Goal: Task Accomplishment & Management: Use online tool/utility

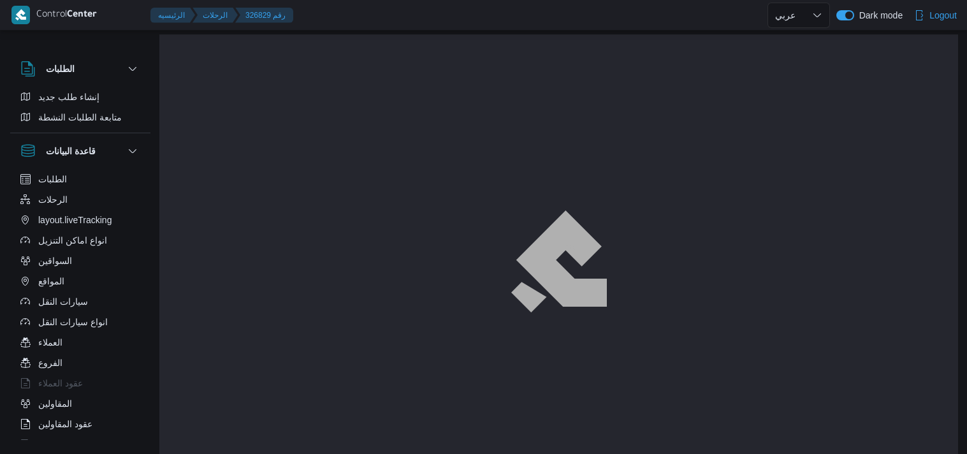
select select "ar"
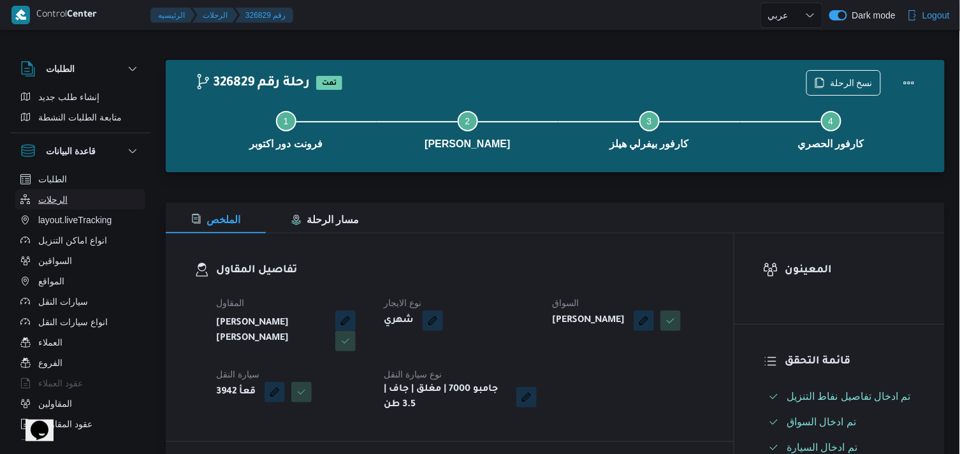
click at [94, 195] on button "الرحلات" at bounding box center [80, 199] width 130 height 20
select select "ar"
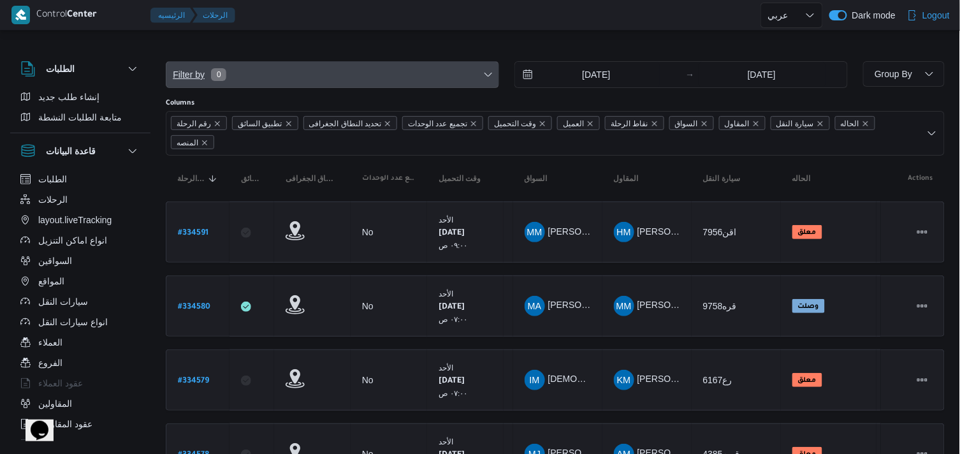
click at [295, 74] on span "Filter by 0" at bounding box center [332, 74] width 332 height 25
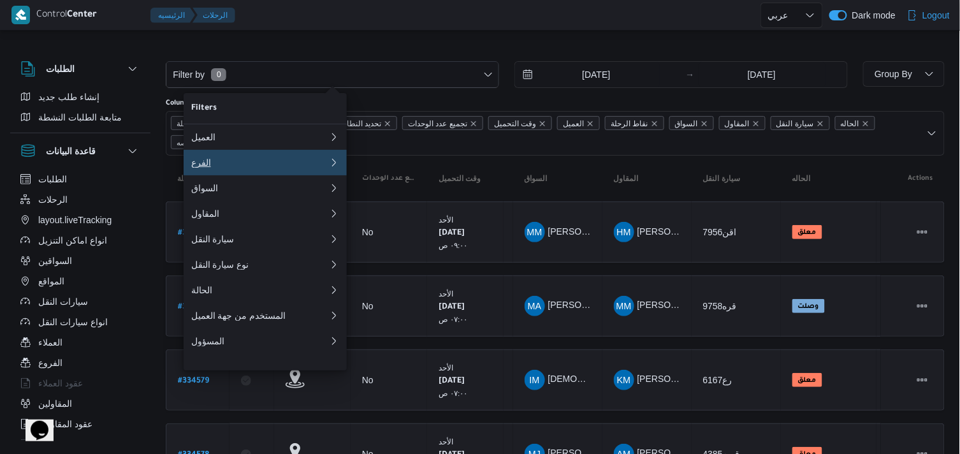
click at [243, 168] on div "الفرع" at bounding box center [260, 162] width 138 height 10
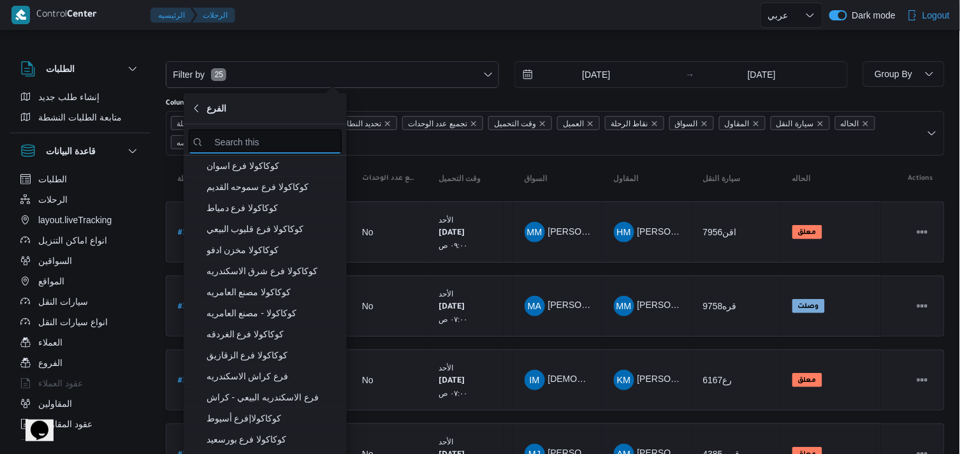
click at [250, 139] on input "search filters" at bounding box center [265, 141] width 153 height 25
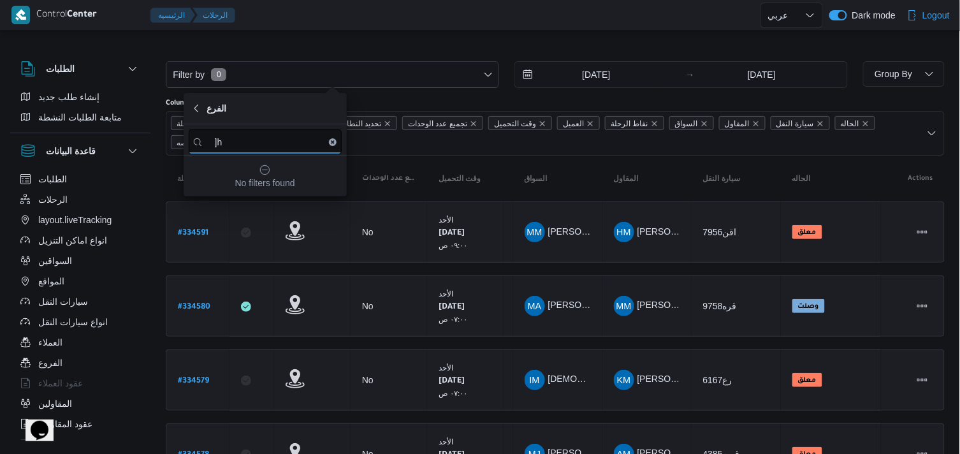
type input "]"
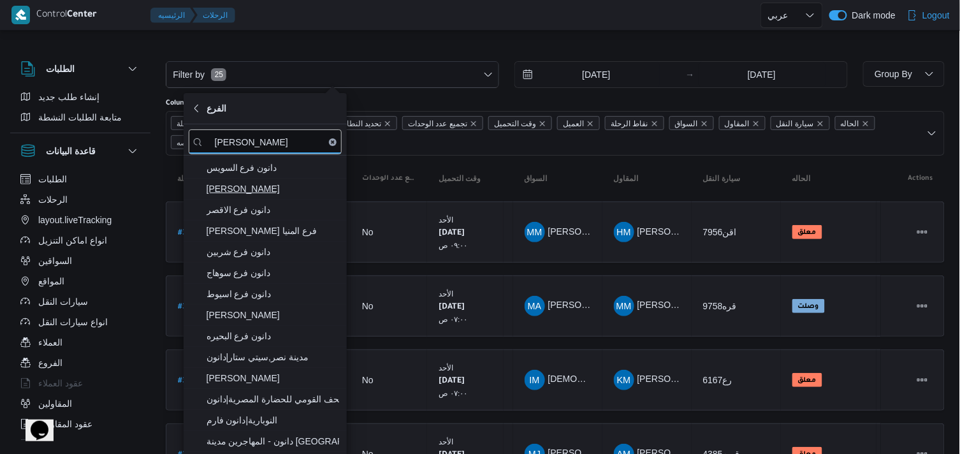
scroll to position [212, 0]
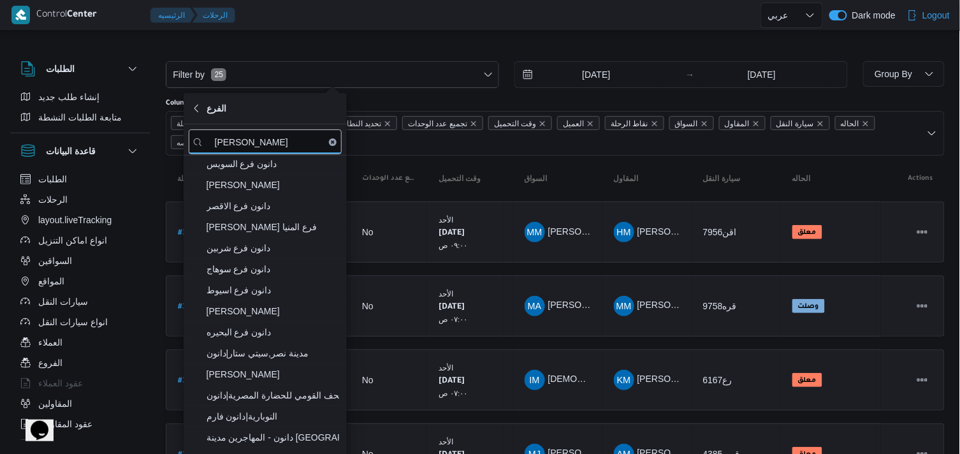
type input "دانون"
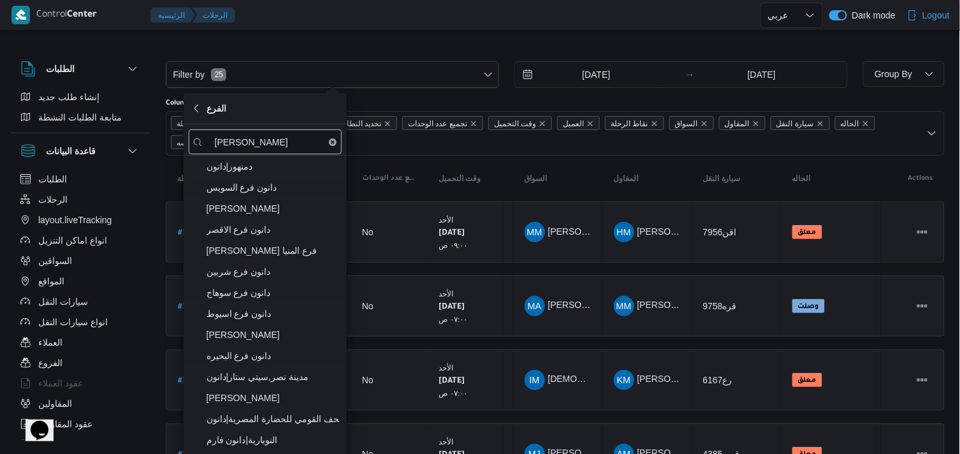
scroll to position [192, 0]
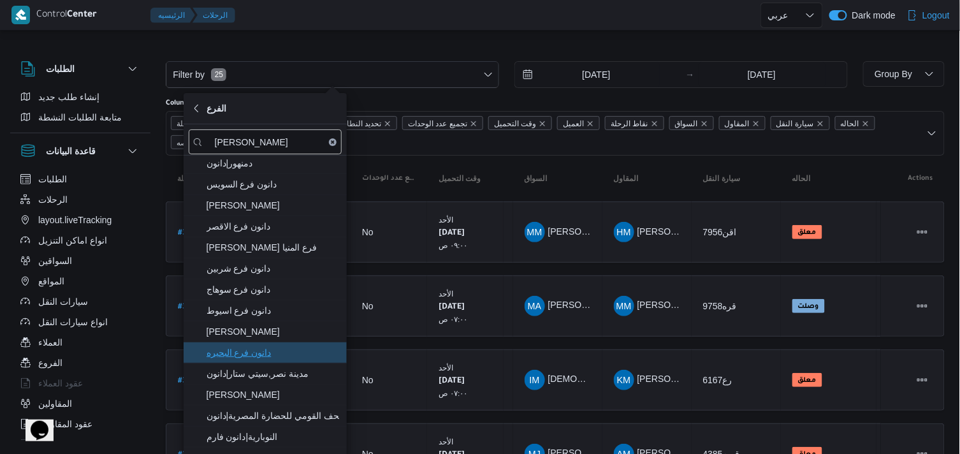
click at [301, 354] on span "دانون فرع البحيره" at bounding box center [272, 352] width 133 height 15
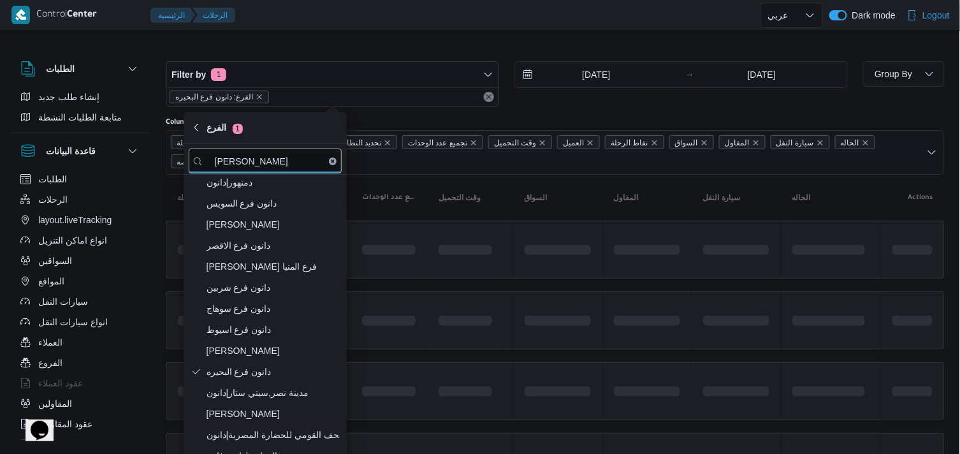
click at [485, 47] on div at bounding box center [555, 51] width 779 height 20
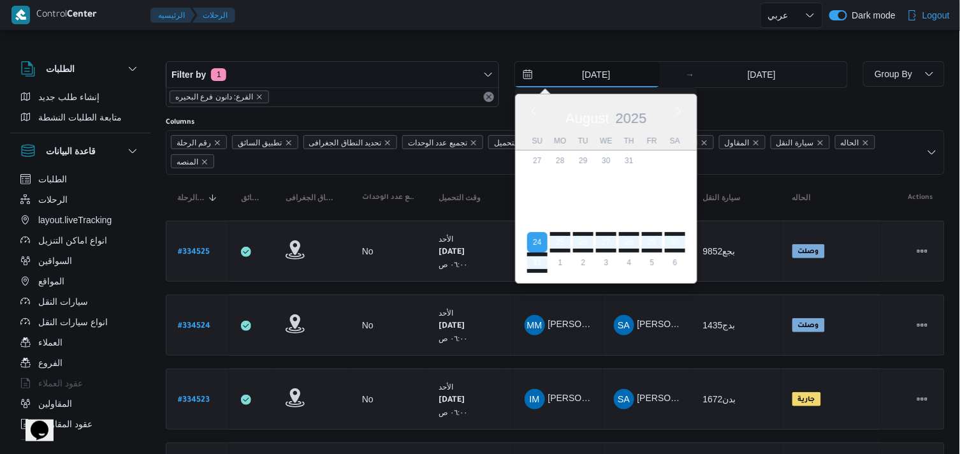
click at [542, 85] on input "24/8/2025" at bounding box center [587, 74] width 145 height 25
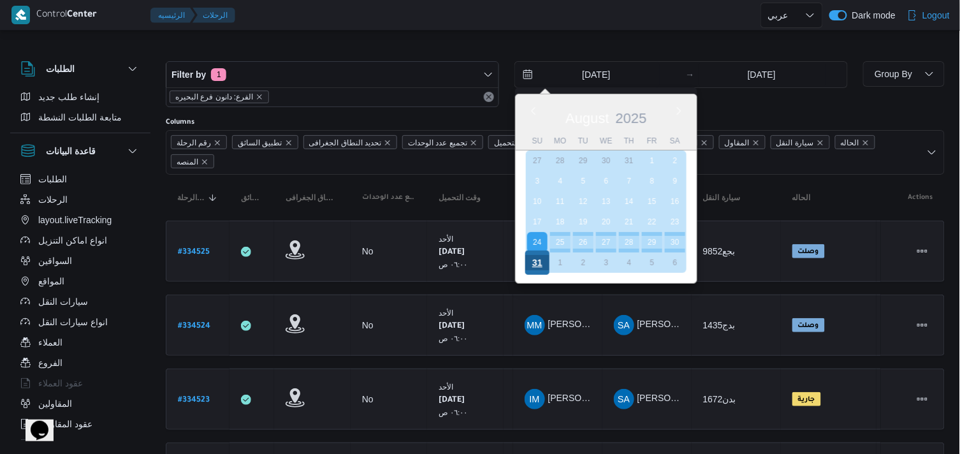
click at [545, 256] on div "31" at bounding box center [537, 262] width 24 height 24
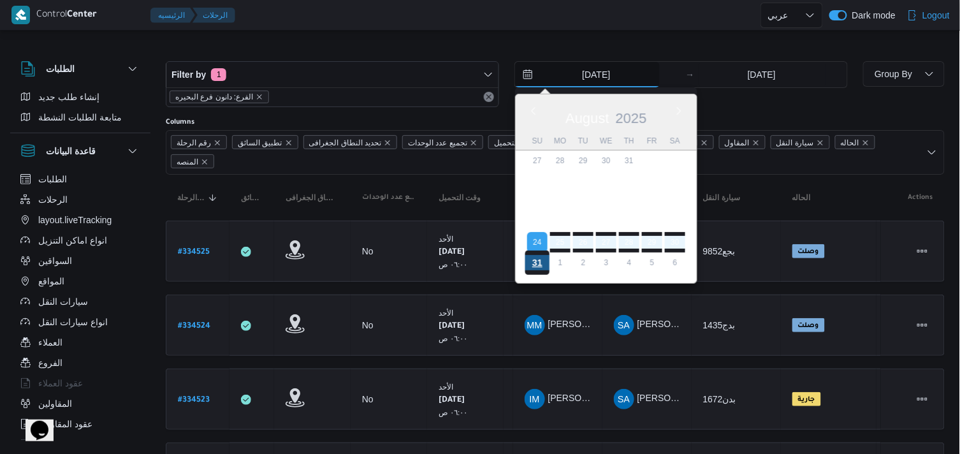
type input "31/8/2025"
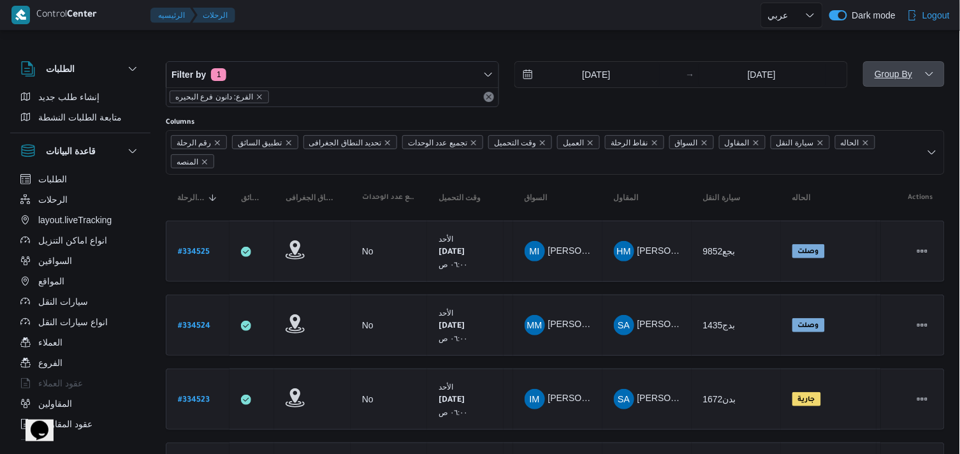
click at [915, 73] on span "Group By" at bounding box center [903, 73] width 71 height 25
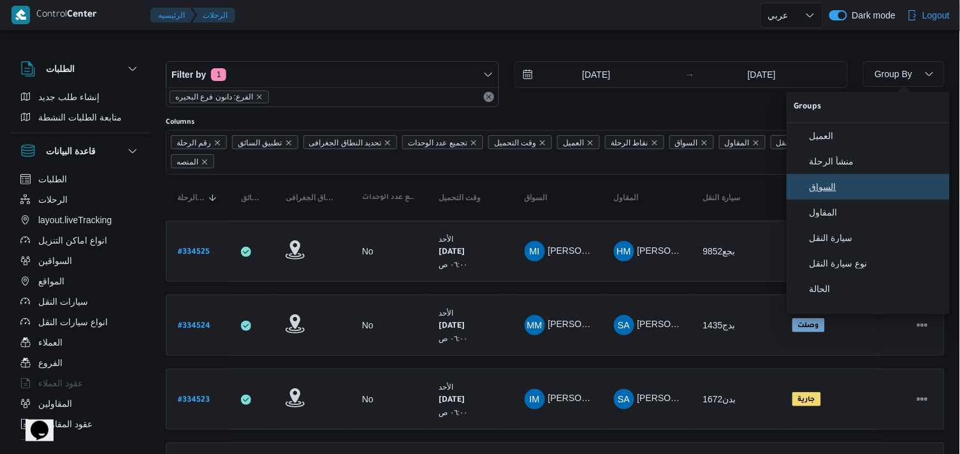
click at [849, 180] on button "السواق" at bounding box center [867, 186] width 163 height 25
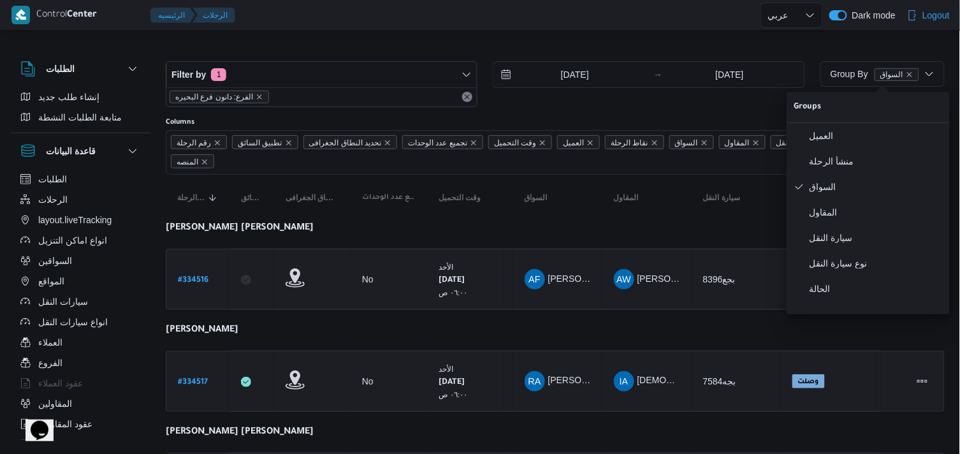
click at [654, 125] on div "Columns" at bounding box center [555, 122] width 779 height 10
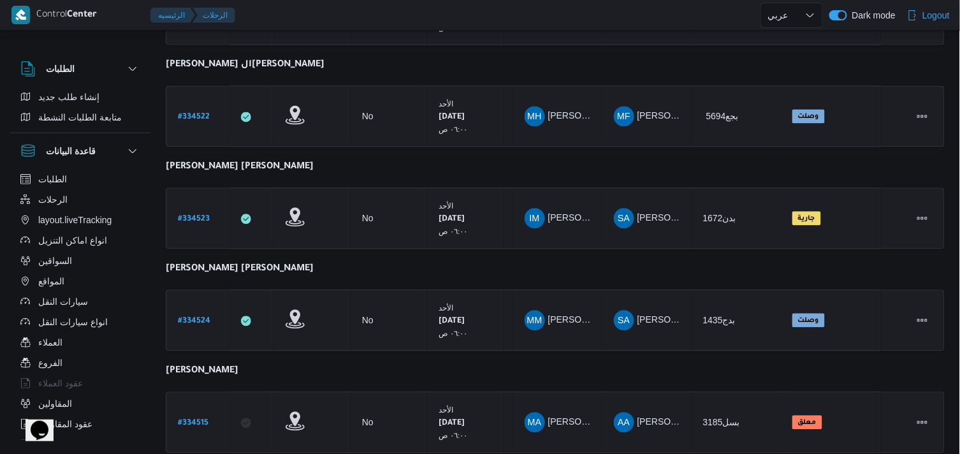
scroll to position [808, 0]
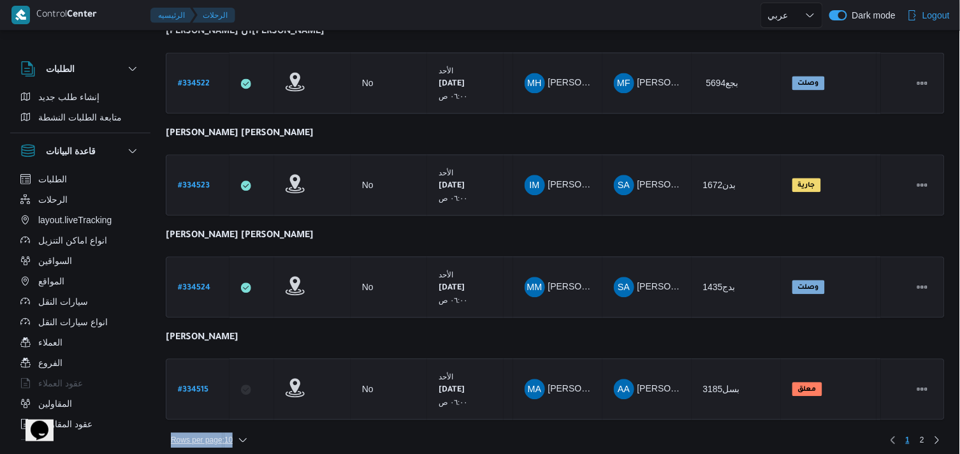
drag, startPoint x: 233, startPoint y: 421, endPoint x: 233, endPoint y: 428, distance: 7.0
click at [233, 428] on div "Rows per page : 10 1 2" at bounding box center [555, 439] width 794 height 31
click at [233, 432] on span "Rows per page : 10" at bounding box center [209, 439] width 87 height 15
click at [227, 395] on button "20 rows" at bounding box center [217, 399] width 71 height 25
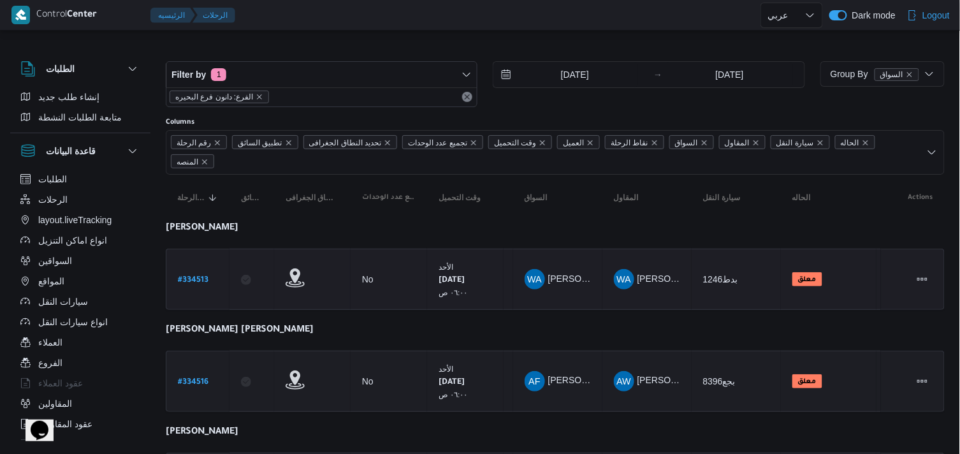
click at [182, 278] on b "# 334513" at bounding box center [193, 280] width 31 height 9
select select "ar"
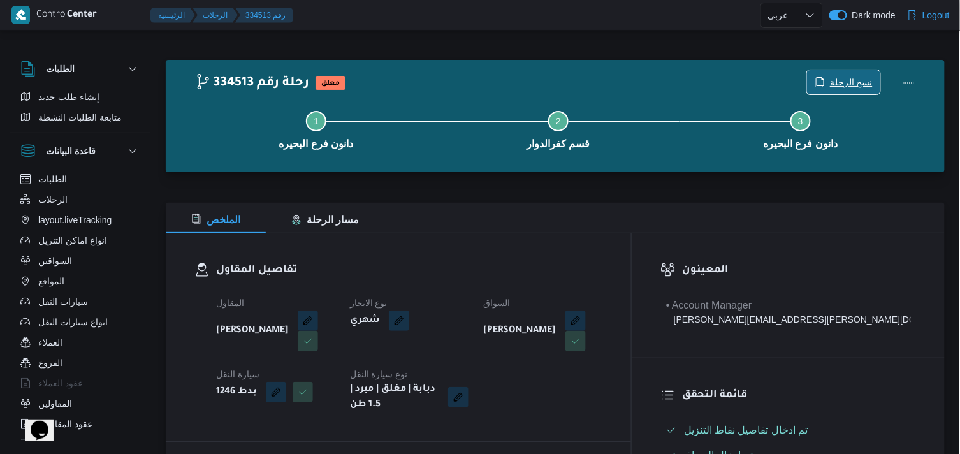
click at [830, 73] on span "نسخ الرحلة" at bounding box center [843, 82] width 73 height 24
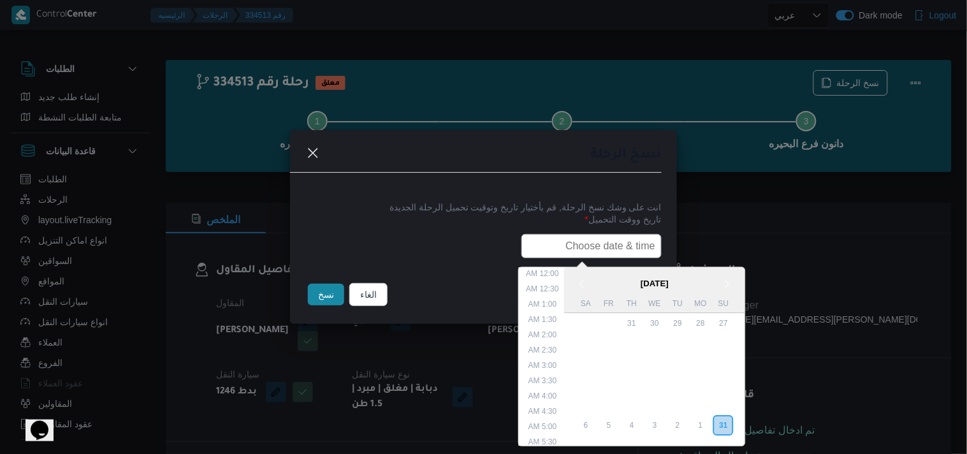
click at [600, 255] on input "text" at bounding box center [591, 246] width 140 height 24
click at [701, 417] on div "1" at bounding box center [700, 426] width 24 height 24
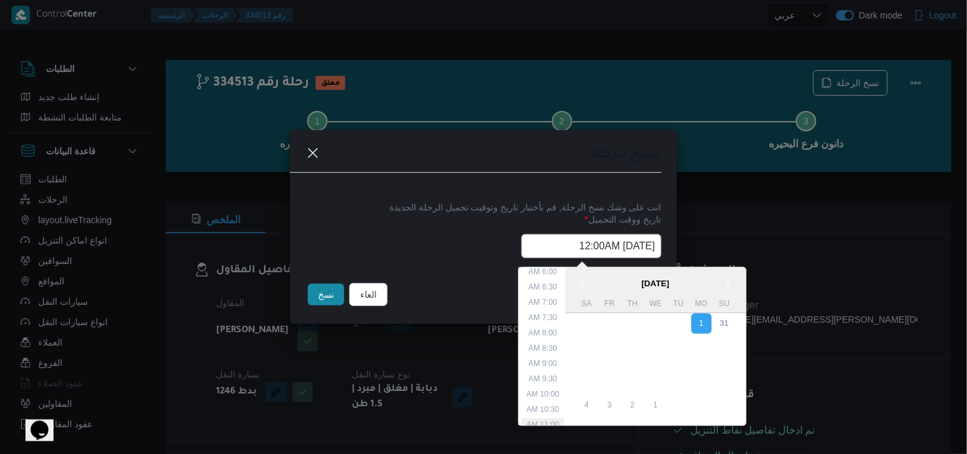
scroll to position [161, 0]
click at [548, 299] on li "6:00 AM" at bounding box center [543, 297] width 39 height 13
type input "01/09/2025 6:00AM"
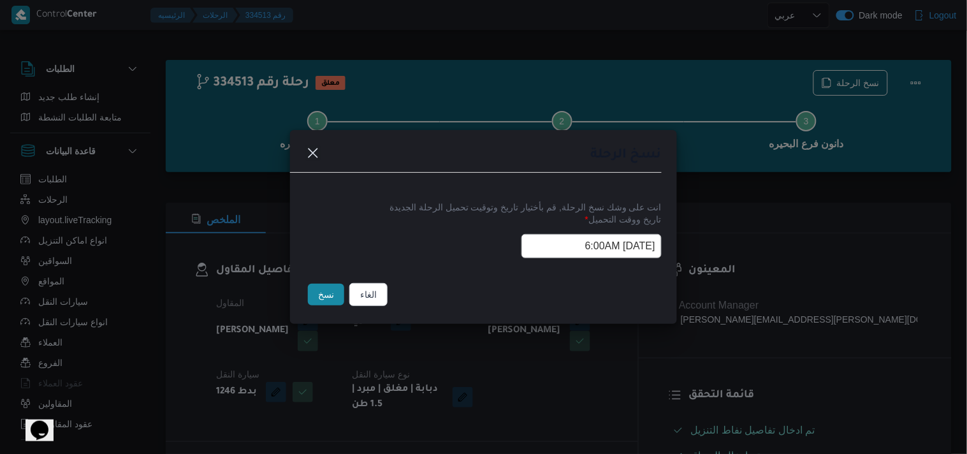
click at [553, 244] on input "01/09/2025 6:00AM" at bounding box center [591, 246] width 140 height 24
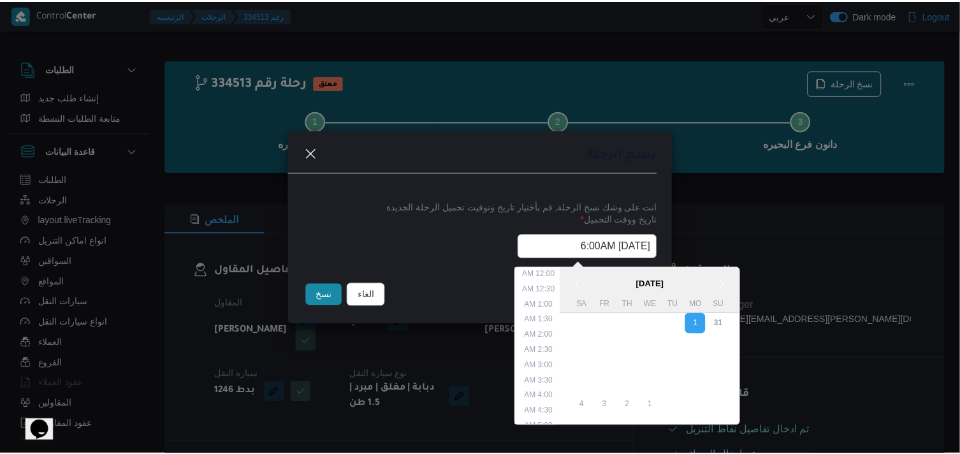
scroll to position [113, 0]
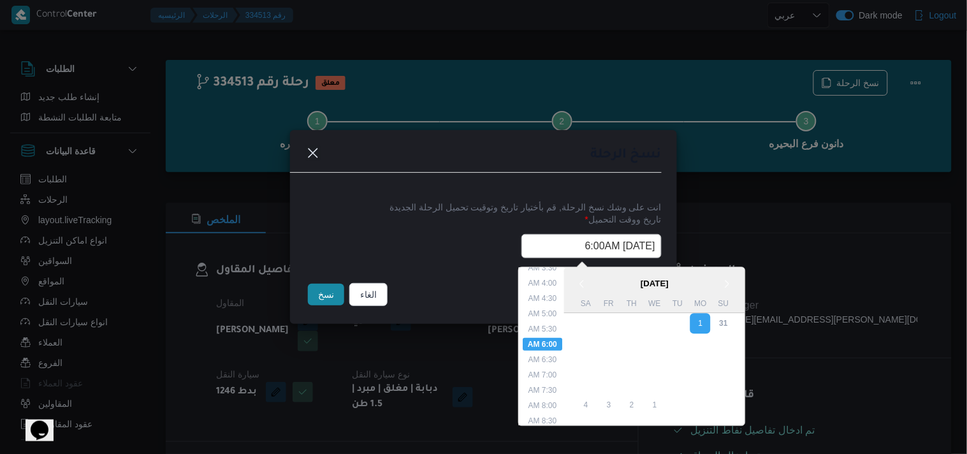
click at [553, 244] on input "01/09/2025 6:00AM" at bounding box center [591, 246] width 140 height 24
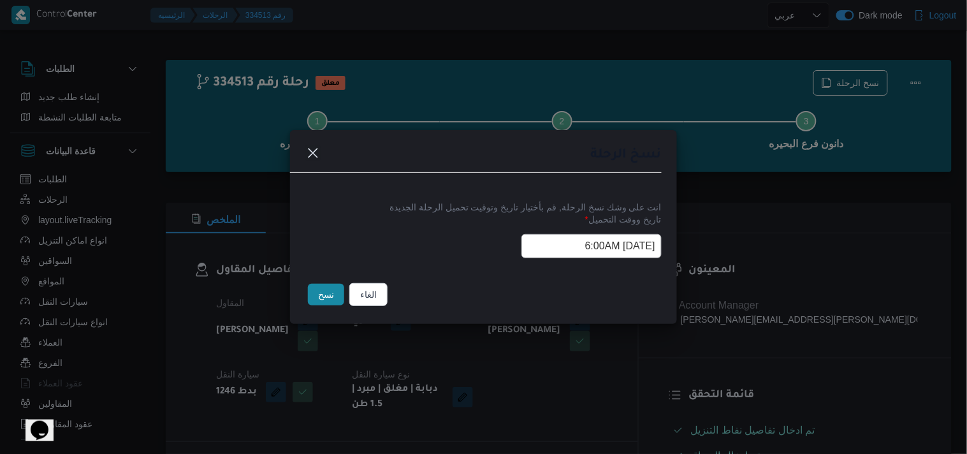
click at [336, 291] on button "نسخ" at bounding box center [326, 295] width 36 height 22
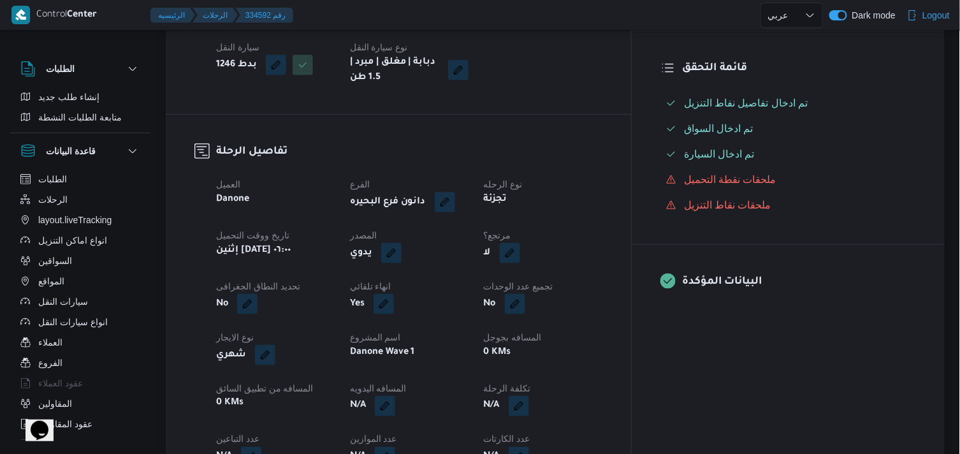
scroll to position [317, 0]
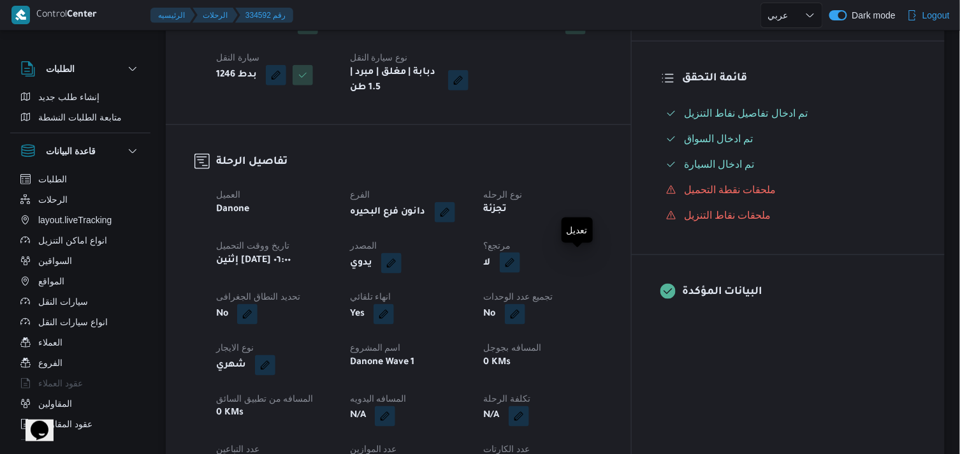
click at [520, 263] on button "button" at bounding box center [510, 262] width 20 height 20
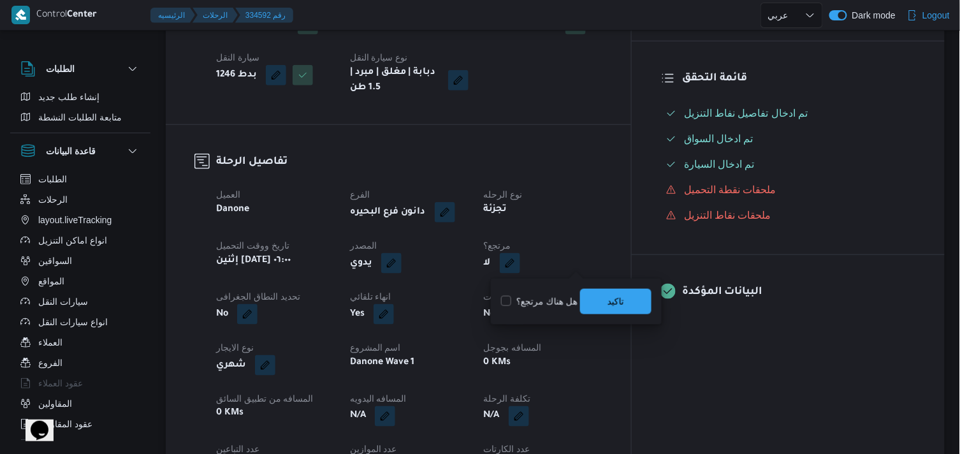
click at [526, 302] on label "هل هناك مرتجع؟" at bounding box center [539, 301] width 76 height 15
checkbox input "true"
click at [622, 299] on span "تاكيد" at bounding box center [615, 300] width 17 height 15
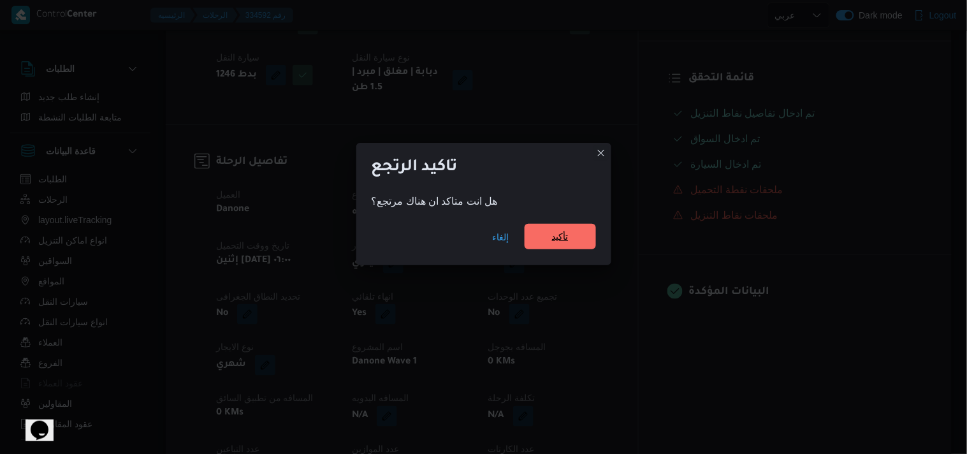
click at [568, 243] on span "تأكيد" at bounding box center [560, 236] width 17 height 15
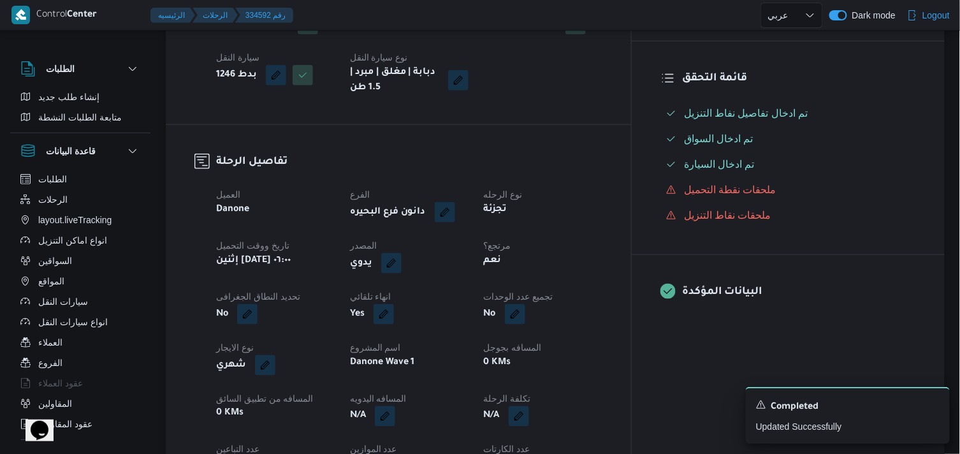
select select "ar"
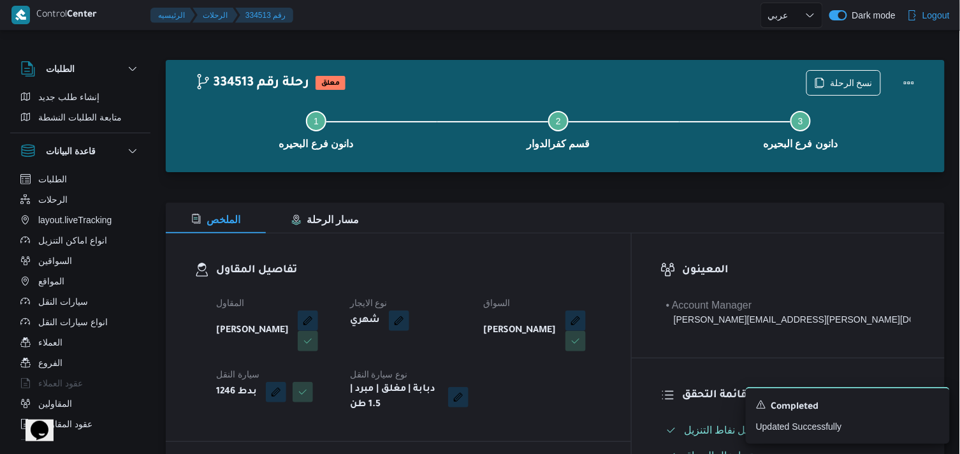
select select "ar"
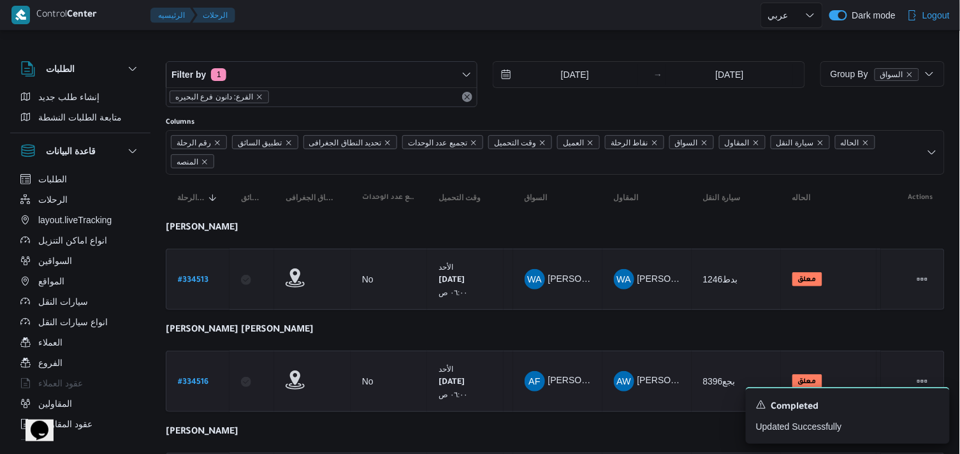
click at [199, 379] on b "# 334516" at bounding box center [193, 382] width 31 height 9
select select "ar"
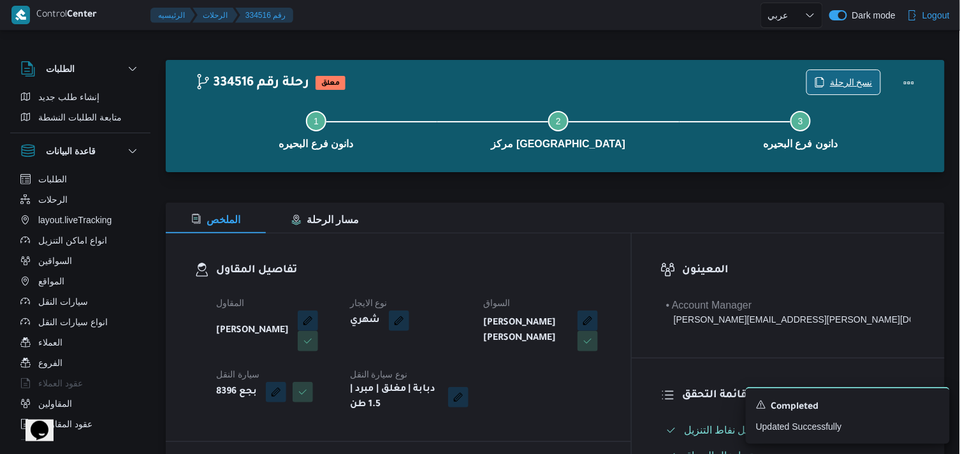
click at [843, 79] on span "نسخ الرحلة" at bounding box center [851, 82] width 43 height 15
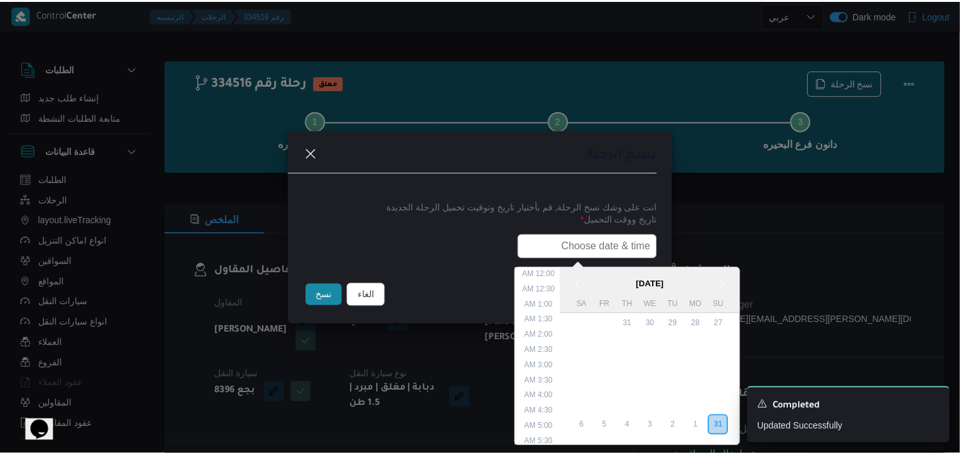
scroll to position [302, 0]
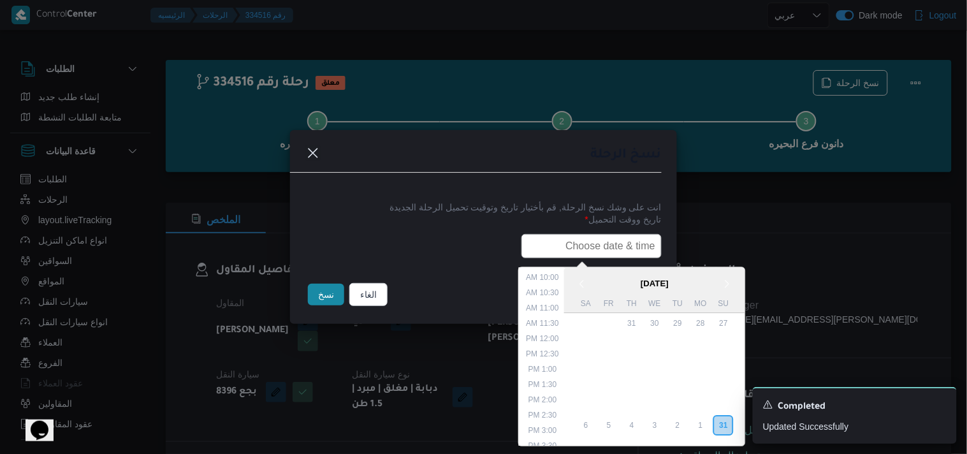
click at [602, 234] on input "text" at bounding box center [591, 246] width 140 height 24
paste input "01/09/2025 6:00AM"
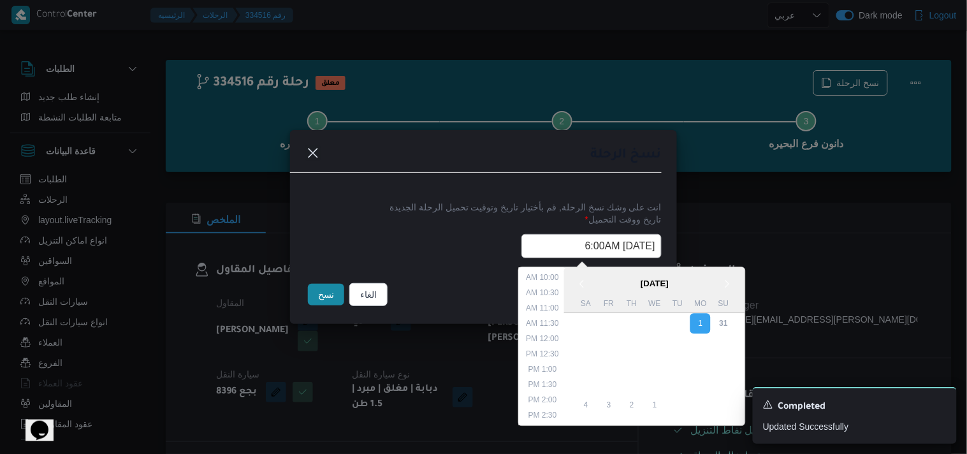
type input "01/09/2025 6:00AM"
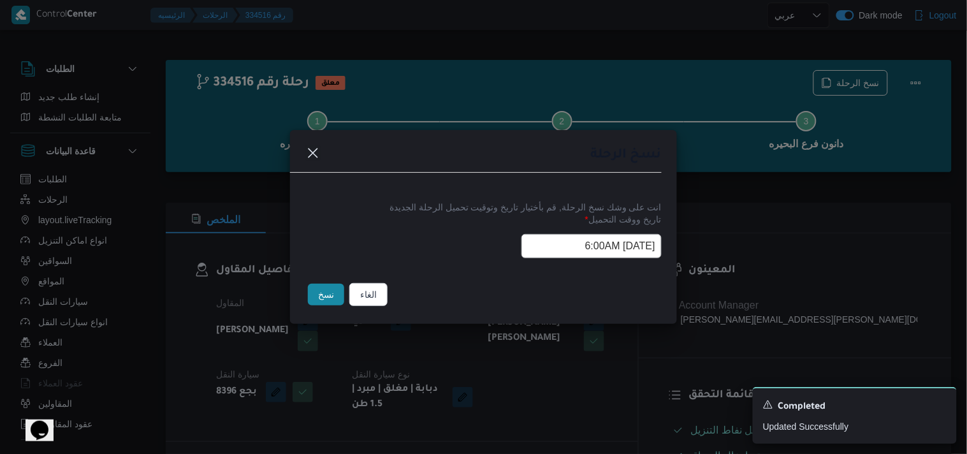
click at [316, 298] on button "نسخ" at bounding box center [326, 295] width 36 height 22
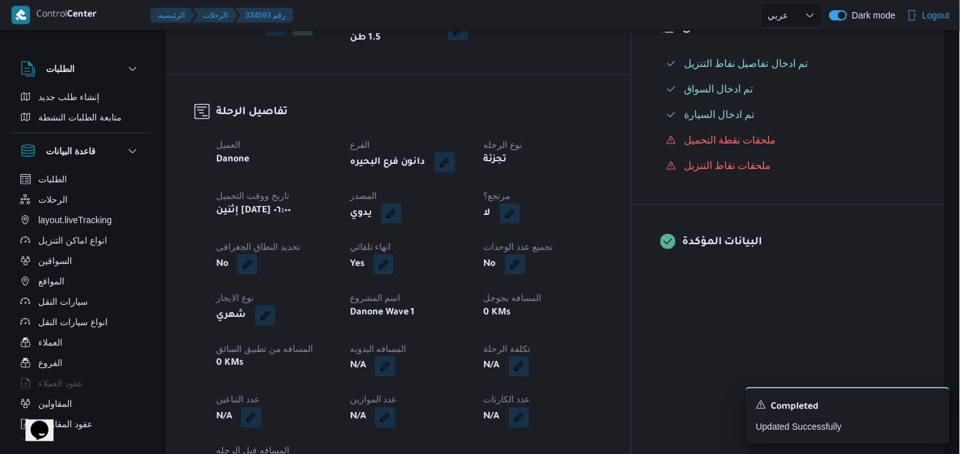
scroll to position [480, 0]
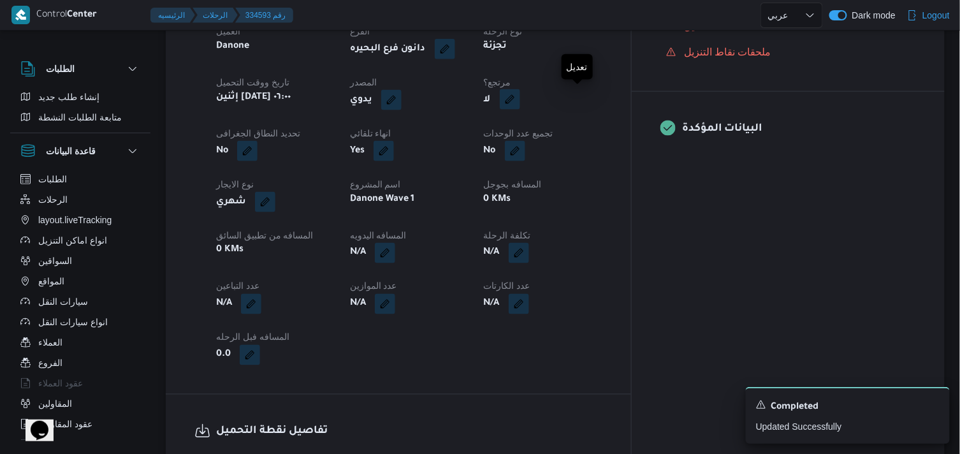
click at [520, 94] on button "button" at bounding box center [510, 99] width 20 height 20
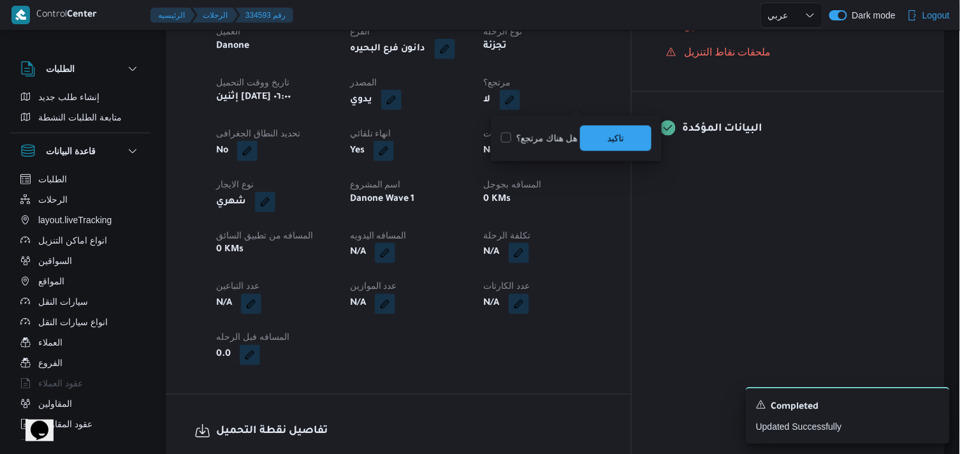
click at [558, 141] on label "هل هناك مرتجع؟" at bounding box center [539, 138] width 76 height 15
checkbox input "true"
click at [596, 132] on span "تاكيد" at bounding box center [615, 137] width 71 height 25
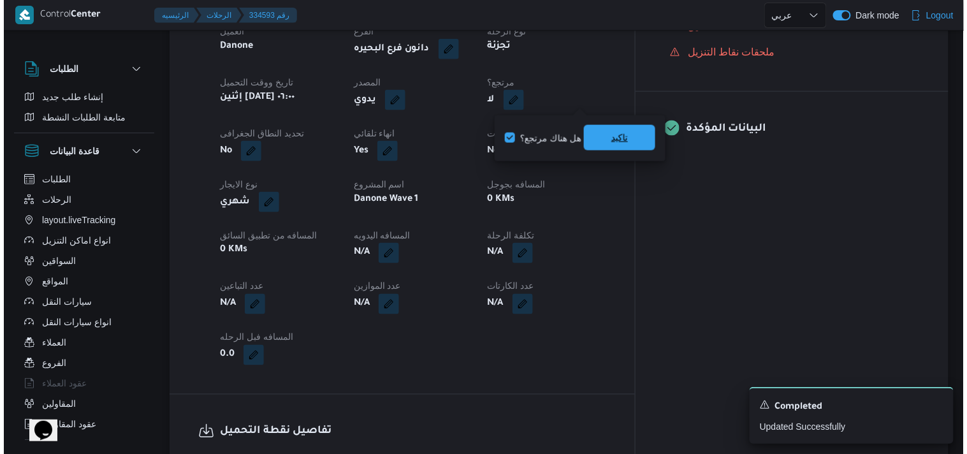
scroll to position [470, 0]
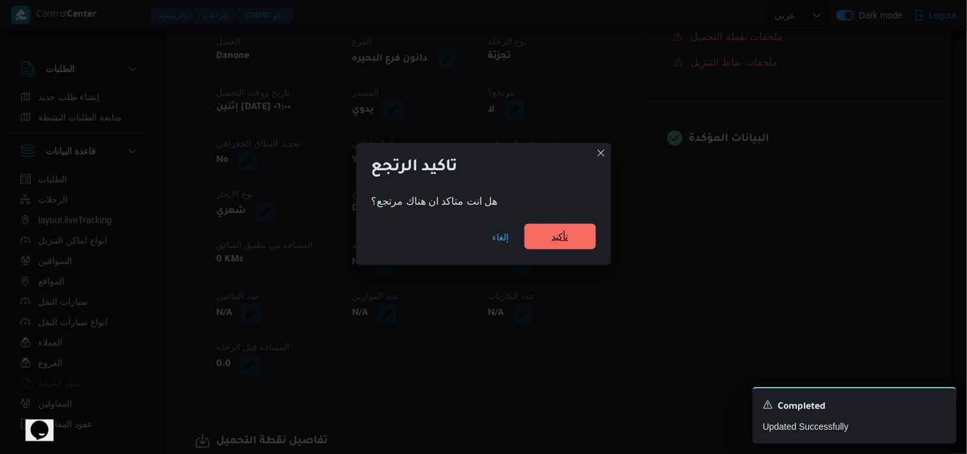
click at [543, 226] on span "تأكيد" at bounding box center [559, 236] width 71 height 25
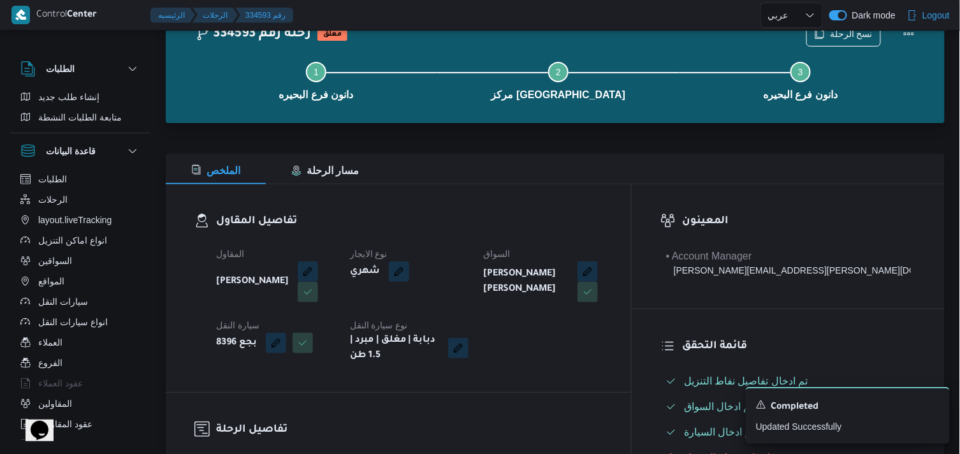
scroll to position [0, 0]
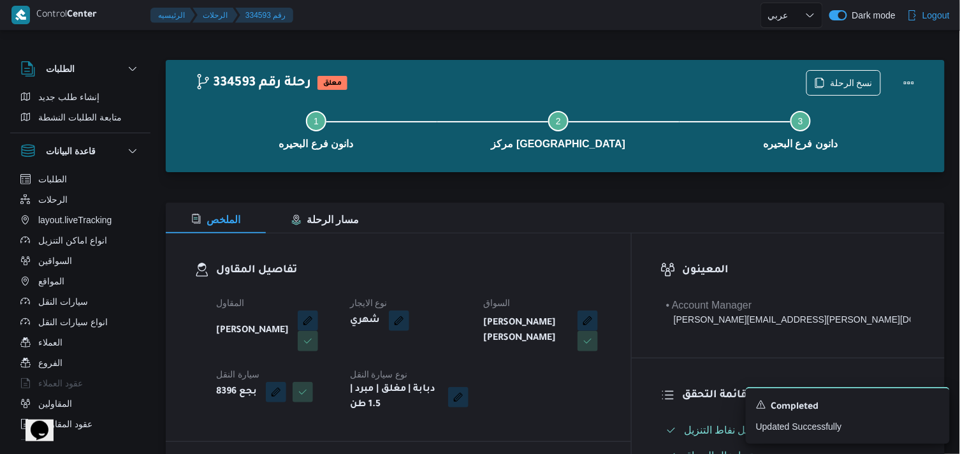
select select "ar"
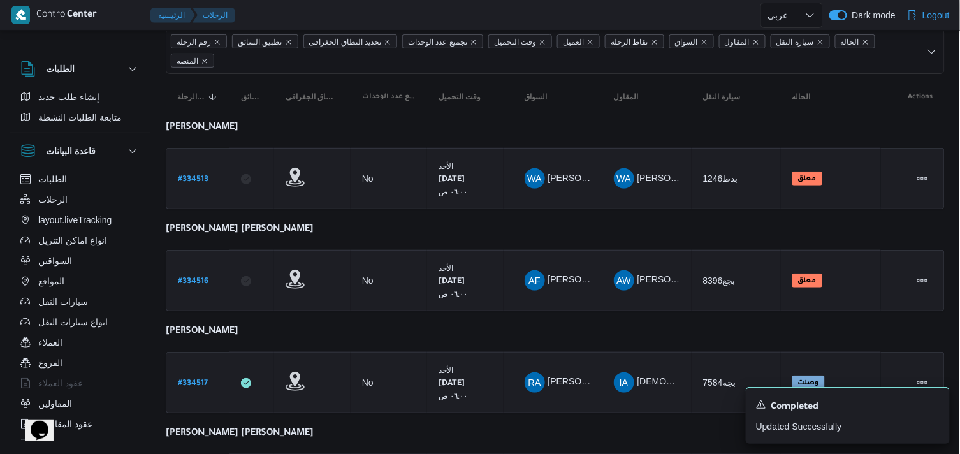
scroll to position [86, 0]
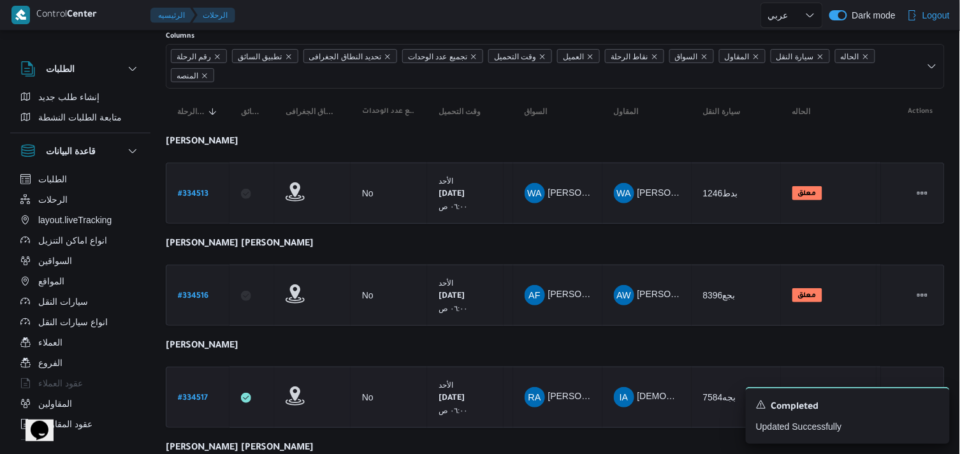
click at [198, 394] on b "# 334517" at bounding box center [193, 398] width 30 height 9
select select "ar"
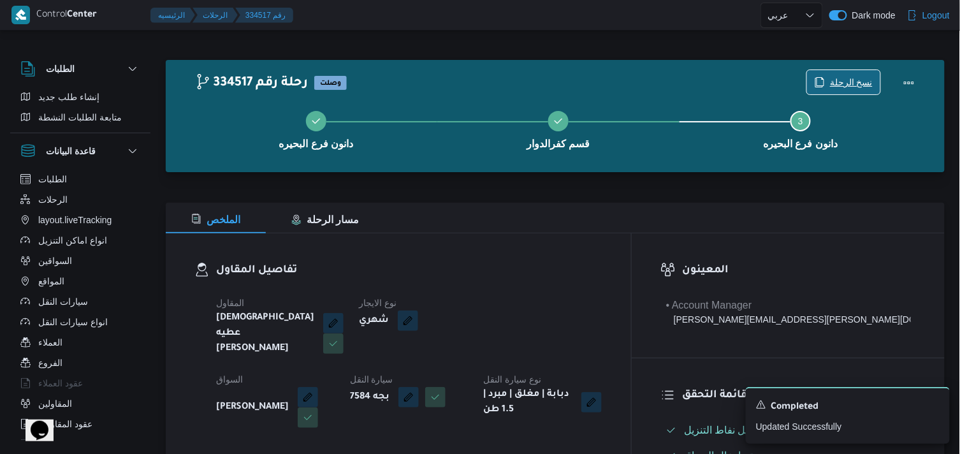
click at [842, 81] on span "نسخ الرحلة" at bounding box center [851, 82] width 43 height 15
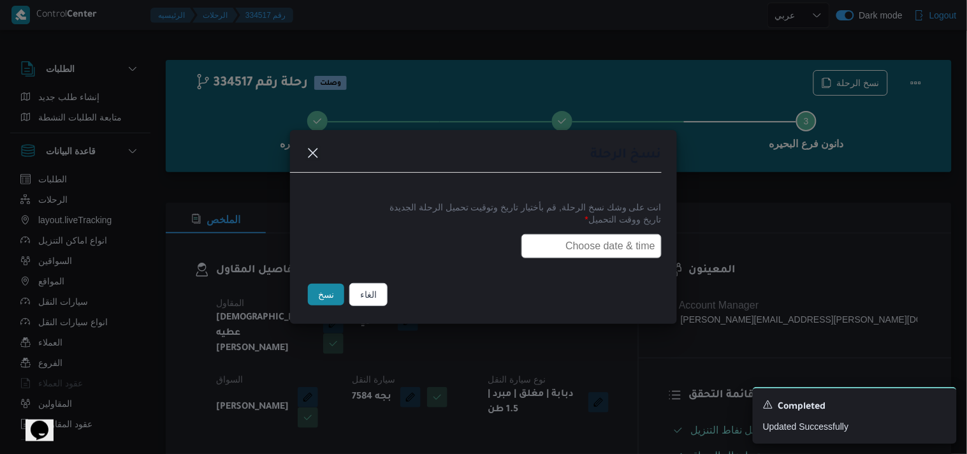
click at [552, 242] on input "text" at bounding box center [591, 246] width 140 height 24
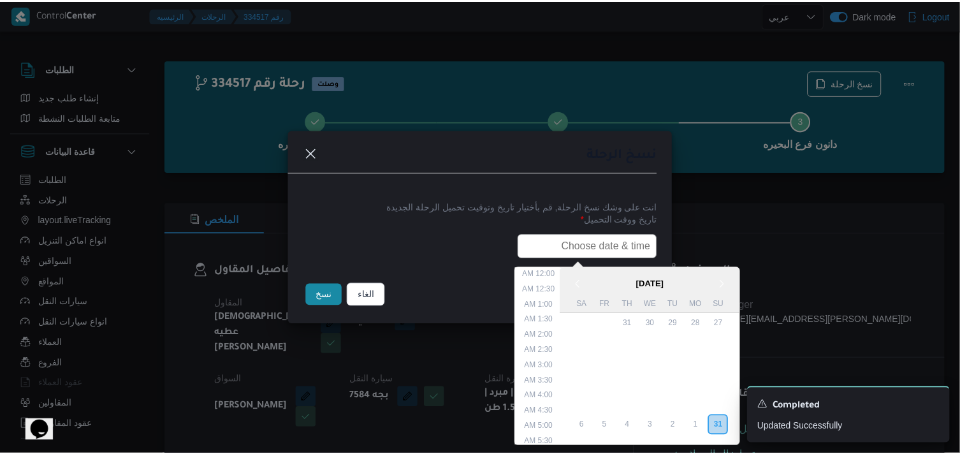
scroll to position [302, 0]
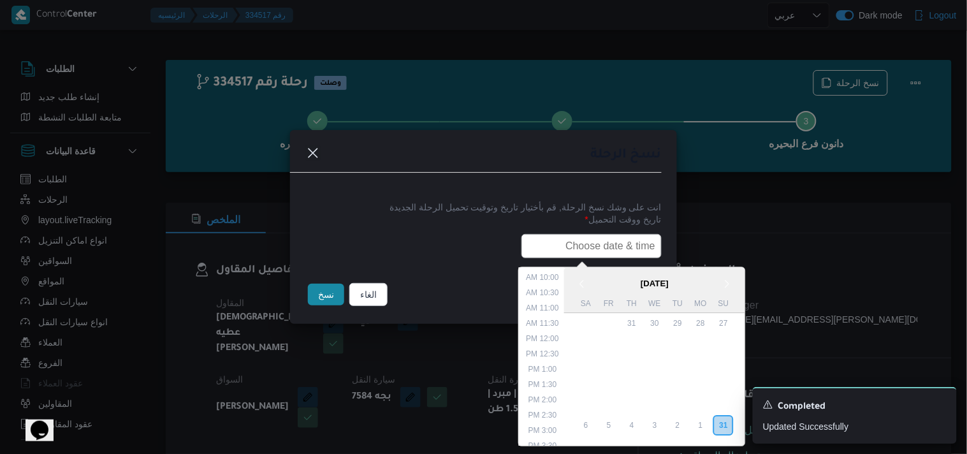
type input "01/09/2025 6:00AM"
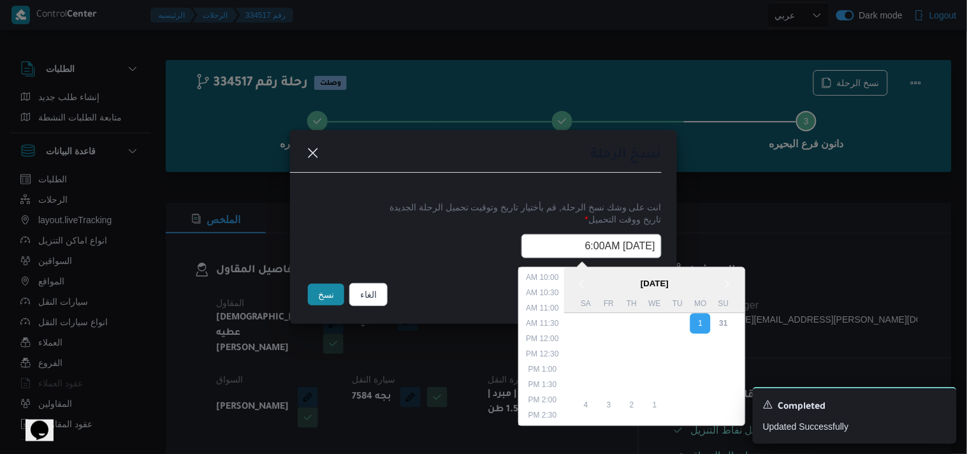
click at [320, 298] on button "نسخ" at bounding box center [326, 295] width 36 height 22
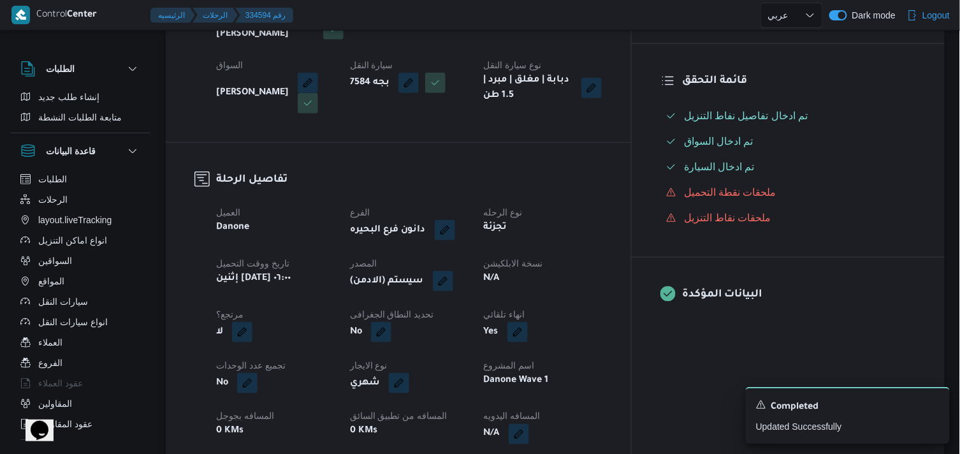
scroll to position [245, 0]
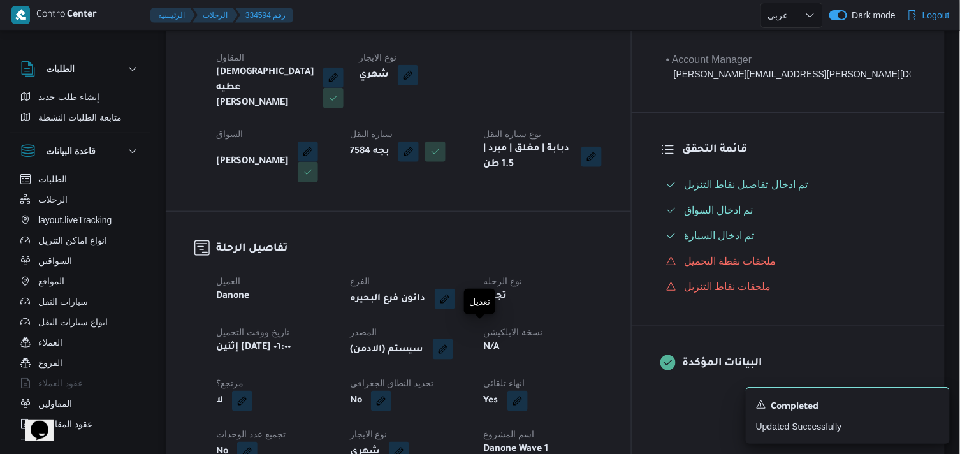
click at [453, 342] on button "button" at bounding box center [443, 349] width 20 height 20
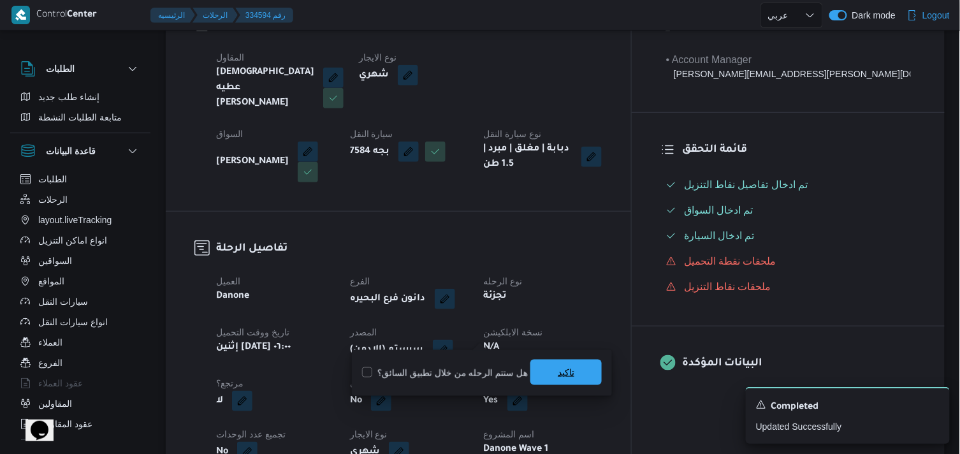
click at [558, 378] on span "تاكيد" at bounding box center [566, 371] width 17 height 15
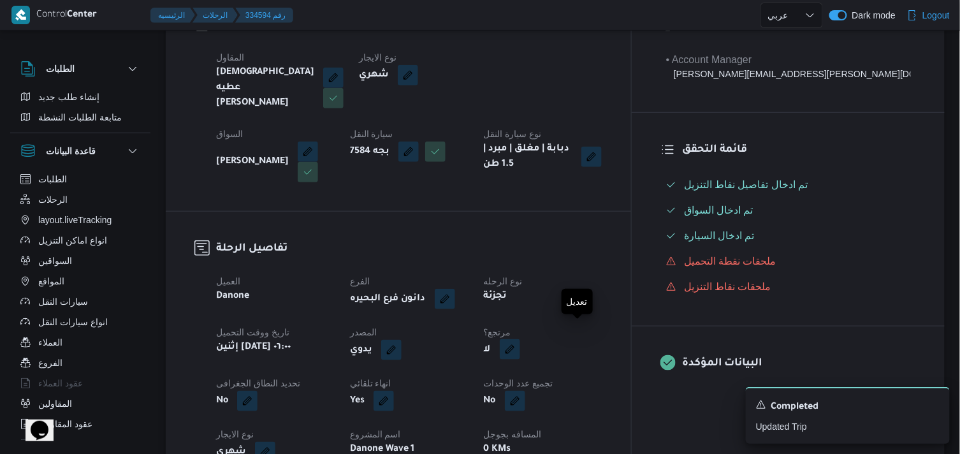
click at [520, 339] on button "button" at bounding box center [510, 349] width 20 height 20
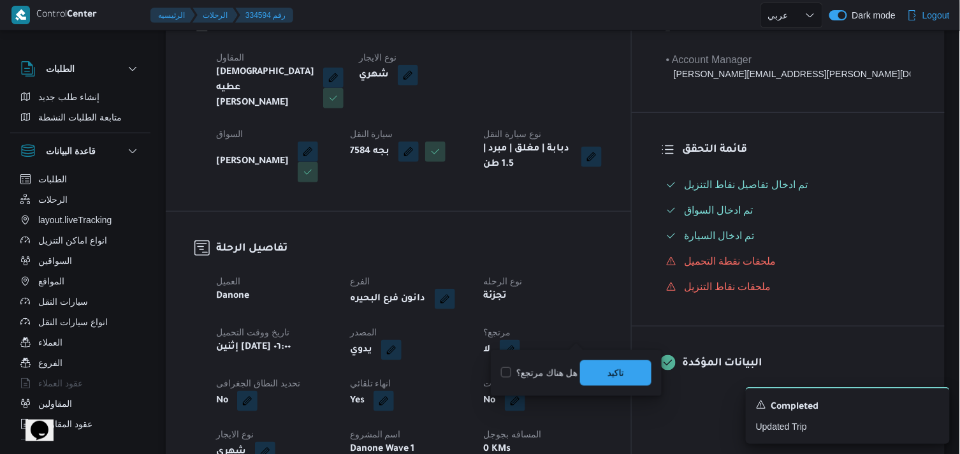
click at [533, 377] on label "هل هناك مرتجع؟" at bounding box center [539, 372] width 76 height 15
checkbox input "true"
click at [601, 377] on span "تاكيد" at bounding box center [615, 371] width 71 height 25
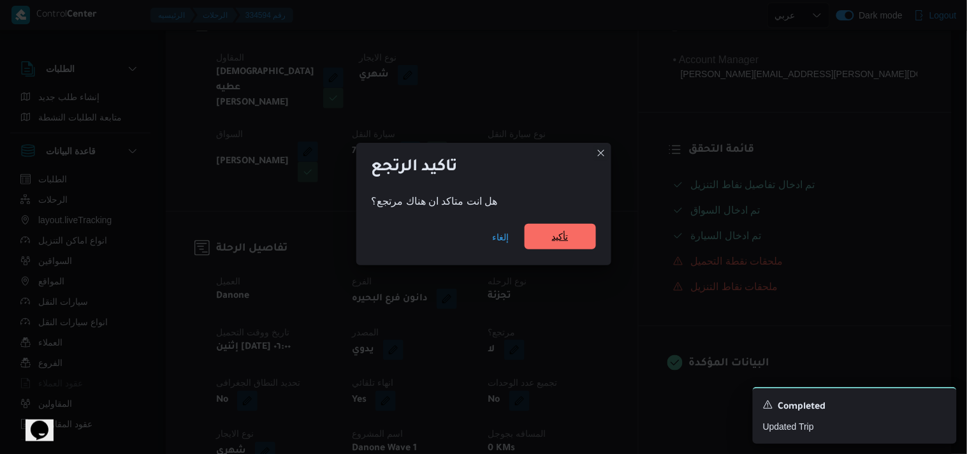
click at [552, 234] on span "تأكيد" at bounding box center [560, 236] width 17 height 15
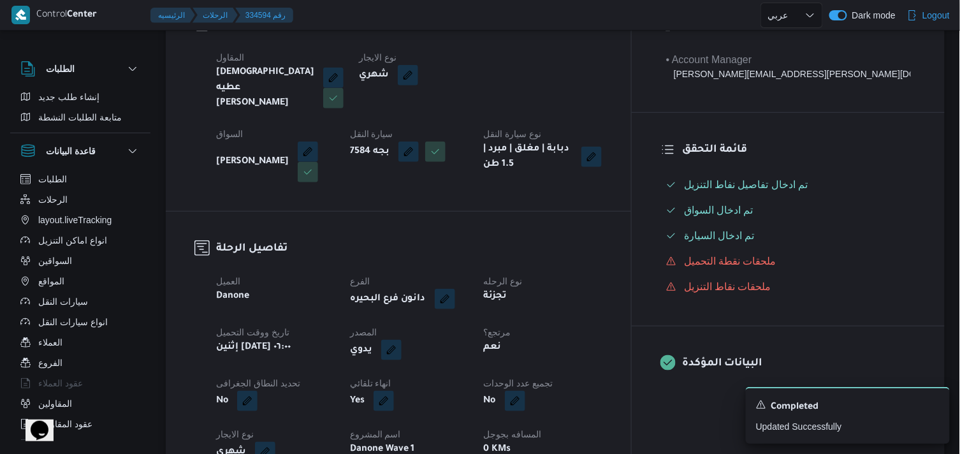
scroll to position [0, 0]
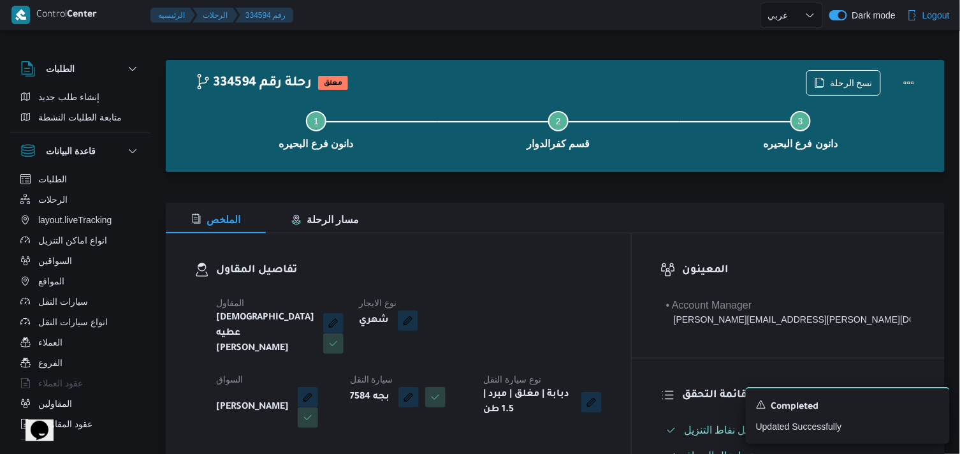
select select "ar"
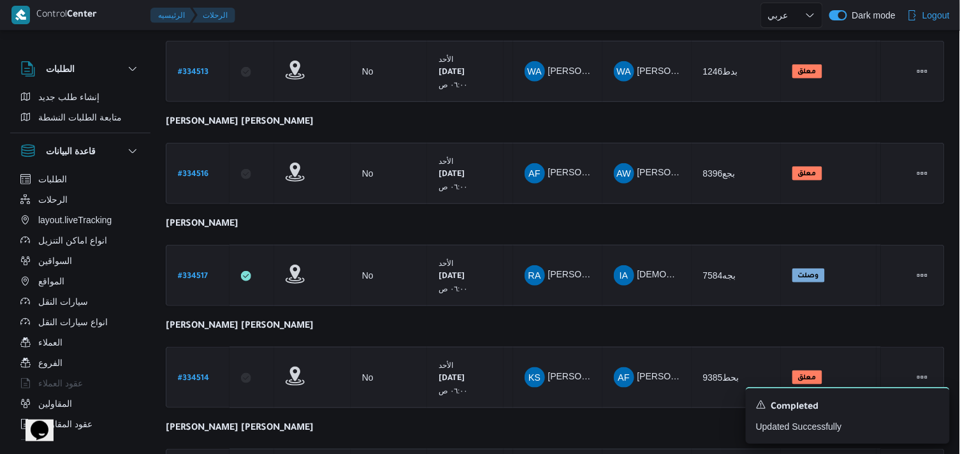
scroll to position [155, 0]
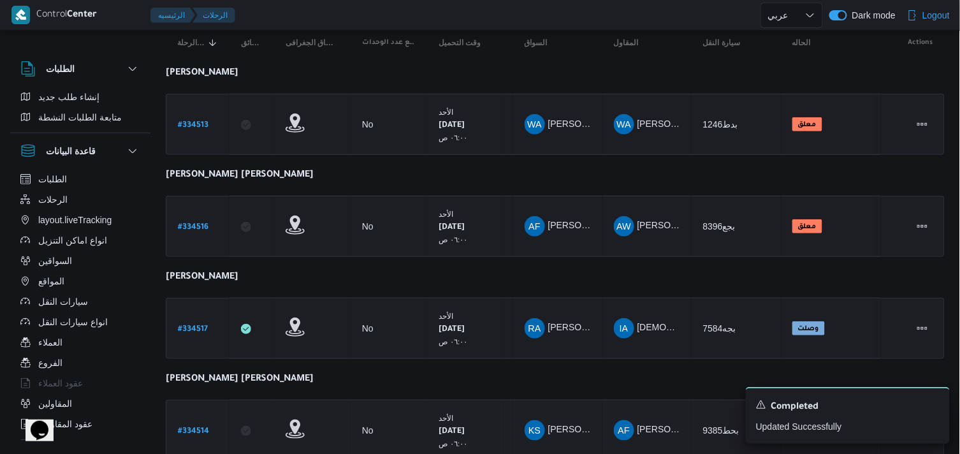
click at [188, 427] on b "# 334514" at bounding box center [193, 431] width 31 height 9
select select "ar"
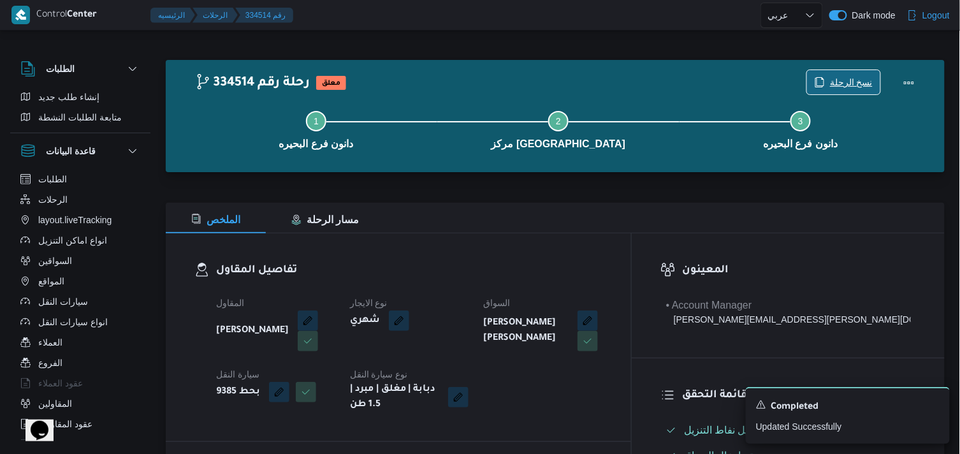
click at [824, 85] on icon "button" at bounding box center [820, 81] width 8 height 9
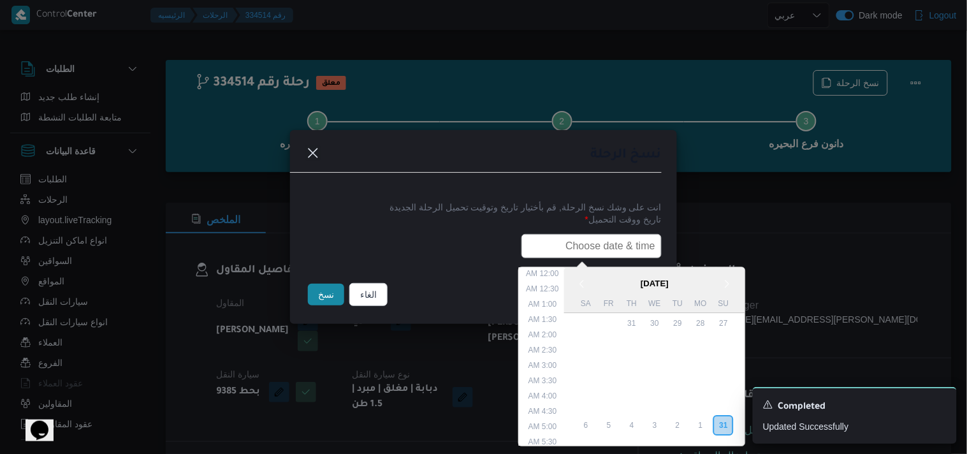
click at [590, 240] on input "text" at bounding box center [591, 246] width 140 height 24
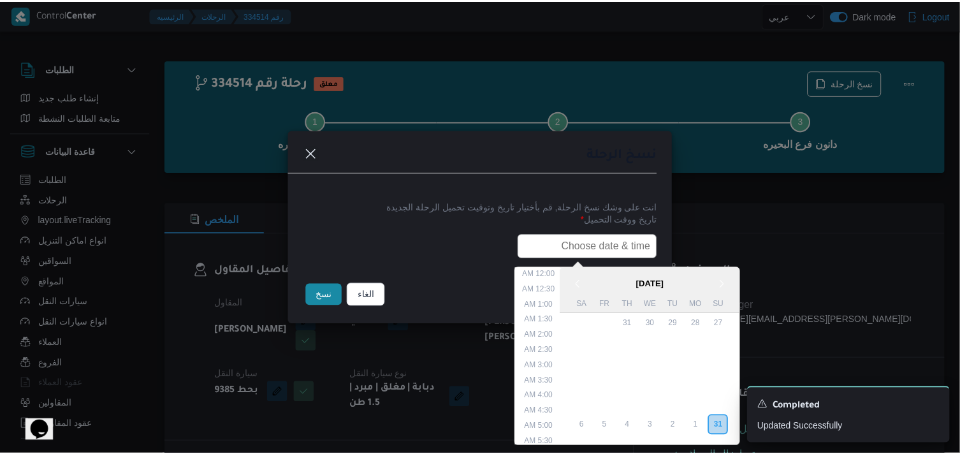
scroll to position [302, 0]
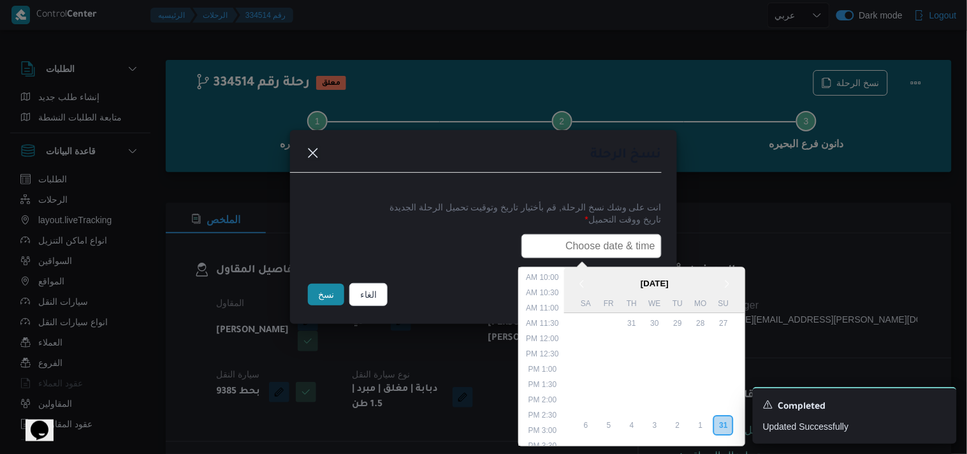
type input "01/09/2025 6:00AM"
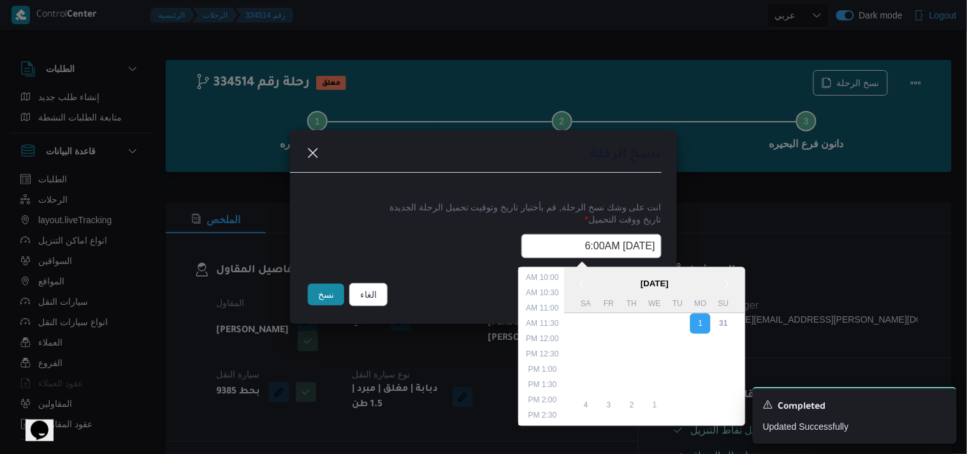
click at [320, 296] on button "نسخ" at bounding box center [326, 295] width 36 height 22
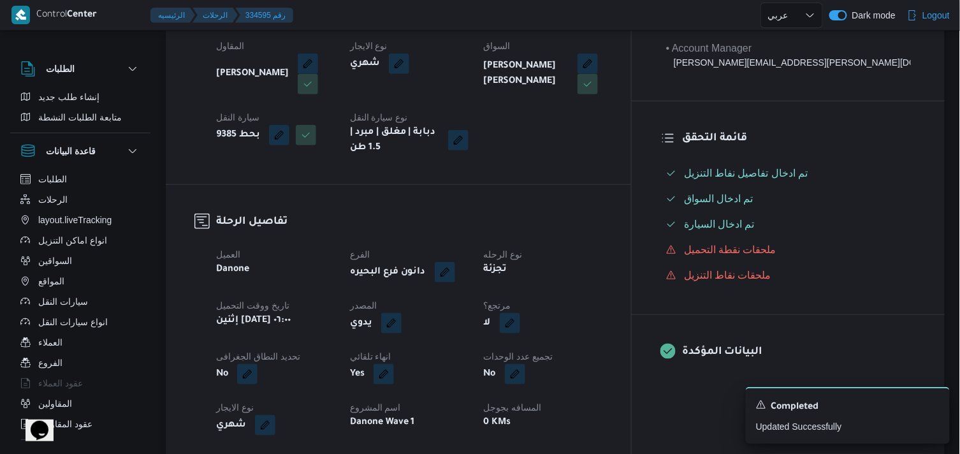
scroll to position [230, 0]
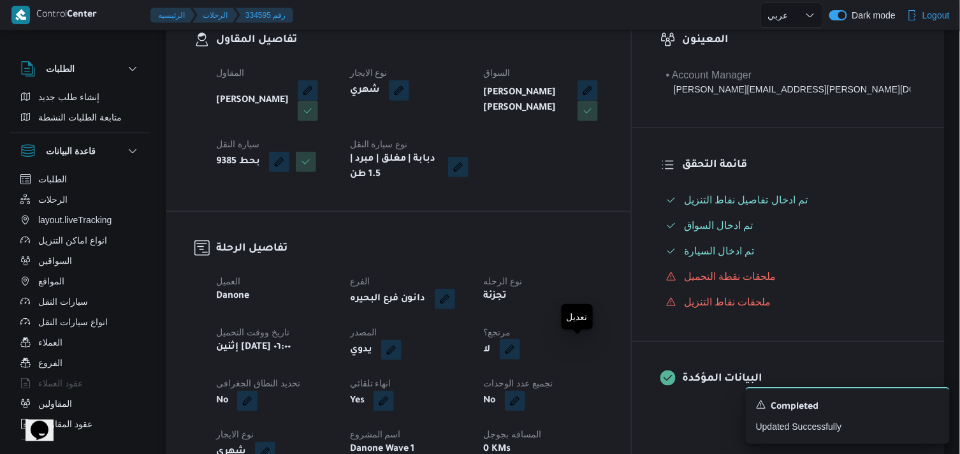
click at [520, 352] on button "button" at bounding box center [510, 349] width 20 height 20
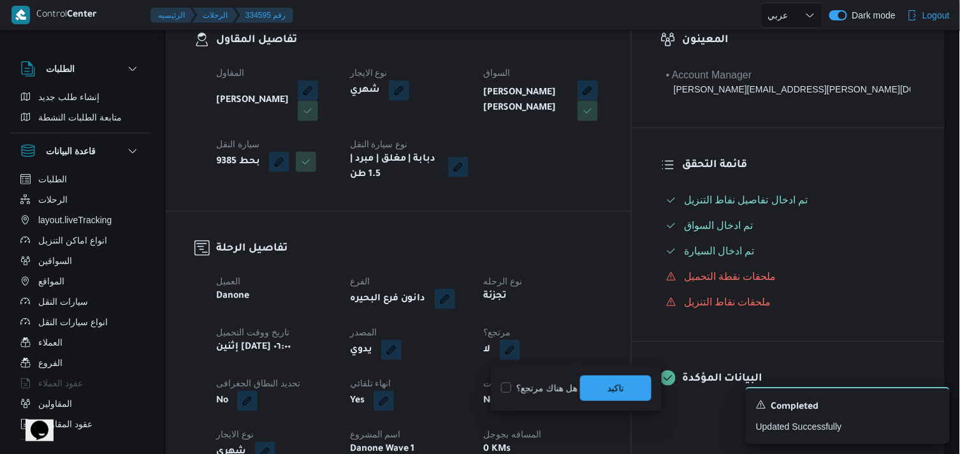
click at [529, 387] on label "هل هناك مرتجع؟" at bounding box center [539, 387] width 76 height 15
checkbox input "true"
click at [622, 384] on span "تاكيد" at bounding box center [615, 387] width 17 height 15
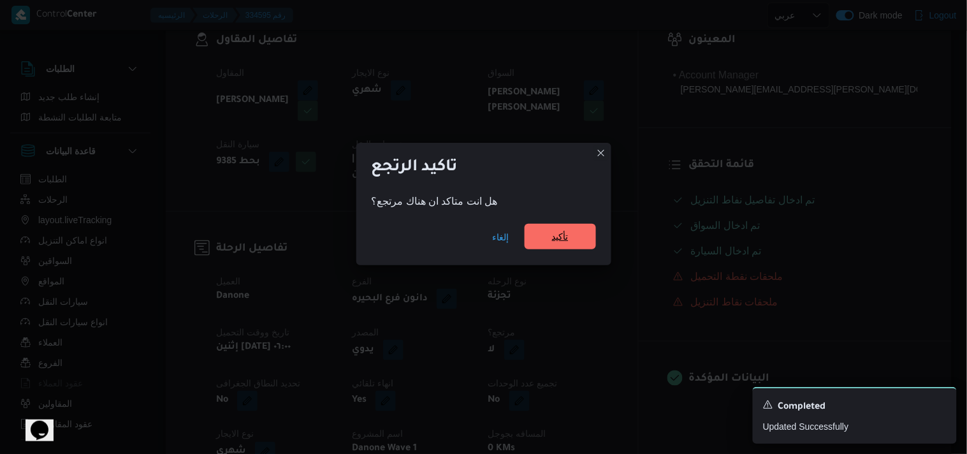
click at [562, 236] on span "تأكيد" at bounding box center [560, 236] width 17 height 15
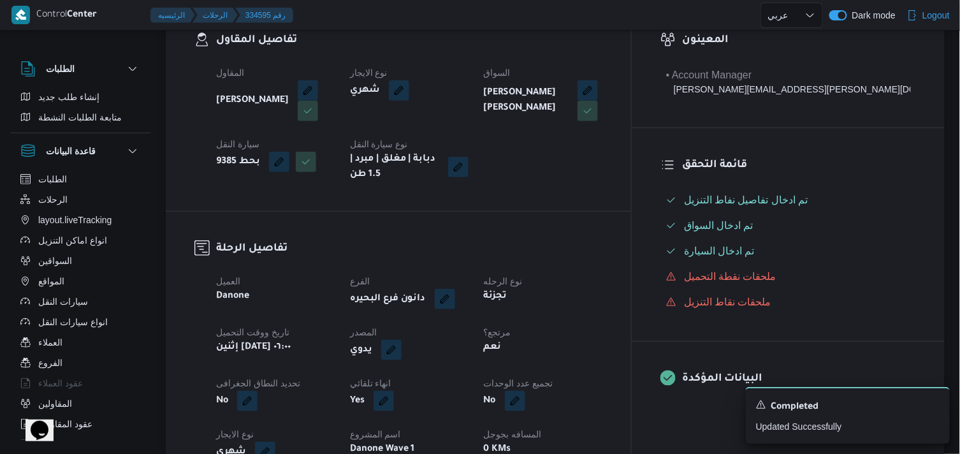
select select "ar"
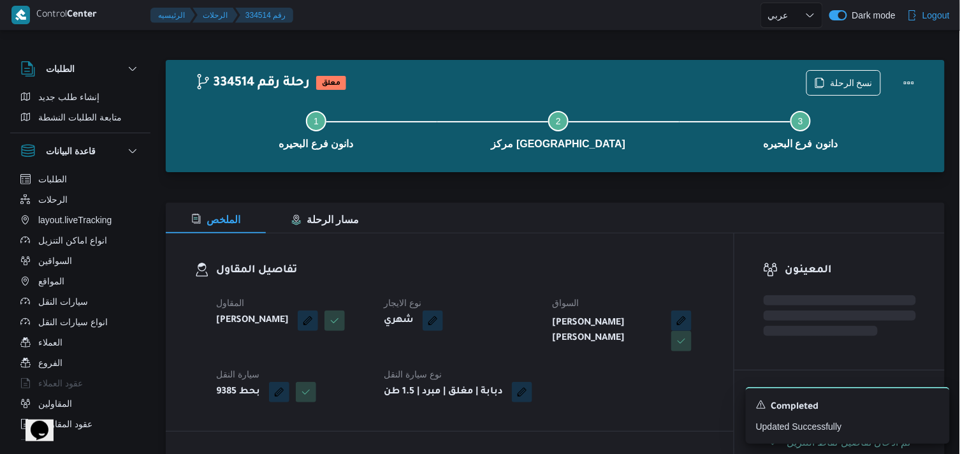
select select "ar"
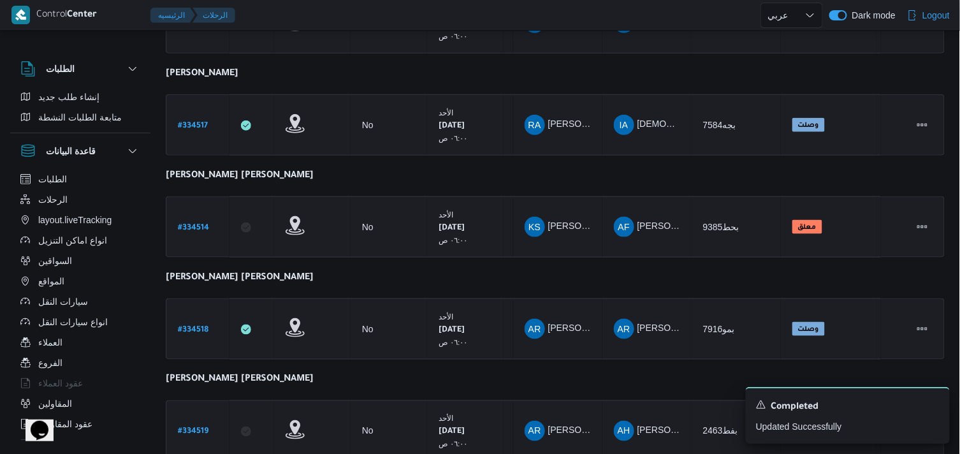
scroll to position [353, 0]
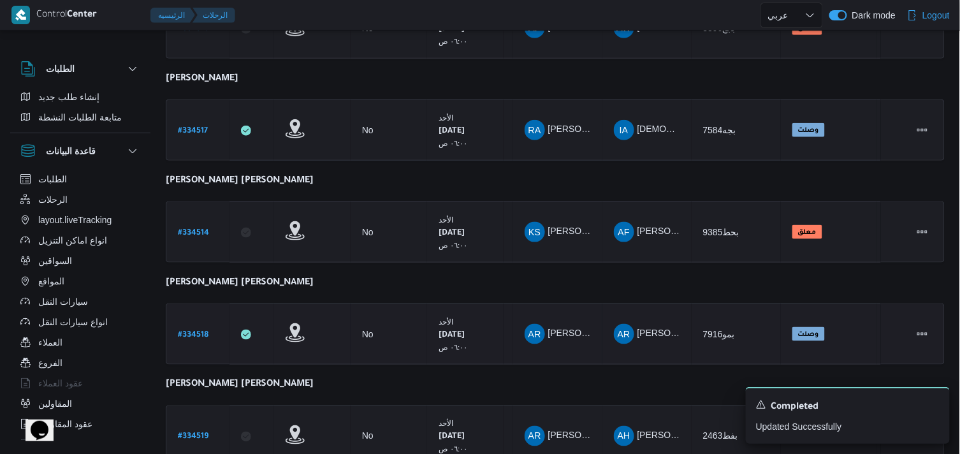
click at [192, 333] on b "# 334518" at bounding box center [193, 335] width 31 height 9
select select "ar"
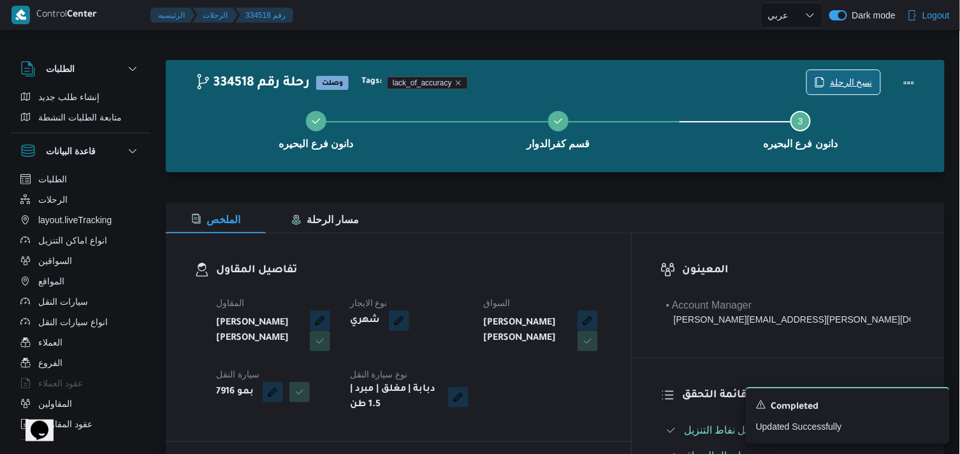
click at [839, 85] on span "نسخ الرحلة" at bounding box center [851, 82] width 43 height 15
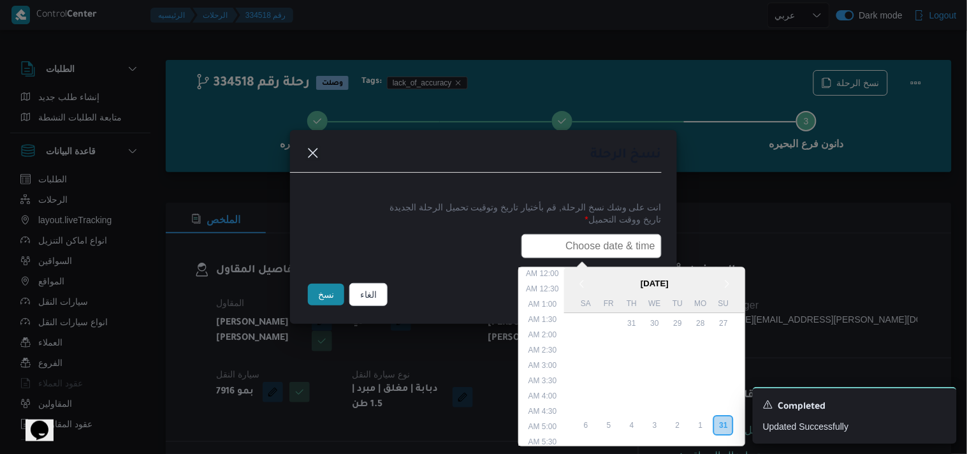
click at [607, 250] on input "text" at bounding box center [591, 246] width 140 height 24
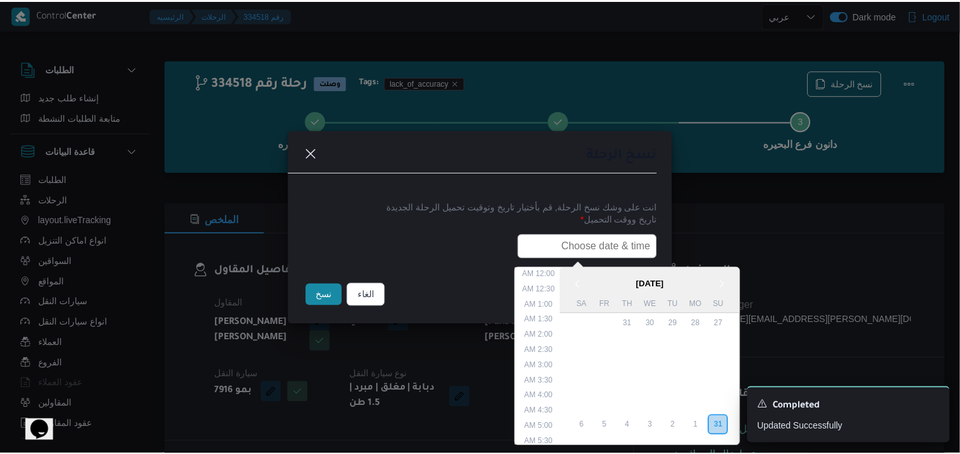
scroll to position [302, 0]
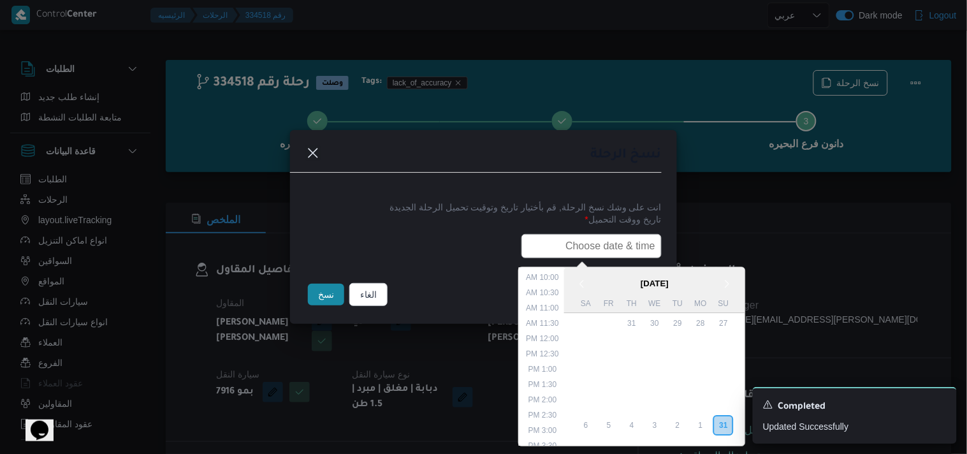
type input "01/09/2025 6:00AM"
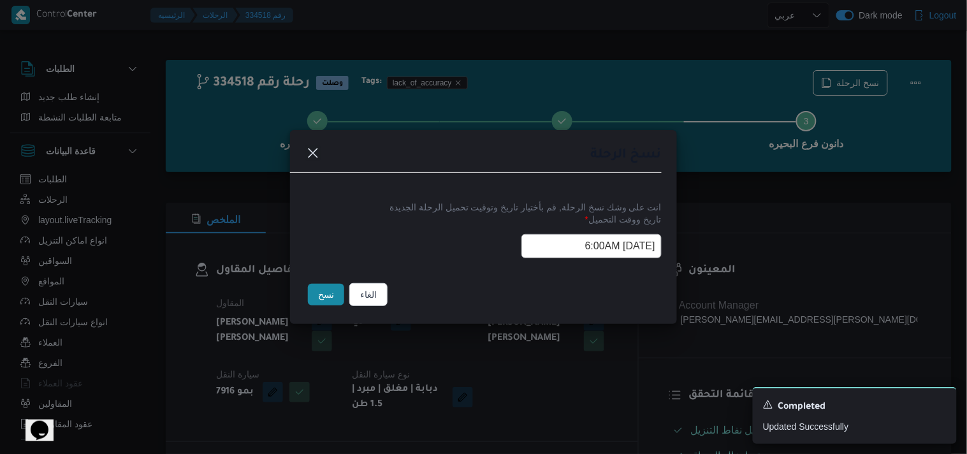
click at [326, 292] on button "نسخ" at bounding box center [326, 295] width 36 height 22
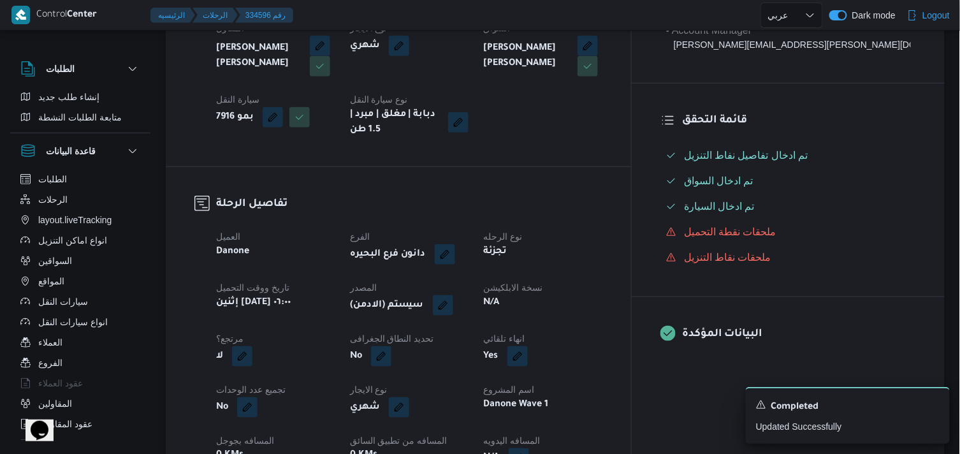
scroll to position [271, 0]
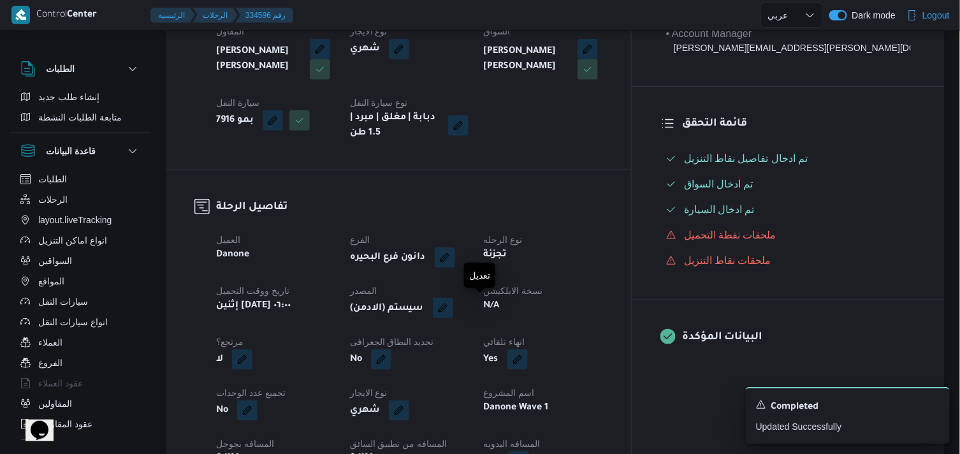
click at [453, 303] on button "button" at bounding box center [443, 308] width 20 height 20
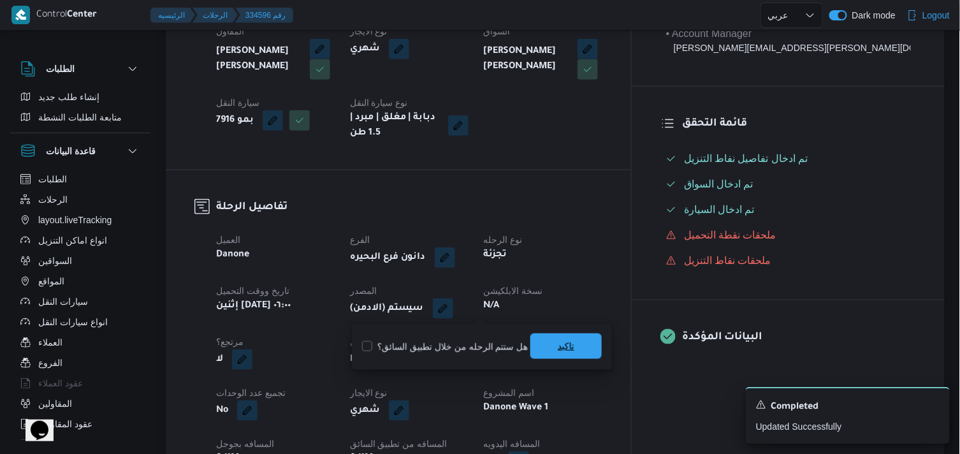
click at [558, 348] on span "تاكيد" at bounding box center [566, 345] width 17 height 15
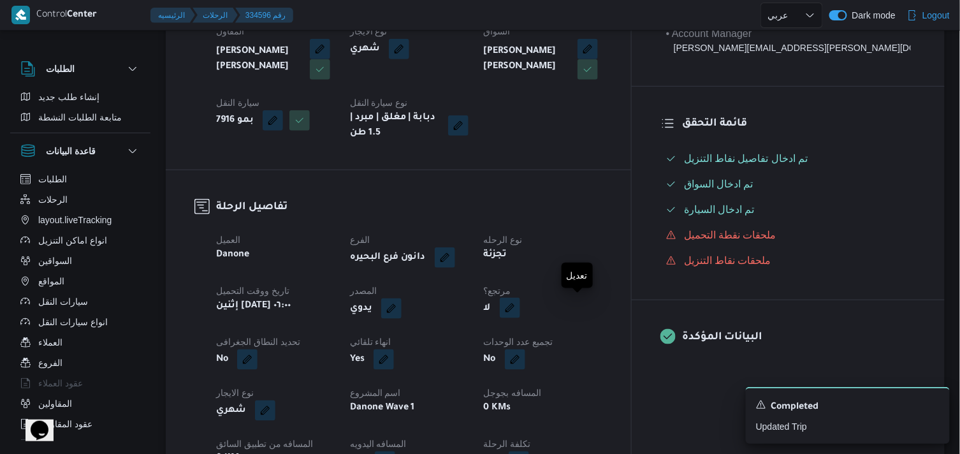
click at [520, 305] on button "button" at bounding box center [510, 308] width 20 height 20
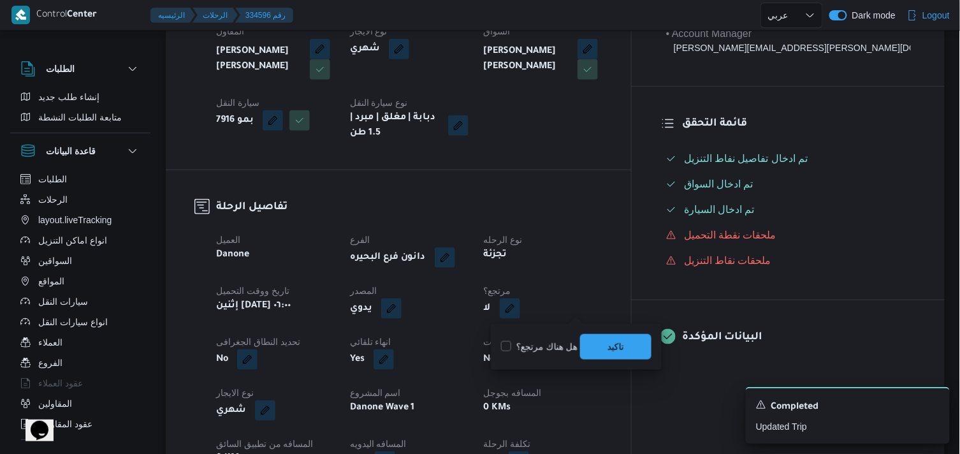
click at [533, 340] on label "هل هناك مرتجع؟" at bounding box center [539, 346] width 76 height 15
checkbox input "true"
click at [646, 335] on span "تاكيد" at bounding box center [615, 345] width 71 height 25
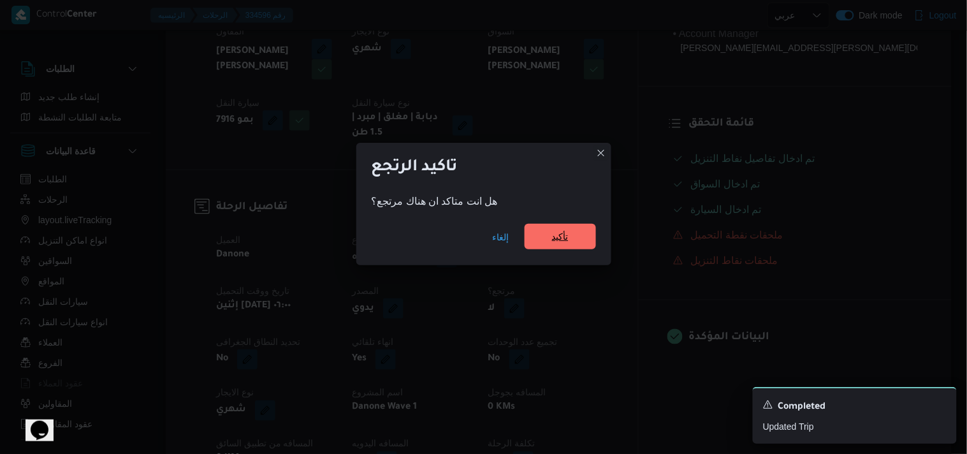
click at [565, 233] on span "تأكيد" at bounding box center [560, 236] width 17 height 15
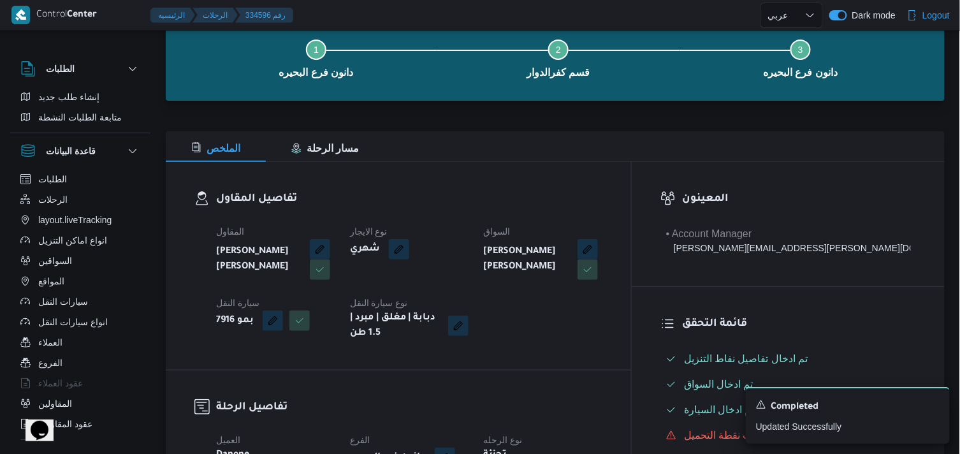
scroll to position [0, 0]
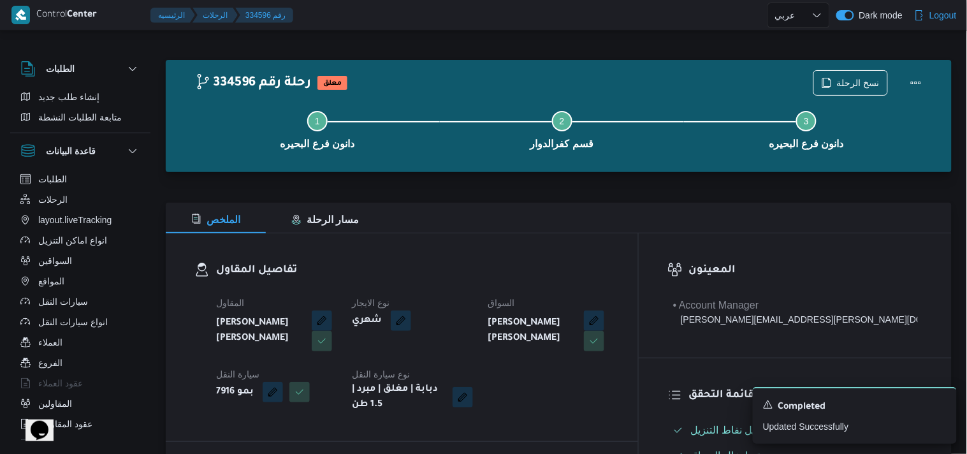
select select "ar"
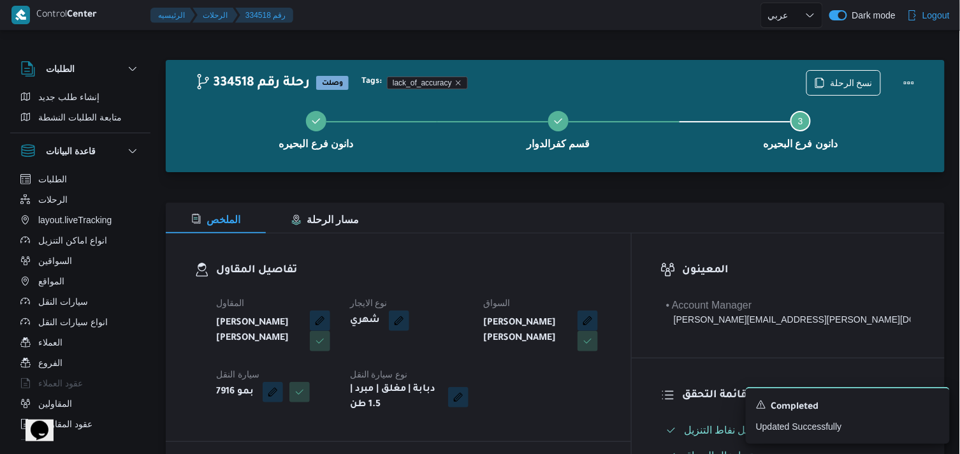
select select "ar"
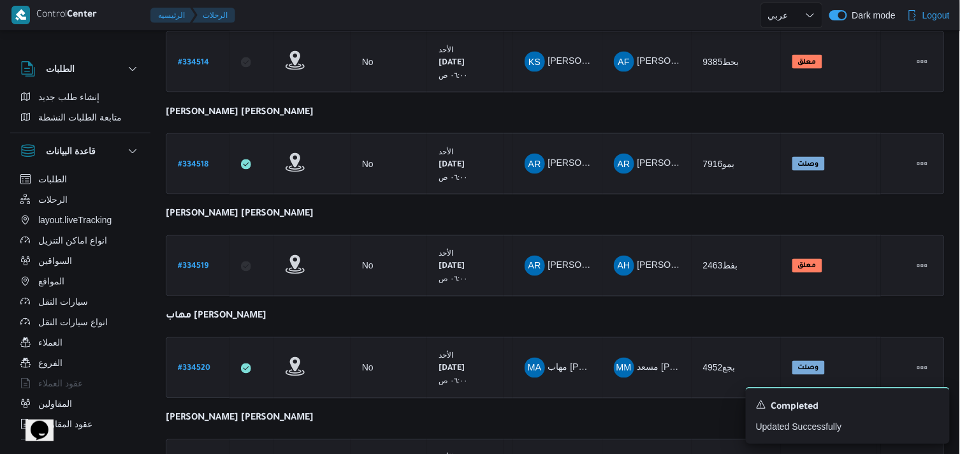
scroll to position [520, 0]
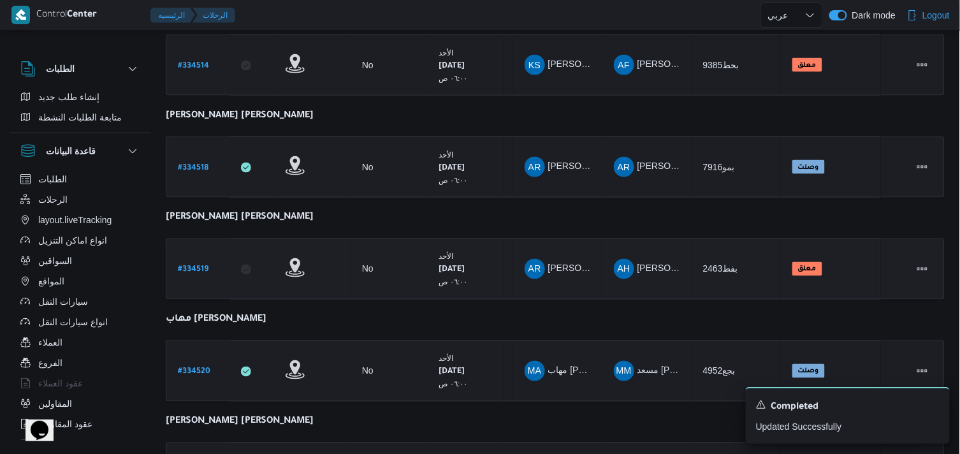
click at [201, 274] on div "# 334519" at bounding box center [198, 269] width 50 height 27
click at [200, 269] on b "# 334519" at bounding box center [193, 270] width 31 height 9
select select "ar"
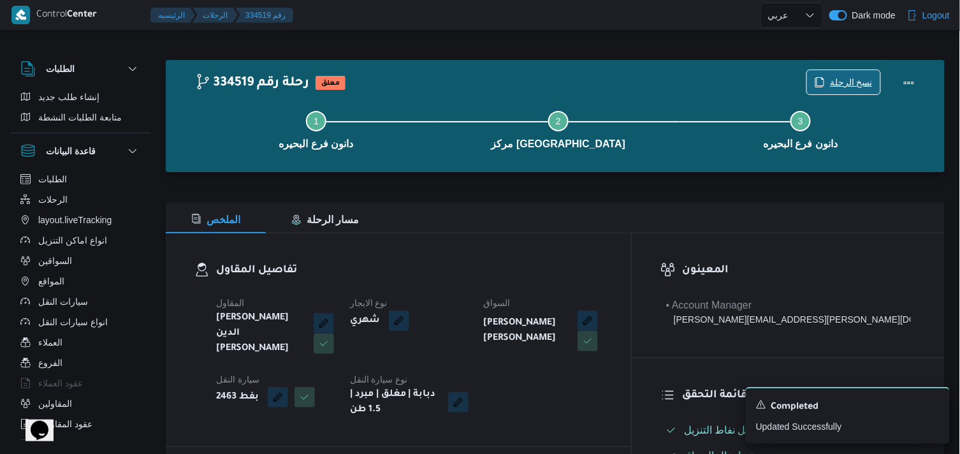
click at [850, 86] on span "نسخ الرحلة" at bounding box center [851, 82] width 43 height 15
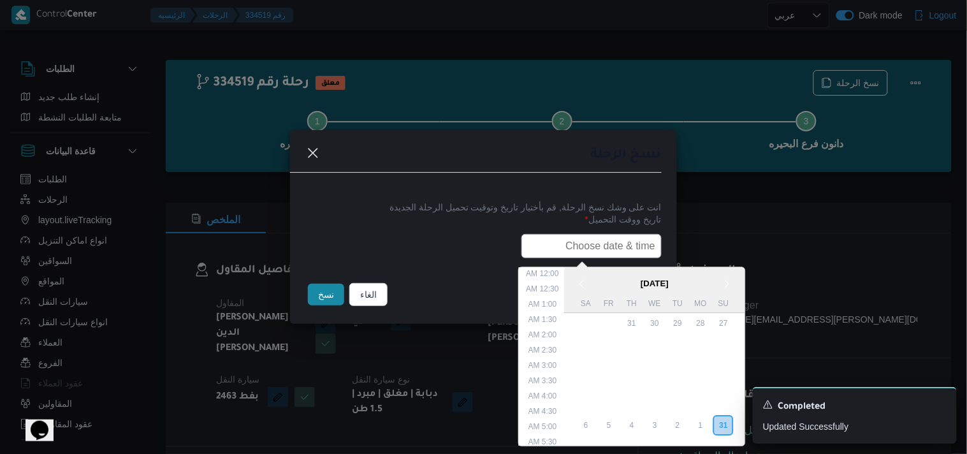
click at [574, 254] on input "text" at bounding box center [591, 246] width 140 height 24
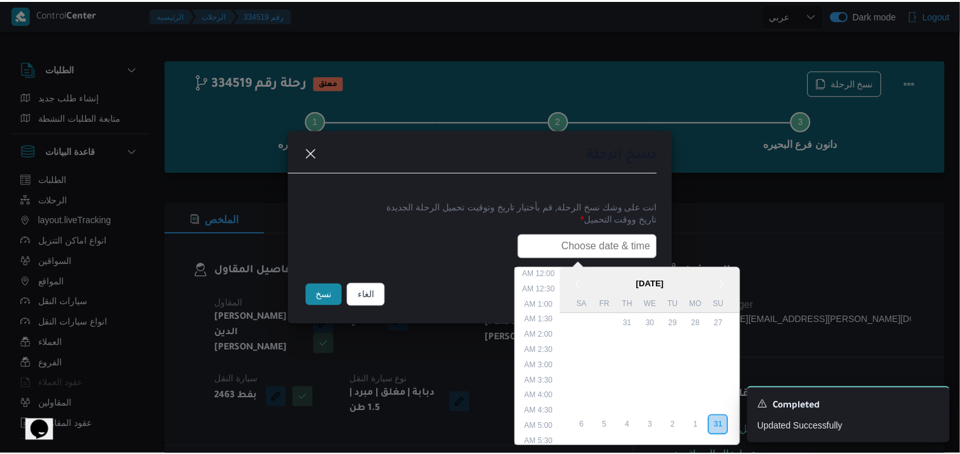
scroll to position [302, 0]
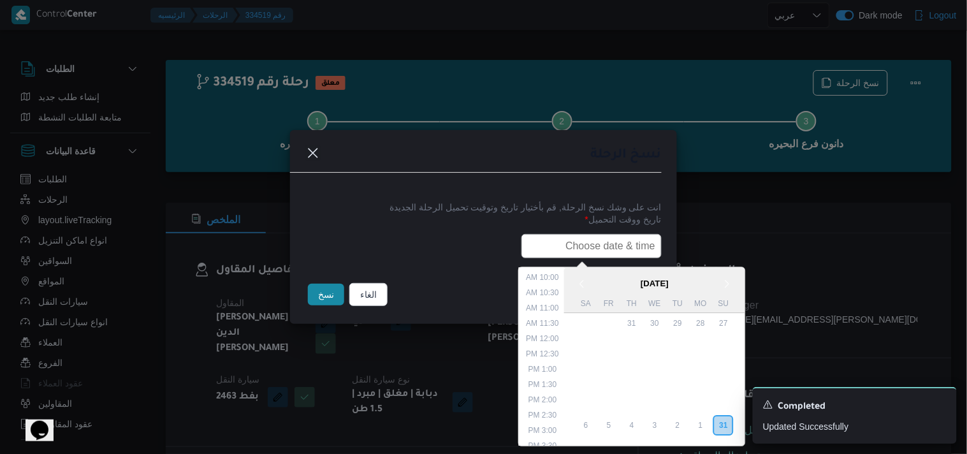
type input "01/09/2025 6:00AM"
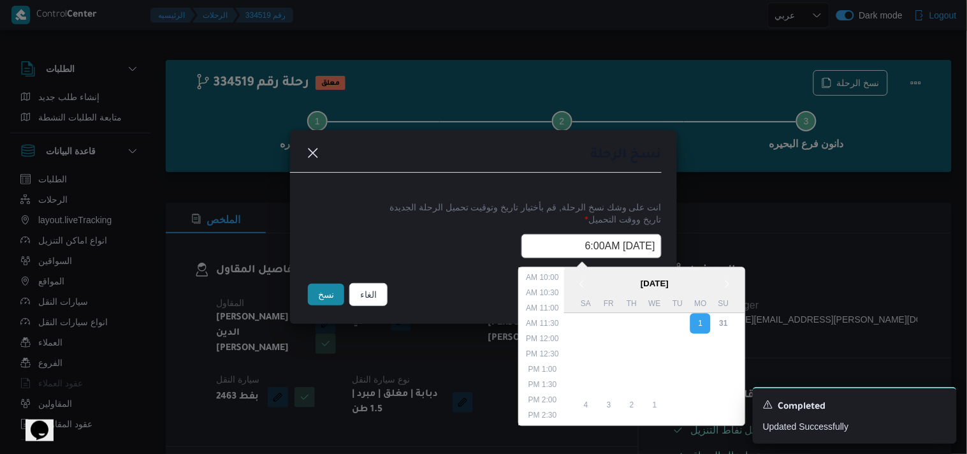
click at [330, 291] on button "نسخ" at bounding box center [326, 295] width 36 height 22
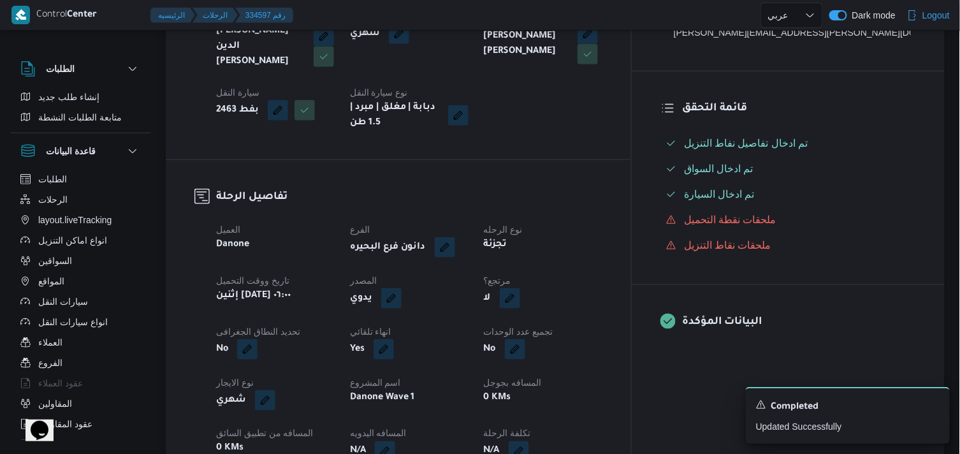
scroll to position [294, 0]
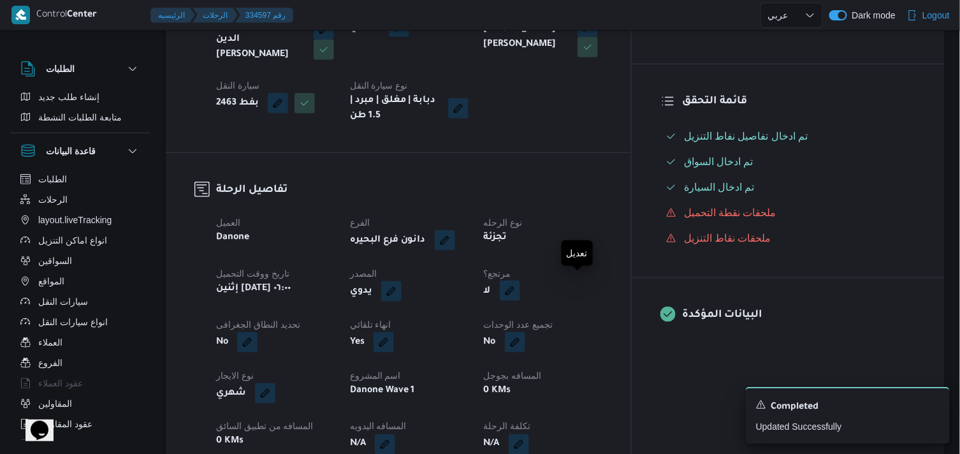
click at [520, 285] on button "button" at bounding box center [510, 290] width 20 height 20
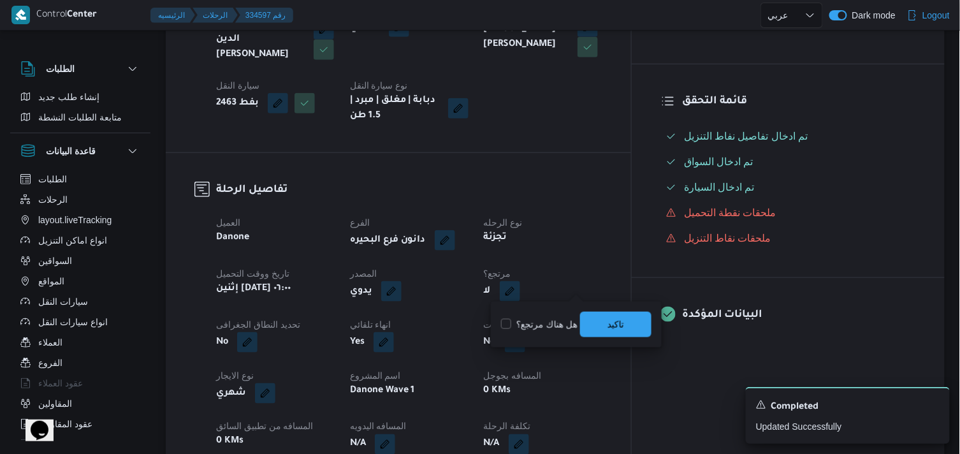
click at [538, 329] on label "هل هناك مرتجع؟" at bounding box center [539, 324] width 76 height 15
checkbox input "true"
click at [624, 328] on span "تاكيد" at bounding box center [615, 323] width 17 height 15
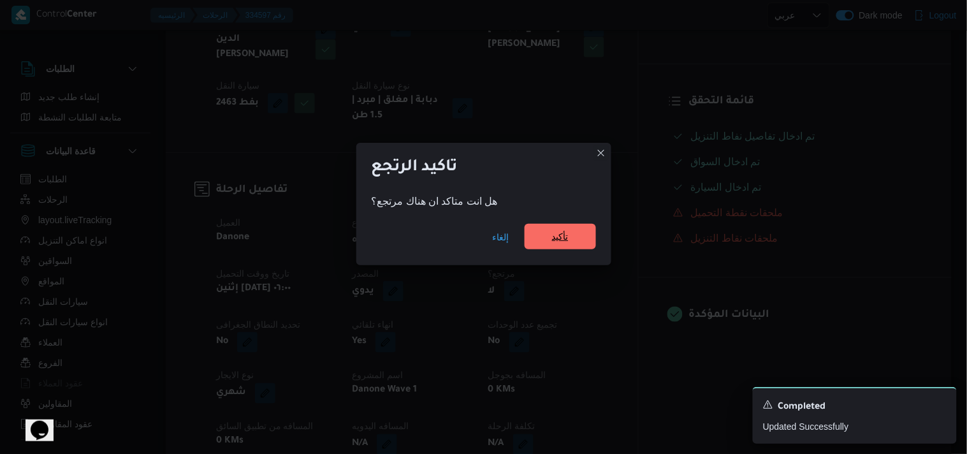
click at [545, 239] on span "تأكيد" at bounding box center [559, 236] width 71 height 25
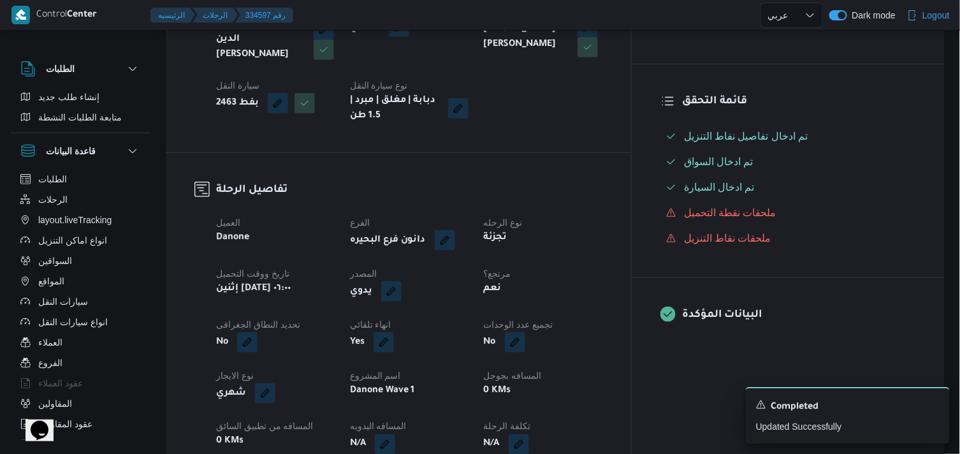
select select "ar"
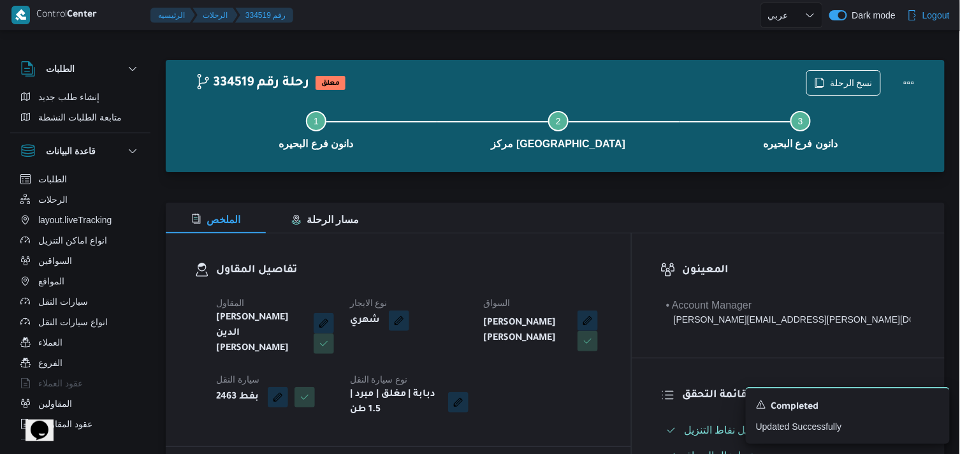
select select "ar"
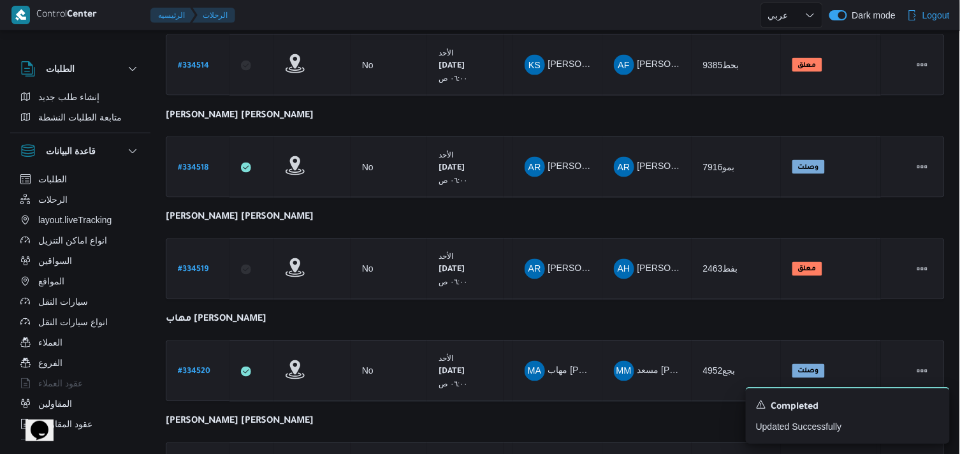
scroll to position [667, 0]
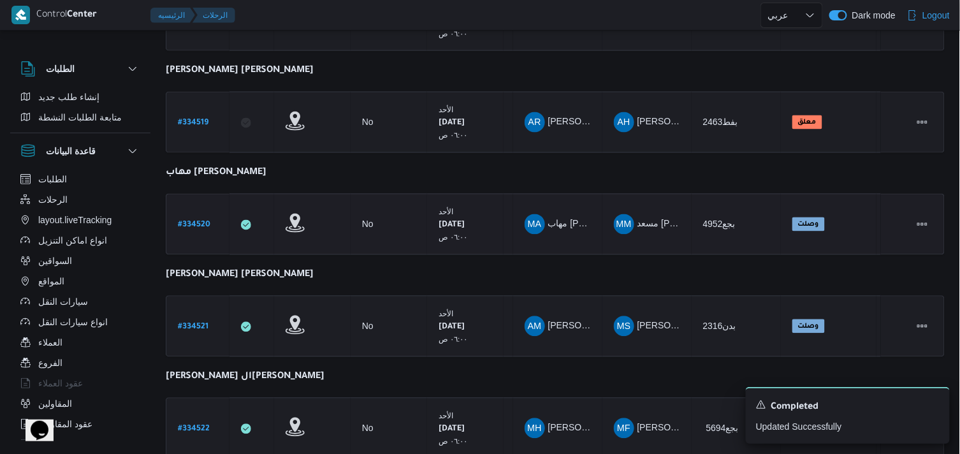
click at [194, 221] on b "# 334520" at bounding box center [194, 225] width 32 height 9
select select "ar"
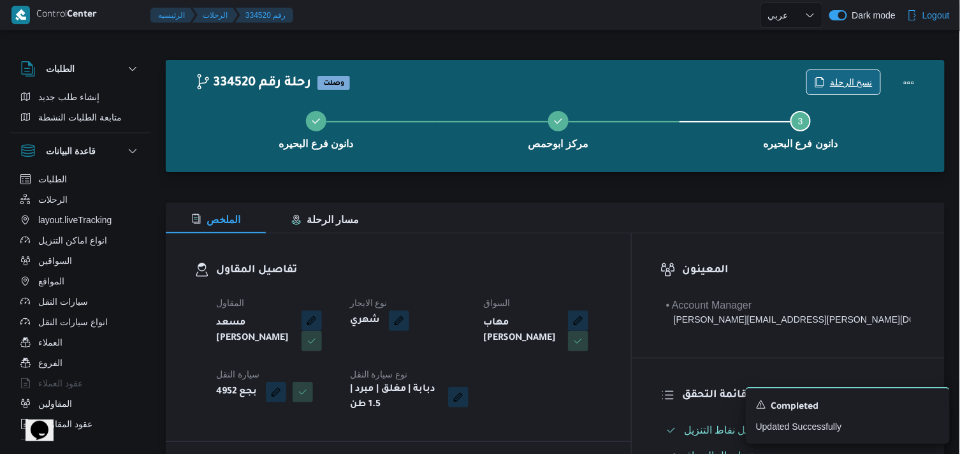
click at [835, 85] on span "نسخ الرحلة" at bounding box center [851, 82] width 43 height 15
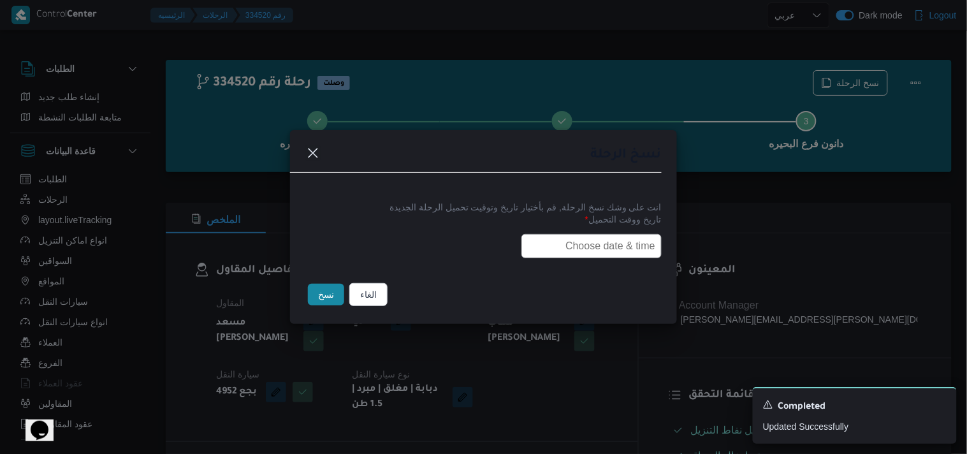
click at [527, 243] on input "text" at bounding box center [591, 246] width 140 height 24
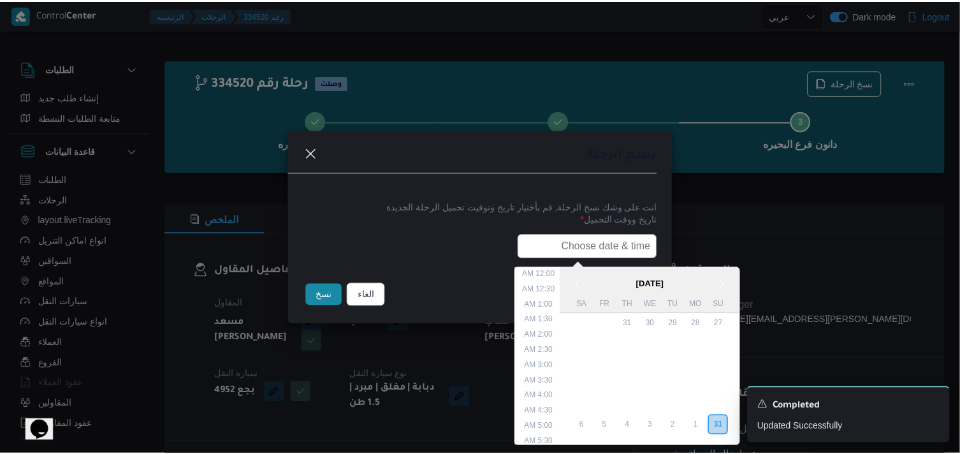
scroll to position [302, 0]
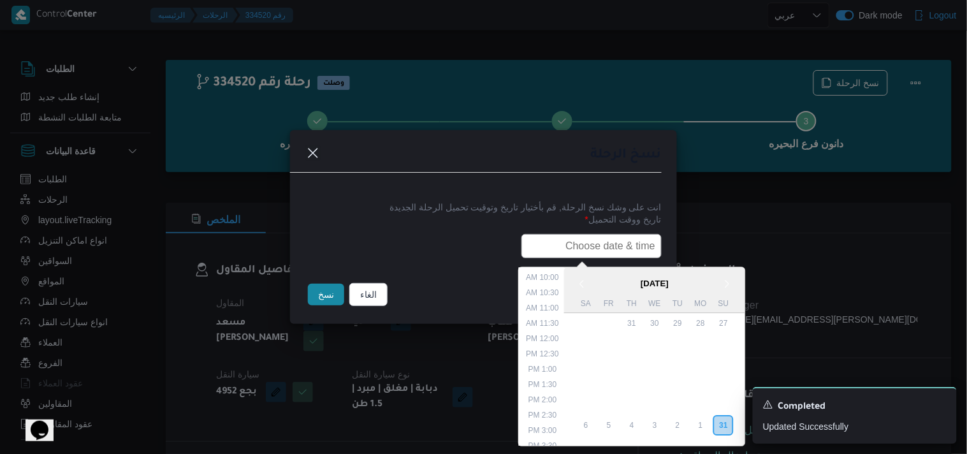
type input "01/09/2025 6:00AM"
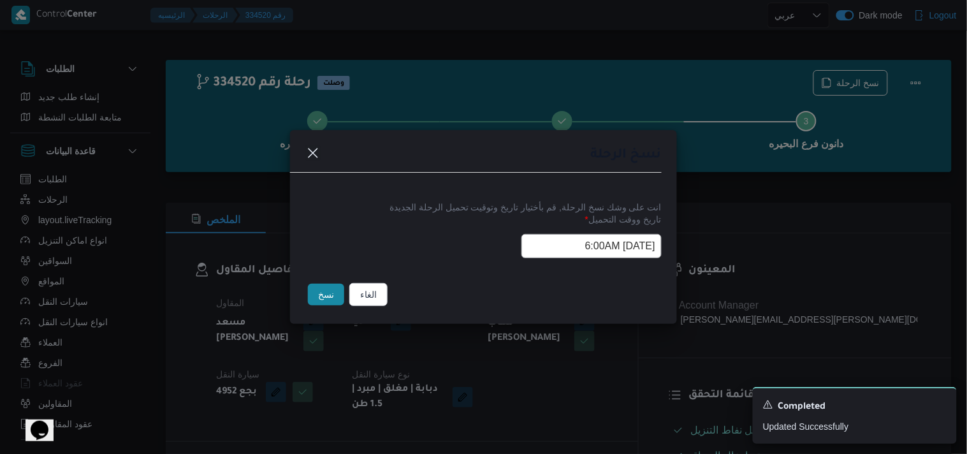
click at [322, 290] on button "نسخ" at bounding box center [326, 295] width 36 height 22
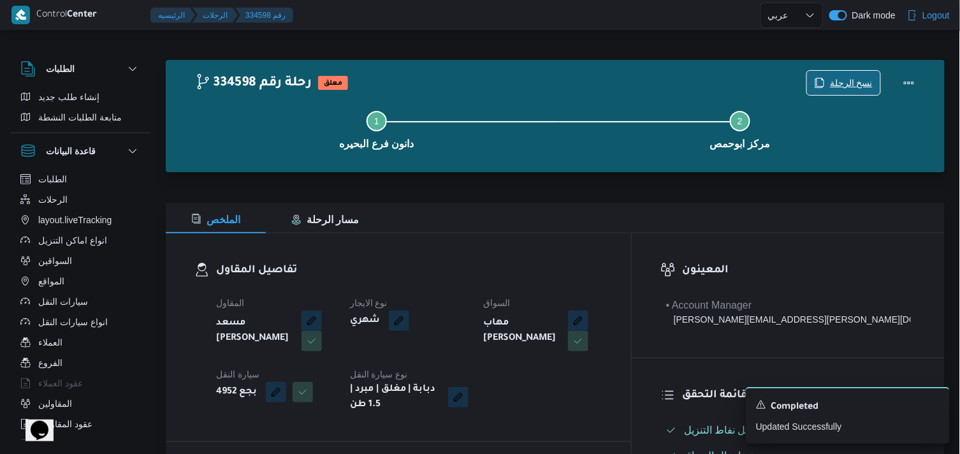
scroll to position [396, 0]
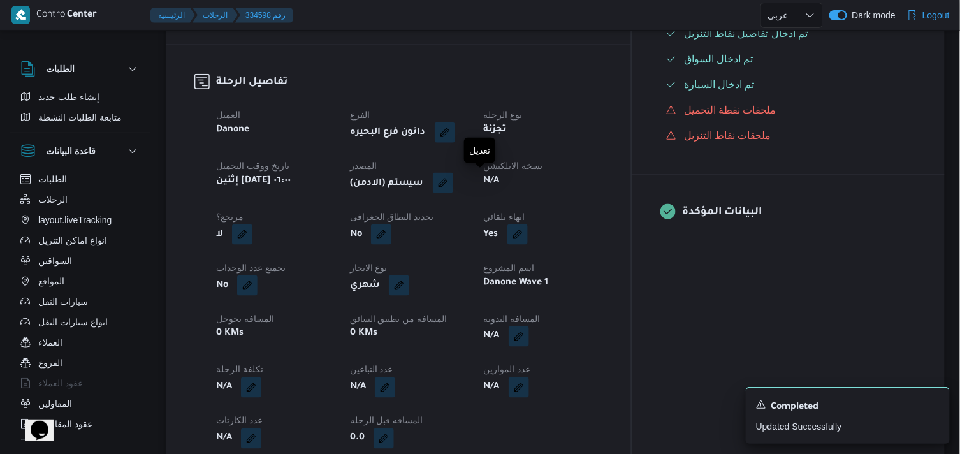
click at [453, 191] on button "button" at bounding box center [443, 183] width 20 height 20
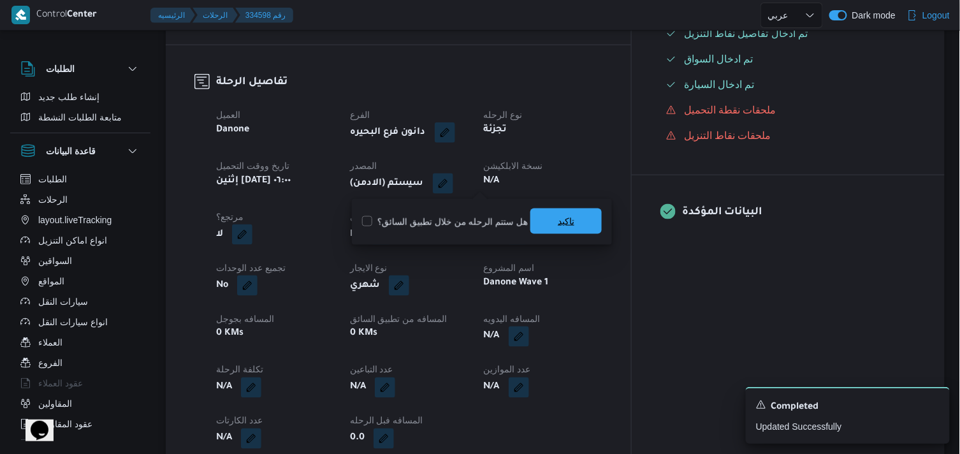
click at [549, 218] on span "تاكيد" at bounding box center [565, 220] width 71 height 25
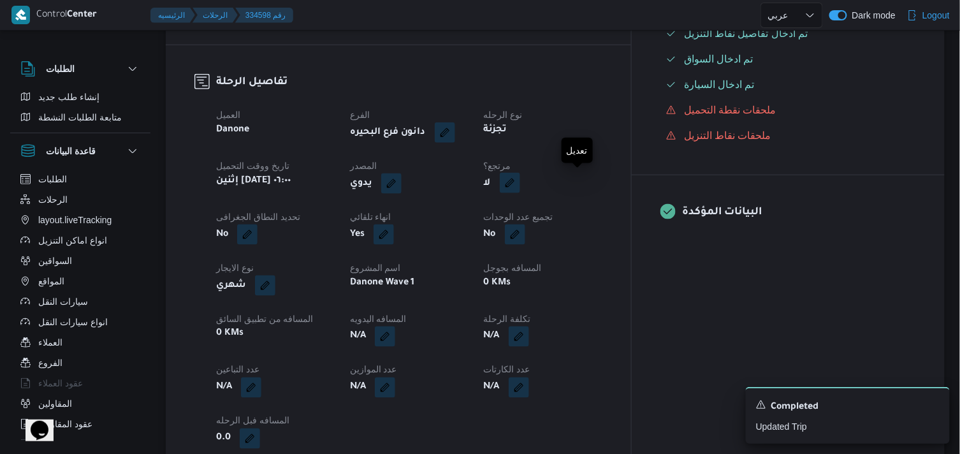
click at [520, 185] on button "button" at bounding box center [510, 183] width 20 height 20
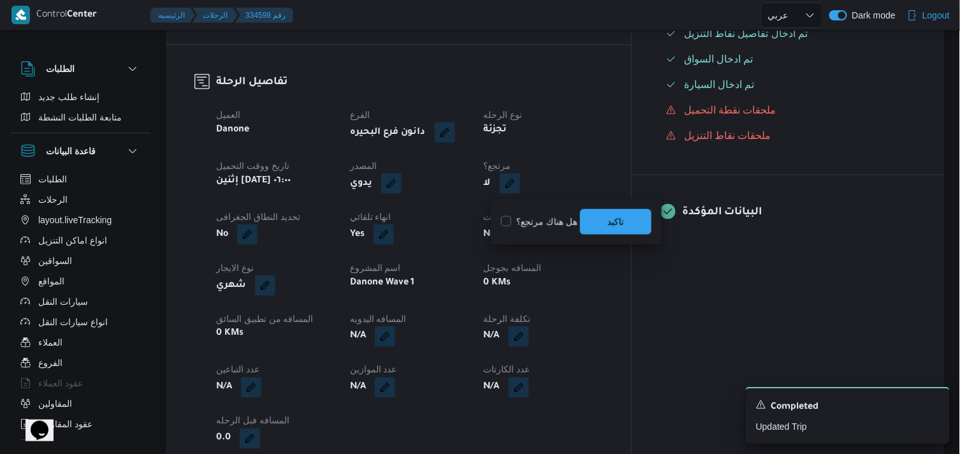
click at [558, 217] on label "هل هناك مرتجع؟" at bounding box center [539, 221] width 76 height 15
checkbox input "true"
click at [595, 215] on span "تاكيد" at bounding box center [615, 220] width 71 height 25
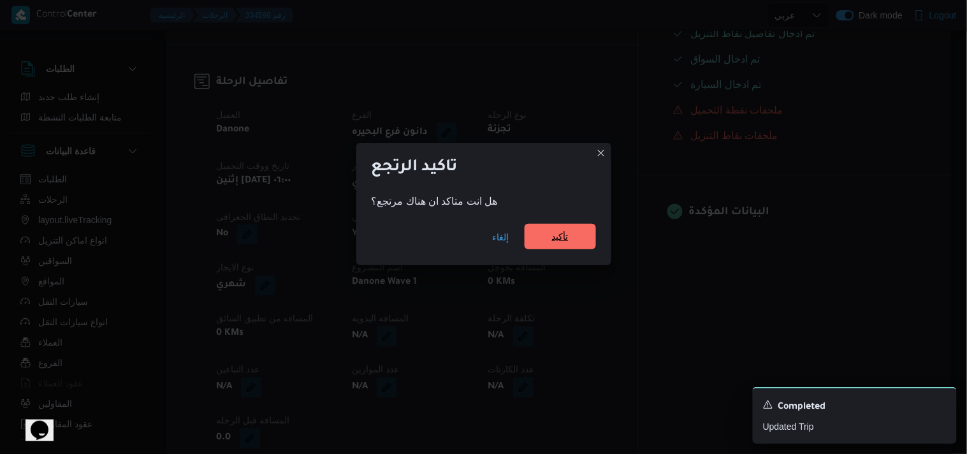
click at [552, 237] on span "تأكيد" at bounding box center [560, 236] width 17 height 15
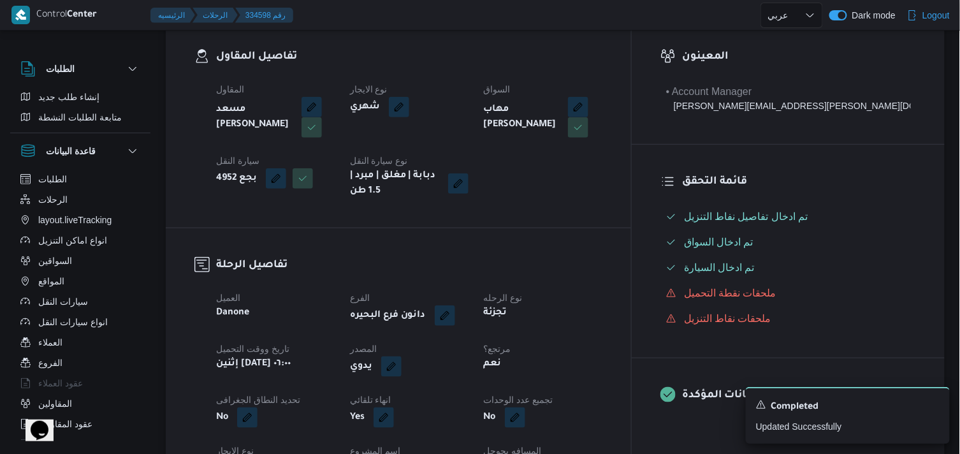
scroll to position [0, 0]
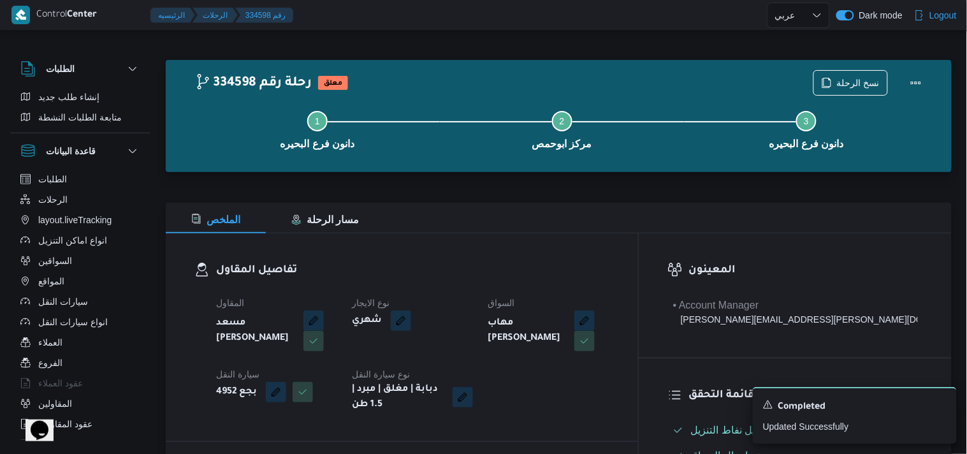
select select "ar"
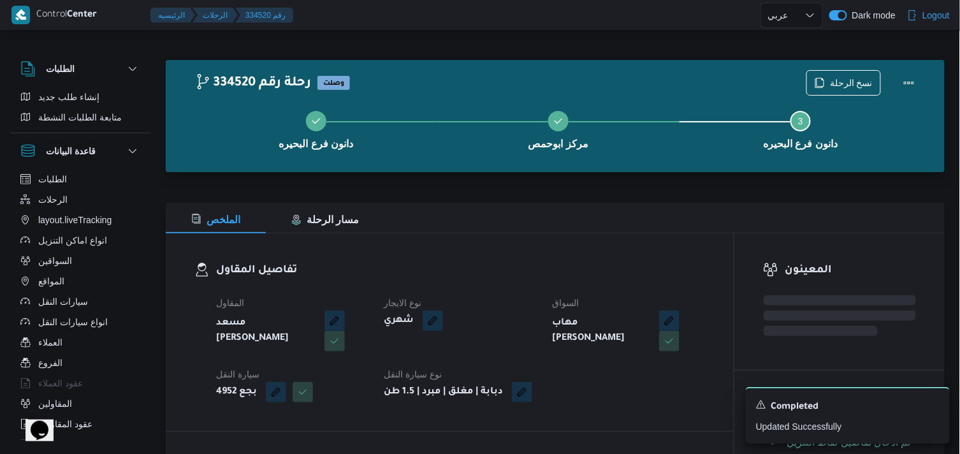
select select "ar"
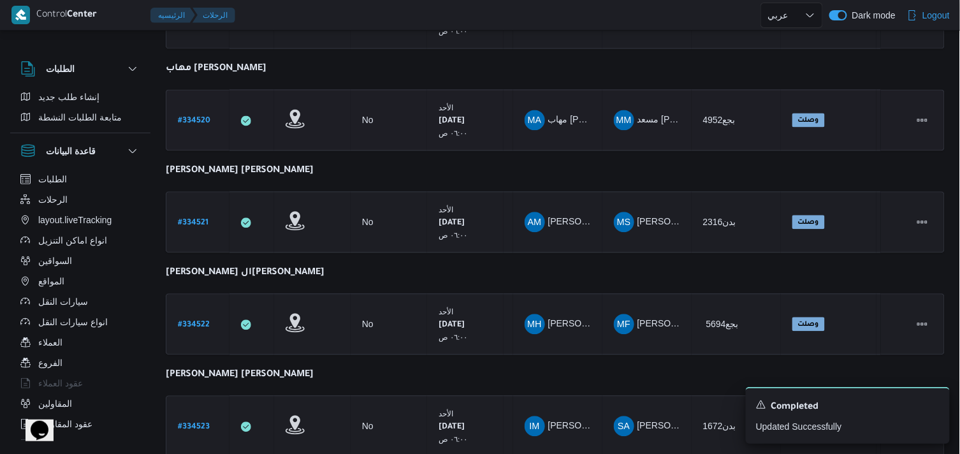
scroll to position [803, 0]
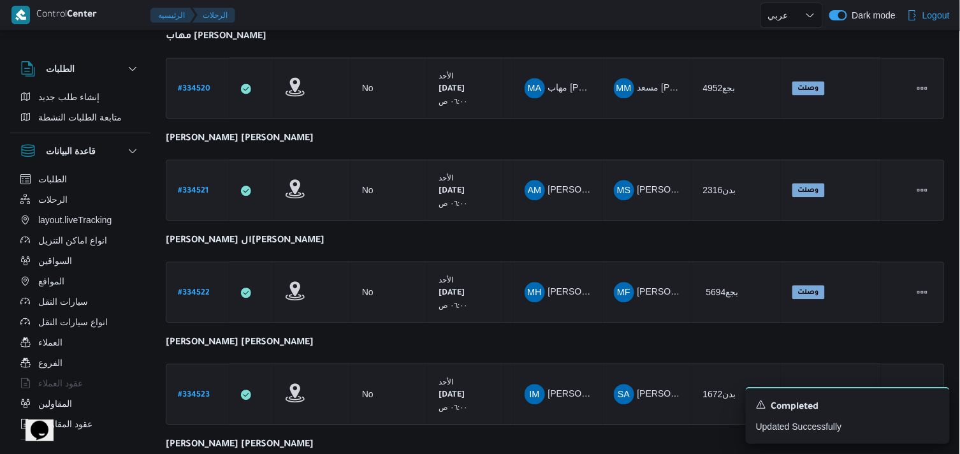
click at [194, 187] on b "# 334521" at bounding box center [193, 191] width 31 height 9
select select "ar"
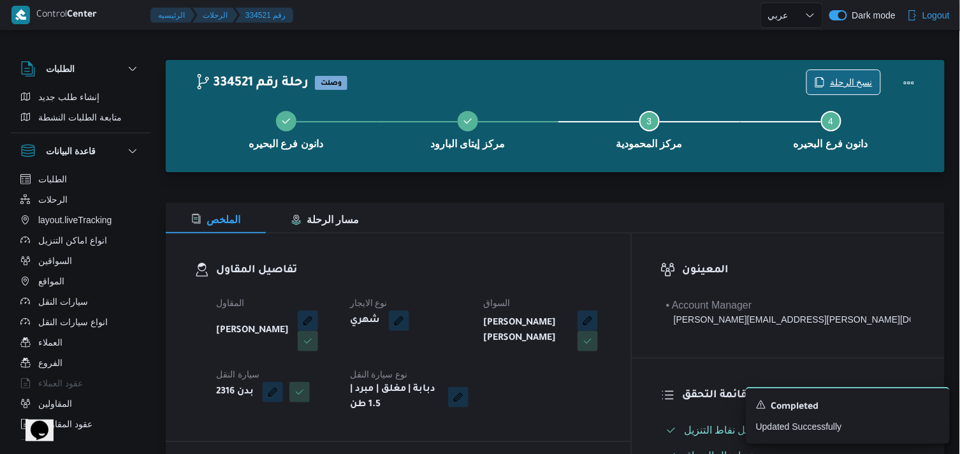
click at [816, 83] on span "نسخ الرحلة" at bounding box center [843, 82] width 73 height 24
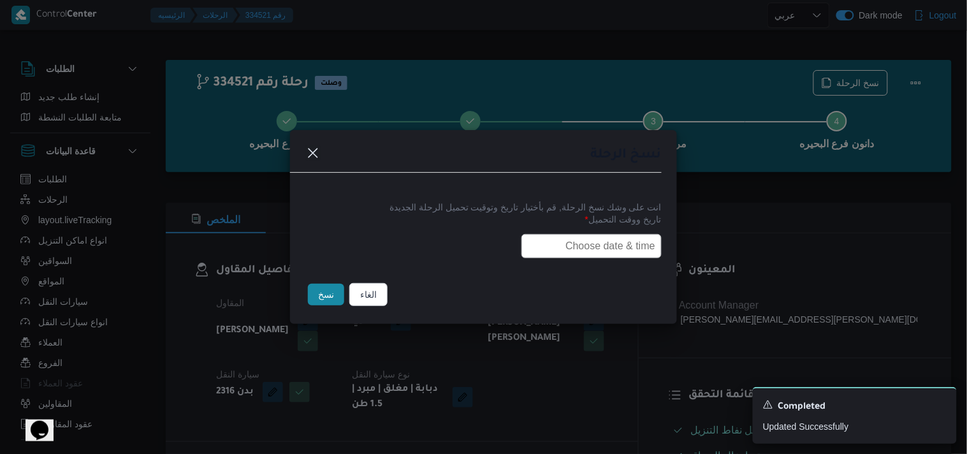
click at [585, 238] on input "text" at bounding box center [591, 246] width 140 height 24
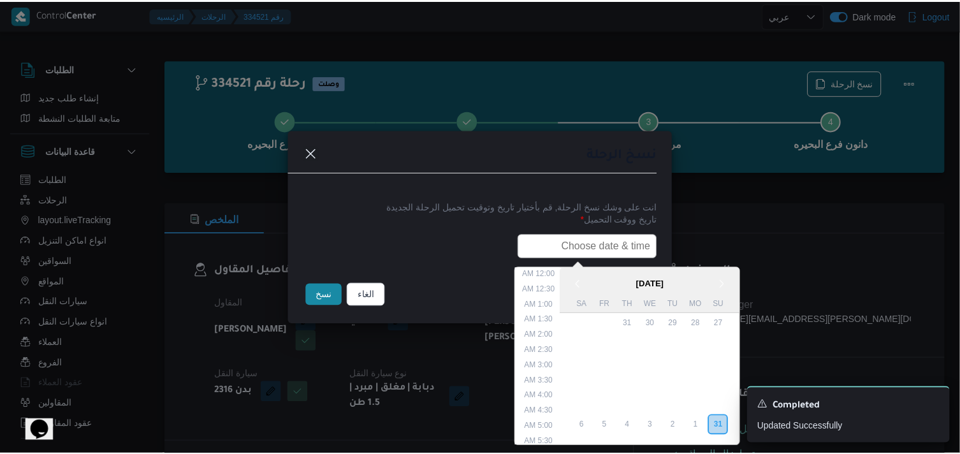
scroll to position [302, 0]
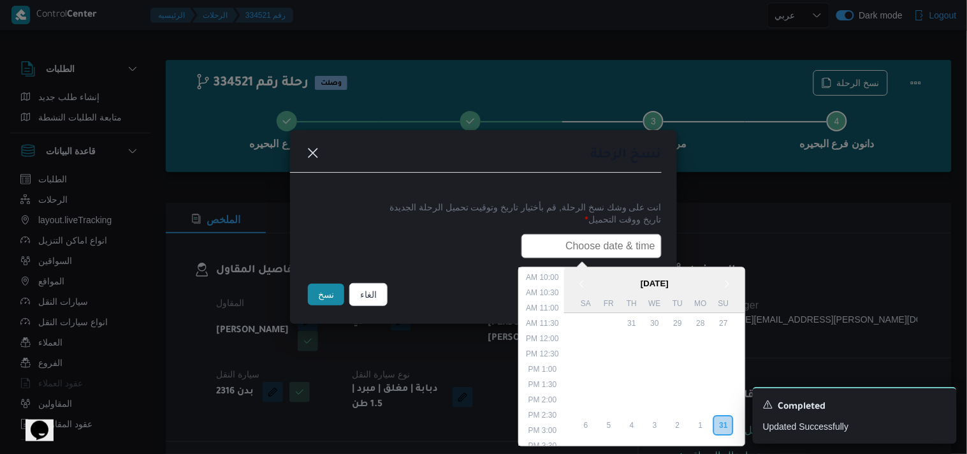
type input "01/09/2025 6:00AM"
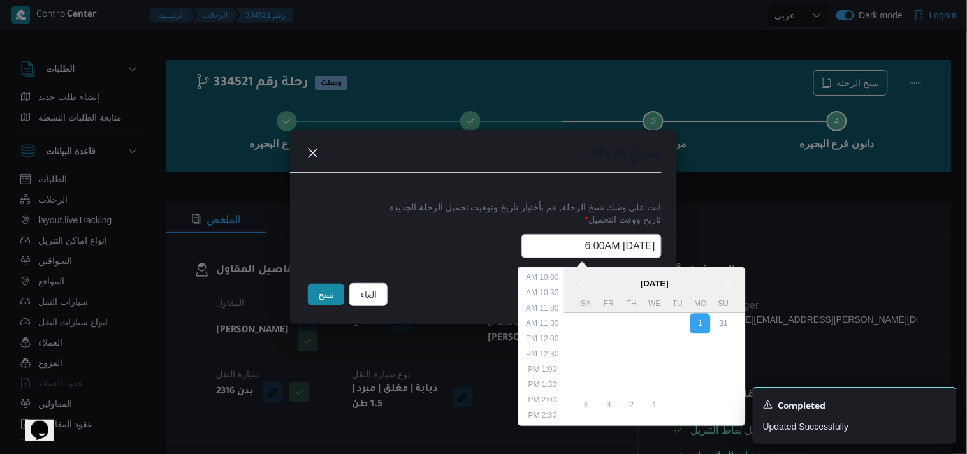
click at [339, 294] on button "نسخ" at bounding box center [326, 295] width 36 height 22
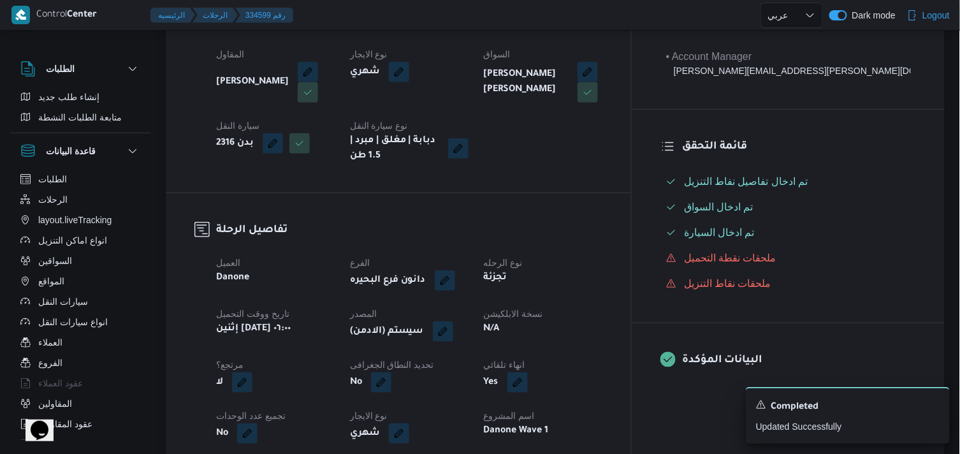
scroll to position [283, 0]
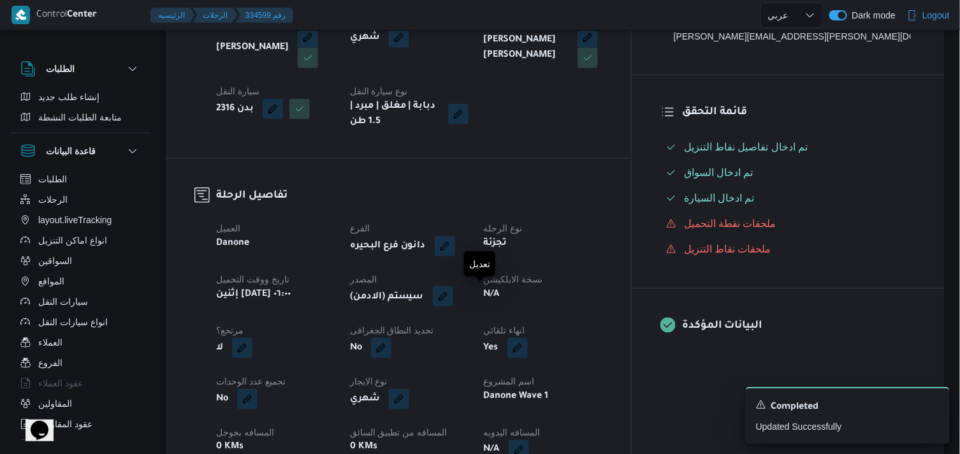
click at [453, 291] on button "button" at bounding box center [443, 296] width 20 height 20
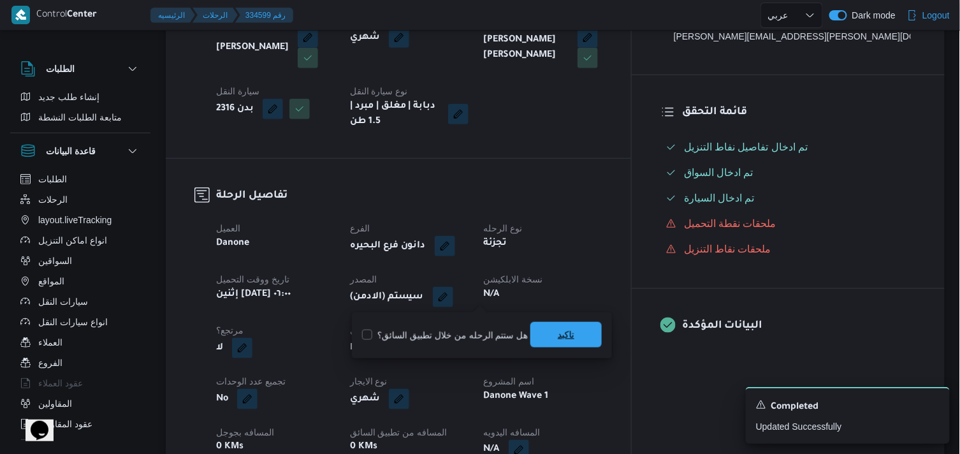
click at [570, 336] on span "تاكيد" at bounding box center [565, 334] width 71 height 25
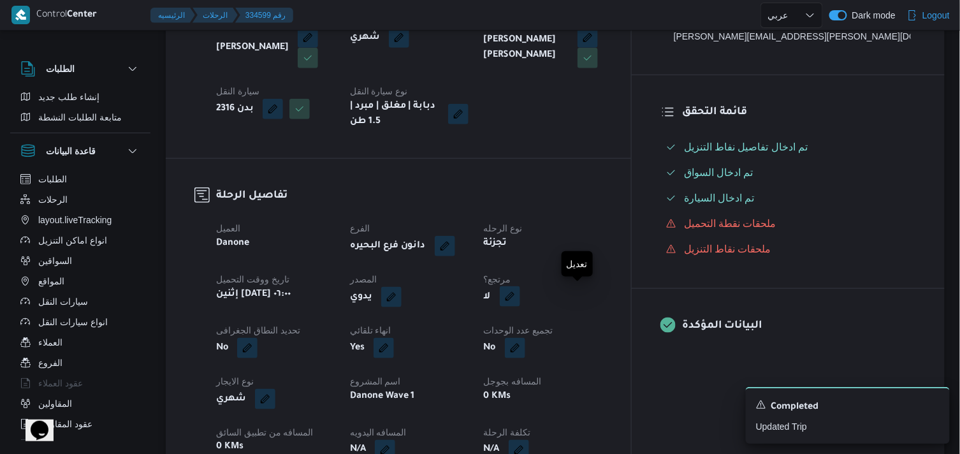
click at [520, 298] on button "button" at bounding box center [510, 296] width 20 height 20
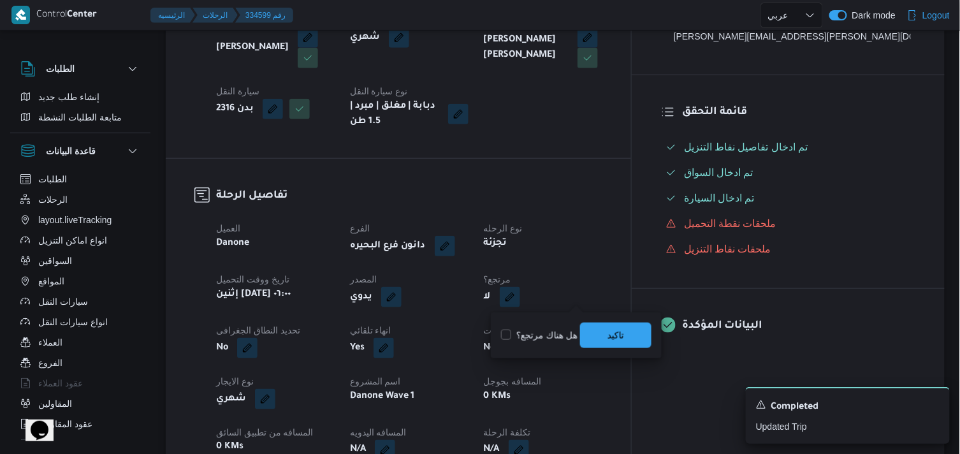
click at [562, 334] on label "هل هناك مرتجع؟" at bounding box center [539, 335] width 76 height 15
checkbox input "true"
click at [581, 335] on span "تاكيد" at bounding box center [615, 334] width 71 height 25
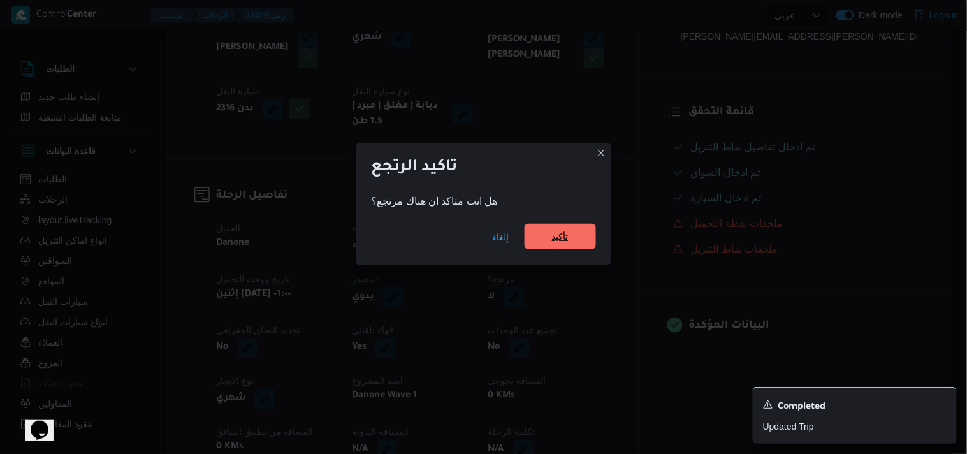
click at [552, 243] on span "تأكيد" at bounding box center [560, 236] width 17 height 15
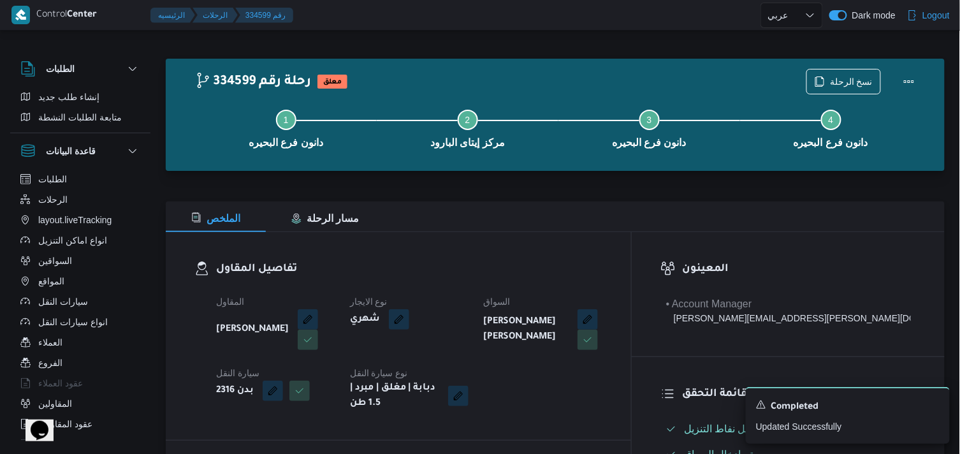
scroll to position [0, 0]
select select "ar"
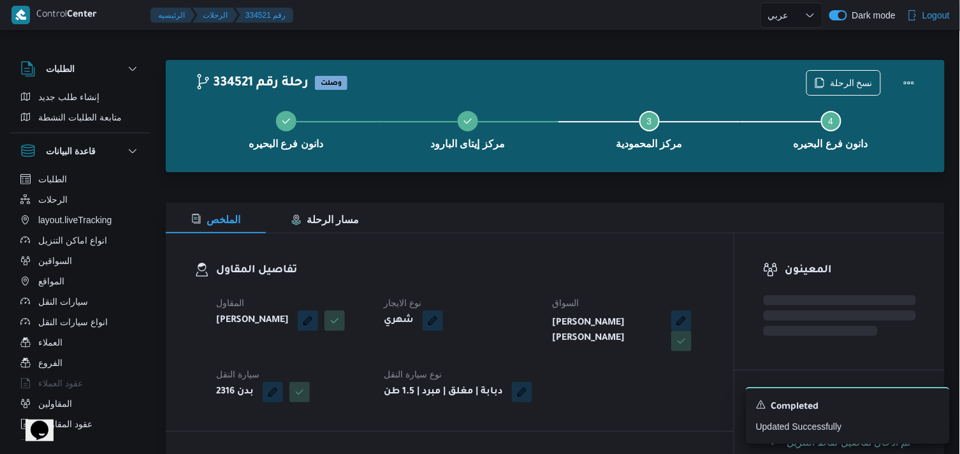
select select "ar"
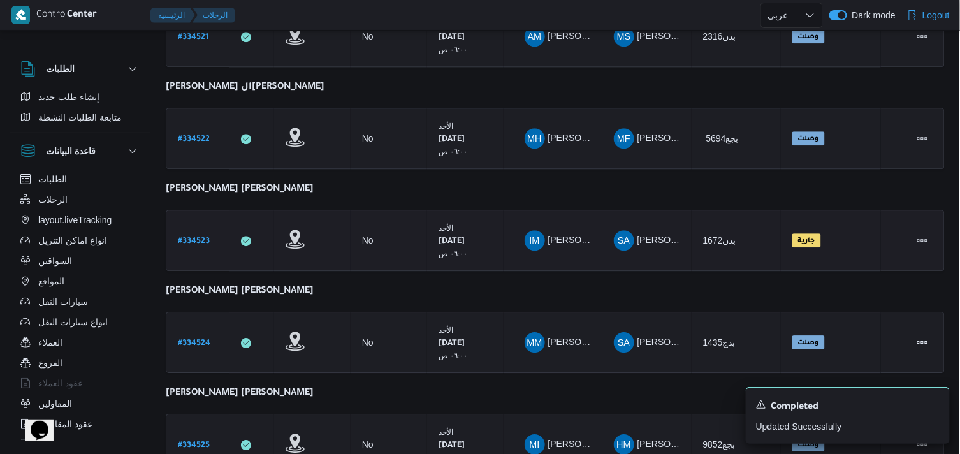
scroll to position [886, 0]
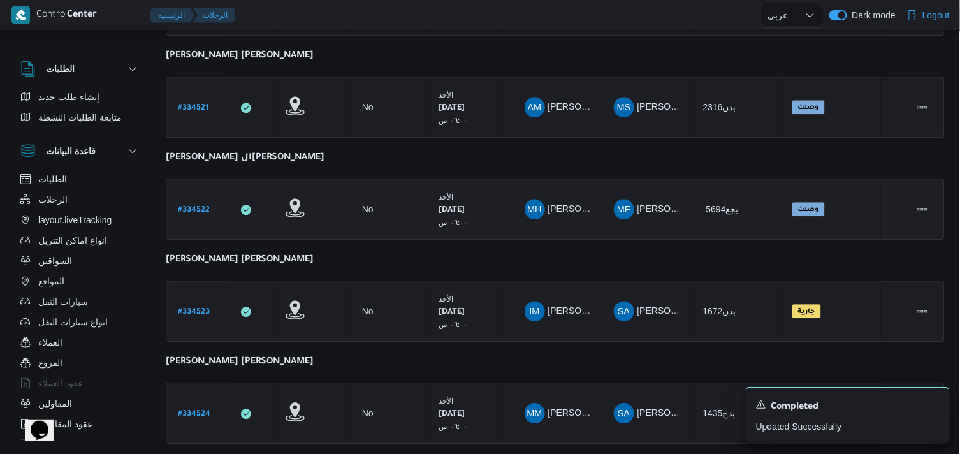
click at [196, 206] on b "# 334522" at bounding box center [194, 210] width 32 height 9
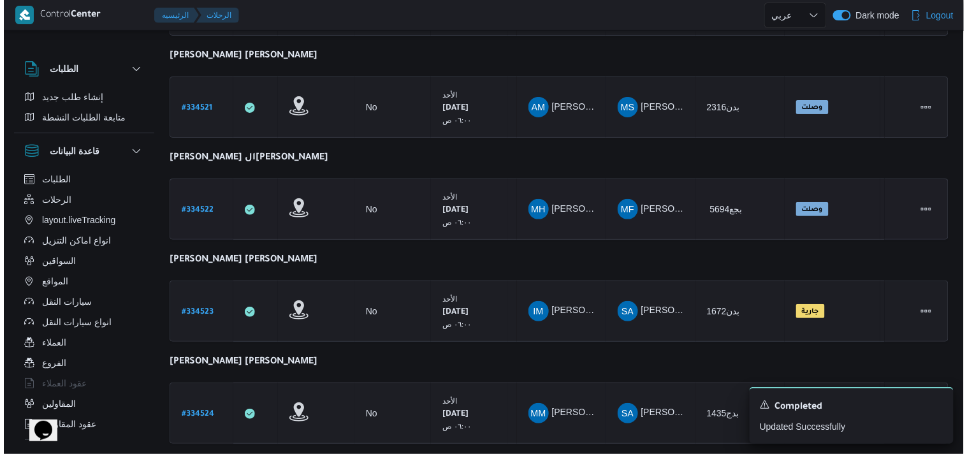
scroll to position [34, 0]
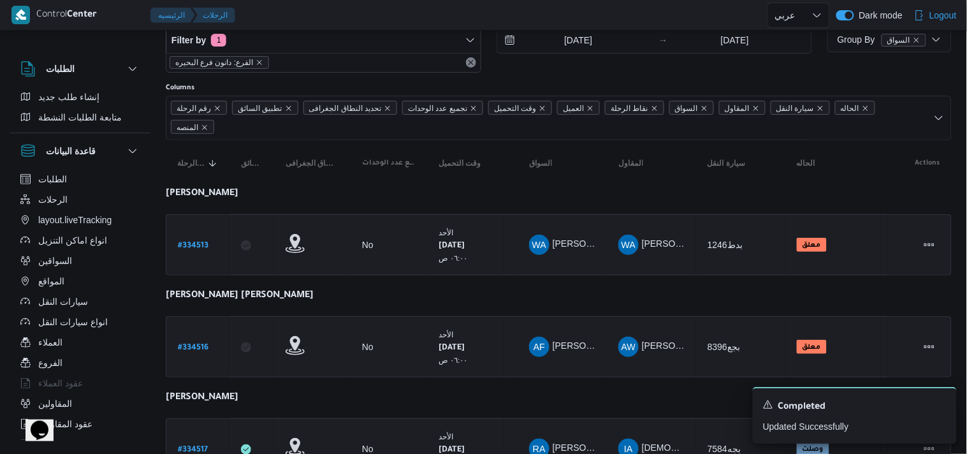
select select "ar"
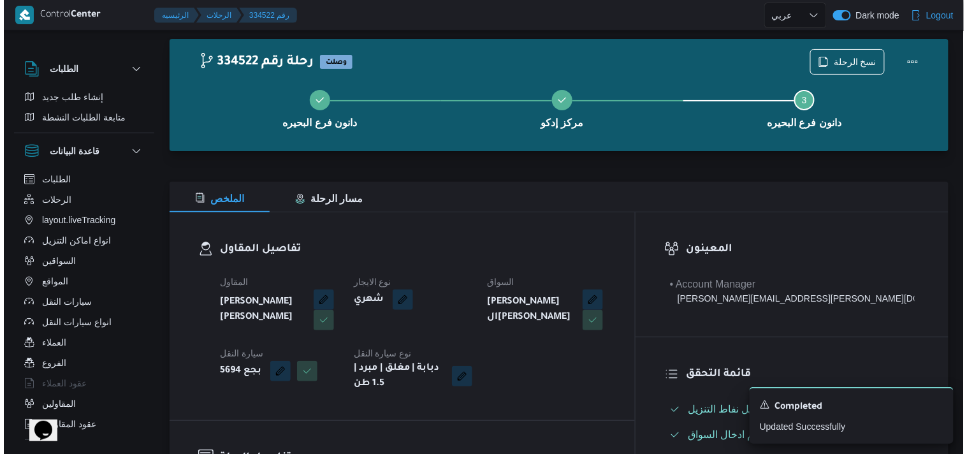
scroll to position [0, 0]
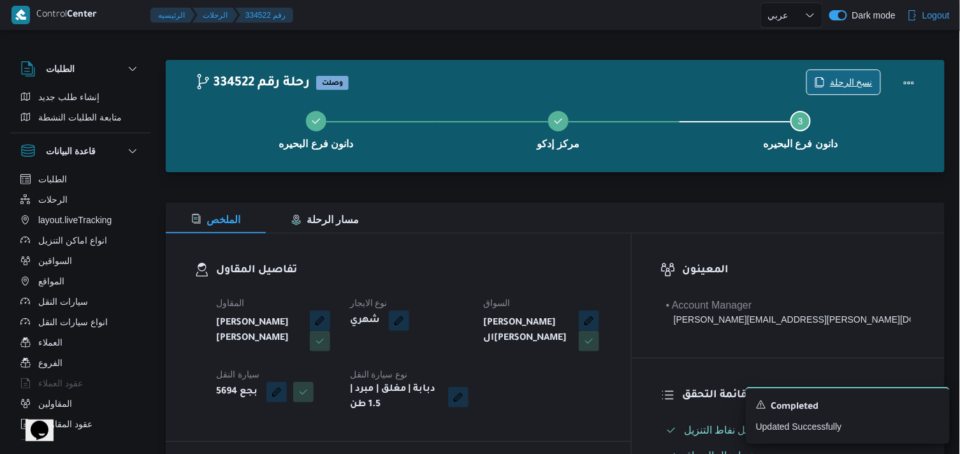
click at [848, 84] on span "نسخ الرحلة" at bounding box center [851, 82] width 43 height 15
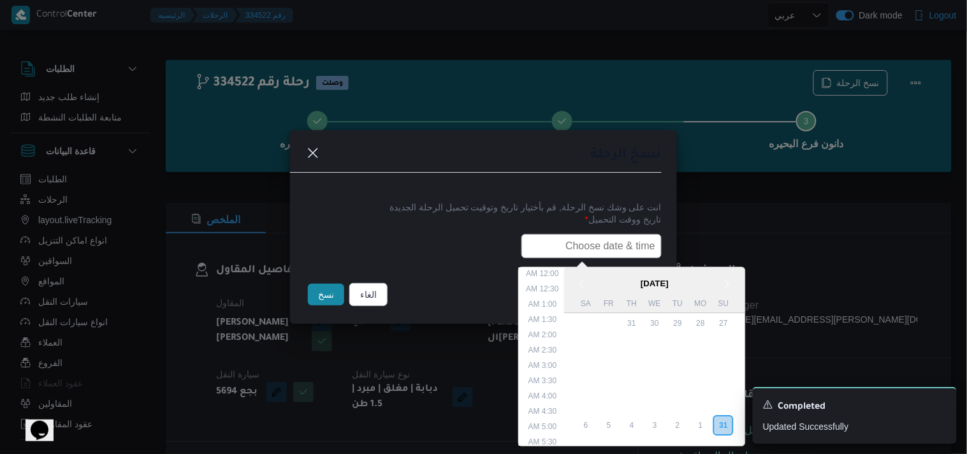
click at [564, 234] on input "text" at bounding box center [591, 246] width 140 height 24
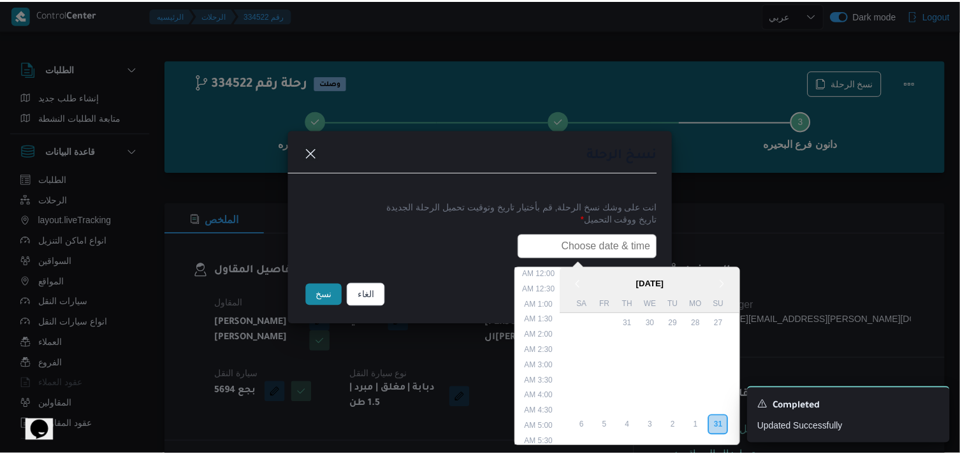
scroll to position [302, 0]
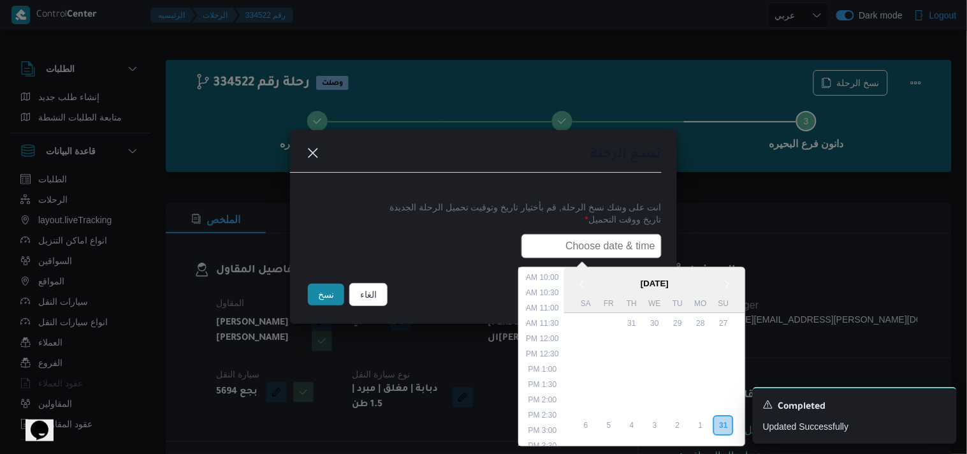
type input "01/09/2025 6:00AM"
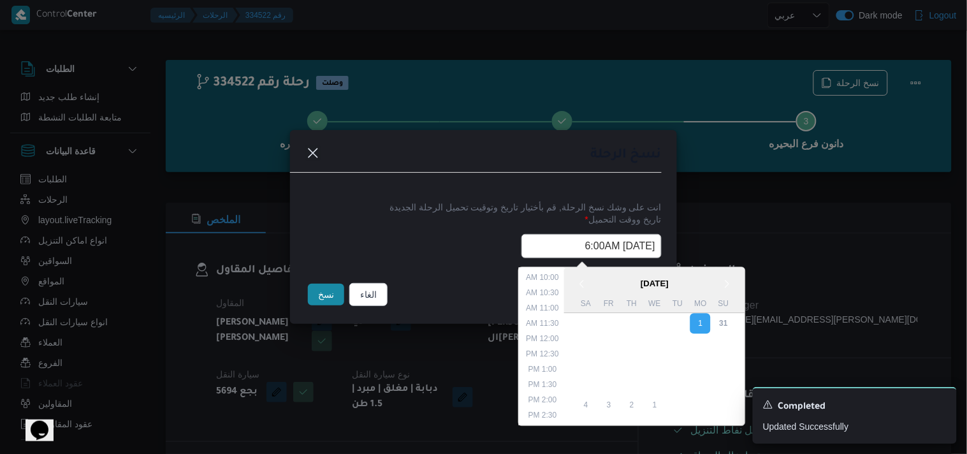
click at [327, 295] on button "نسخ" at bounding box center [326, 295] width 36 height 22
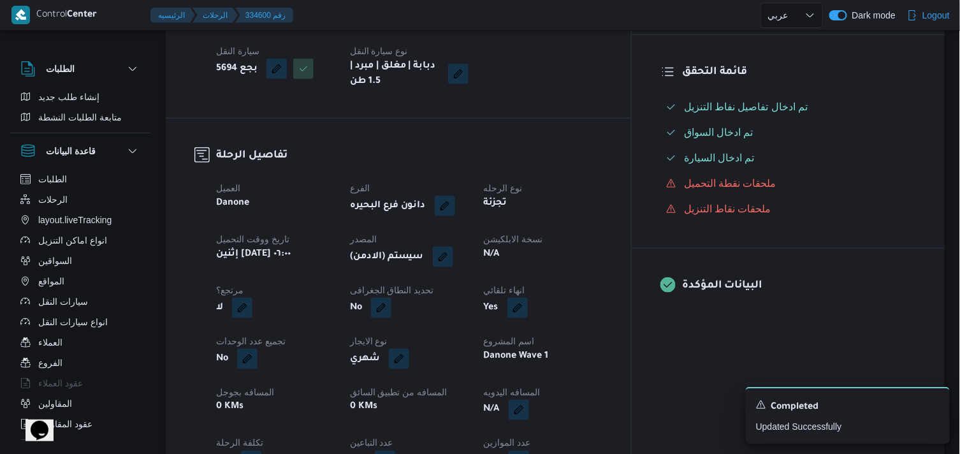
scroll to position [354, 0]
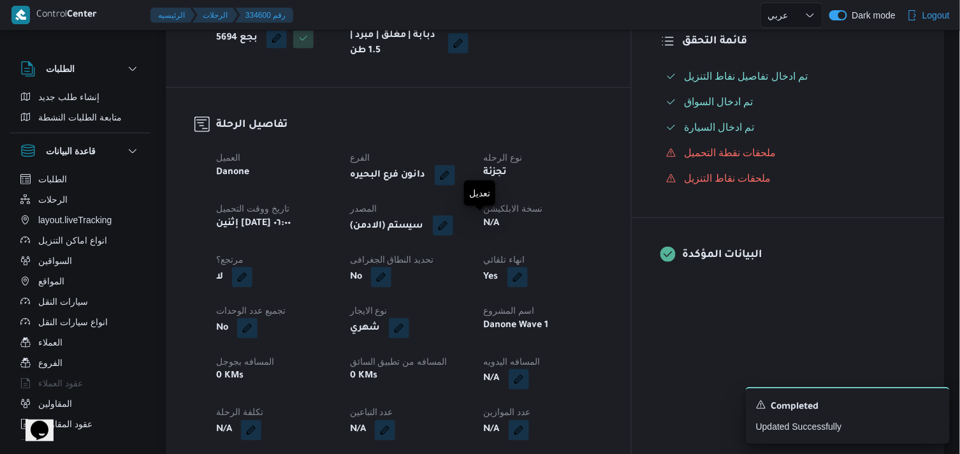
click at [453, 227] on button "button" at bounding box center [443, 225] width 20 height 20
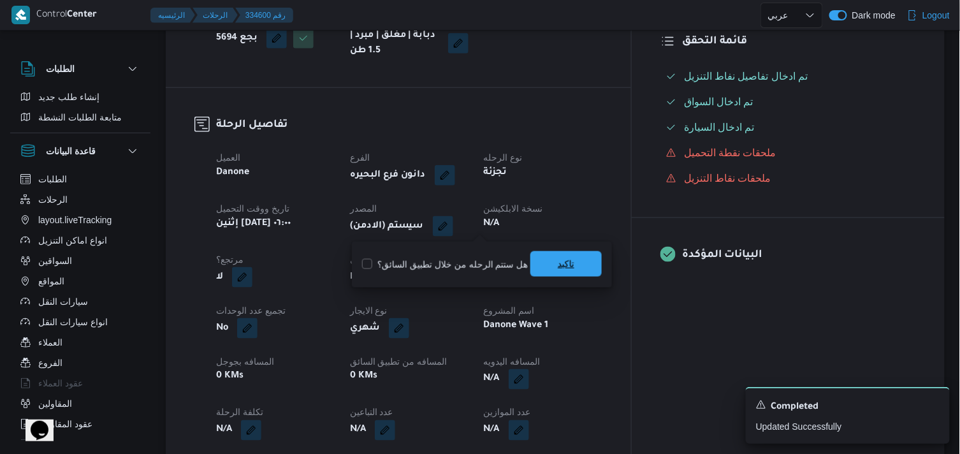
click at [536, 256] on span "تاكيد" at bounding box center [565, 263] width 71 height 25
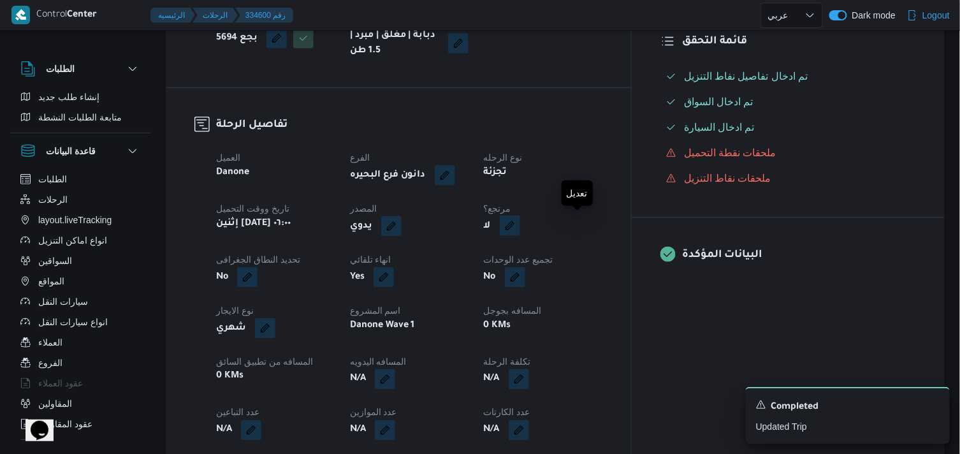
click at [520, 229] on button "button" at bounding box center [510, 225] width 20 height 20
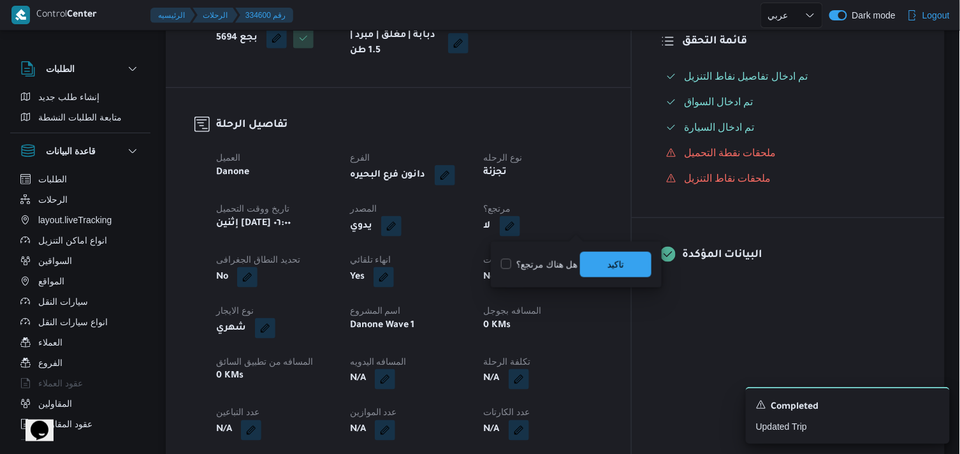
click at [561, 268] on label "هل هناك مرتجع؟" at bounding box center [539, 264] width 76 height 15
checkbox input "true"
click at [609, 258] on span "تاكيد" at bounding box center [615, 263] width 17 height 15
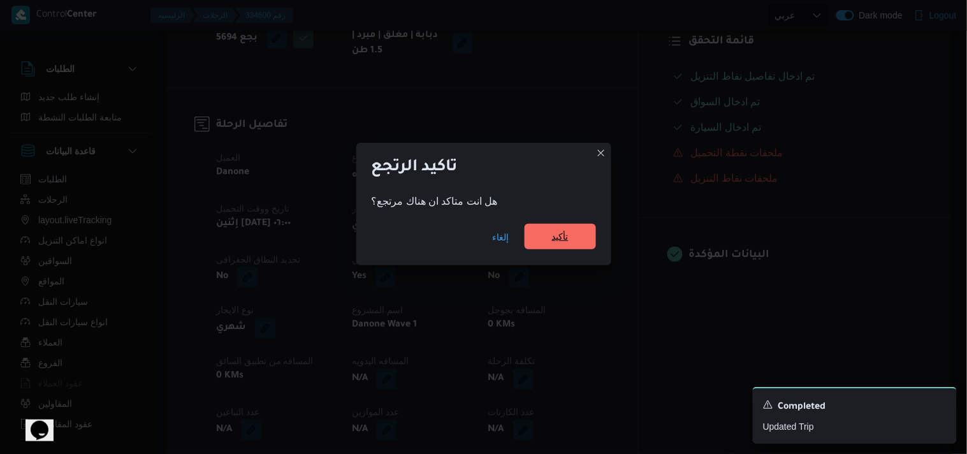
click at [568, 230] on span "تأكيد" at bounding box center [560, 236] width 17 height 15
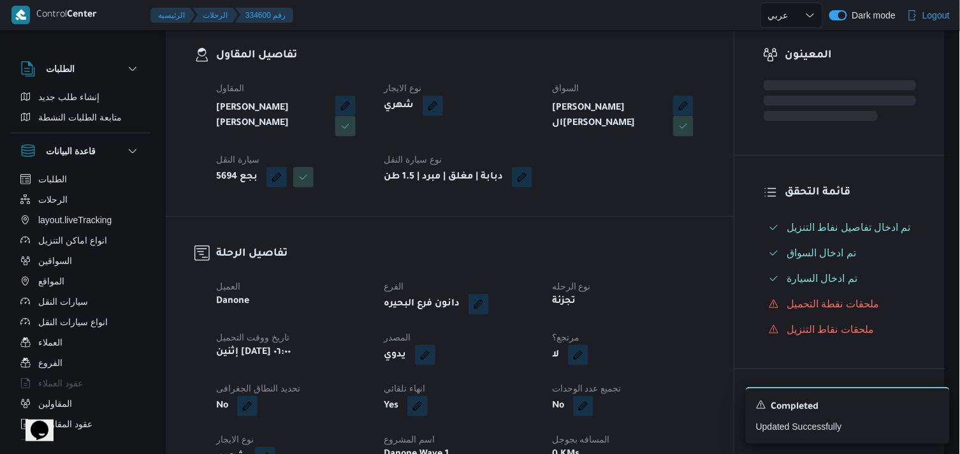
scroll to position [71, 0]
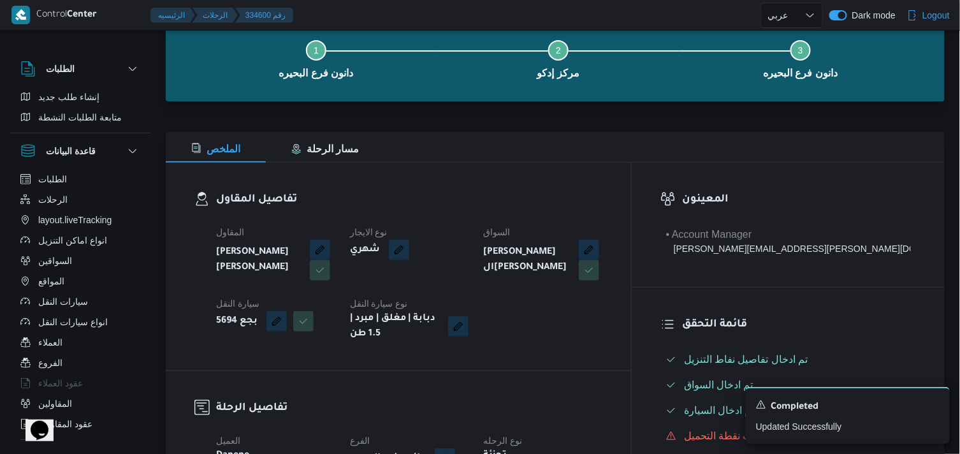
select select "ar"
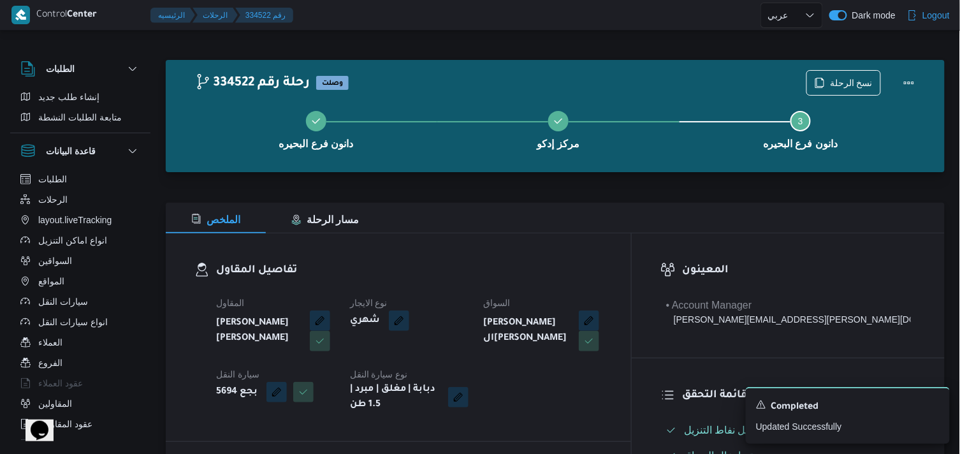
select select "ar"
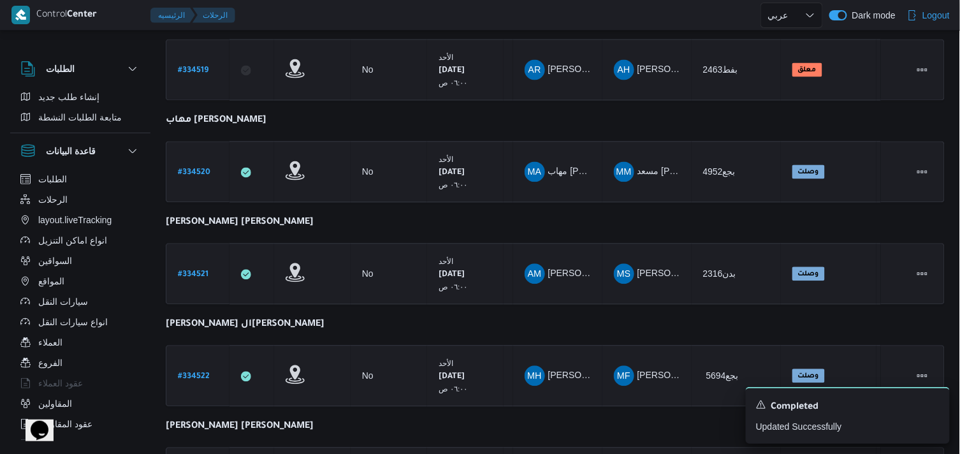
scroll to position [956, 0]
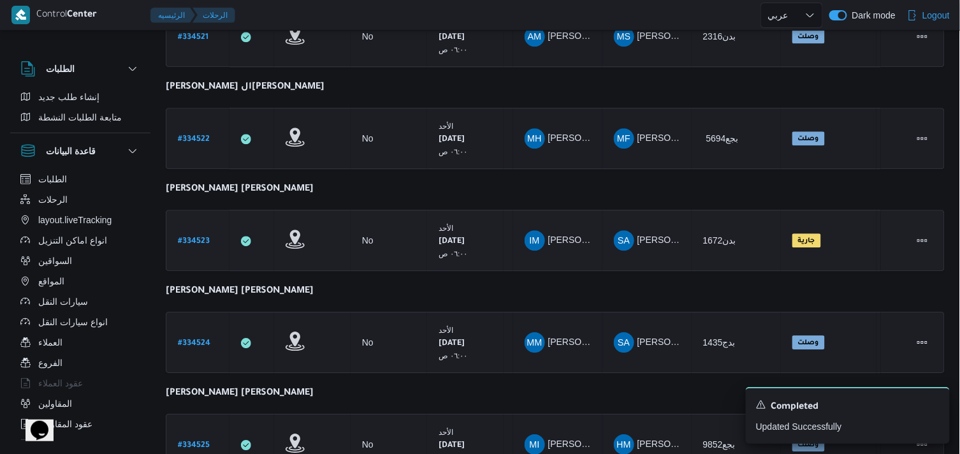
click at [195, 237] on b "# 334523" at bounding box center [194, 241] width 32 height 9
select select "ar"
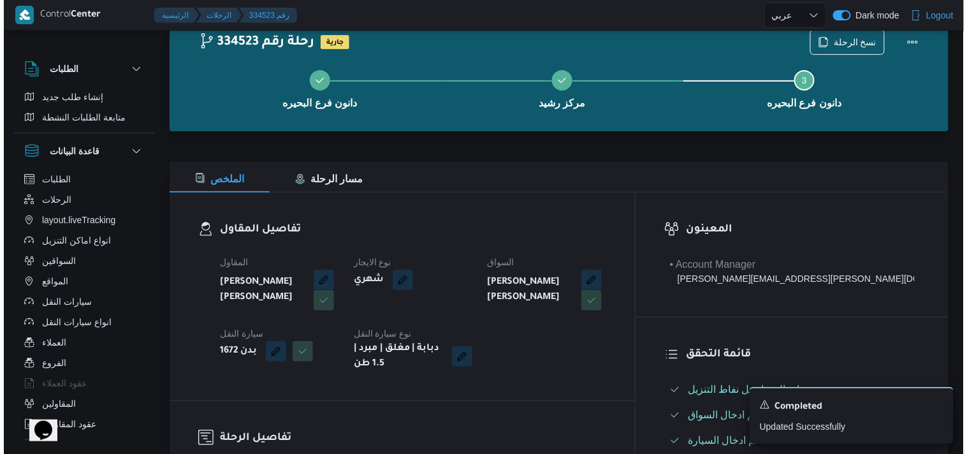
scroll to position [36, 0]
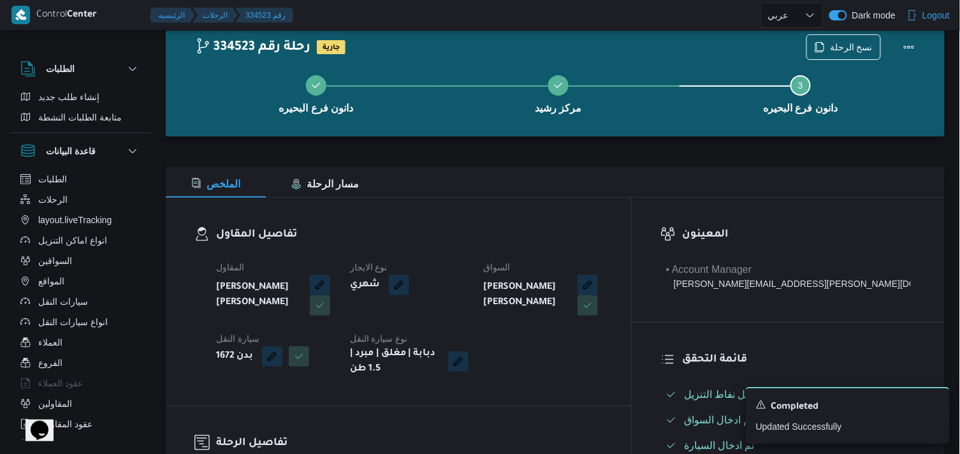
click at [824, 30] on div "Control Center الرئيسيه الرحلات 334523 رقم English عربي Dark mode Logout" at bounding box center [480, 15] width 960 height 31
click at [826, 40] on span "نسخ الرحلة" at bounding box center [843, 46] width 73 height 24
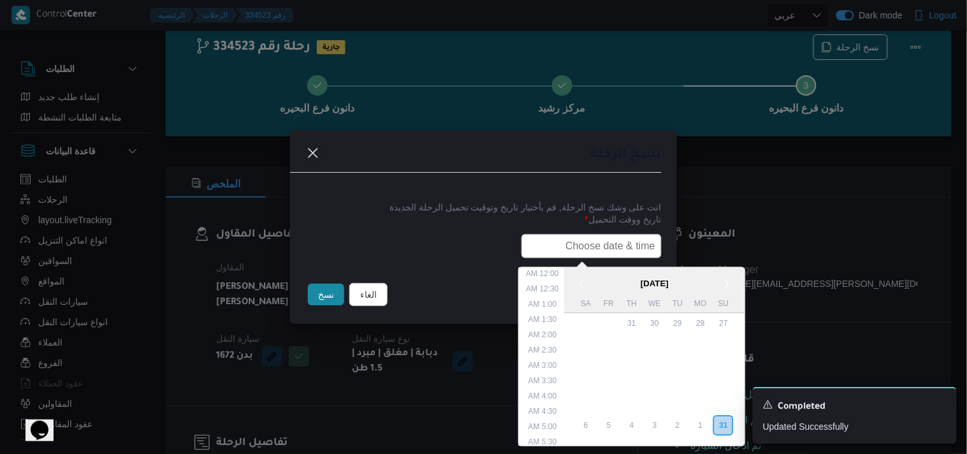
drag, startPoint x: 539, startPoint y: 236, endPoint x: 537, endPoint y: 243, distance: 7.9
click at [539, 236] on input "text" at bounding box center [591, 246] width 140 height 24
type input "01/09/2025 6:00AM"
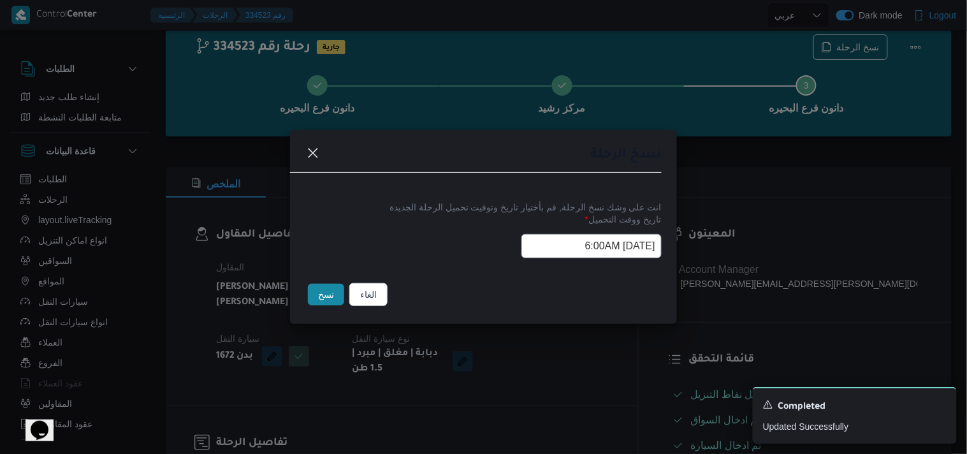
click at [324, 289] on button "نسخ" at bounding box center [326, 295] width 36 height 22
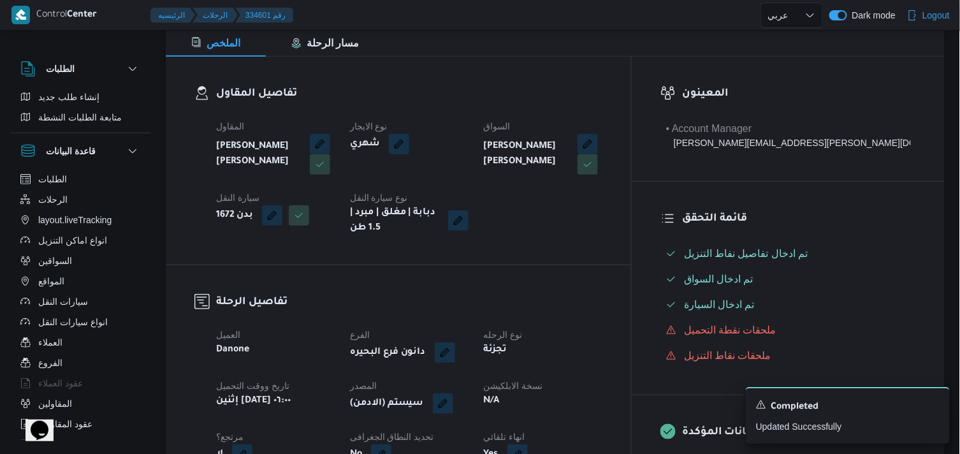
scroll to position [317, 0]
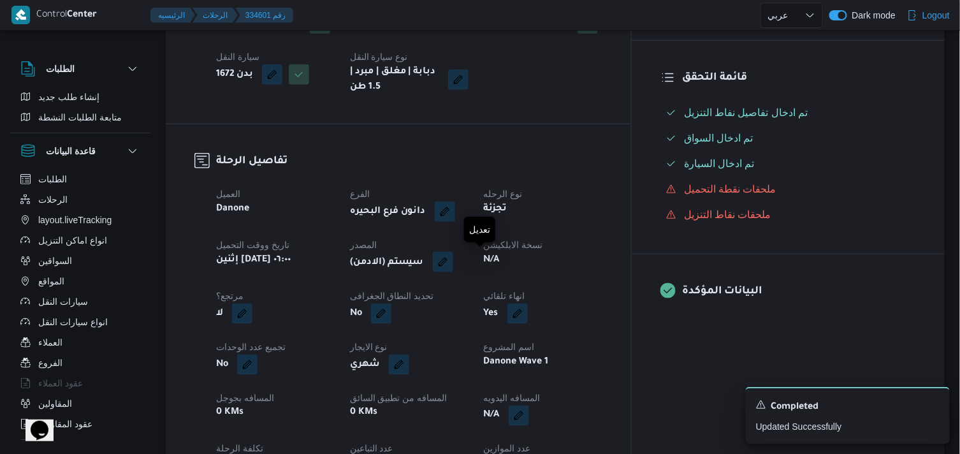
click at [453, 257] on button "button" at bounding box center [443, 262] width 20 height 20
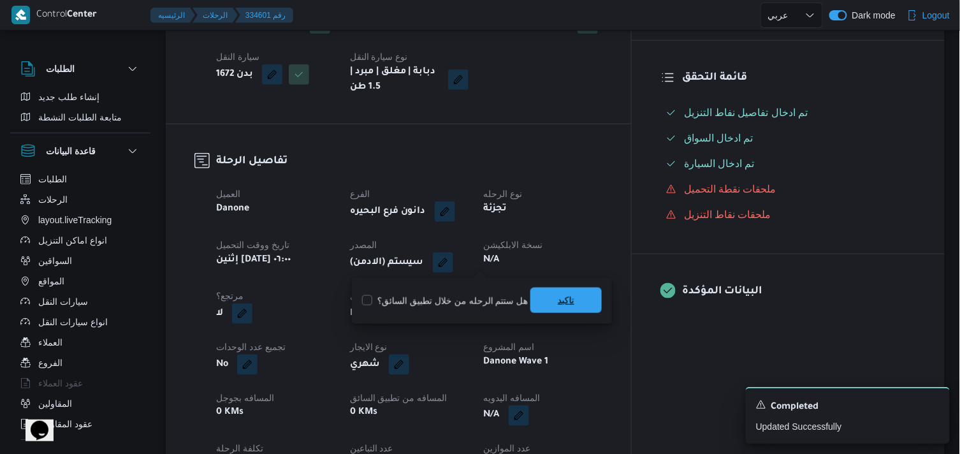
click at [533, 300] on span "تاكيد" at bounding box center [565, 299] width 71 height 25
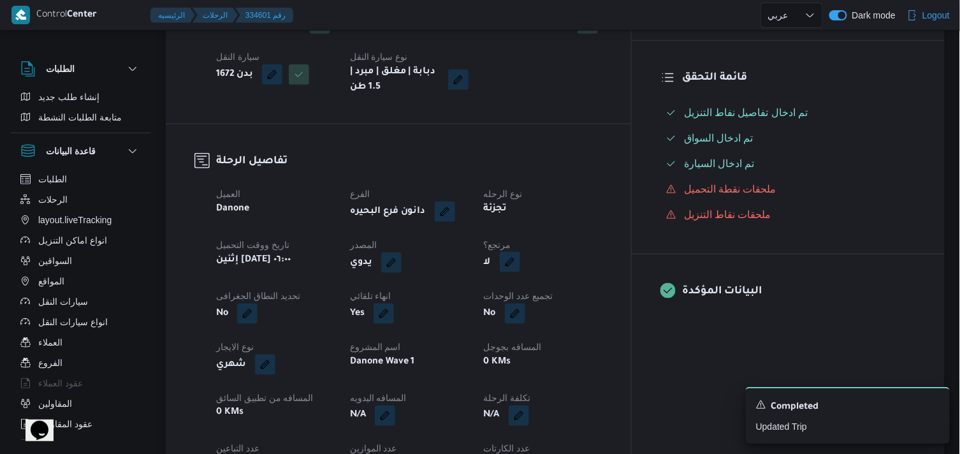
click at [520, 259] on button "button" at bounding box center [510, 262] width 20 height 20
click at [568, 293] on label "هل هناك مرتجع؟" at bounding box center [539, 300] width 76 height 15
checkbox input "true"
click at [600, 301] on span "تاكيد" at bounding box center [615, 299] width 71 height 25
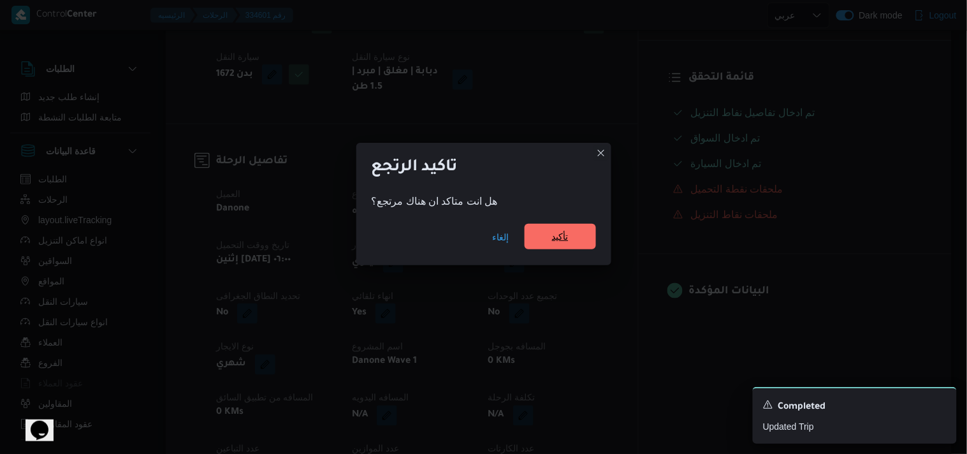
click at [526, 236] on span "تأكيد" at bounding box center [559, 236] width 71 height 25
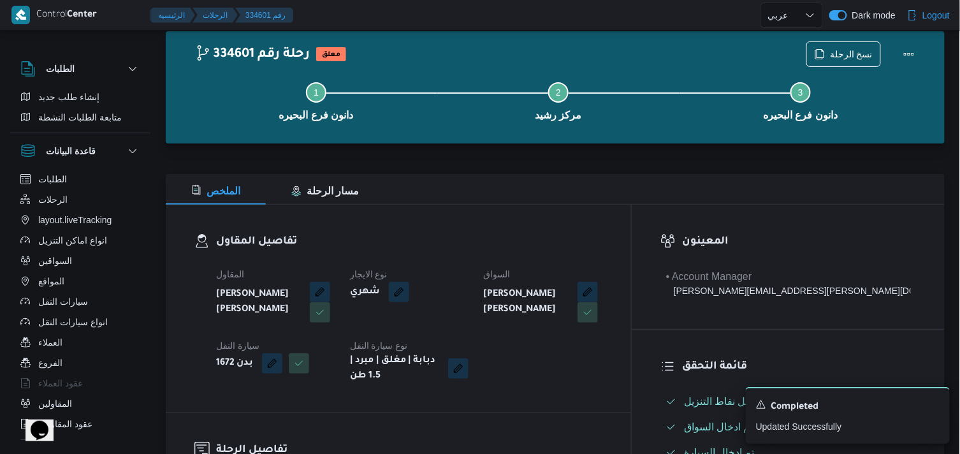
scroll to position [0, 0]
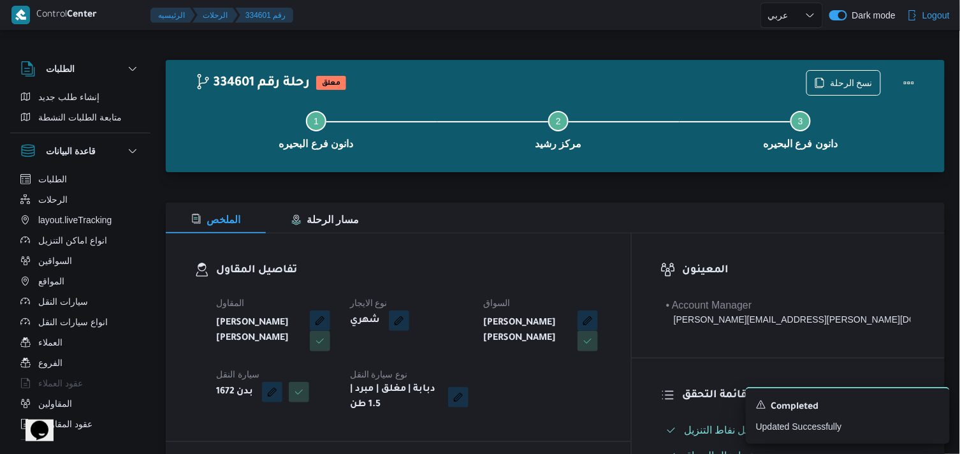
select select "ar"
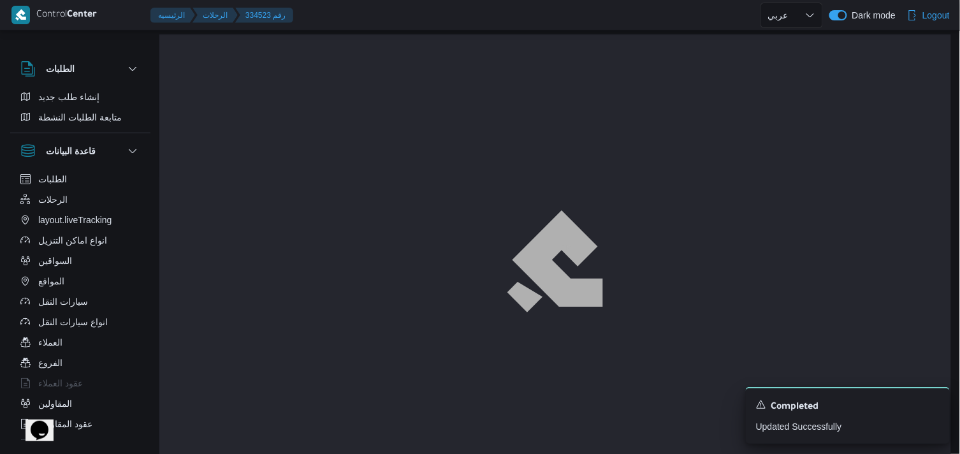
scroll to position [34, 0]
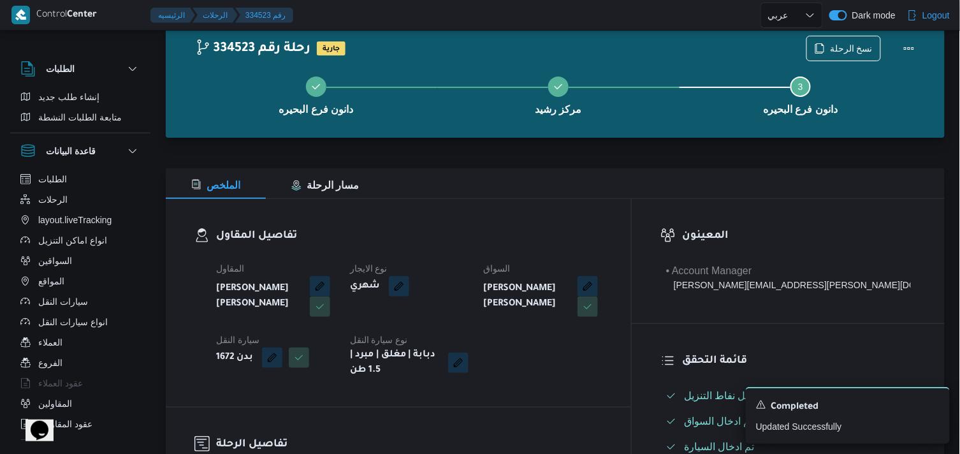
select select "ar"
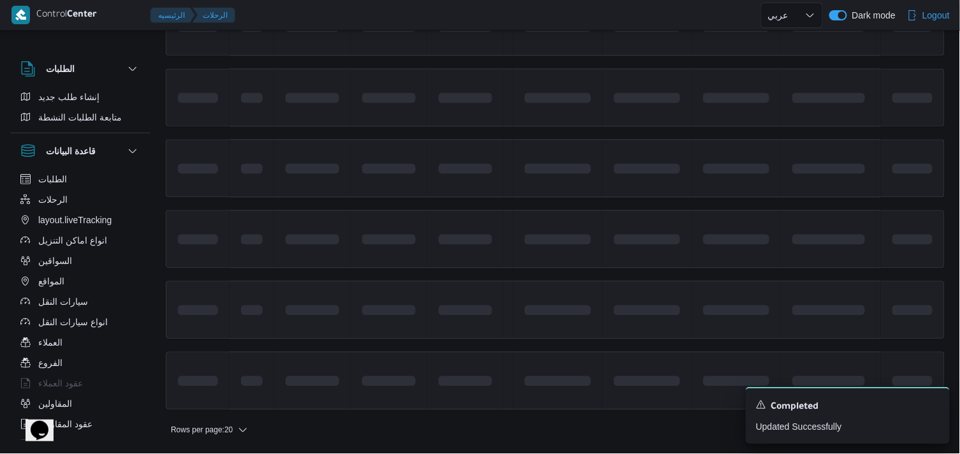
scroll to position [956, 0]
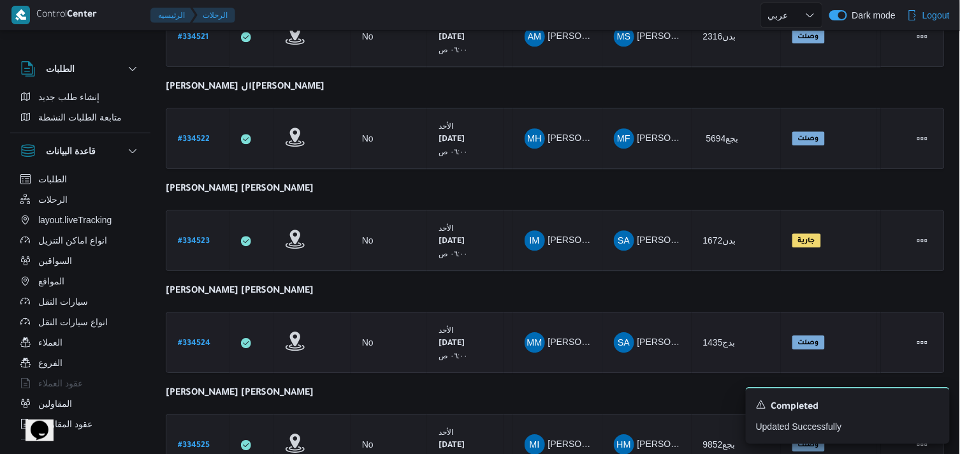
click at [198, 339] on b "# 334524" at bounding box center [194, 343] width 32 height 9
select select "ar"
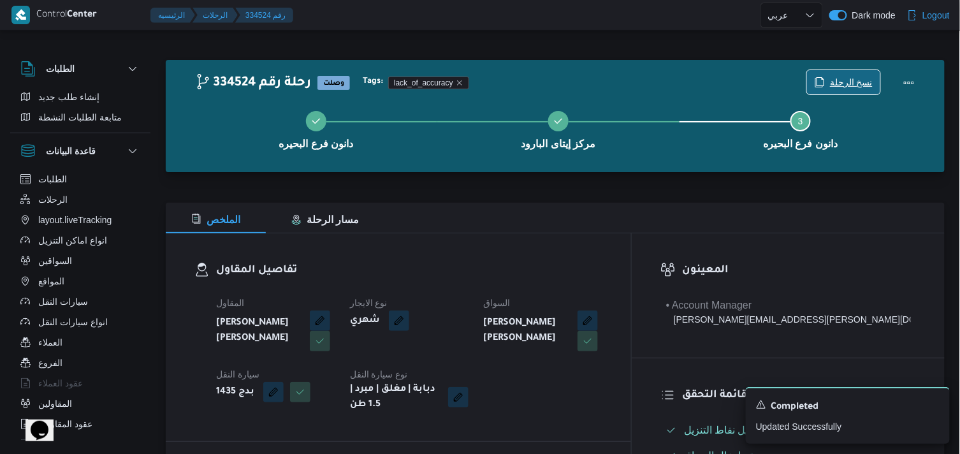
click at [845, 79] on span "نسخ الرحلة" at bounding box center [851, 82] width 43 height 15
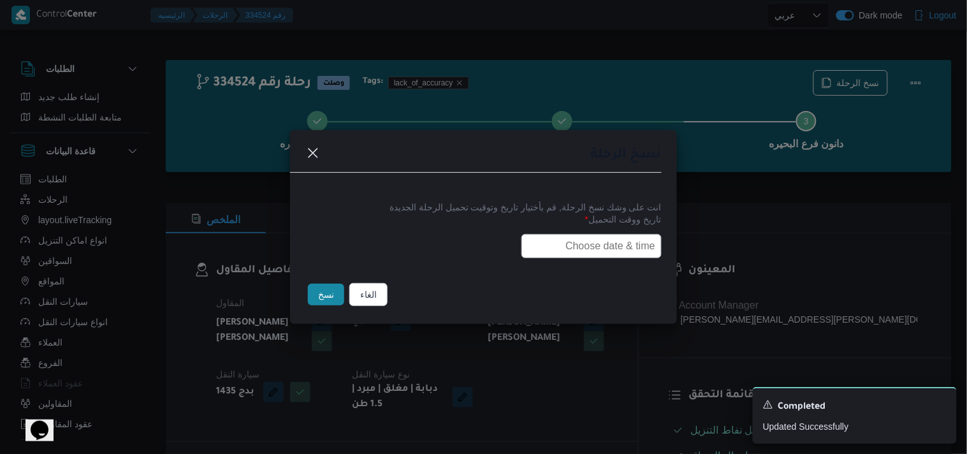
click at [602, 241] on input "text" at bounding box center [591, 246] width 140 height 24
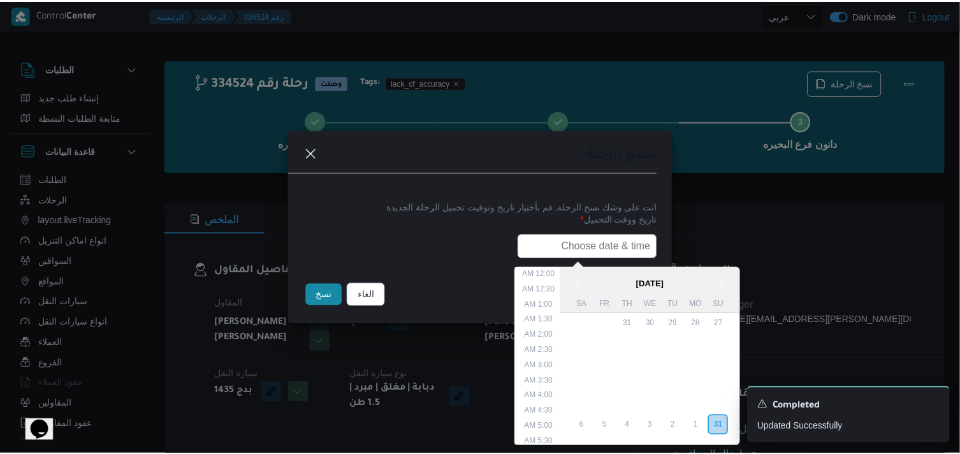
scroll to position [302, 0]
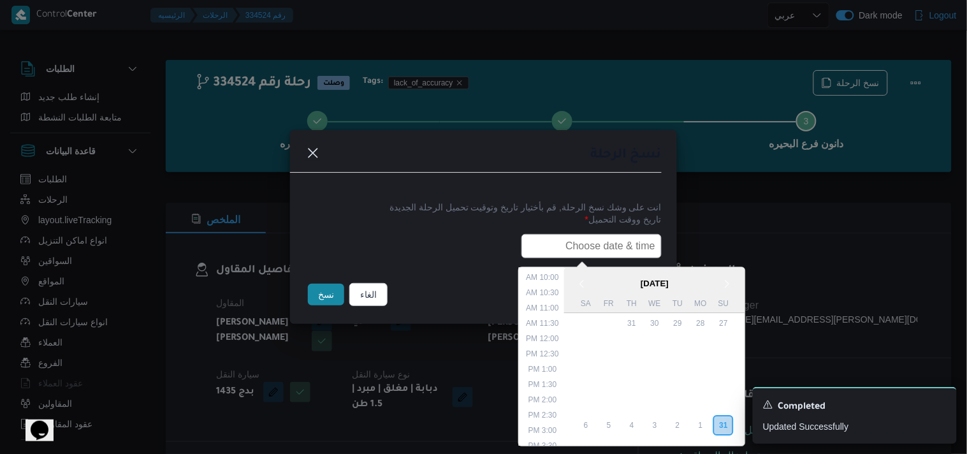
type input "01/09/2025 6:00AM"
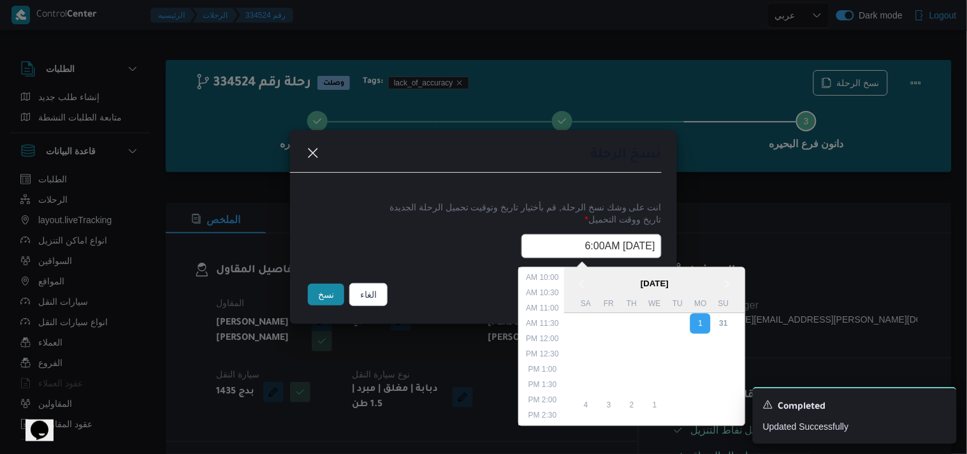
click at [321, 303] on button "نسخ" at bounding box center [326, 295] width 36 height 22
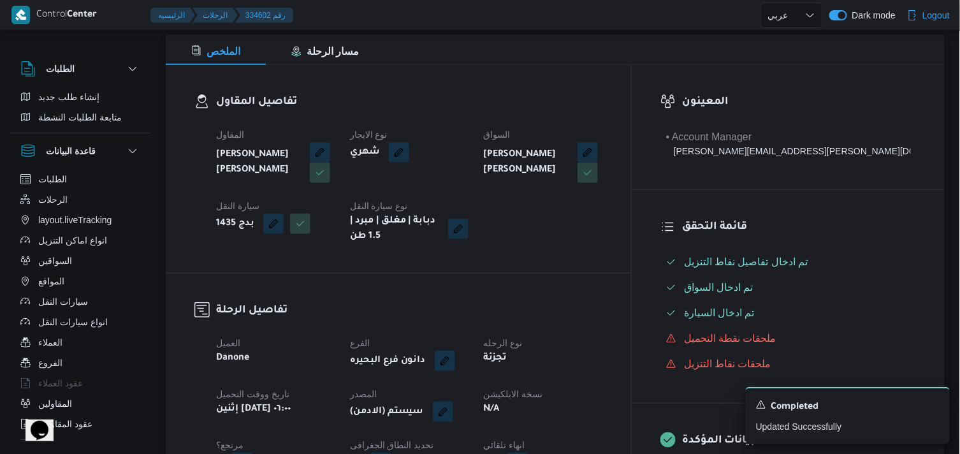
scroll to position [212, 0]
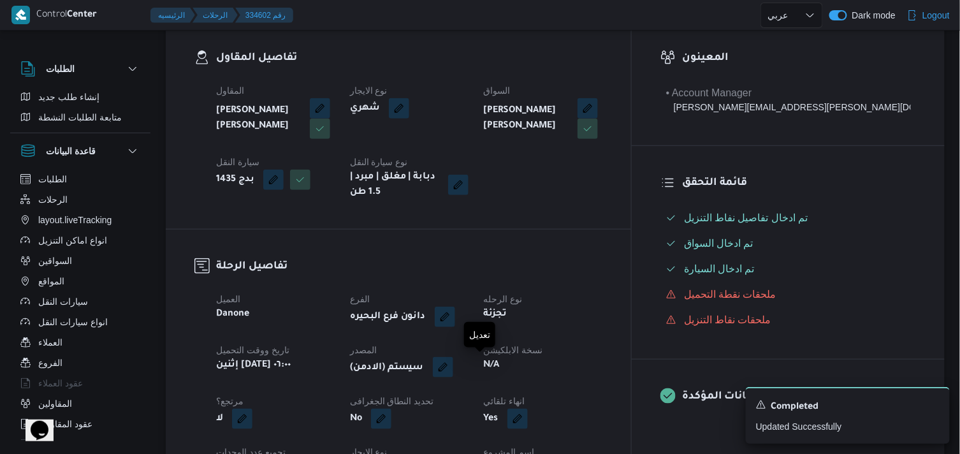
click at [453, 362] on button "button" at bounding box center [443, 367] width 20 height 20
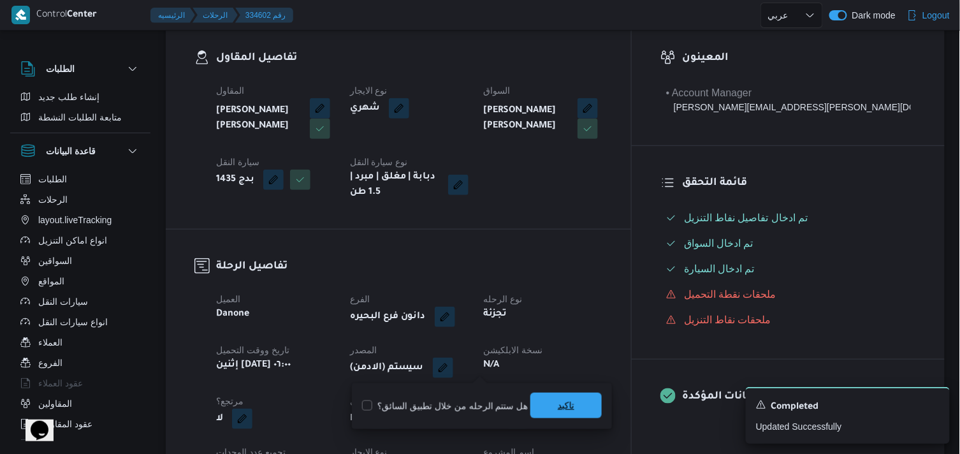
click at [558, 411] on span "تاكيد" at bounding box center [566, 405] width 17 height 15
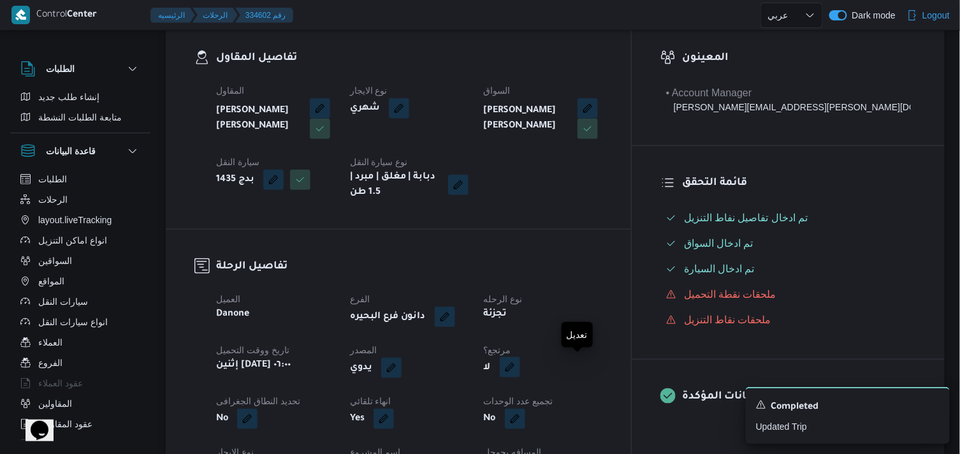
click at [520, 368] on button "button" at bounding box center [510, 367] width 20 height 20
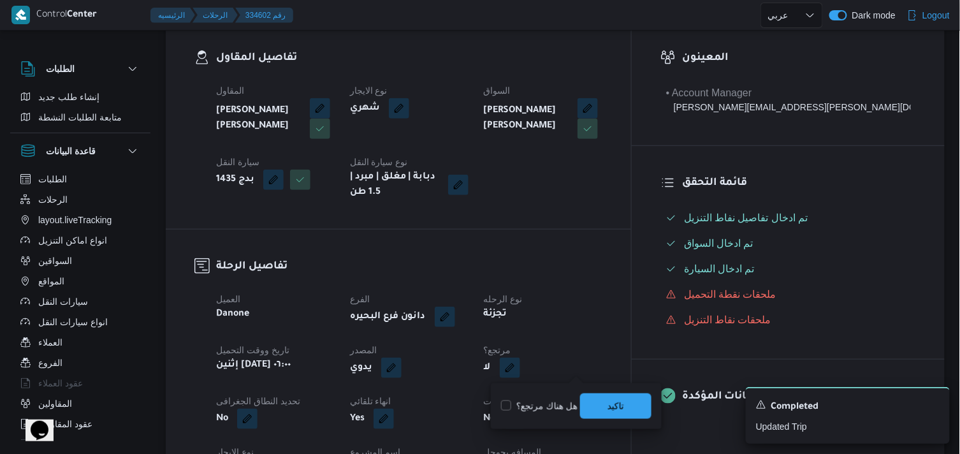
click at [563, 405] on label "هل هناك مرتجع؟" at bounding box center [539, 405] width 76 height 15
checkbox input "true"
click at [585, 408] on span "تاكيد" at bounding box center [615, 405] width 71 height 25
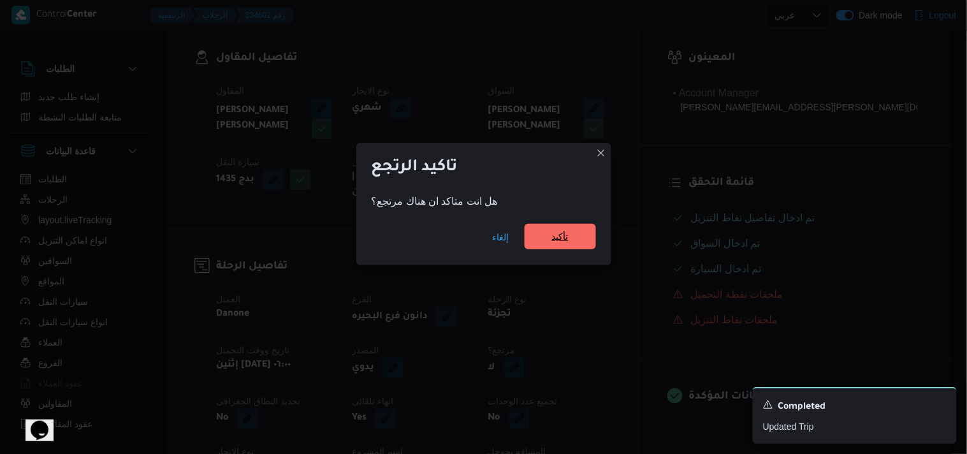
click at [535, 240] on span "تأكيد" at bounding box center [559, 236] width 71 height 25
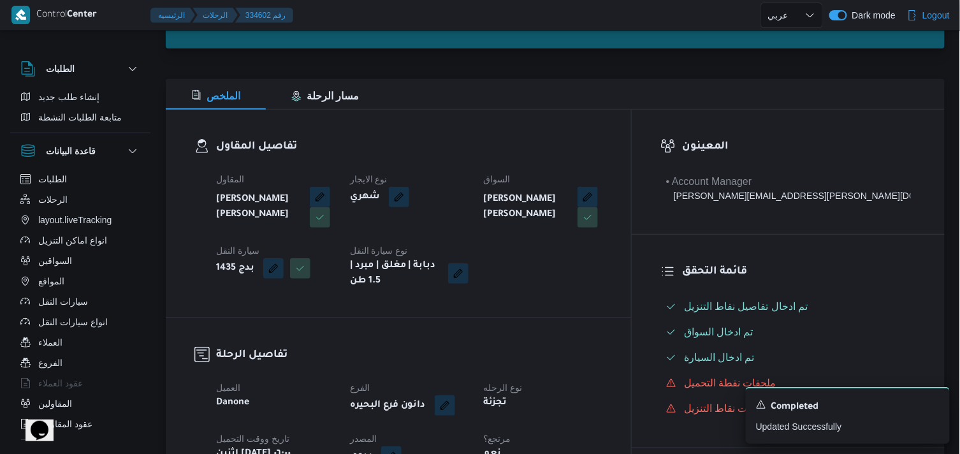
scroll to position [71, 0]
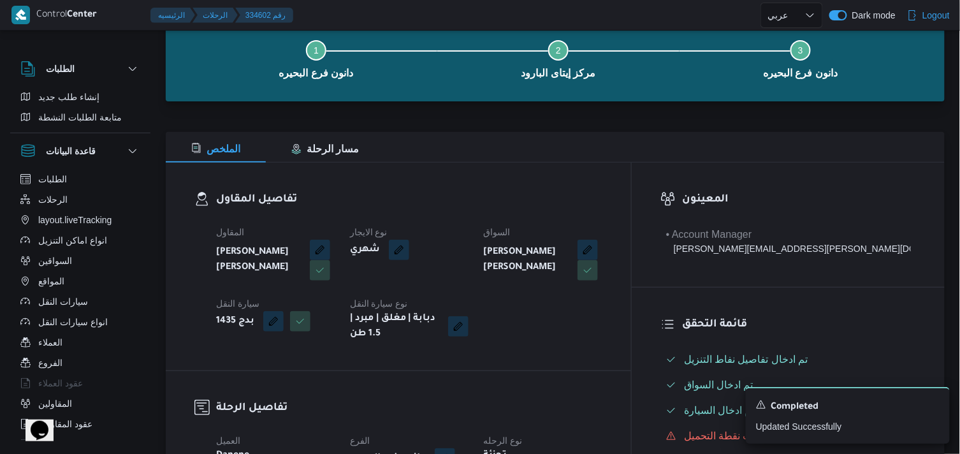
select select "ar"
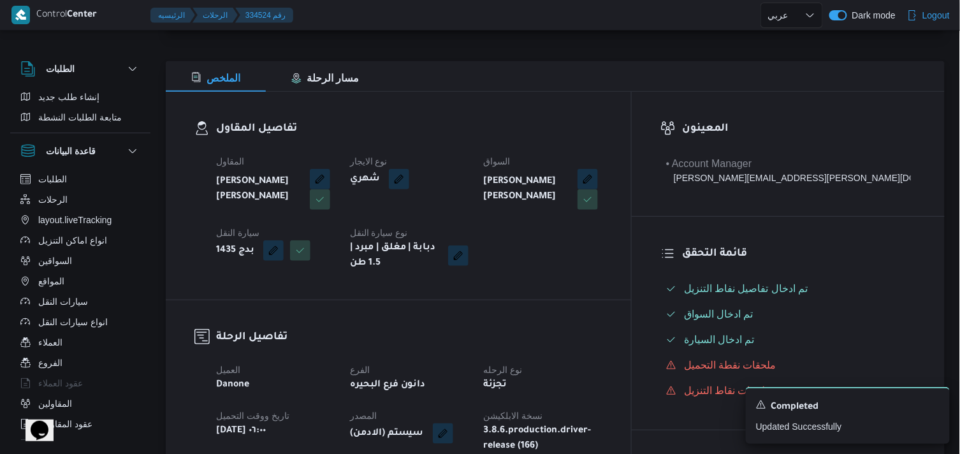
select select "ar"
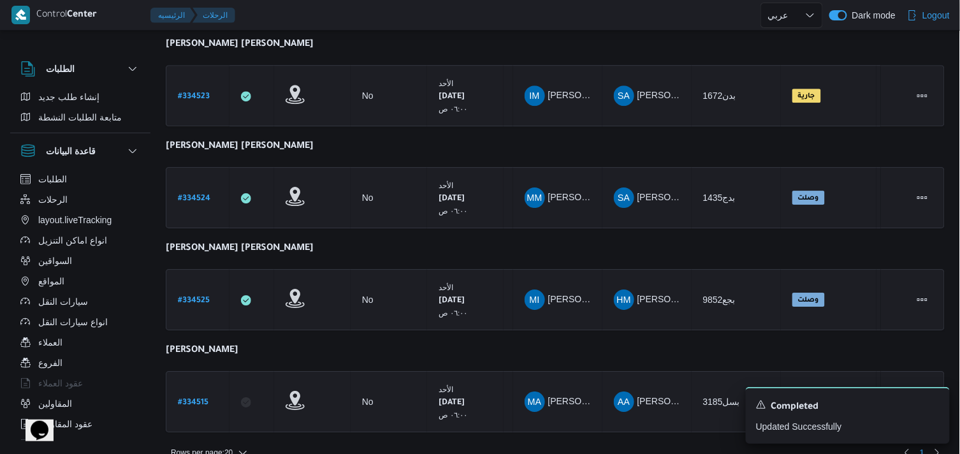
scroll to position [1112, 0]
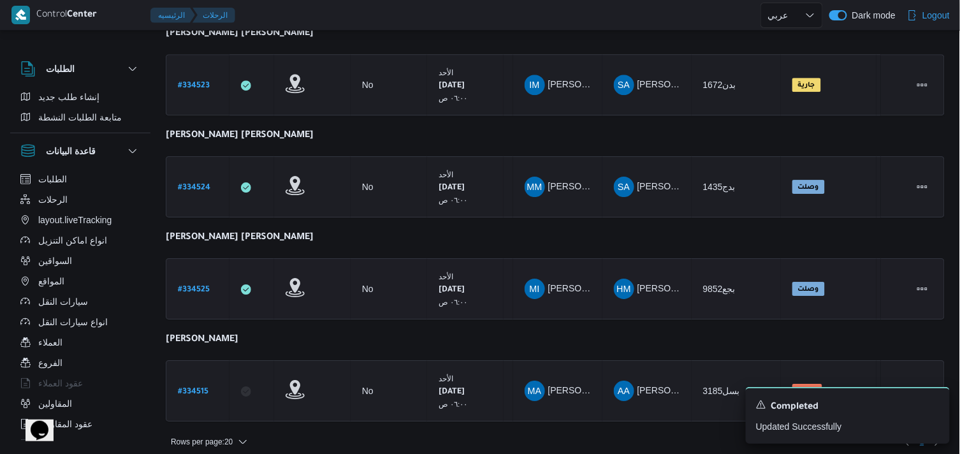
click at [194, 285] on b "# 334525" at bounding box center [194, 289] width 32 height 9
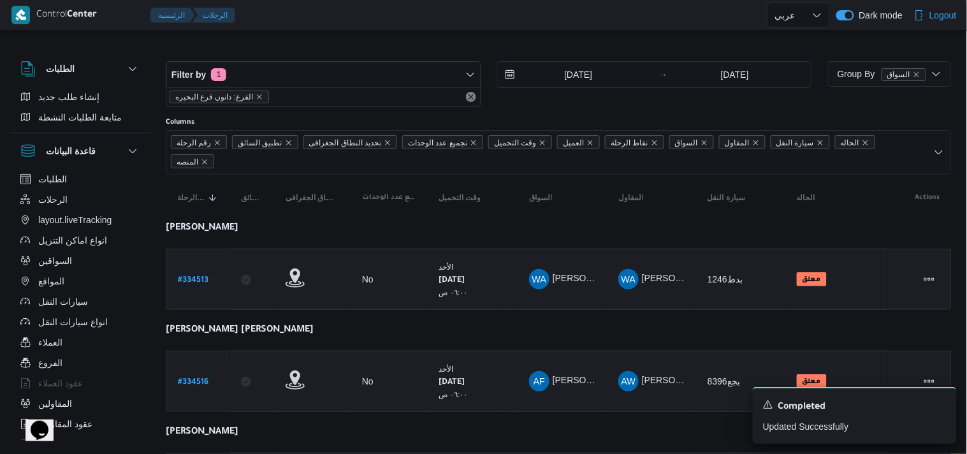
select select "ar"
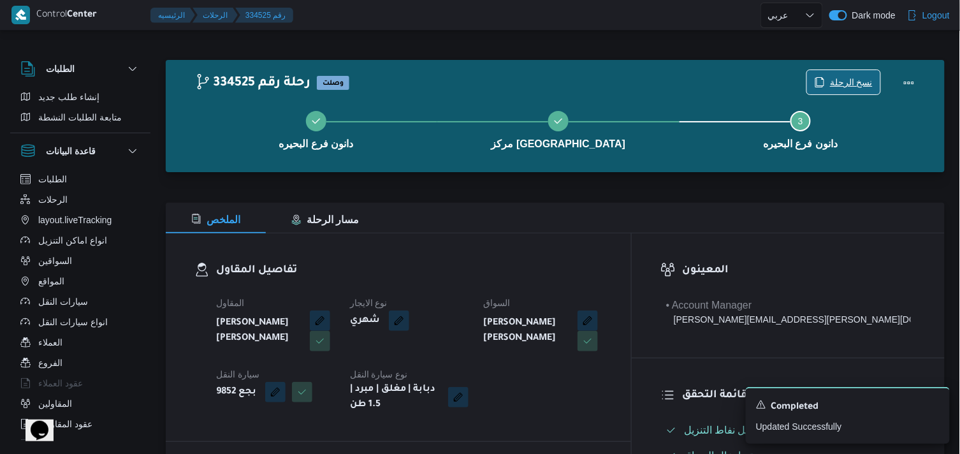
click at [839, 71] on span "نسخ الرحلة" at bounding box center [843, 82] width 73 height 24
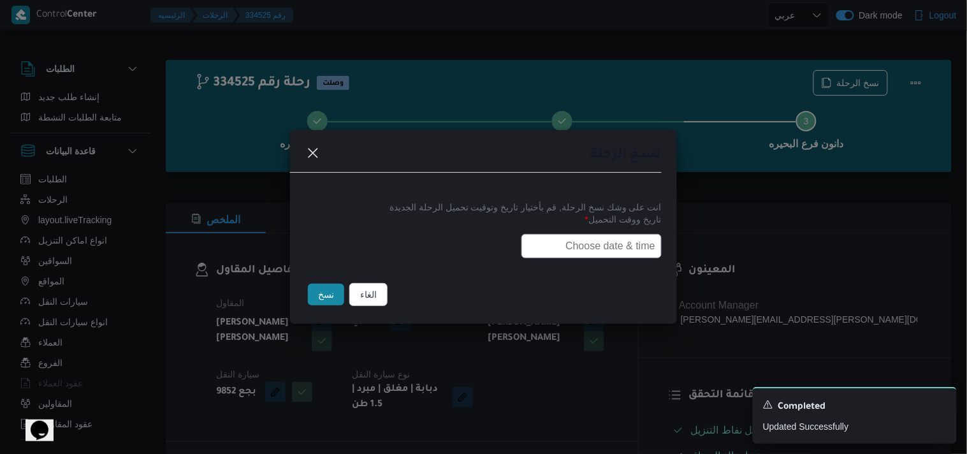
drag, startPoint x: 607, startPoint y: 250, endPoint x: 598, endPoint y: 255, distance: 10.0
click at [607, 250] on input "text" at bounding box center [591, 246] width 140 height 24
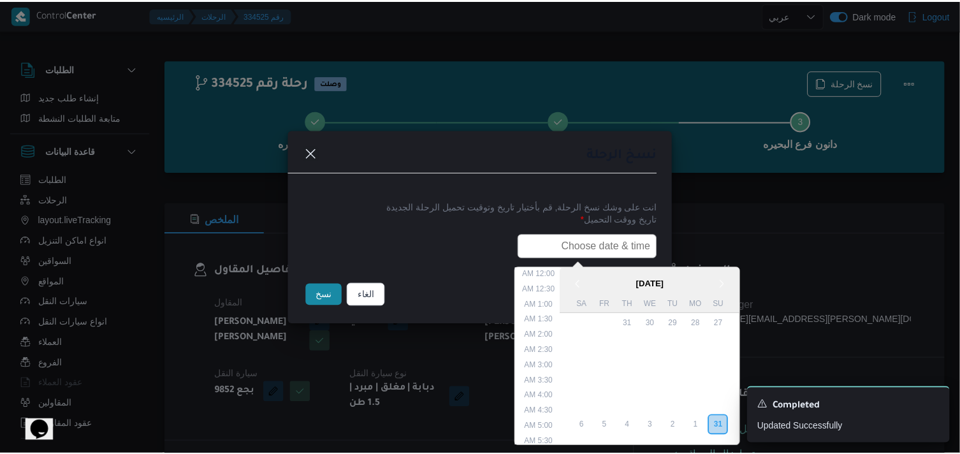
scroll to position [317, 0]
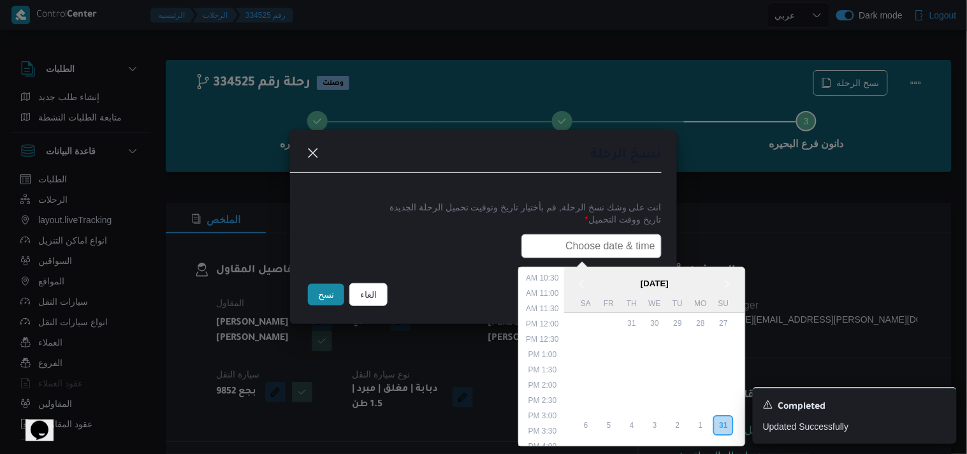
type input "01/09/2025 6:00AM"
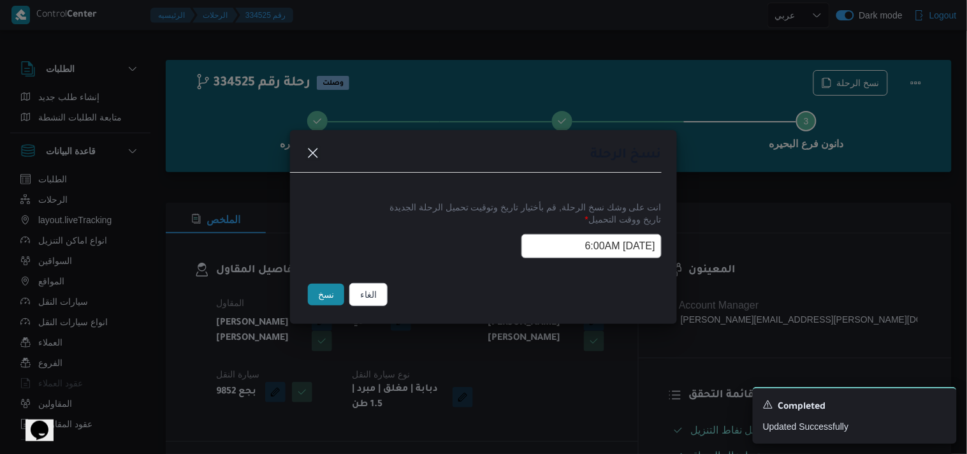
click at [327, 297] on button "نسخ" at bounding box center [326, 295] width 36 height 22
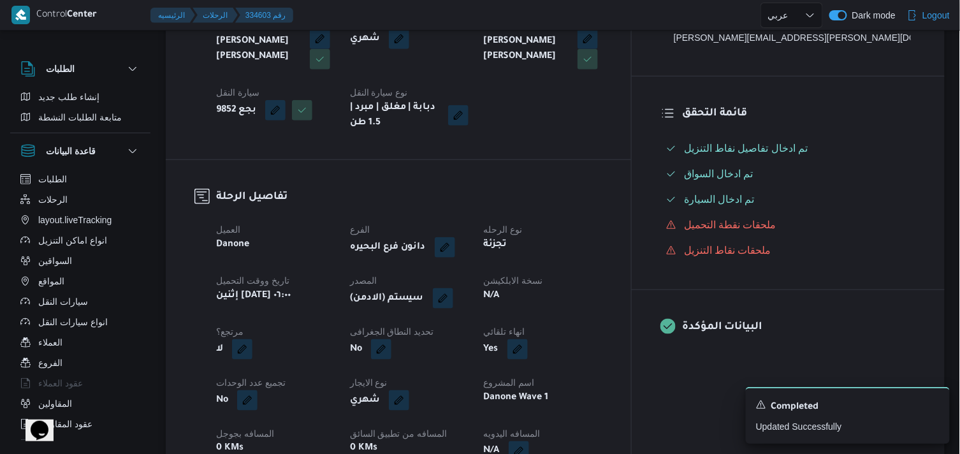
scroll to position [283, 0]
click at [453, 302] on button "button" at bounding box center [443, 296] width 20 height 20
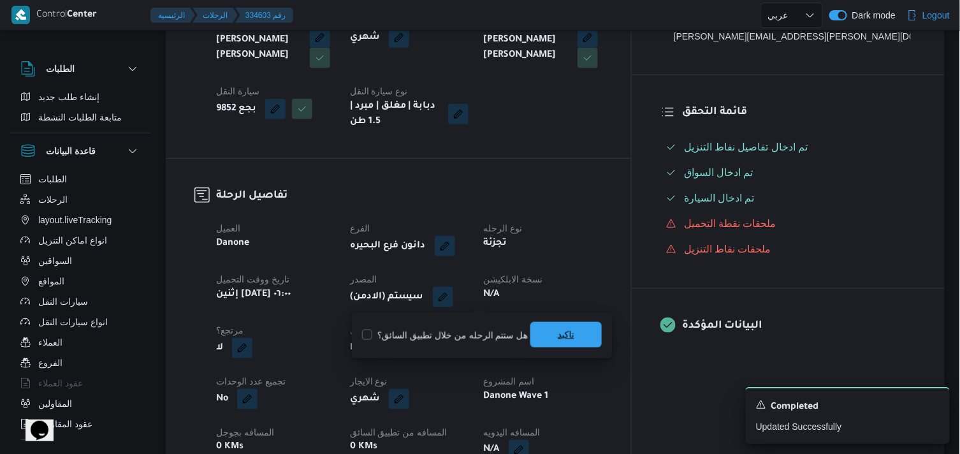
click at [558, 336] on span "تاكيد" at bounding box center [566, 334] width 17 height 15
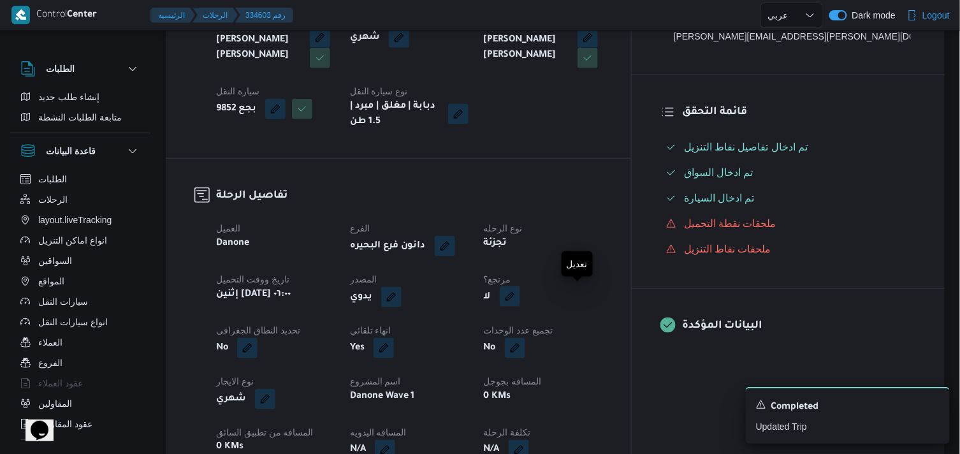
click at [520, 297] on button "button" at bounding box center [510, 296] width 20 height 20
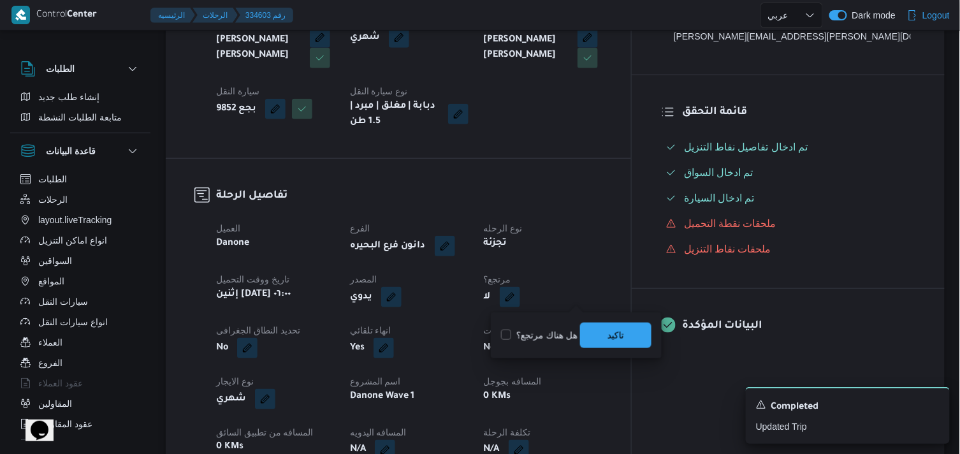
click at [561, 334] on label "هل هناك مرتجع؟" at bounding box center [539, 335] width 76 height 15
checkbox input "true"
click at [582, 333] on span "تاكيد" at bounding box center [615, 334] width 71 height 25
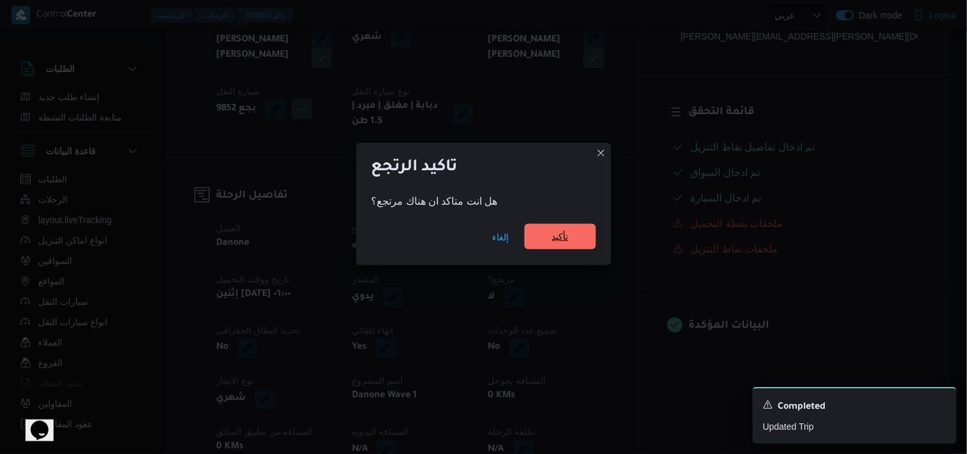
click at [532, 246] on span "تأكيد" at bounding box center [559, 236] width 71 height 25
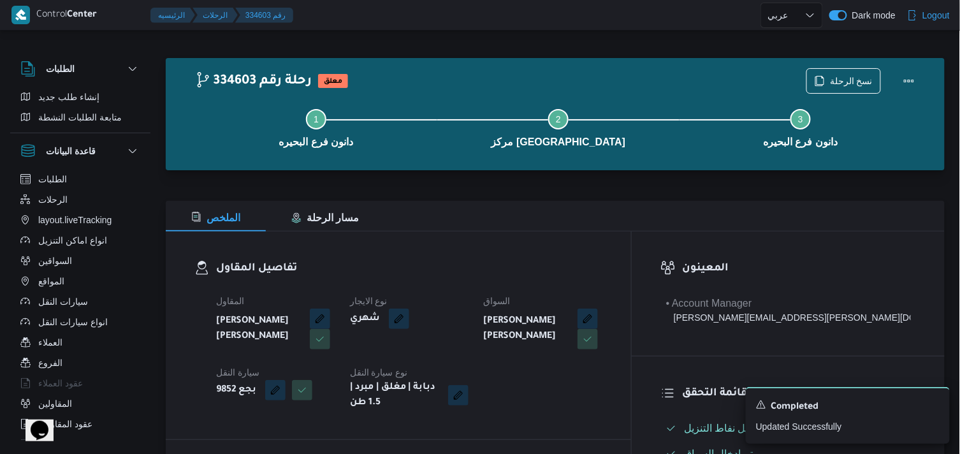
scroll to position [0, 0]
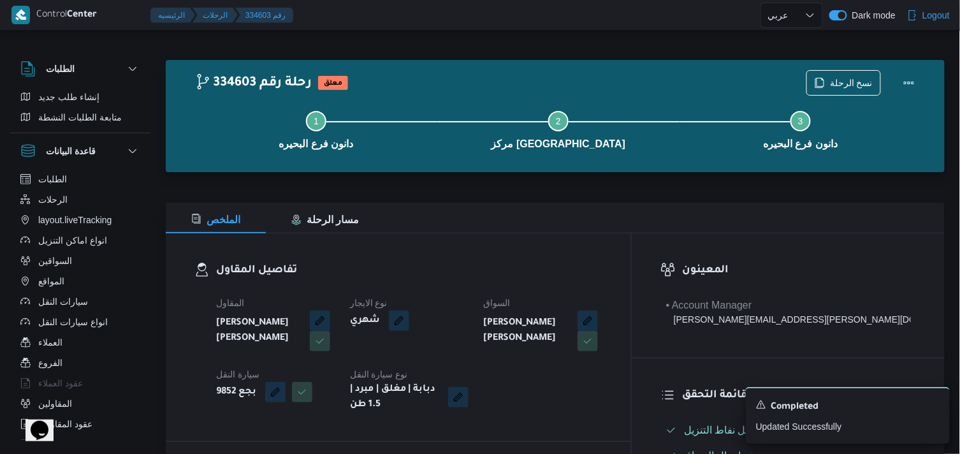
select select "ar"
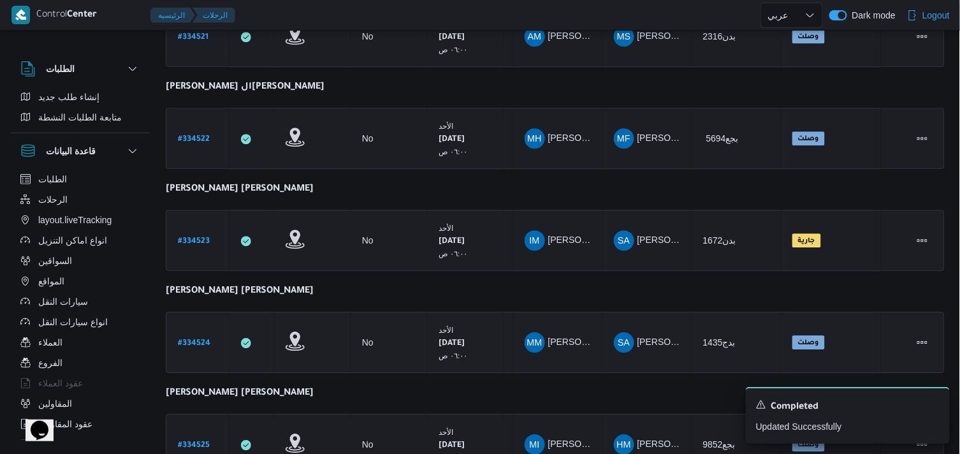
scroll to position [1098, 0]
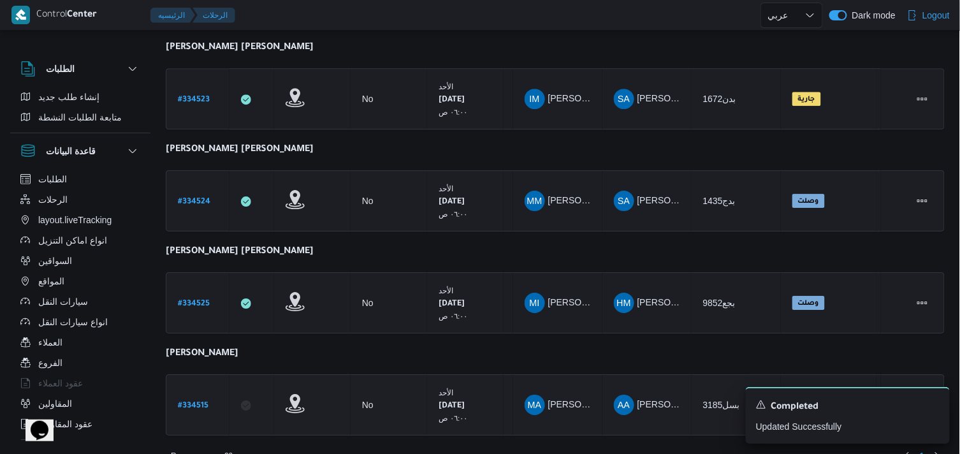
click at [193, 401] on b "# 334515" at bounding box center [193, 405] width 31 height 9
select select "ar"
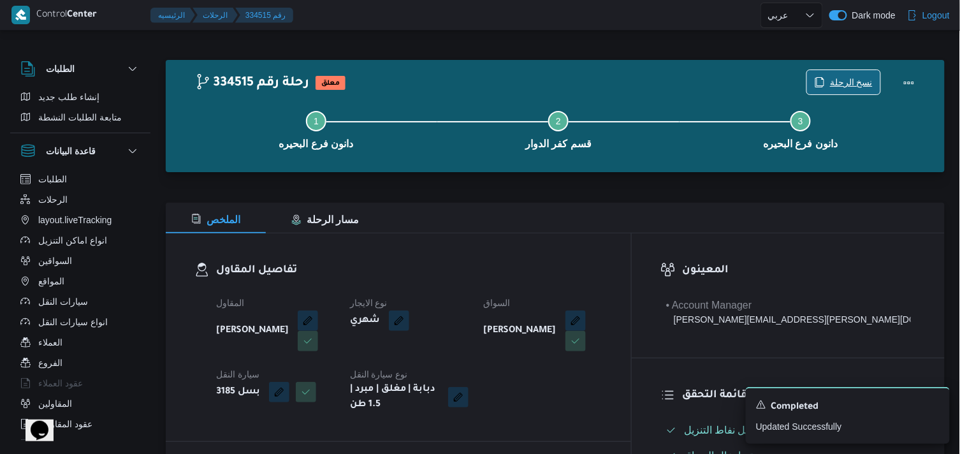
click at [816, 78] on span "نسخ الرحلة" at bounding box center [843, 82] width 73 height 24
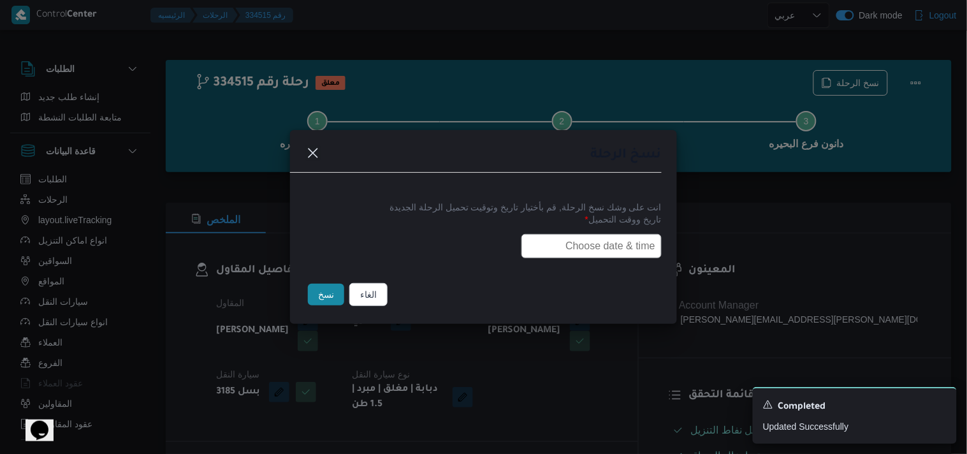
click at [612, 241] on input "text" at bounding box center [591, 246] width 140 height 24
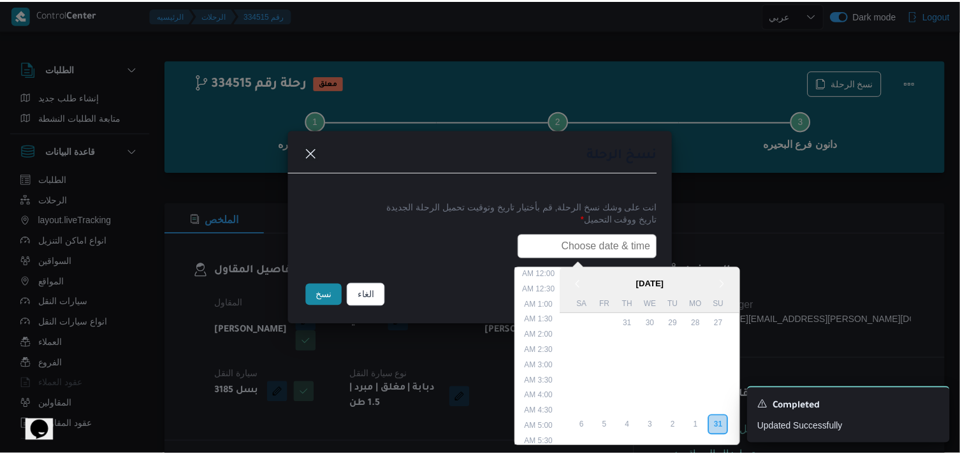
scroll to position [317, 0]
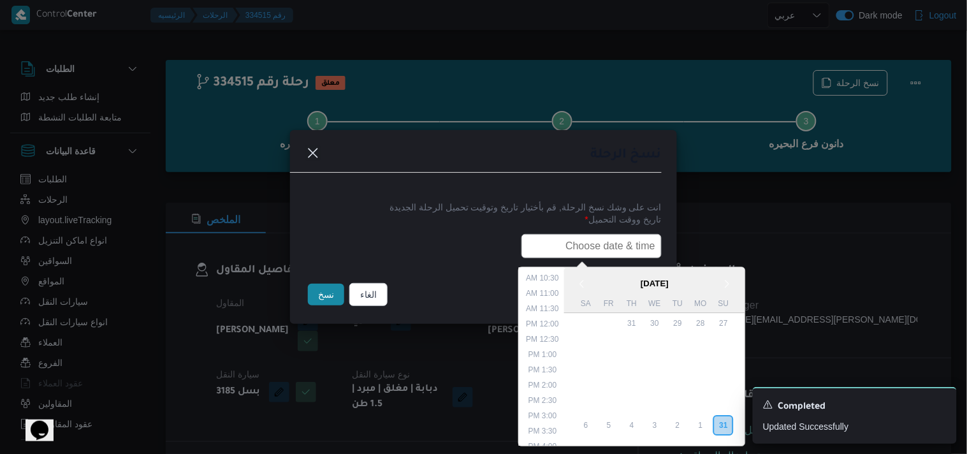
type input "01/09/2025 6:00AM"
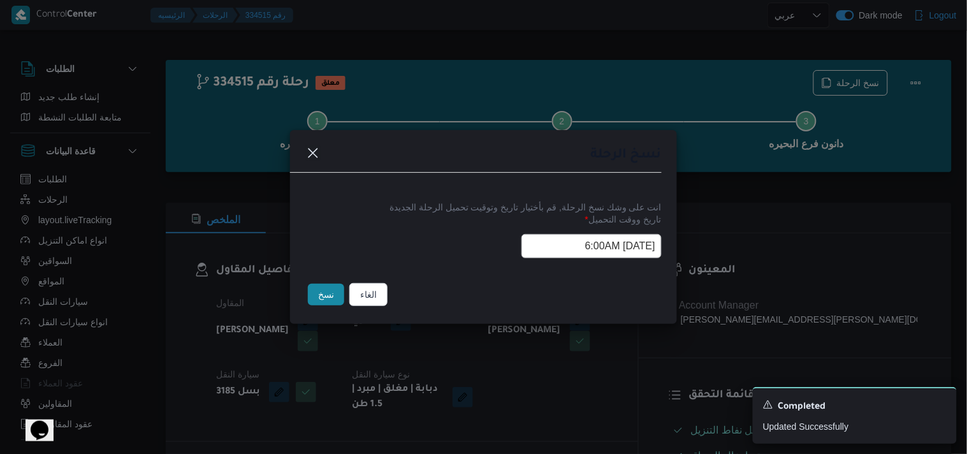
click at [326, 301] on button "نسخ" at bounding box center [326, 295] width 36 height 22
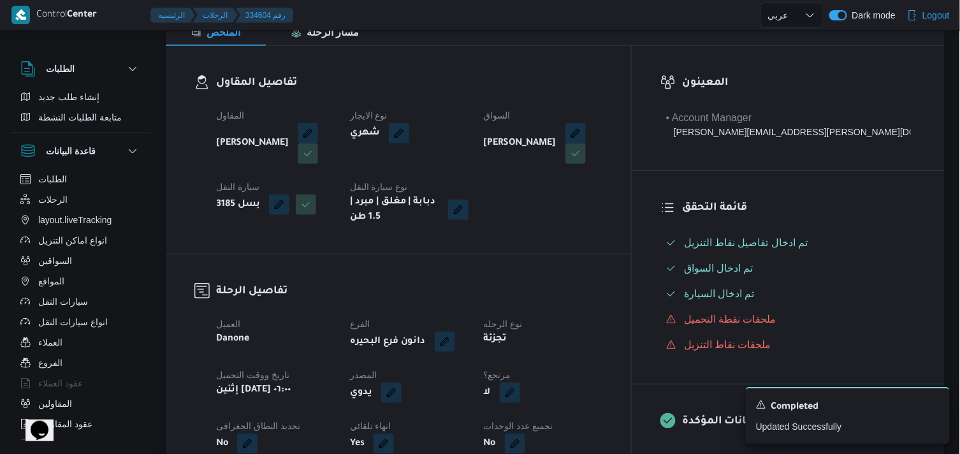
scroll to position [212, 0]
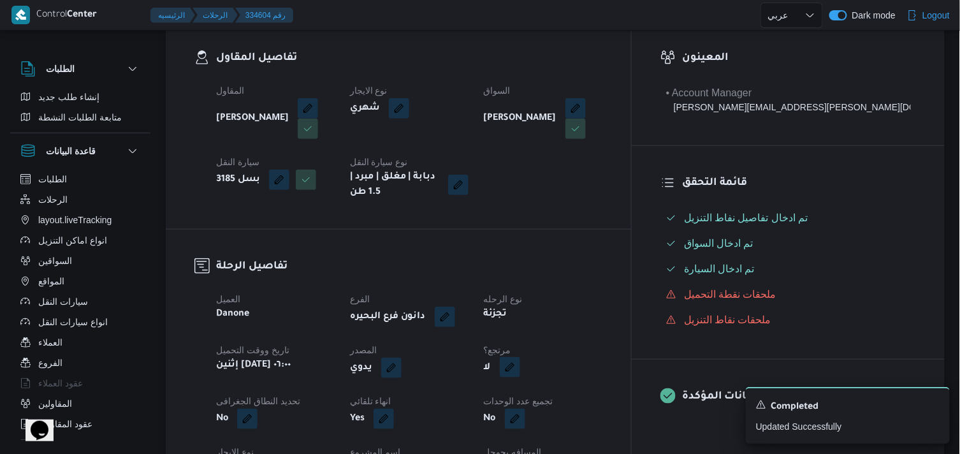
click at [520, 370] on button "button" at bounding box center [510, 367] width 20 height 20
click at [505, 410] on label "هل هناك مرتجع؟" at bounding box center [539, 405] width 76 height 15
checkbox input "true"
click at [631, 400] on span "تاكيد" at bounding box center [615, 405] width 71 height 25
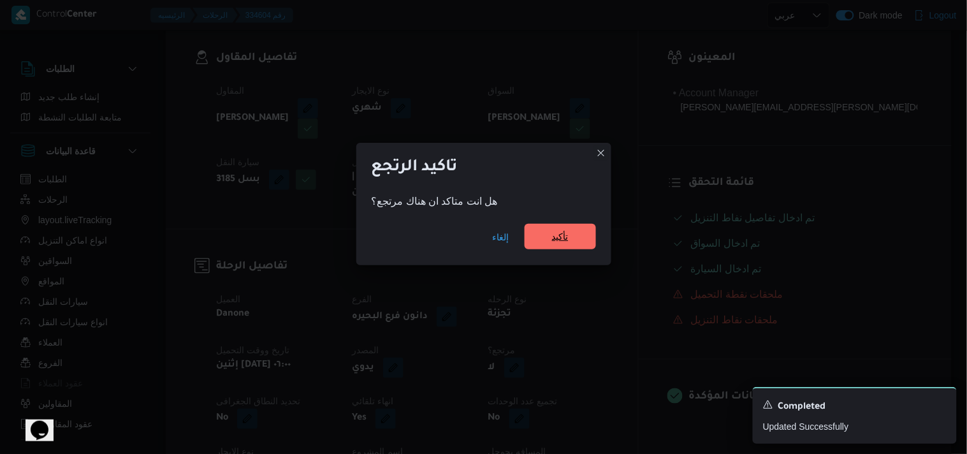
click at [556, 243] on span "تأكيد" at bounding box center [560, 236] width 17 height 15
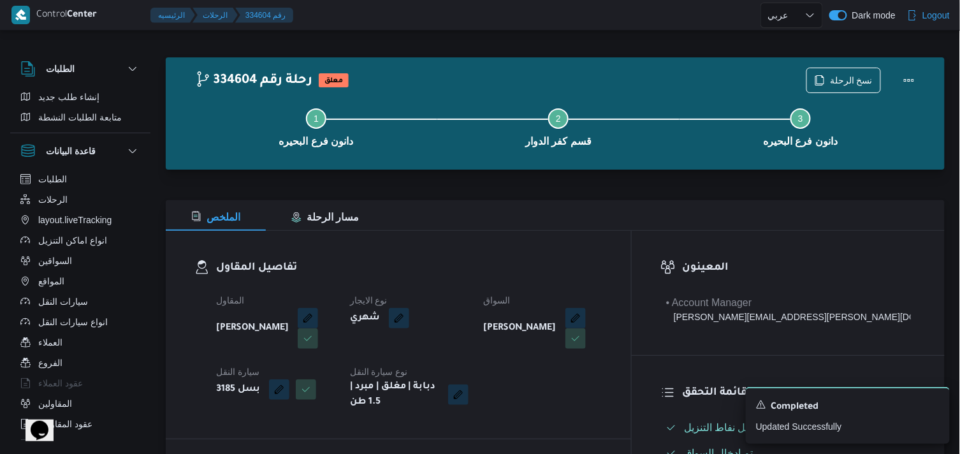
scroll to position [0, 0]
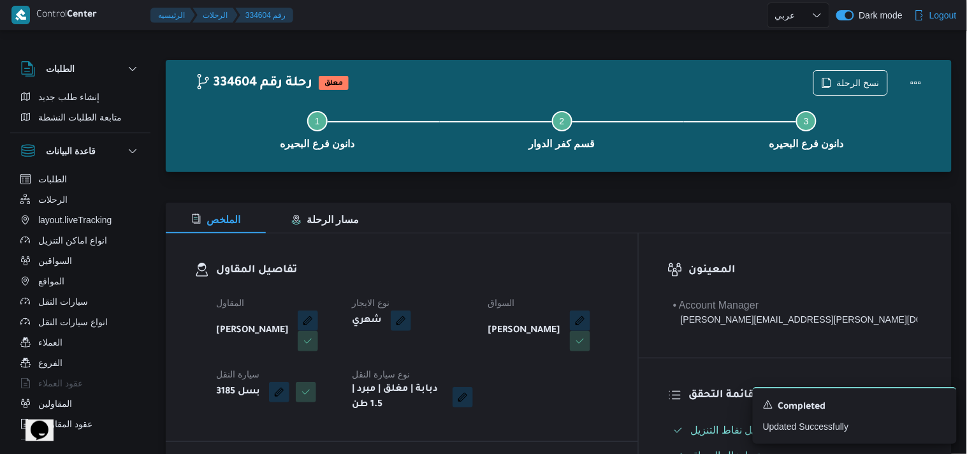
select select "ar"
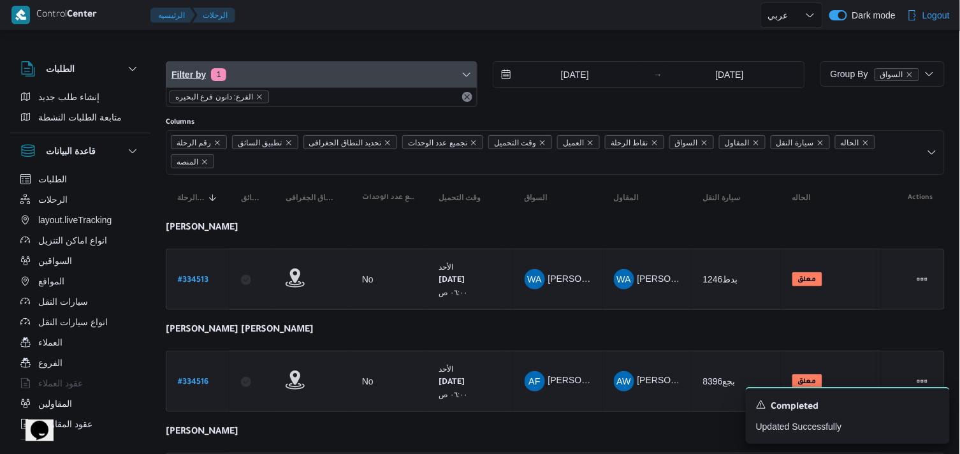
click at [366, 76] on span "Filter by 1" at bounding box center [321, 74] width 310 height 25
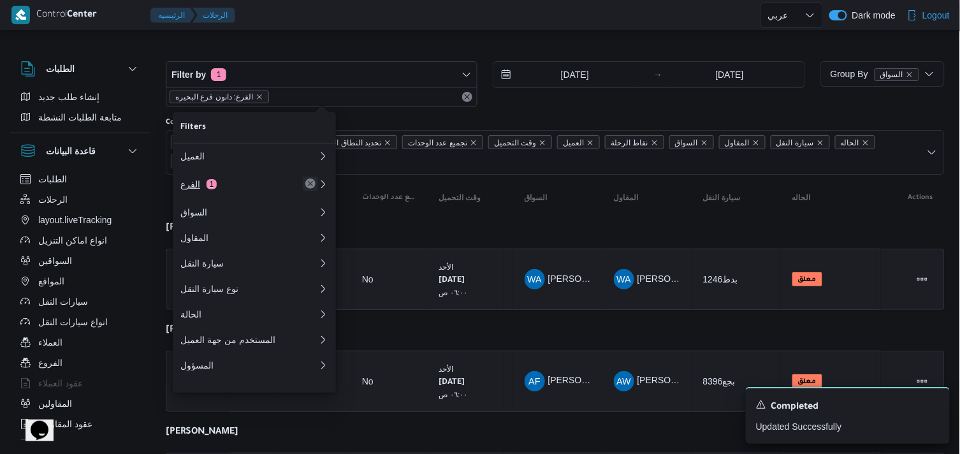
click at [316, 190] on button "Remove" at bounding box center [310, 183] width 15 height 15
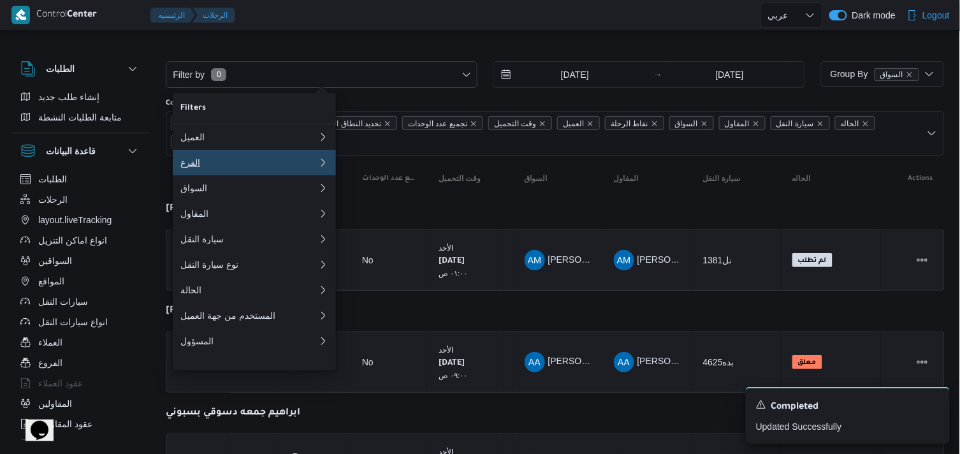
click at [314, 168] on div "الفرع 0" at bounding box center [249, 162] width 153 height 25
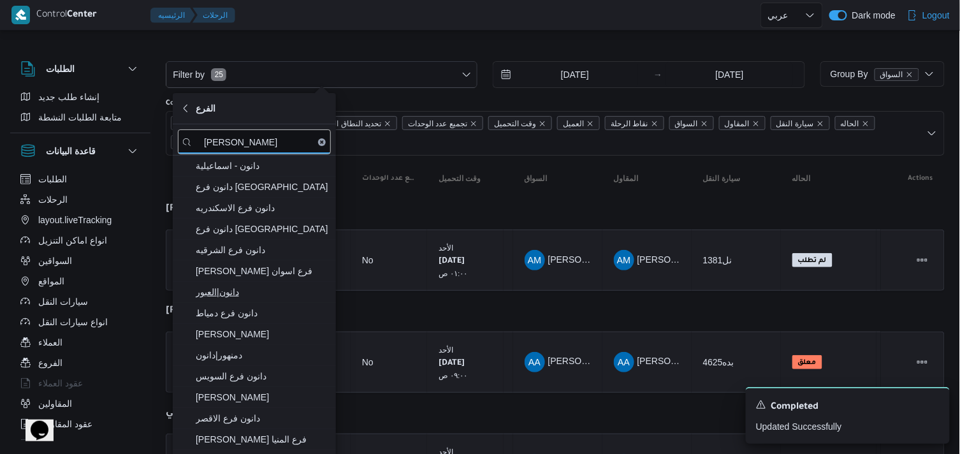
type input "دانون"
click at [303, 291] on span "دانون|العبور" at bounding box center [262, 291] width 133 height 15
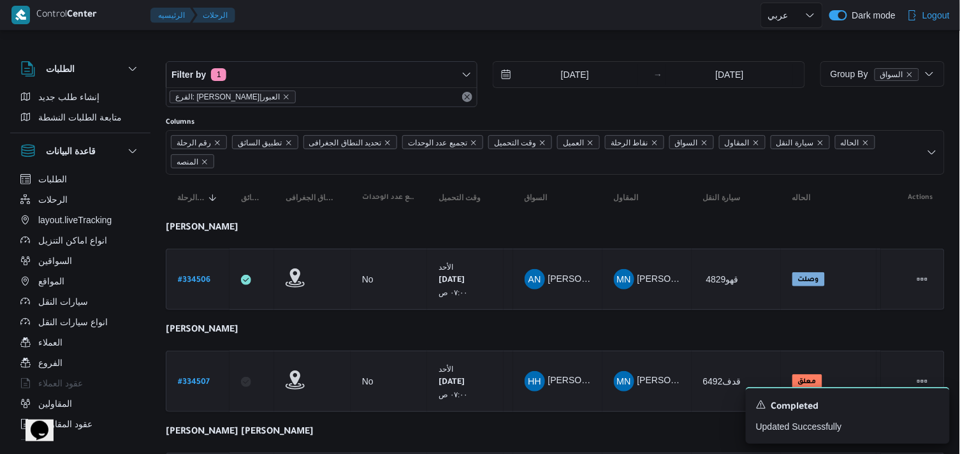
click at [422, 22] on div at bounding box center [500, 15] width 520 height 30
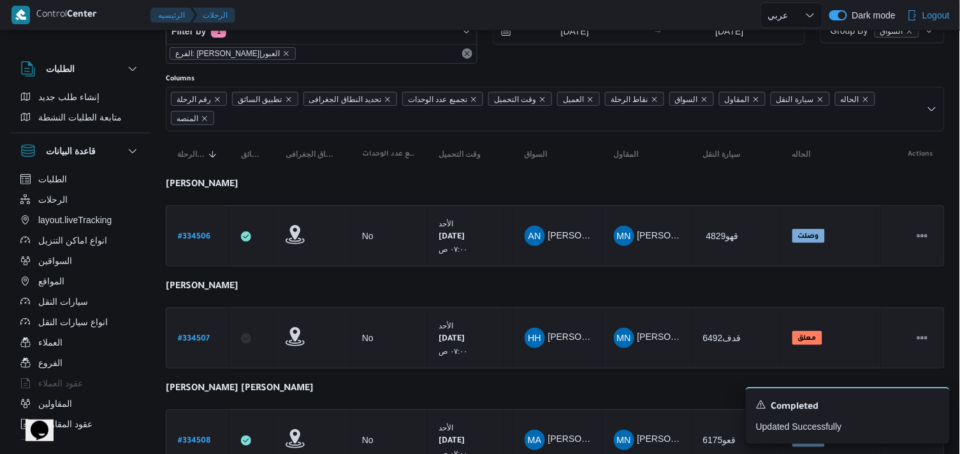
scroll to position [39, 0]
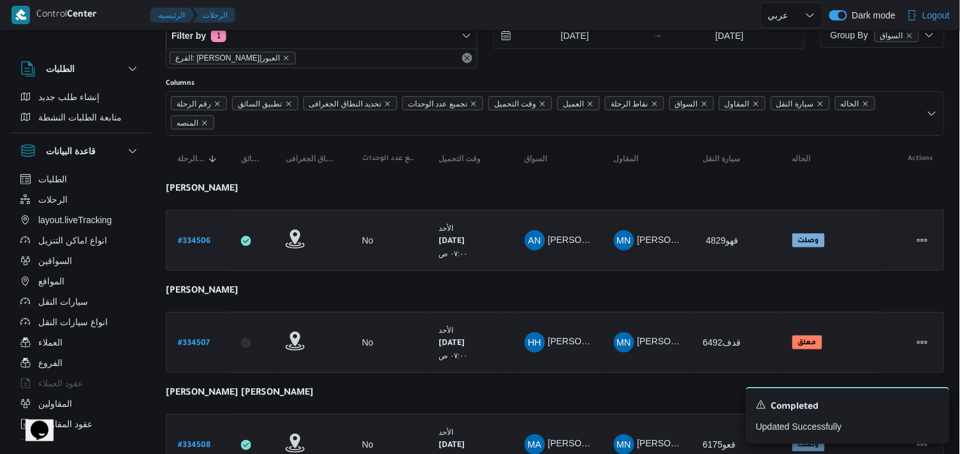
click at [195, 241] on b "# 334506" at bounding box center [194, 241] width 32 height 9
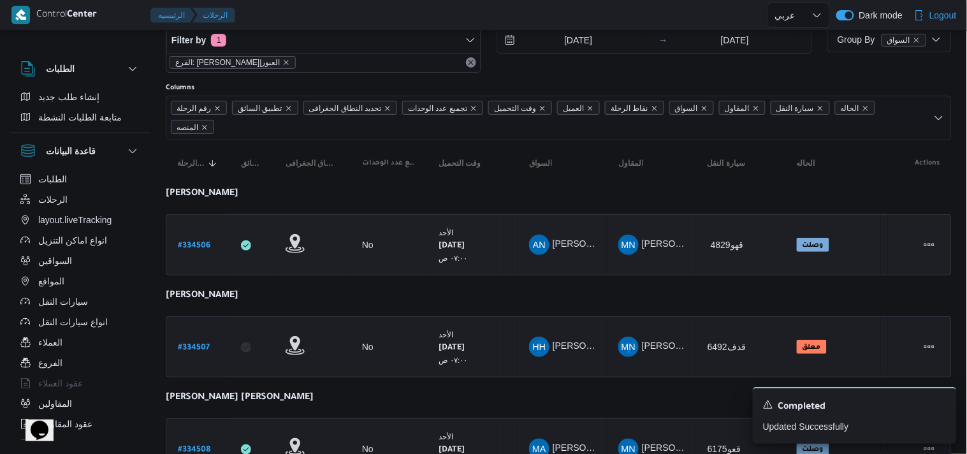
select select "ar"
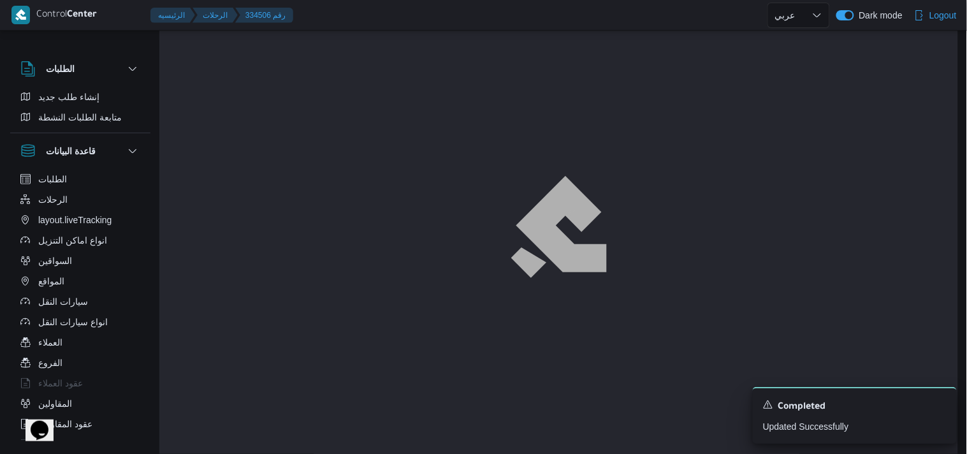
scroll to position [39, 0]
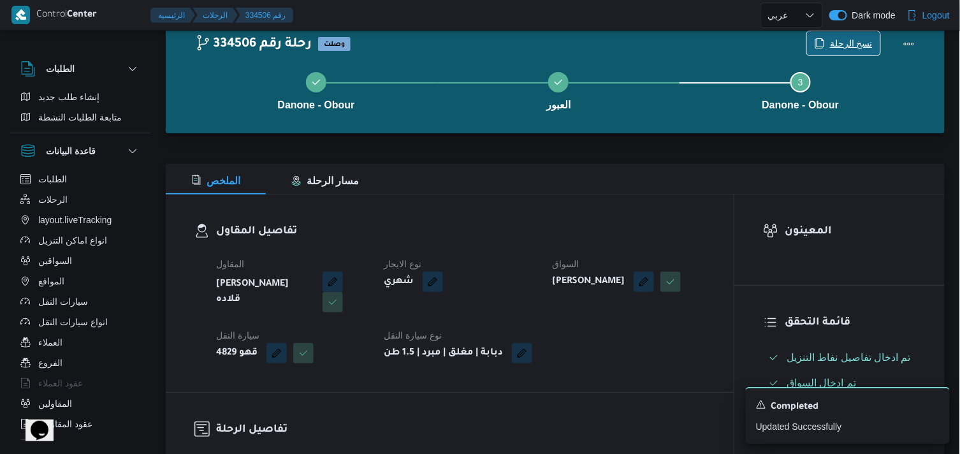
click at [851, 48] on span "نسخ الرحلة" at bounding box center [851, 43] width 43 height 15
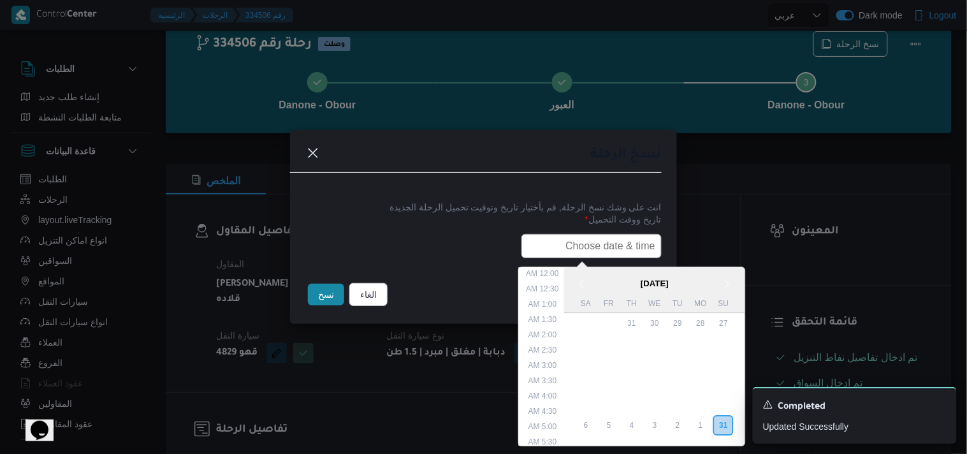
click at [612, 236] on input "text" at bounding box center [591, 246] width 140 height 24
type input "01/09/2025 6:00AM"
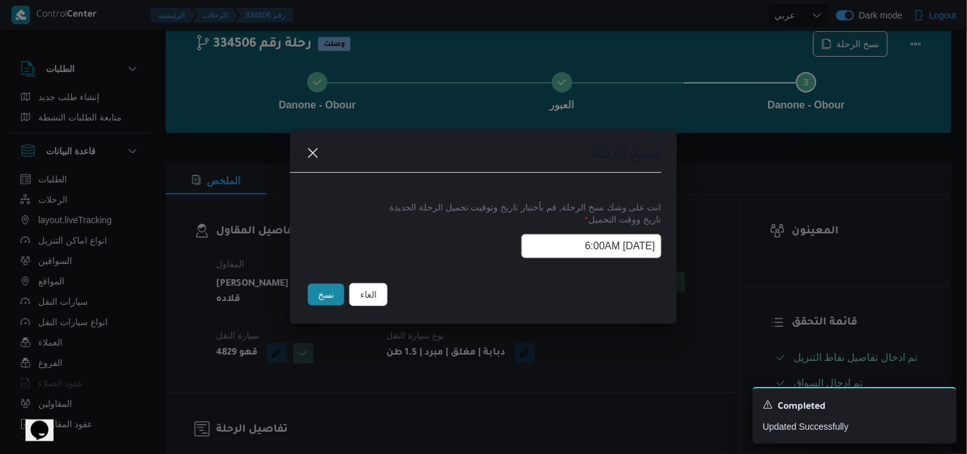
click at [321, 303] on button "نسخ" at bounding box center [326, 295] width 36 height 22
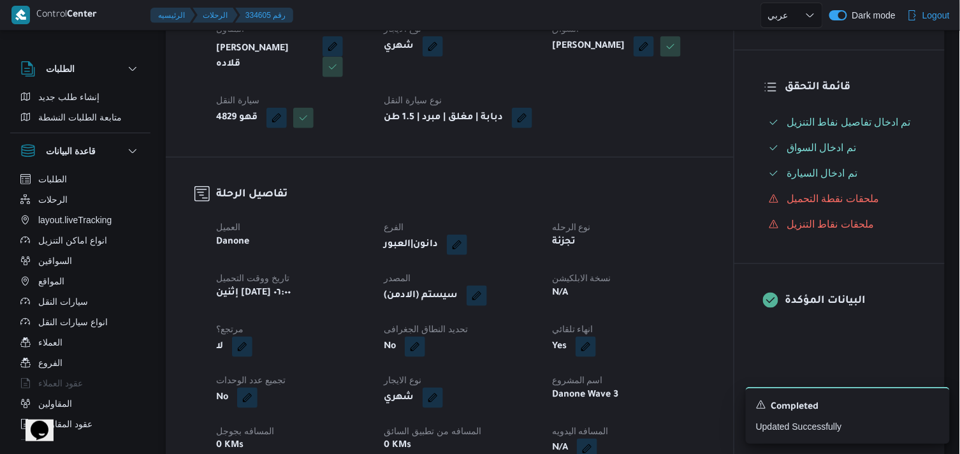
scroll to position [313, 0]
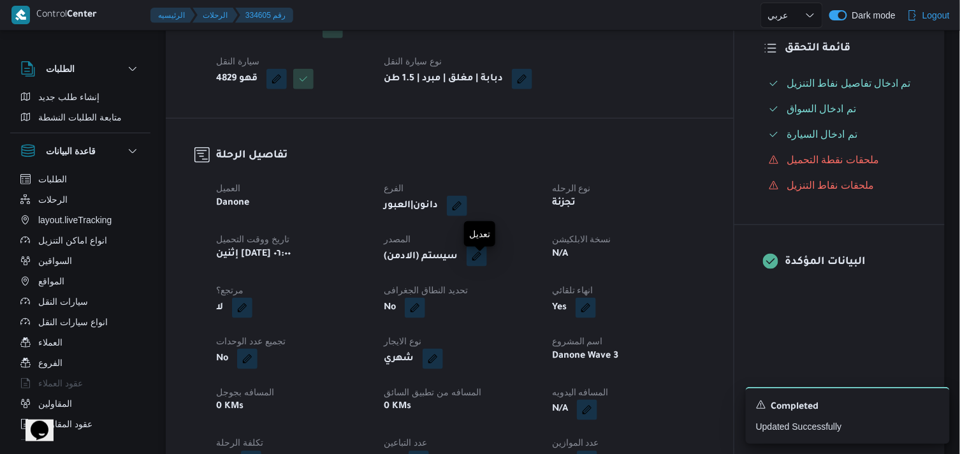
click at [484, 258] on button "button" at bounding box center [476, 256] width 20 height 20
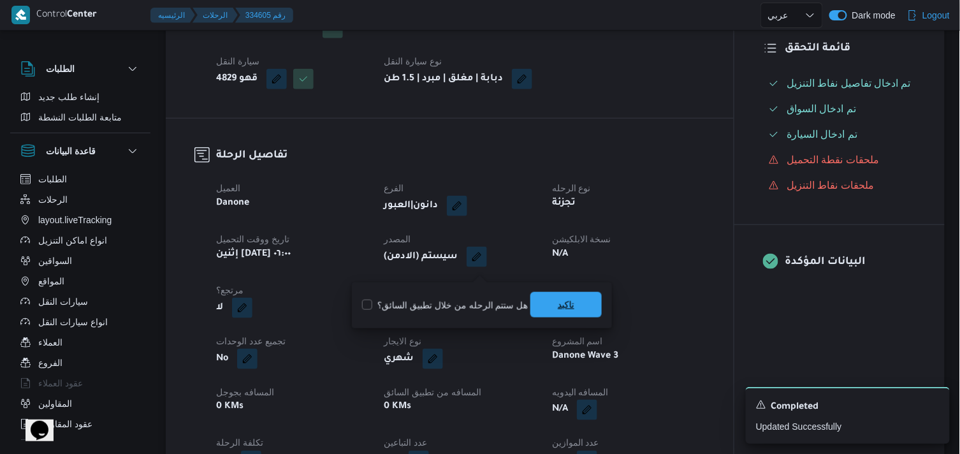
click at [537, 307] on span "تاكيد" at bounding box center [565, 304] width 71 height 25
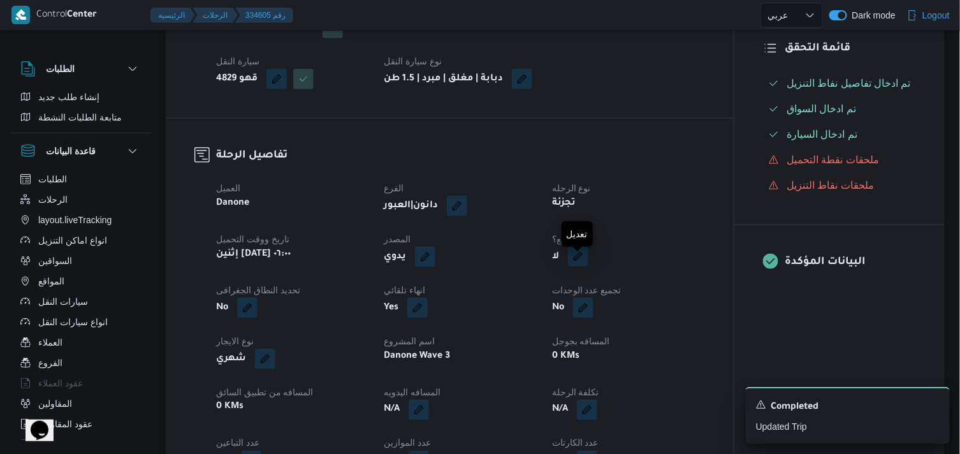
click at [584, 266] on button "button" at bounding box center [578, 256] width 20 height 20
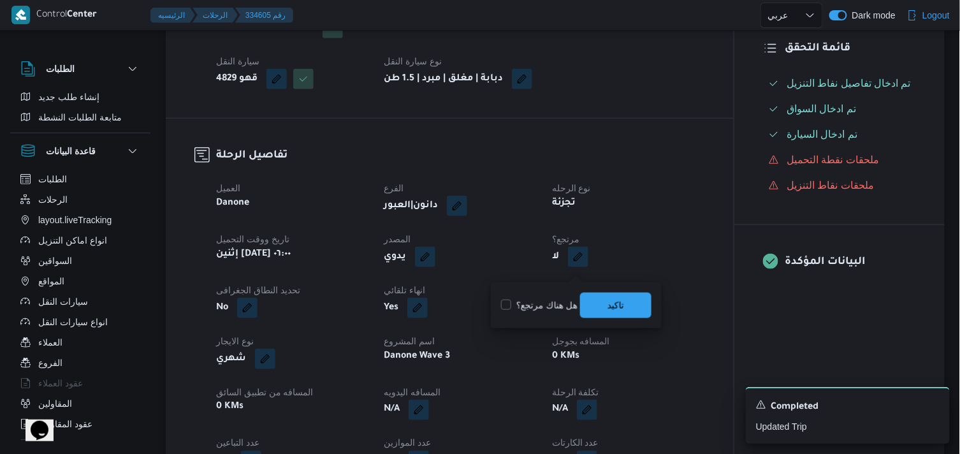
click at [552, 303] on label "هل هناك مرتجع؟" at bounding box center [539, 305] width 76 height 15
checkbox input "true"
click at [602, 298] on span "تاكيد" at bounding box center [615, 304] width 71 height 25
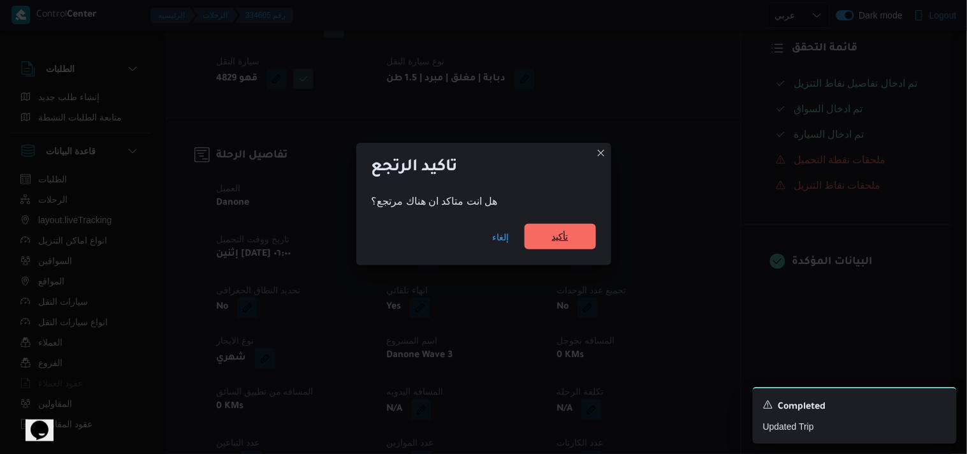
click at [563, 250] on div "إلغاء تأكيد" at bounding box center [483, 239] width 255 height 51
click at [562, 239] on span "تأكيد" at bounding box center [560, 236] width 17 height 15
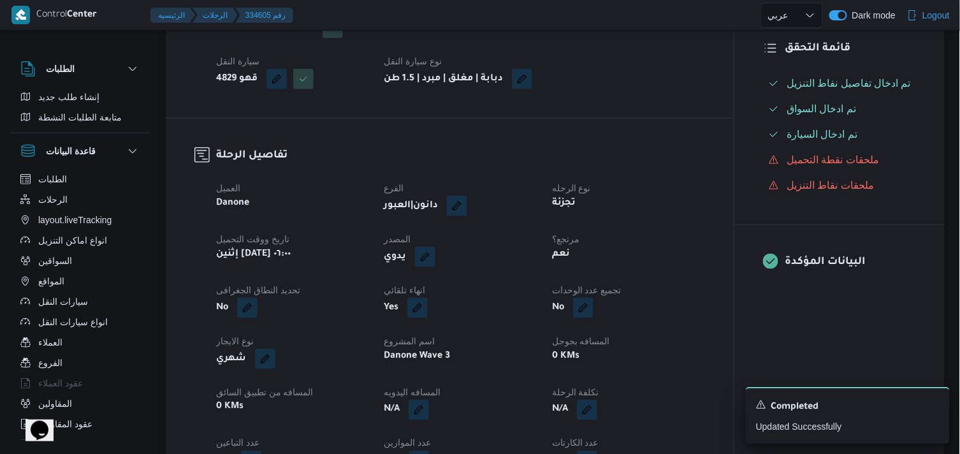
scroll to position [0, 0]
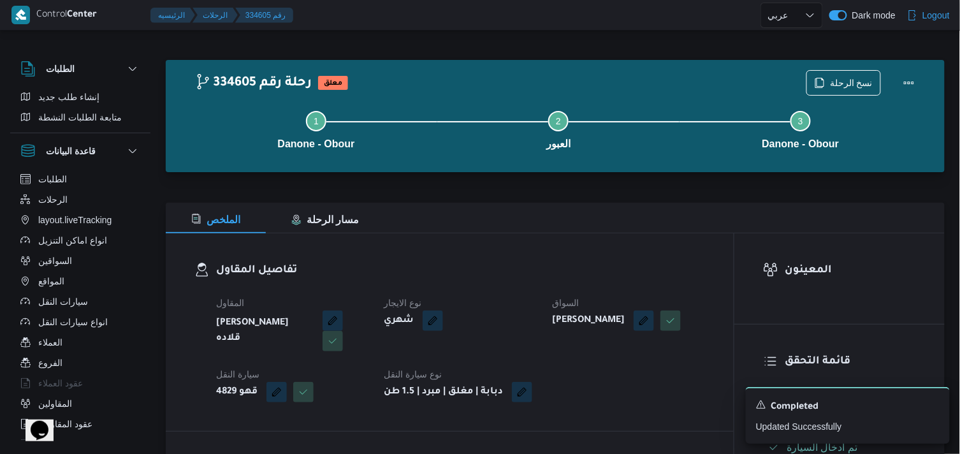
scroll to position [34, 0]
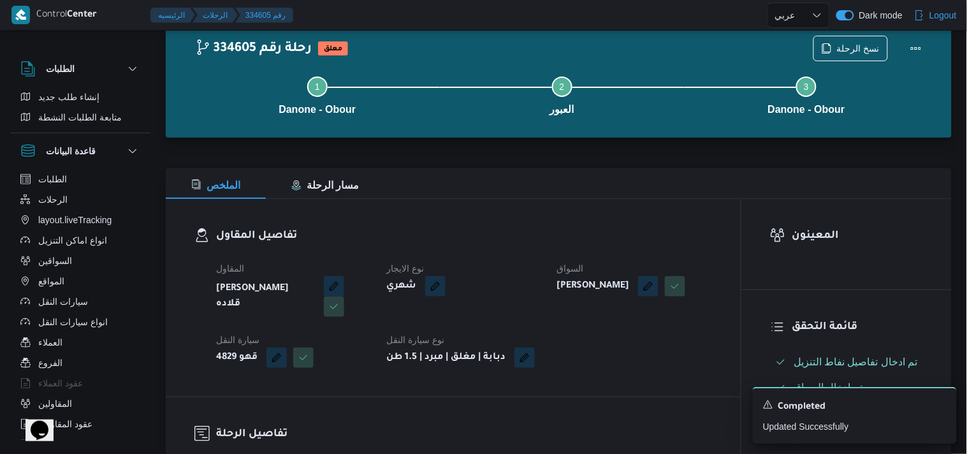
select select "ar"
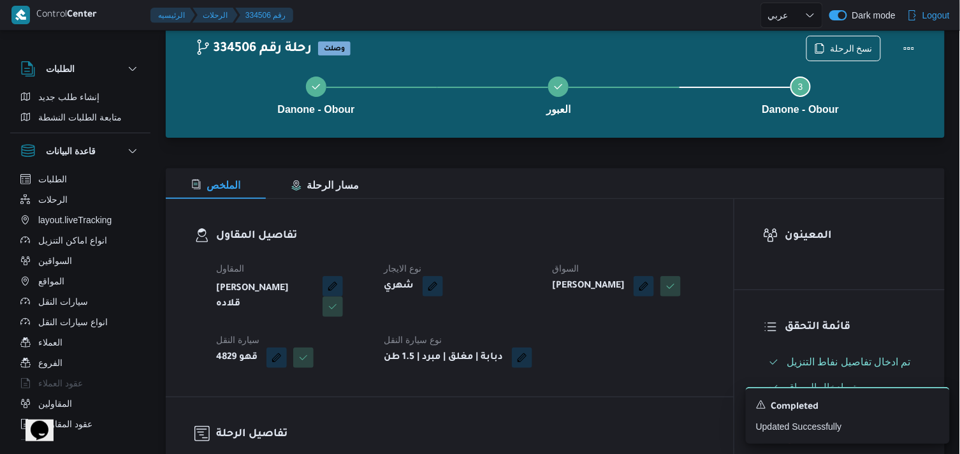
select select "ar"
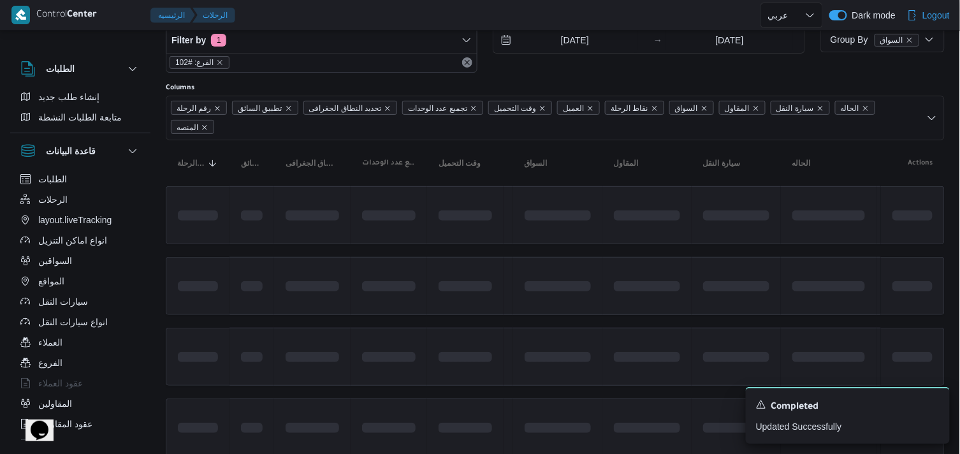
scroll to position [39, 0]
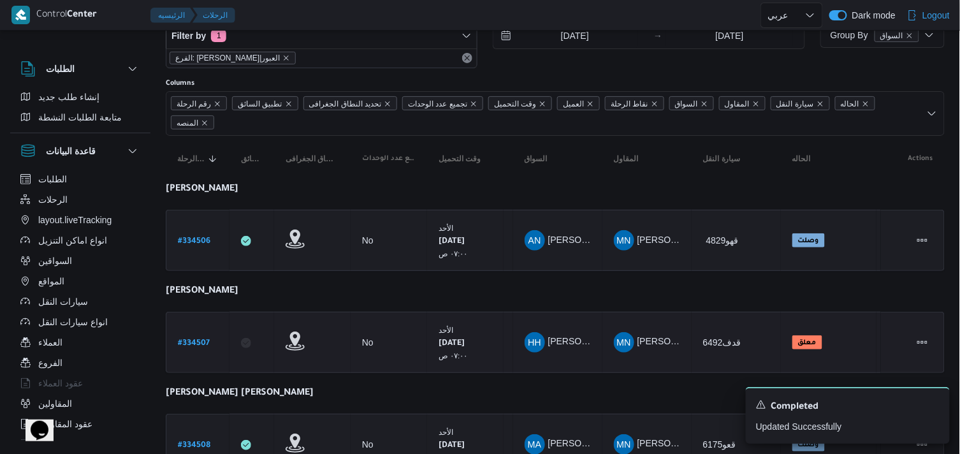
click at [188, 341] on b "# 334507" at bounding box center [194, 343] width 32 height 9
select select "ar"
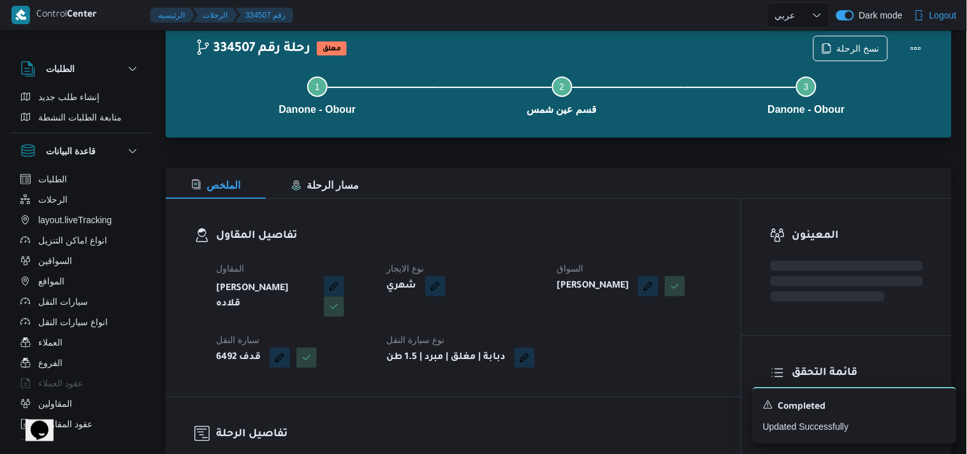
scroll to position [39, 0]
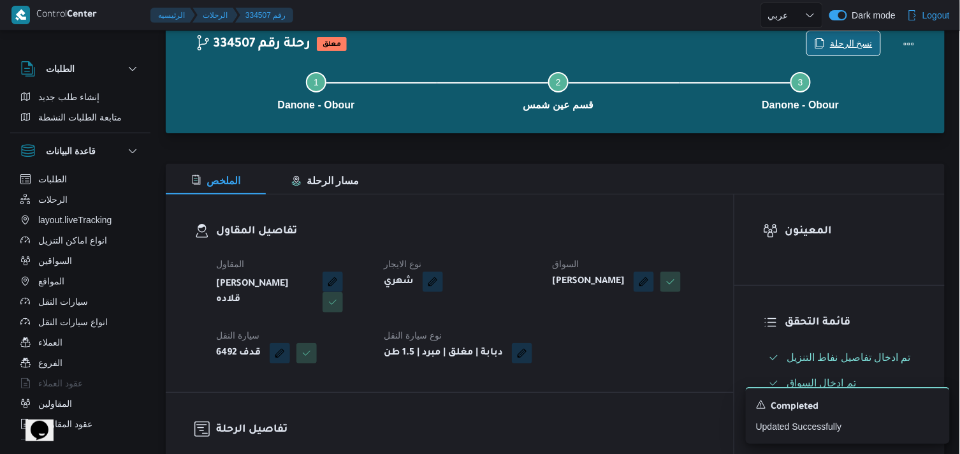
click at [848, 40] on span "نسخ الرحلة" at bounding box center [851, 43] width 43 height 15
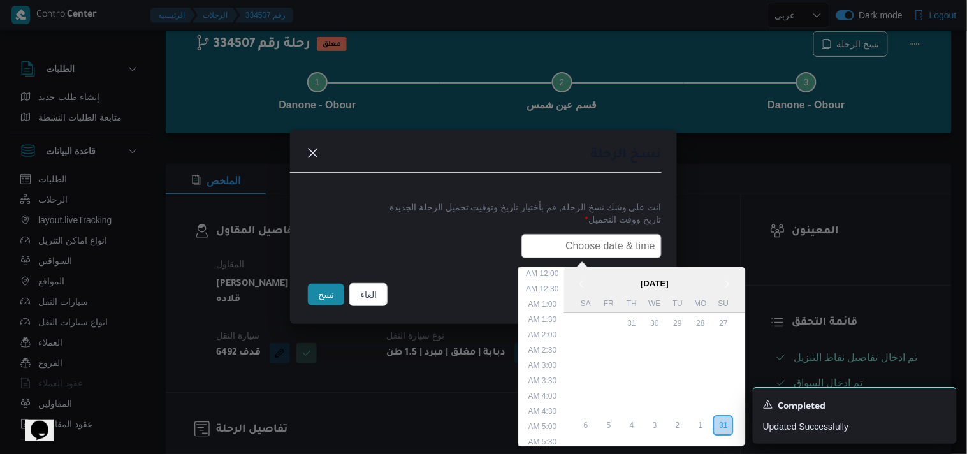
click at [577, 244] on input "text" at bounding box center [591, 246] width 140 height 24
type input "01/09/2025 6:00AM"
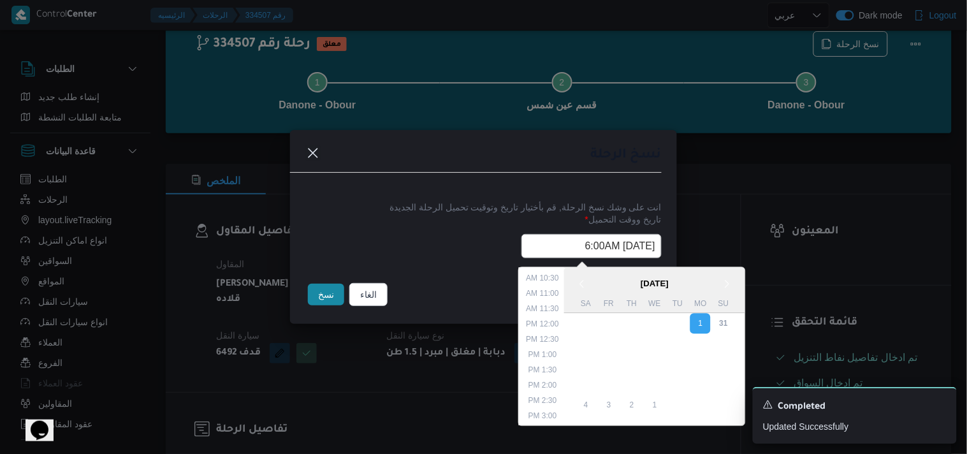
click at [336, 303] on button "نسخ" at bounding box center [326, 295] width 36 height 22
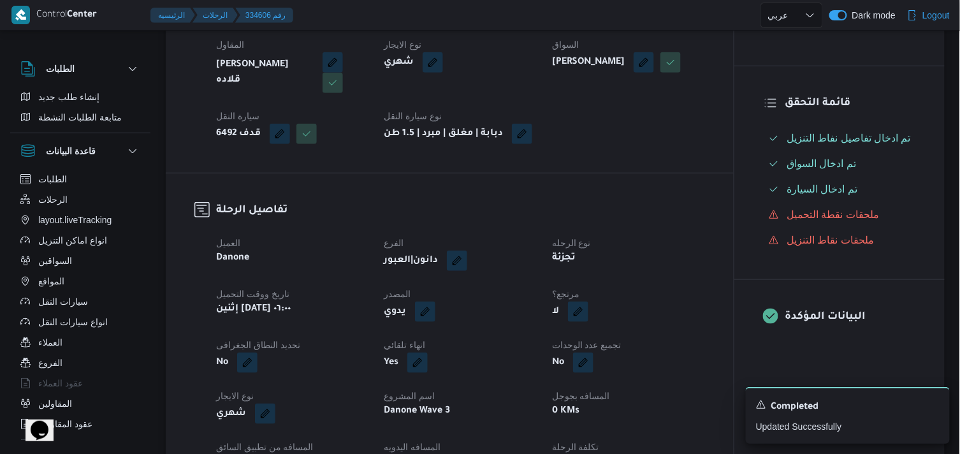
scroll to position [245, 0]
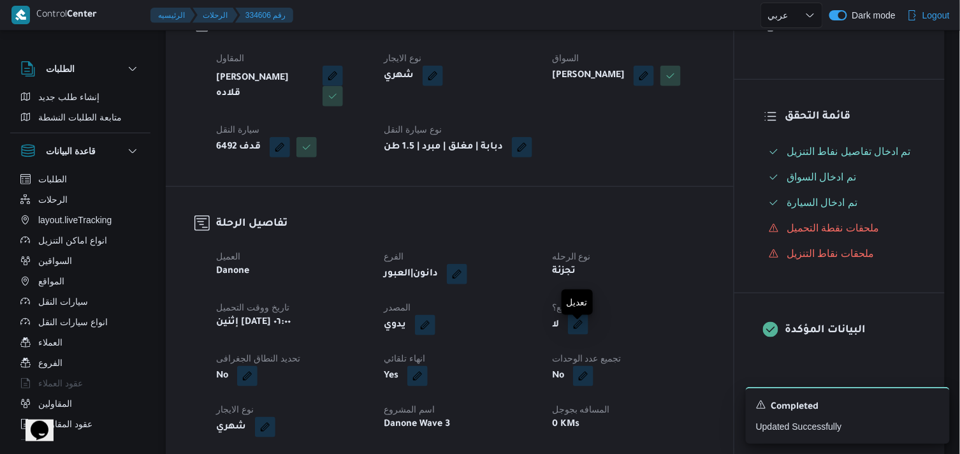
click at [574, 333] on button "button" at bounding box center [578, 324] width 20 height 20
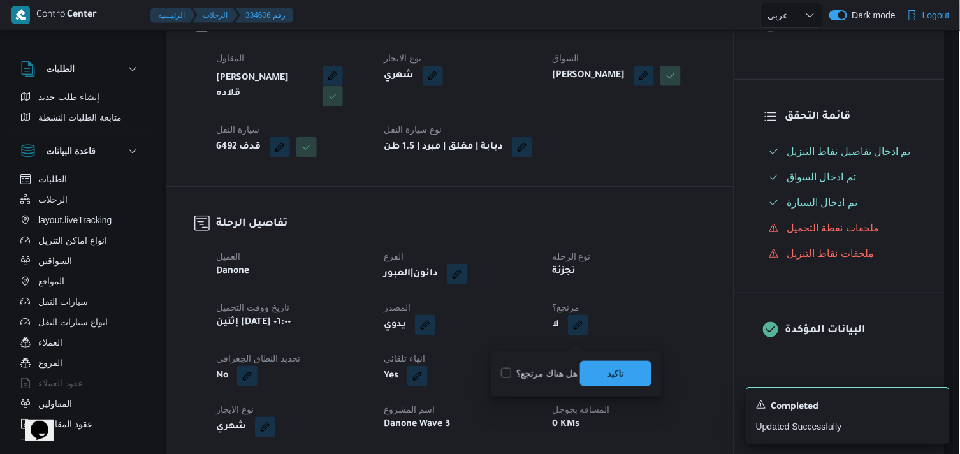
click at [520, 364] on div "هل هناك مرتجع؟ تاكيد" at bounding box center [576, 373] width 153 height 28
drag, startPoint x: 558, startPoint y: 372, endPoint x: 609, endPoint y: 364, distance: 52.2
click at [609, 364] on div "هل هناك مرتجع؟ تاكيد" at bounding box center [576, 373] width 153 height 28
click at [609, 364] on span "تاكيد" at bounding box center [615, 372] width 71 height 25
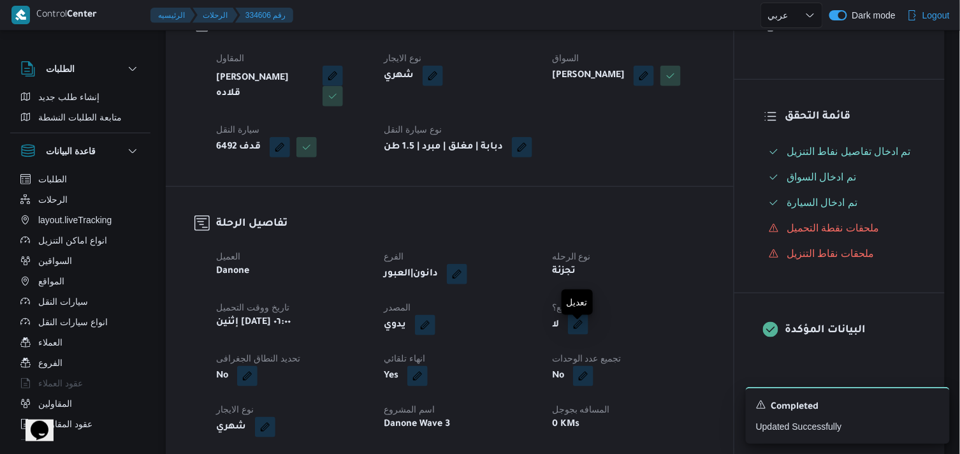
click at [575, 335] on button "button" at bounding box center [578, 324] width 20 height 20
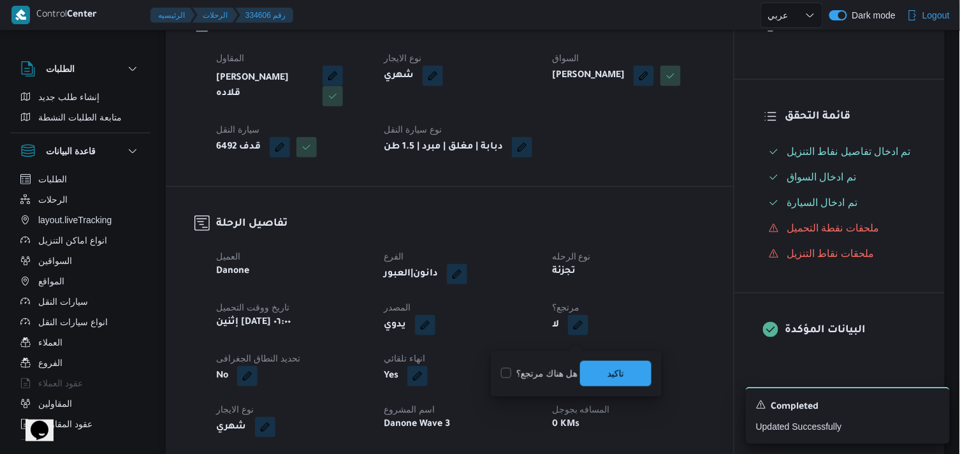
click at [520, 377] on label "هل هناك مرتجع؟" at bounding box center [539, 373] width 76 height 15
checkbox input "true"
click at [616, 361] on div "تاكيد" at bounding box center [615, 373] width 71 height 25
click at [616, 360] on span "تاكيد" at bounding box center [615, 372] width 71 height 25
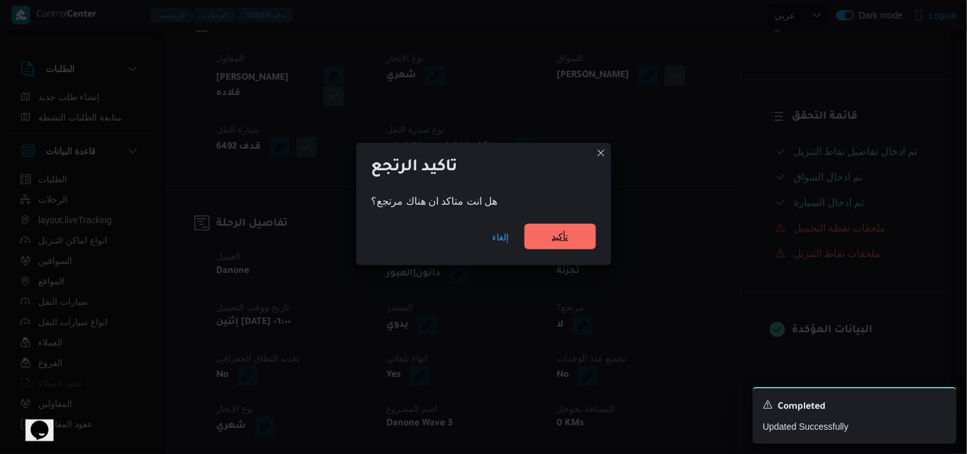
click at [581, 243] on span "تأكيد" at bounding box center [559, 236] width 71 height 25
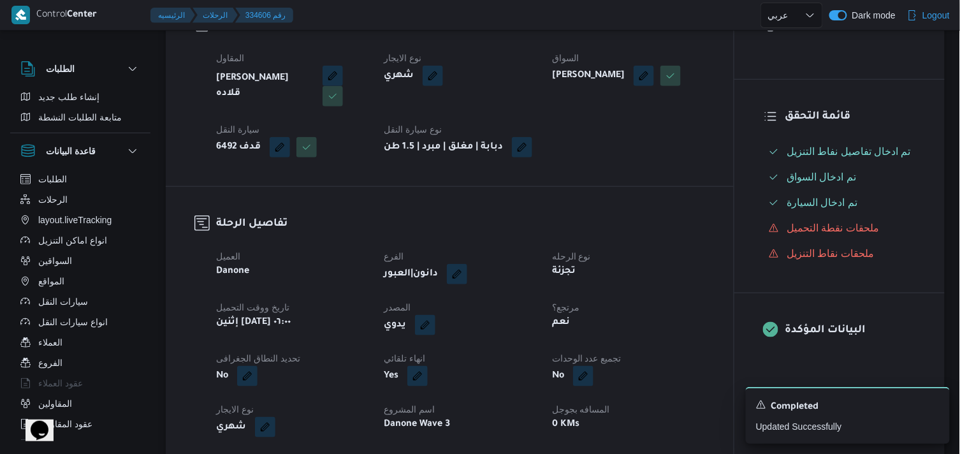
scroll to position [0, 0]
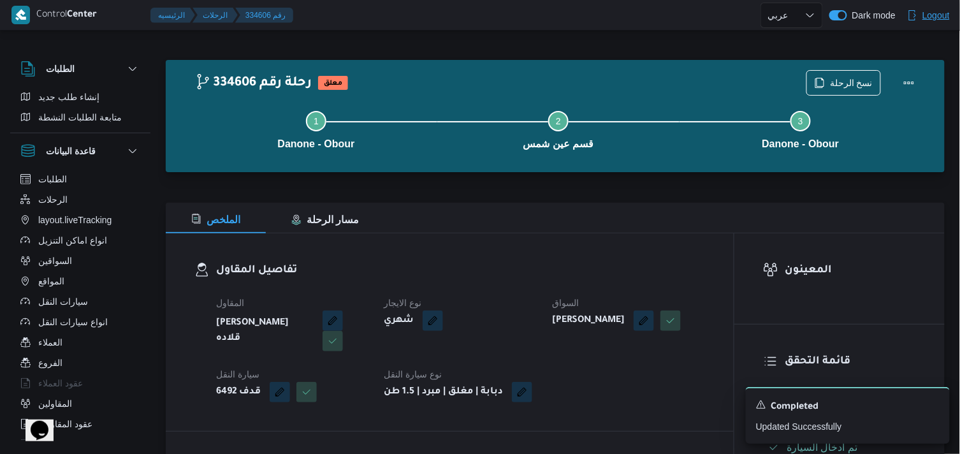
select select "ar"
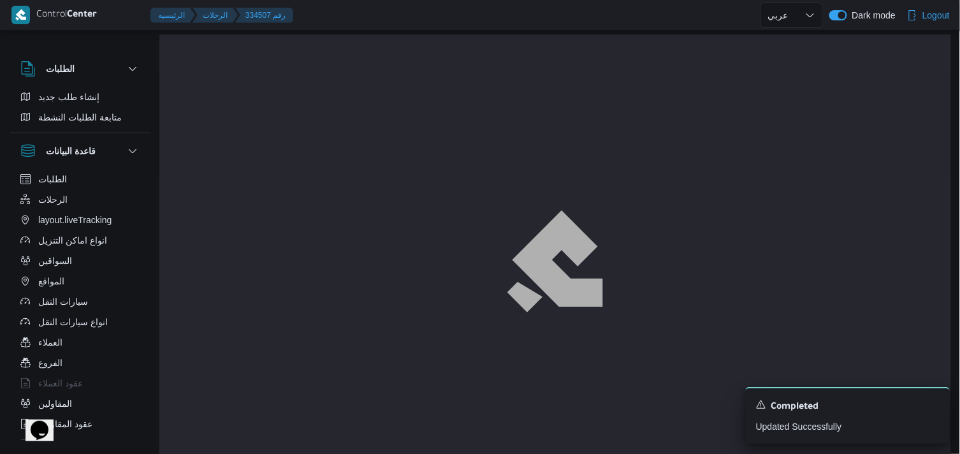
scroll to position [34, 0]
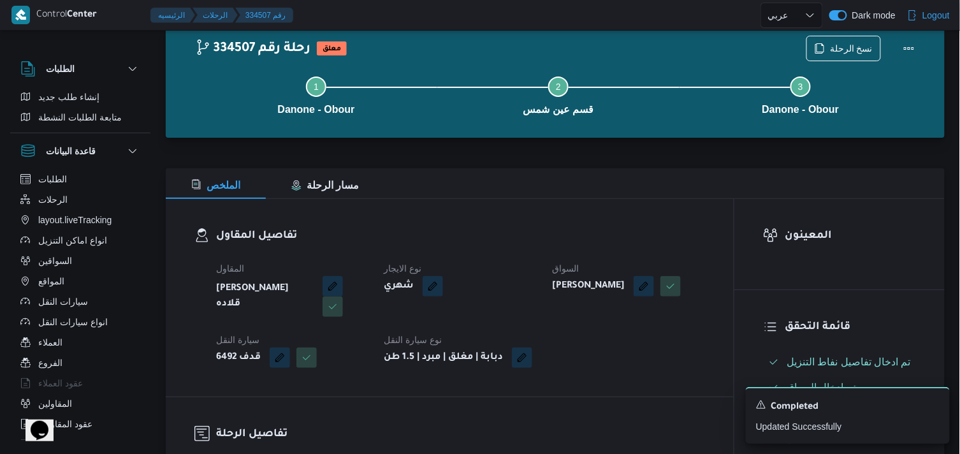
select select "ar"
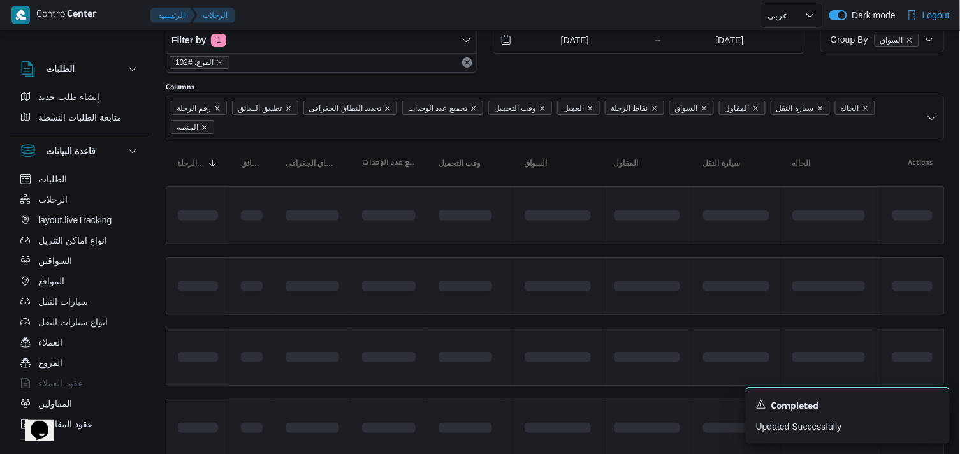
scroll to position [39, 0]
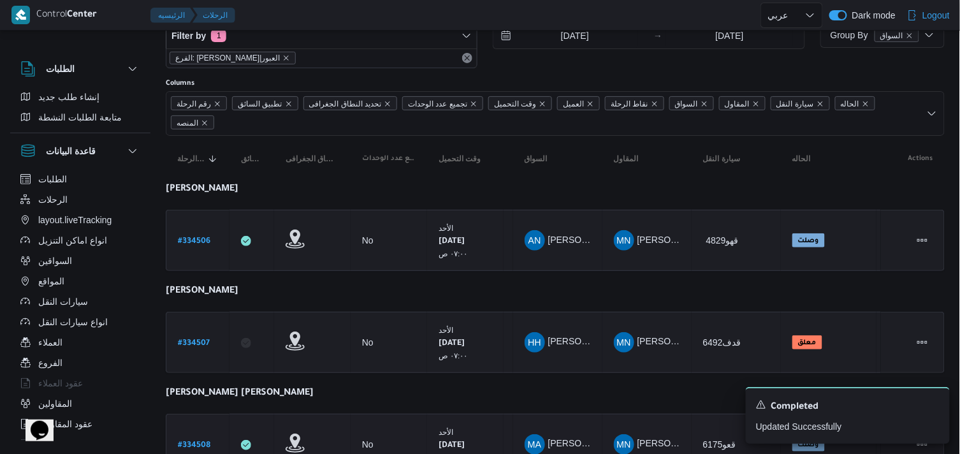
click at [201, 442] on b "# 334508" at bounding box center [194, 445] width 32 height 9
select select "ar"
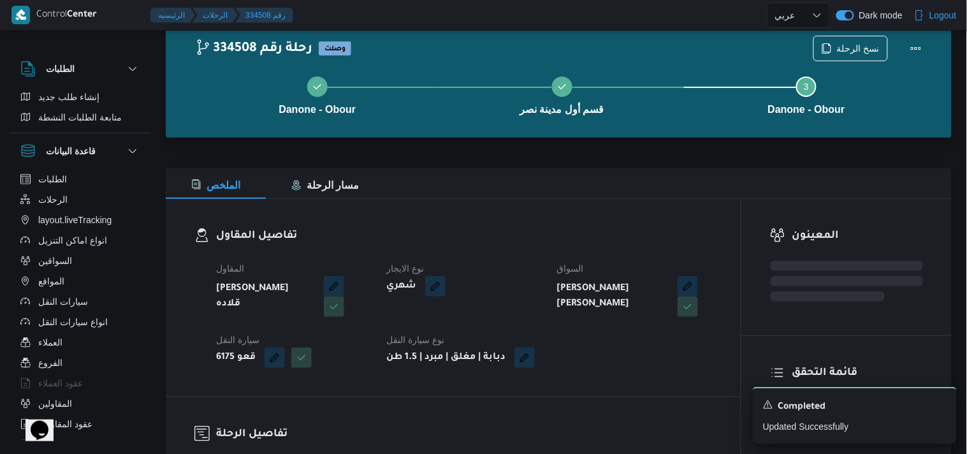
scroll to position [39, 0]
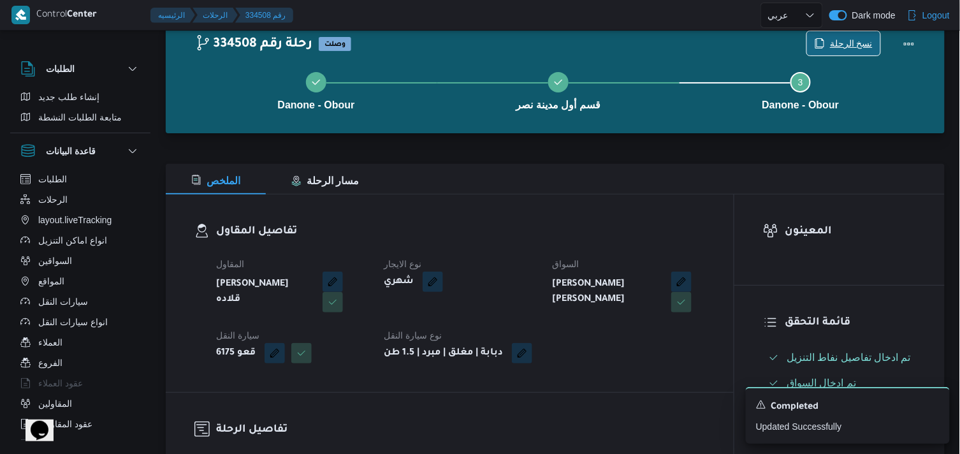
click at [848, 45] on span "نسخ الرحلة" at bounding box center [851, 43] width 43 height 15
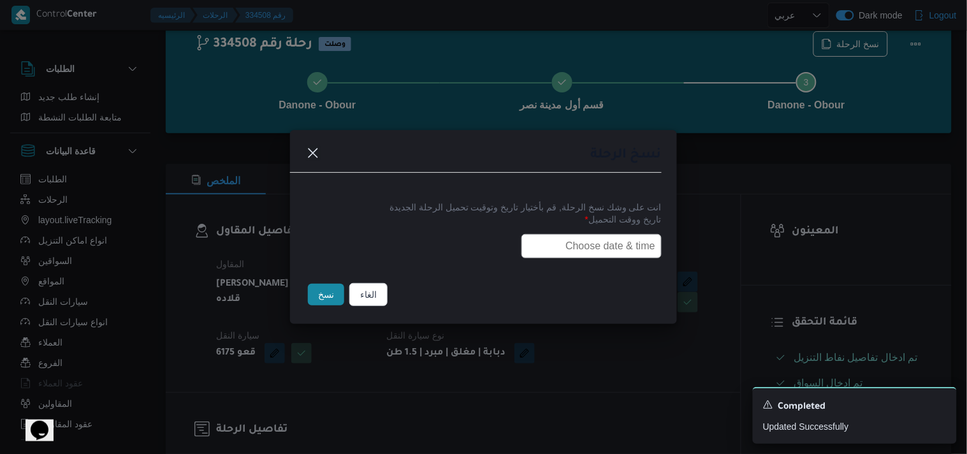
click at [559, 245] on input "text" at bounding box center [591, 246] width 140 height 24
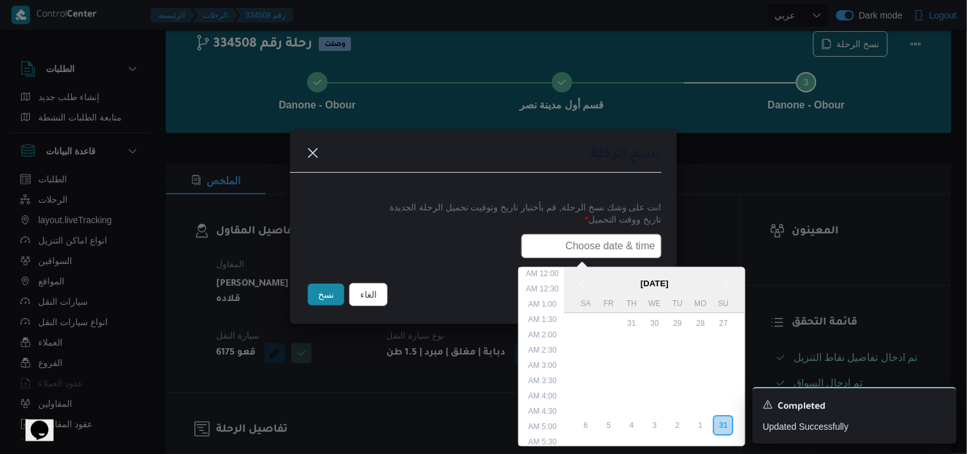
scroll to position [317, 0]
type input "01/09/2025 6:00AM"
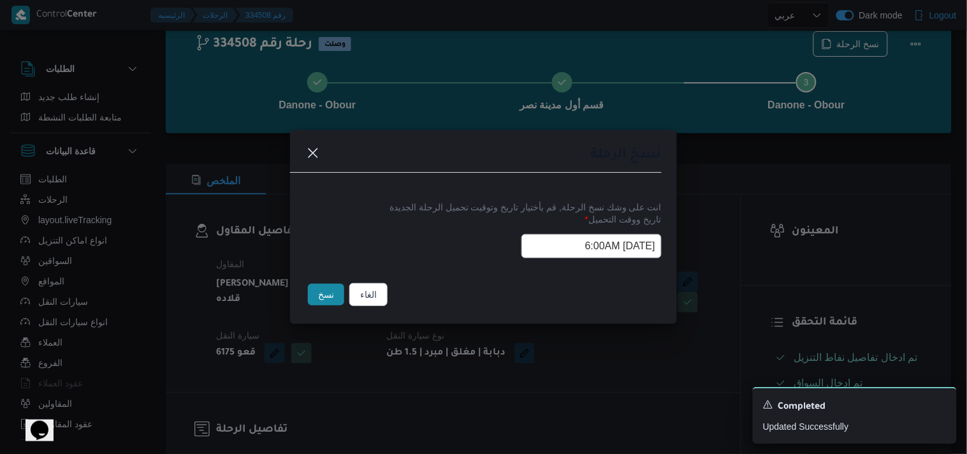
click at [310, 289] on button "نسخ" at bounding box center [326, 295] width 36 height 22
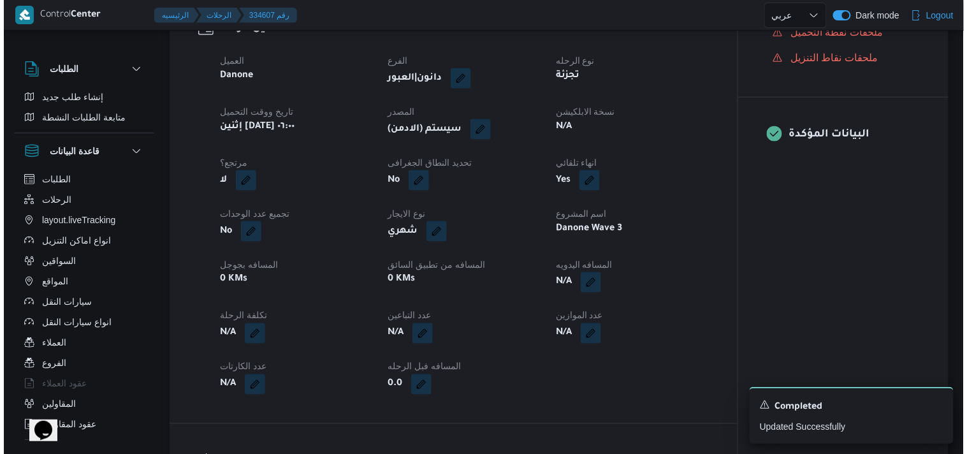
scroll to position [431, 0]
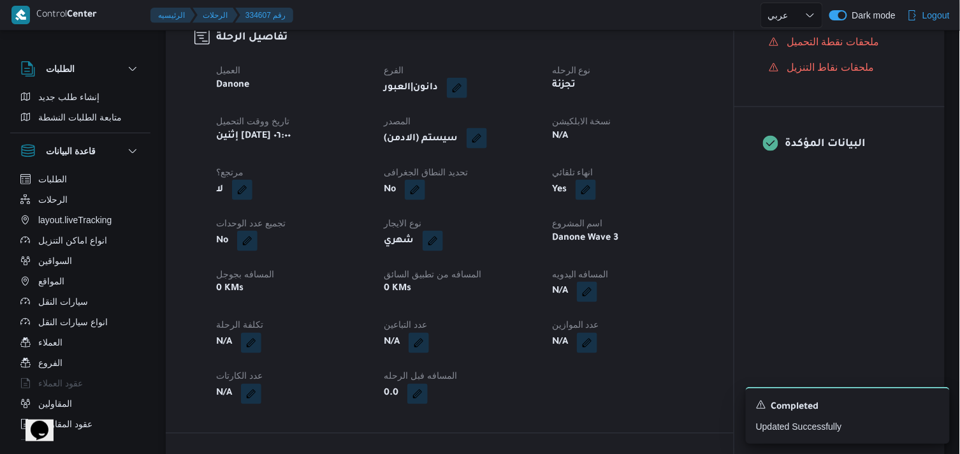
click at [479, 144] on button "button" at bounding box center [476, 138] width 20 height 20
click at [557, 176] on span "تاكيد" at bounding box center [565, 186] width 71 height 25
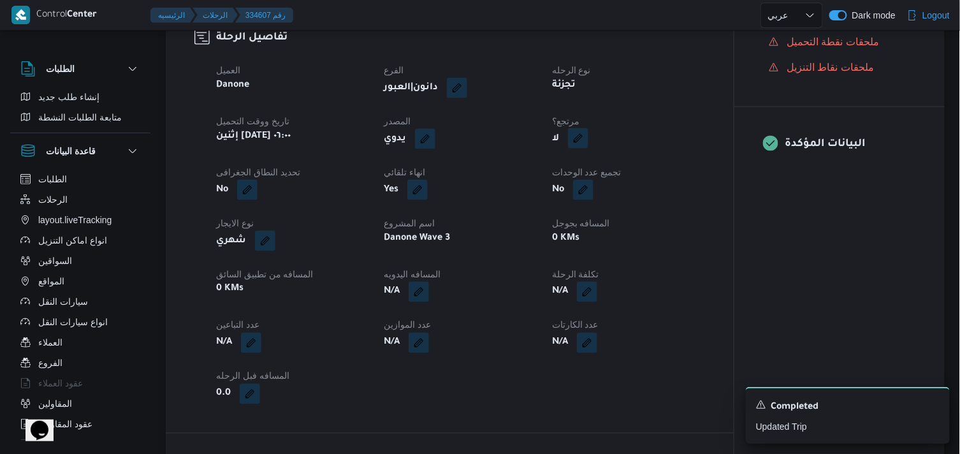
click at [577, 148] on button "button" at bounding box center [578, 138] width 20 height 20
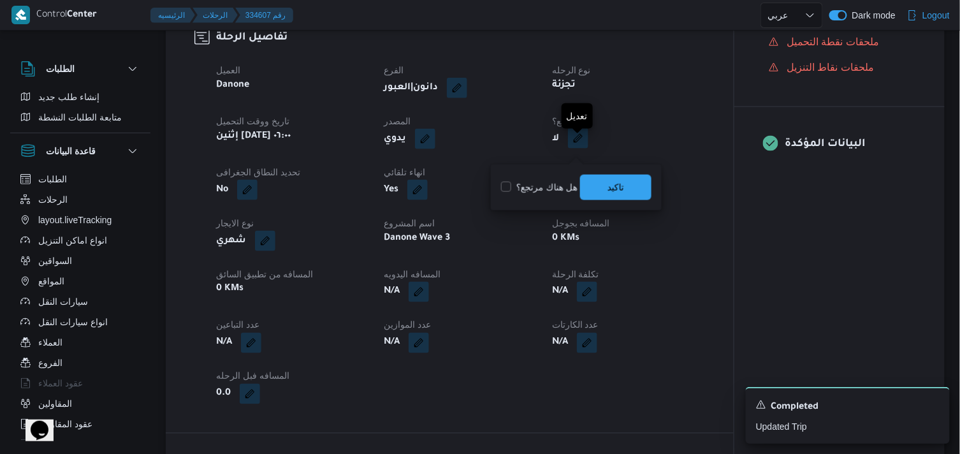
click at [577, 148] on button "button" at bounding box center [578, 138] width 20 height 20
click at [551, 182] on label "هل هناك مرتجع؟" at bounding box center [539, 187] width 76 height 15
checkbox input "true"
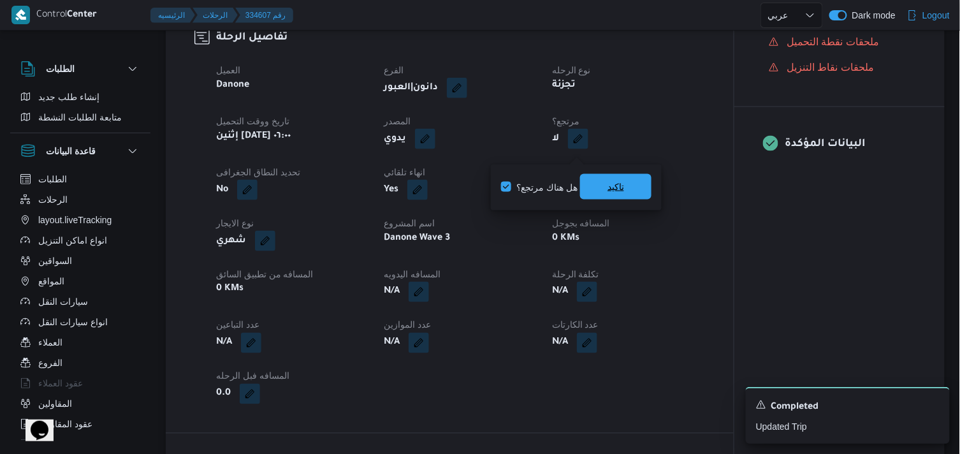
click at [595, 185] on span "تاكيد" at bounding box center [615, 186] width 71 height 25
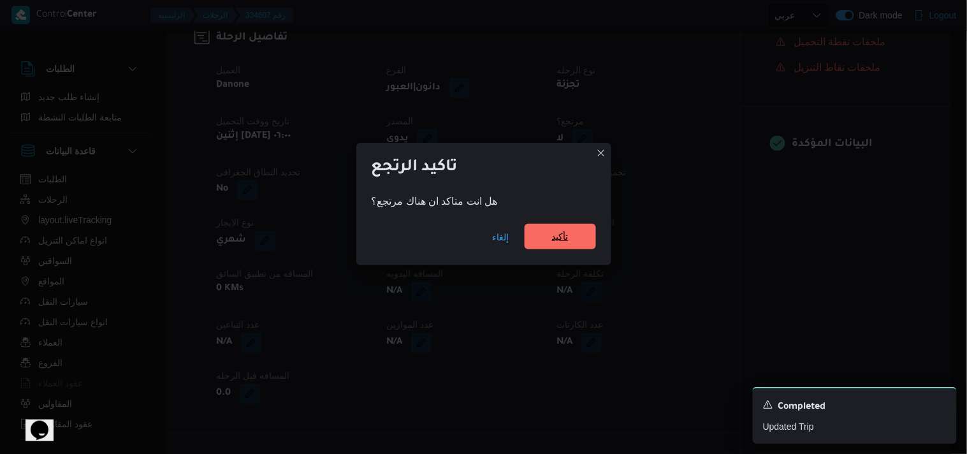
click at [568, 226] on span "تأكيد" at bounding box center [559, 236] width 71 height 25
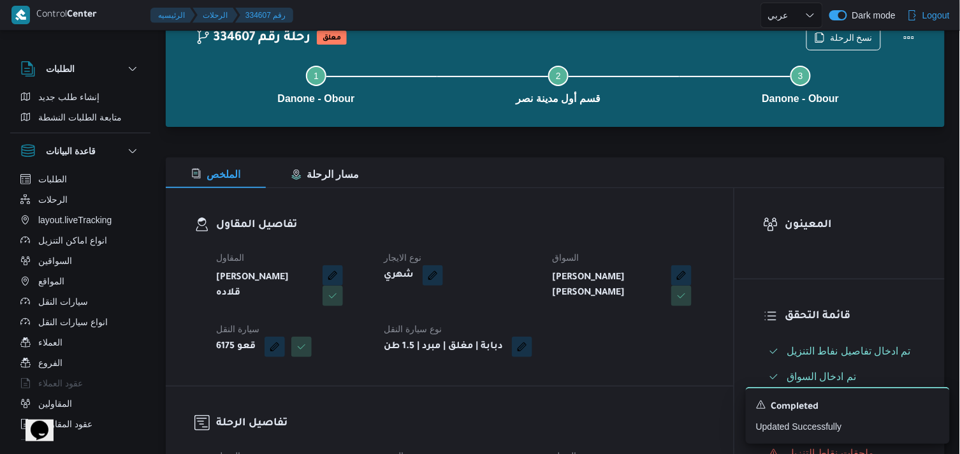
scroll to position [0, 0]
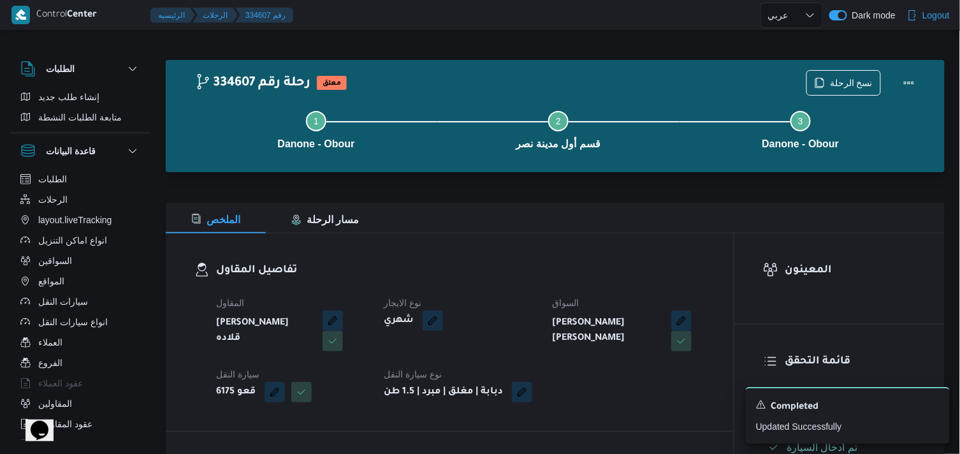
select select "ar"
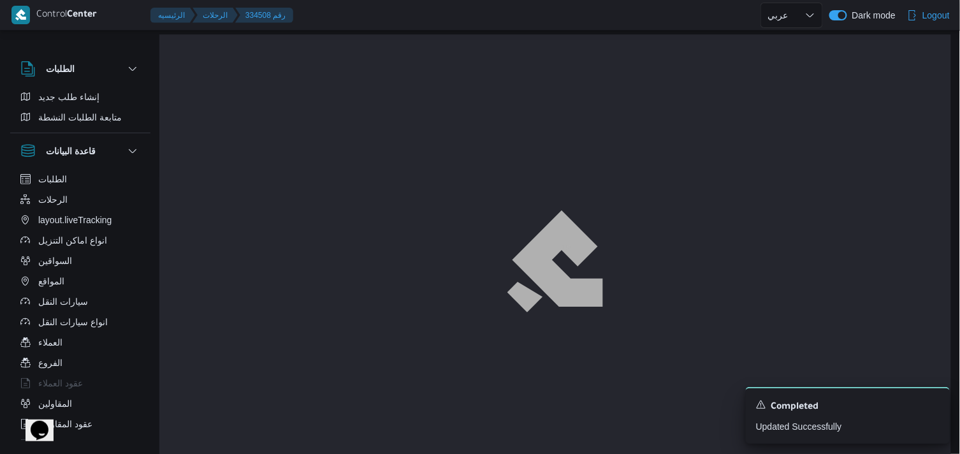
scroll to position [34, 0]
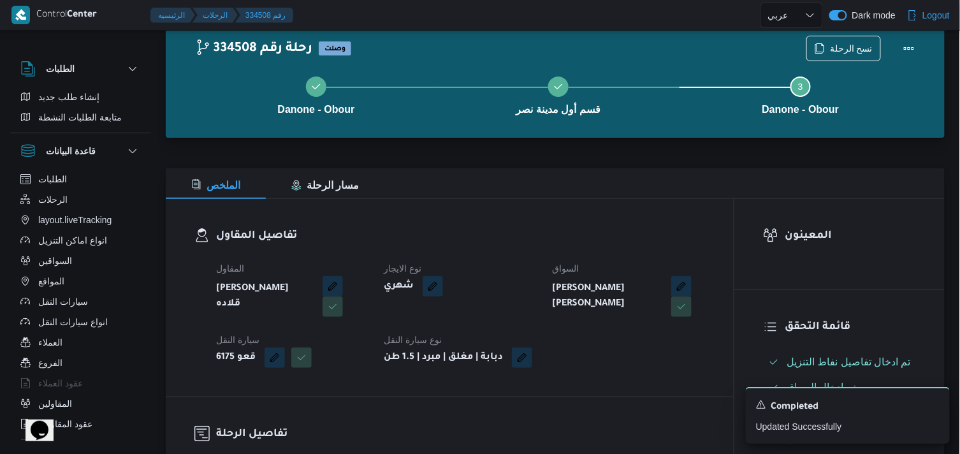
scroll to position [39, 0]
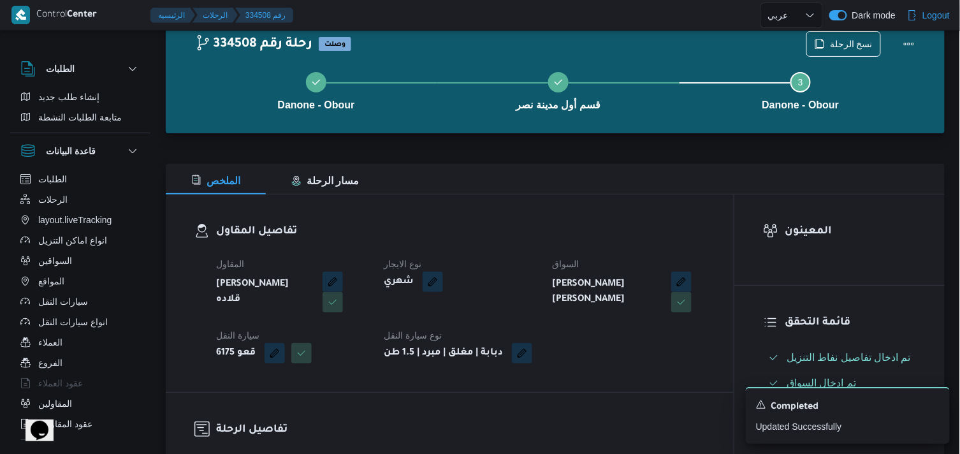
select select "ar"
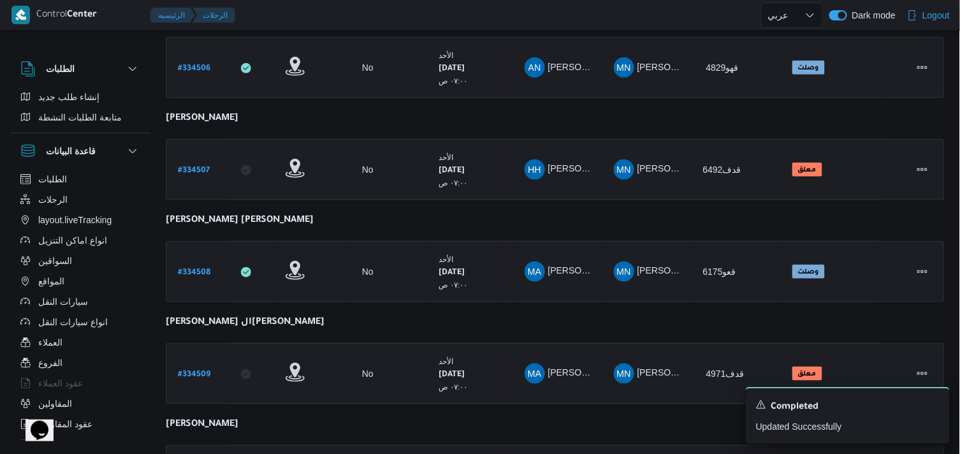
scroll to position [210, 0]
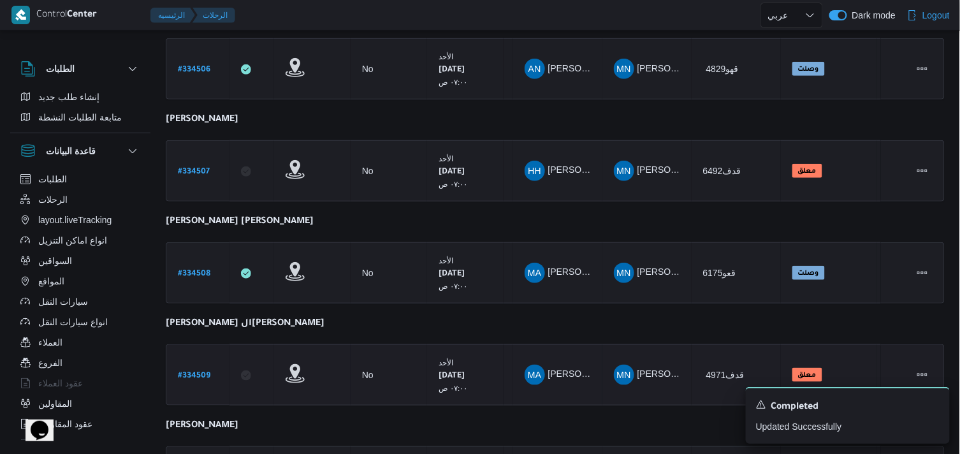
click at [199, 372] on b "# 334509" at bounding box center [194, 376] width 32 height 9
select select "ar"
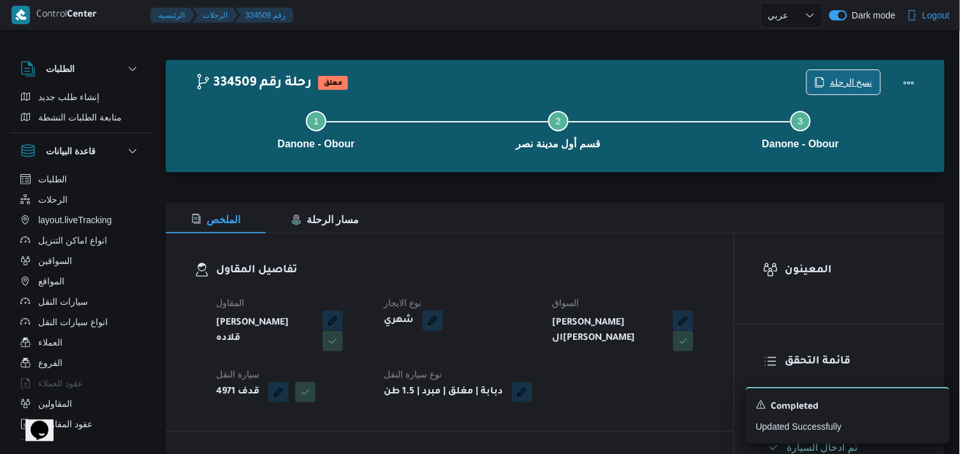
click at [825, 81] on icon "button" at bounding box center [819, 82] width 10 height 10
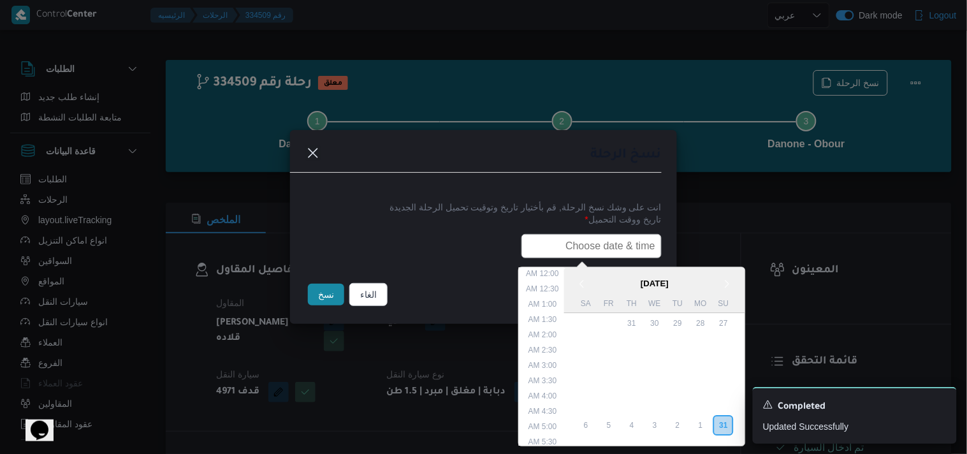
click at [568, 236] on input "text" at bounding box center [591, 246] width 140 height 24
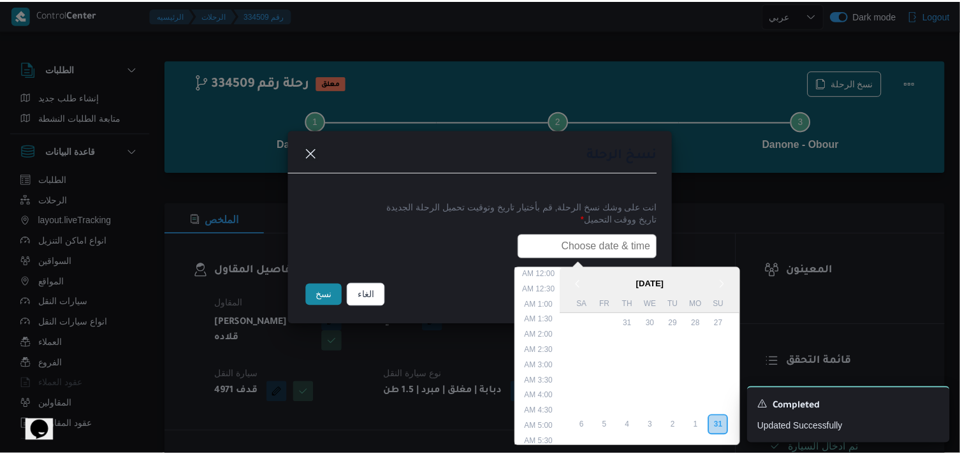
scroll to position [317, 0]
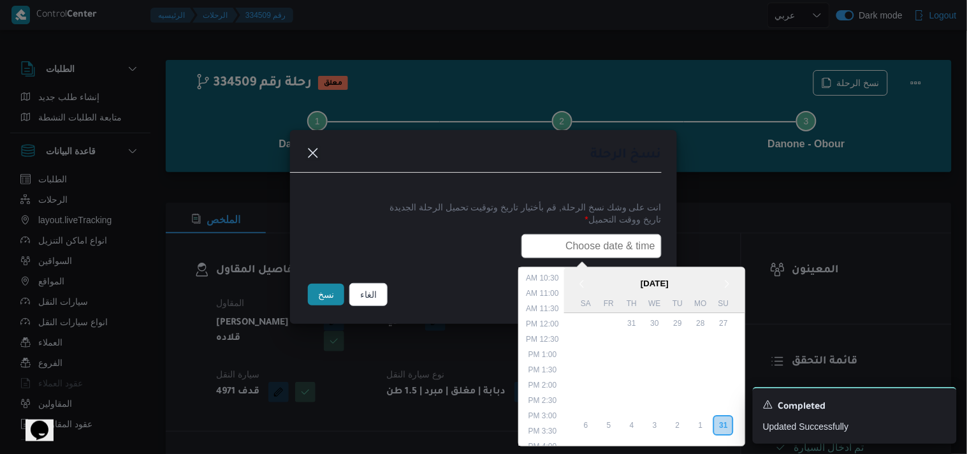
type input "01/09/2025 6:00AM"
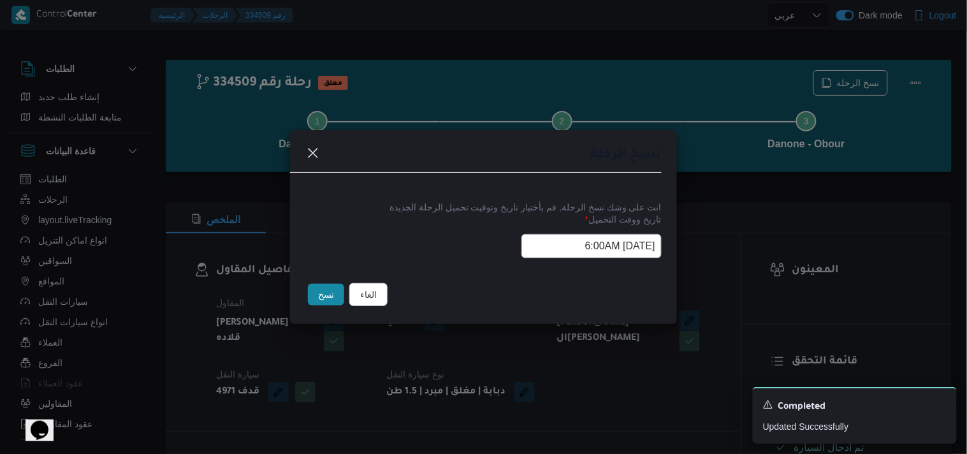
click at [332, 298] on button "نسخ" at bounding box center [326, 295] width 36 height 22
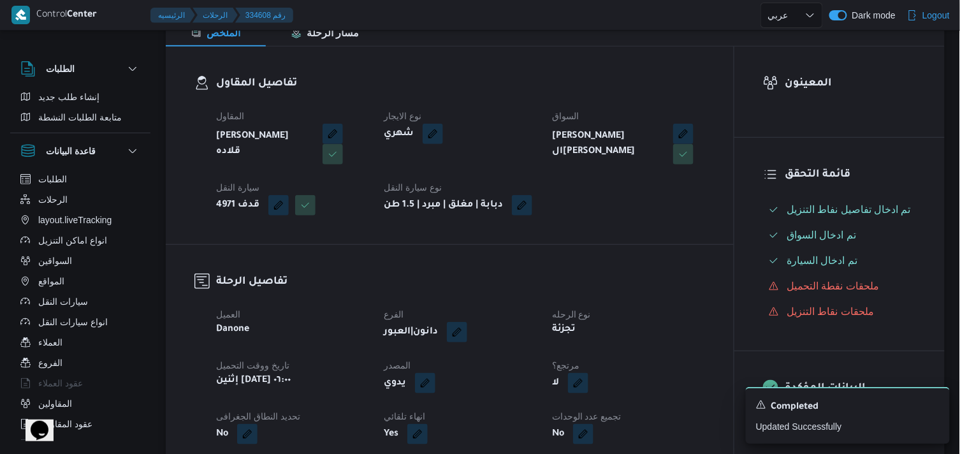
scroll to position [203, 0]
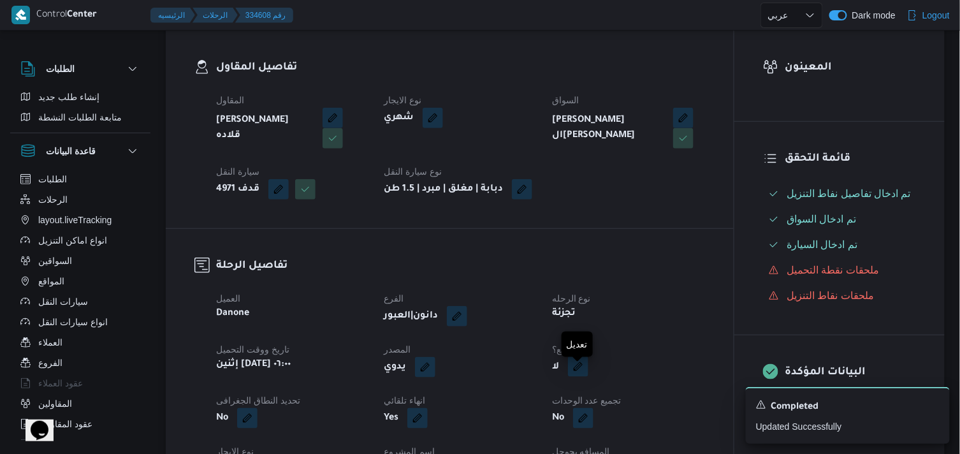
click at [575, 375] on button "button" at bounding box center [578, 366] width 20 height 20
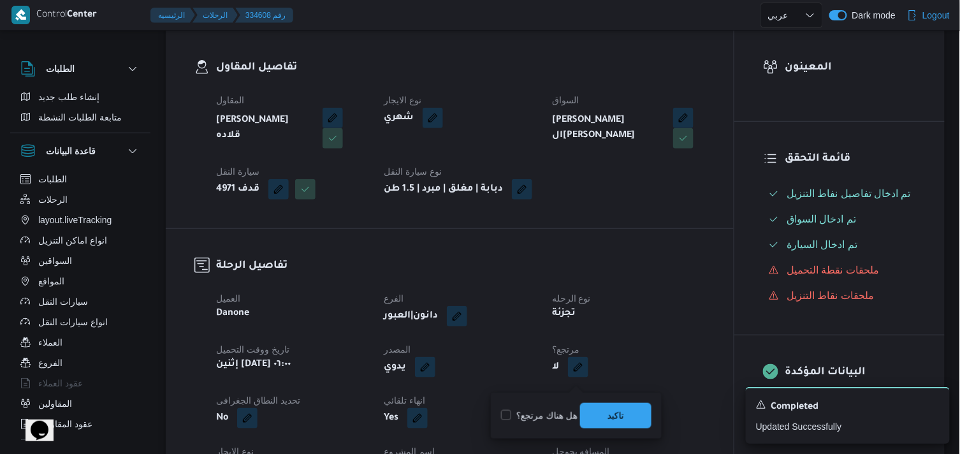
click at [526, 416] on label "هل هناك مرتجع؟" at bounding box center [539, 415] width 76 height 15
checkbox input "true"
click at [596, 412] on span "تاكيد" at bounding box center [615, 414] width 71 height 25
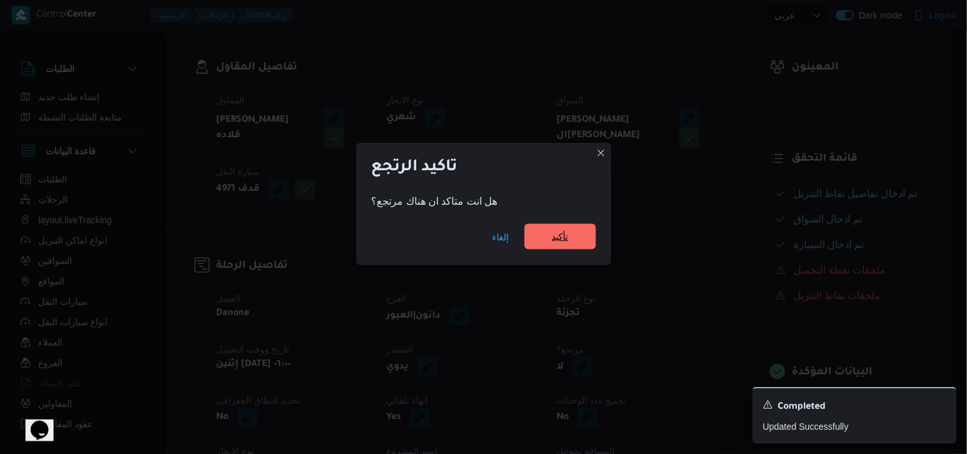
click at [552, 249] on span "تأكيد" at bounding box center [559, 236] width 71 height 25
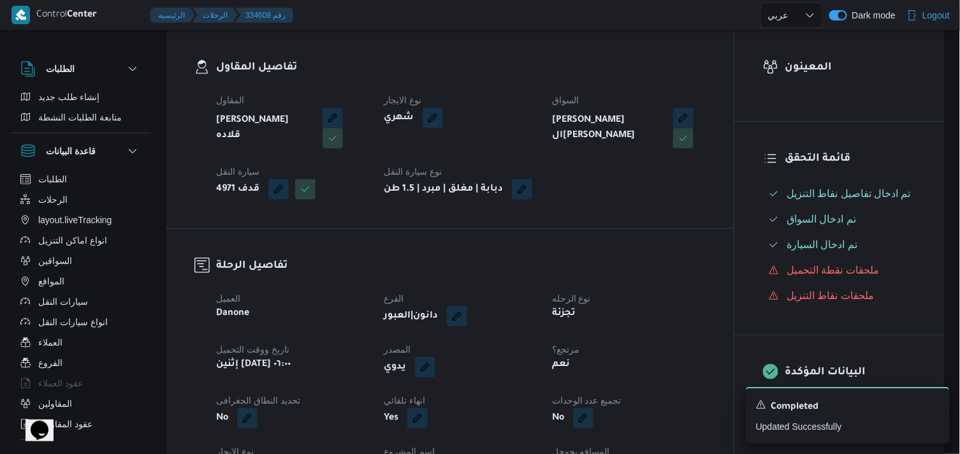
select select "ar"
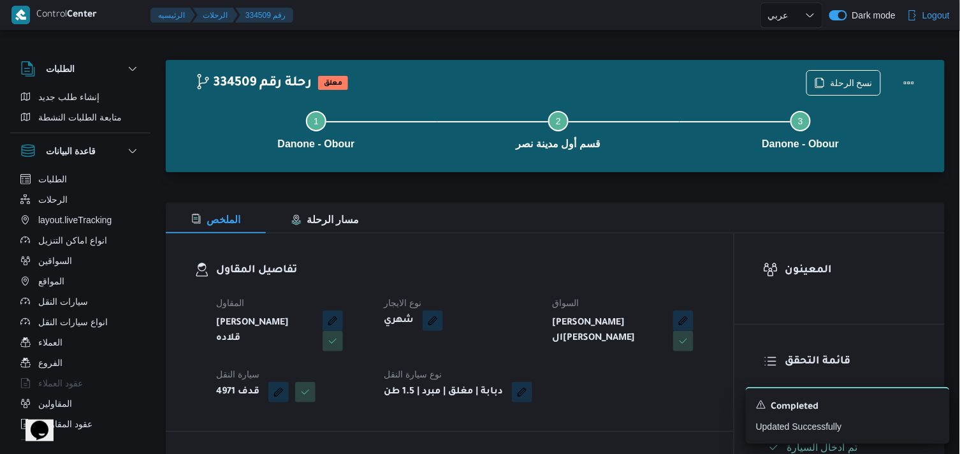
select select "ar"
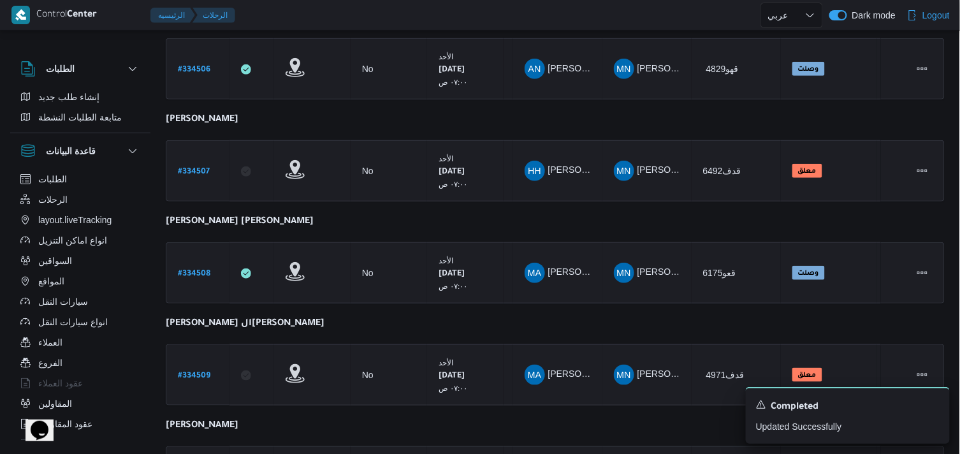
scroll to position [238, 0]
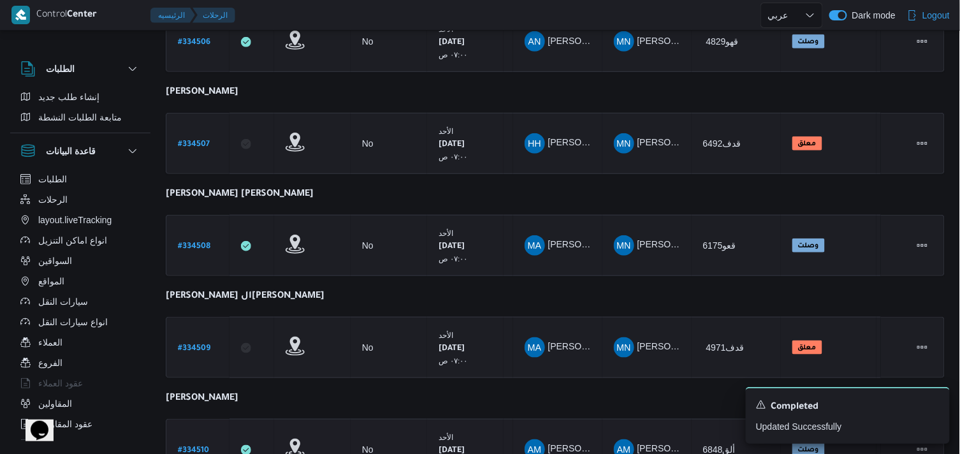
click at [183, 446] on b "# 334510" at bounding box center [193, 450] width 31 height 9
select select "ar"
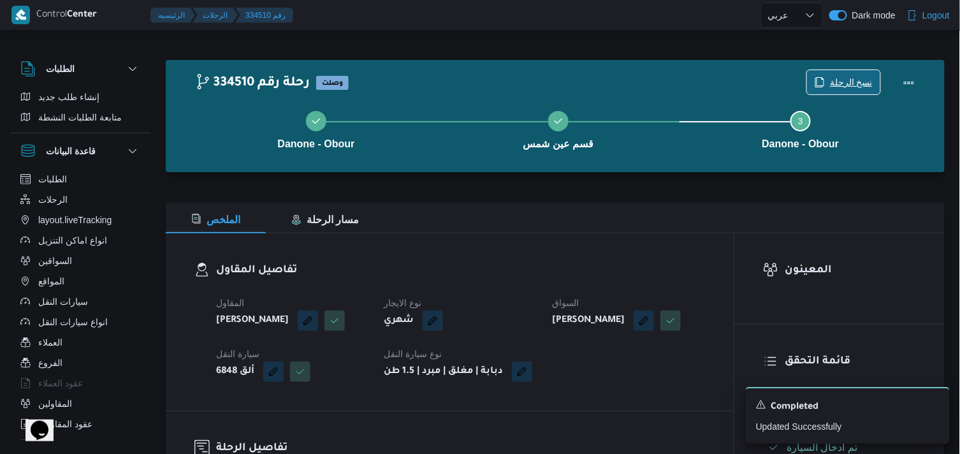
click at [844, 80] on span "نسخ الرحلة" at bounding box center [851, 82] width 43 height 15
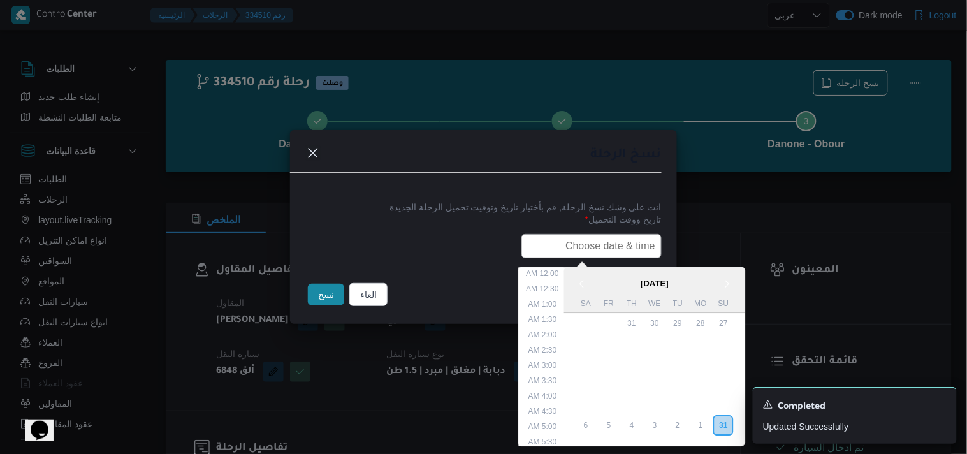
click at [582, 236] on input "text" at bounding box center [591, 246] width 140 height 24
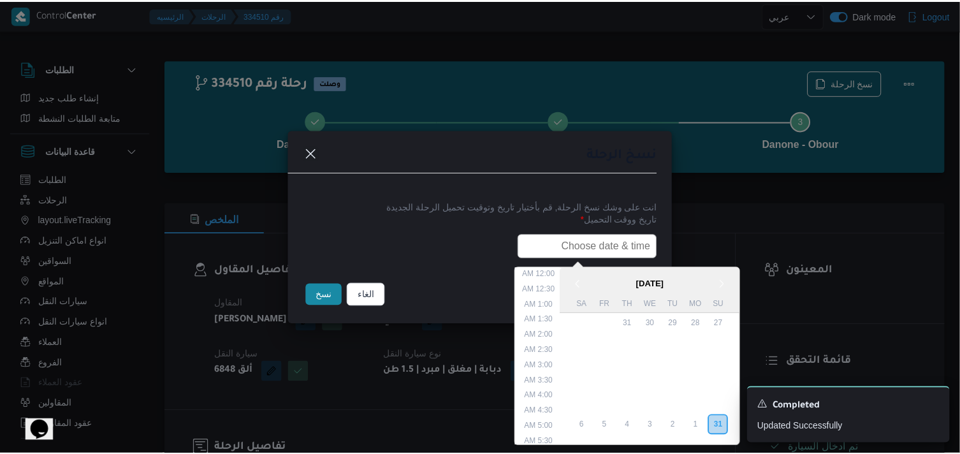
scroll to position [317, 0]
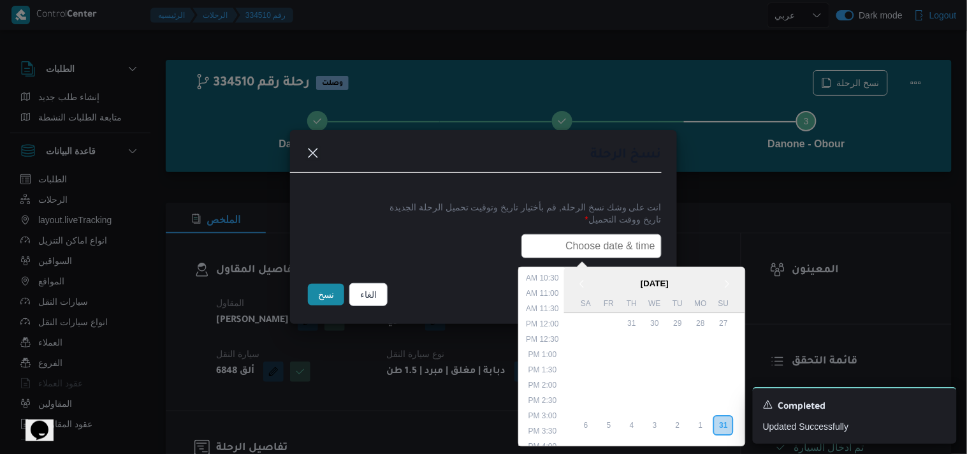
type input "01/09/2025 6:00AM"
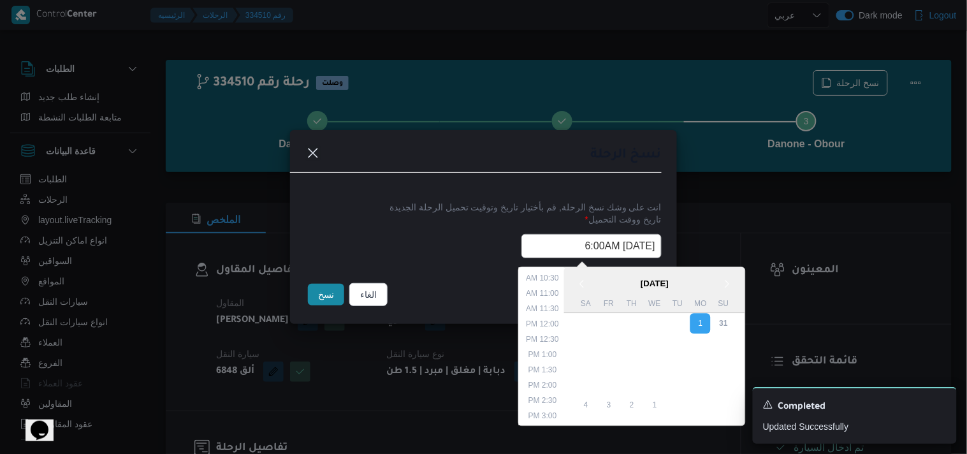
click at [320, 294] on button "نسخ" at bounding box center [326, 295] width 36 height 22
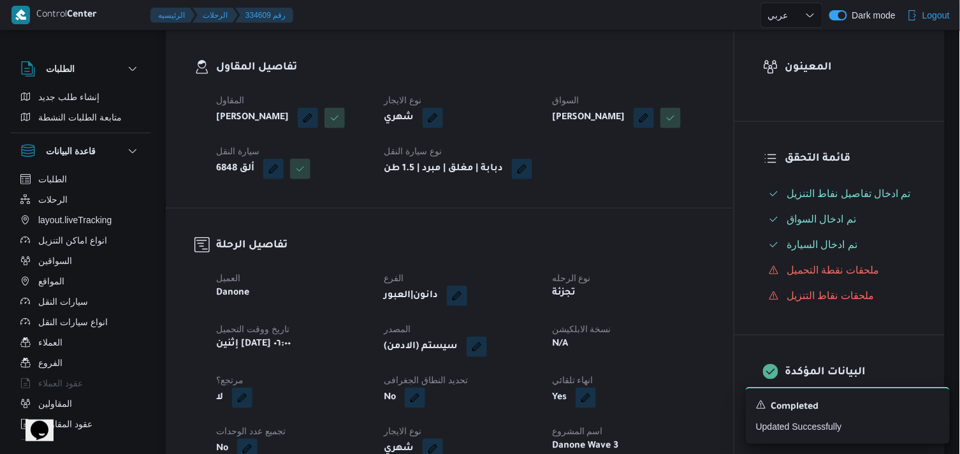
scroll to position [206, 0]
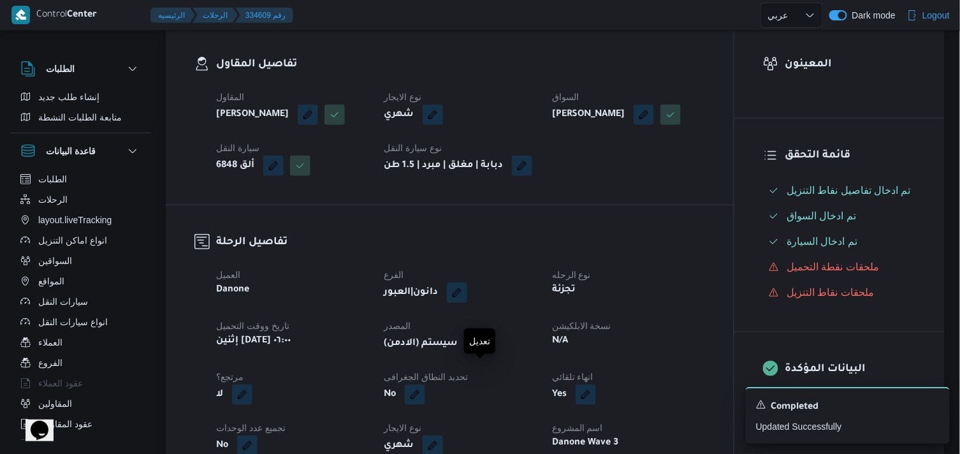
click at [482, 353] on button "button" at bounding box center [476, 343] width 20 height 20
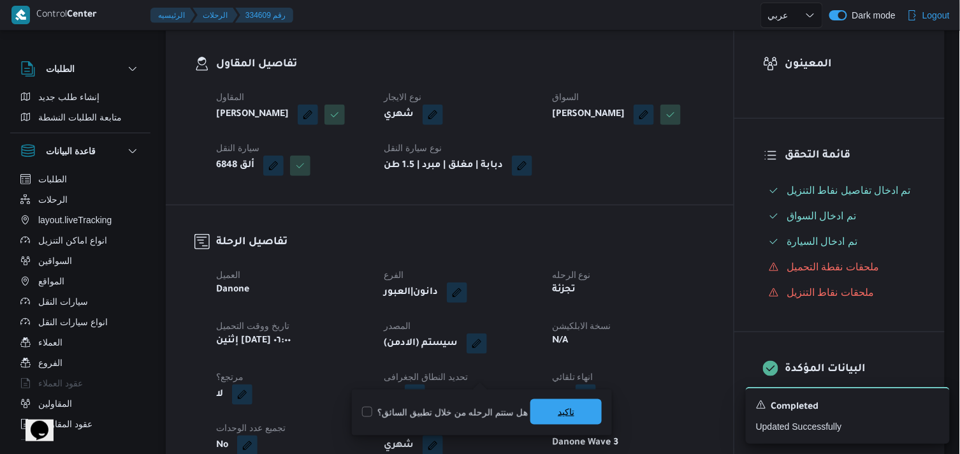
click at [543, 412] on span "تاكيد" at bounding box center [565, 411] width 71 height 25
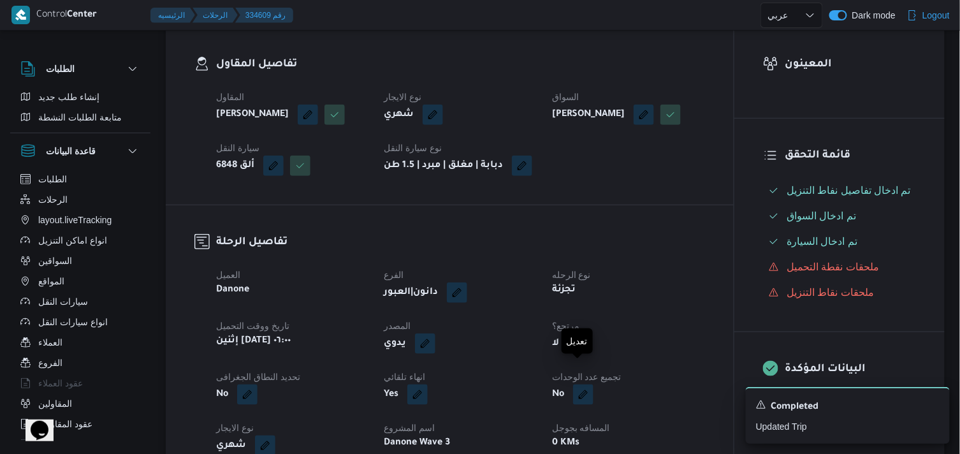
click at [572, 353] on button "button" at bounding box center [578, 343] width 20 height 20
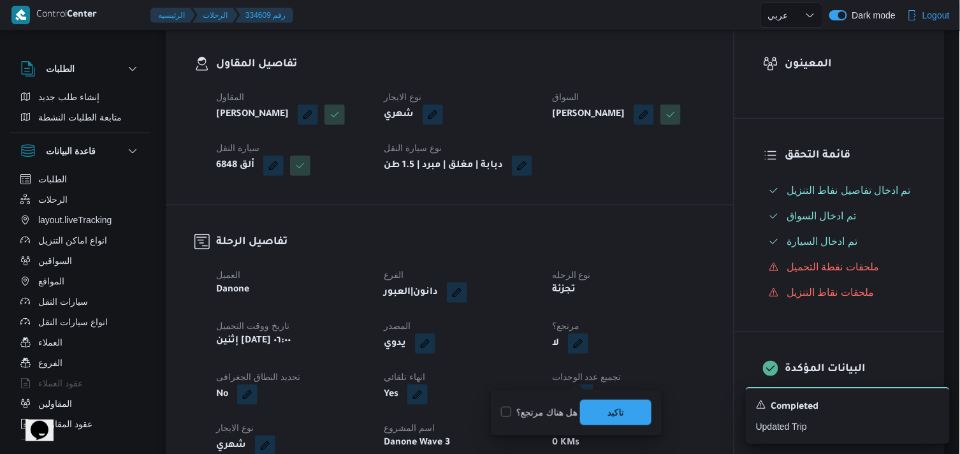
click at [523, 418] on label "هل هناك مرتجع؟" at bounding box center [539, 412] width 76 height 15
checkbox input "true"
click at [603, 415] on span "تاكيد" at bounding box center [615, 411] width 71 height 25
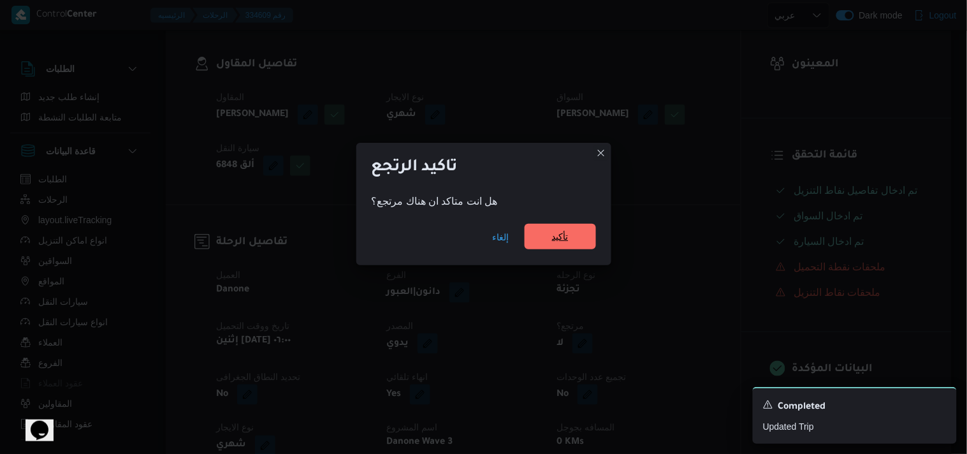
click at [562, 230] on span "تأكيد" at bounding box center [560, 236] width 17 height 15
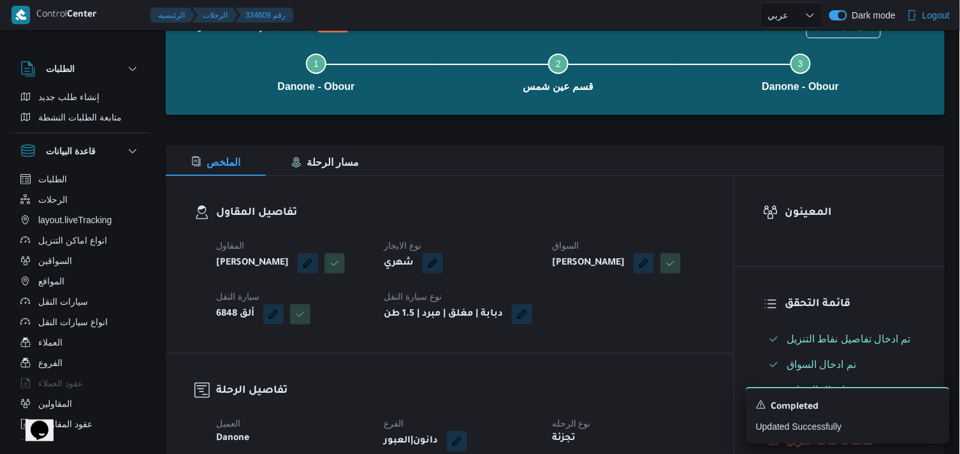
scroll to position [0, 0]
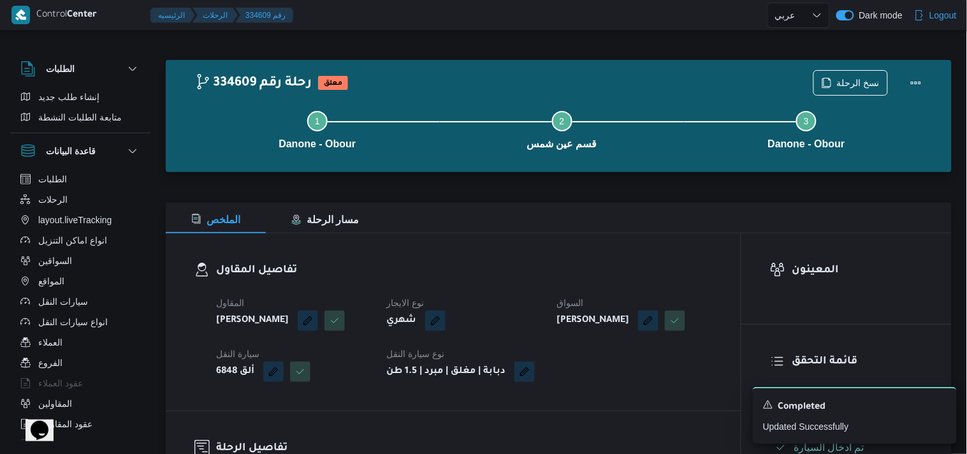
select select "ar"
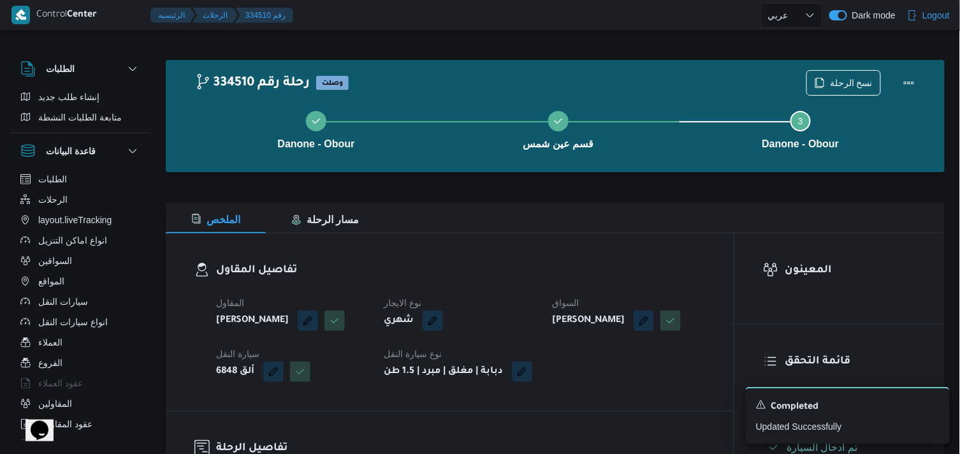
select select "ar"
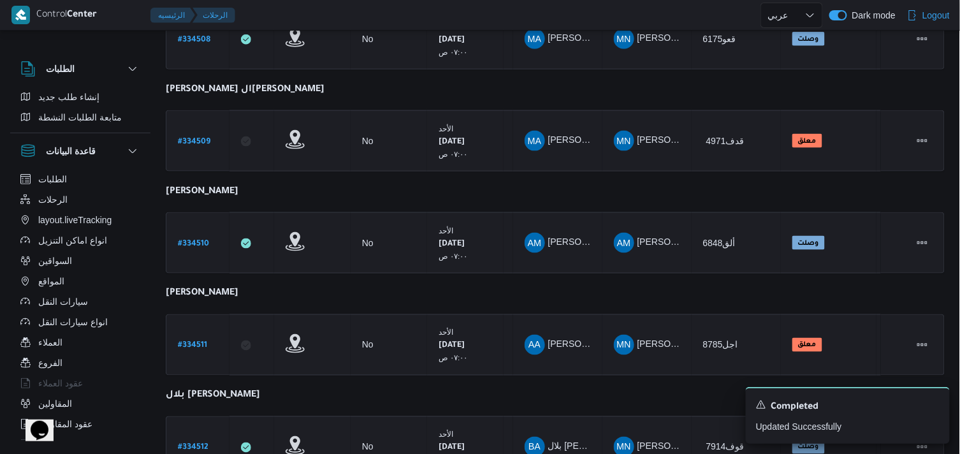
scroll to position [443, 0]
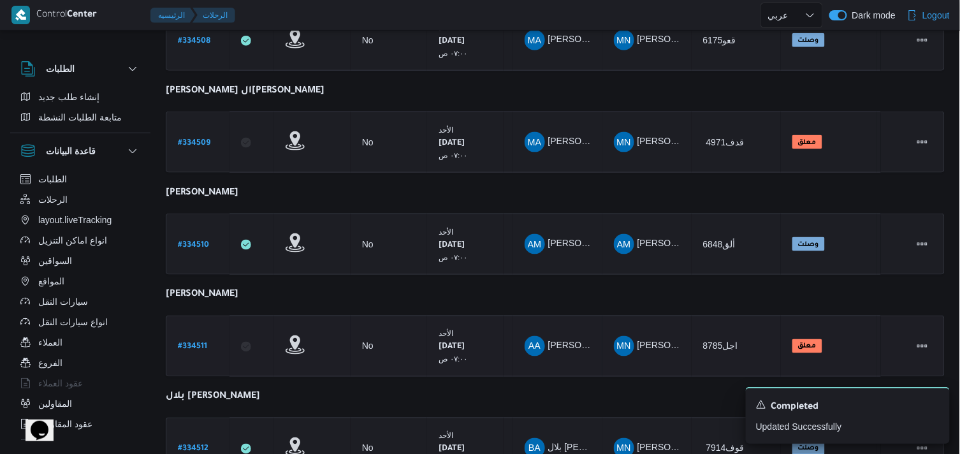
click at [194, 345] on b "# 334511" at bounding box center [192, 347] width 29 height 9
select select "ar"
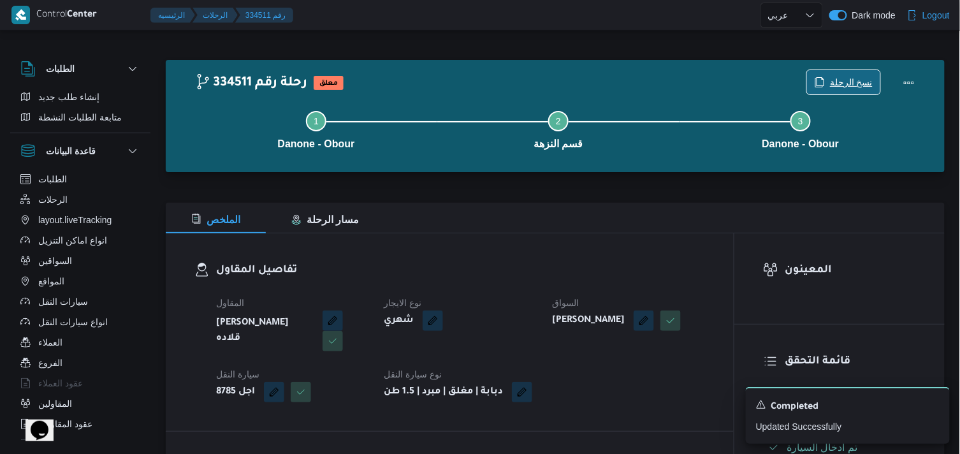
click at [828, 83] on span "نسخ الرحلة" at bounding box center [843, 82] width 73 height 24
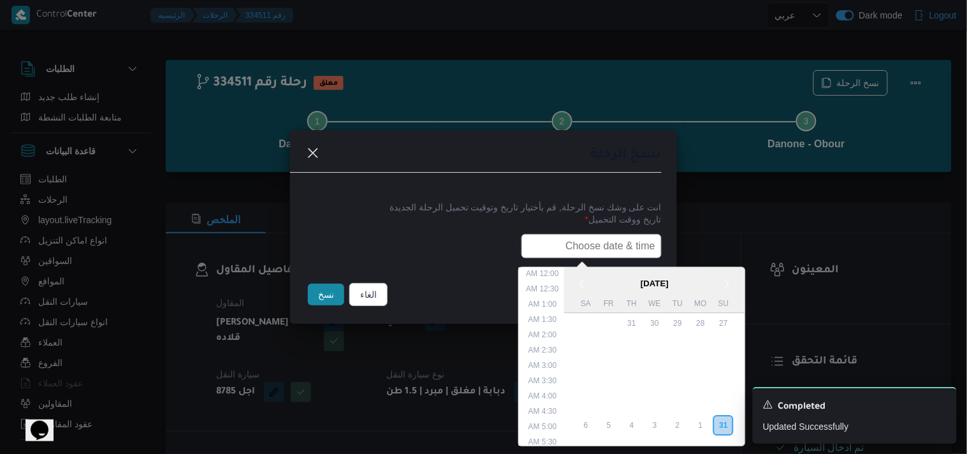
click at [559, 252] on input "text" at bounding box center [591, 246] width 140 height 24
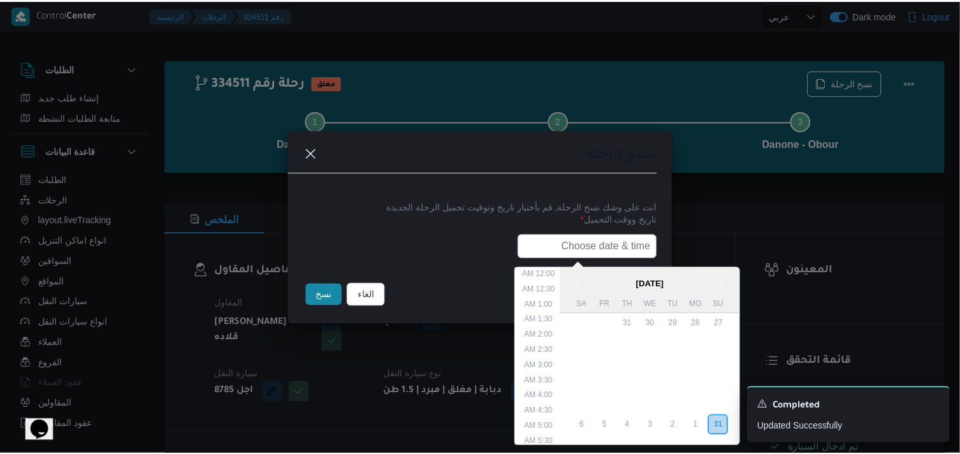
scroll to position [317, 0]
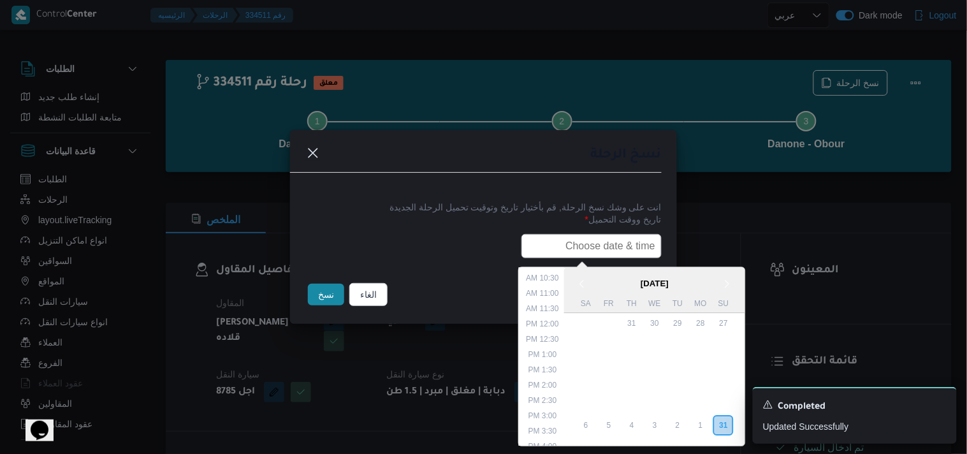
type input "01/09/2025 6:00AM"
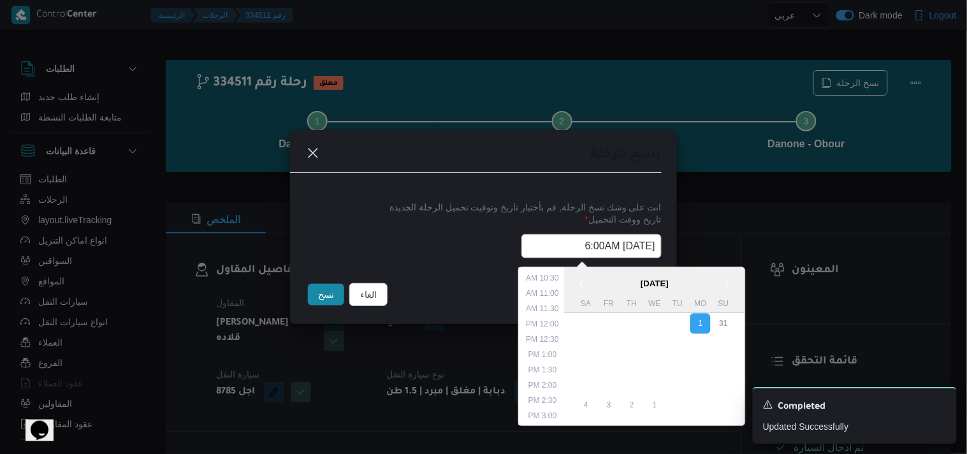
click at [335, 293] on button "نسخ" at bounding box center [326, 295] width 36 height 22
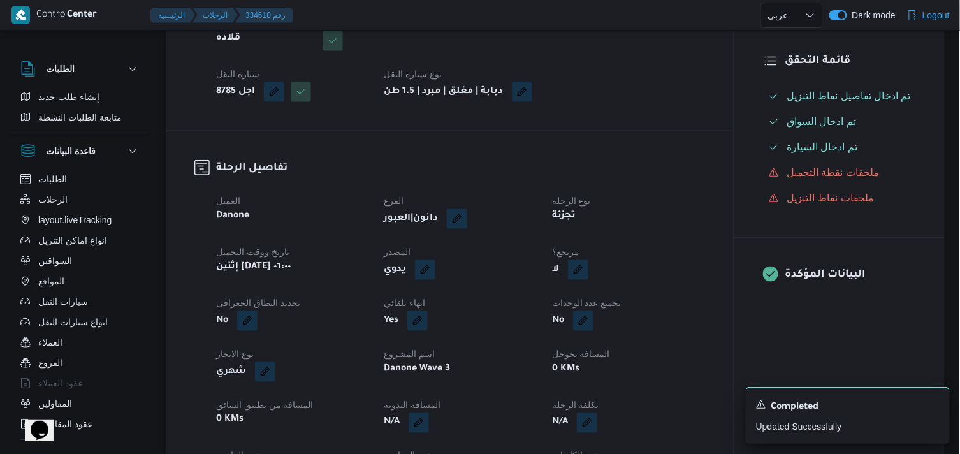
scroll to position [290, 0]
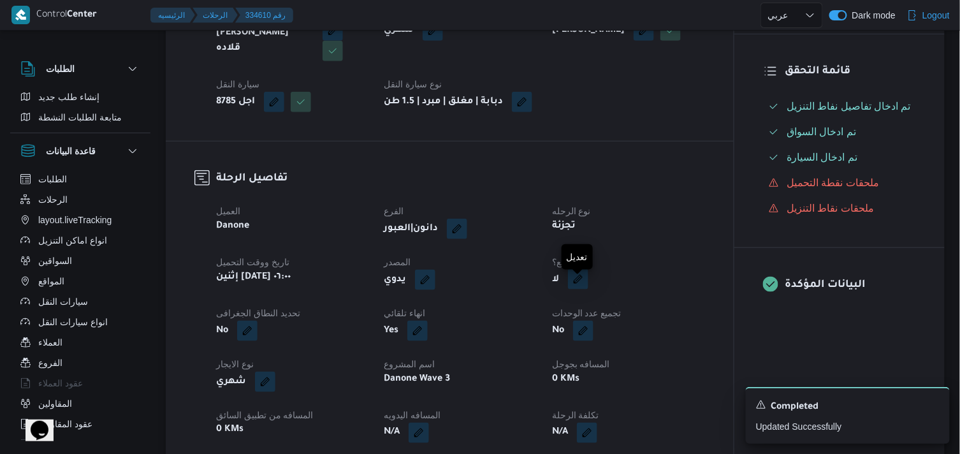
click at [574, 289] on button "button" at bounding box center [578, 279] width 20 height 20
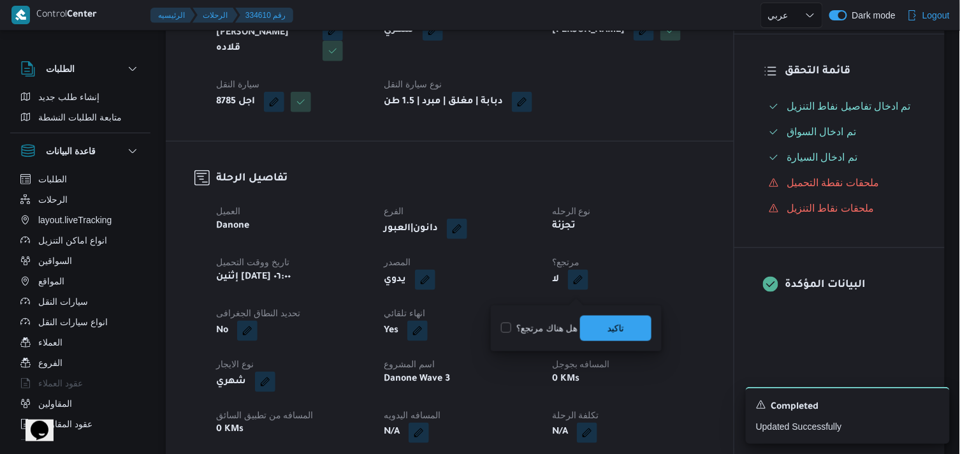
click at [561, 324] on label "هل هناك مرتجع؟" at bounding box center [539, 328] width 76 height 15
checkbox input "true"
click at [636, 326] on span "تاكيد" at bounding box center [615, 327] width 71 height 25
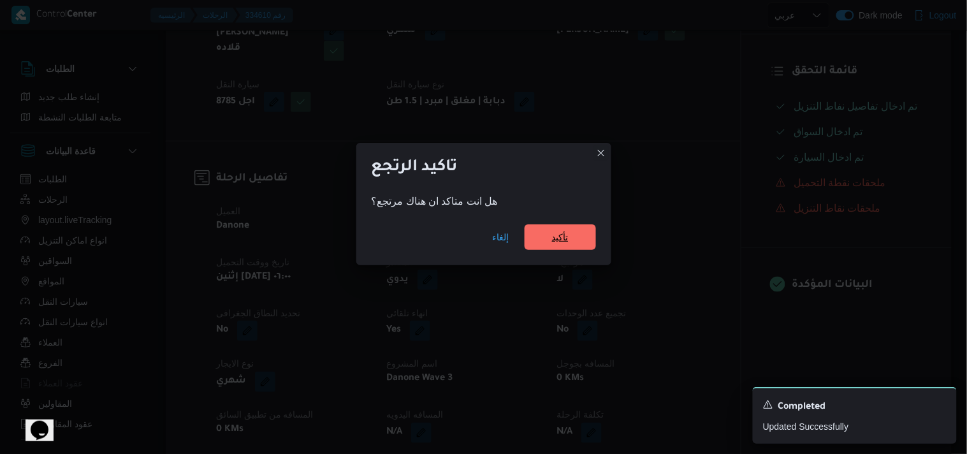
drag, startPoint x: 575, startPoint y: 247, endPoint x: 582, endPoint y: 246, distance: 7.1
click at [578, 247] on span "تأكيد" at bounding box center [559, 236] width 71 height 25
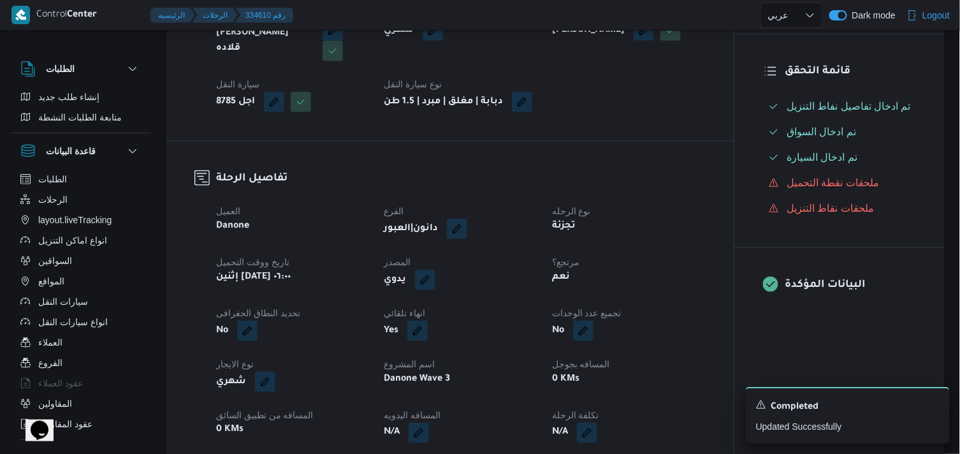
select select "ar"
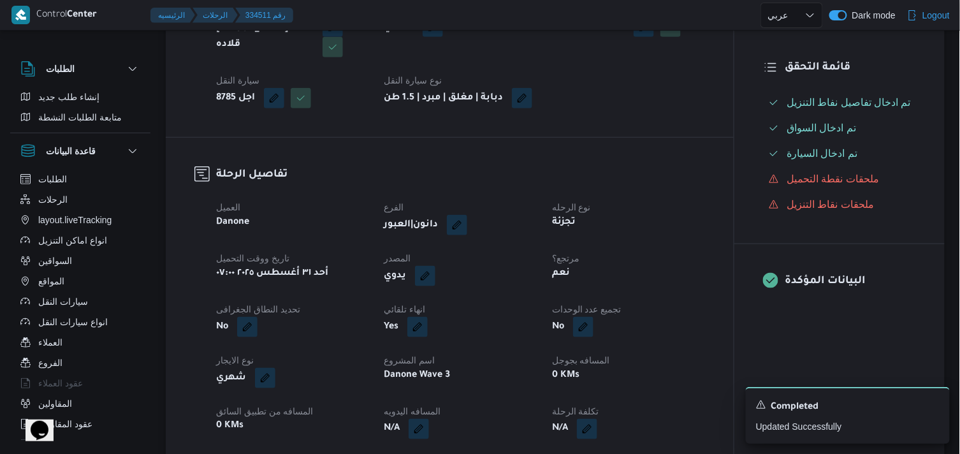
select select "ar"
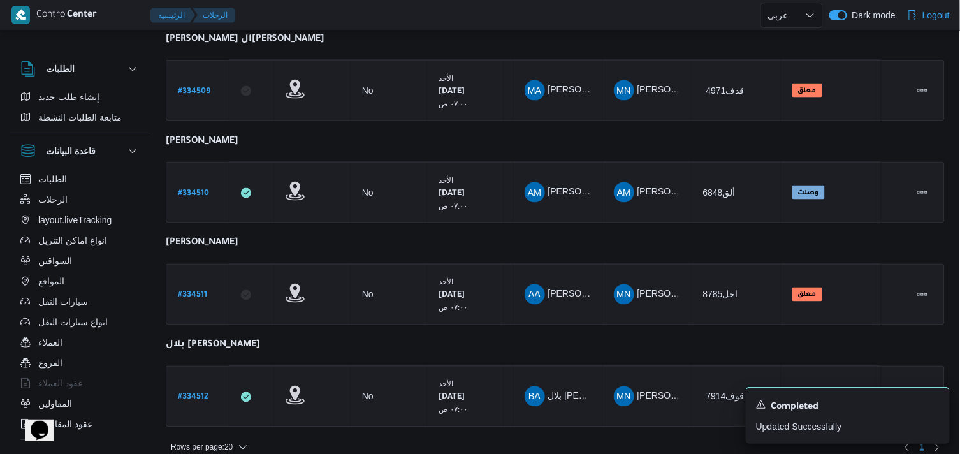
scroll to position [505, 0]
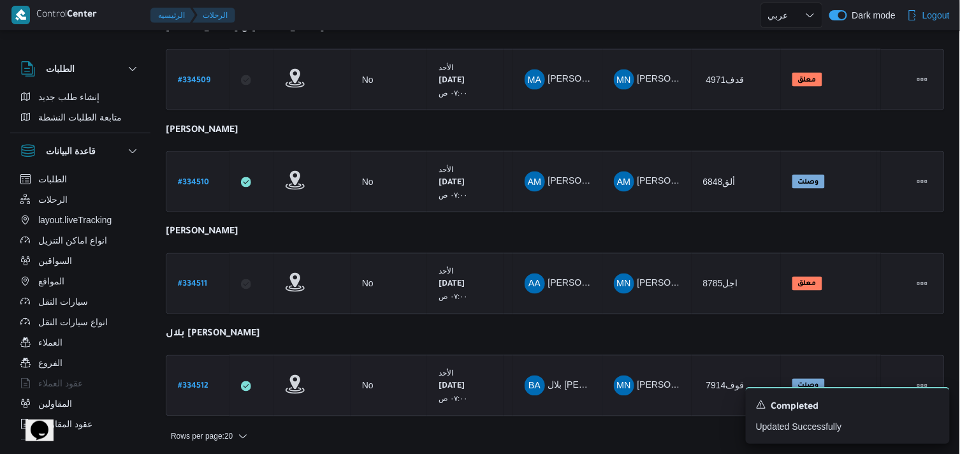
click at [189, 382] on b "# 334512" at bounding box center [193, 386] width 31 height 9
select select "ar"
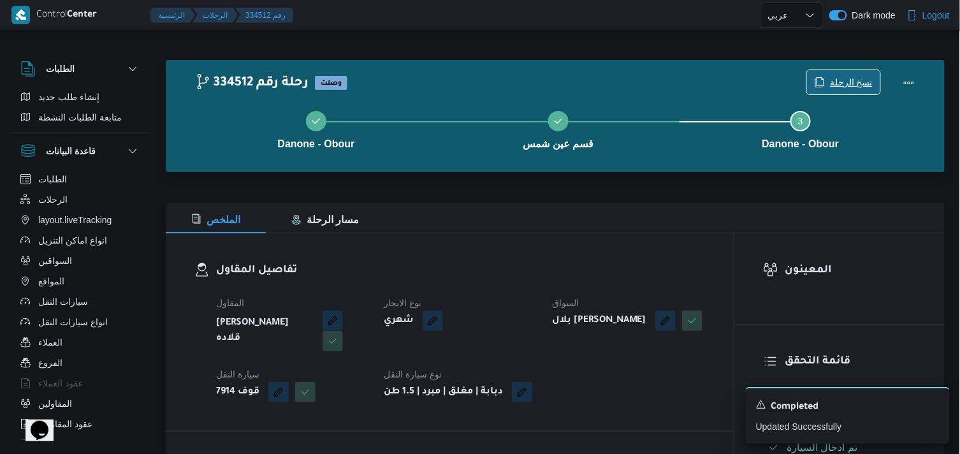
click at [840, 92] on span "نسخ الرحلة" at bounding box center [843, 82] width 73 height 24
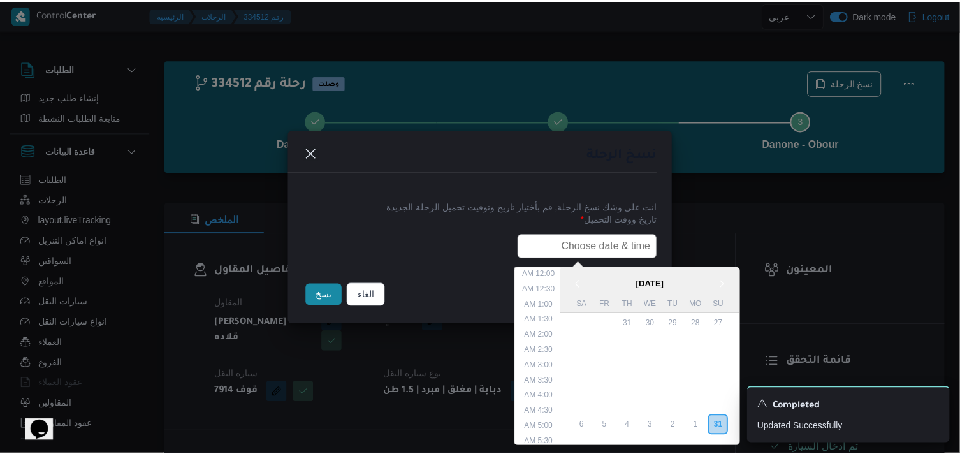
scroll to position [317, 0]
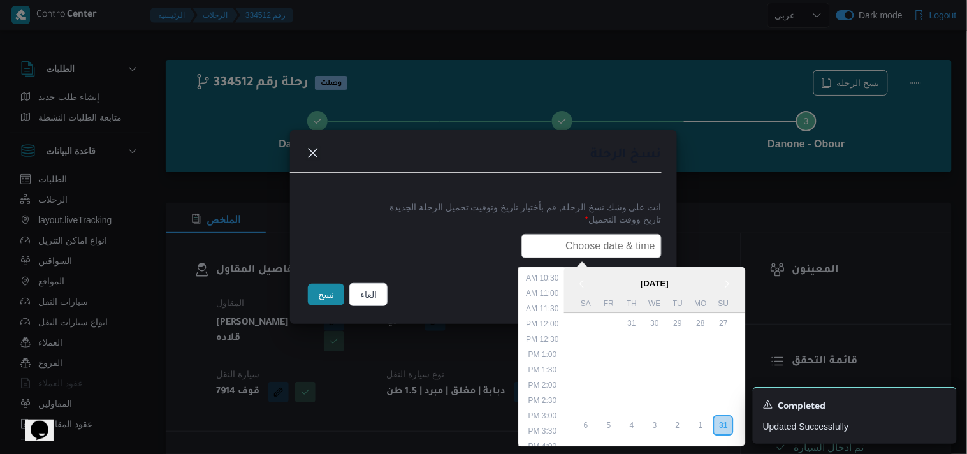
click at [556, 241] on input "text" at bounding box center [591, 246] width 140 height 24
type input "01/09/2025 6:00AM"
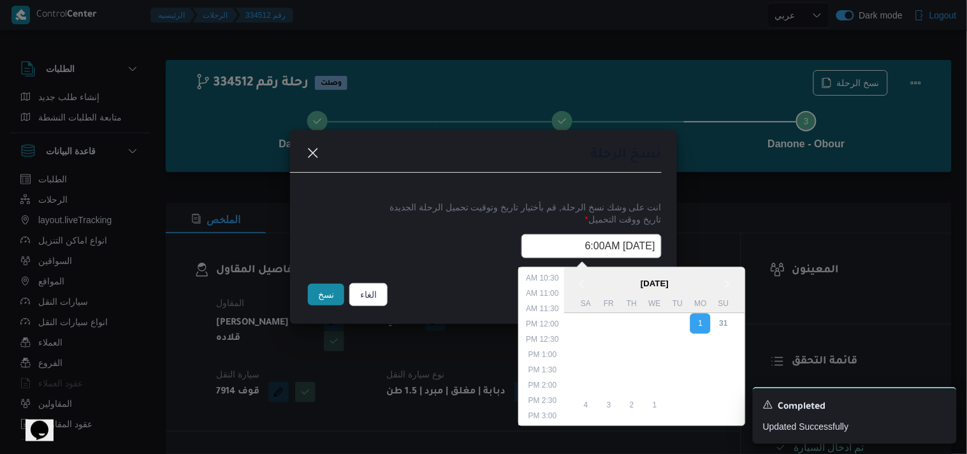
click at [323, 300] on button "نسخ" at bounding box center [326, 295] width 36 height 22
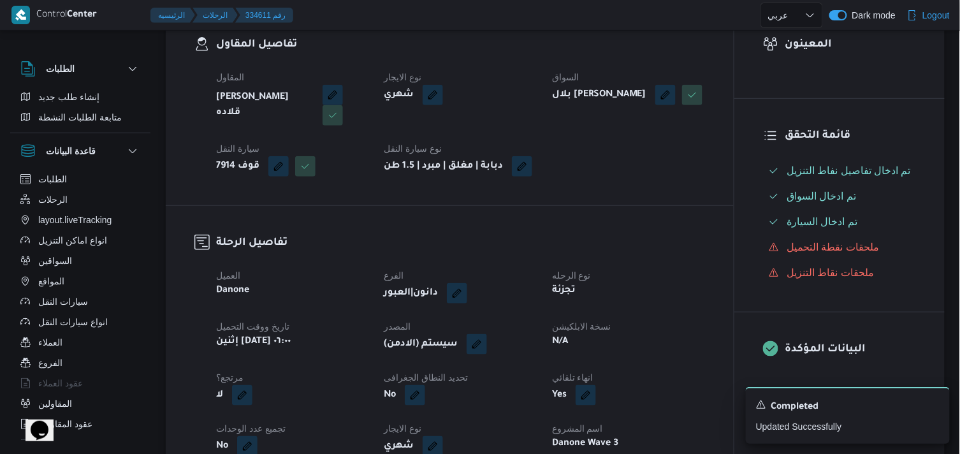
scroll to position [245, 0]
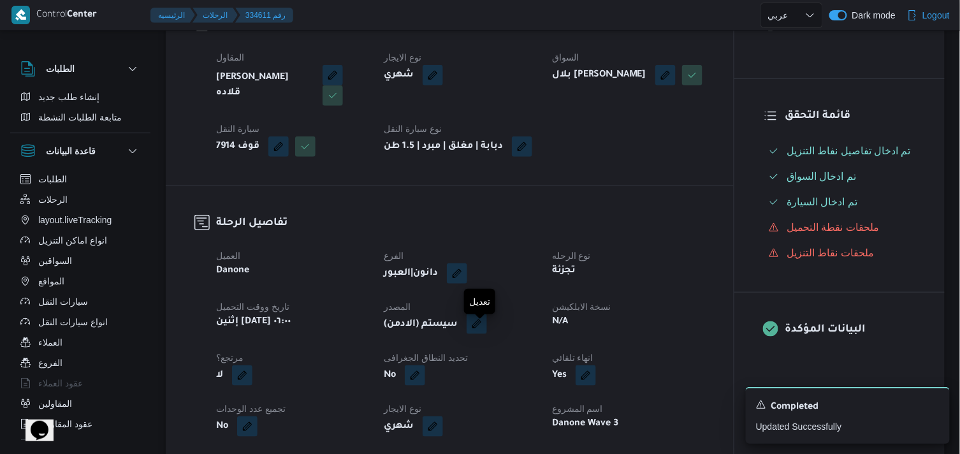
click at [486, 334] on button "button" at bounding box center [476, 324] width 20 height 20
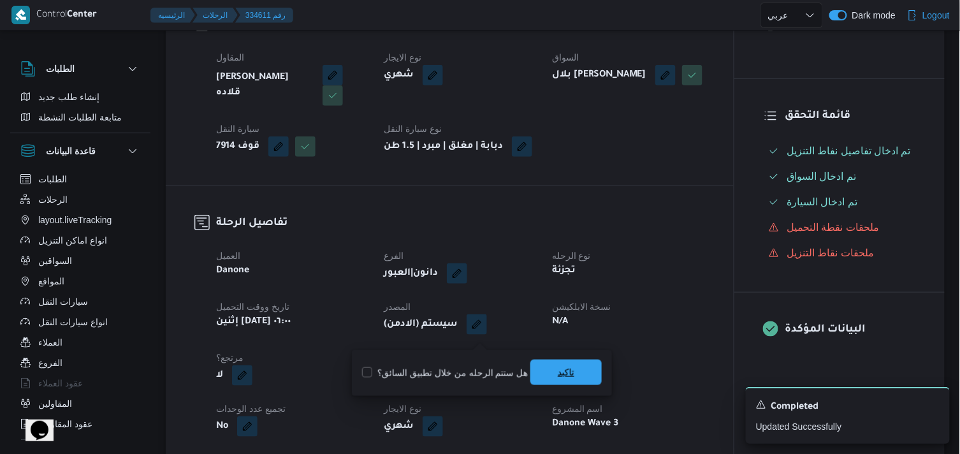
click at [535, 377] on span "تاكيد" at bounding box center [565, 371] width 71 height 25
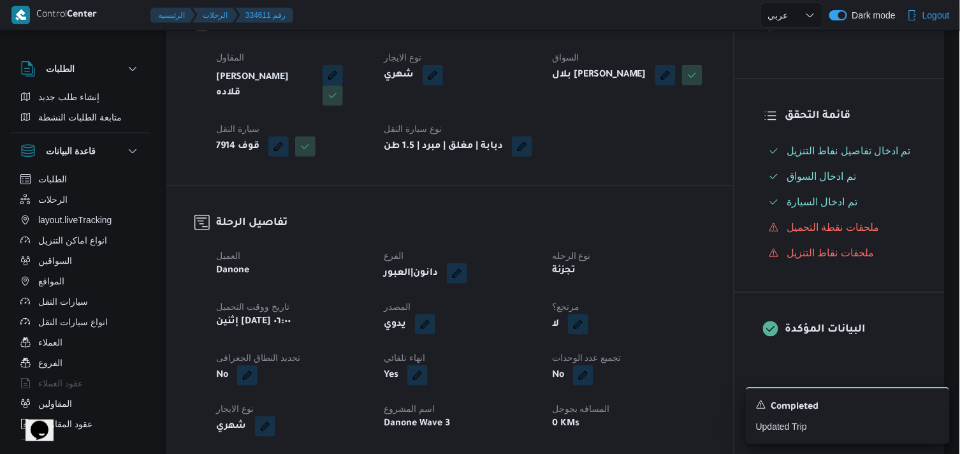
click at [580, 326] on button "button" at bounding box center [578, 324] width 20 height 20
click at [563, 362] on div "هل هناك مرتجع؟ تاكيد" at bounding box center [576, 373] width 153 height 28
click at [542, 375] on label "هل هناك مرتجع؟" at bounding box center [539, 372] width 76 height 15
checkbox input "true"
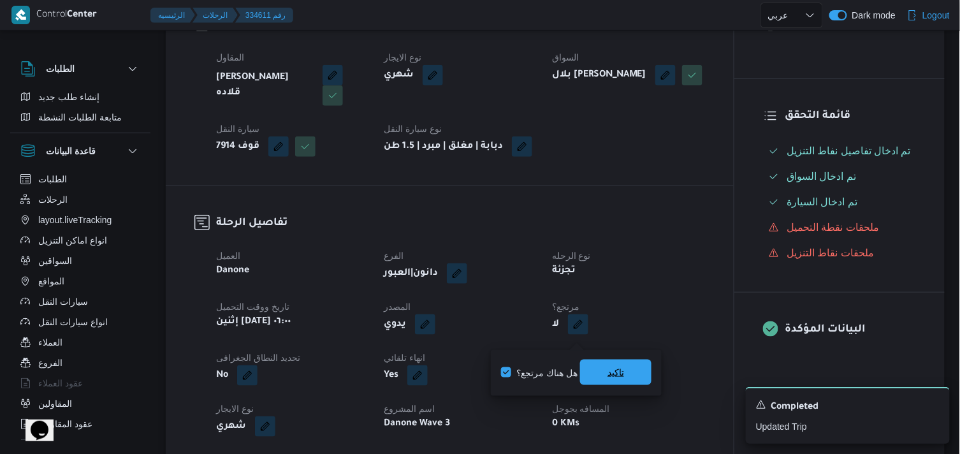
click at [600, 374] on span "تاكيد" at bounding box center [615, 371] width 71 height 25
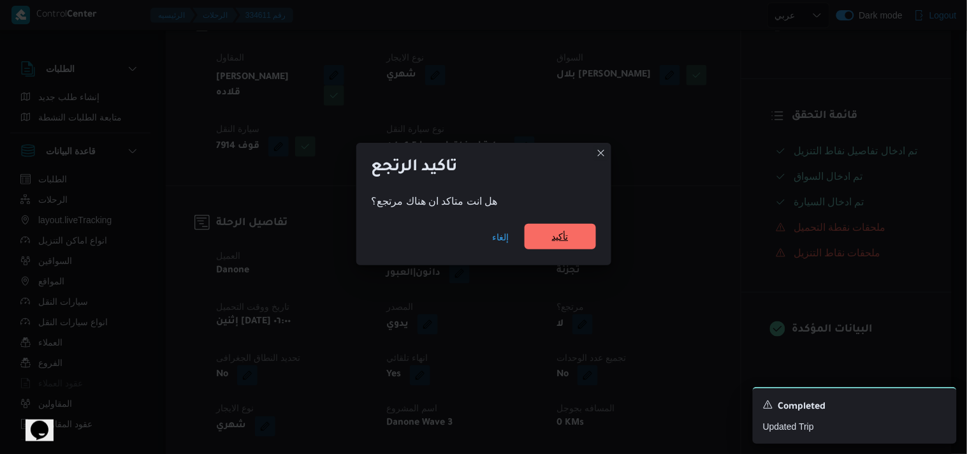
click at [584, 237] on span "تأكيد" at bounding box center [559, 236] width 71 height 25
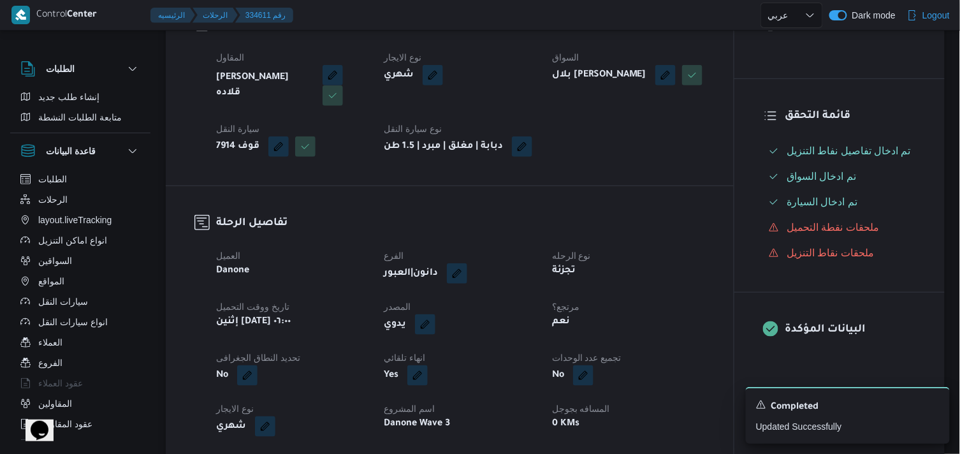
select select "ar"
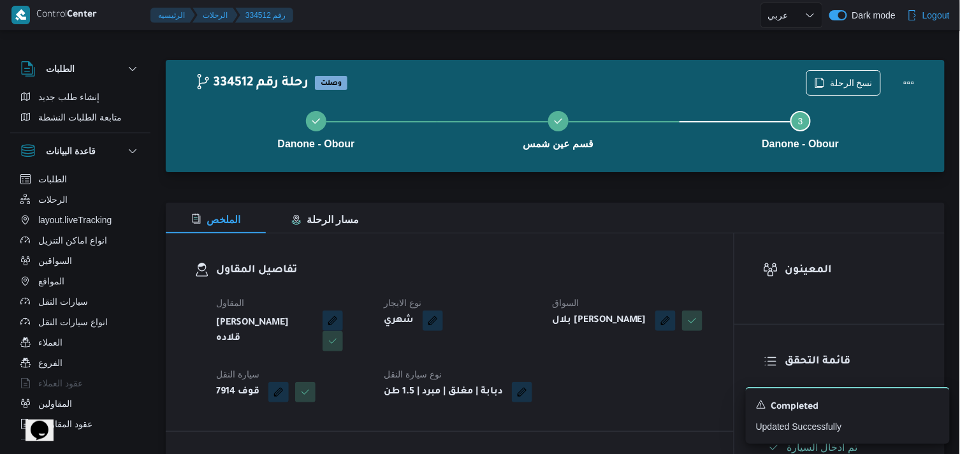
select select "ar"
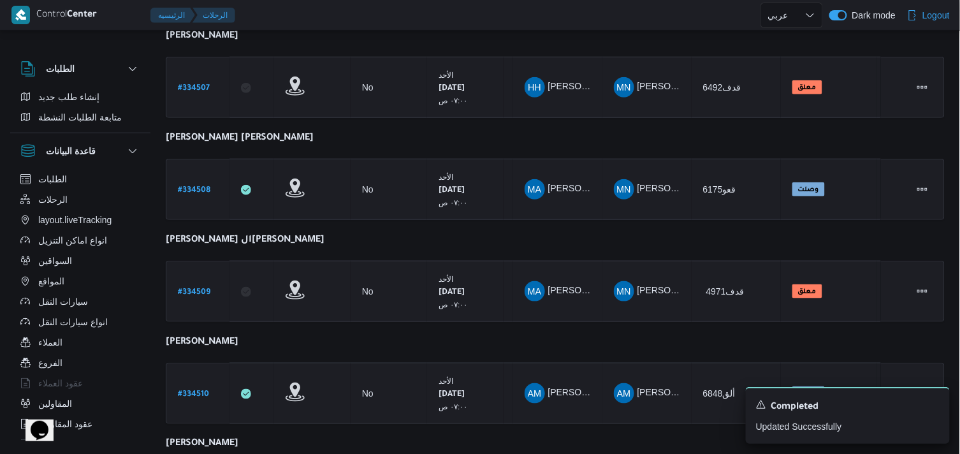
scroll to position [350, 0]
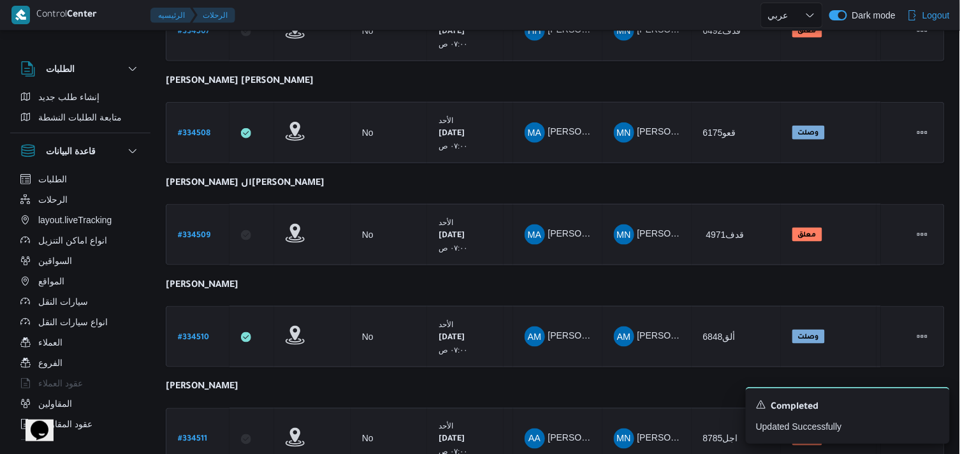
select select "ar"
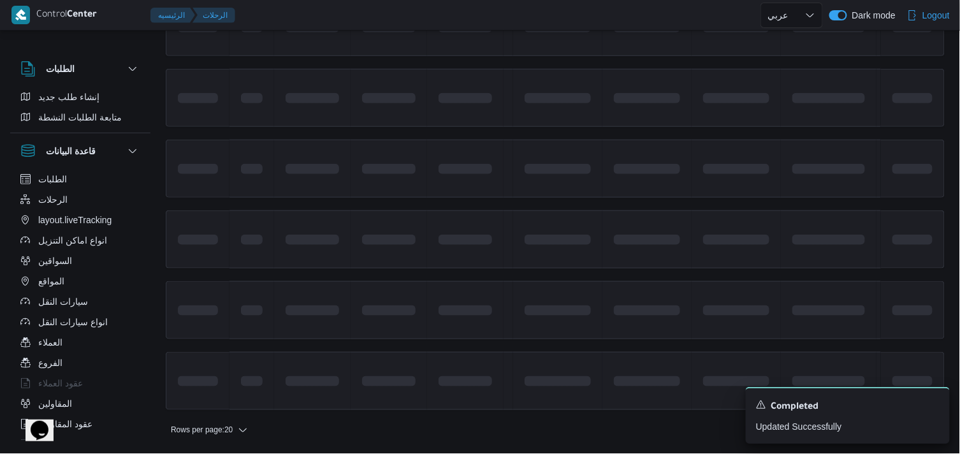
scroll to position [0, 0]
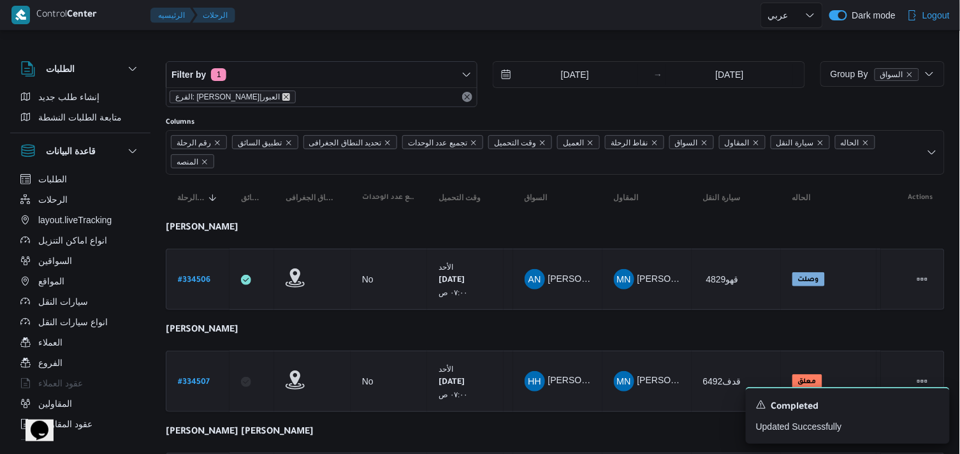
click at [282, 94] on icon "remove selected entity" at bounding box center [286, 97] width 8 height 8
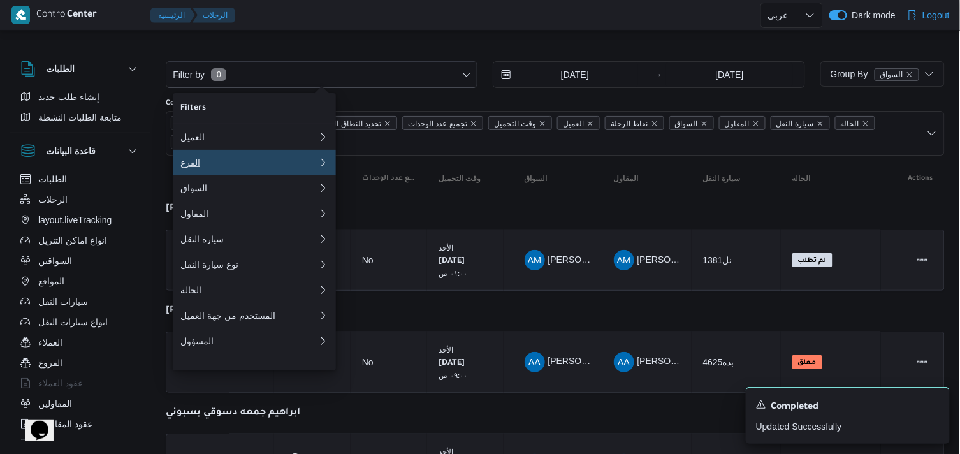
click at [233, 175] on button "الفرع 0" at bounding box center [254, 162] width 163 height 25
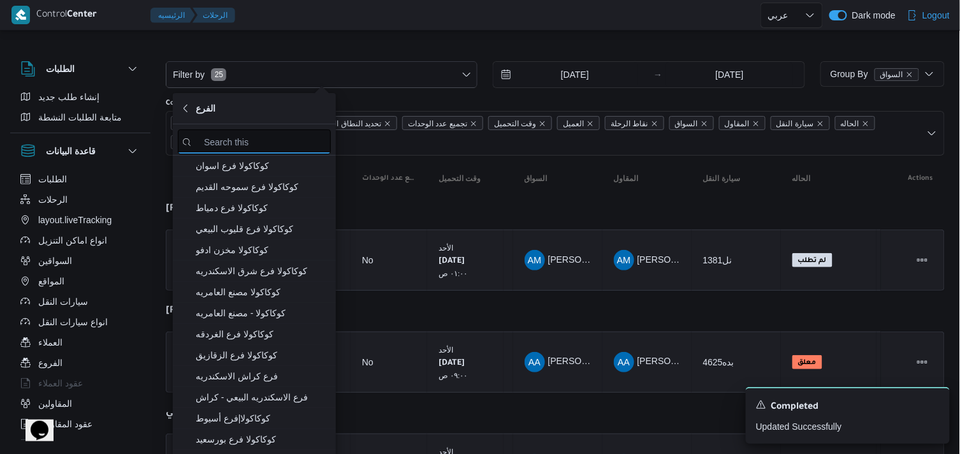
click at [255, 134] on input "search filters" at bounding box center [254, 141] width 153 height 25
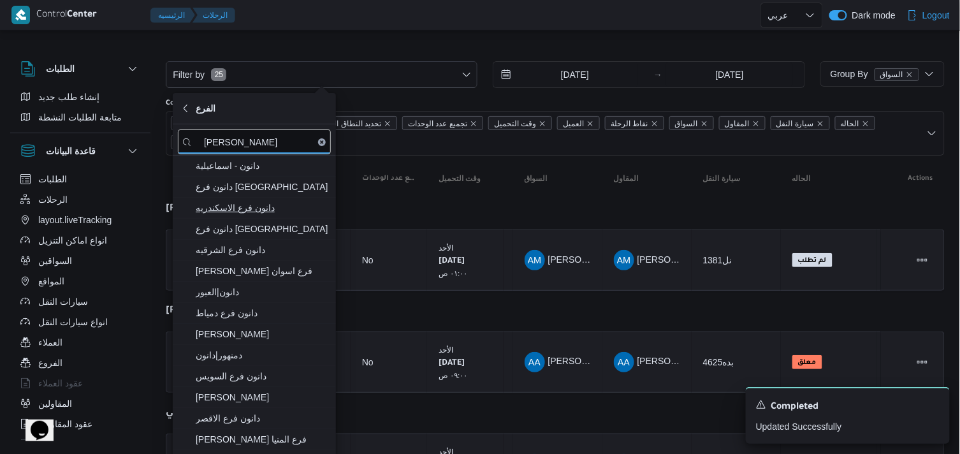
type input "دانون"
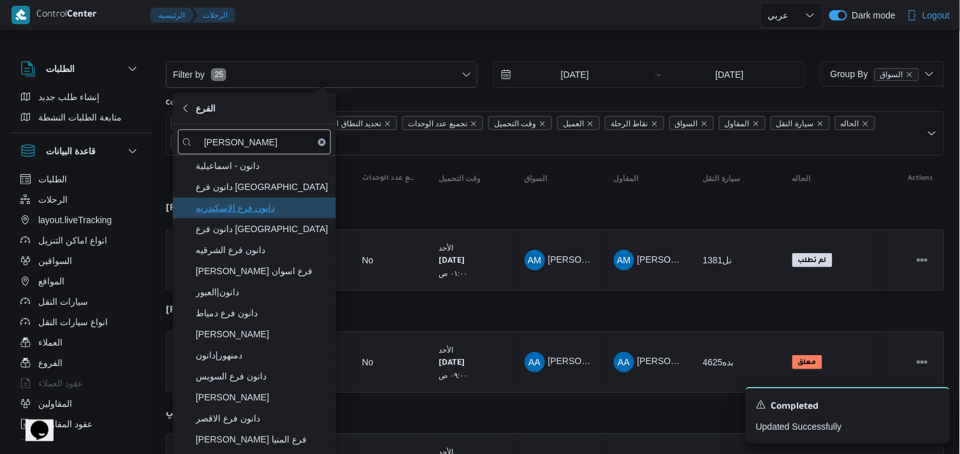
click at [252, 207] on span "دانون فرع الاسكندريه" at bounding box center [262, 207] width 133 height 15
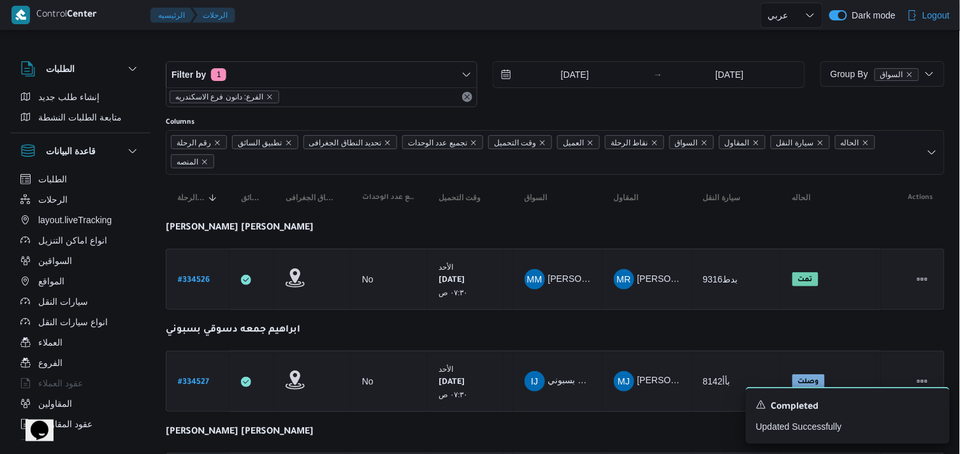
click at [335, 51] on div at bounding box center [555, 51] width 779 height 20
click at [195, 280] on b "# 334526" at bounding box center [194, 280] width 32 height 9
select select "ar"
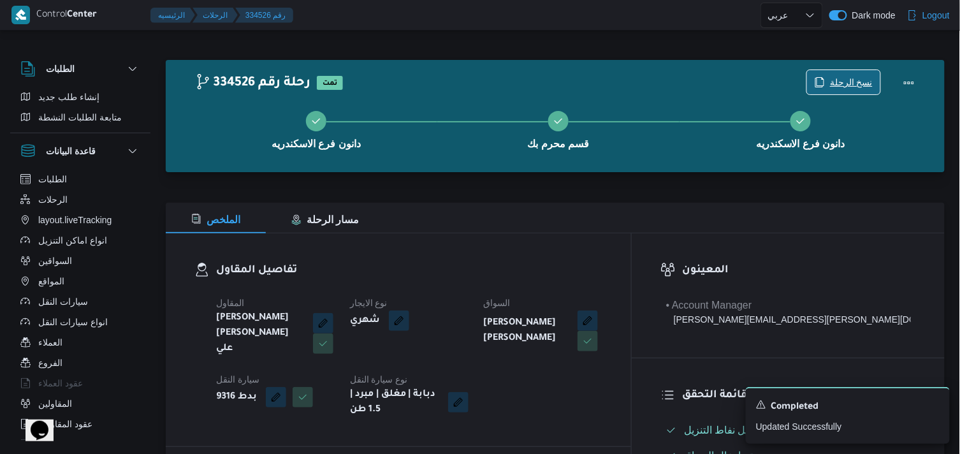
click at [829, 73] on span "نسخ الرحلة" at bounding box center [843, 82] width 73 height 24
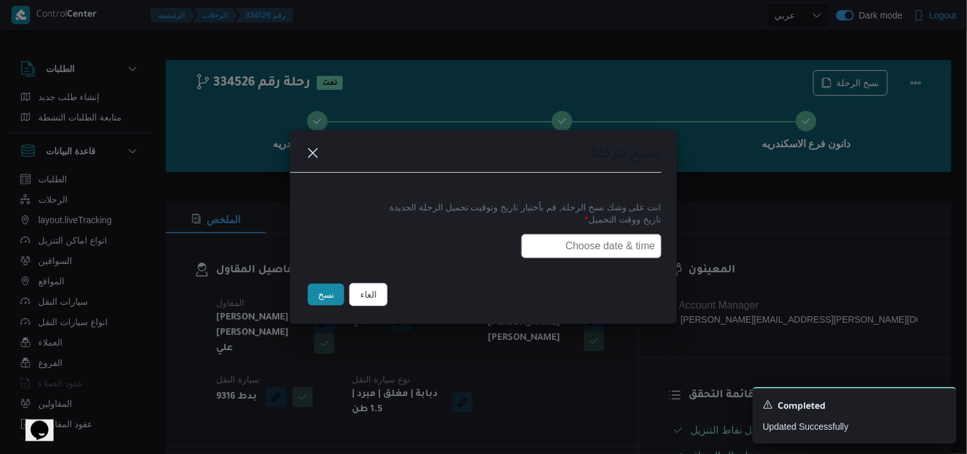
click at [575, 238] on input "text" at bounding box center [591, 246] width 140 height 24
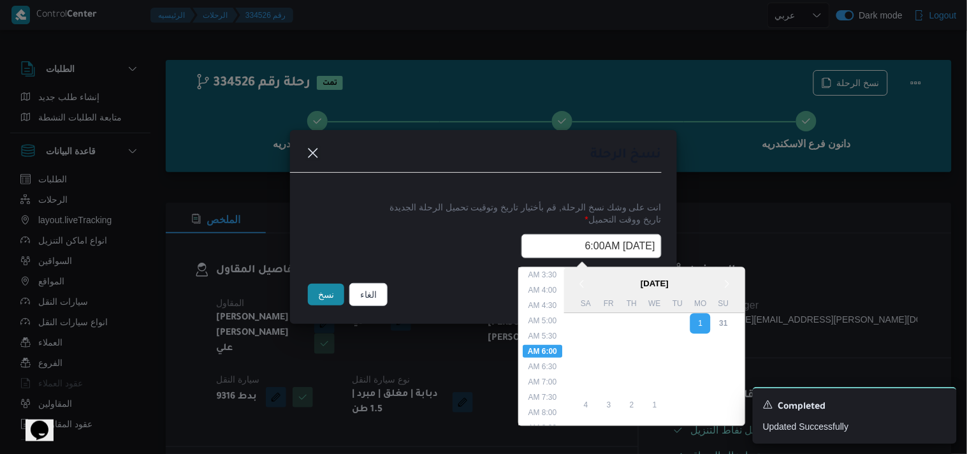
scroll to position [105, 0]
click at [551, 396] on li "7:30 AM" at bounding box center [542, 399] width 39 height 13
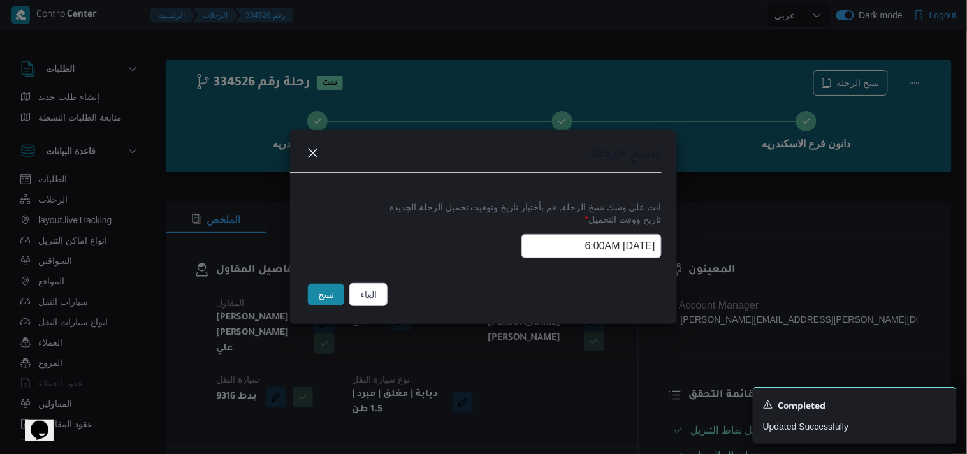
type input "01/09/2025 7:30AM"
click at [552, 244] on input "01/09/2025 7:30AM" at bounding box center [591, 246] width 140 height 24
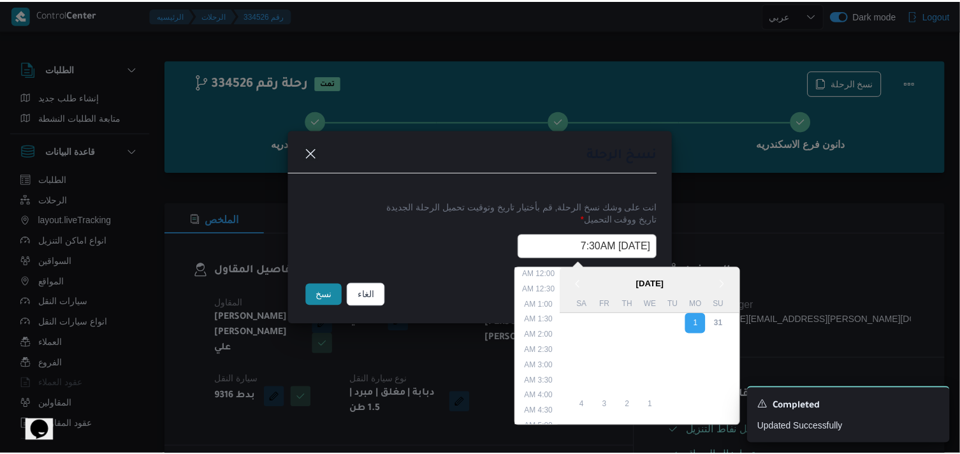
scroll to position [159, 0]
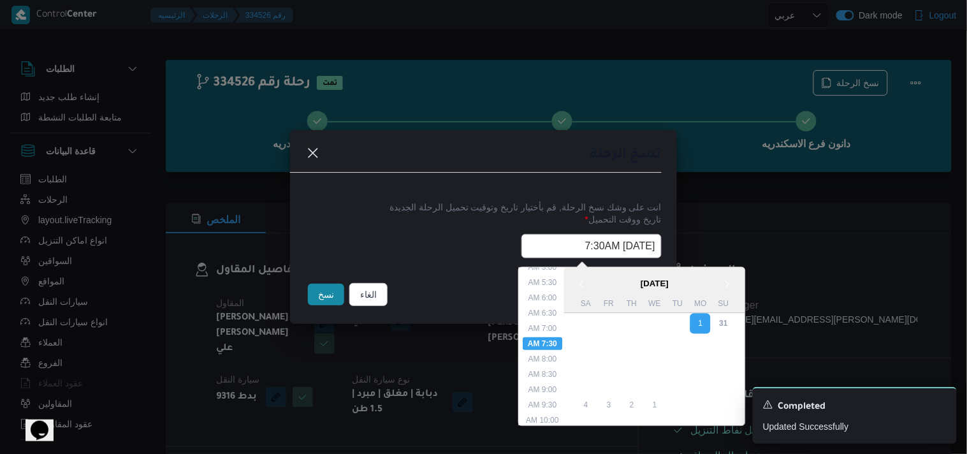
click at [552, 244] on input "01/09/2025 7:30AM" at bounding box center [591, 246] width 140 height 24
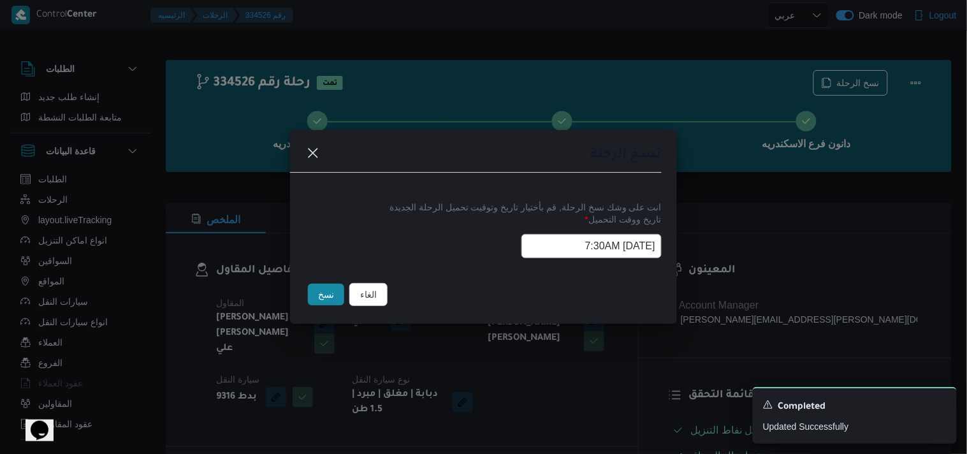
click at [317, 303] on button "نسخ" at bounding box center [326, 295] width 36 height 22
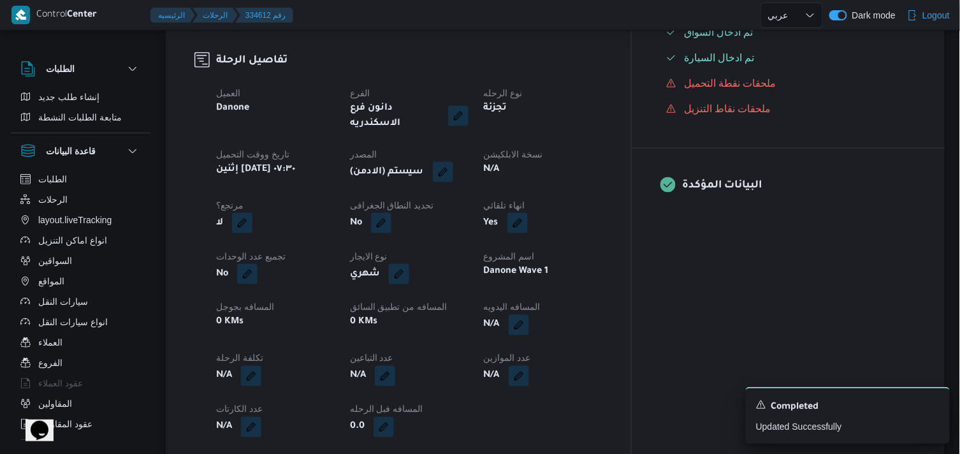
scroll to position [424, 0]
click at [453, 160] on button "button" at bounding box center [443, 170] width 20 height 20
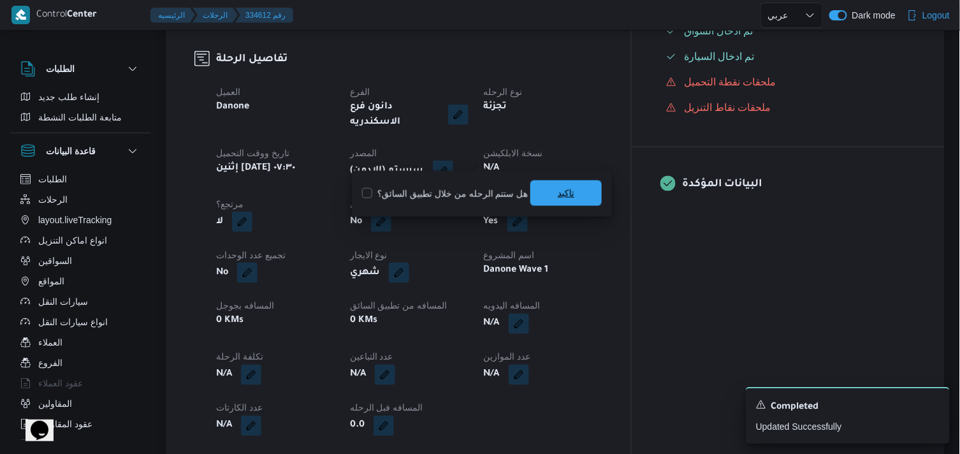
click at [540, 189] on span "تاكيد" at bounding box center [565, 192] width 71 height 25
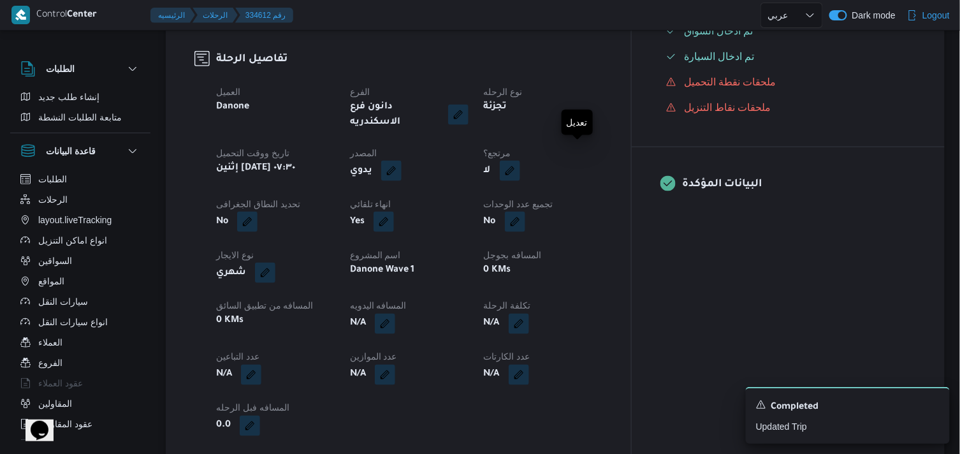
click at [520, 161] on button "button" at bounding box center [510, 171] width 20 height 20
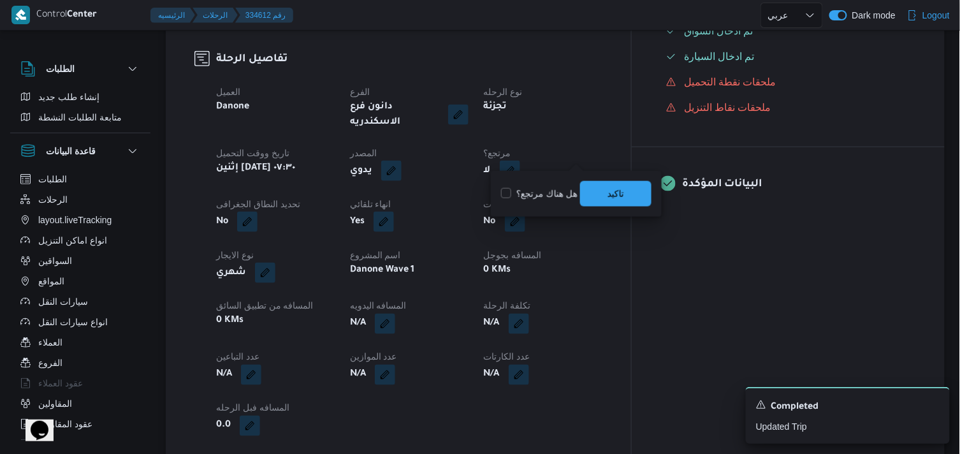
click at [559, 192] on label "هل هناك مرتجع؟" at bounding box center [539, 193] width 76 height 15
checkbox input "true"
click at [603, 181] on div "تاكيد" at bounding box center [615, 193] width 71 height 25
click at [610, 182] on span "تاكيد" at bounding box center [615, 192] width 71 height 25
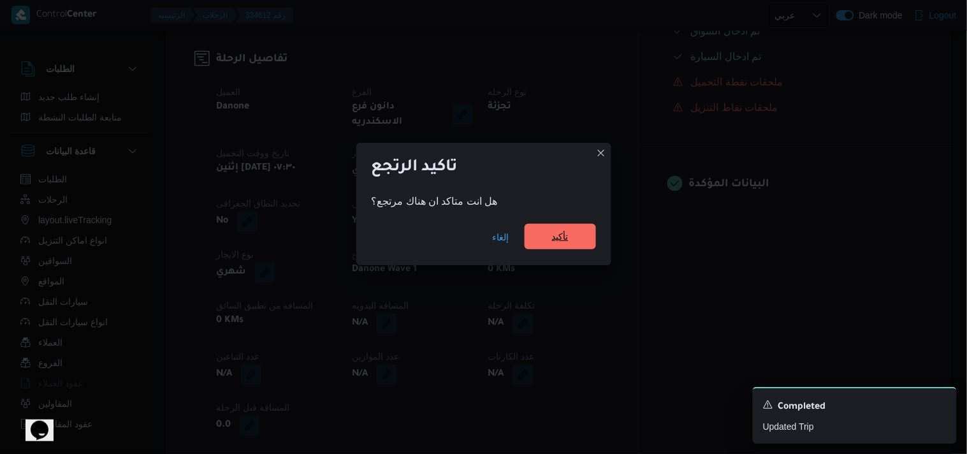
click at [559, 228] on span "تأكيد" at bounding box center [559, 236] width 71 height 25
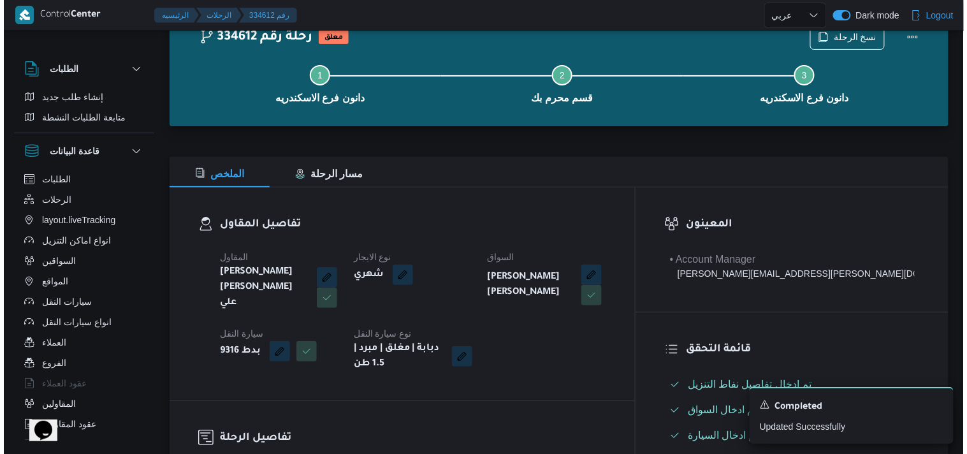
scroll to position [0, 0]
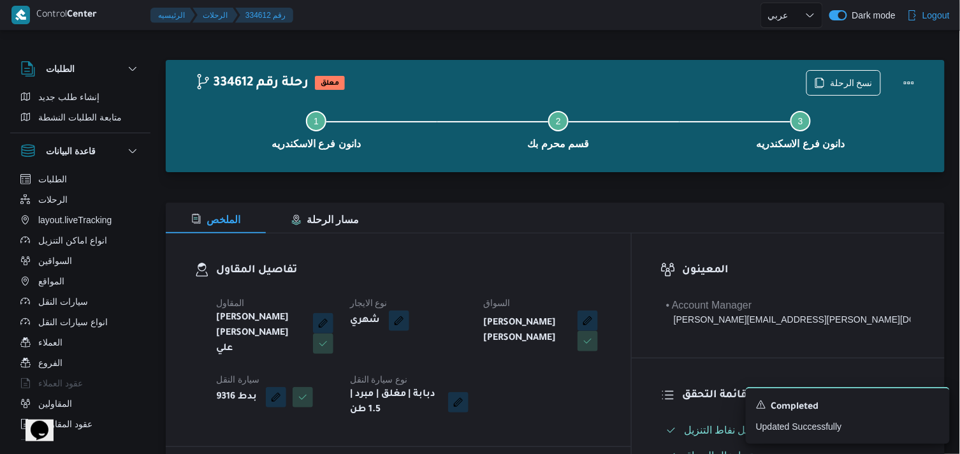
select select "ar"
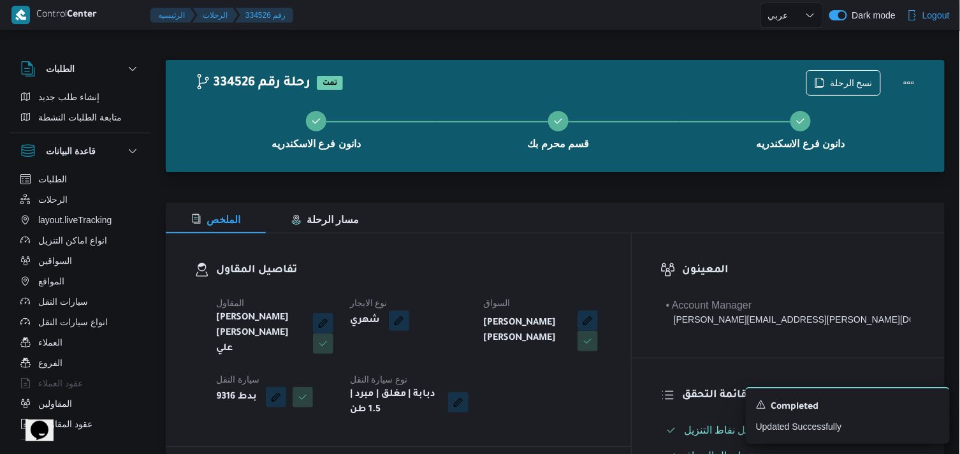
select select "ar"
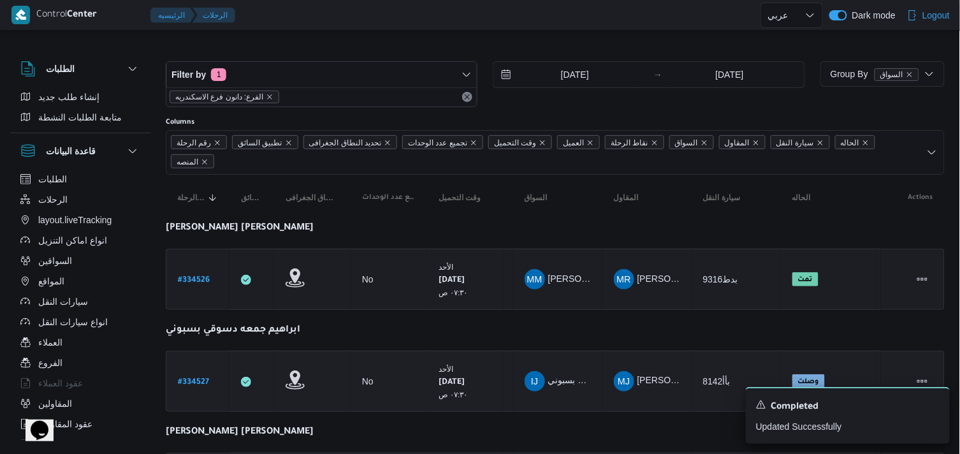
click at [207, 381] on b "# 334527" at bounding box center [193, 382] width 31 height 9
select select "ar"
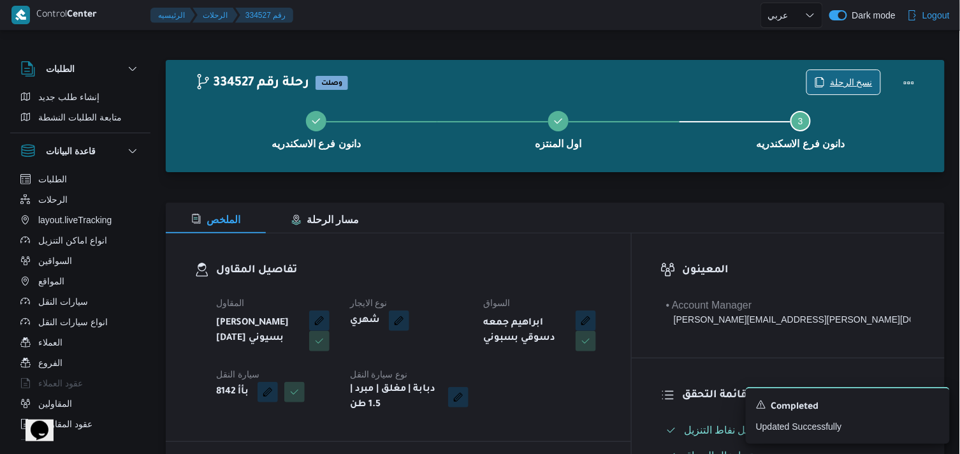
click at [857, 80] on span "نسخ الرحلة" at bounding box center [851, 82] width 43 height 15
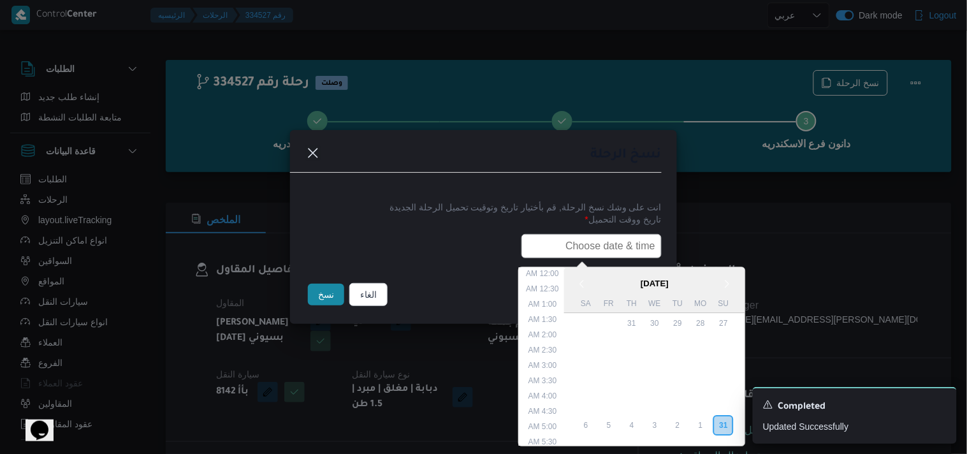
click at [630, 240] on input "text" at bounding box center [591, 246] width 140 height 24
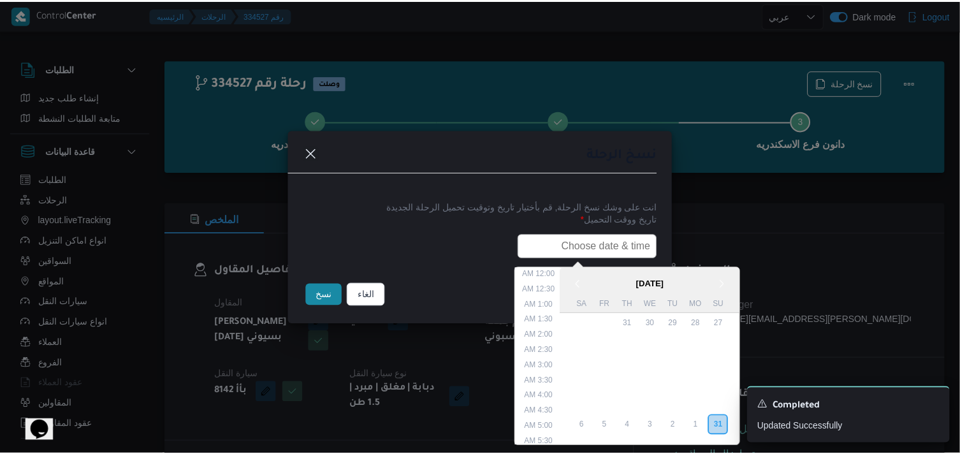
scroll to position [317, 0]
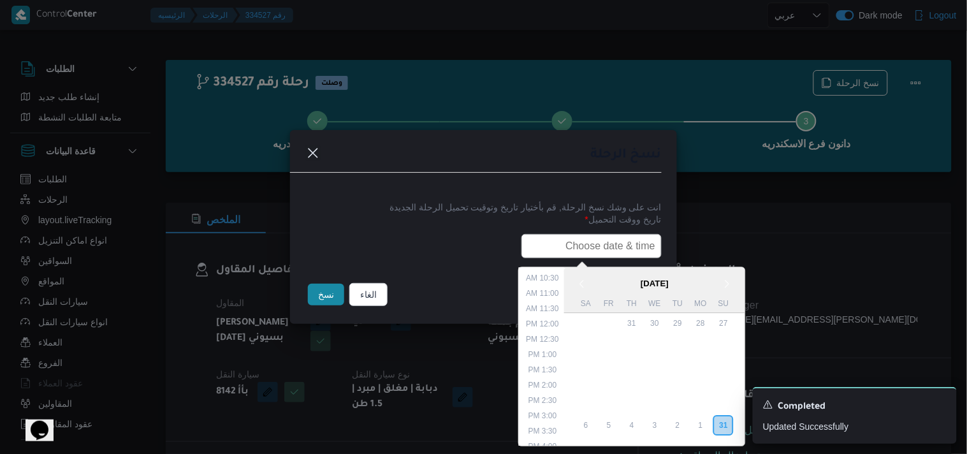
paste input "01/09/2025 7:30AM"
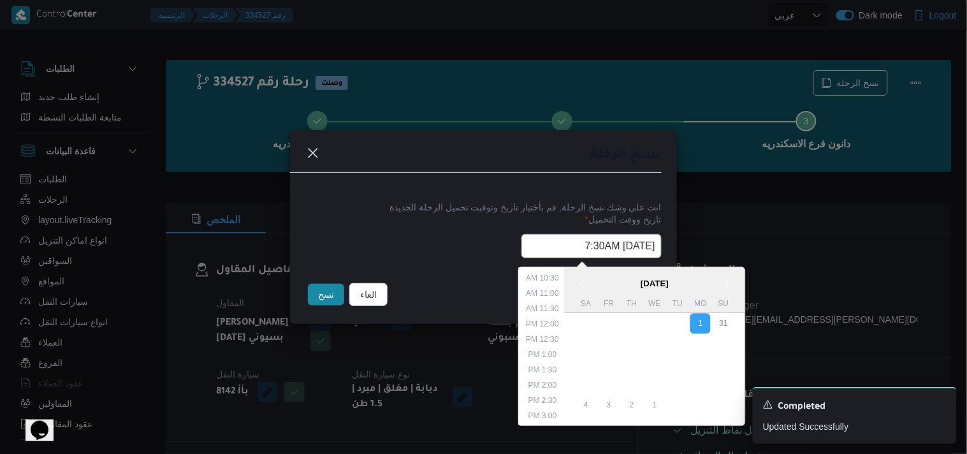
type input "01/09/2025 7:30AM"
click at [316, 292] on button "نسخ" at bounding box center [326, 295] width 36 height 22
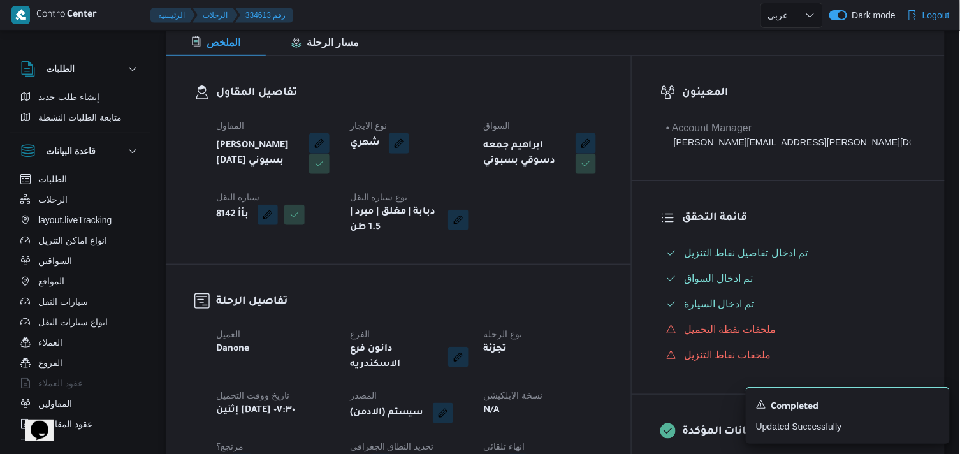
scroll to position [212, 0]
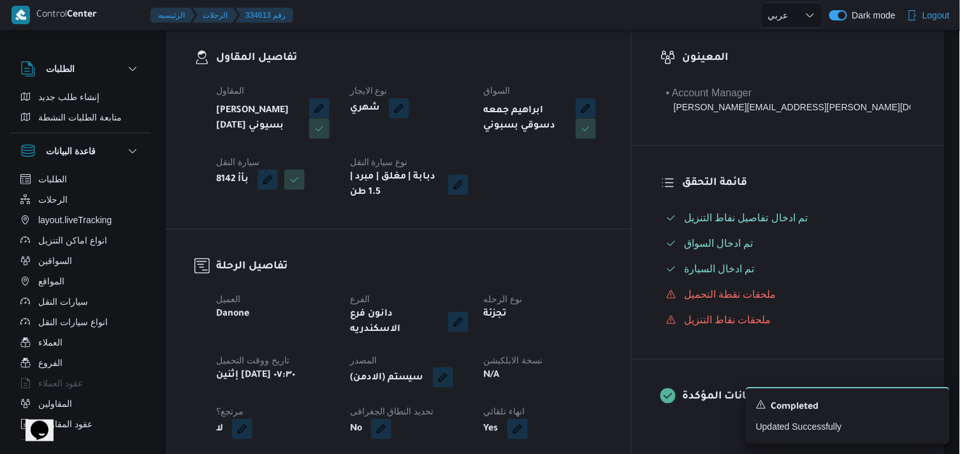
click at [453, 367] on button "button" at bounding box center [443, 377] width 20 height 20
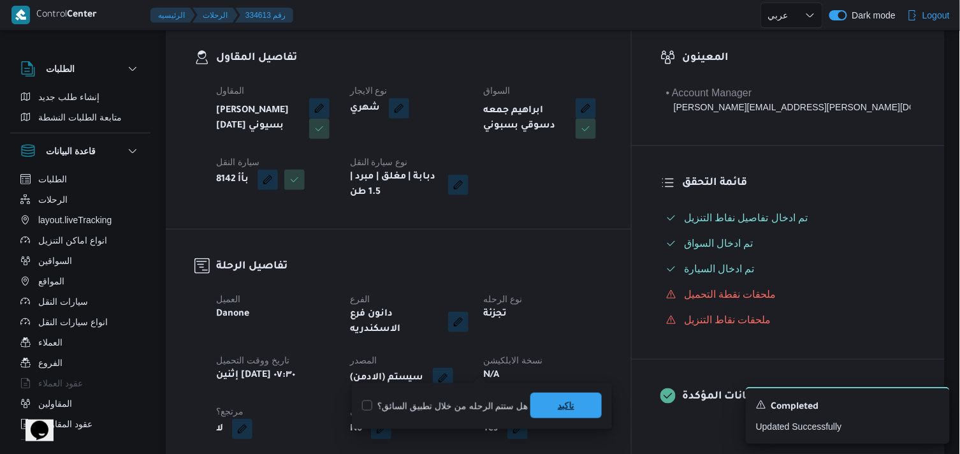
click at [569, 411] on span "تاكيد" at bounding box center [566, 405] width 17 height 15
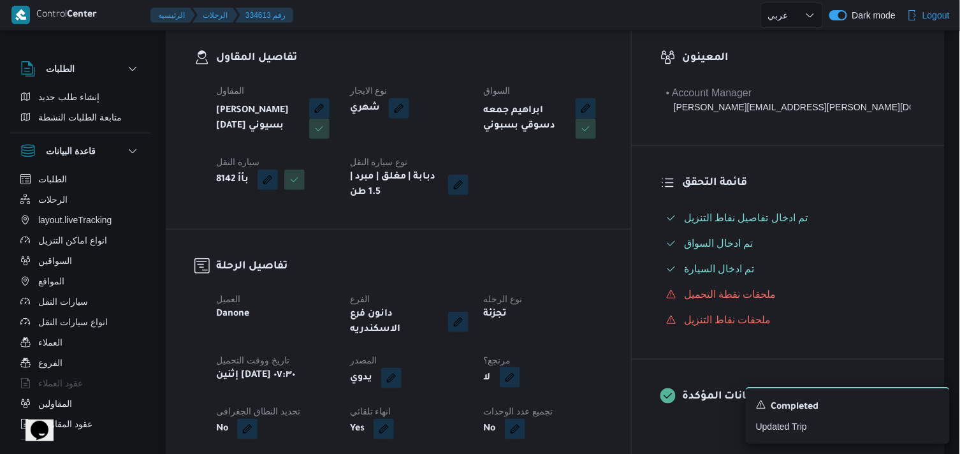
click at [520, 367] on button "button" at bounding box center [510, 377] width 20 height 20
click at [526, 410] on label "هل هناك مرتجع؟" at bounding box center [539, 405] width 76 height 15
checkbox input "true"
click at [601, 398] on span "تاكيد" at bounding box center [615, 405] width 71 height 25
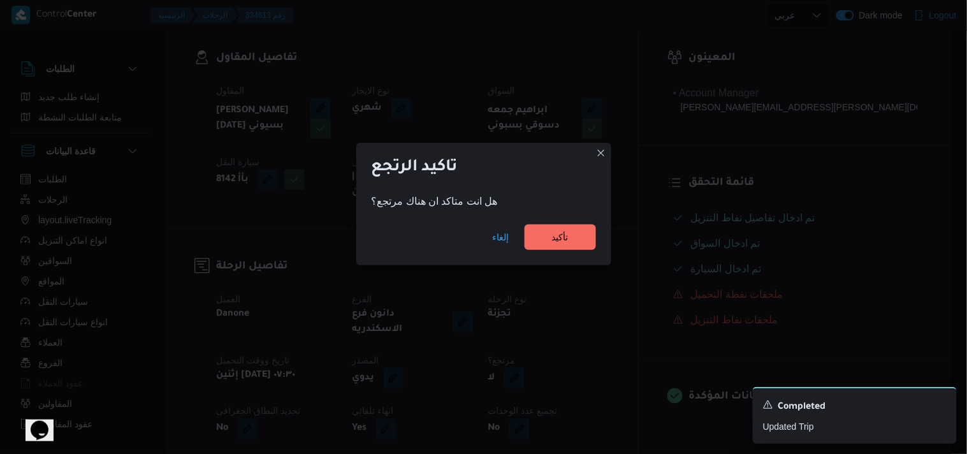
click at [564, 212] on div "هل انت متاكد ان هناك مرتجع؟" at bounding box center [483, 201] width 255 height 25
click at [565, 226] on span "تأكيد" at bounding box center [559, 236] width 71 height 25
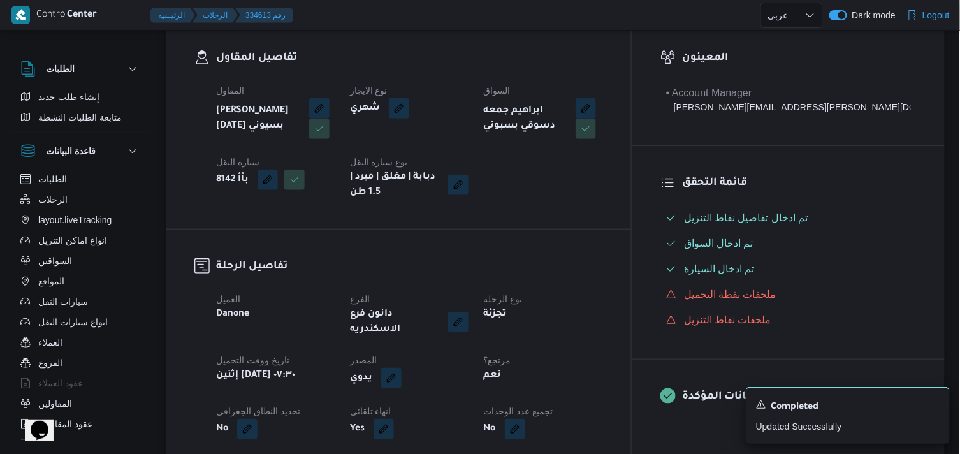
scroll to position [0, 0]
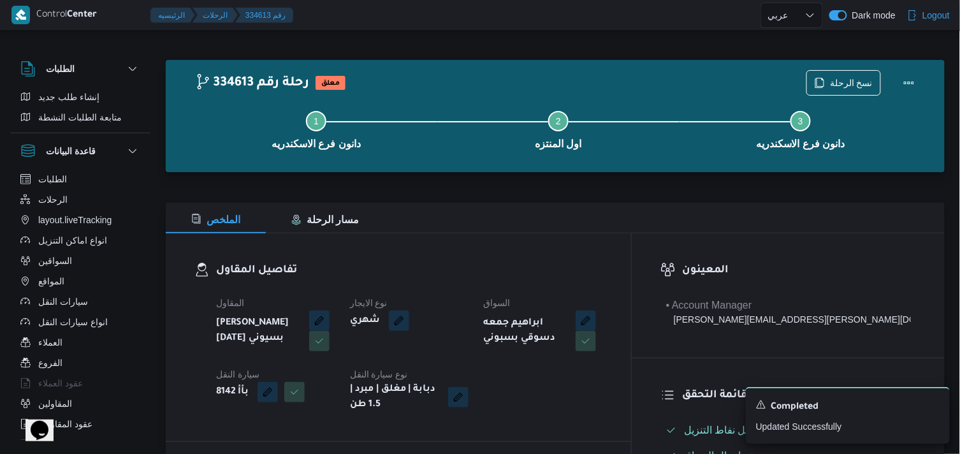
select select "ar"
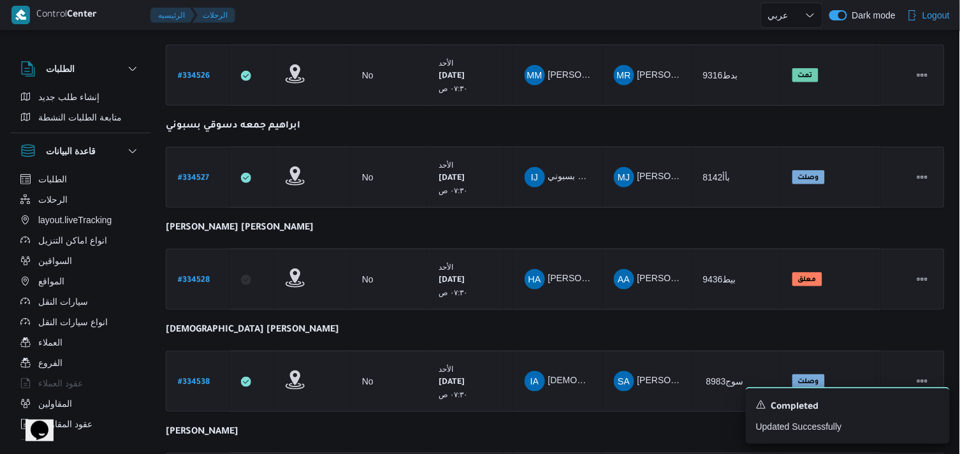
scroll to position [212, 0]
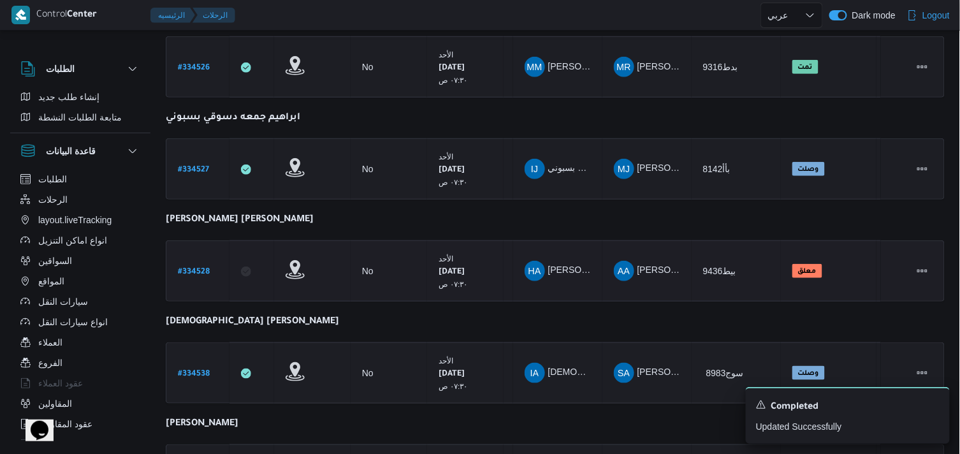
click at [196, 268] on b "# 334528" at bounding box center [194, 272] width 32 height 9
select select "ar"
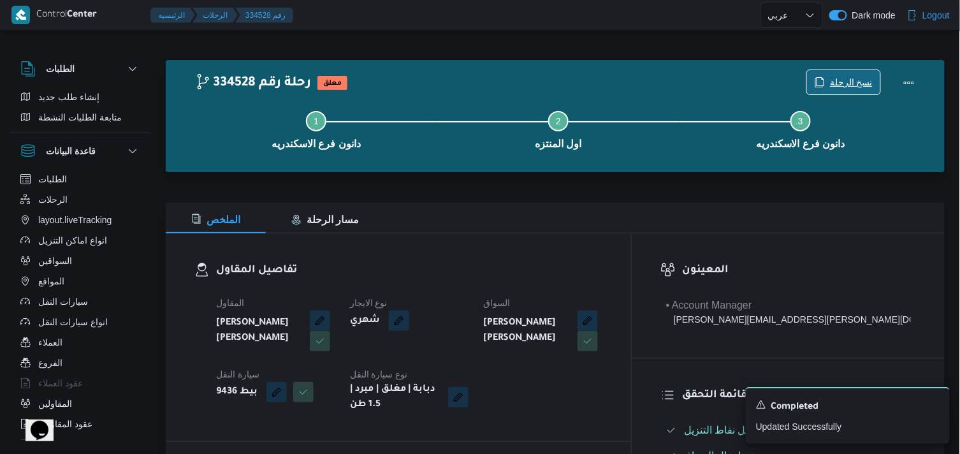
click at [818, 86] on icon "button" at bounding box center [819, 82] width 10 height 10
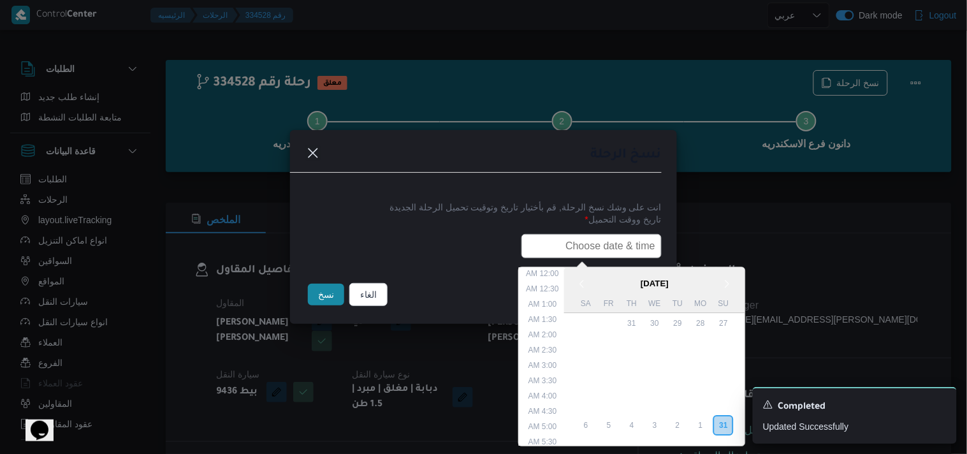
click at [566, 252] on input "text" at bounding box center [591, 246] width 140 height 24
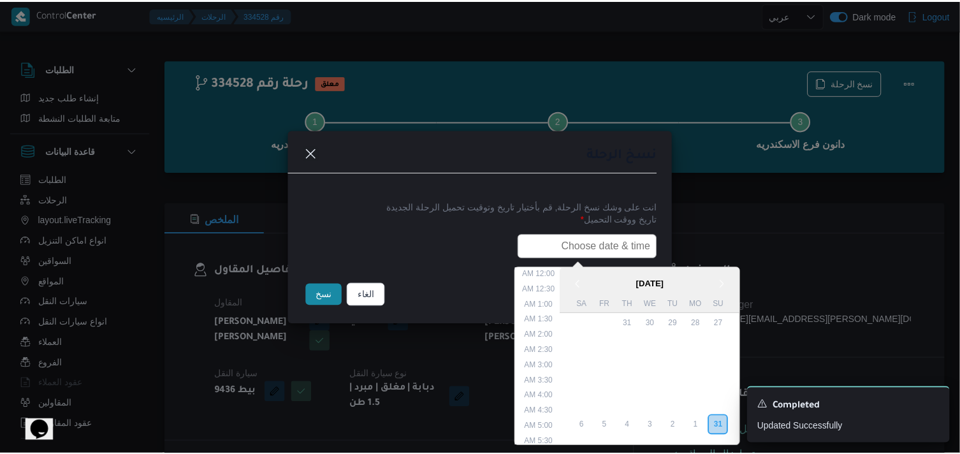
scroll to position [317, 0]
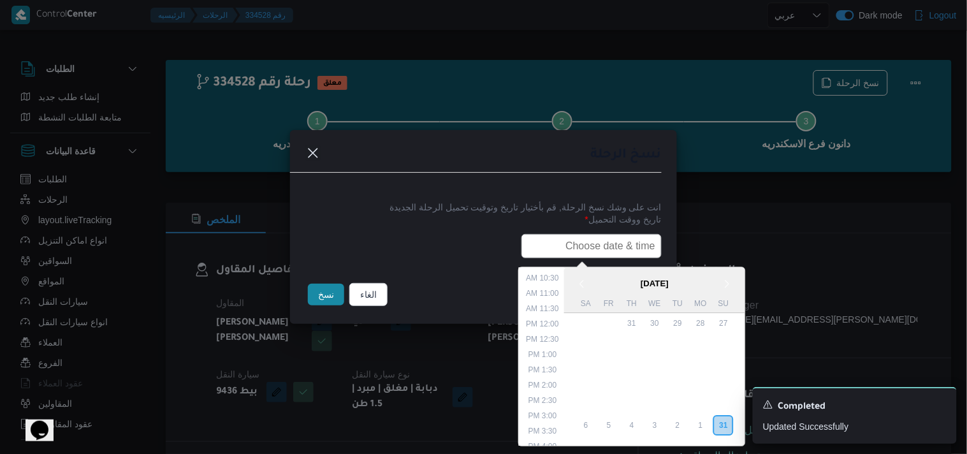
type input "01/09/2025 7:30AM"
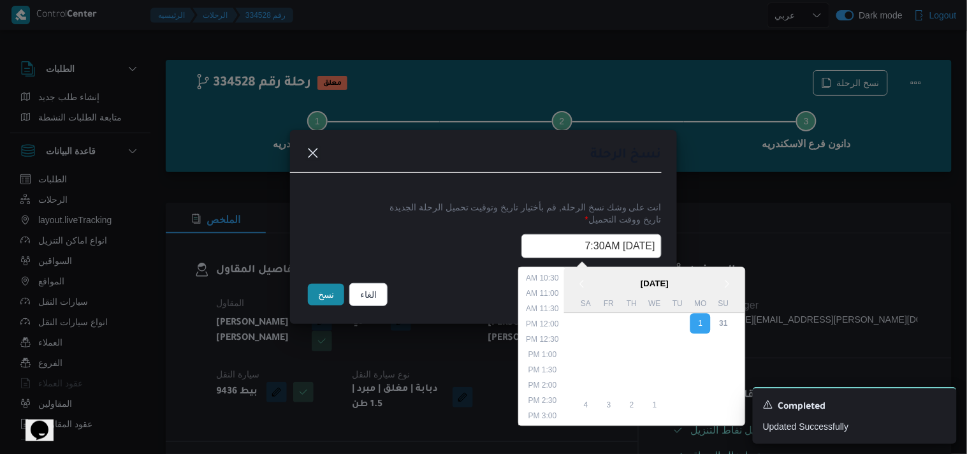
click at [335, 302] on button "نسخ" at bounding box center [326, 295] width 36 height 22
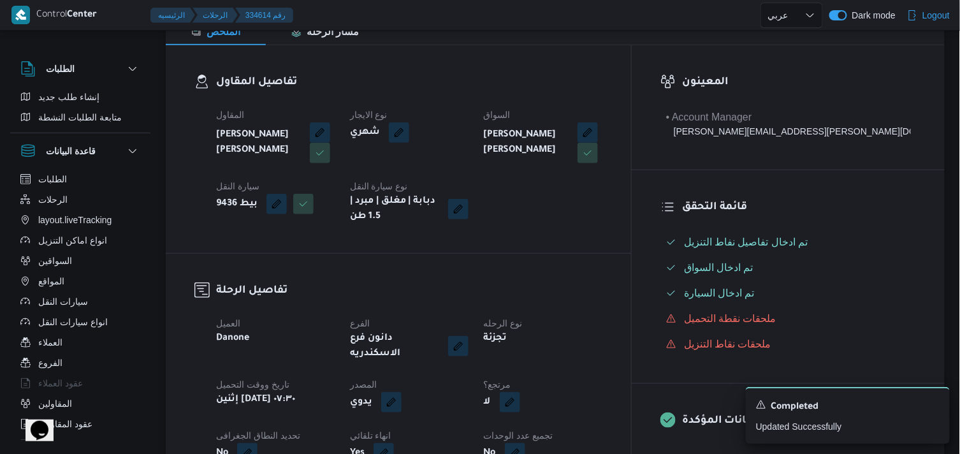
scroll to position [212, 0]
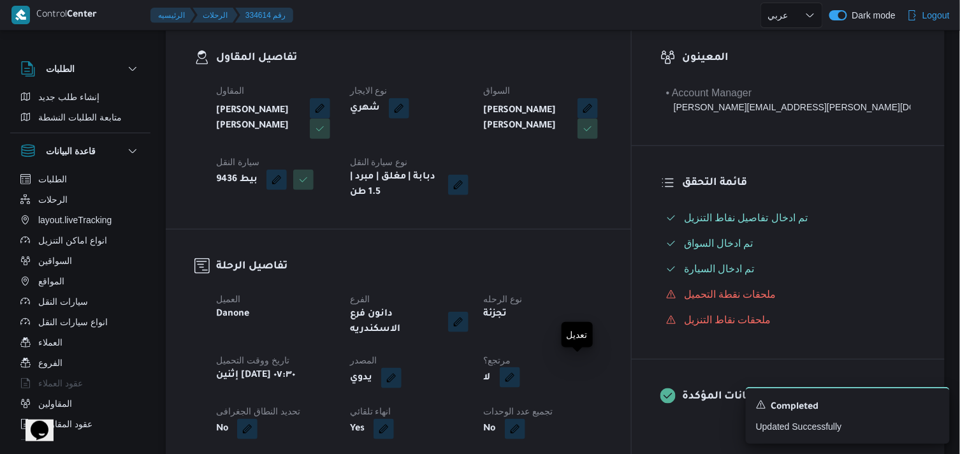
click at [520, 367] on button "button" at bounding box center [510, 377] width 20 height 20
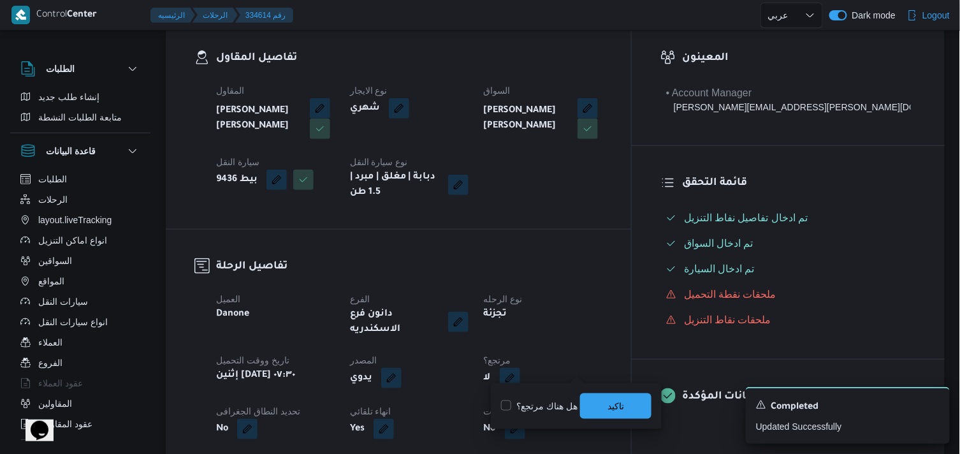
click at [542, 402] on label "هل هناك مرتجع؟" at bounding box center [539, 405] width 76 height 15
checkbox input "true"
click at [594, 398] on span "تاكيد" at bounding box center [615, 405] width 71 height 25
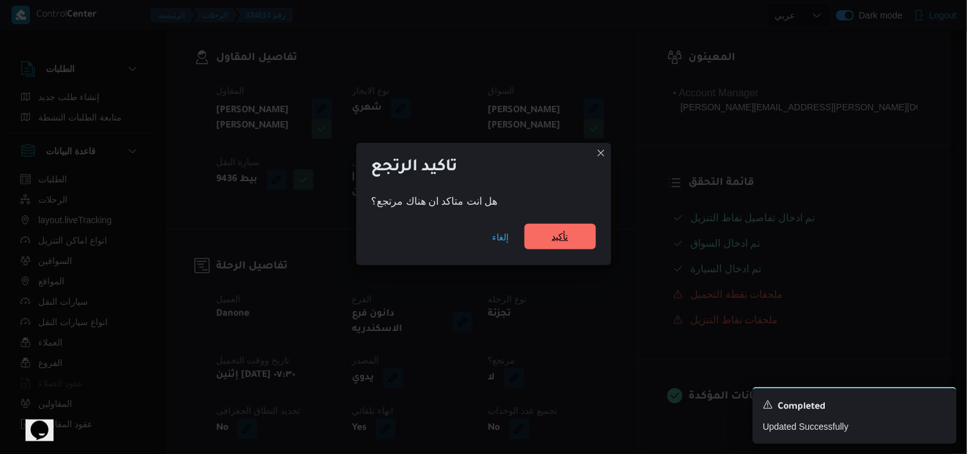
click at [544, 234] on span "تأكيد" at bounding box center [559, 236] width 71 height 25
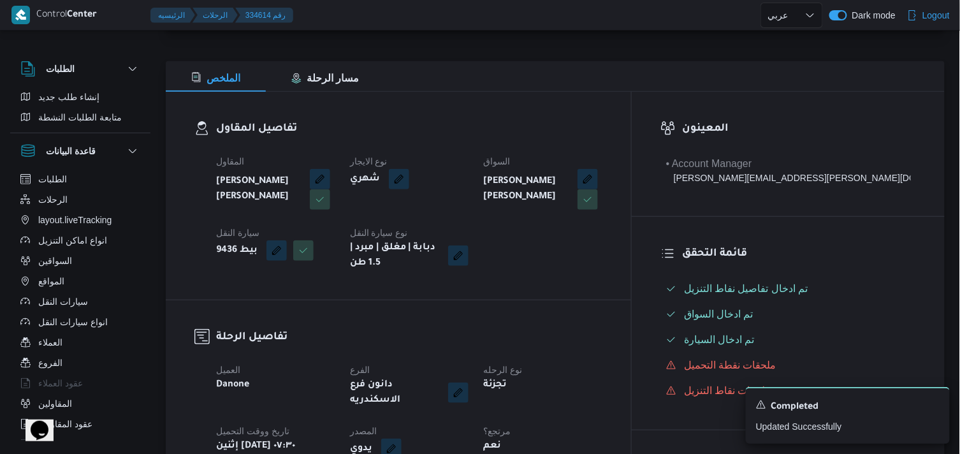
scroll to position [0, 0]
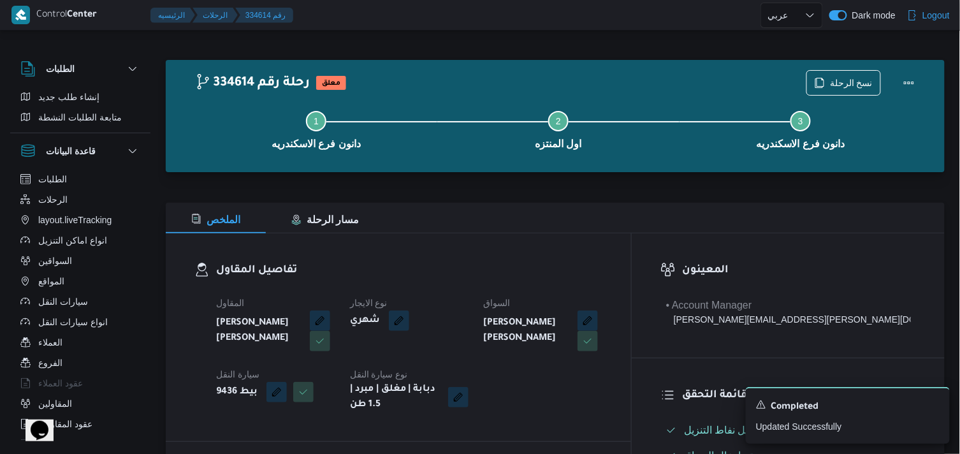
select select "ar"
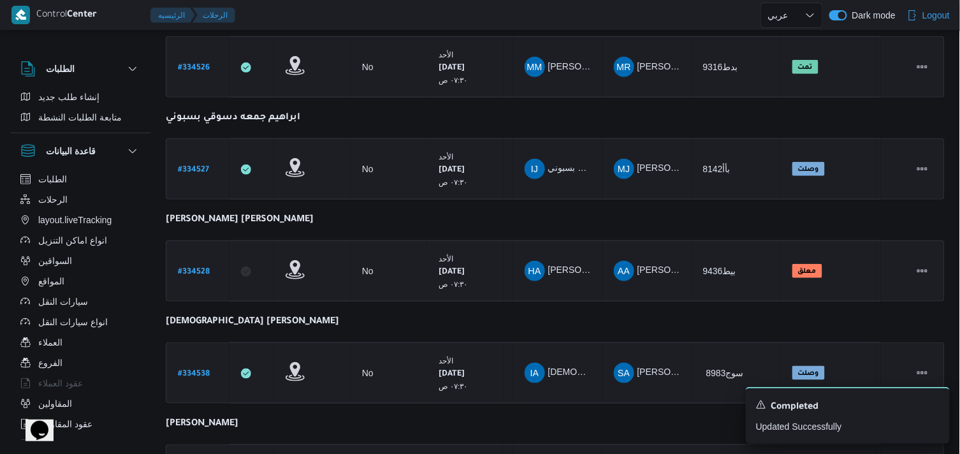
scroll to position [240, 0]
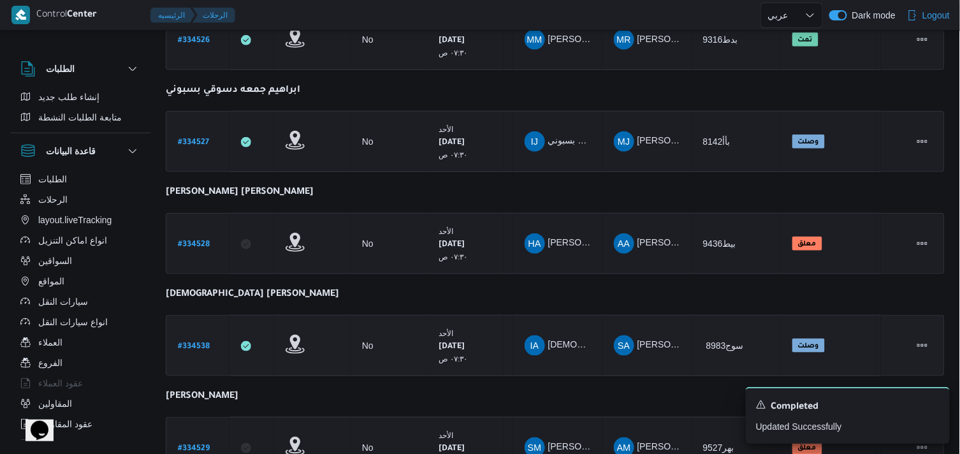
click at [189, 342] on b "# 334538" at bounding box center [194, 346] width 32 height 9
select select "ar"
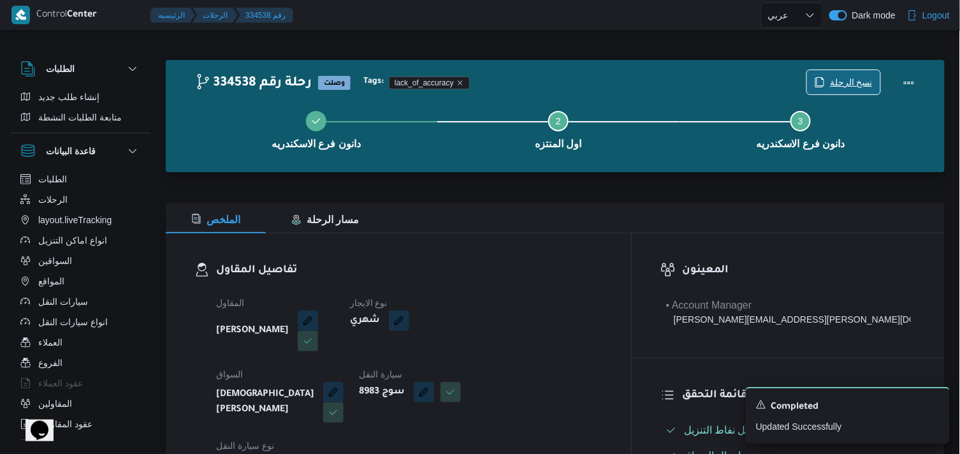
click at [839, 79] on span "نسخ الرحلة" at bounding box center [851, 82] width 43 height 15
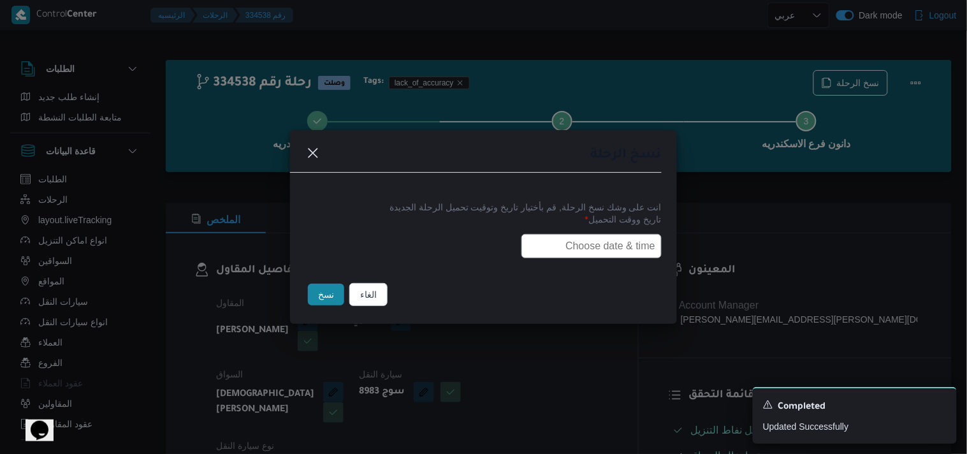
click at [565, 239] on input "text" at bounding box center [591, 246] width 140 height 24
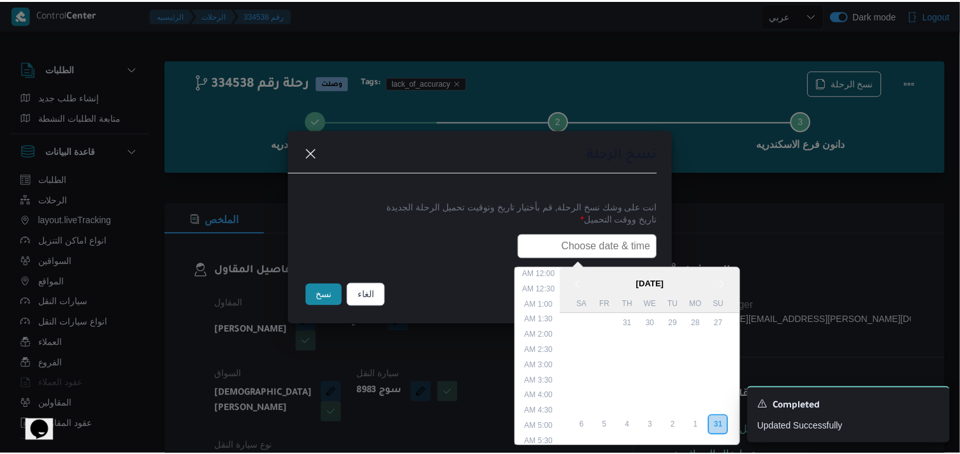
scroll to position [317, 0]
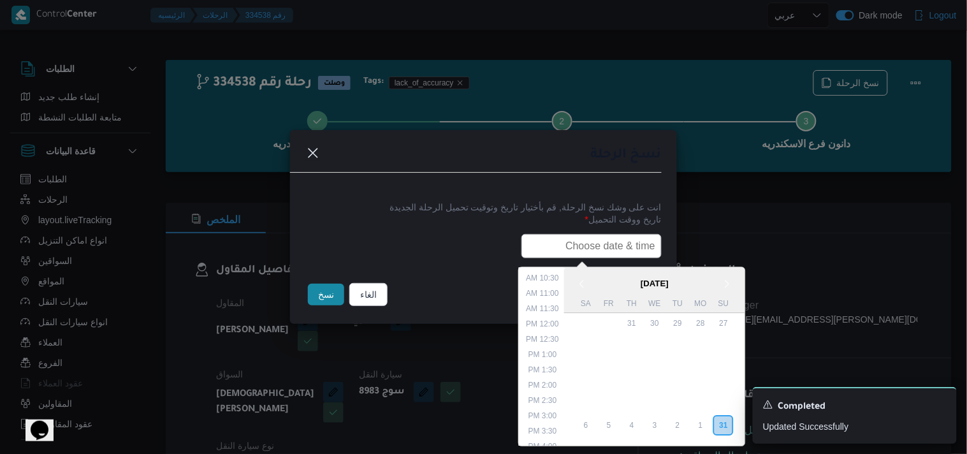
type input "01/09/2025 7:30AM"
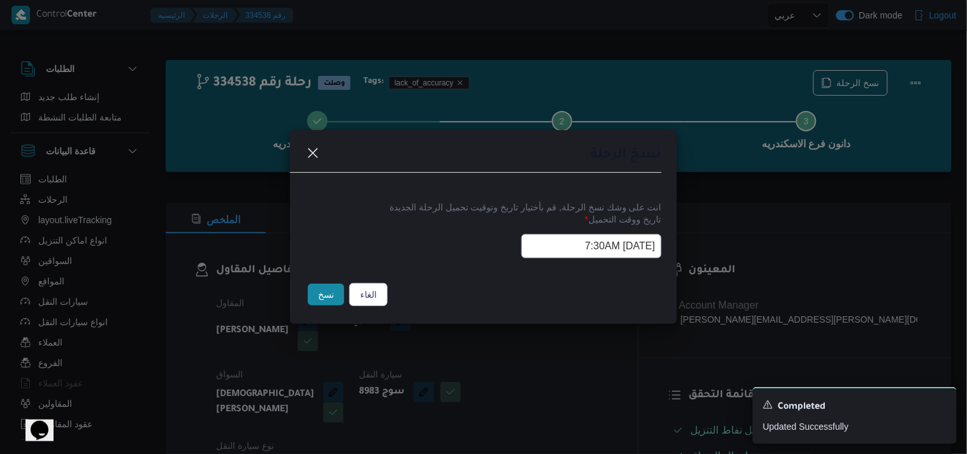
click at [321, 294] on button "نسخ" at bounding box center [326, 295] width 36 height 22
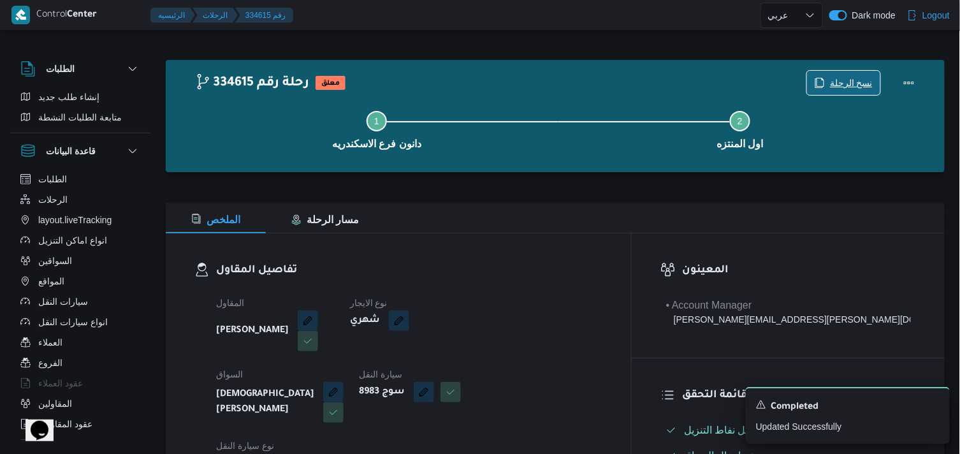
scroll to position [212, 0]
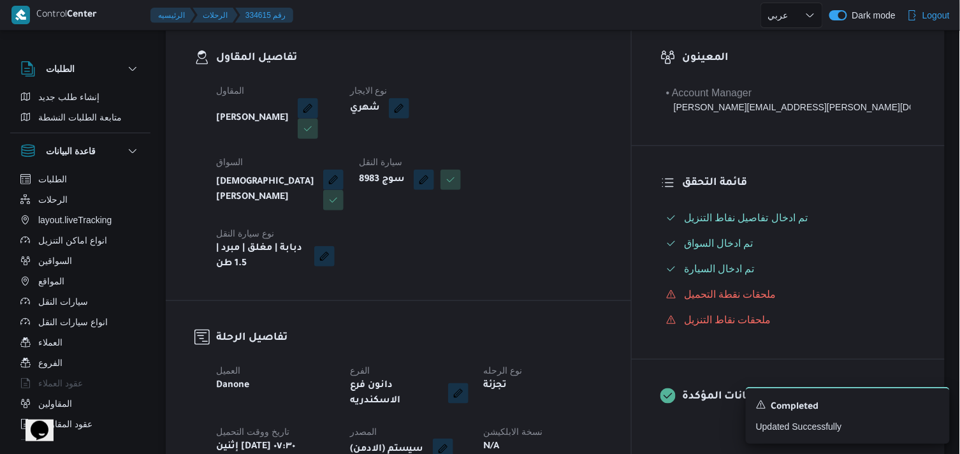
click at [453, 438] on button "button" at bounding box center [443, 448] width 20 height 20
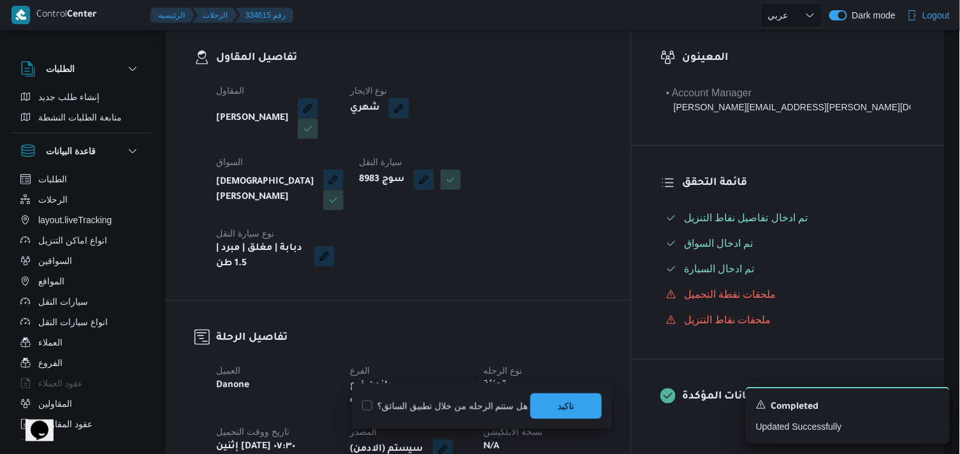
click at [548, 421] on div "You are in a dialog. To close this dialog, hit escape. هل ستتم الرحله من خلال ت…" at bounding box center [482, 406] width 260 height 46
click at [551, 400] on span "تاكيد" at bounding box center [565, 405] width 71 height 25
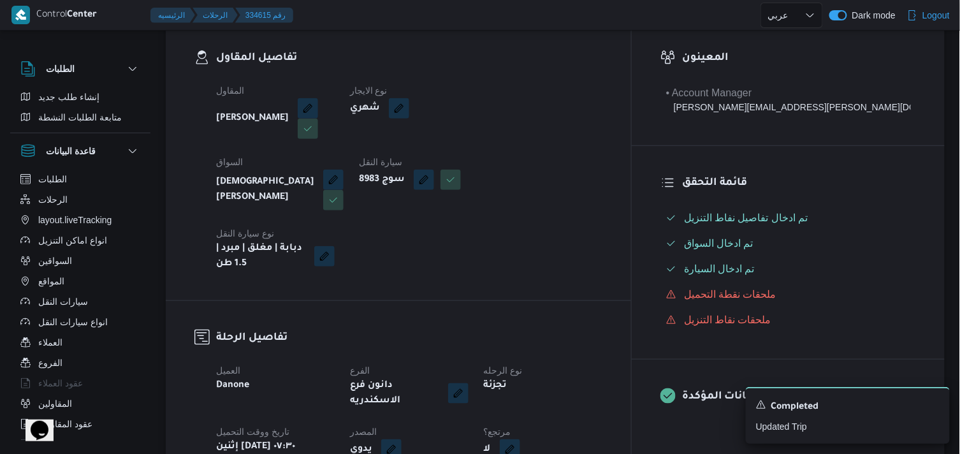
click at [520, 439] on button "button" at bounding box center [510, 449] width 20 height 20
click at [548, 403] on label "هل هناك مرتجع؟" at bounding box center [539, 405] width 76 height 15
checkbox input "true"
click at [622, 398] on span "تاكيد" at bounding box center [615, 405] width 17 height 15
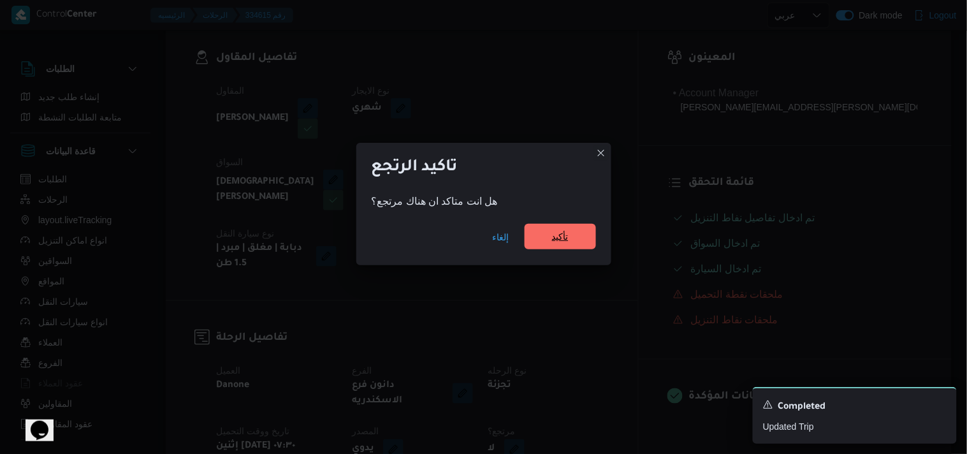
click at [563, 226] on span "تأكيد" at bounding box center [559, 236] width 71 height 25
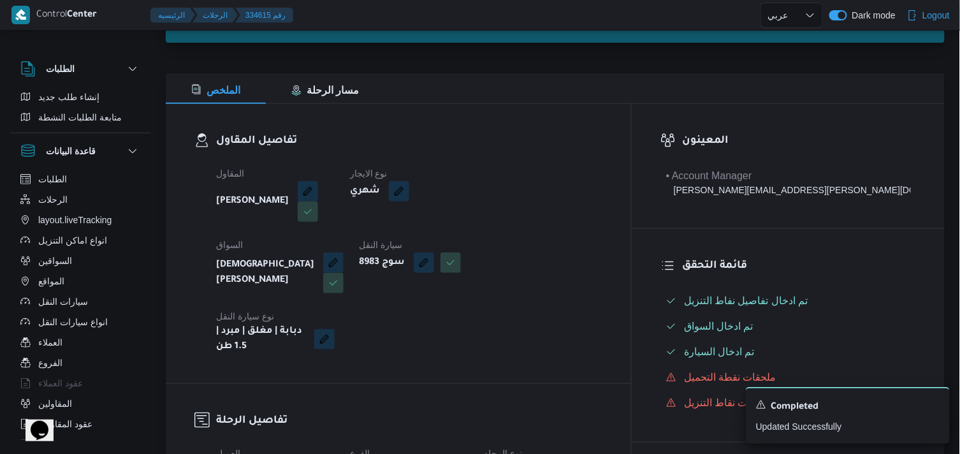
scroll to position [0, 0]
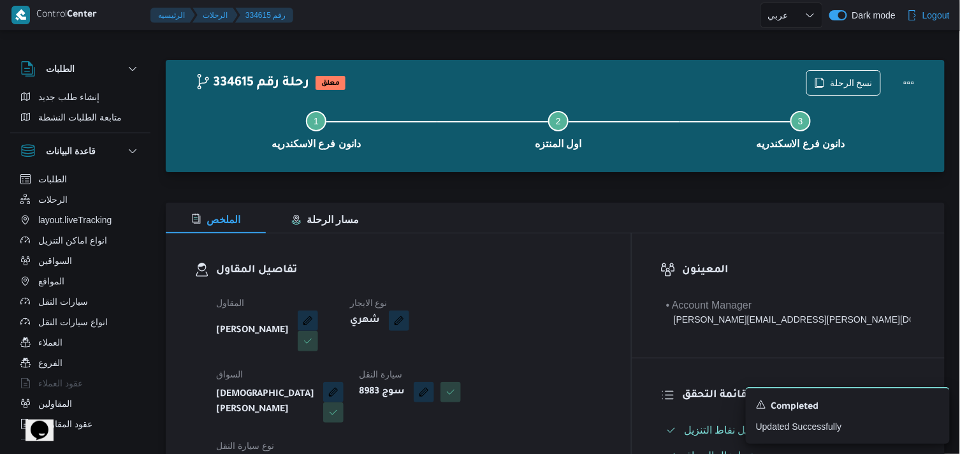
select select "ar"
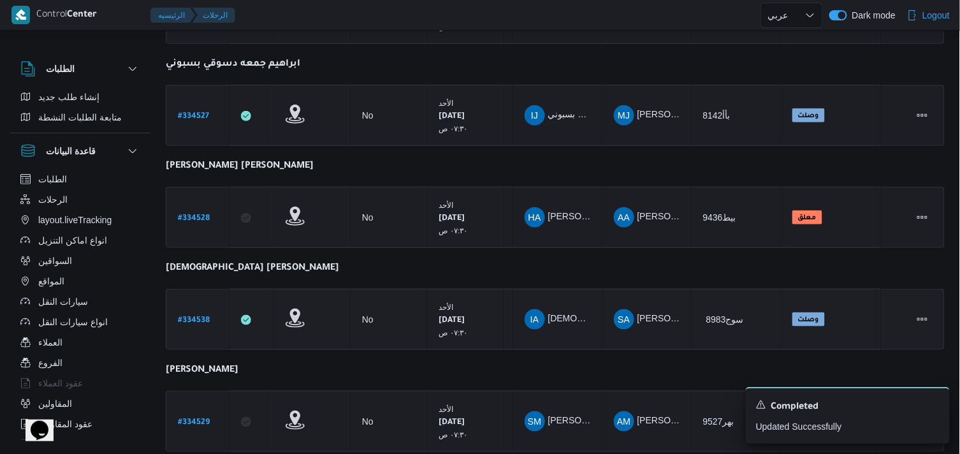
scroll to position [336, 0]
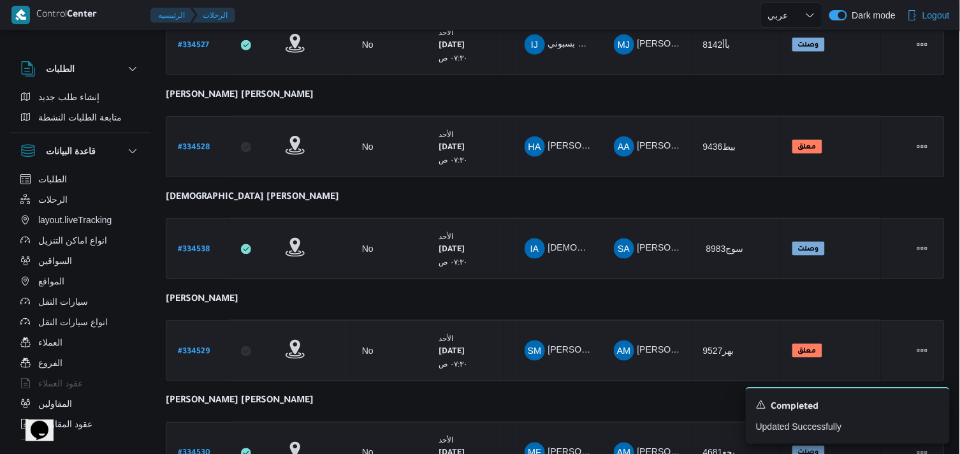
click at [205, 347] on b "# 334529" at bounding box center [194, 351] width 32 height 9
select select "ar"
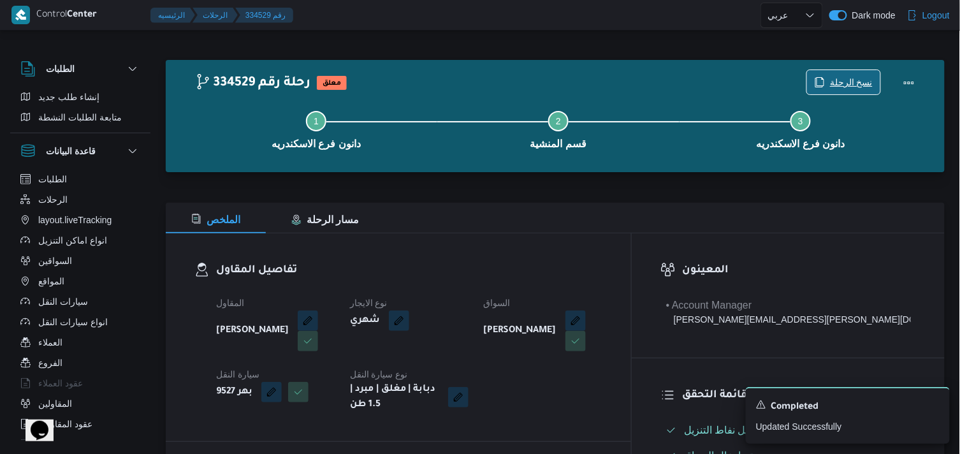
click at [817, 85] on icon "button" at bounding box center [819, 82] width 10 height 10
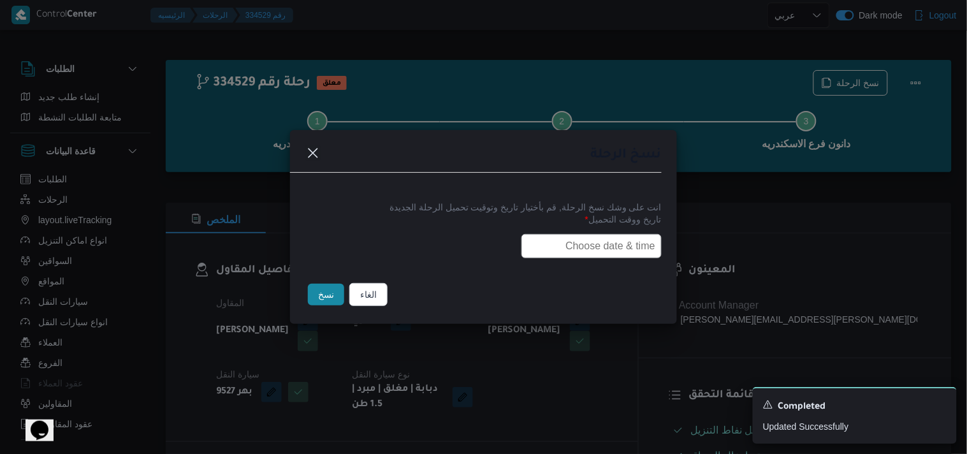
click at [610, 230] on label "تاريخ ووقت التحميل *" at bounding box center [483, 224] width 356 height 20
click at [604, 252] on input "text" at bounding box center [591, 246] width 140 height 24
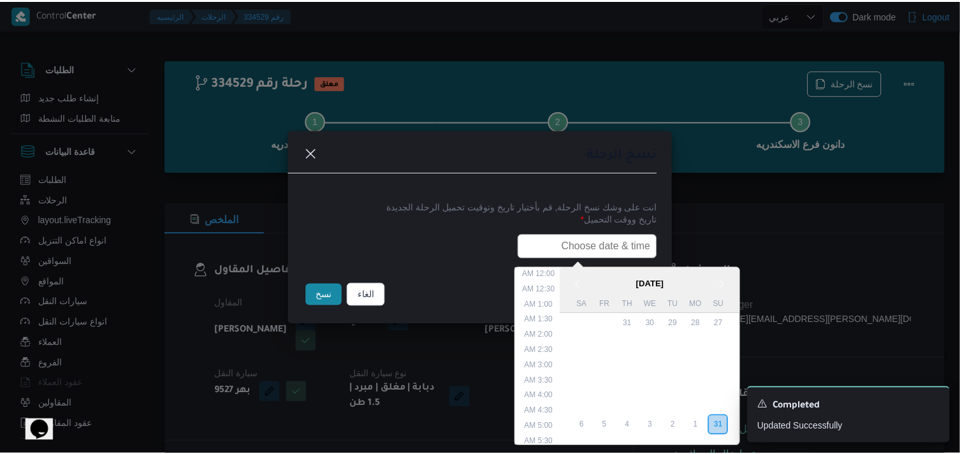
scroll to position [317, 0]
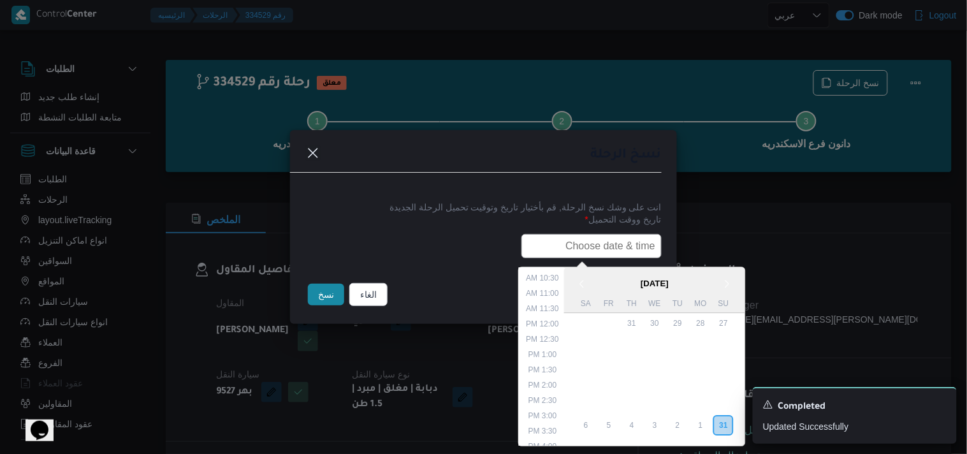
type input "01/09/2025 7:30AM"
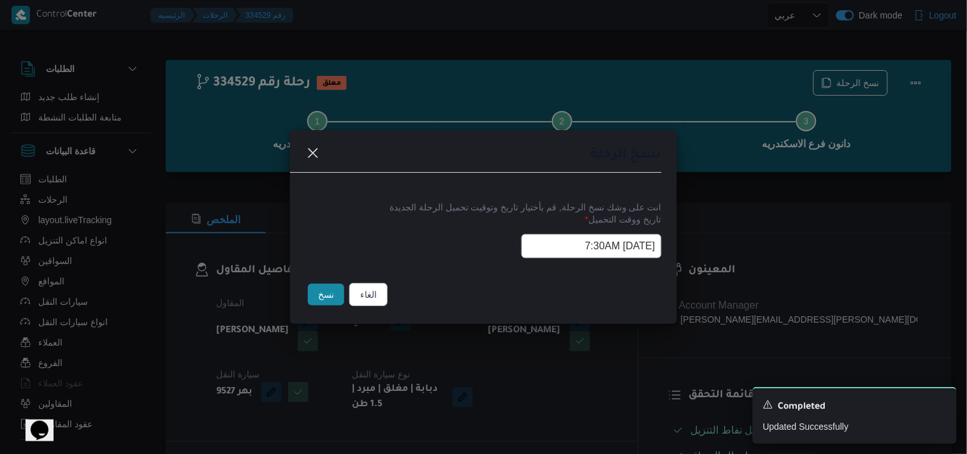
click at [310, 291] on button "نسخ" at bounding box center [326, 295] width 36 height 22
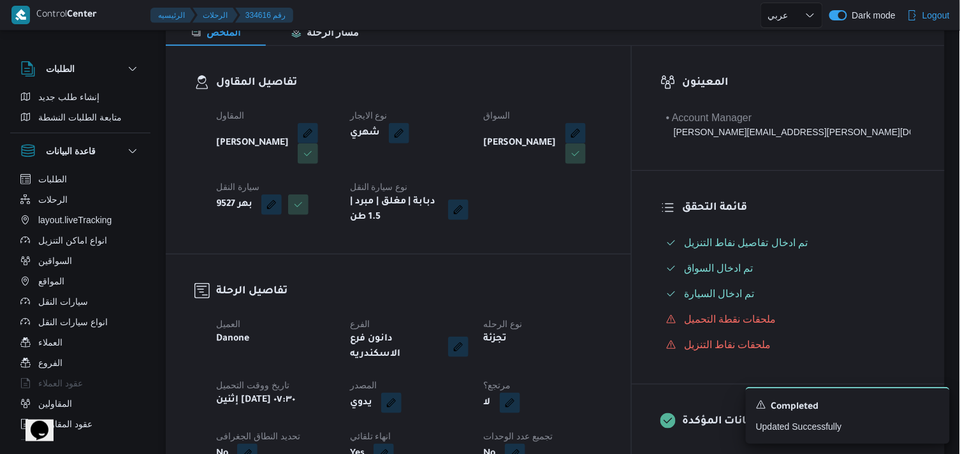
scroll to position [212, 0]
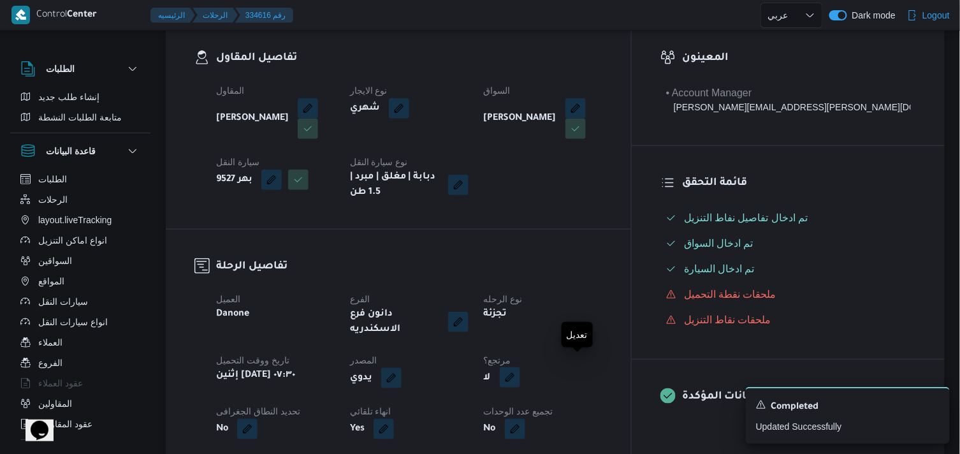
click at [520, 373] on button "button" at bounding box center [510, 377] width 20 height 20
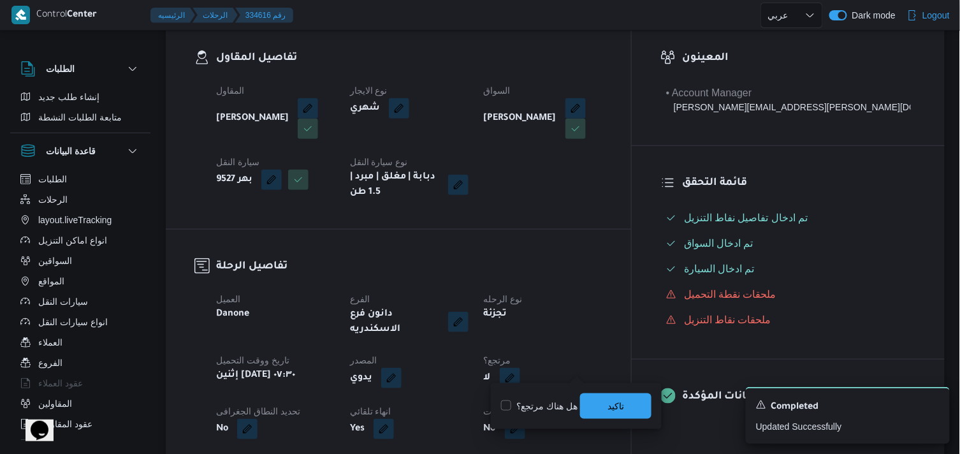
click at [561, 398] on label "هل هناك مرتجع؟" at bounding box center [539, 405] width 76 height 15
checkbox input "true"
click at [608, 399] on span "تاكيد" at bounding box center [615, 405] width 17 height 15
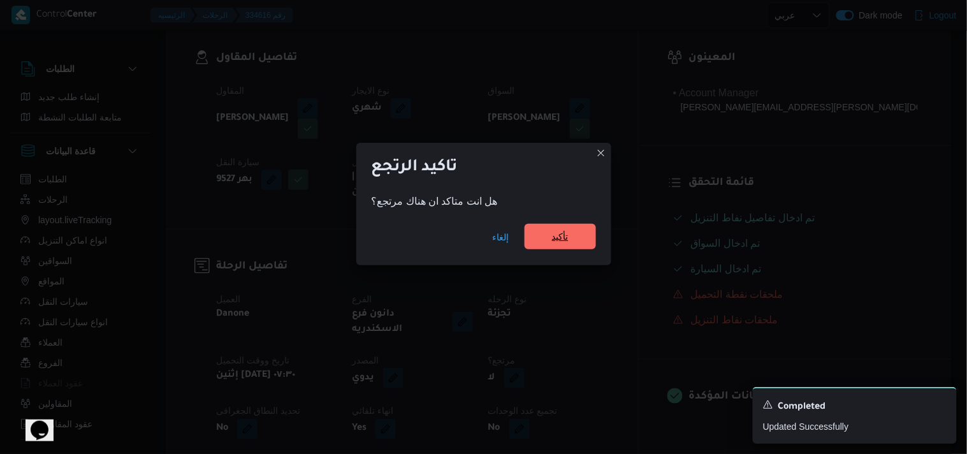
click at [554, 232] on span "تأكيد" at bounding box center [560, 236] width 17 height 15
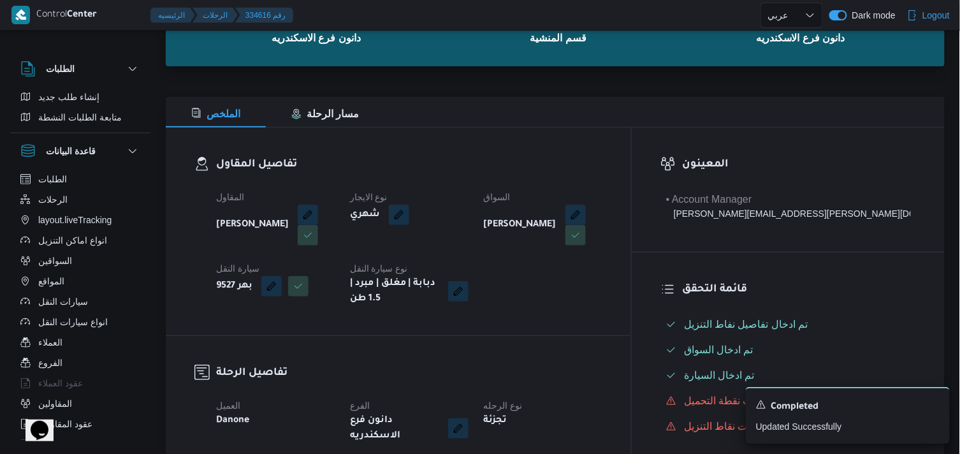
scroll to position [0, 0]
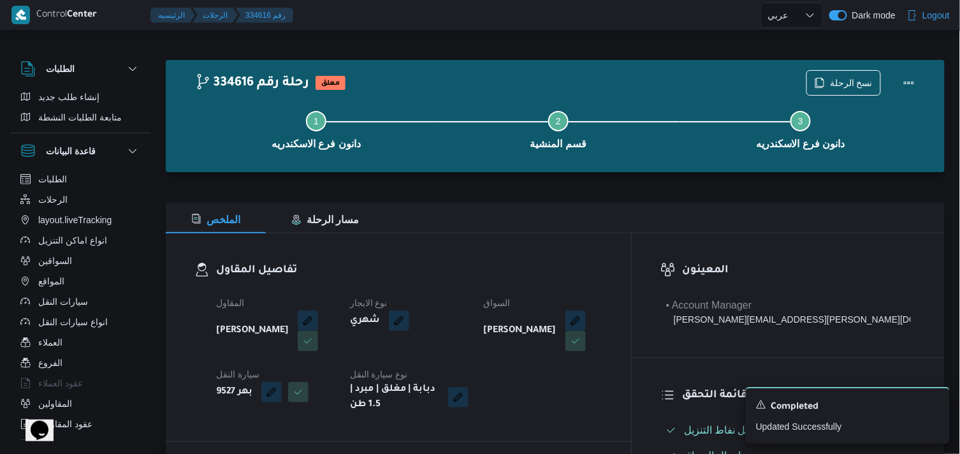
select select "ar"
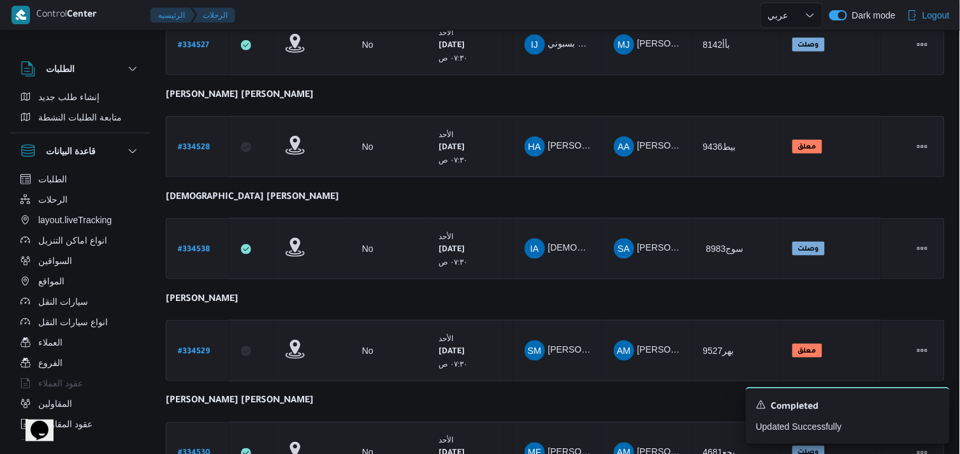
scroll to position [395, 0]
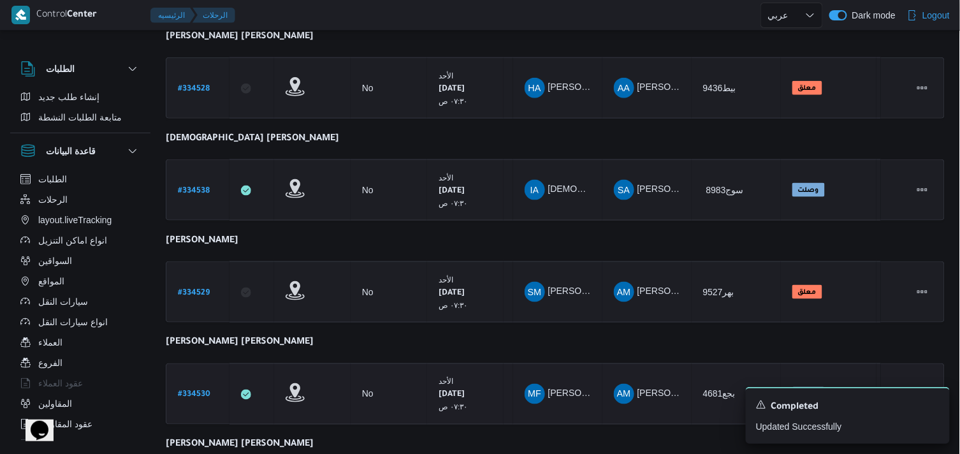
click at [189, 391] on b "# 334530" at bounding box center [194, 395] width 32 height 9
select select "ar"
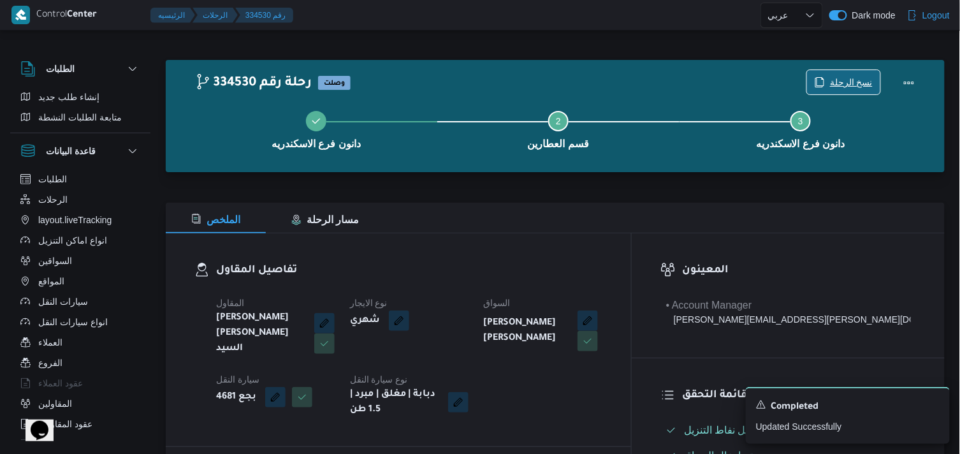
click at [830, 85] on span "نسخ الرحلة" at bounding box center [843, 82] width 73 height 24
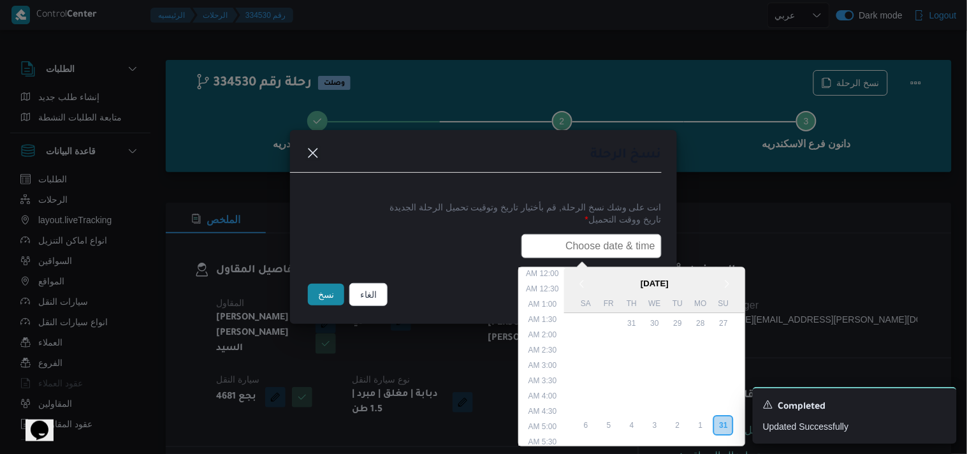
click at [621, 234] on input "text" at bounding box center [591, 246] width 140 height 24
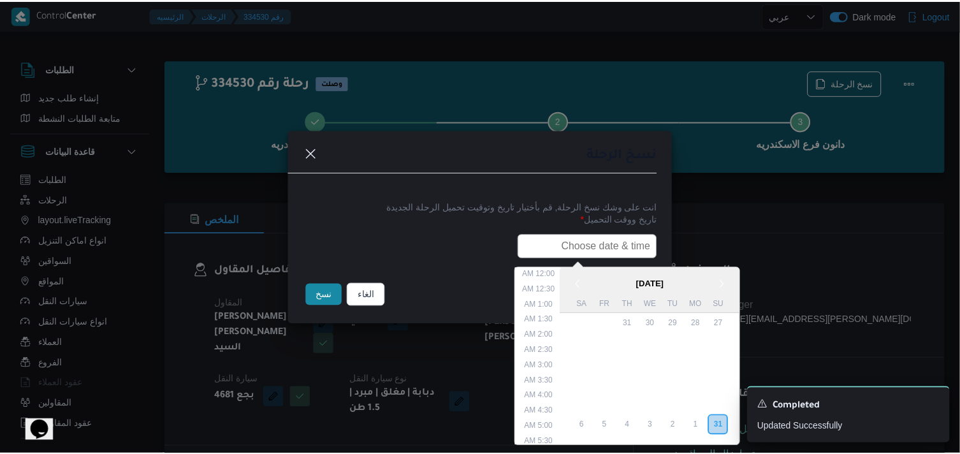
scroll to position [317, 0]
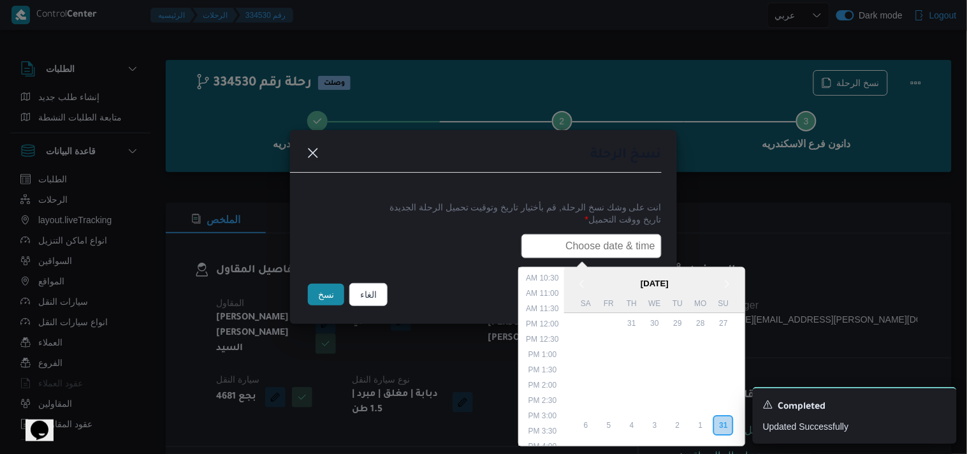
type input "01/09/2025 7:30AM"
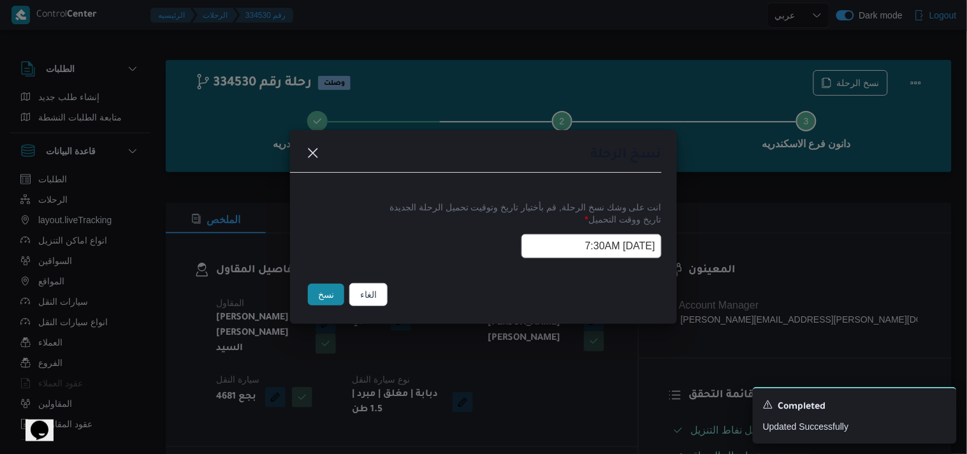
click at [329, 298] on button "نسخ" at bounding box center [326, 295] width 36 height 22
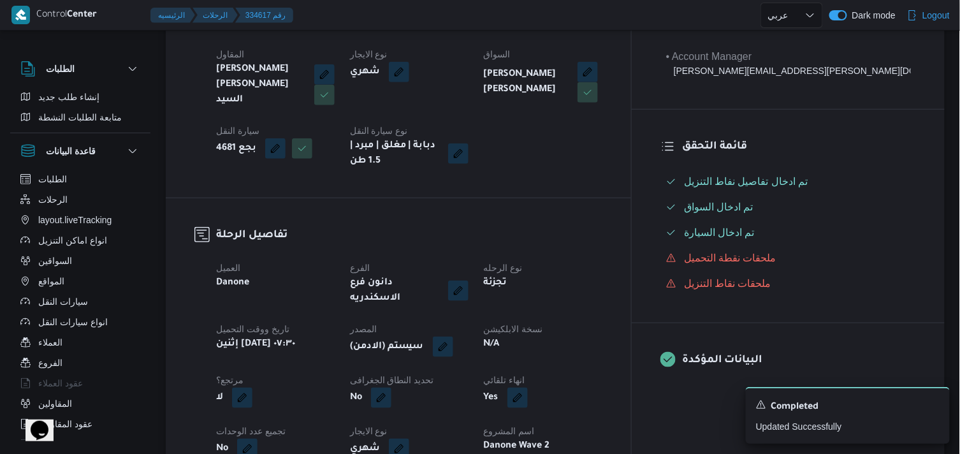
scroll to position [283, 0]
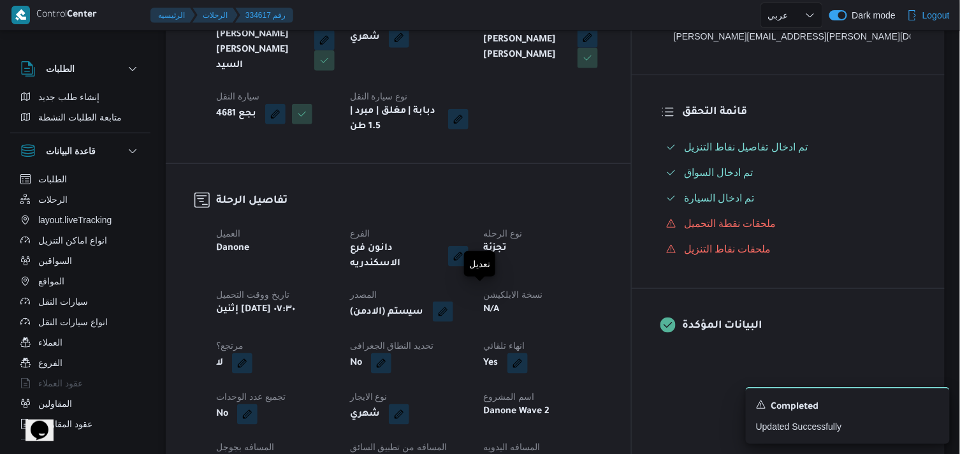
click at [453, 303] on button "button" at bounding box center [443, 311] width 20 height 20
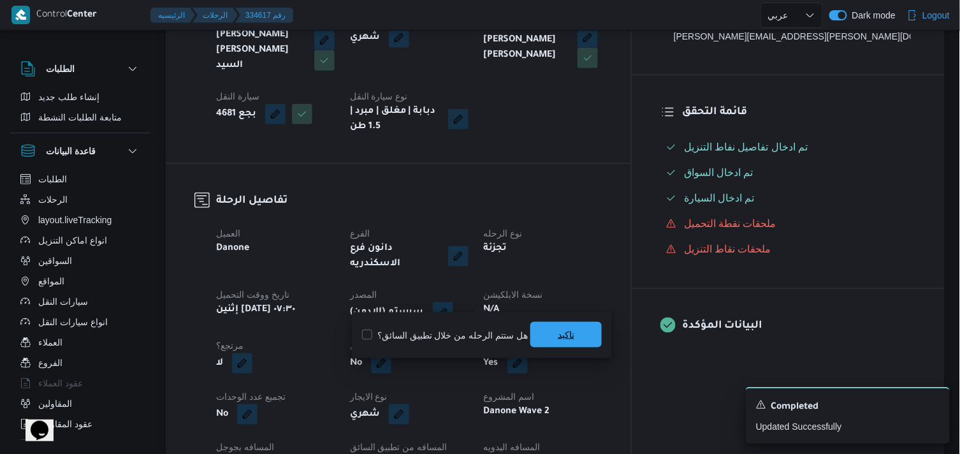
click at [533, 324] on span "تاكيد" at bounding box center [565, 334] width 71 height 25
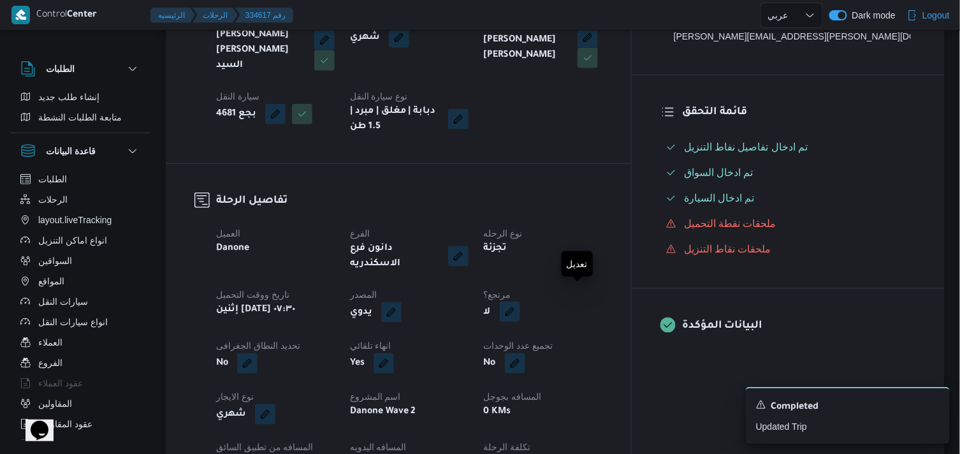
click at [520, 301] on button "button" at bounding box center [510, 311] width 20 height 20
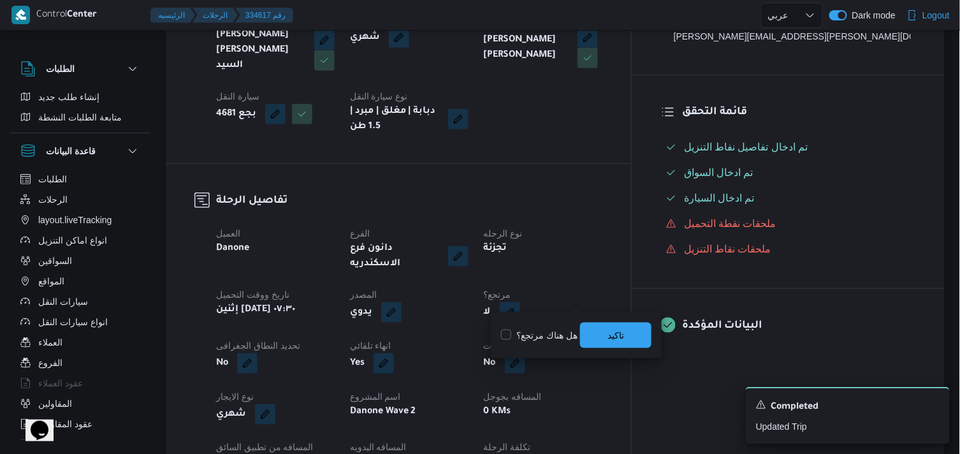
drag, startPoint x: 567, startPoint y: 304, endPoint x: 542, endPoint y: 343, distance: 46.1
click at [542, 345] on div "هل هناك مرتجع؟ تاكيد" at bounding box center [576, 335] width 153 height 28
click at [544, 336] on label "هل هناك مرتجع؟" at bounding box center [539, 335] width 76 height 15
checkbox input "true"
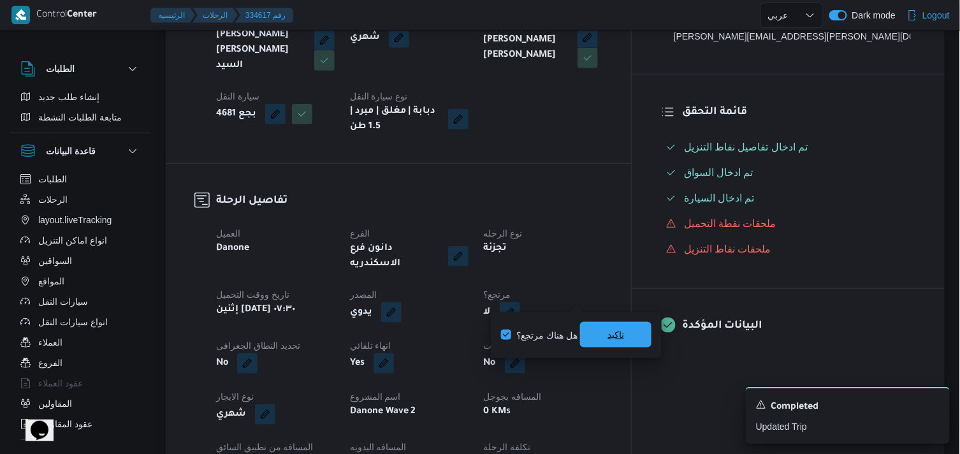
click at [618, 326] on span "تاكيد" at bounding box center [615, 334] width 71 height 25
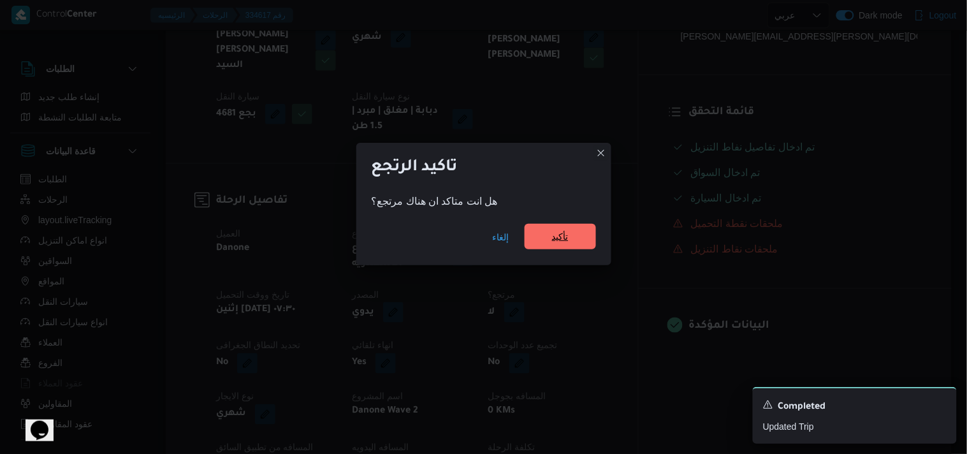
click at [555, 249] on span "تأكيد" at bounding box center [559, 236] width 71 height 25
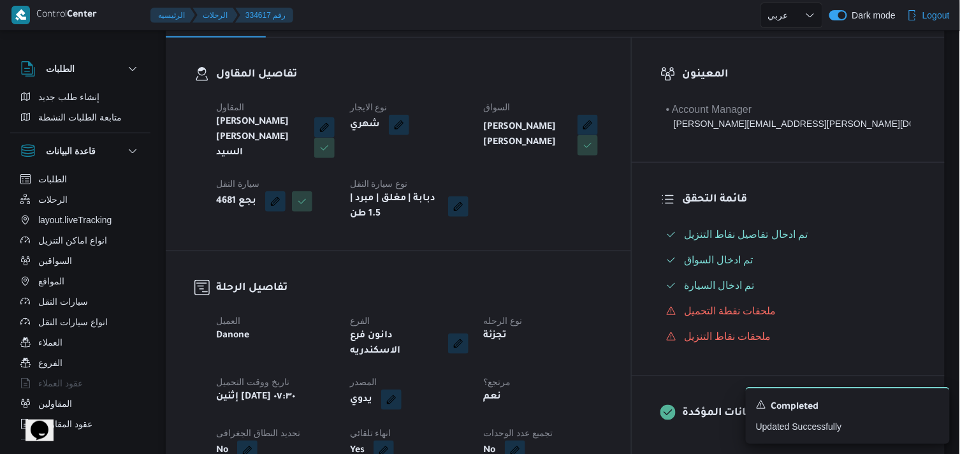
scroll to position [71, 0]
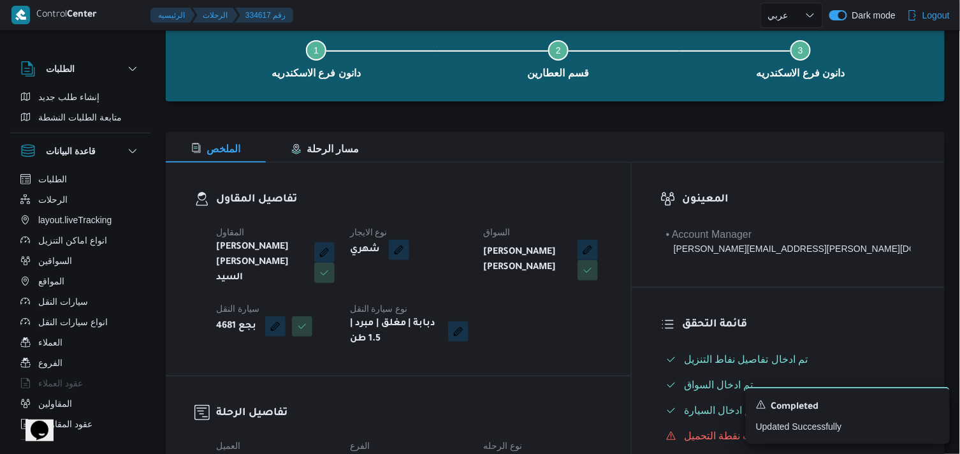
select select "ar"
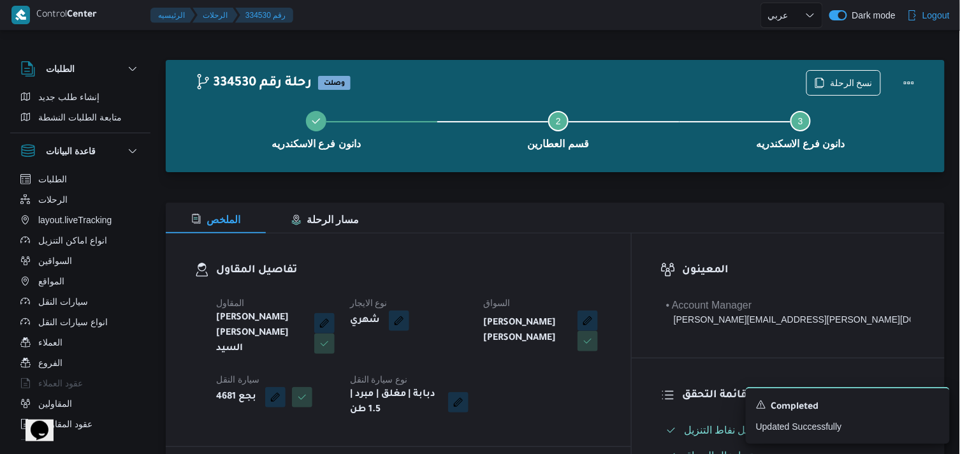
select select "ar"
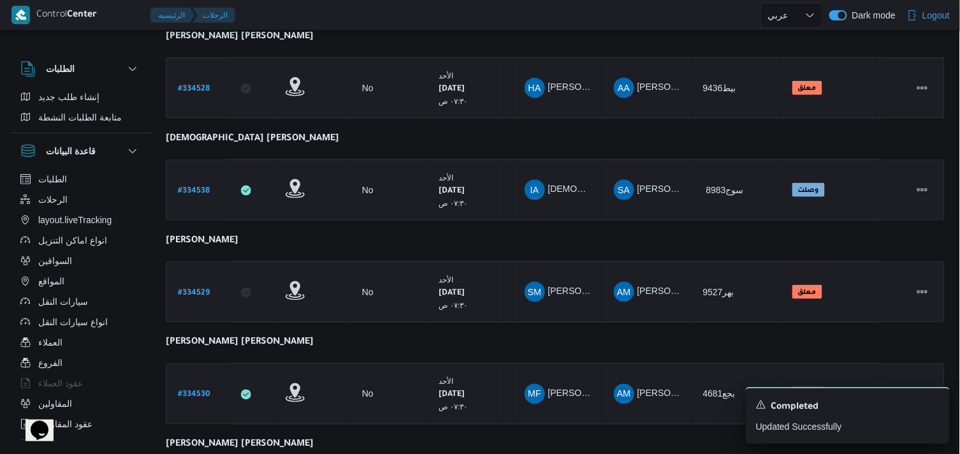
scroll to position [480, 0]
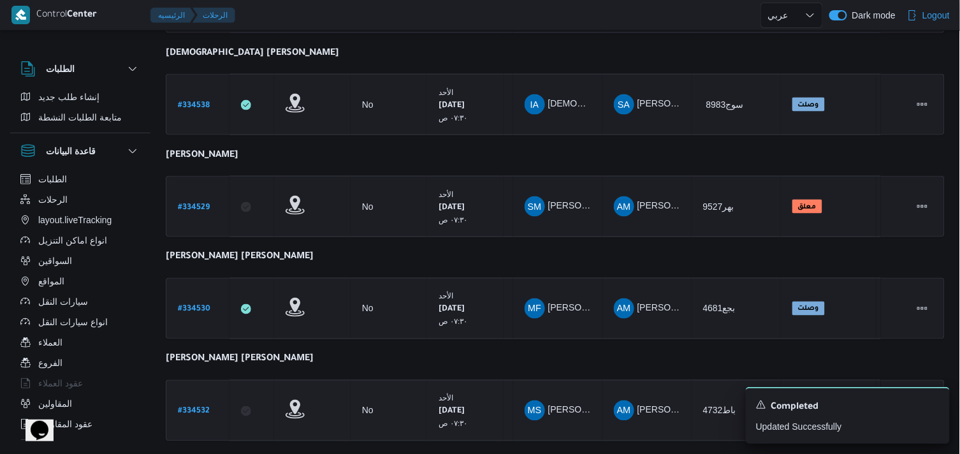
click at [192, 407] on b "# 334532" at bounding box center [194, 411] width 32 height 9
select select "ar"
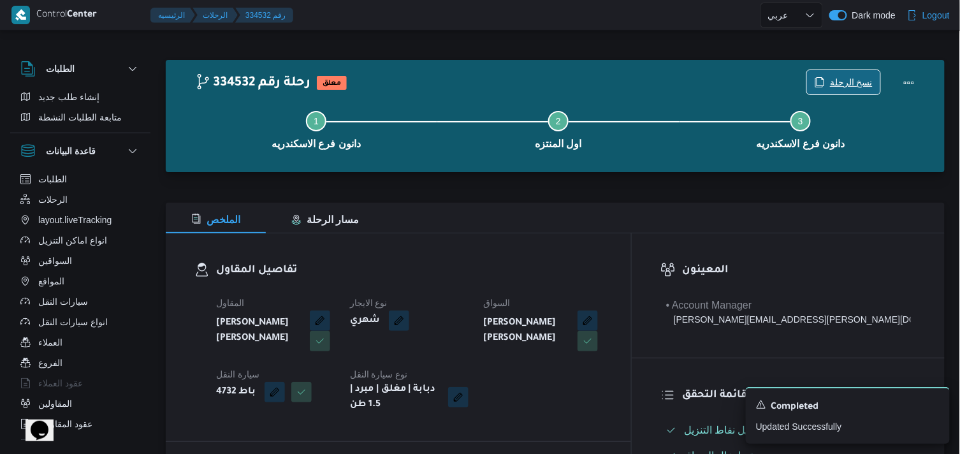
click at [824, 80] on icon "button" at bounding box center [819, 82] width 10 height 10
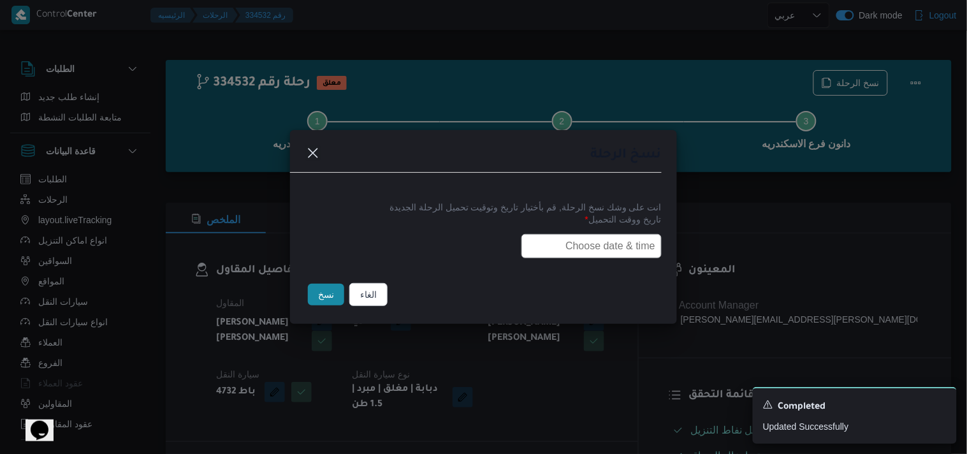
click at [591, 236] on input "text" at bounding box center [591, 246] width 140 height 24
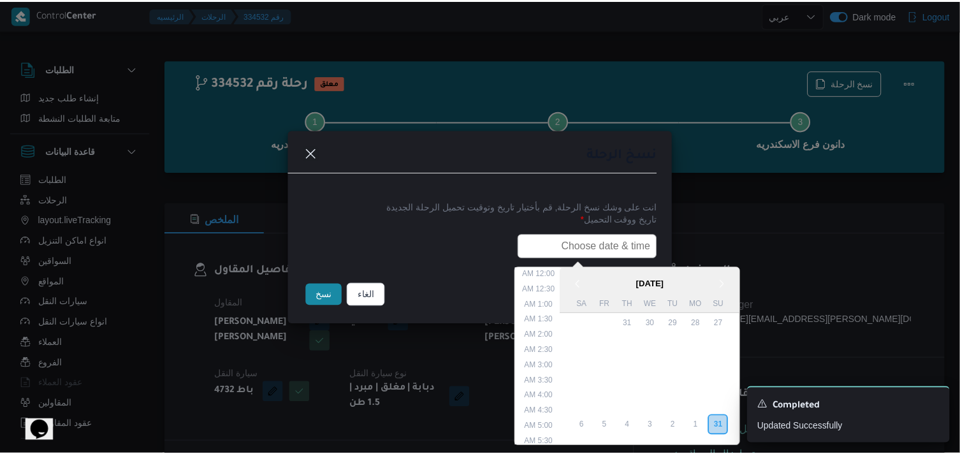
scroll to position [317, 0]
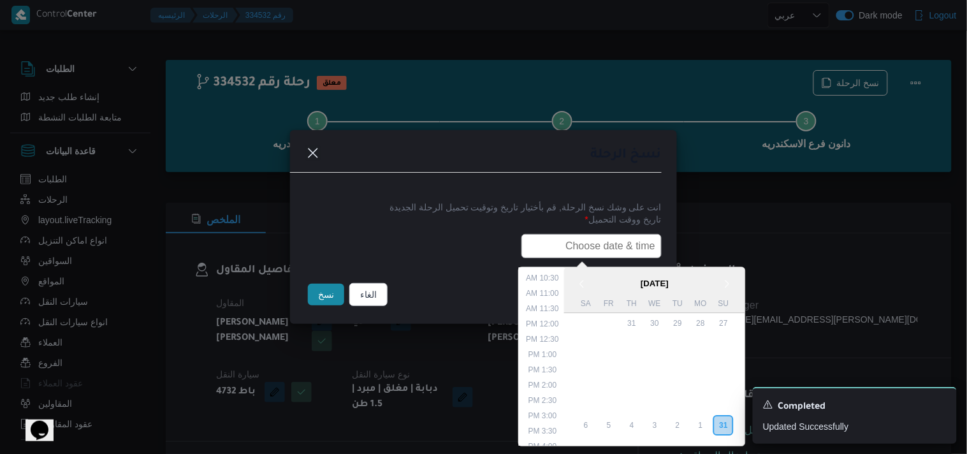
type input "01/09/2025 7:30AM"
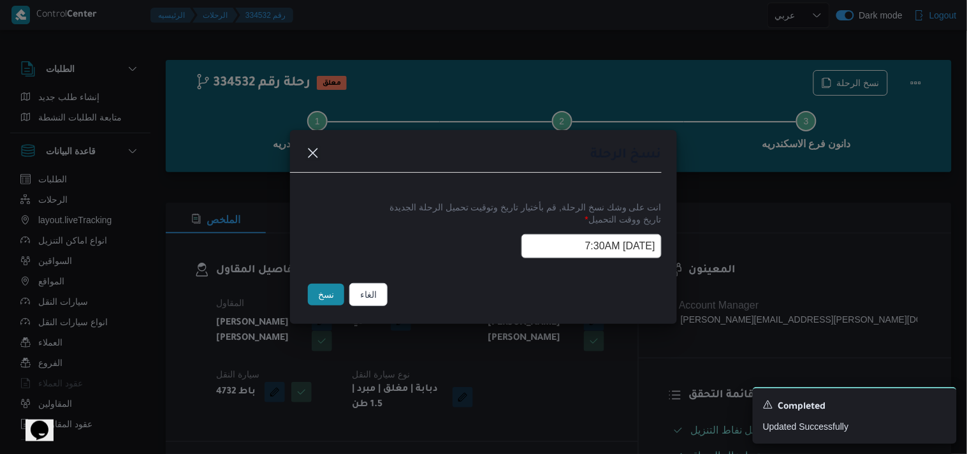
click at [334, 284] on button "نسخ" at bounding box center [326, 295] width 36 height 22
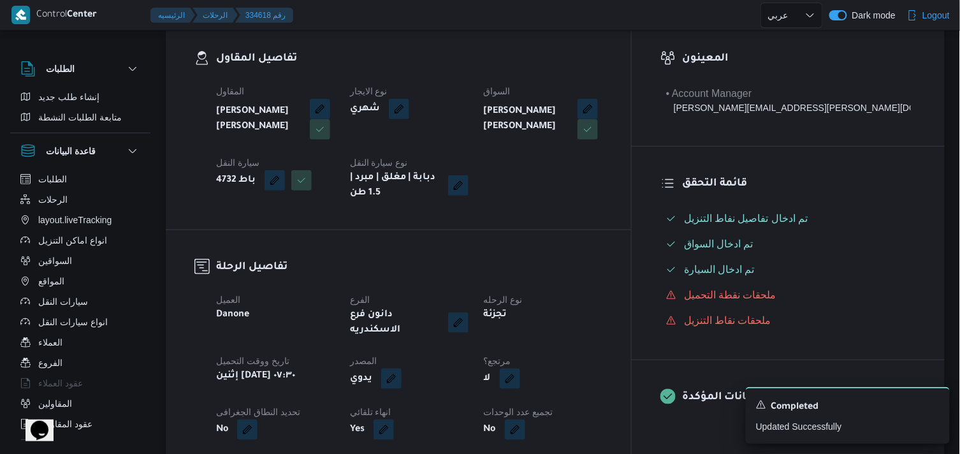
scroll to position [212, 0]
click at [520, 367] on button "button" at bounding box center [510, 377] width 20 height 20
click at [517, 414] on div "هل هناك مرتجع؟ تاكيد" at bounding box center [576, 406] width 153 height 28
click at [518, 403] on label "هل هناك مرتجع؟" at bounding box center [539, 405] width 76 height 15
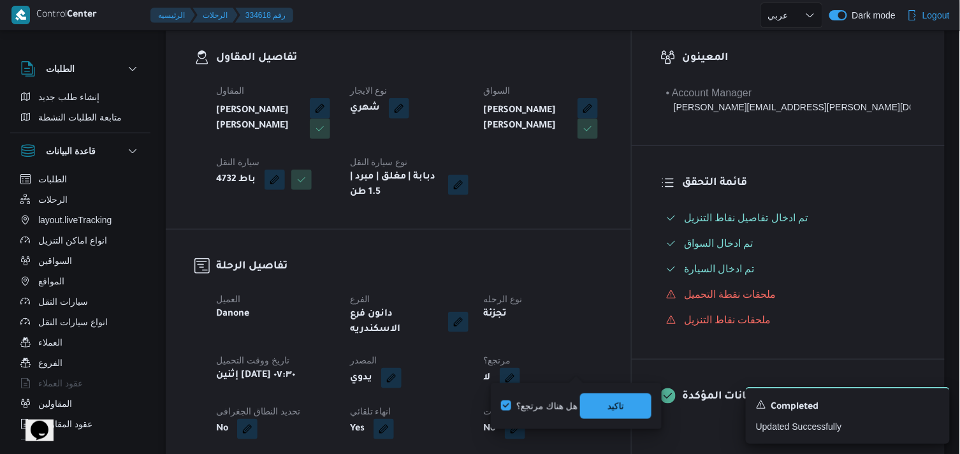
checkbox input "true"
click at [609, 405] on span "تاكيد" at bounding box center [615, 405] width 17 height 15
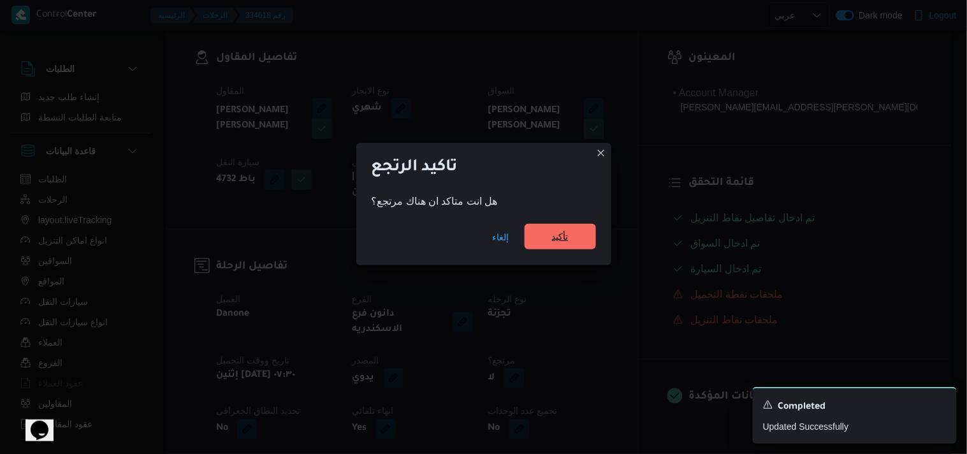
click at [570, 247] on span "تأكيد" at bounding box center [559, 236] width 71 height 25
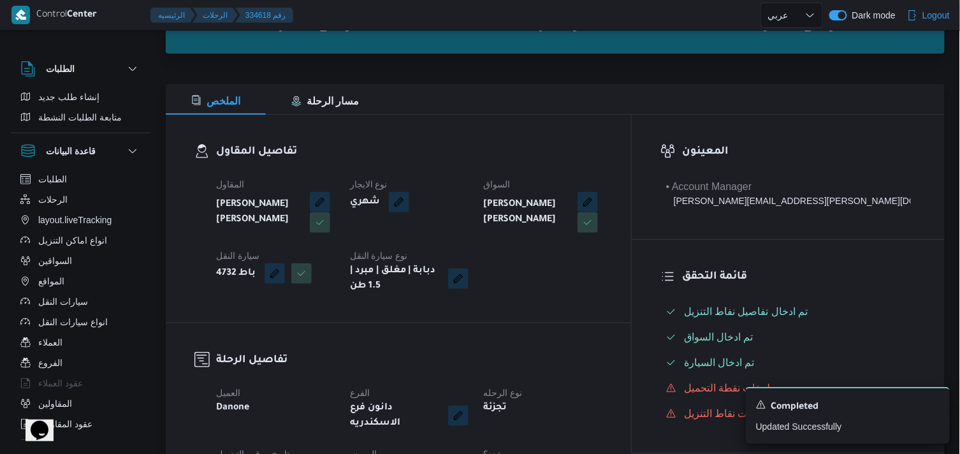
scroll to position [0, 0]
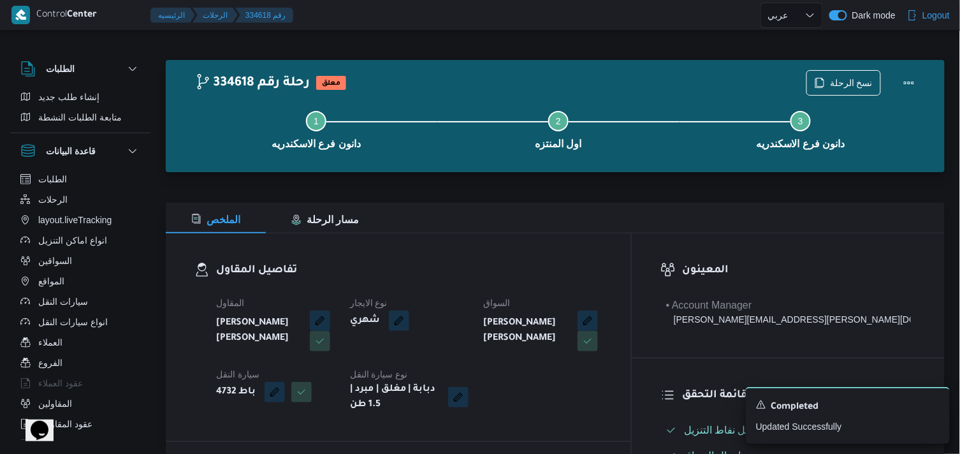
select select "ar"
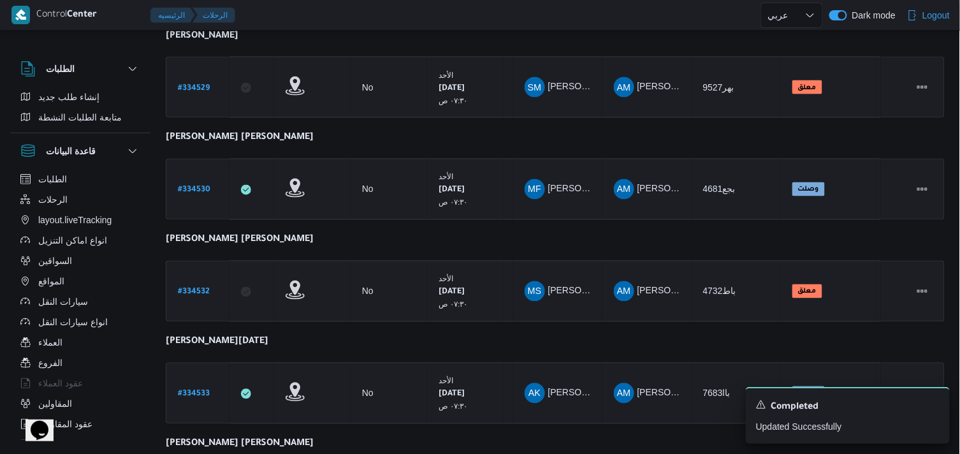
scroll to position [670, 0]
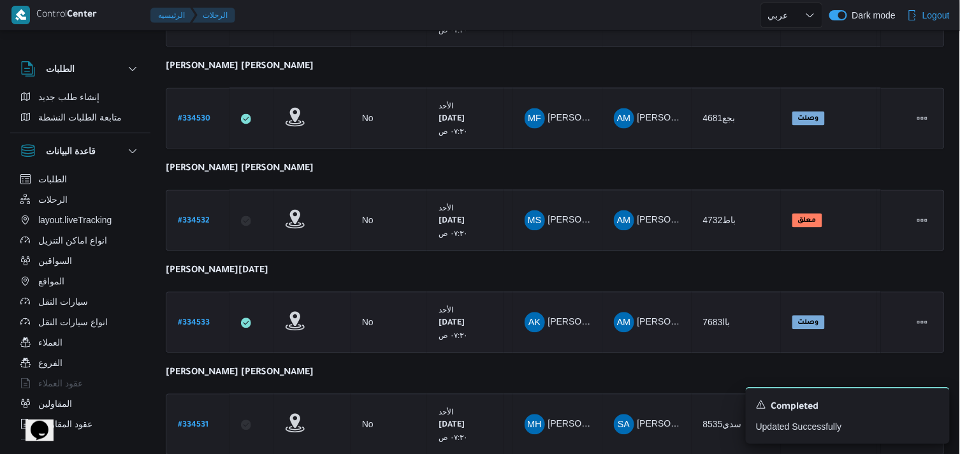
click at [194, 323] on link "# 334533" at bounding box center [194, 322] width 32 height 17
select select "ar"
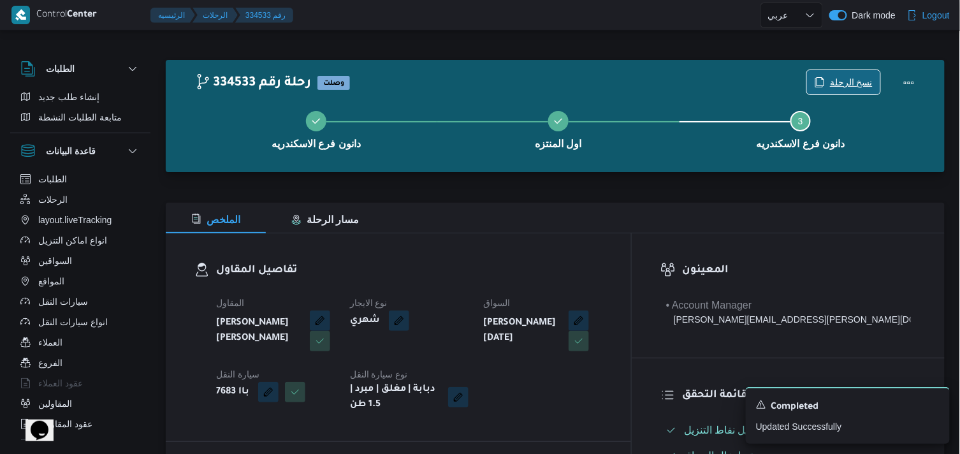
click at [848, 78] on span "نسخ الرحلة" at bounding box center [851, 82] width 43 height 15
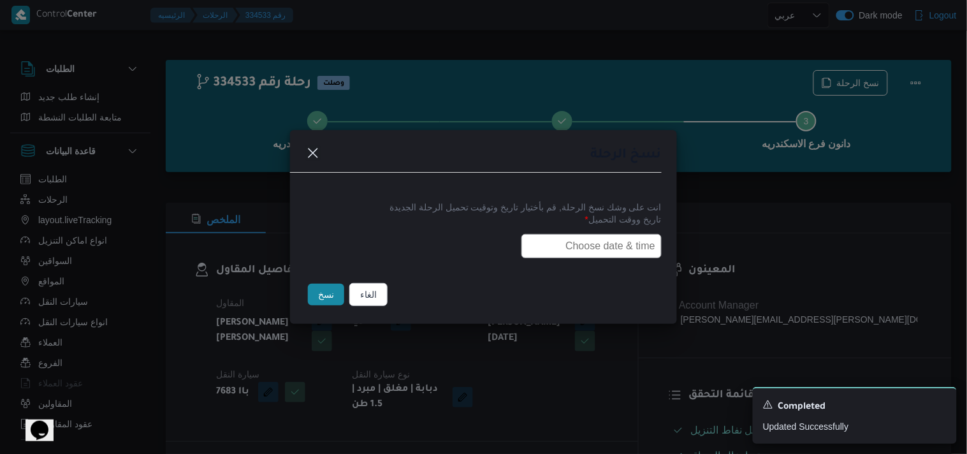
click at [603, 249] on input "text" at bounding box center [591, 246] width 140 height 24
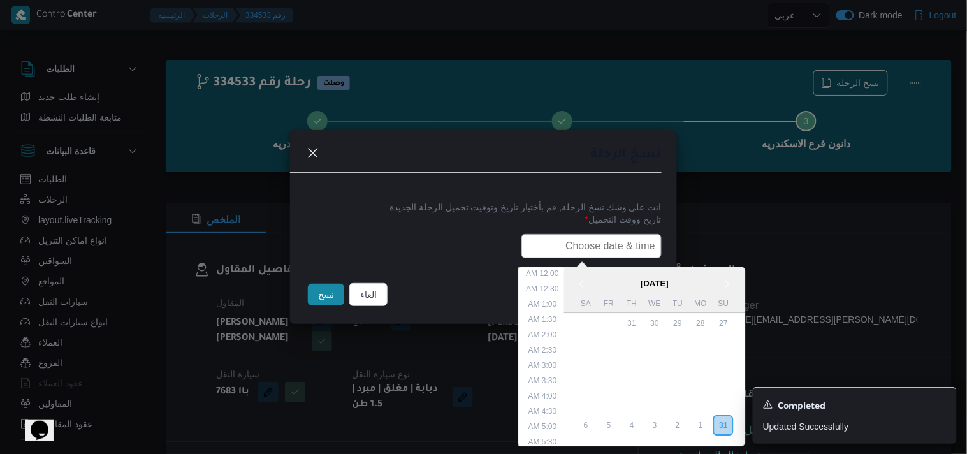
scroll to position [317, 0]
type input "01/09/2025 7:30AM"
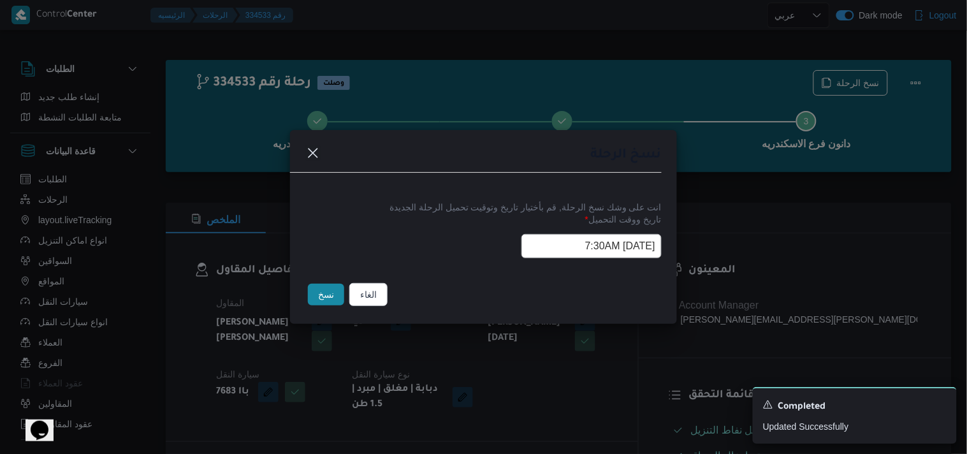
click at [329, 290] on button "نسخ" at bounding box center [326, 295] width 36 height 22
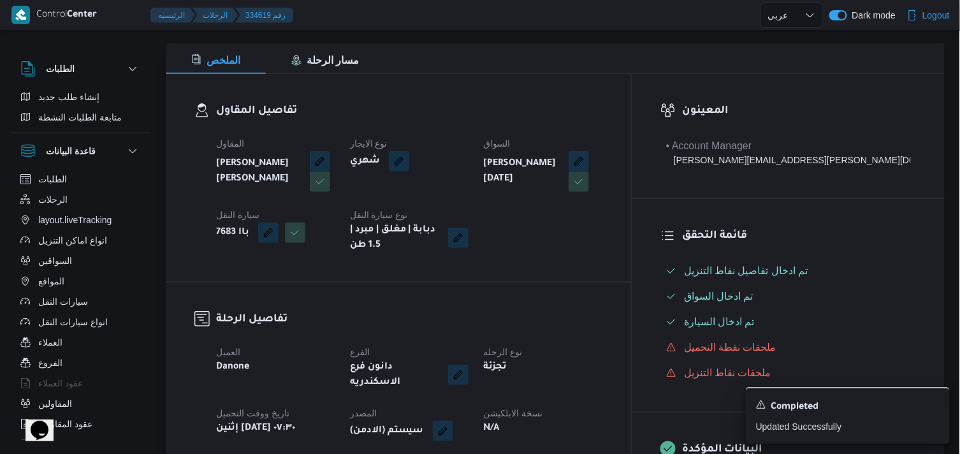
scroll to position [354, 0]
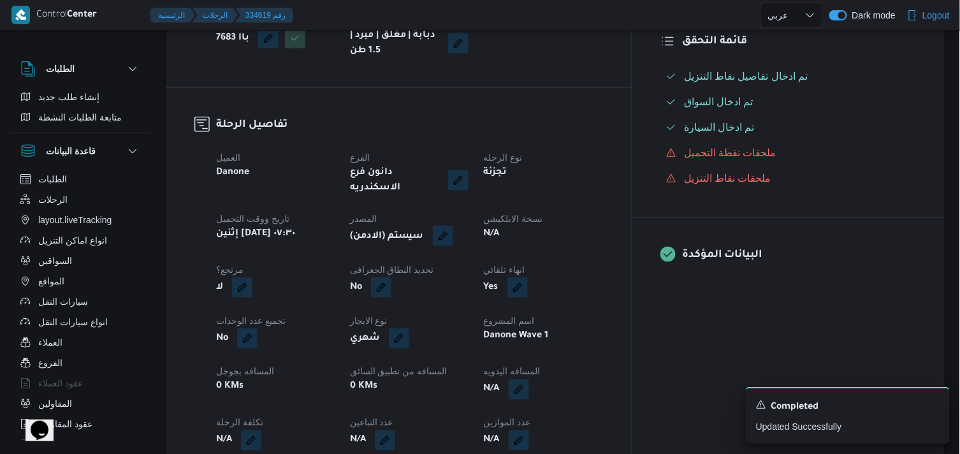
click at [453, 233] on button "button" at bounding box center [443, 236] width 20 height 20
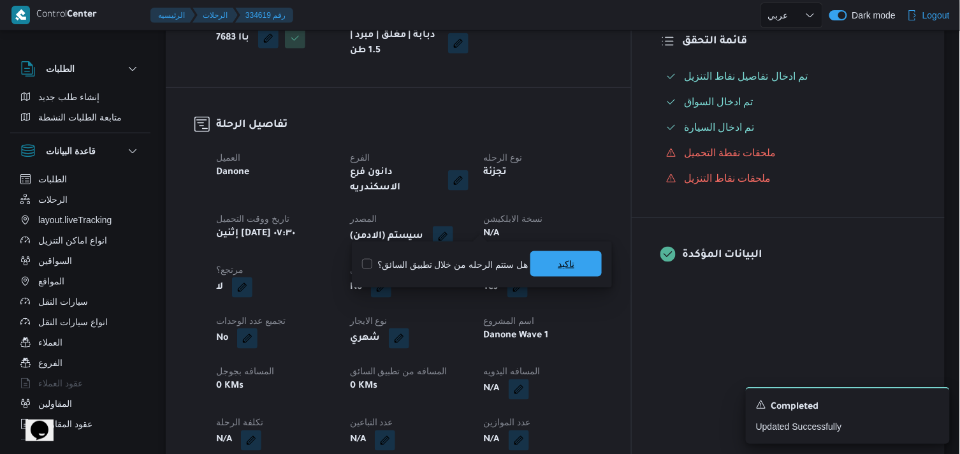
click at [563, 255] on span "تاكيد" at bounding box center [565, 263] width 71 height 25
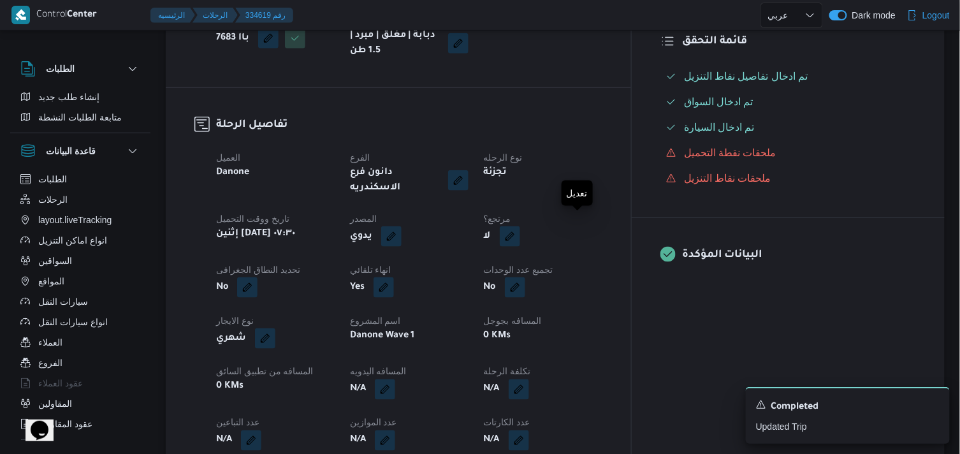
click at [520, 226] on button "button" at bounding box center [510, 236] width 20 height 20
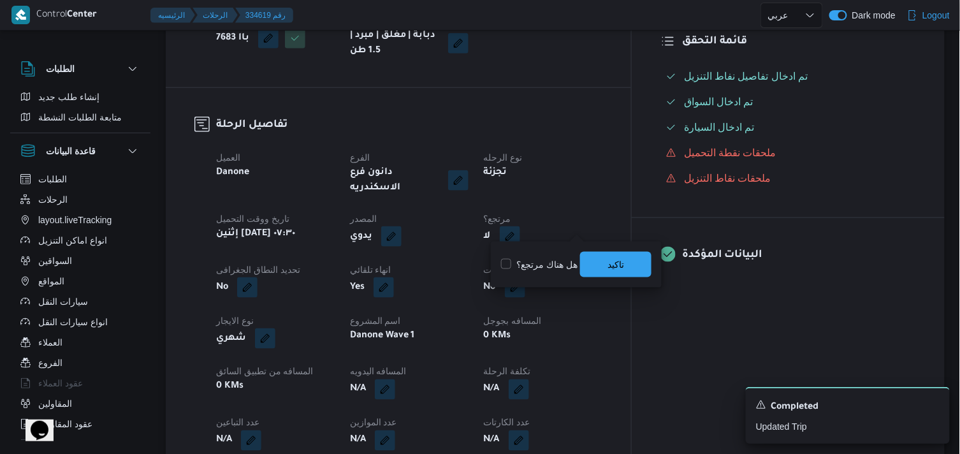
click at [551, 263] on label "هل هناك مرتجع؟" at bounding box center [539, 264] width 76 height 15
checkbox input "true"
click at [590, 253] on span "تاكيد" at bounding box center [615, 263] width 71 height 25
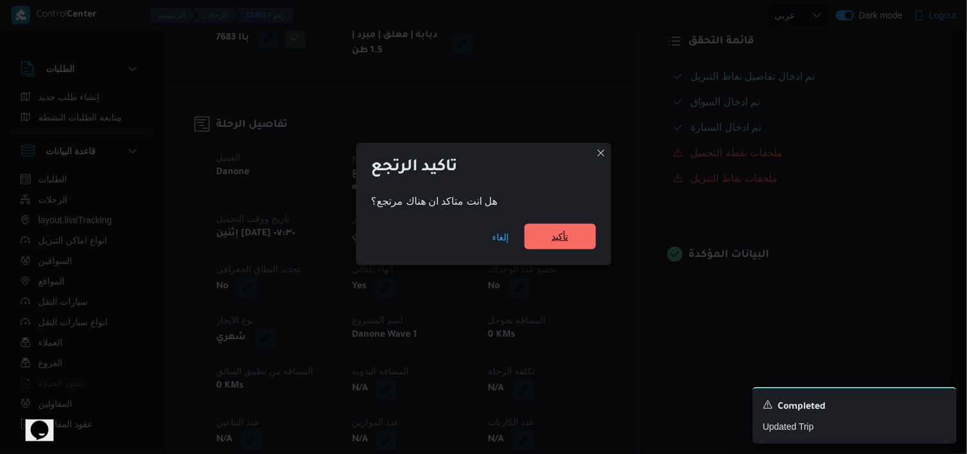
click at [577, 231] on span "تأكيد" at bounding box center [559, 236] width 71 height 25
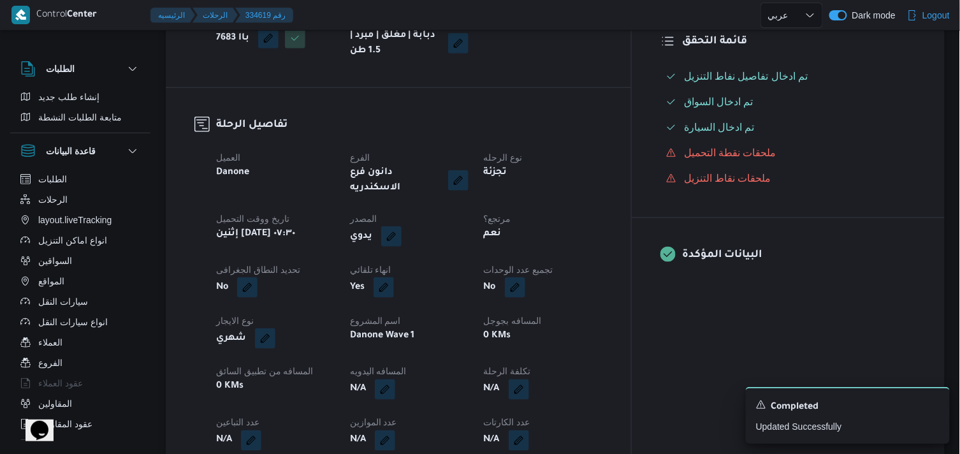
scroll to position [0, 0]
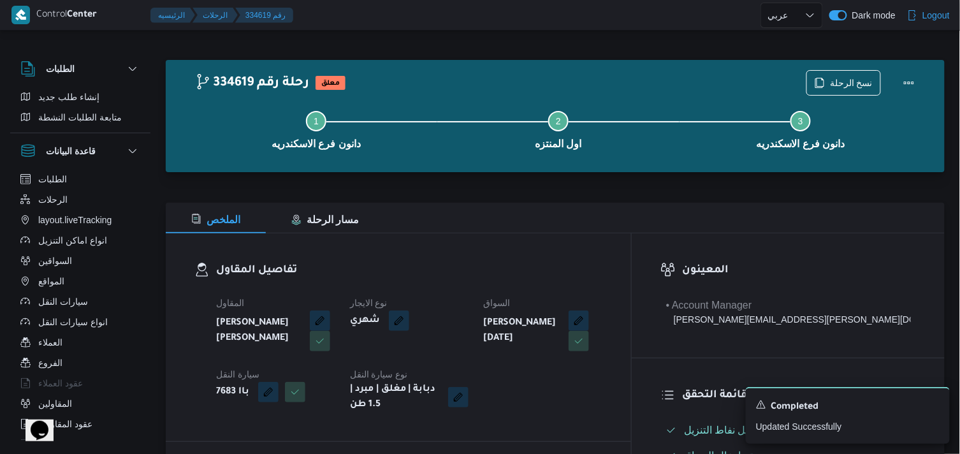
select select "ar"
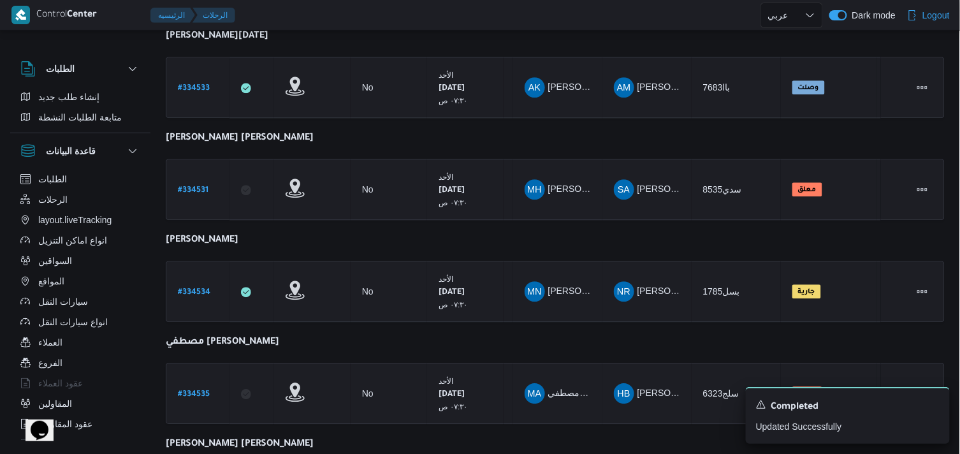
scroll to position [900, 0]
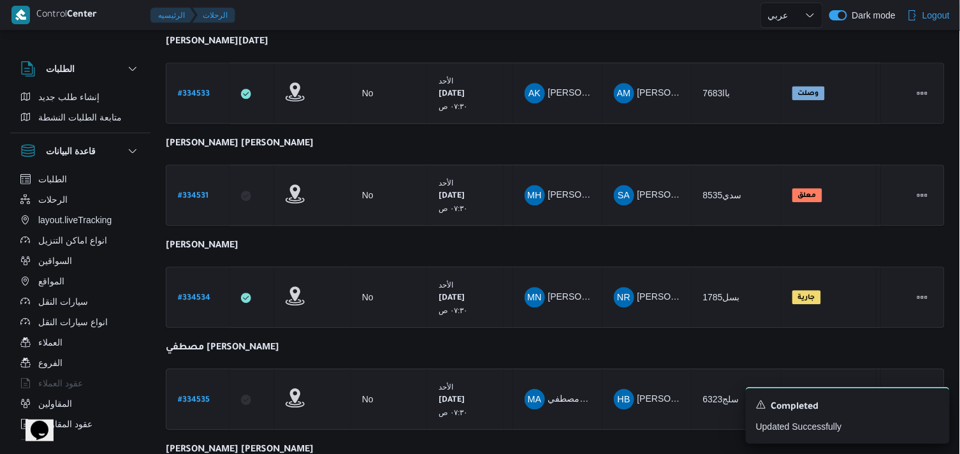
click at [192, 192] on b "# 334531" at bounding box center [193, 196] width 31 height 9
select select "ar"
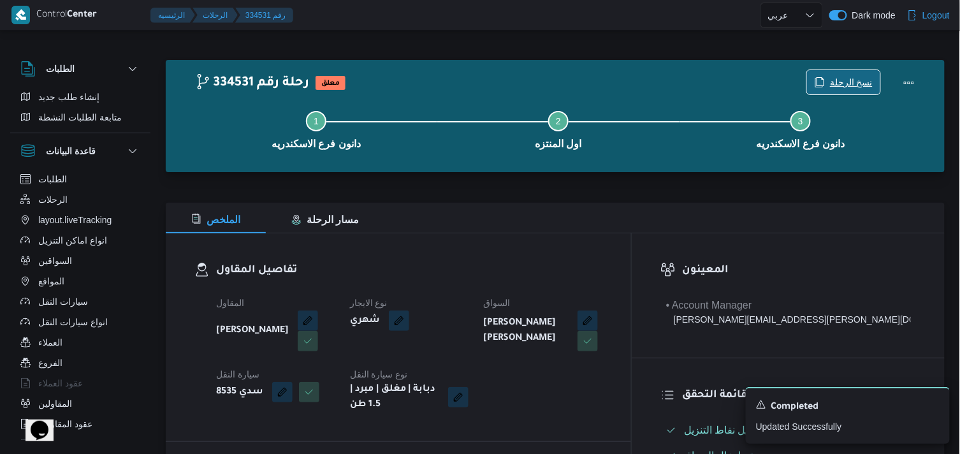
click at [863, 84] on span "نسخ الرحلة" at bounding box center [851, 82] width 43 height 15
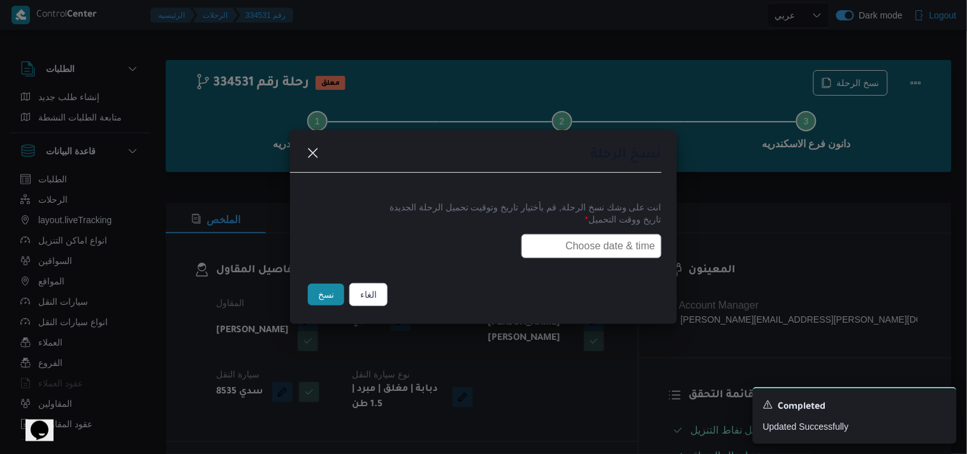
click at [571, 245] on input "text" at bounding box center [591, 246] width 140 height 24
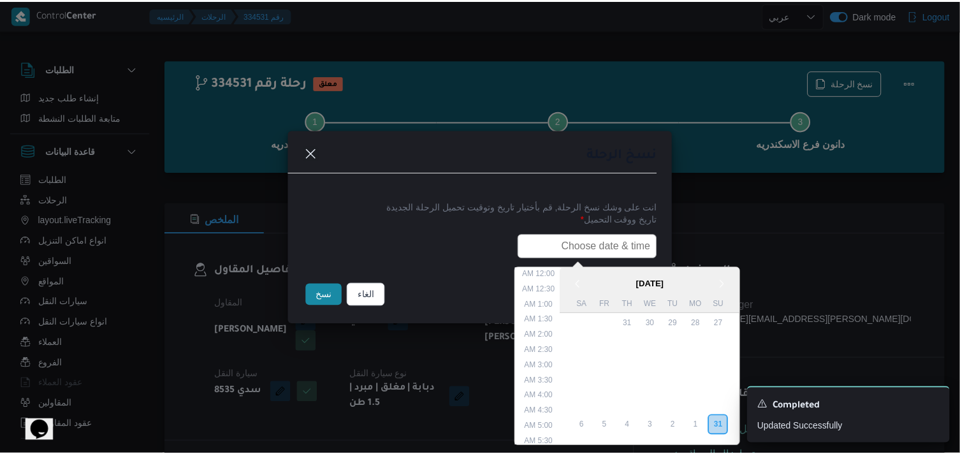
scroll to position [317, 0]
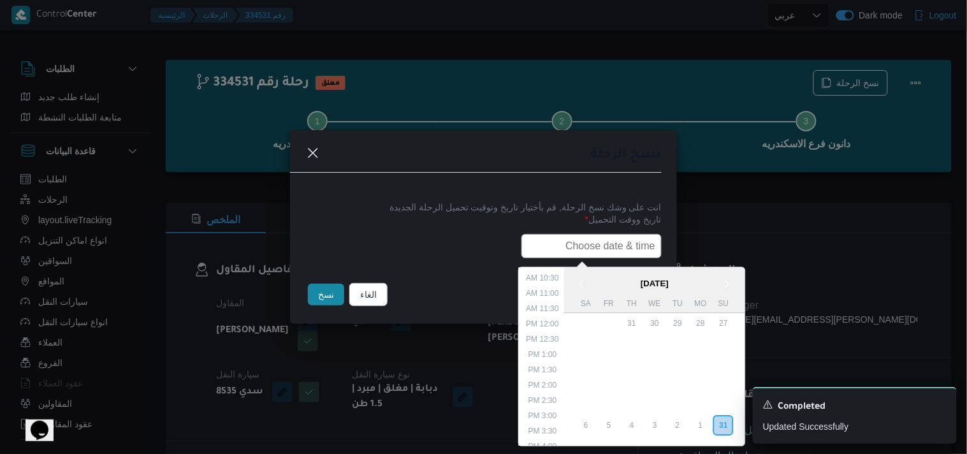
type input "01/09/2025 7:30AM"
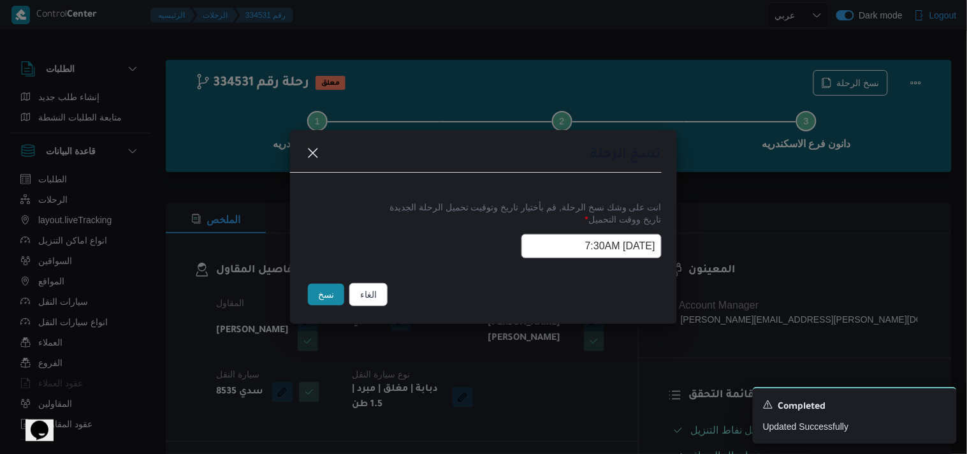
click at [322, 288] on button "نسخ" at bounding box center [326, 295] width 36 height 22
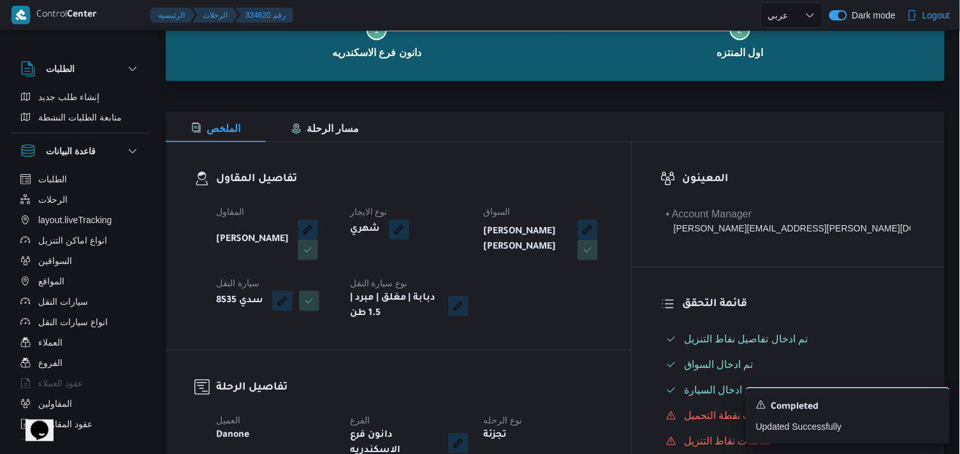
scroll to position [212, 0]
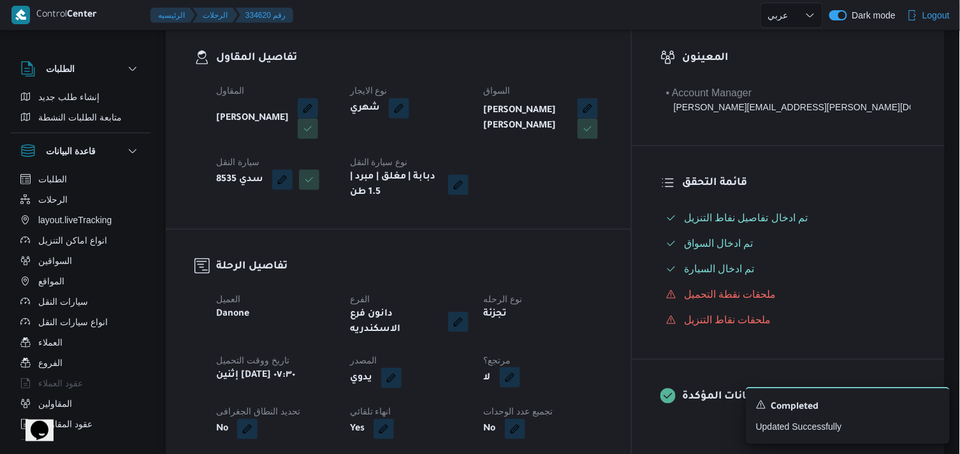
click at [520, 367] on button "button" at bounding box center [510, 377] width 20 height 20
click at [562, 403] on label "هل هناك مرتجع؟" at bounding box center [539, 405] width 76 height 15
checkbox input "true"
click at [628, 394] on span "تاكيد" at bounding box center [615, 405] width 71 height 25
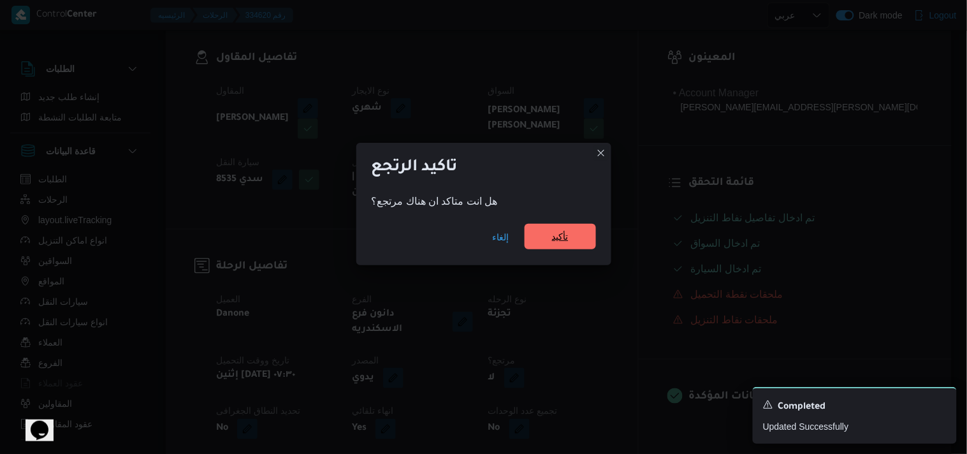
click at [549, 249] on span "تأكيد" at bounding box center [559, 236] width 71 height 25
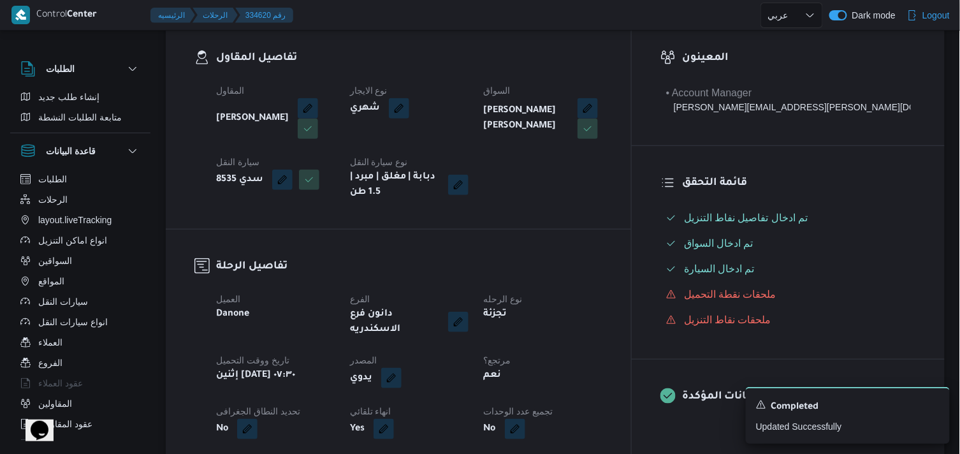
scroll to position [0, 0]
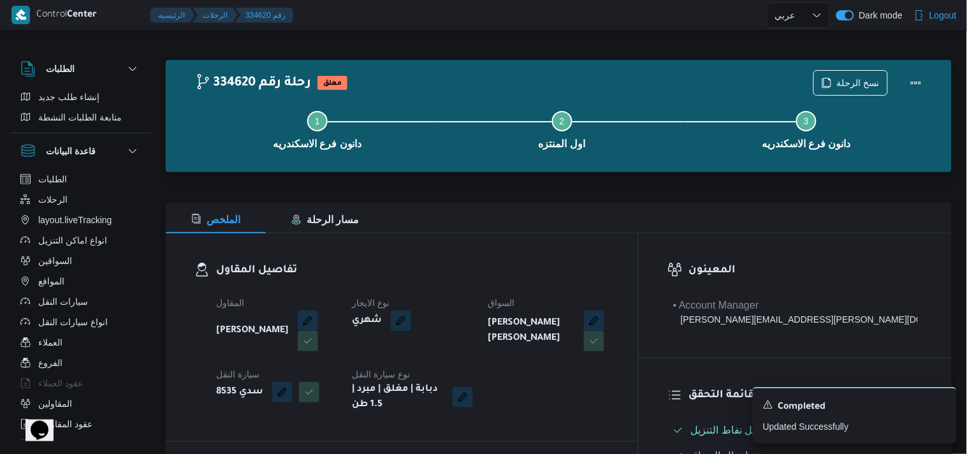
select select "ar"
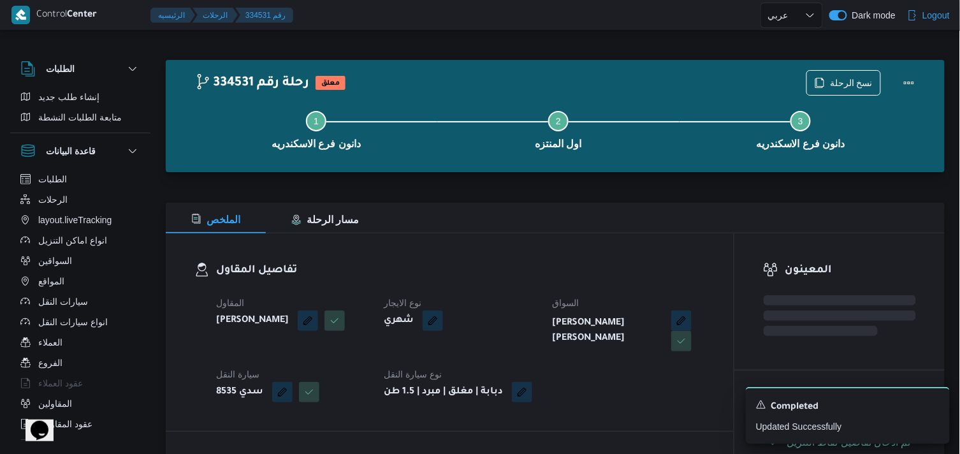
select select "ar"
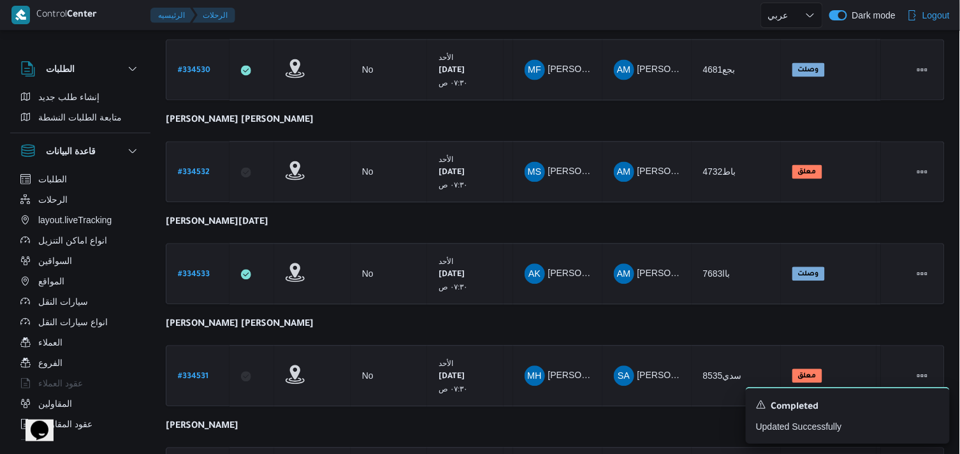
scroll to position [956, 0]
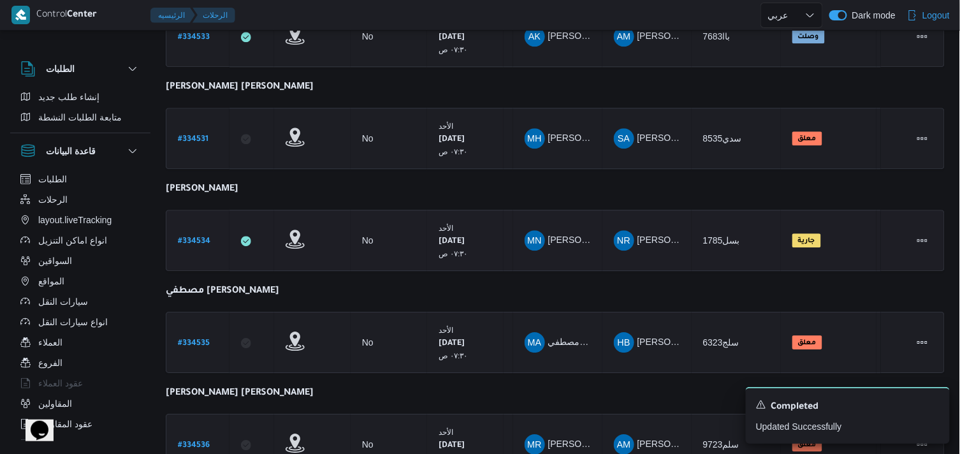
click at [199, 237] on b "# 334534" at bounding box center [194, 241] width 32 height 9
select select "ar"
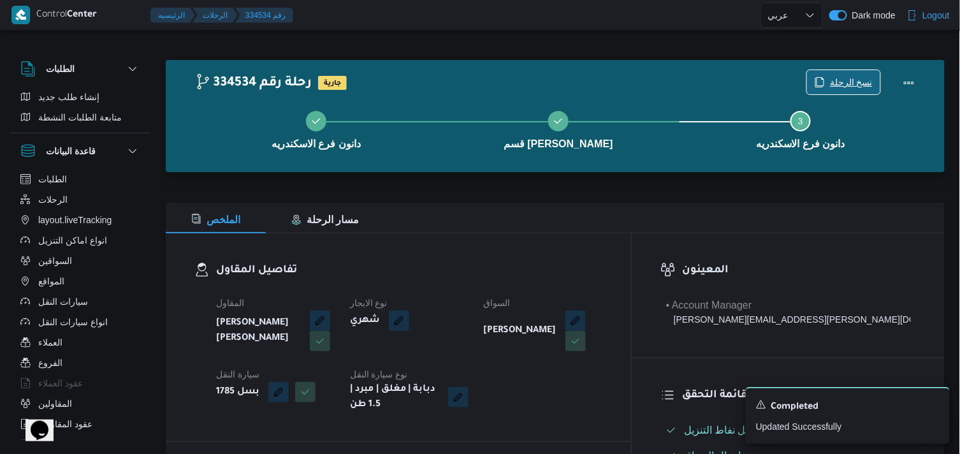
click at [816, 83] on span "نسخ الرحلة" at bounding box center [843, 82] width 73 height 24
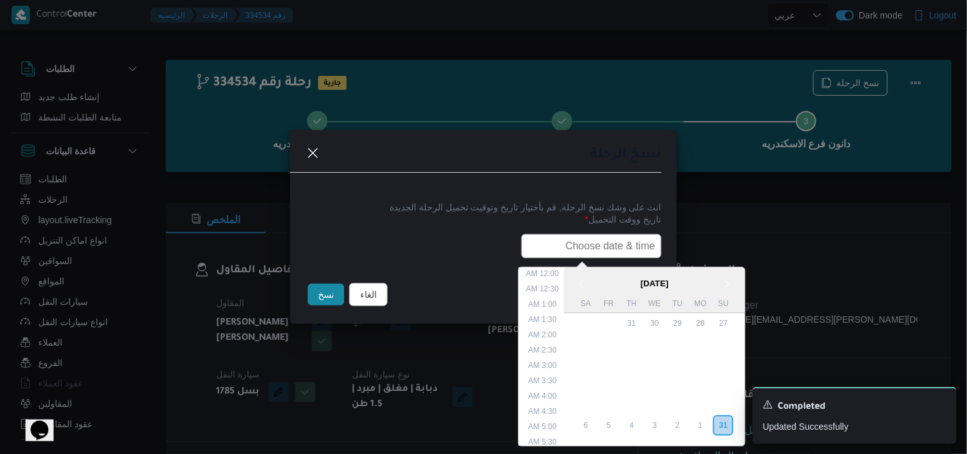
click at [603, 249] on input "text" at bounding box center [591, 246] width 140 height 24
type input "01/09/2025 7:30AM"
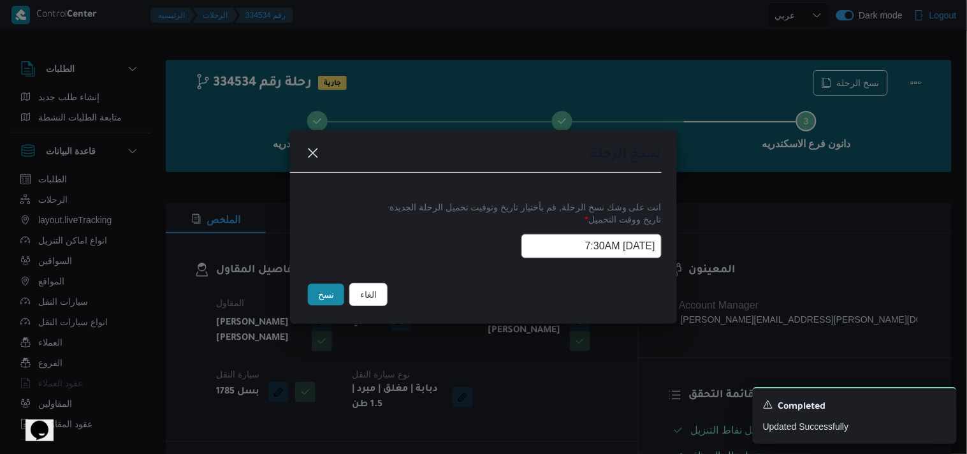
click at [327, 300] on button "نسخ" at bounding box center [326, 295] width 36 height 22
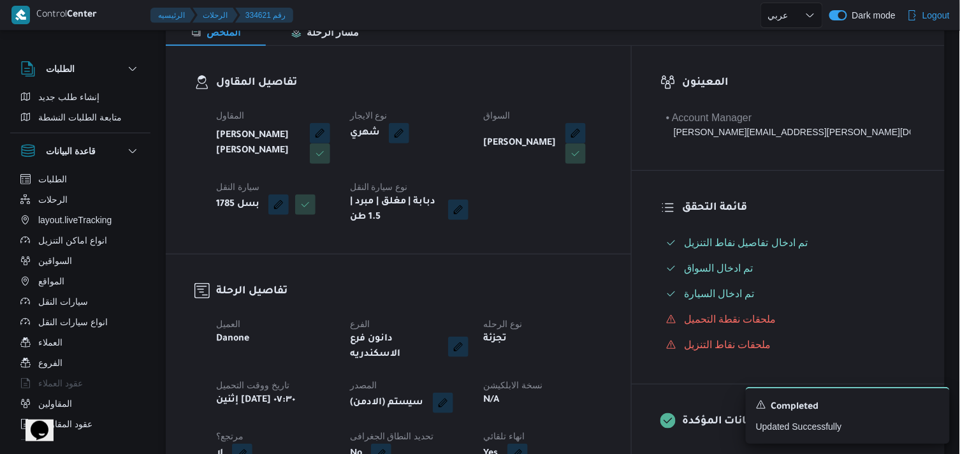
scroll to position [212, 0]
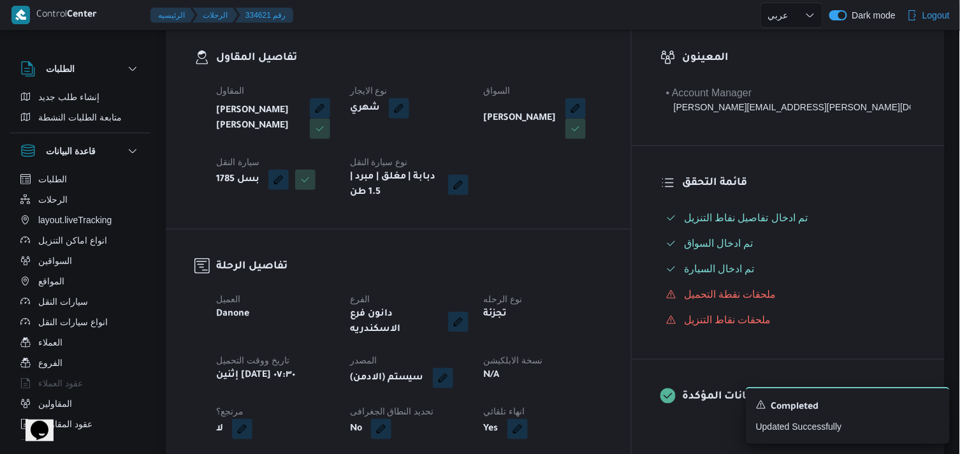
click at [470, 366] on div "(سيستم (الادمن" at bounding box center [409, 377] width 121 height 23
click at [453, 372] on button "button" at bounding box center [443, 377] width 20 height 20
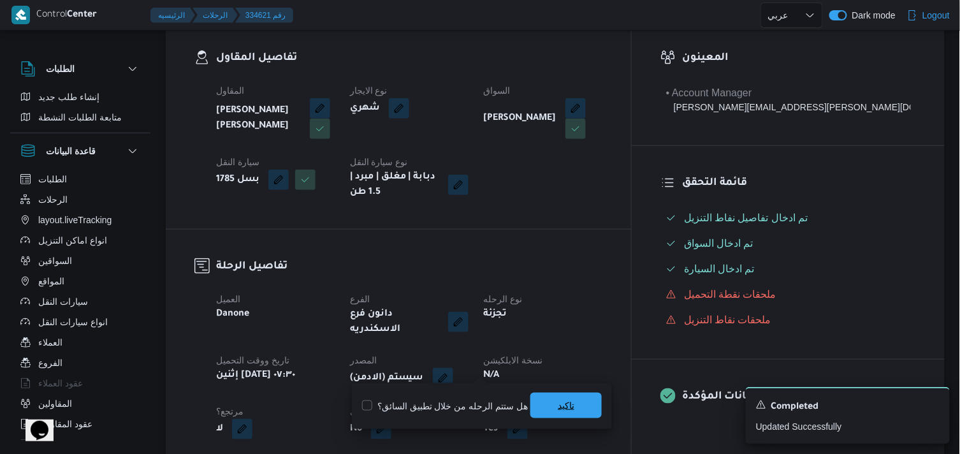
click at [537, 396] on span "تاكيد" at bounding box center [565, 405] width 71 height 25
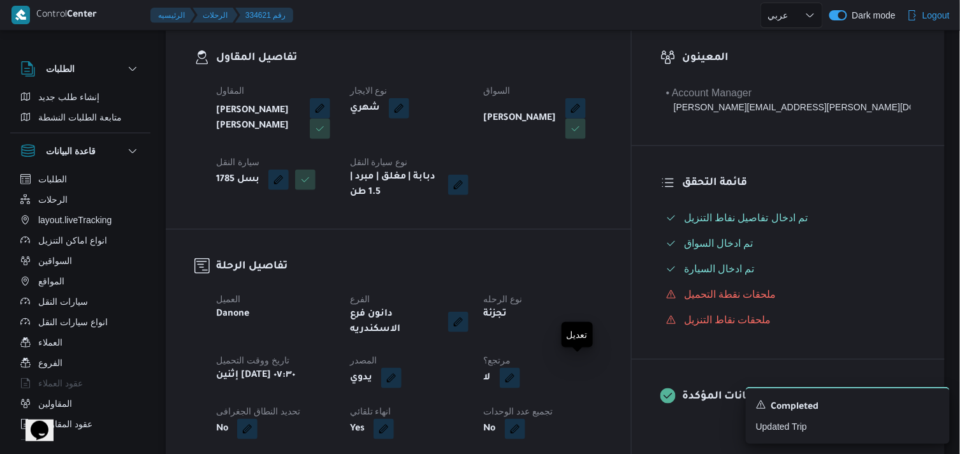
click at [520, 368] on button "button" at bounding box center [510, 378] width 20 height 20
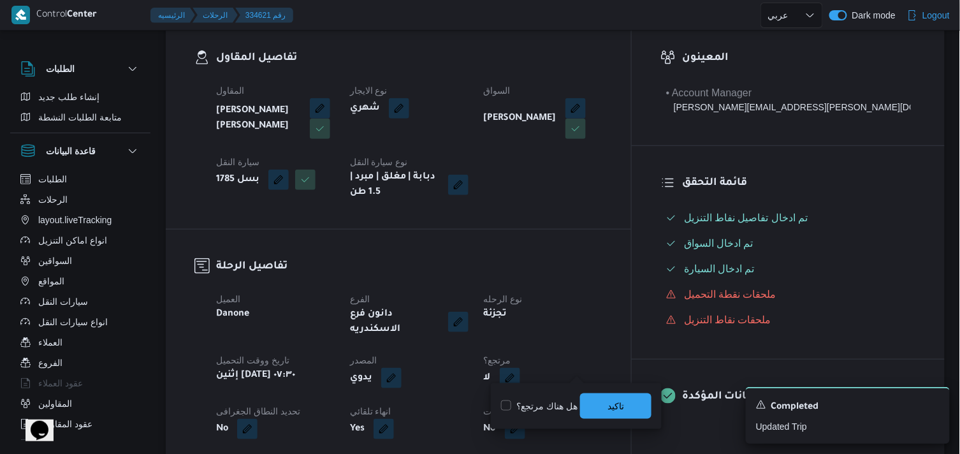
click at [533, 398] on label "هل هناك مرتجع؟" at bounding box center [539, 405] width 76 height 15
checkbox input "true"
click at [593, 397] on span "تاكيد" at bounding box center [615, 405] width 71 height 25
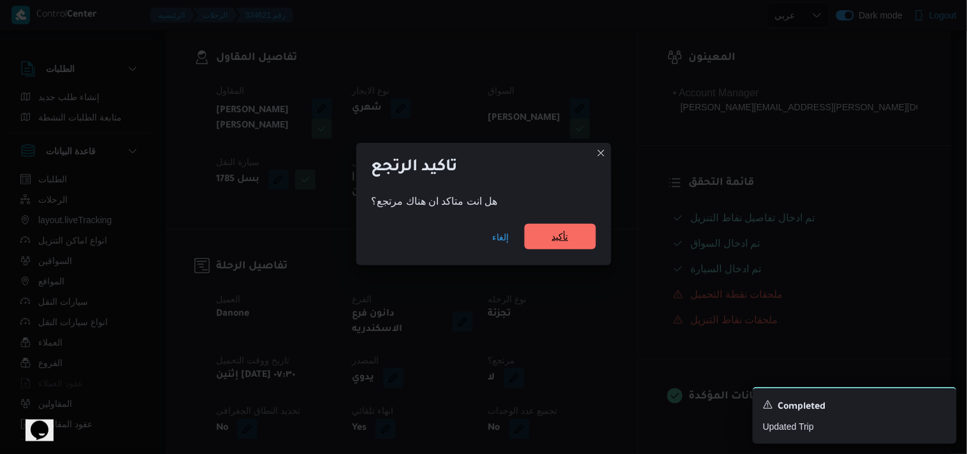
click at [561, 234] on span "تأكيد" at bounding box center [560, 236] width 17 height 15
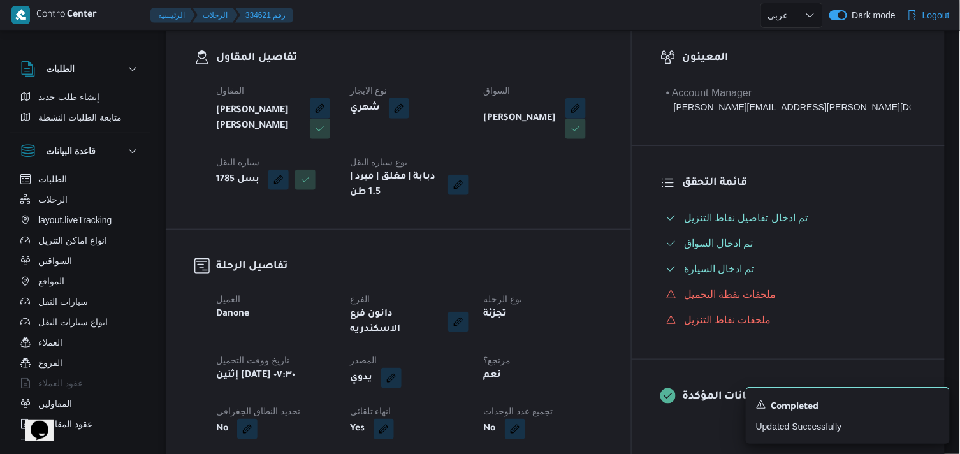
select select "ar"
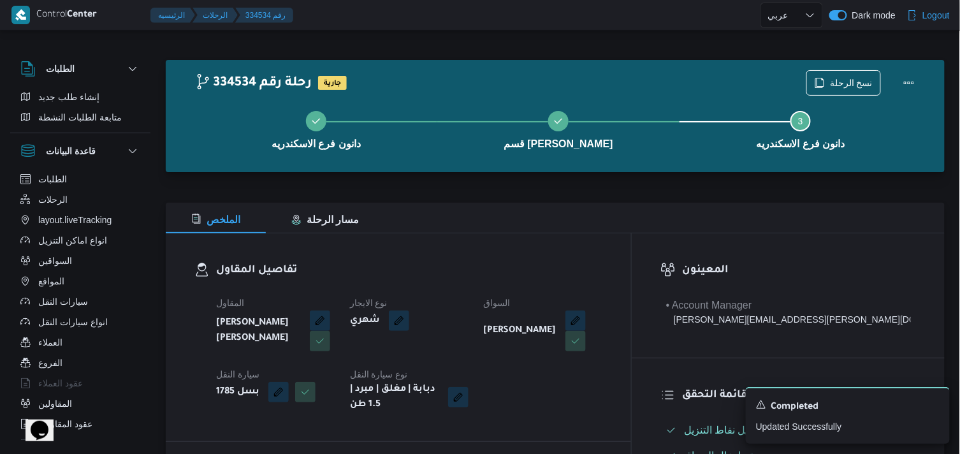
select select "ar"
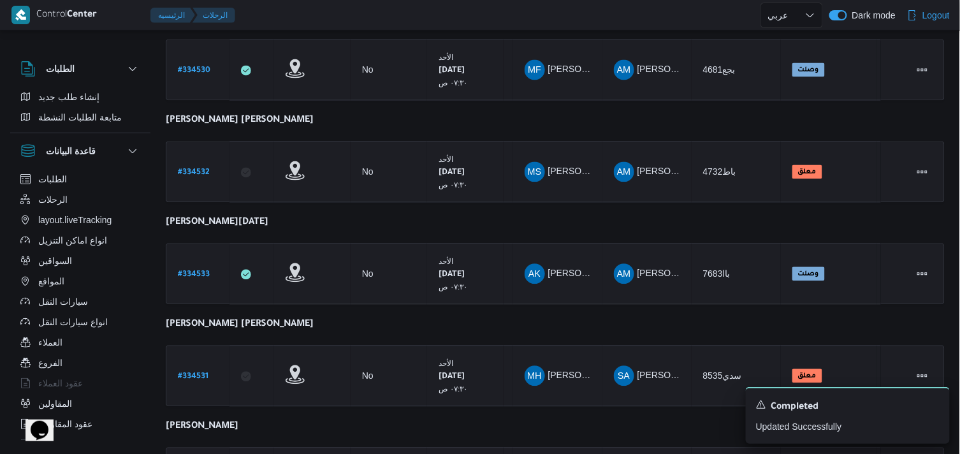
scroll to position [956, 0]
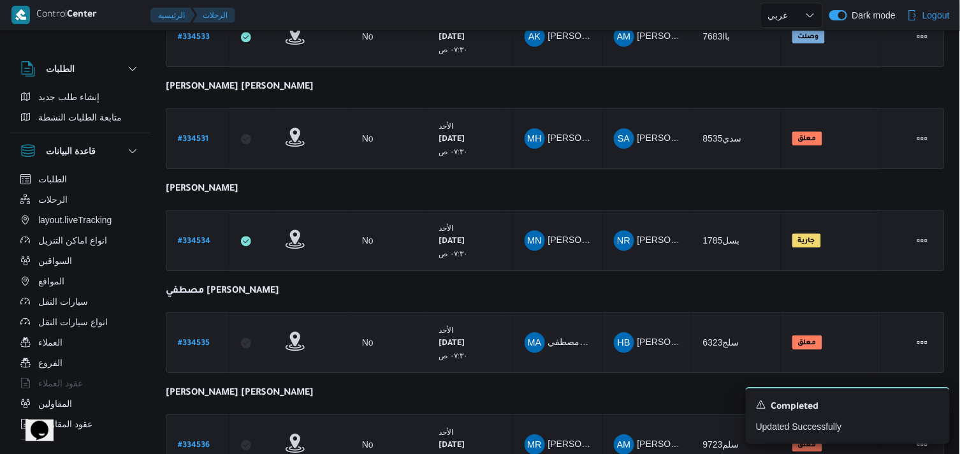
click at [204, 339] on b "# 334535" at bounding box center [194, 343] width 32 height 9
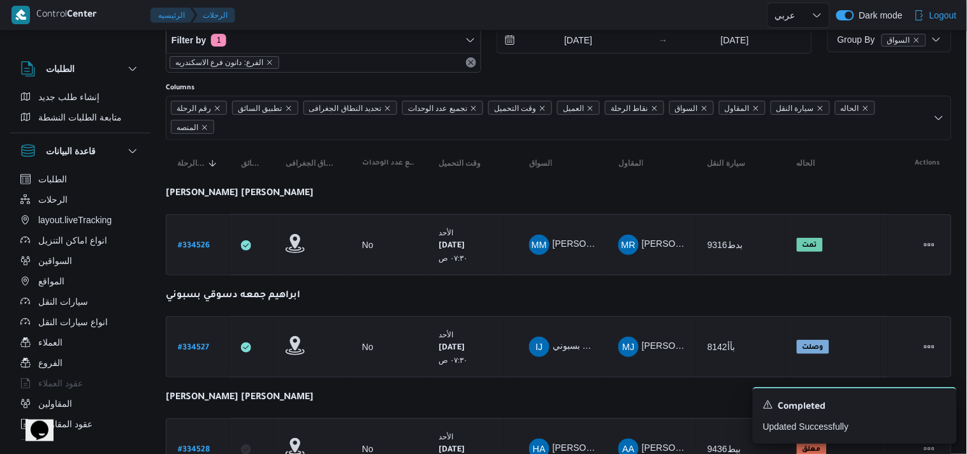
select select "ar"
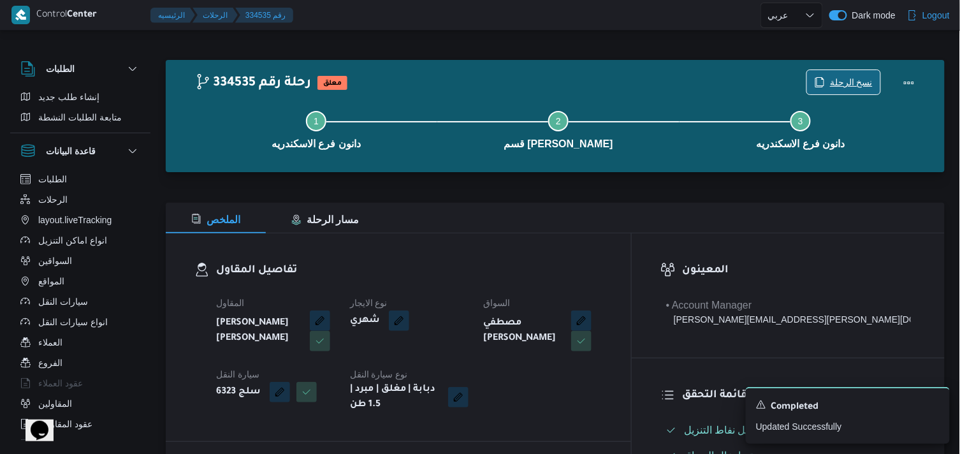
click at [862, 78] on span "نسخ الرحلة" at bounding box center [851, 82] width 43 height 15
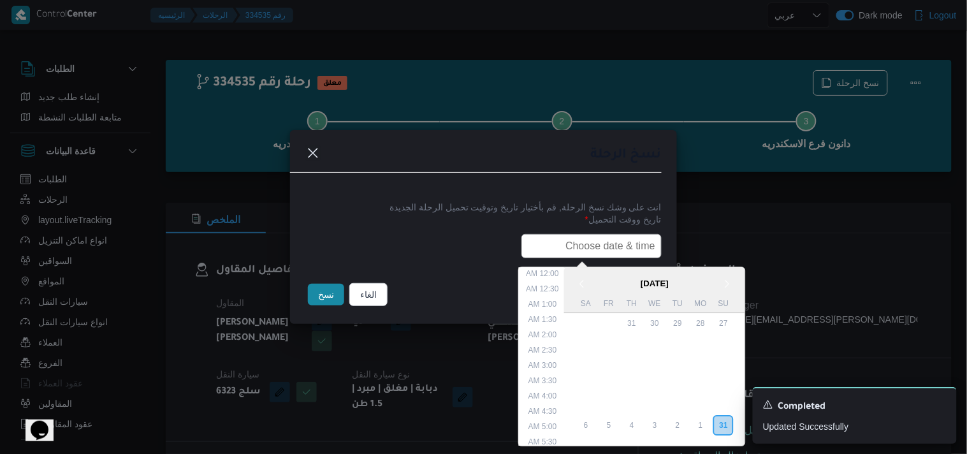
click at [552, 236] on input "text" at bounding box center [591, 246] width 140 height 24
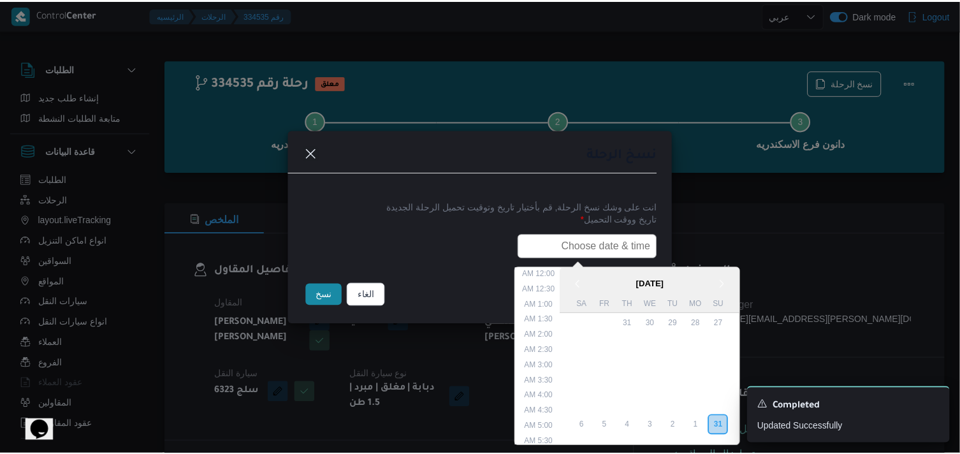
scroll to position [317, 0]
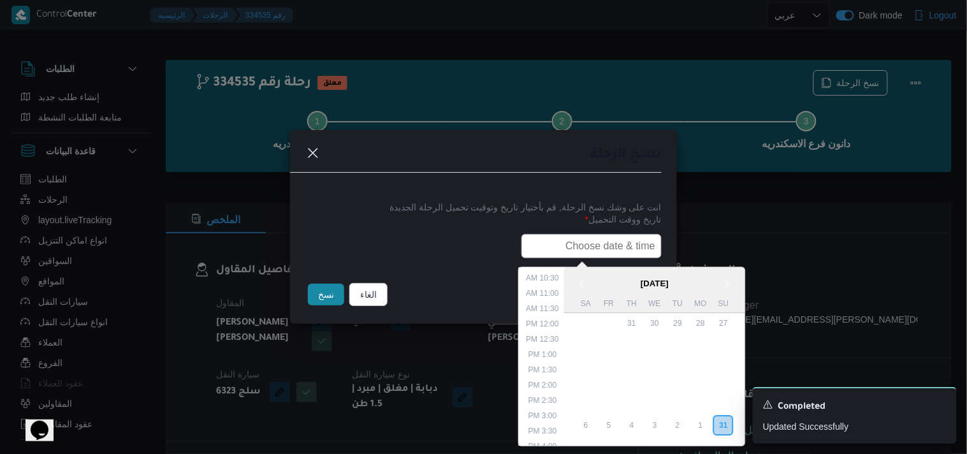
type input "01/09/2025 7:30AM"
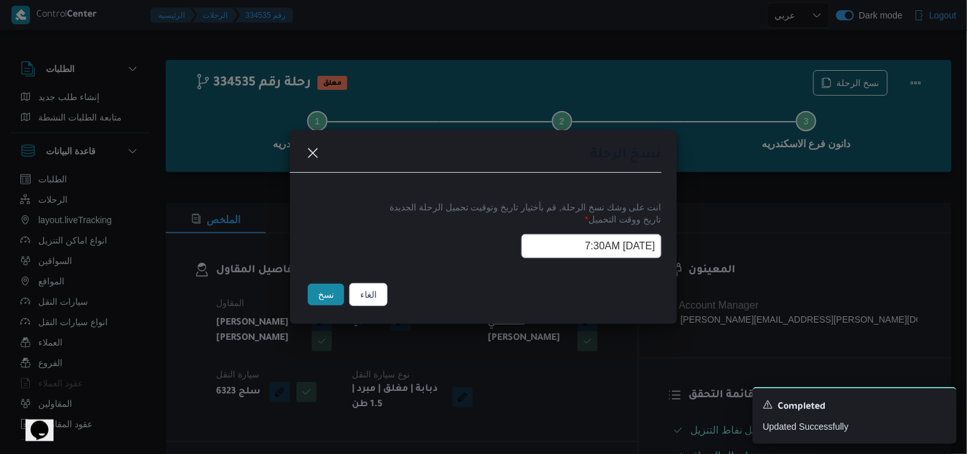
click at [331, 304] on button "نسخ" at bounding box center [326, 295] width 36 height 22
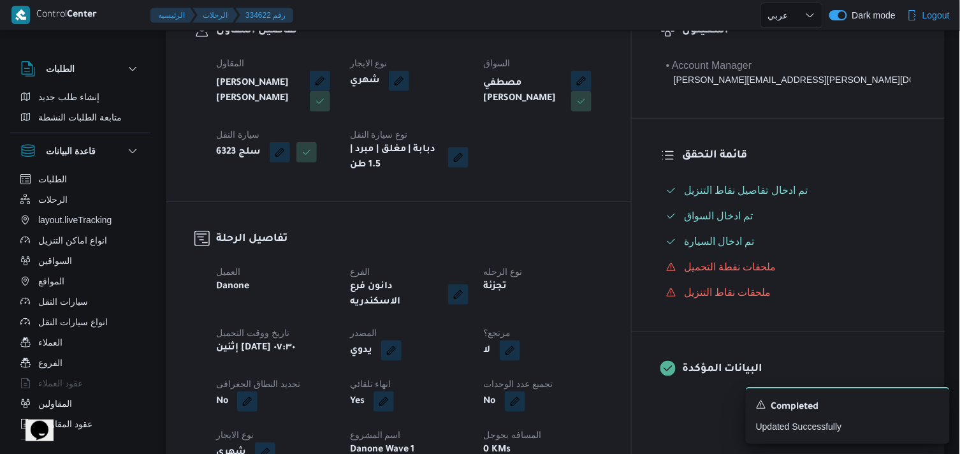
scroll to position [283, 0]
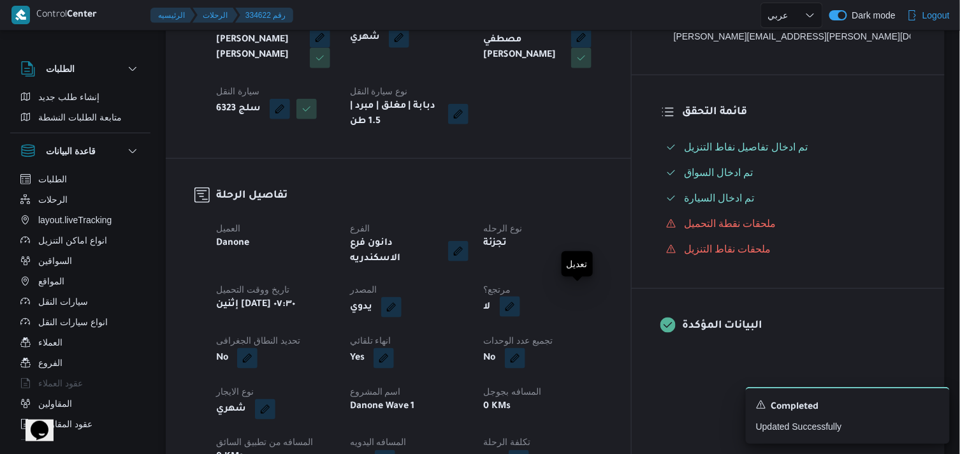
click at [520, 300] on button "button" at bounding box center [510, 306] width 20 height 20
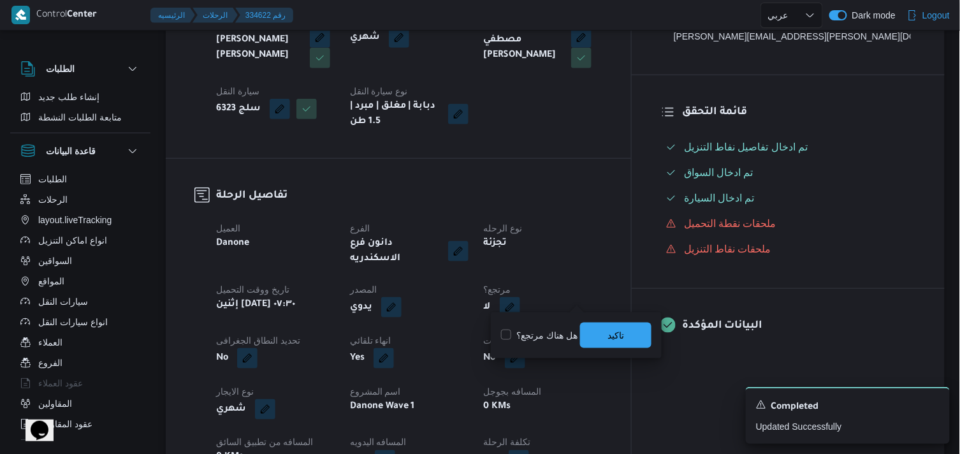
click at [558, 329] on label "هل هناك مرتجع؟" at bounding box center [539, 335] width 76 height 15
checkbox input "true"
click at [607, 322] on span "تاكيد" at bounding box center [615, 334] width 71 height 25
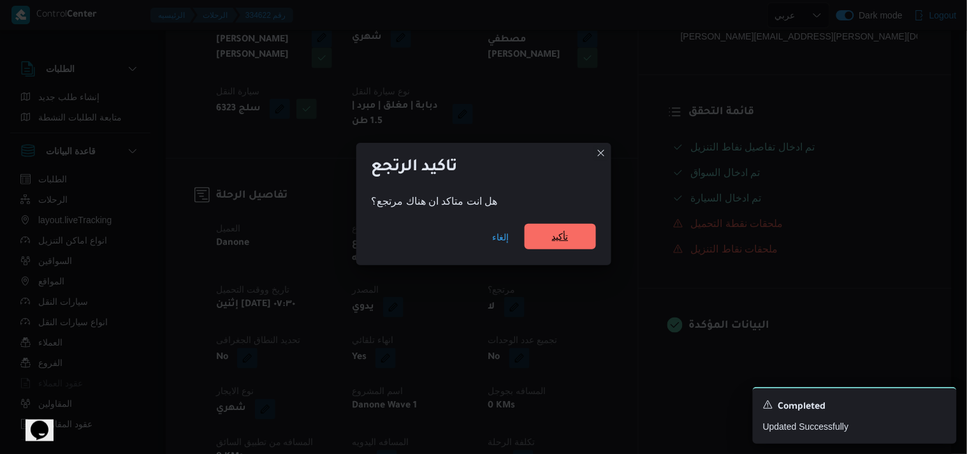
click at [563, 234] on span "تأكيد" at bounding box center [560, 236] width 17 height 15
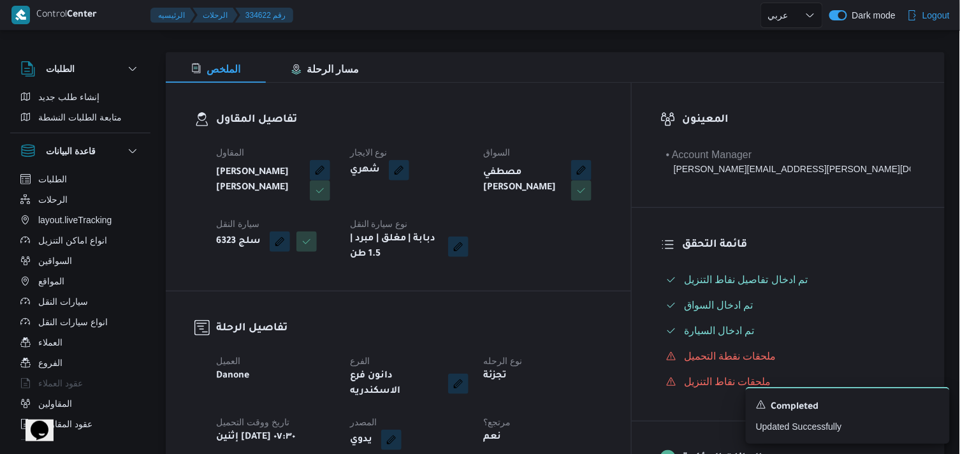
scroll to position [0, 0]
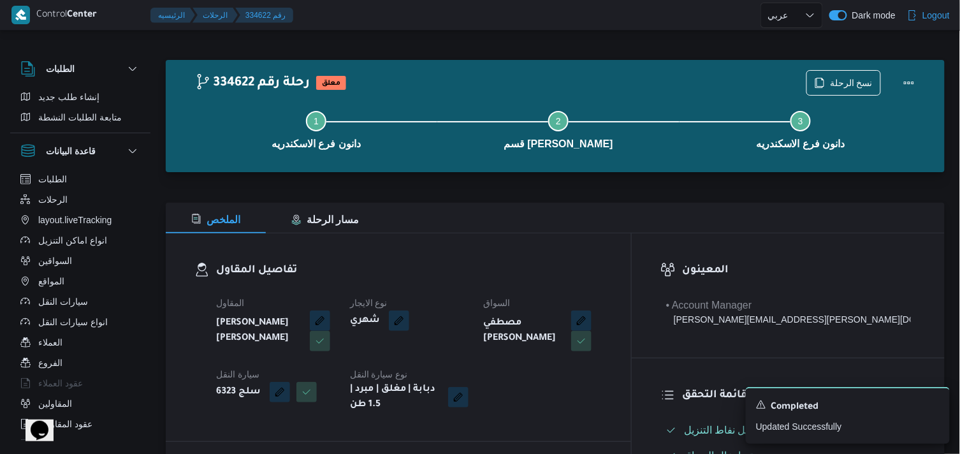
select select "ar"
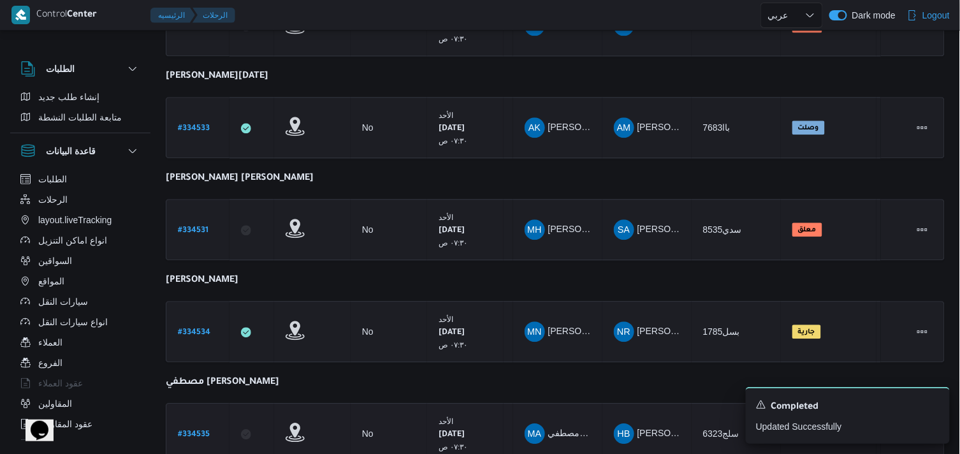
scroll to position [829, 0]
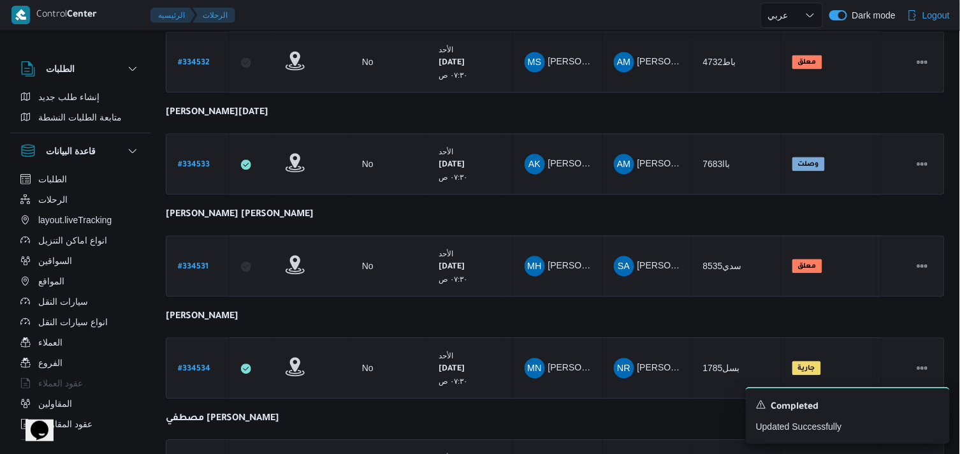
click at [205, 263] on b "# 334531" at bounding box center [193, 267] width 31 height 9
select select "ar"
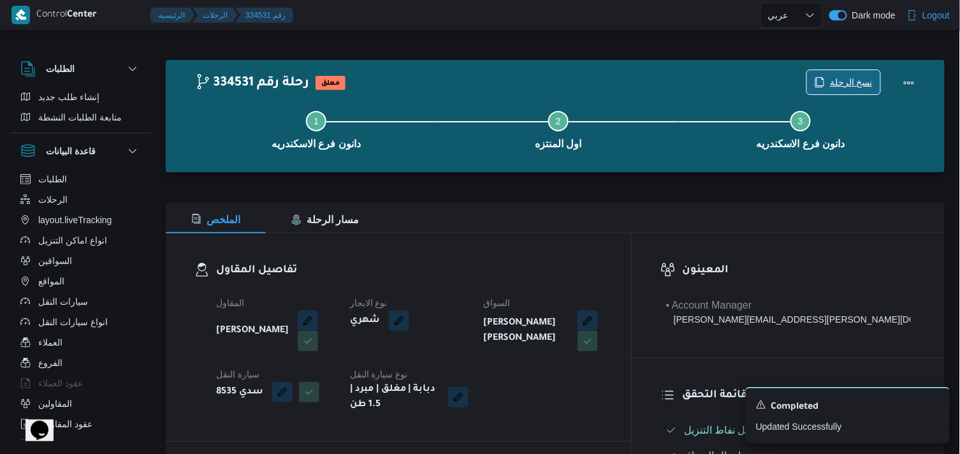
click at [841, 74] on span "نسخ الرحلة" at bounding box center [843, 82] width 73 height 24
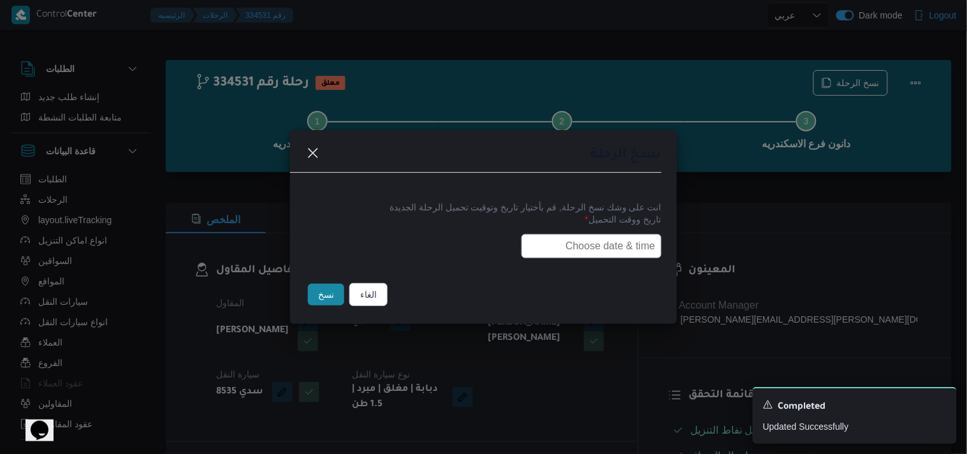
click at [581, 252] on input "text" at bounding box center [591, 246] width 140 height 24
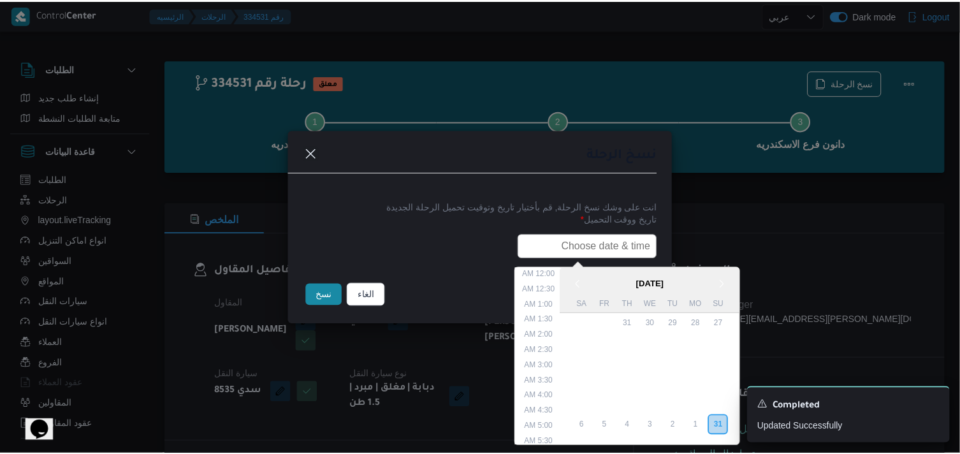
scroll to position [317, 0]
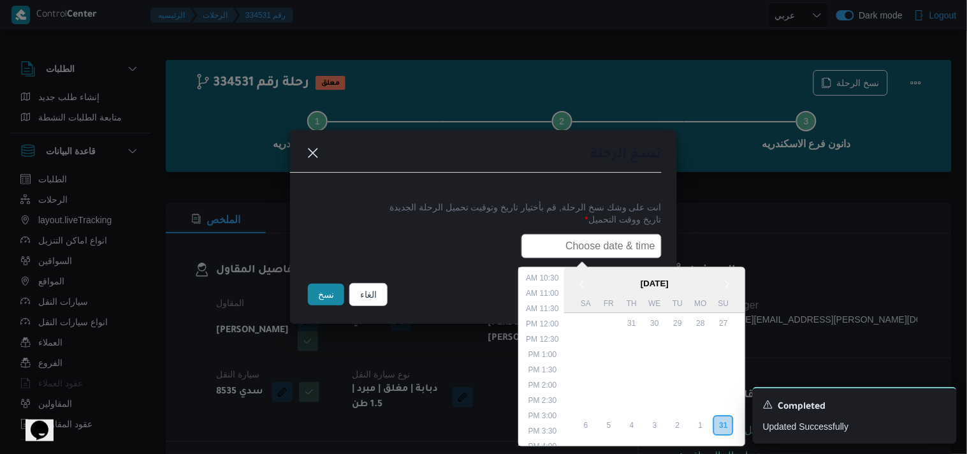
type input "01/09/2025 7:30AM"
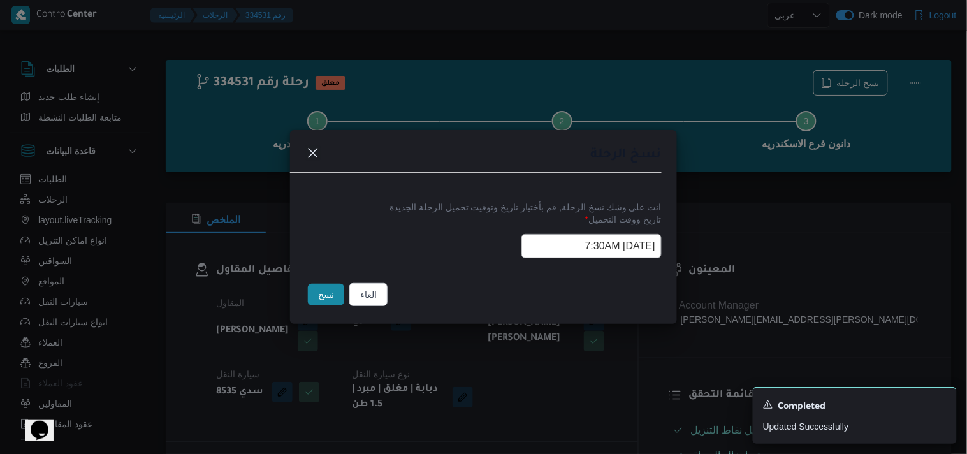
click at [325, 298] on button "نسخ" at bounding box center [326, 295] width 36 height 22
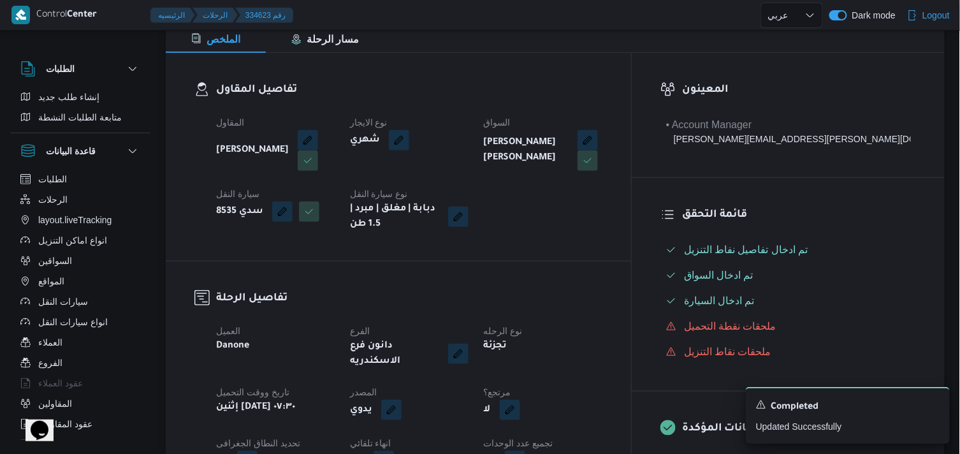
scroll to position [212, 0]
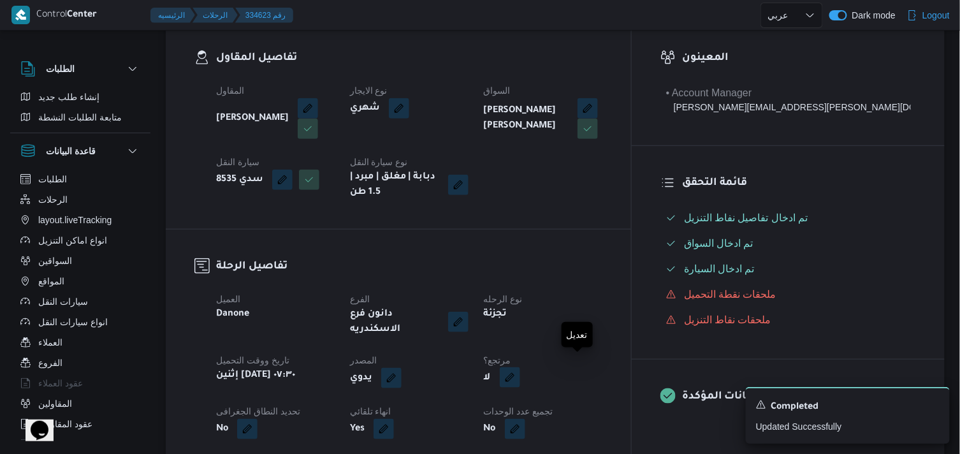
click at [520, 367] on button "button" at bounding box center [510, 377] width 20 height 20
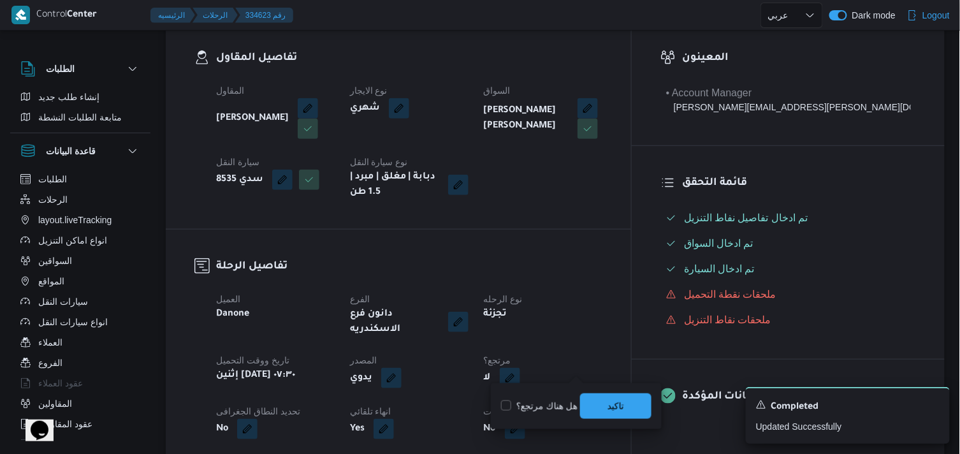
click at [552, 401] on label "هل هناك مرتجع؟" at bounding box center [539, 405] width 76 height 15
checkbox input "true"
click at [594, 408] on span "تاكيد" at bounding box center [615, 405] width 71 height 25
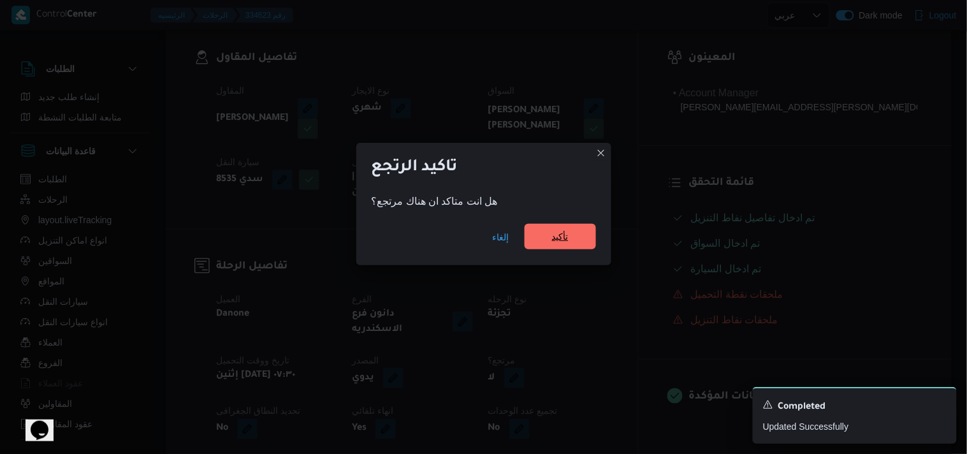
click at [557, 233] on span "تأكيد" at bounding box center [560, 236] width 17 height 15
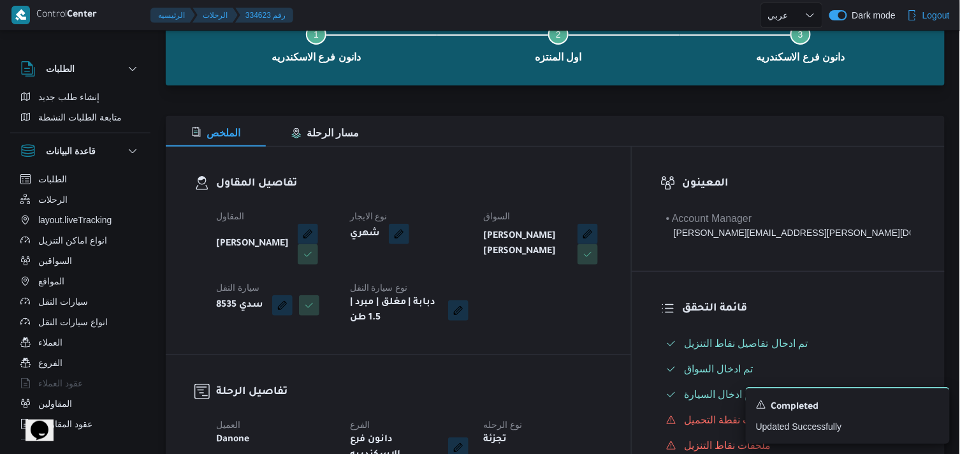
scroll to position [0, 0]
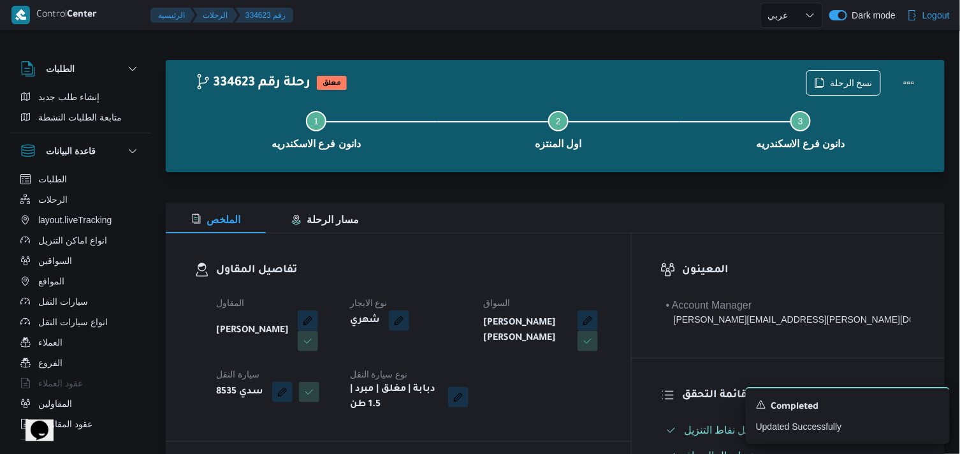
select select "ar"
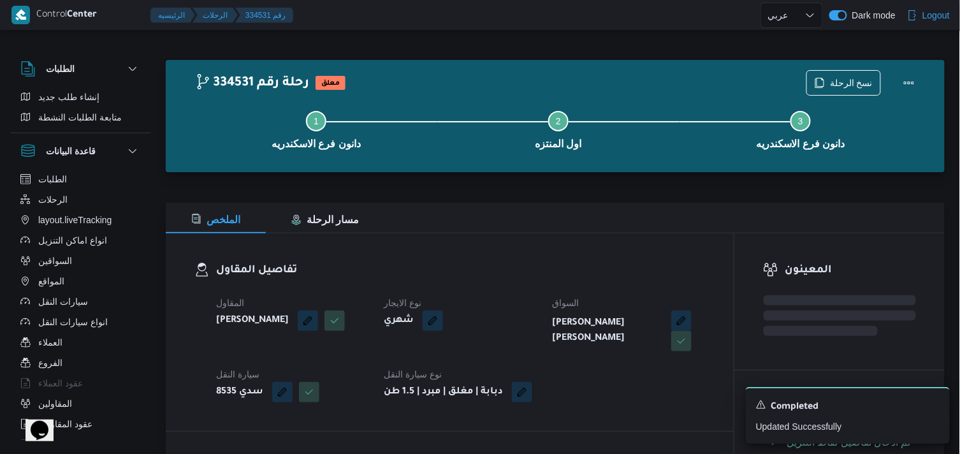
select select "ar"
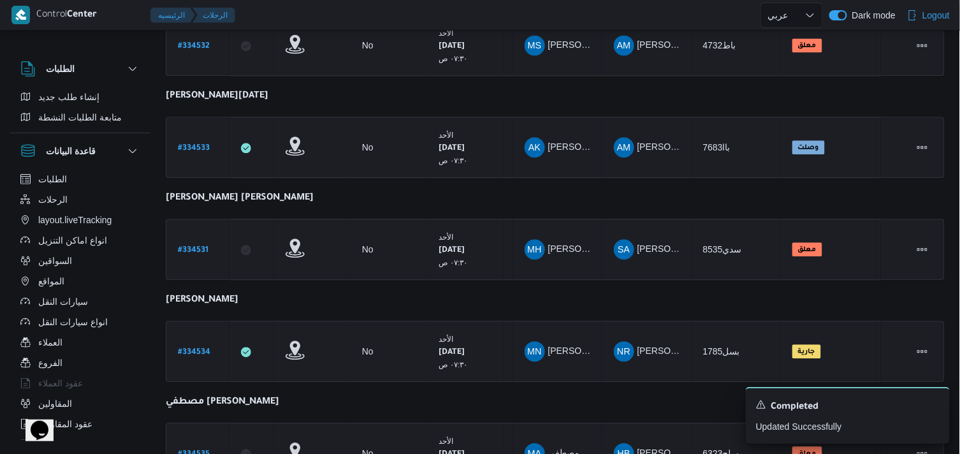
scroll to position [814, 0]
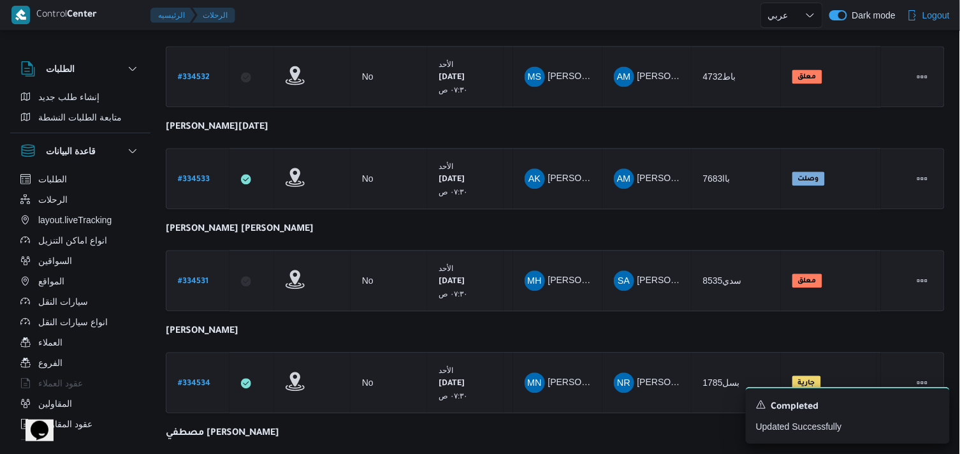
click at [206, 277] on b "# 334531" at bounding box center [193, 281] width 31 height 9
select select "ar"
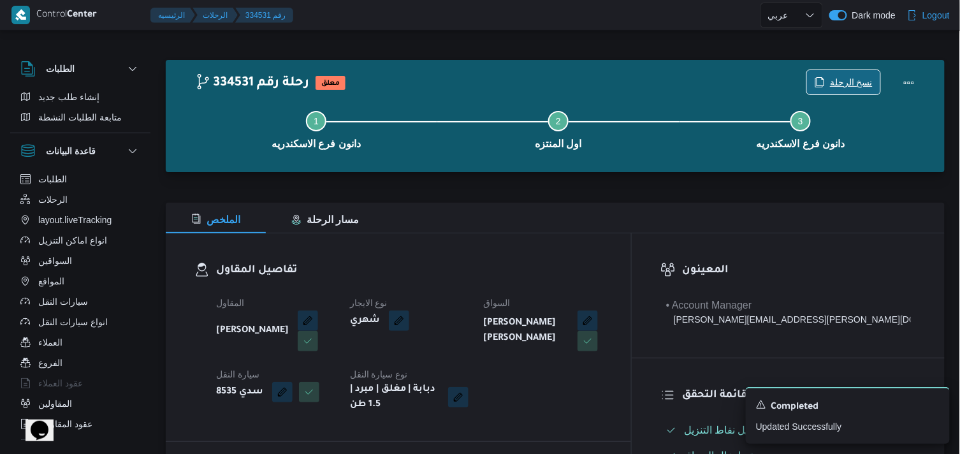
click at [839, 81] on span "نسخ الرحلة" at bounding box center [851, 82] width 43 height 15
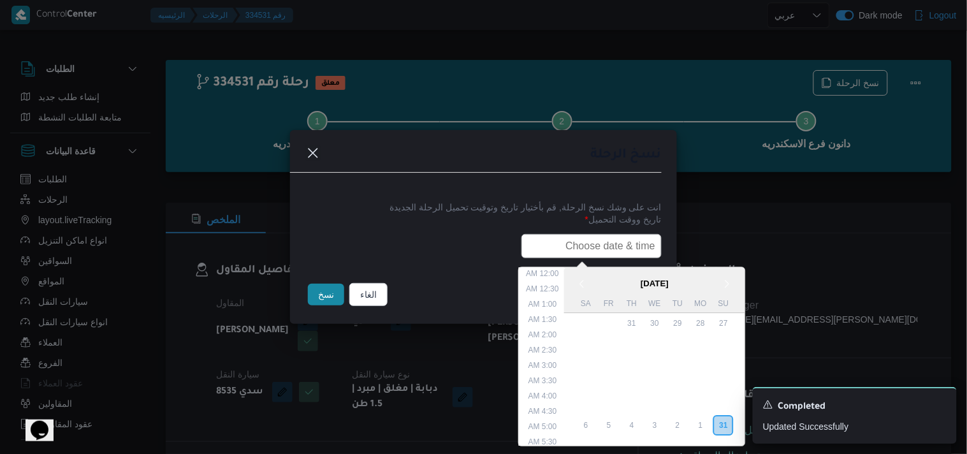
click at [628, 236] on input "text" at bounding box center [591, 246] width 140 height 24
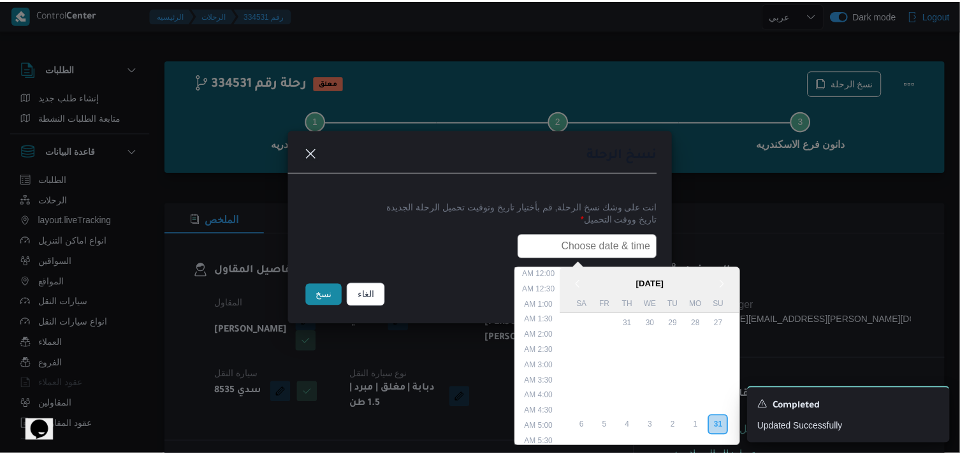
scroll to position [317, 0]
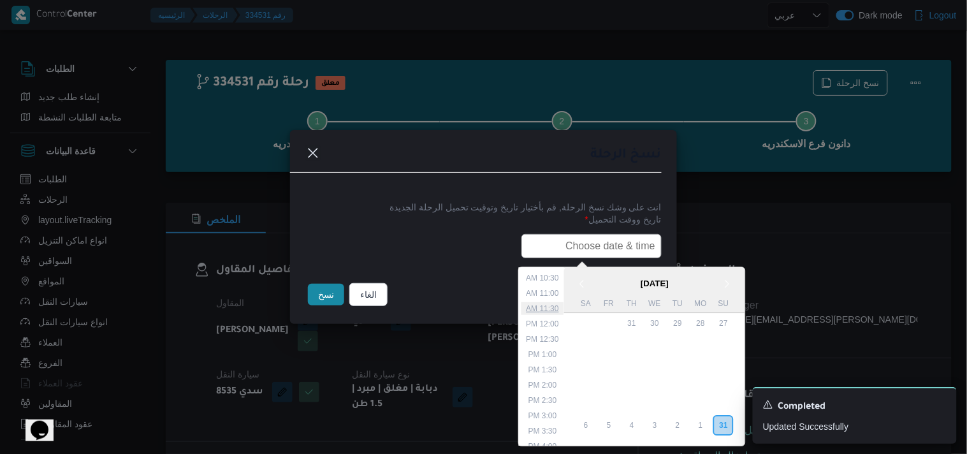
type input "01/09/2025 7:30AM"
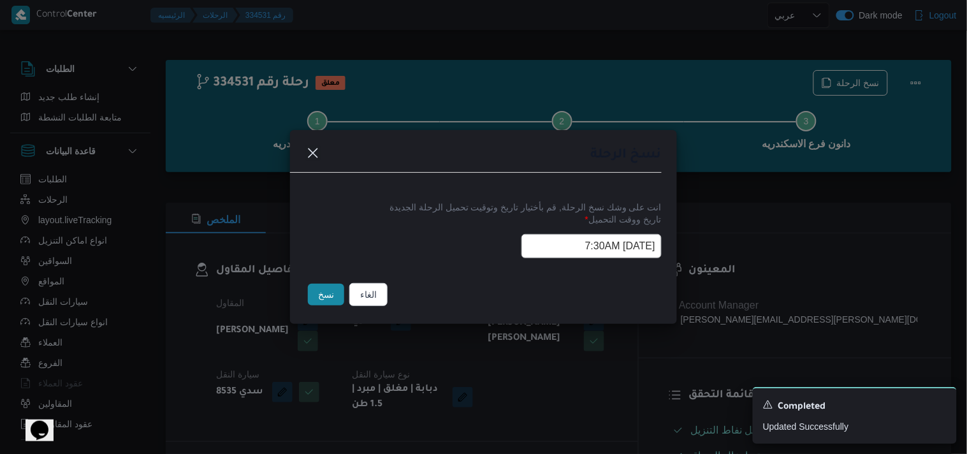
click at [317, 287] on button "نسخ" at bounding box center [326, 295] width 36 height 22
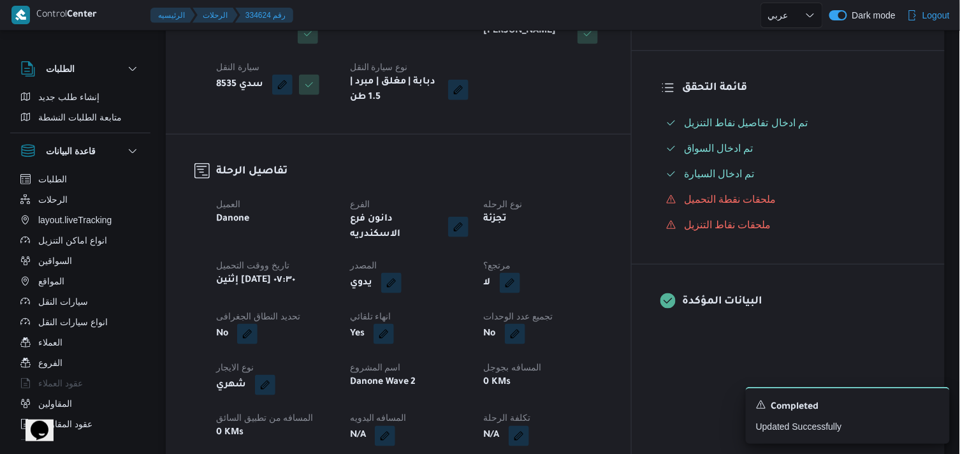
scroll to position [354, 0]
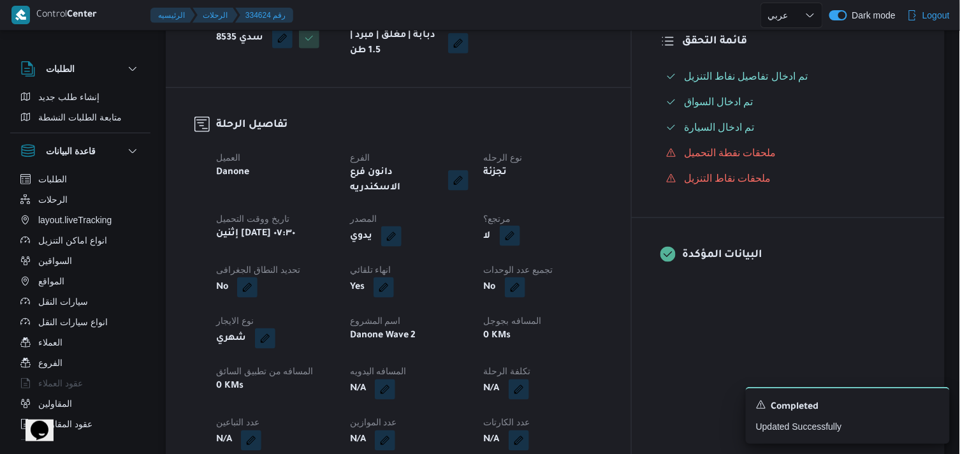
click at [520, 236] on span at bounding box center [506, 236] width 27 height 20
click at [520, 226] on button "button" at bounding box center [510, 236] width 20 height 20
click at [563, 266] on label "هل هناك مرتجع؟" at bounding box center [539, 264] width 76 height 15
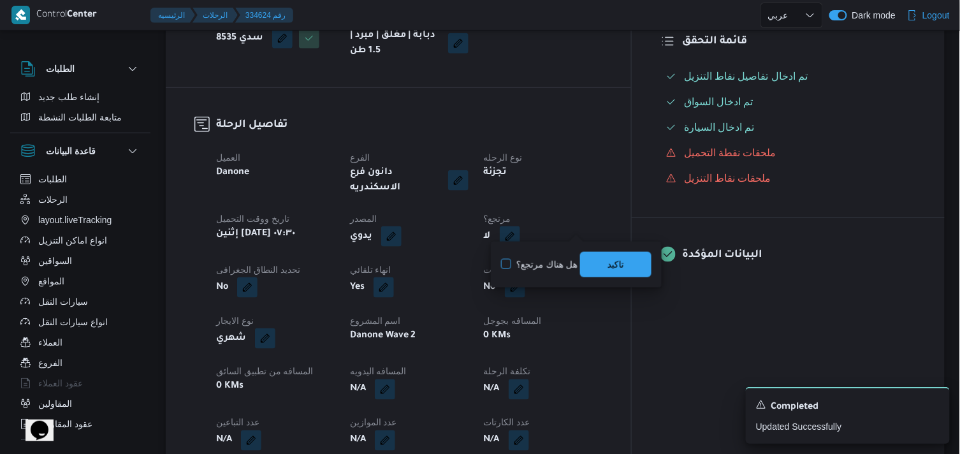
checkbox input "true"
click at [597, 259] on span "تاكيد" at bounding box center [615, 263] width 71 height 25
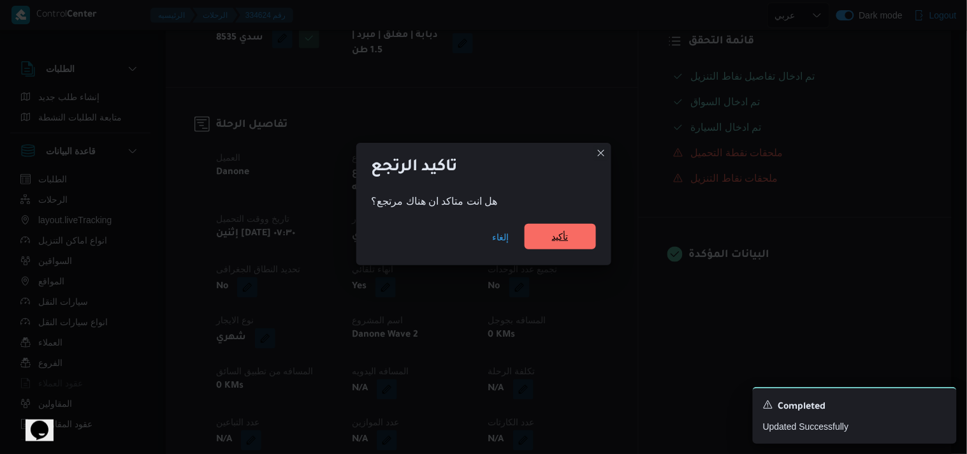
click at [582, 226] on span "تأكيد" at bounding box center [559, 236] width 71 height 25
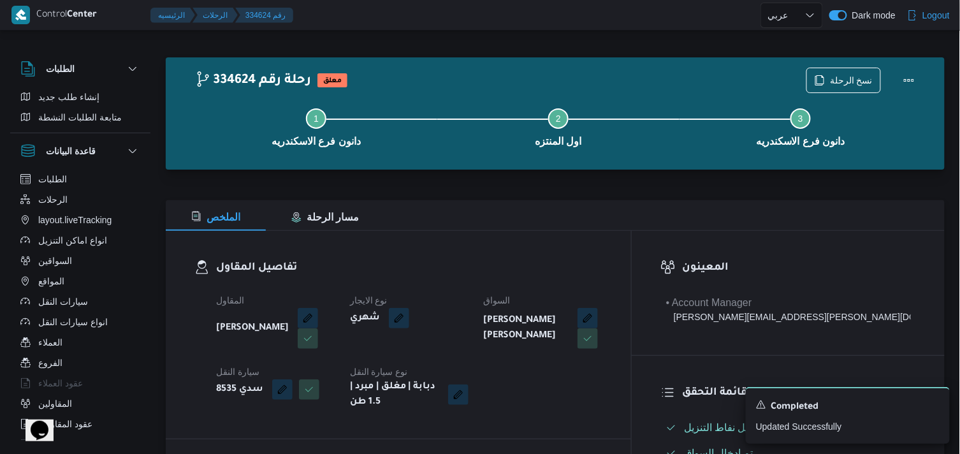
scroll to position [0, 0]
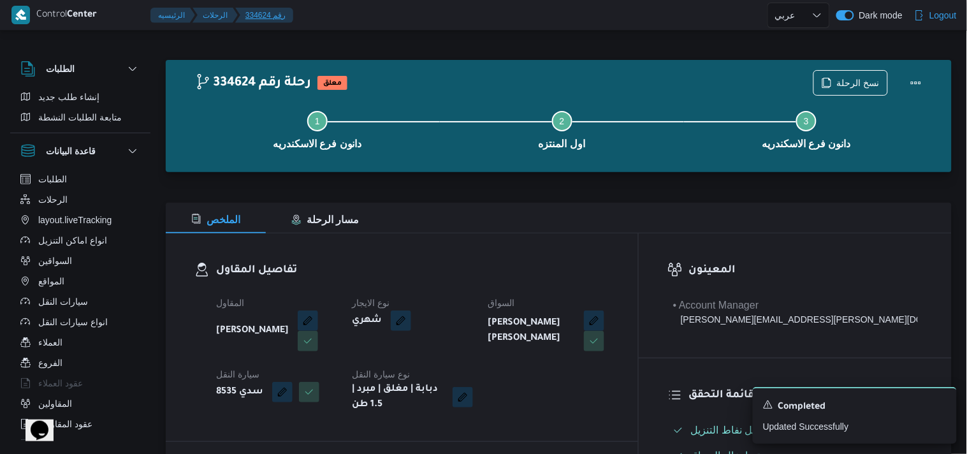
select select "ar"
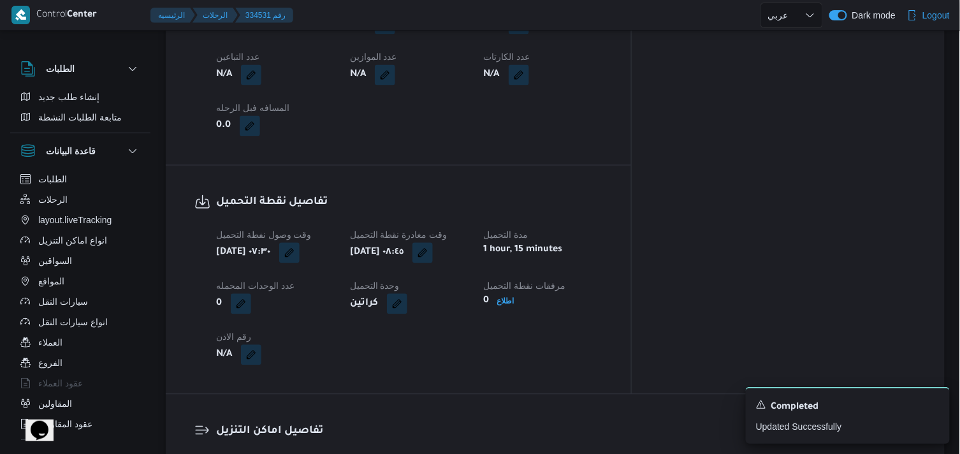
select select "ar"
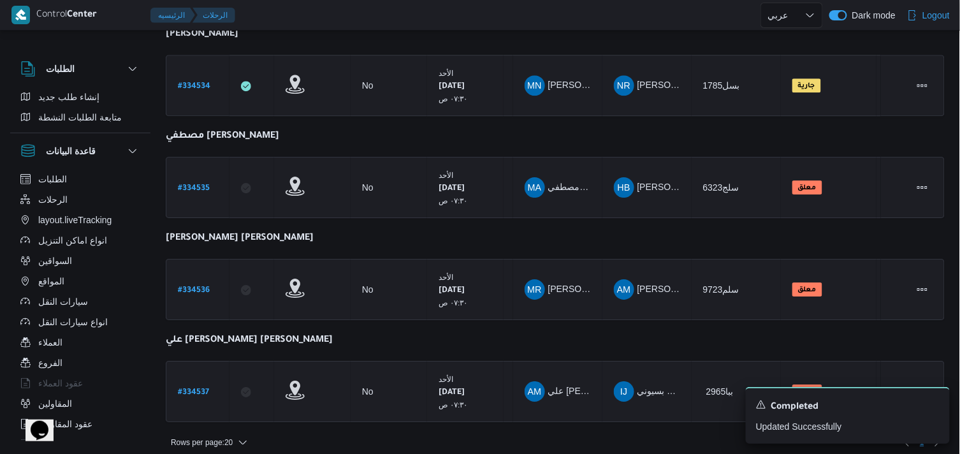
scroll to position [1112, 0]
click at [208, 285] on b "# 334536" at bounding box center [194, 289] width 32 height 9
select select "ar"
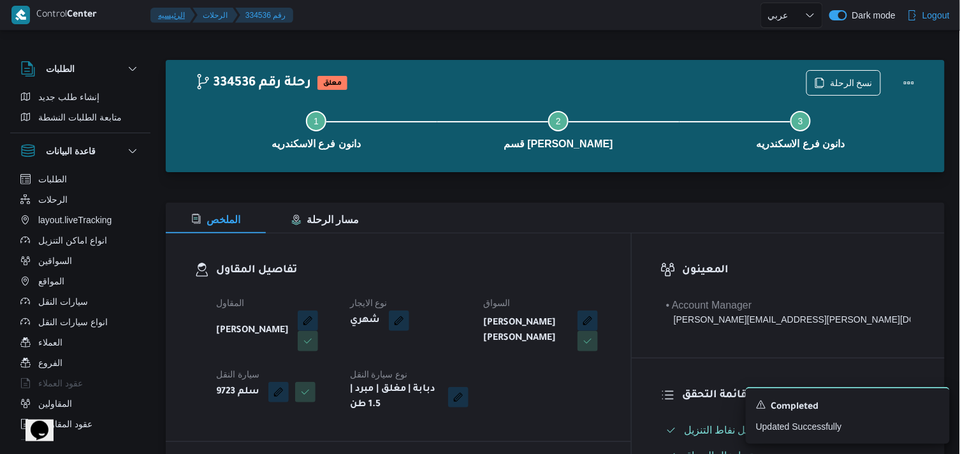
select select "ar"
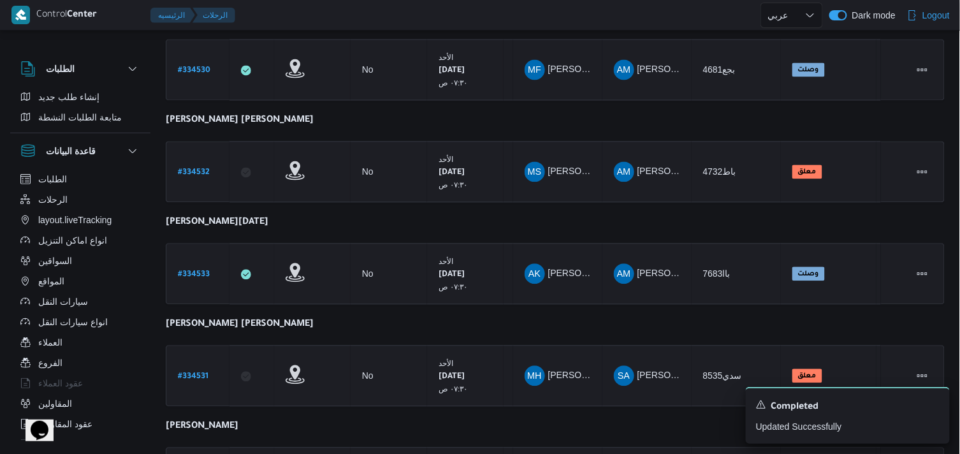
scroll to position [956, 0]
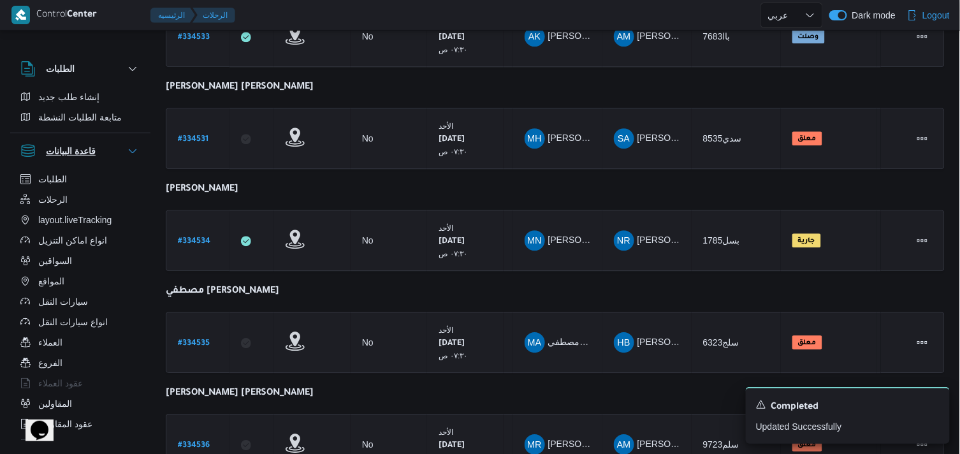
click at [122, 148] on button "قاعدة البيانات" at bounding box center [80, 150] width 120 height 15
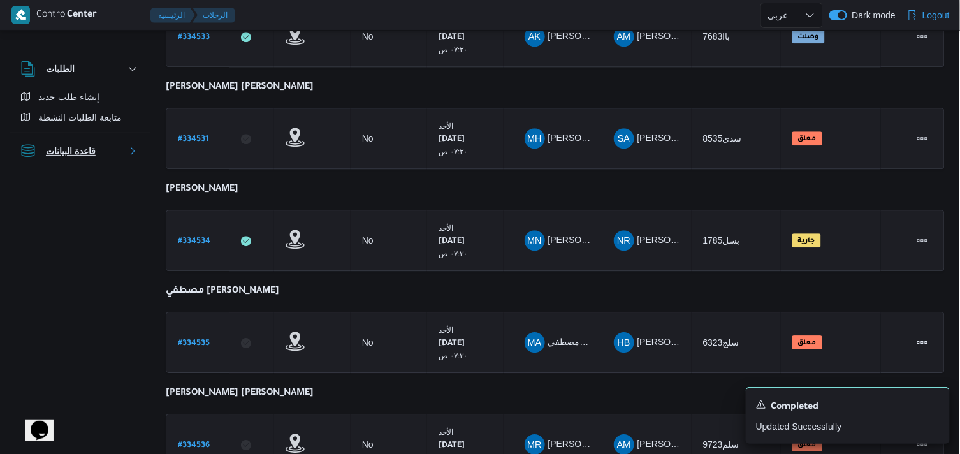
click at [122, 148] on button "قاعدة البيانات" at bounding box center [80, 150] width 120 height 15
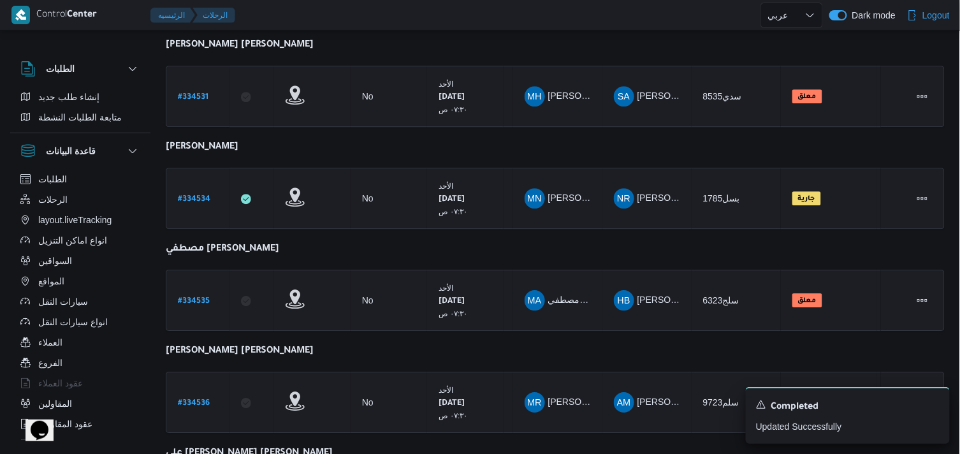
scroll to position [1112, 0]
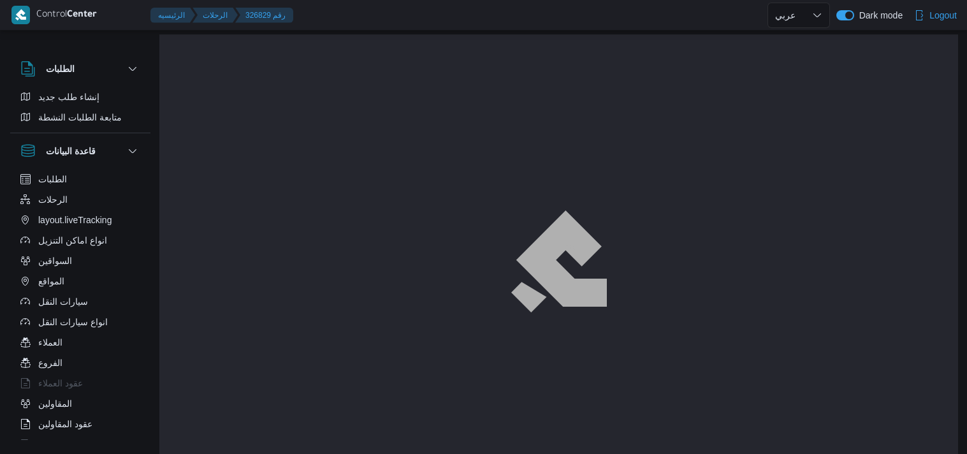
select select "ar"
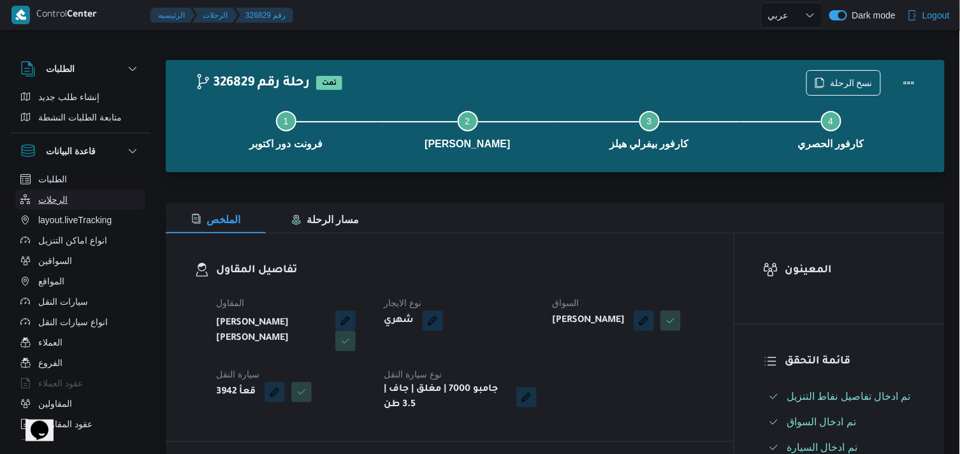
click at [71, 192] on button "الرحلات" at bounding box center [80, 199] width 130 height 20
select select "ar"
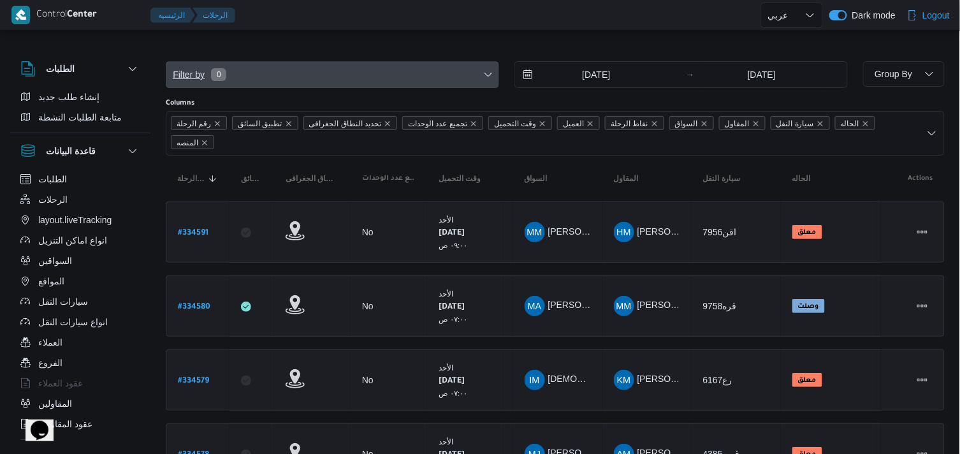
click at [251, 83] on span "Filter by 0" at bounding box center [332, 74] width 332 height 25
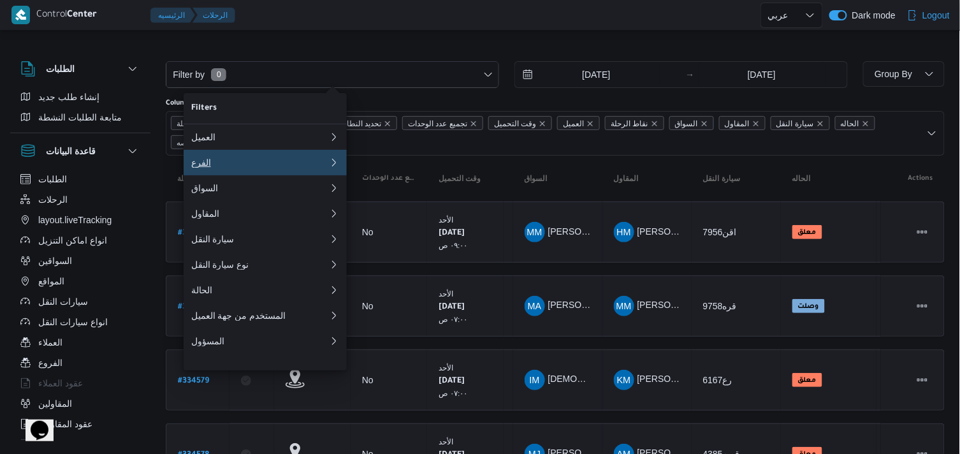
click at [243, 162] on div "الفرع" at bounding box center [260, 162] width 138 height 10
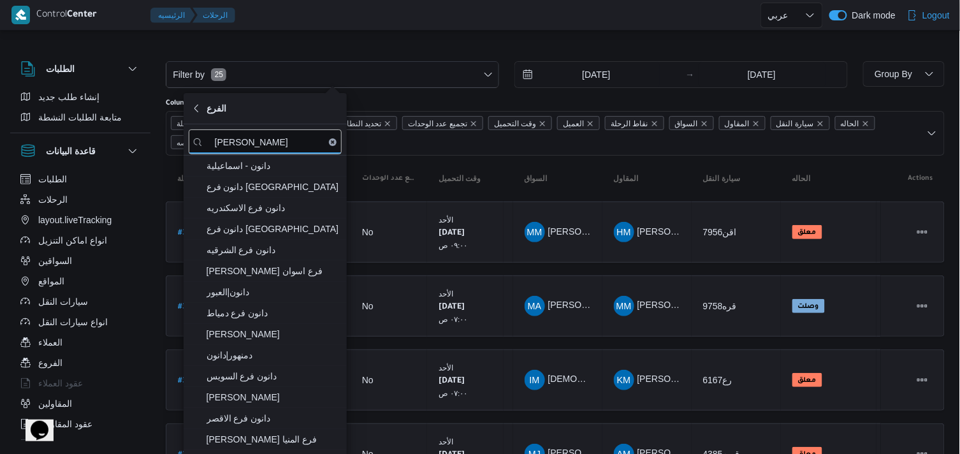
type input "[PERSON_NAME]"
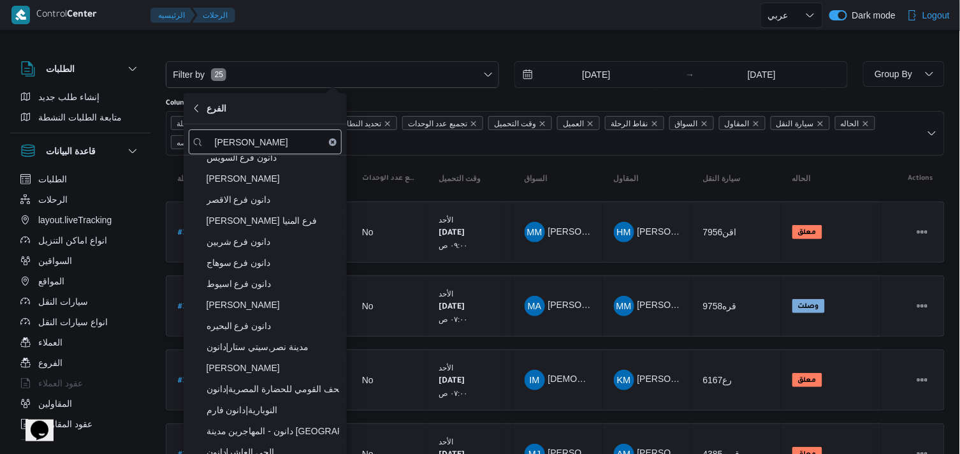
scroll to position [218, 0]
click at [287, 315] on span "دانون شبرامنت" at bounding box center [265, 305] width 153 height 20
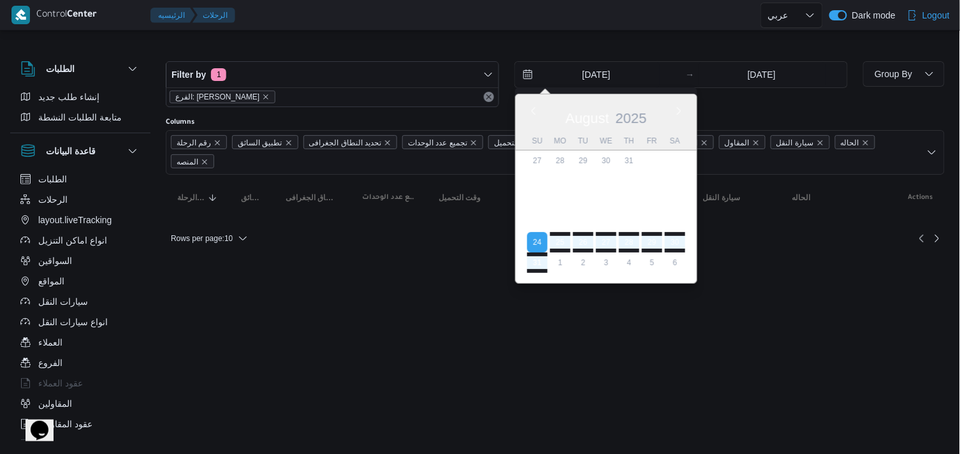
click at [565, 80] on input "24/8/2025" at bounding box center [587, 74] width 145 height 25
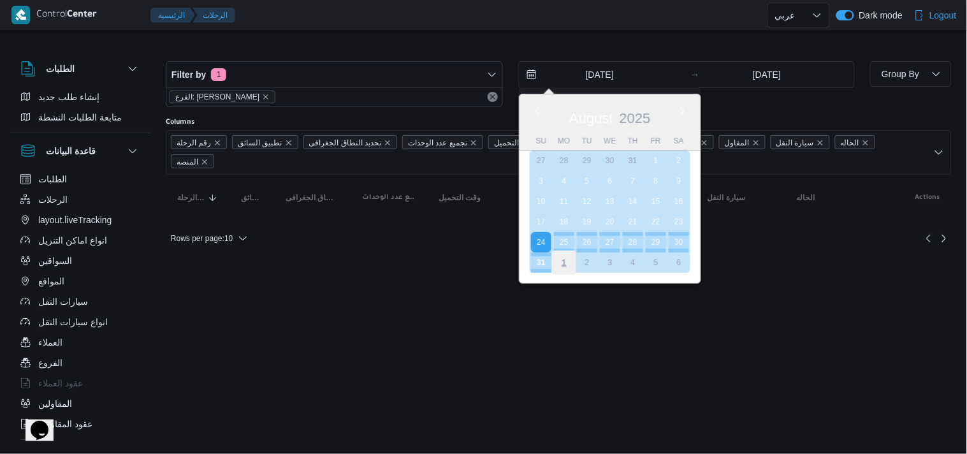
click at [568, 261] on div "1" at bounding box center [563, 262] width 24 height 24
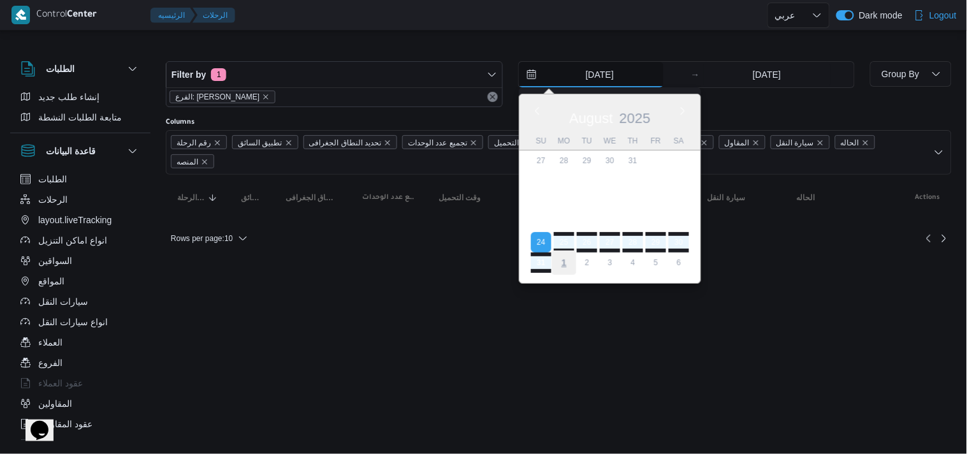
type input "[DATE]"
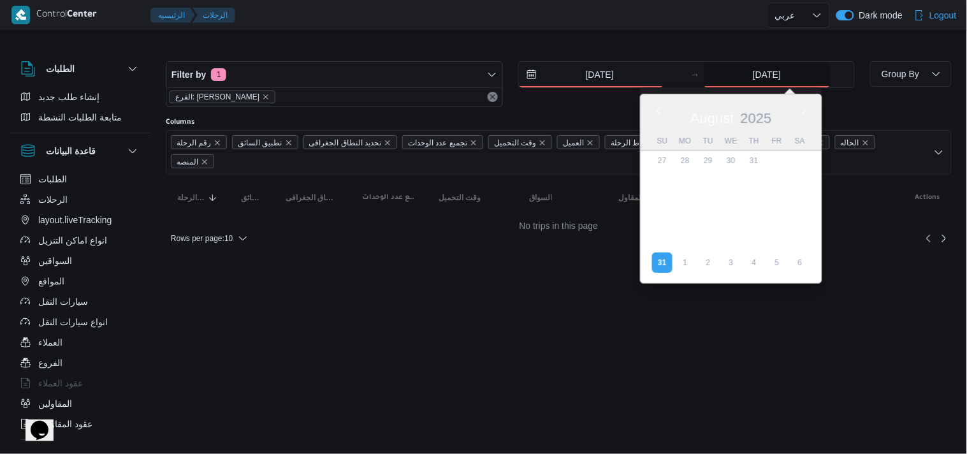
click at [740, 81] on input "31/8/2025" at bounding box center [767, 74] width 127 height 25
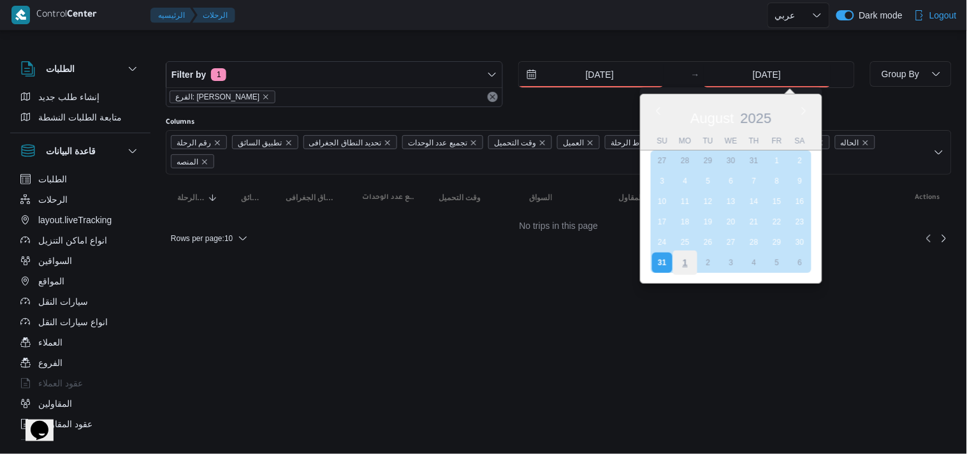
click at [680, 261] on div "1" at bounding box center [685, 262] width 24 height 24
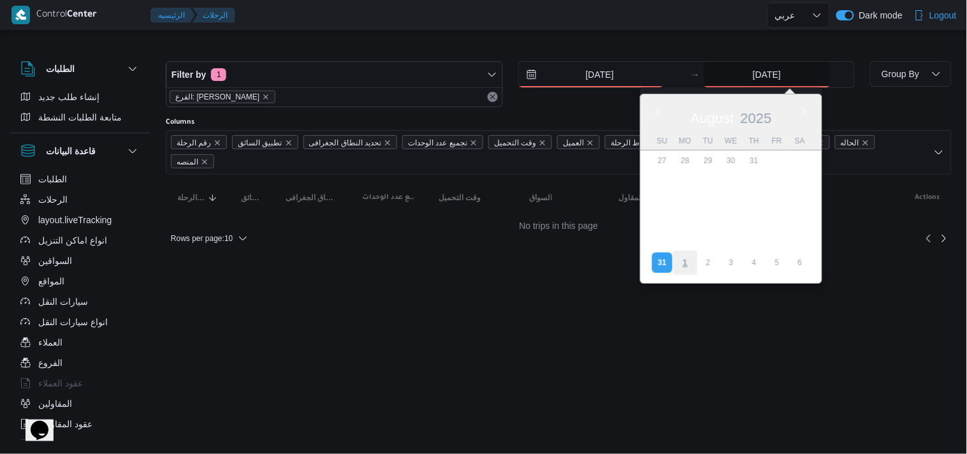
type input "[DATE]"
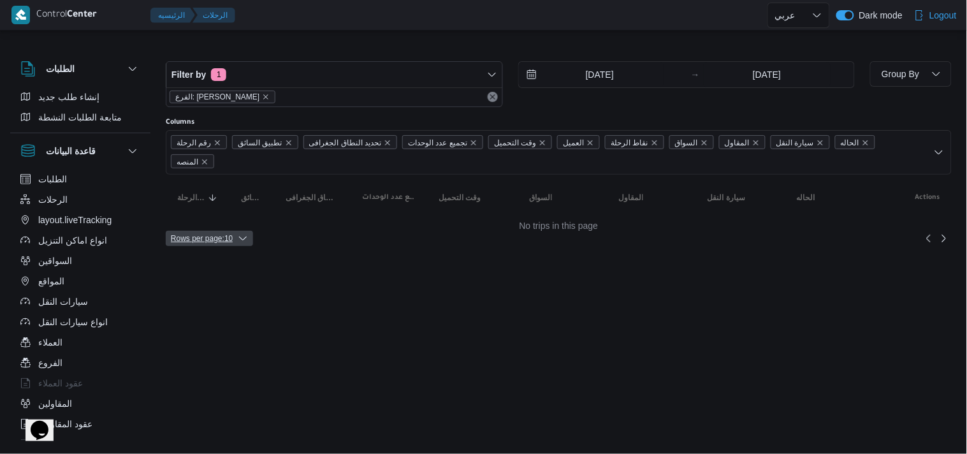
click at [205, 231] on span "Rows per page : 10" at bounding box center [202, 238] width 62 height 15
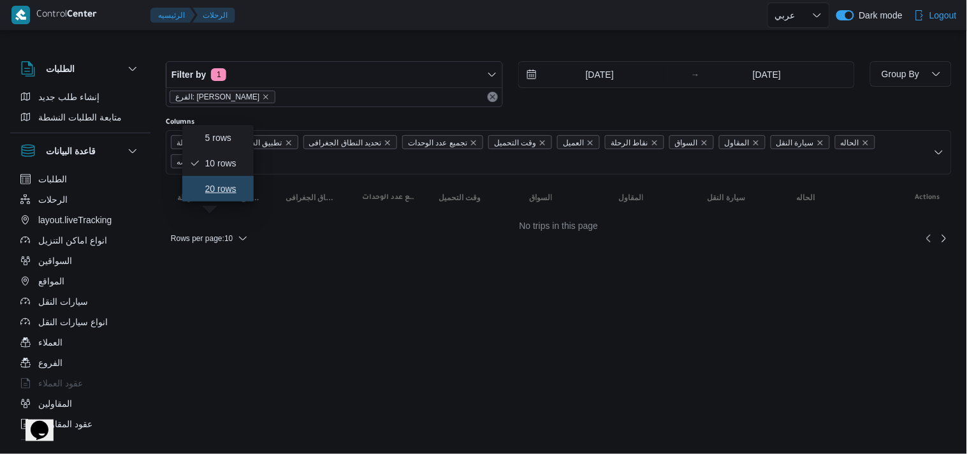
click at [208, 194] on span "20 rows" at bounding box center [225, 189] width 41 height 10
click at [262, 96] on icon "remove selected entity" at bounding box center [266, 97] width 8 height 8
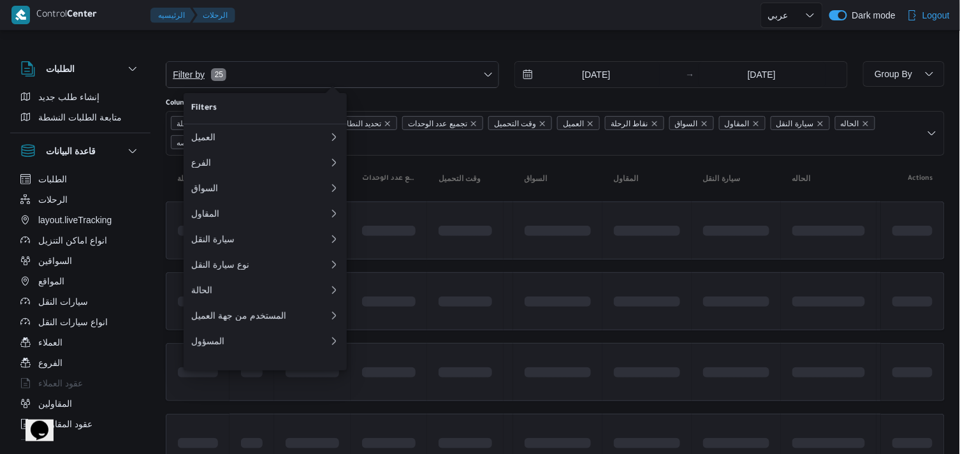
click at [270, 73] on span "Filter by 25" at bounding box center [332, 74] width 332 height 25
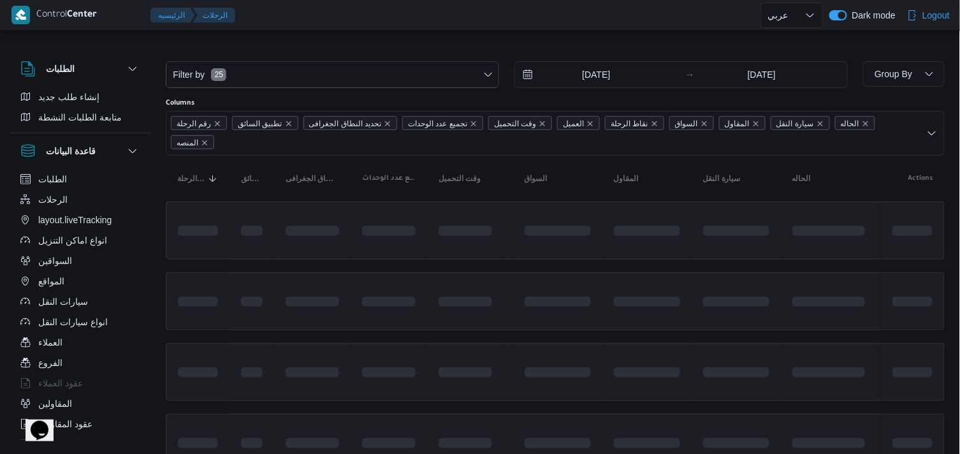
click at [298, 60] on div "Filter by 25 1/9/2025 → 1/9/2025" at bounding box center [506, 75] width 697 height 42
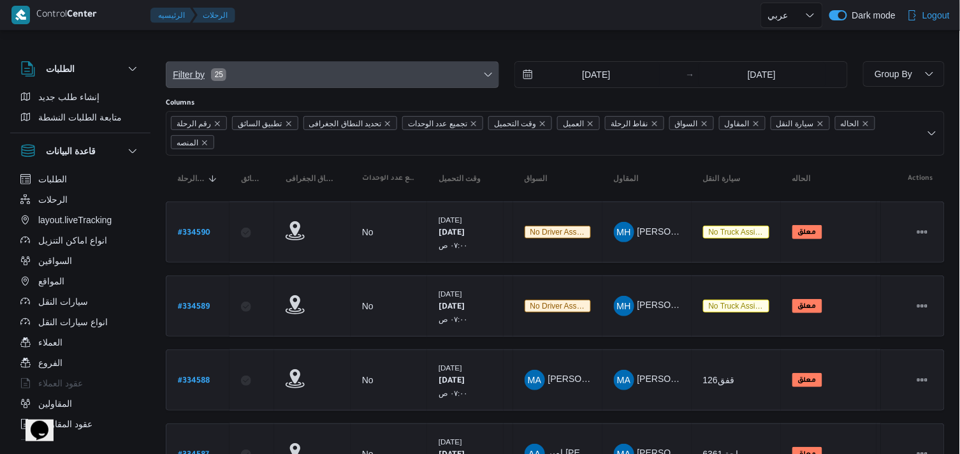
click at [288, 69] on span "Filter by 25" at bounding box center [332, 74] width 332 height 25
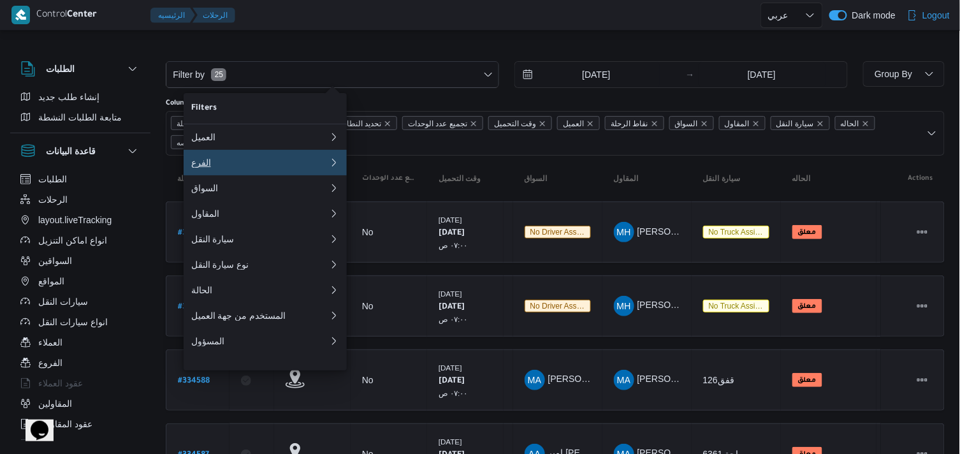
click at [229, 162] on div "الفرع" at bounding box center [257, 162] width 133 height 10
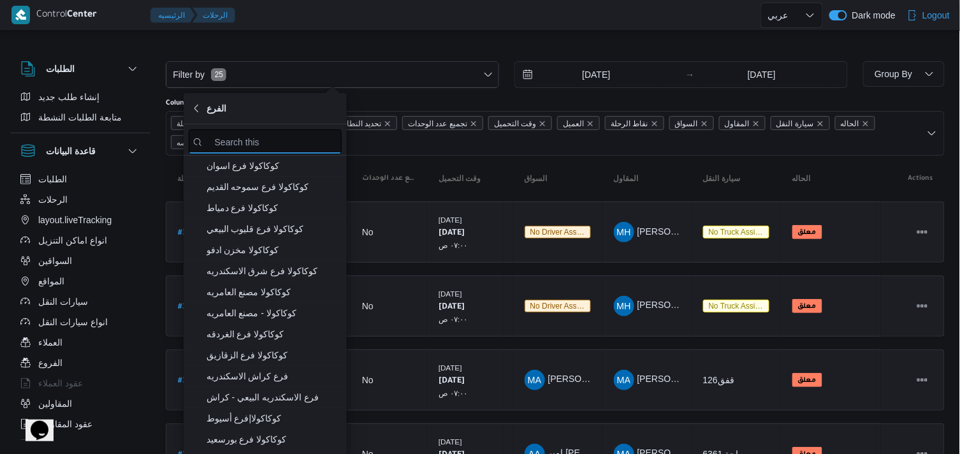
click at [239, 137] on input "search filters" at bounding box center [265, 141] width 153 height 25
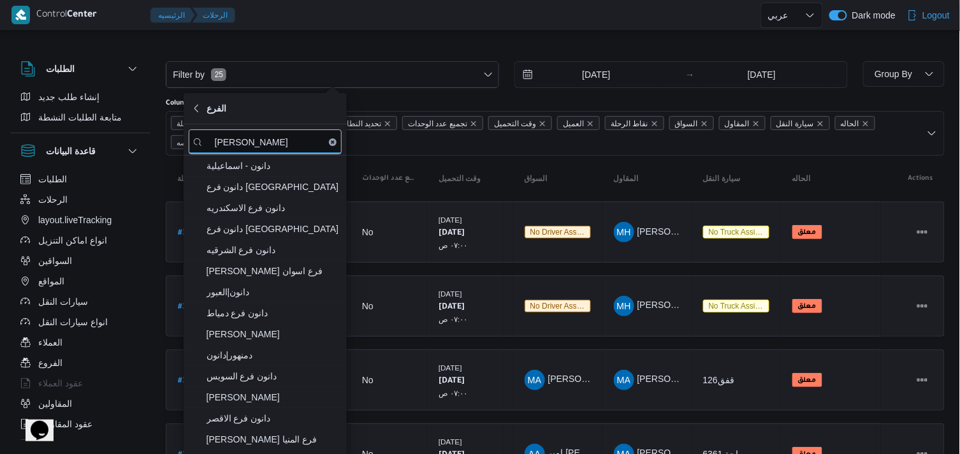
type input "دانون"
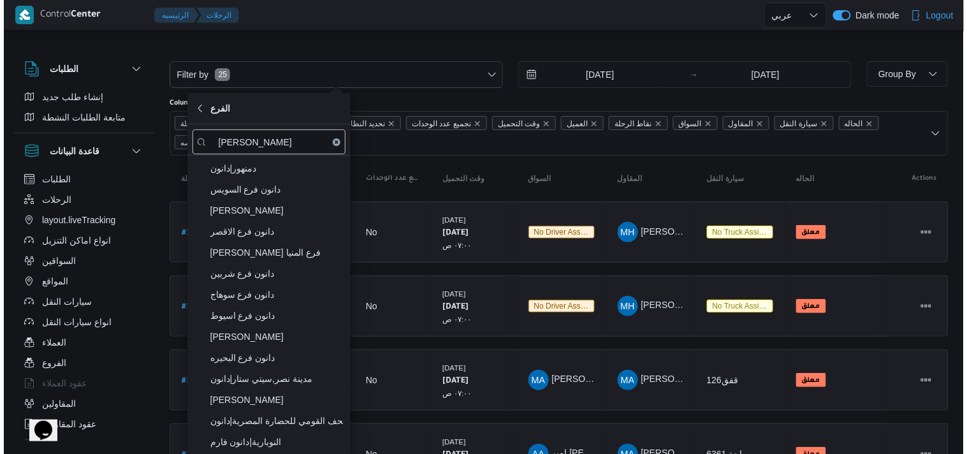
scroll to position [221, 0]
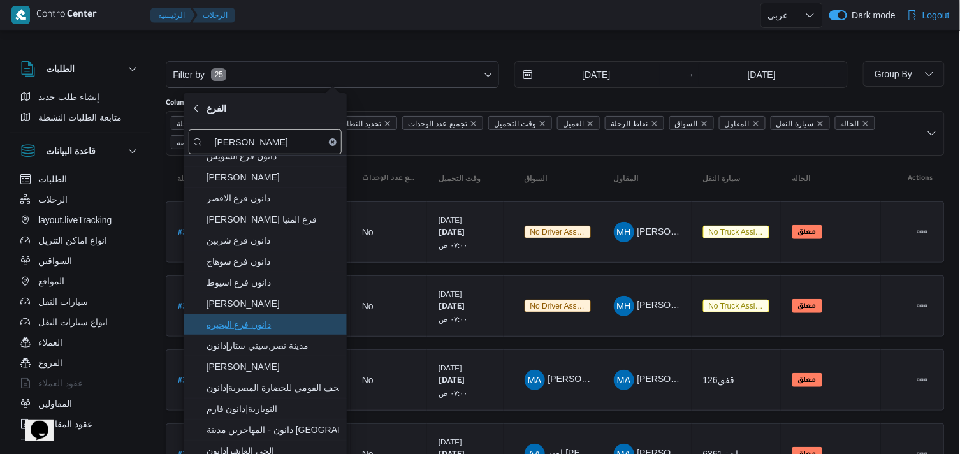
click at [313, 324] on span "دانون فرع البحيره" at bounding box center [272, 324] width 133 height 15
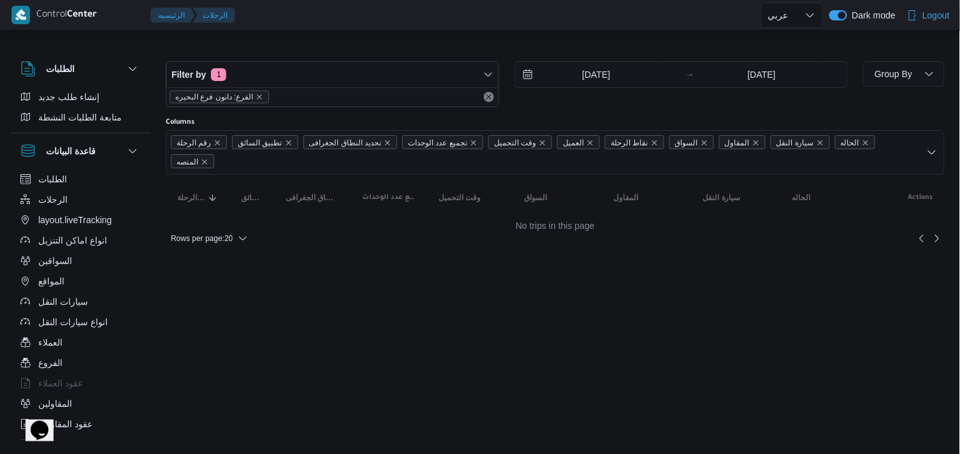
click at [374, 38] on div "Filter by 1 الفرع: دانون فرع البحيره 1/9/2025 → 1/9/2025 Group By Columns رقم ا…" at bounding box center [472, 147] width 960 height 229
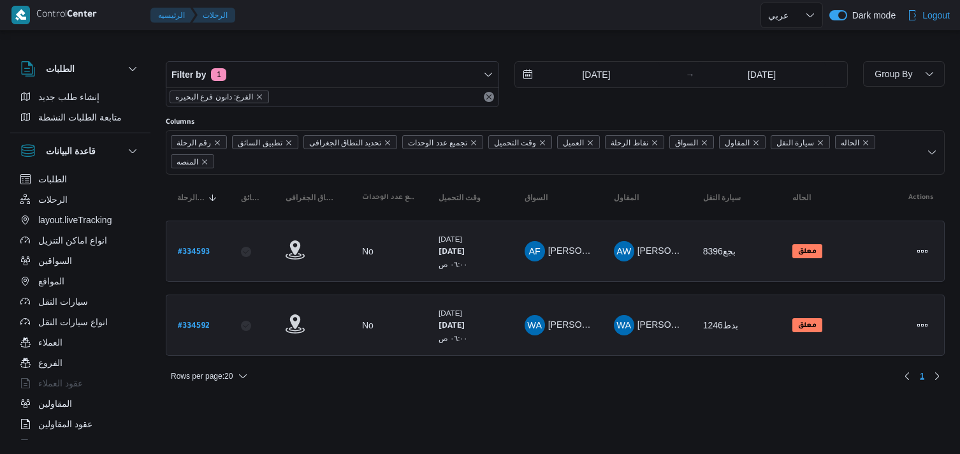
select select "ar"
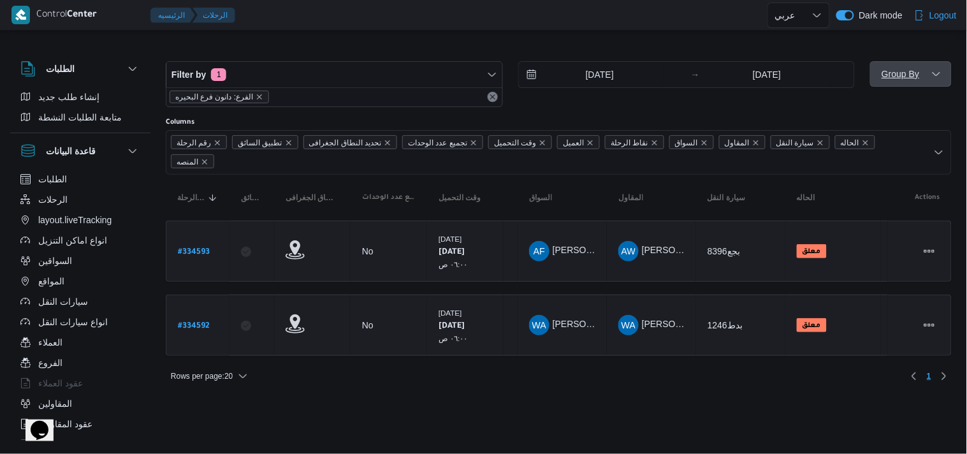
click at [896, 79] on span "Group By" at bounding box center [900, 74] width 38 height 10
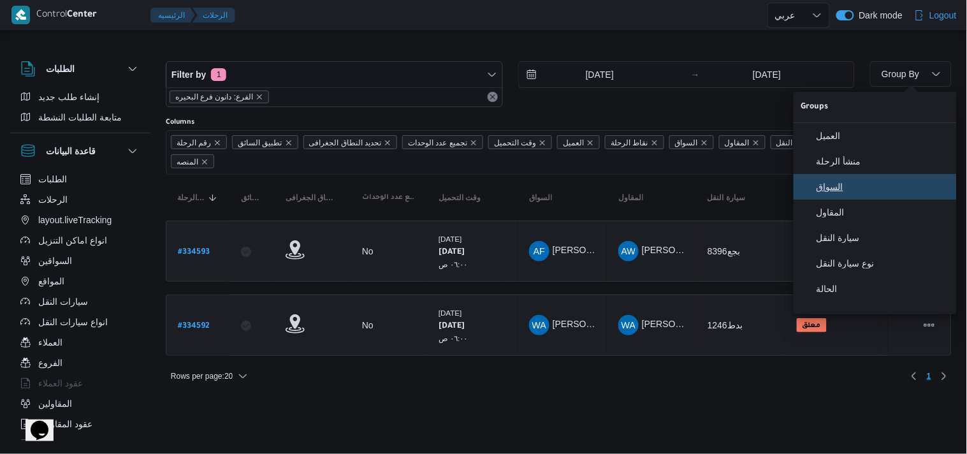
click at [818, 192] on span "السواق" at bounding box center [882, 187] width 133 height 10
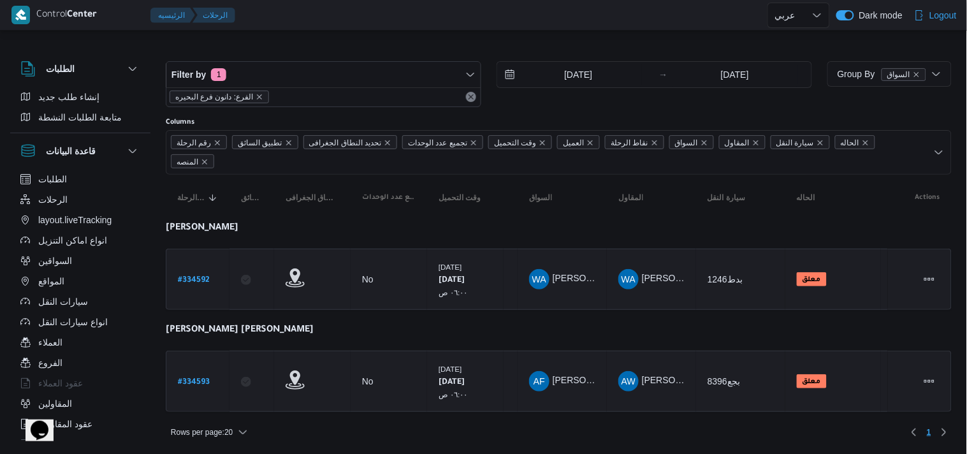
click at [506, 206] on table "رقم الرحلة Click to sort in ascending order تطبيق السائق Click to sort in ascen…" at bounding box center [559, 300] width 786 height 250
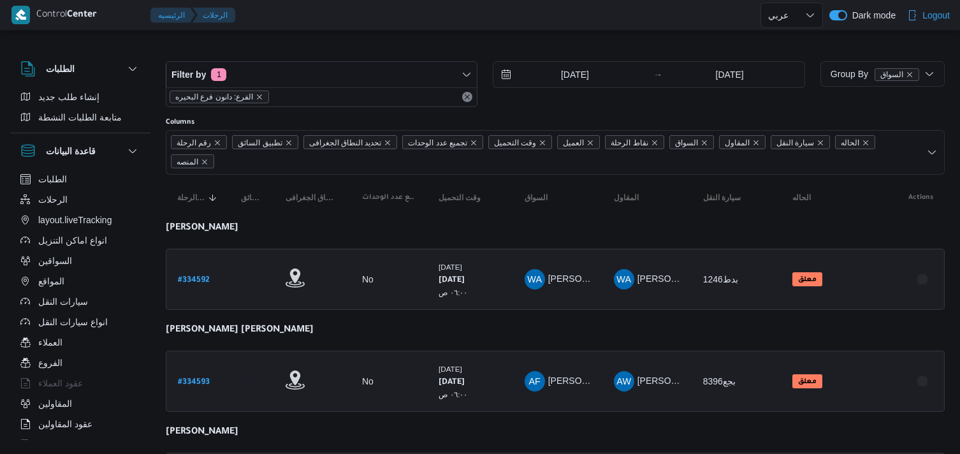
select select "ar"
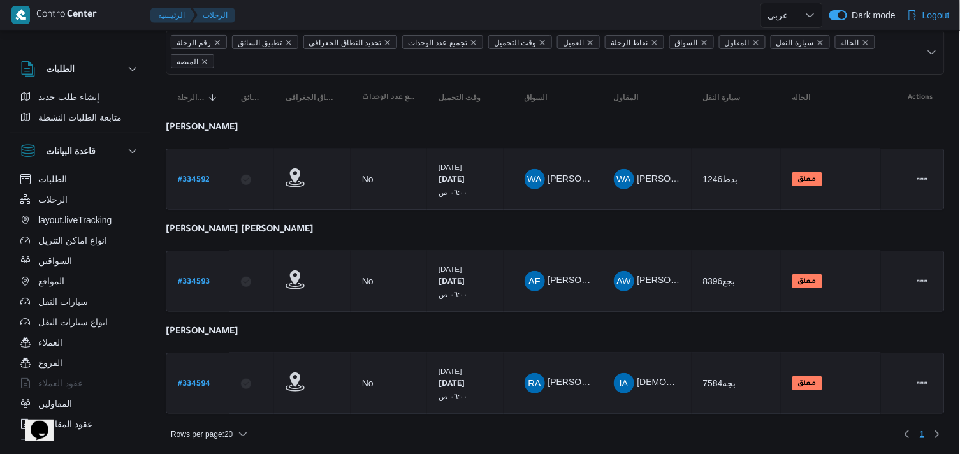
scroll to position [101, 0]
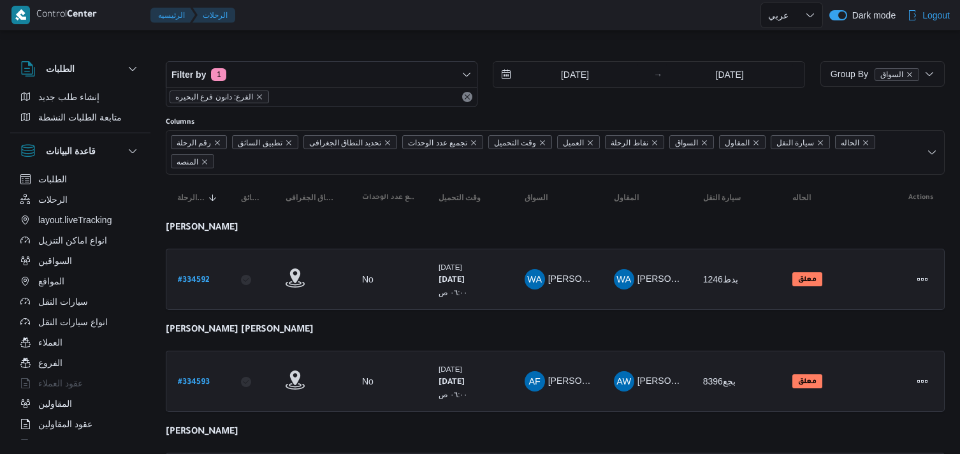
select select "ar"
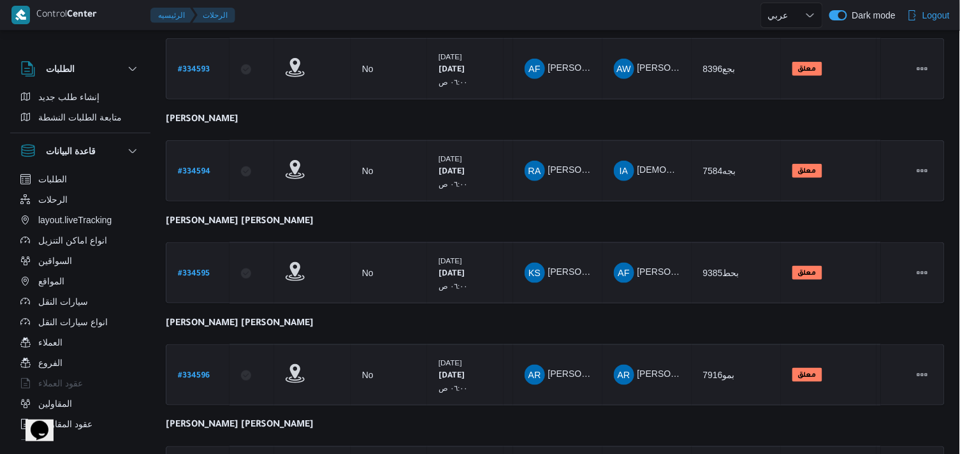
scroll to position [404, 0]
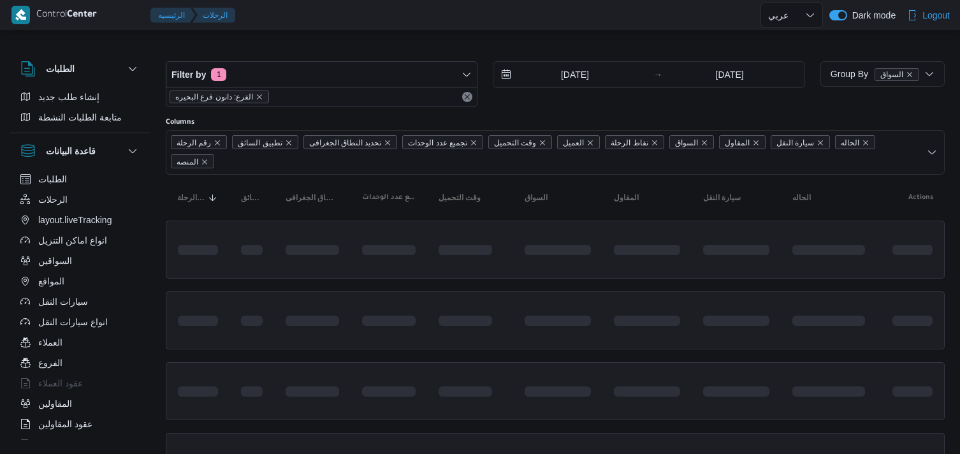
select select "ar"
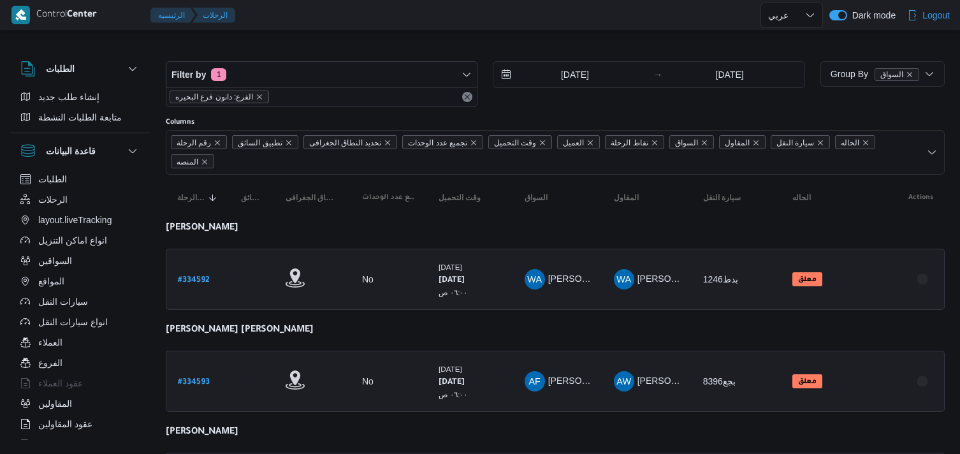
select select "ar"
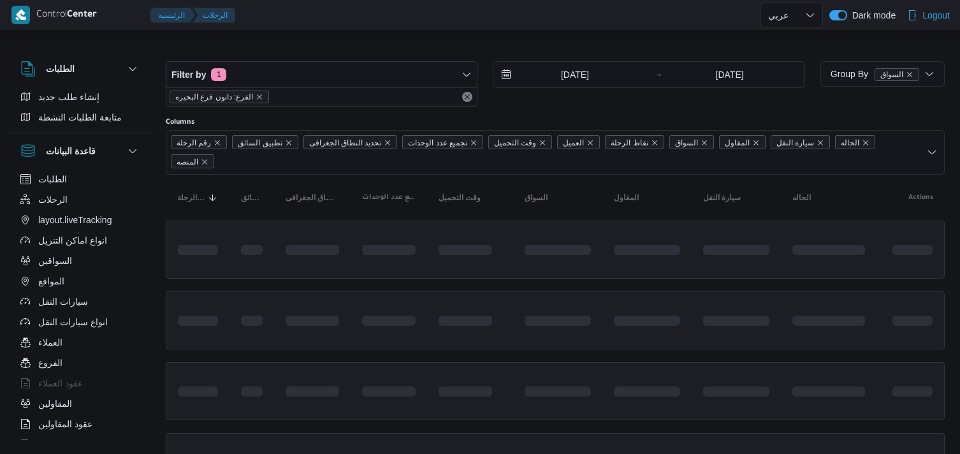
select select "ar"
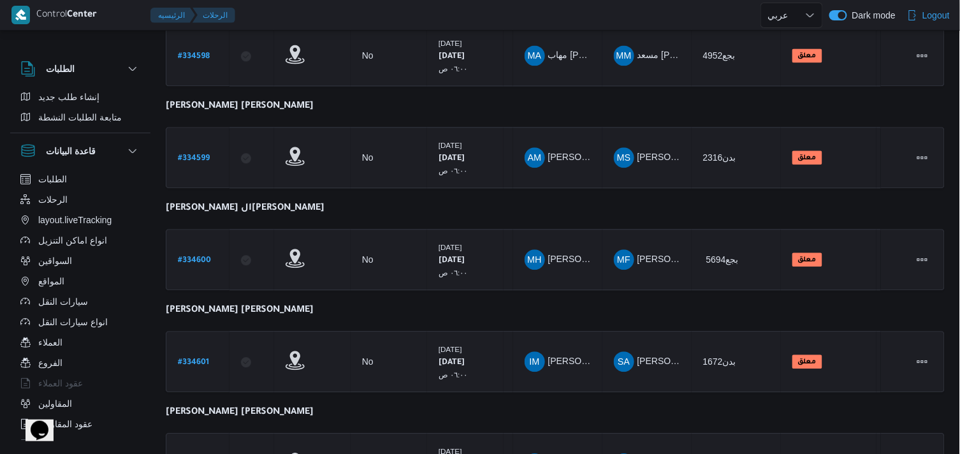
scroll to position [909, 0]
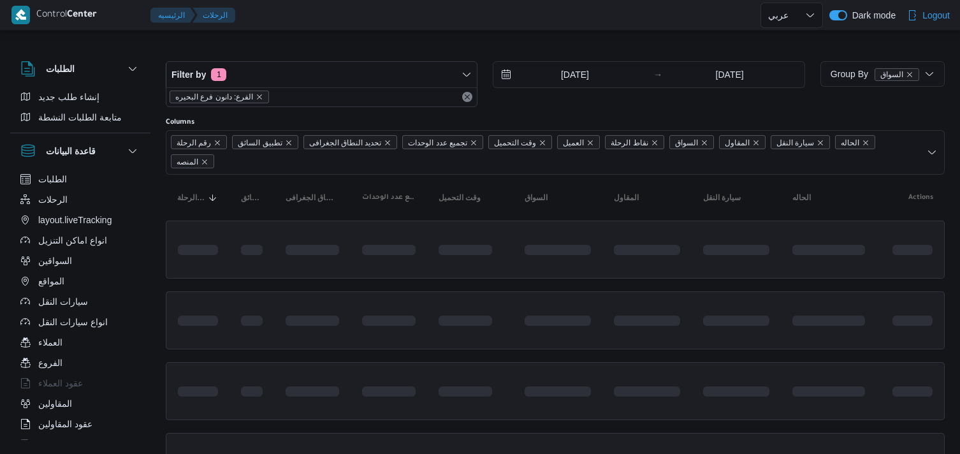
select select "ar"
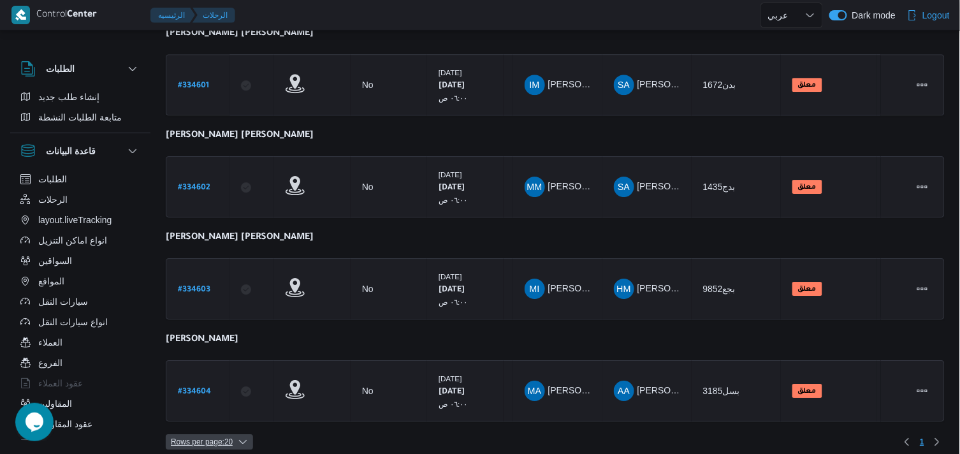
click at [206, 435] on span "Rows per page : 20" at bounding box center [202, 441] width 62 height 15
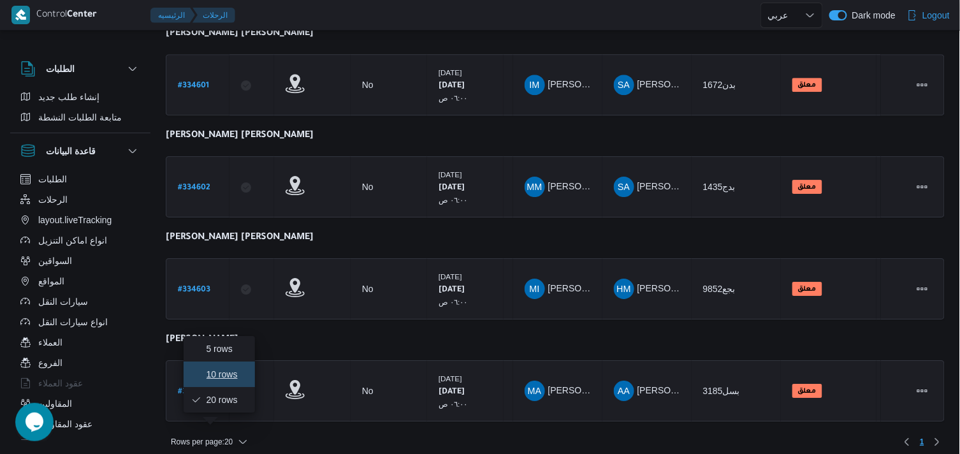
click at [221, 384] on button "10 rows" at bounding box center [219, 373] width 71 height 25
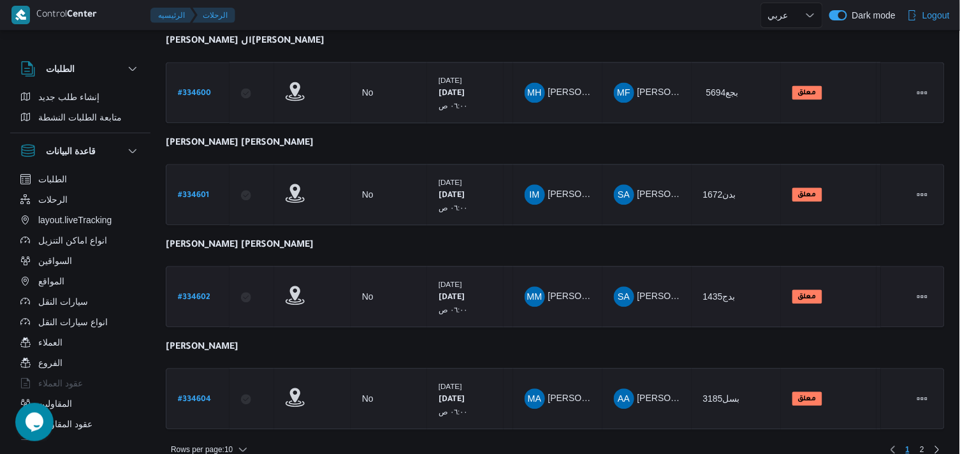
scroll to position [808, 0]
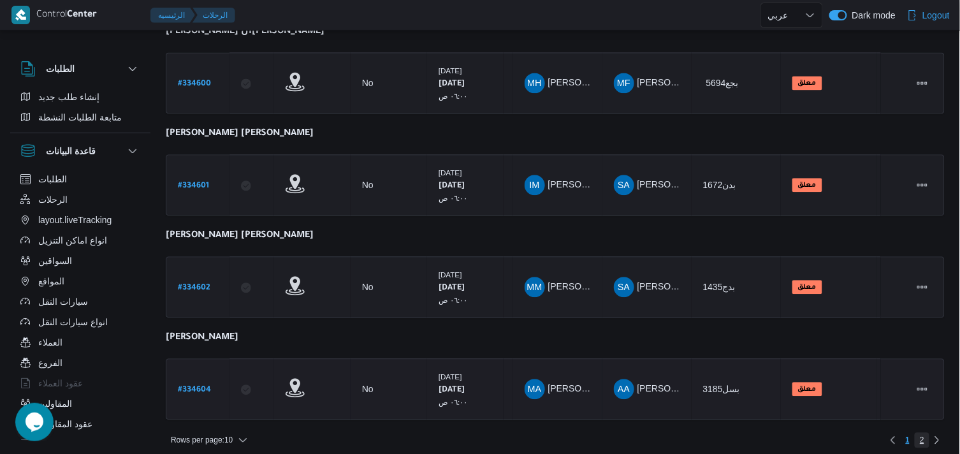
click at [921, 432] on span "2" at bounding box center [922, 439] width 4 height 15
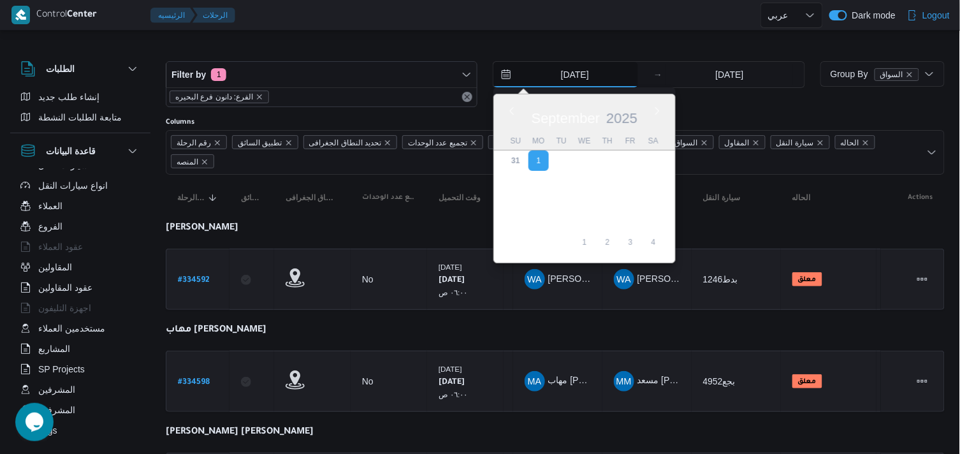
click at [549, 68] on input "[DATE]" at bounding box center [565, 74] width 145 height 25
click at [473, 100] on button "Remove" at bounding box center [466, 96] width 15 height 15
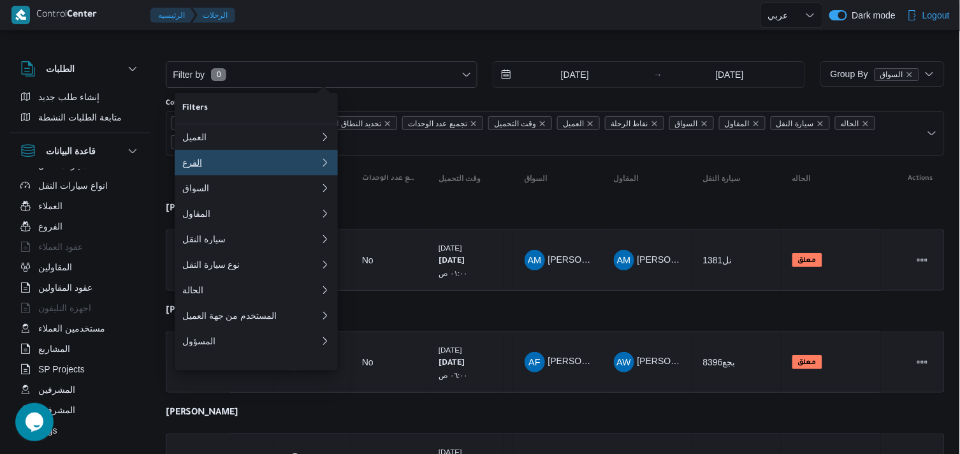
click at [262, 164] on div "الفرع" at bounding box center [248, 162] width 133 height 10
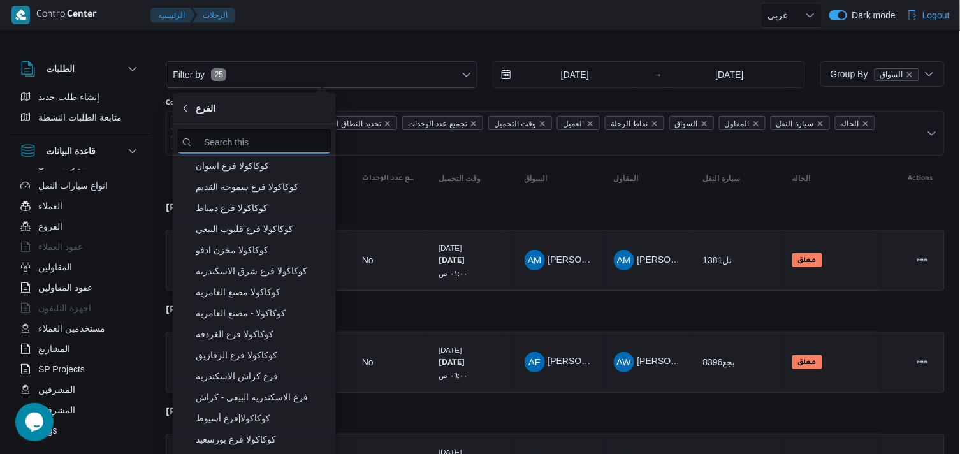
click at [296, 134] on input "search filters" at bounding box center [254, 141] width 153 height 25
click at [217, 134] on input "search filters" at bounding box center [254, 141] width 153 height 25
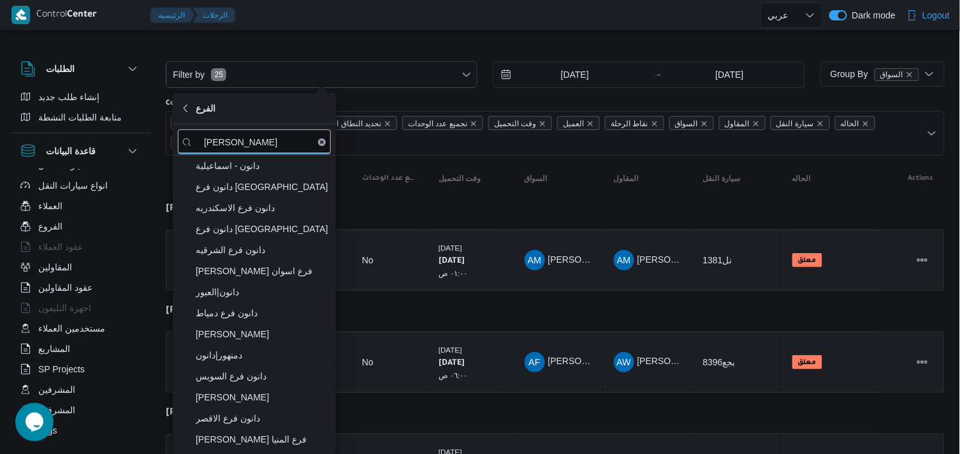
type input "دانون"
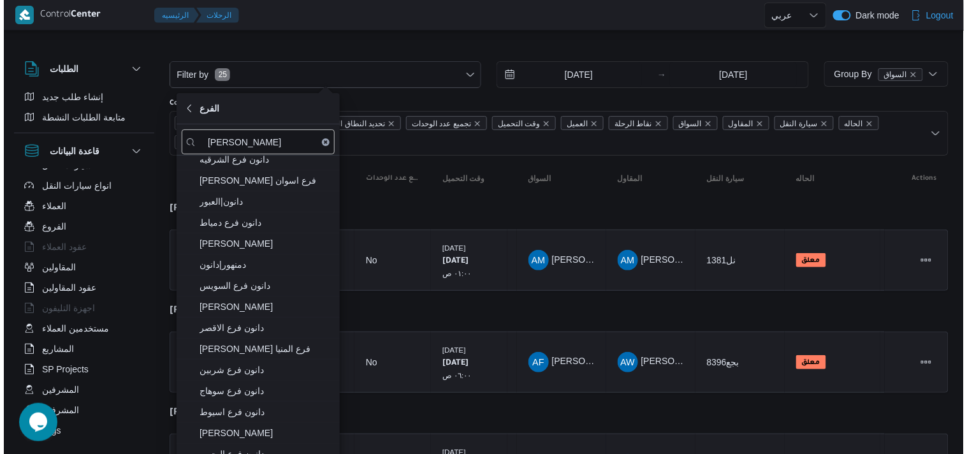
scroll to position [78, 0]
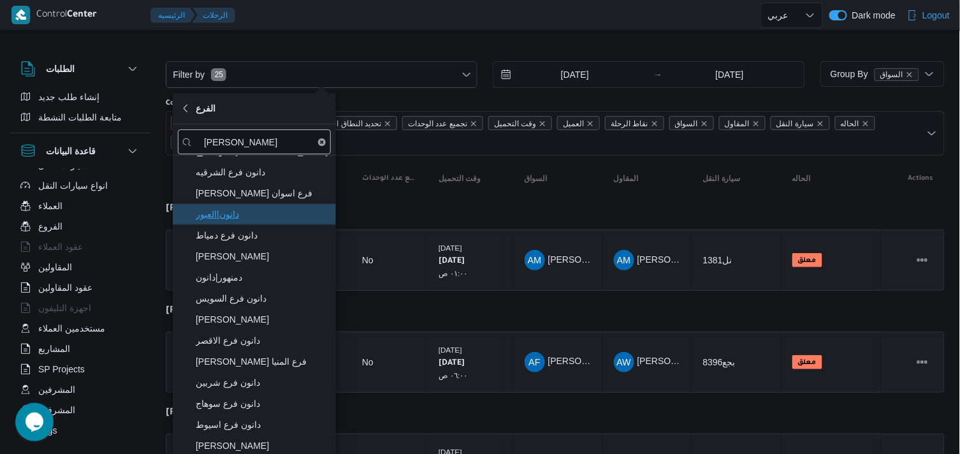
click at [314, 212] on span "دانون|العبور" at bounding box center [262, 213] width 133 height 15
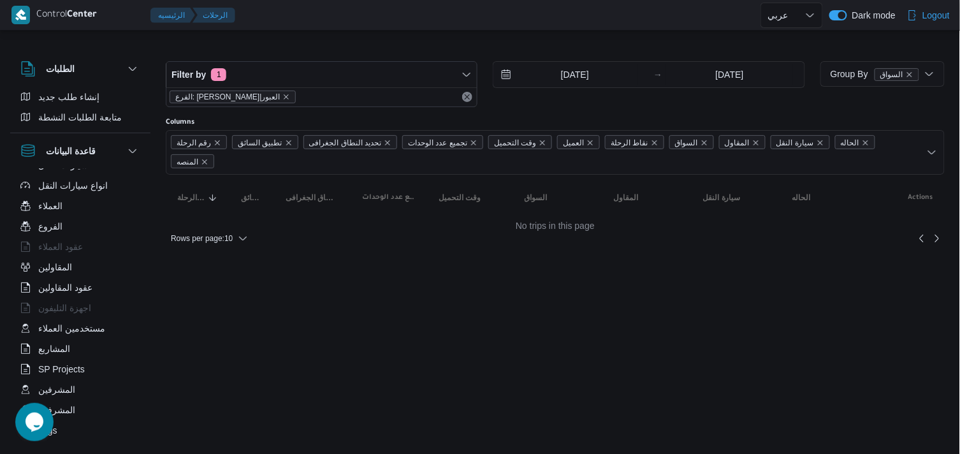
click at [310, 54] on div "Filter by 1 الفرع: دانون|العبور 1/9/2025 → 1/9/2025" at bounding box center [485, 84] width 654 height 61
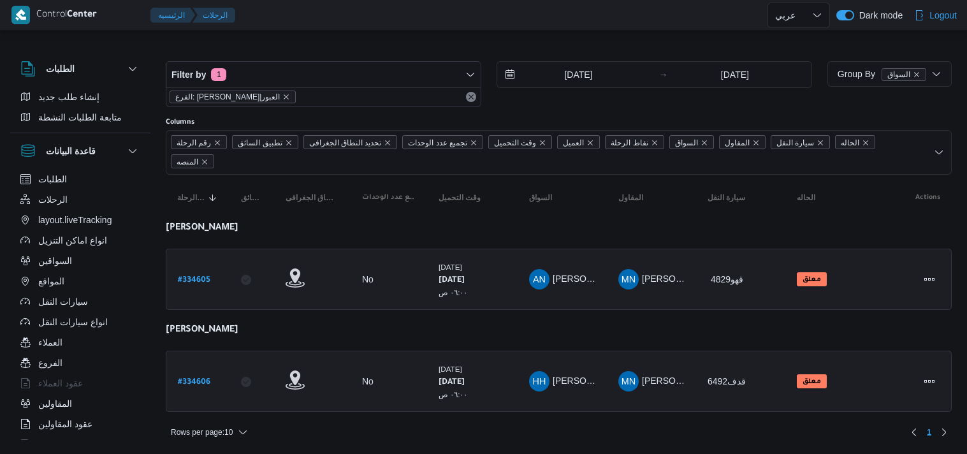
select select "ar"
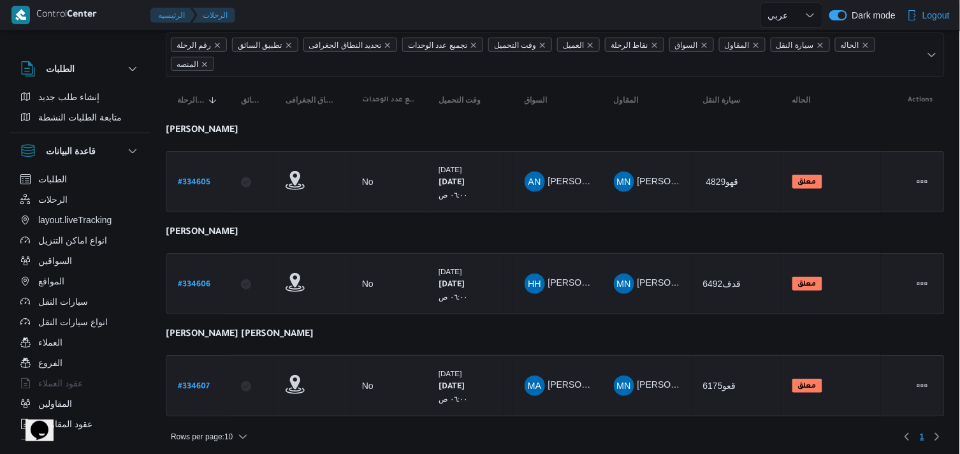
scroll to position [101, 0]
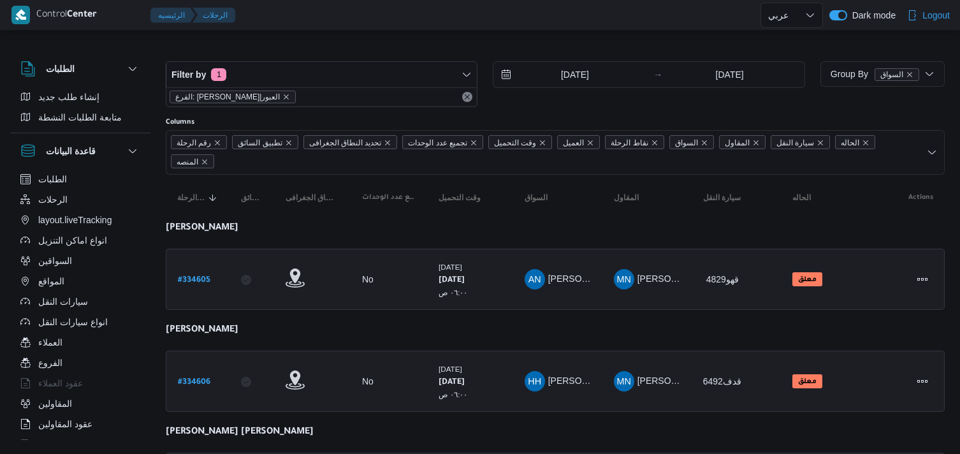
select select "ar"
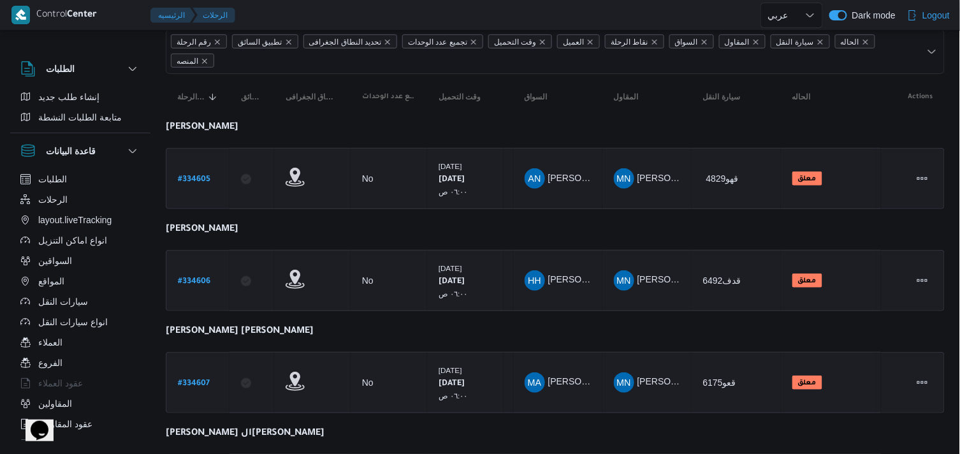
scroll to position [202, 0]
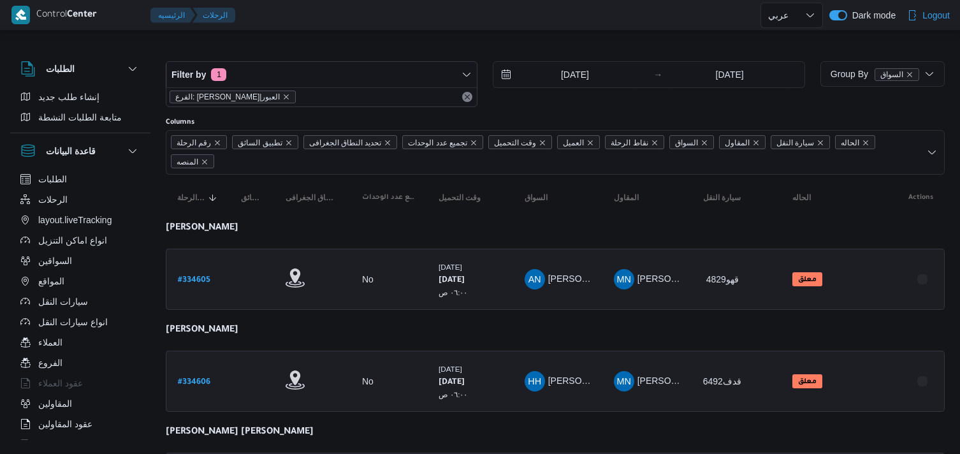
select select "ar"
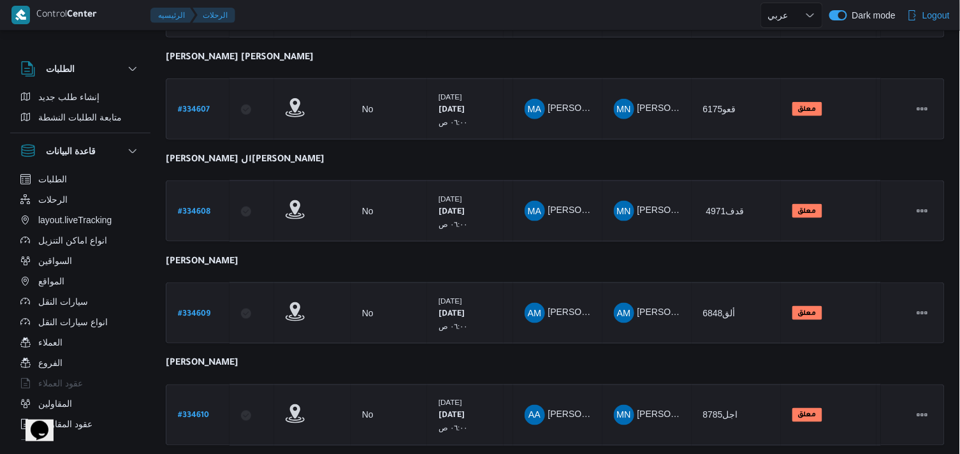
scroll to position [404, 0]
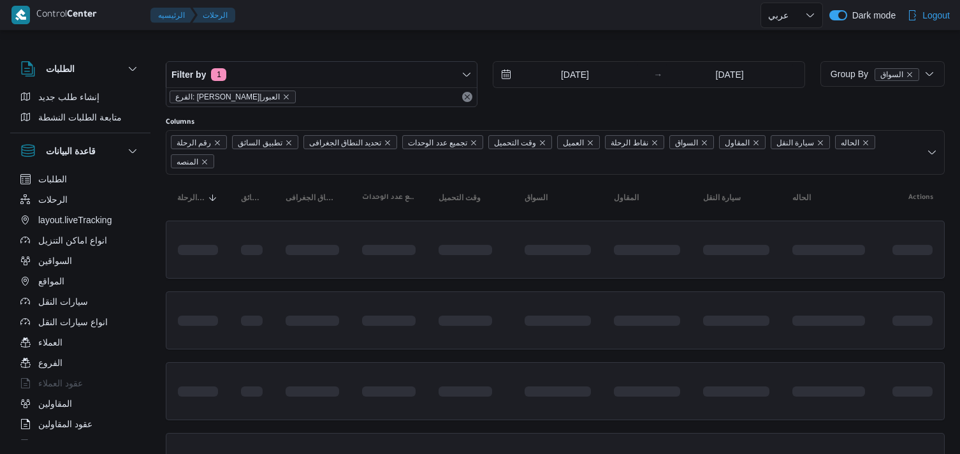
select select "ar"
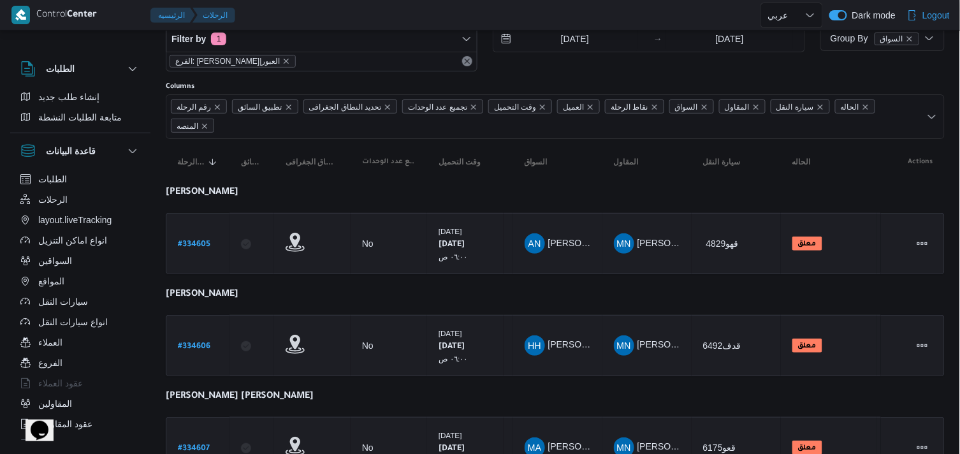
scroll to position [4, 0]
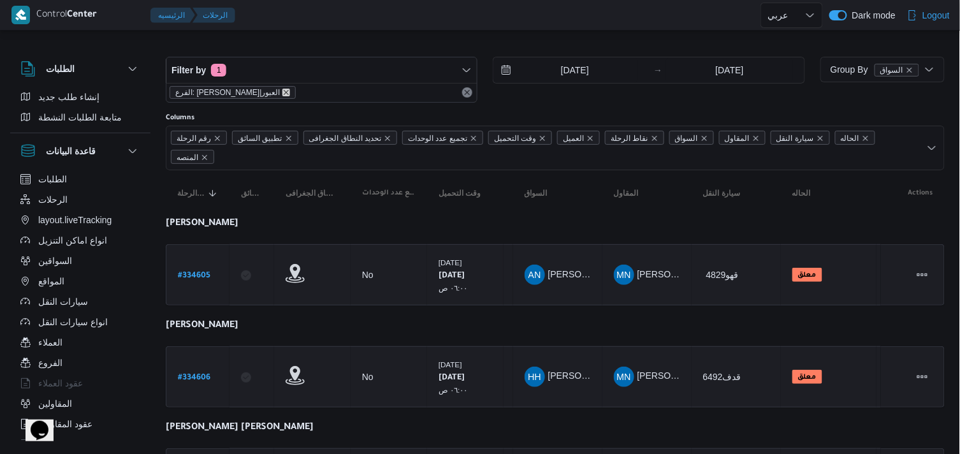
click at [282, 90] on icon "remove selected entity" at bounding box center [286, 93] width 8 height 8
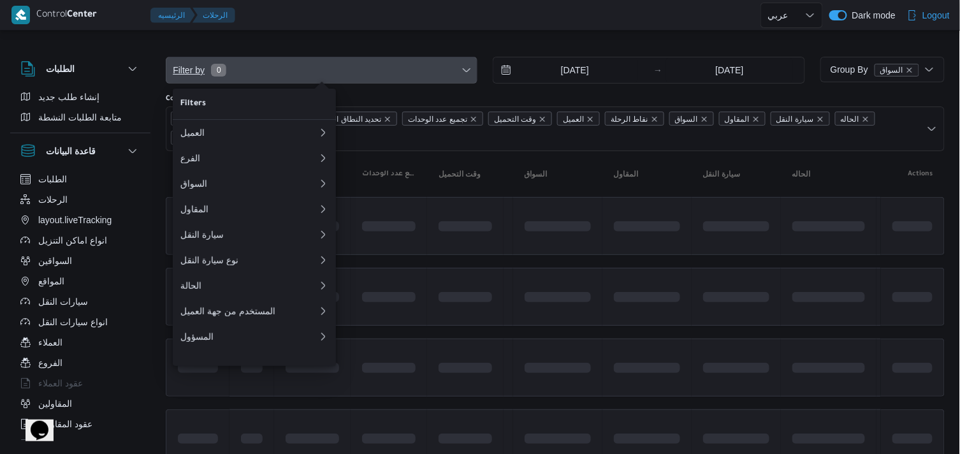
click at [246, 70] on span "Filter by 0" at bounding box center [321, 69] width 310 height 25
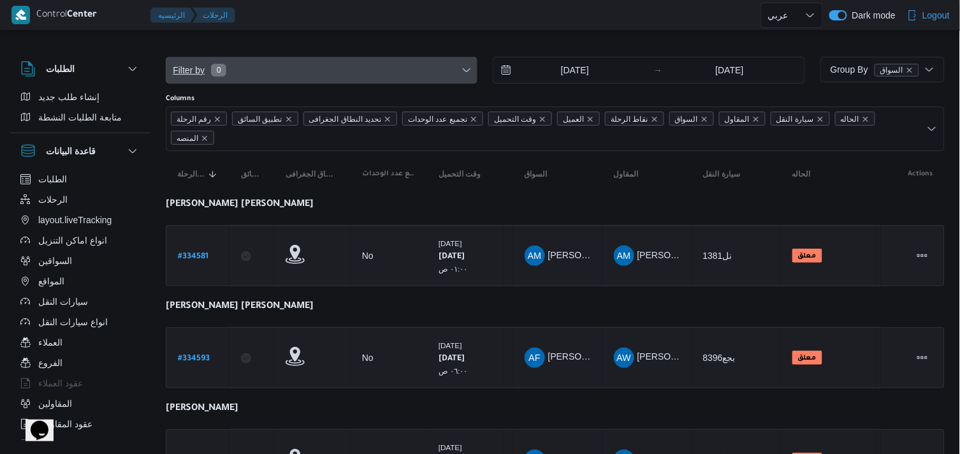
click at [262, 76] on span "Filter by 0" at bounding box center [321, 69] width 310 height 25
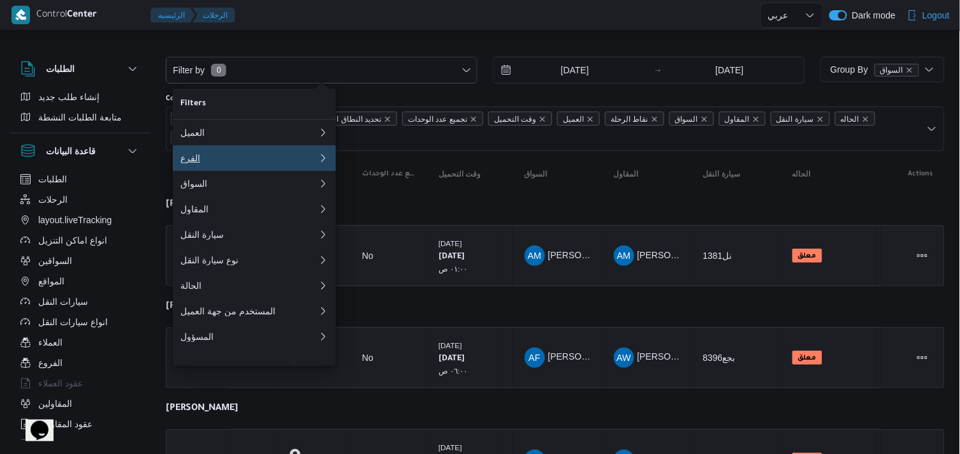
click at [229, 161] on div "الفرع" at bounding box center [246, 158] width 133 height 10
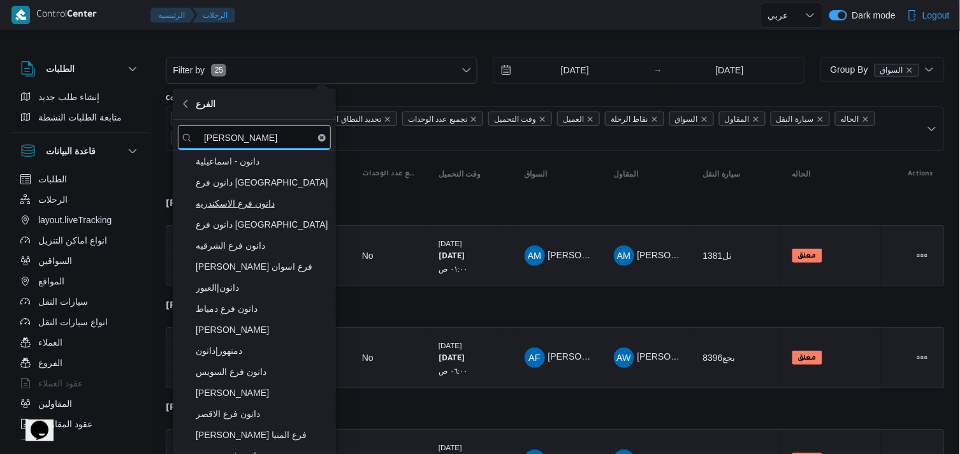
type input "[PERSON_NAME]"
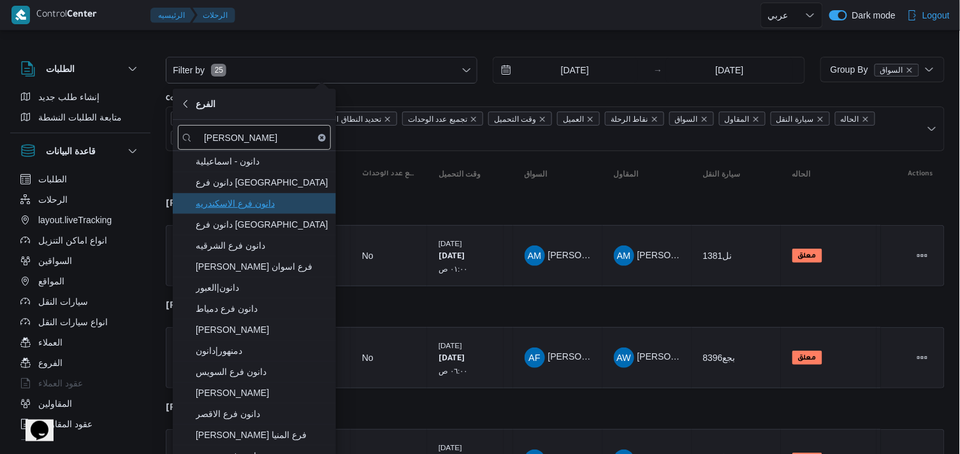
click at [263, 194] on span "دانون فرع الاسكندريه" at bounding box center [254, 203] width 153 height 20
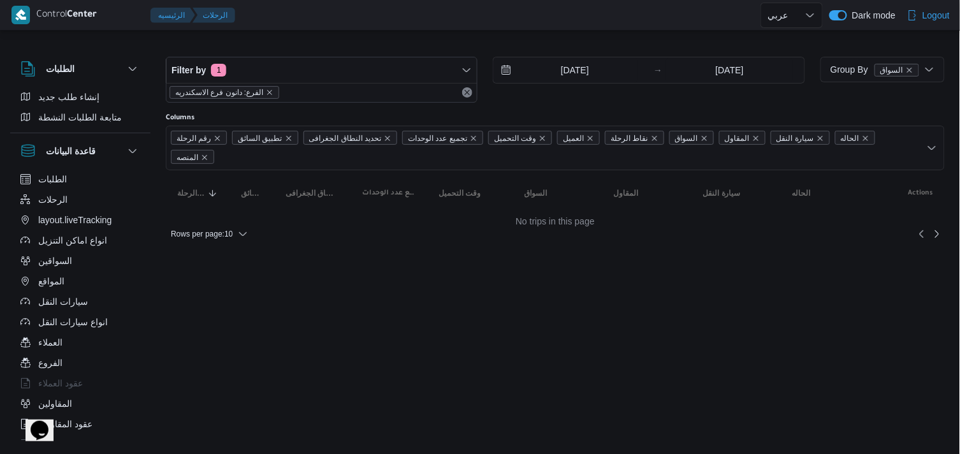
click at [349, 34] on div "Filter by 1 الفرع: دانون فرع الاسكندريه [DATE] → [DATE] Group By السواق Columns…" at bounding box center [472, 143] width 960 height 229
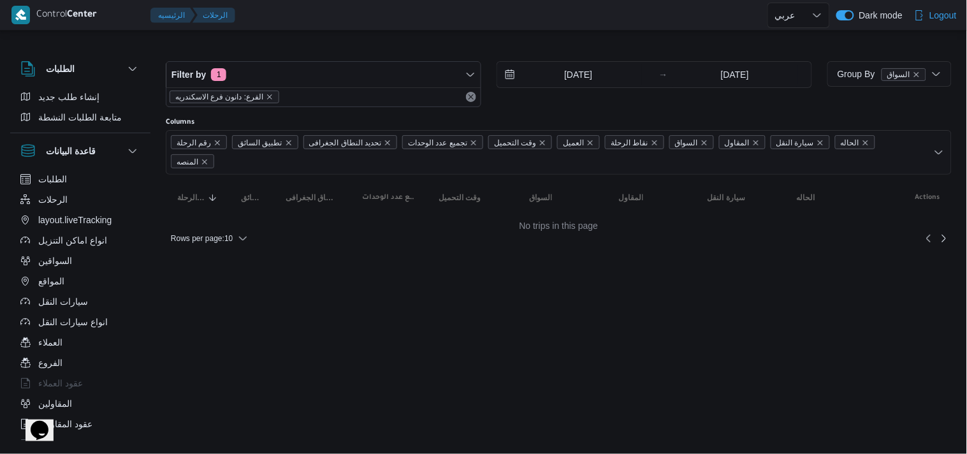
click at [173, 227] on div "Rows per page : 10" at bounding box center [558, 238] width 801 height 31
click at [179, 231] on span "Rows per page : 10" at bounding box center [202, 238] width 62 height 15
click at [202, 199] on button "20 rows" at bounding box center [217, 188] width 71 height 25
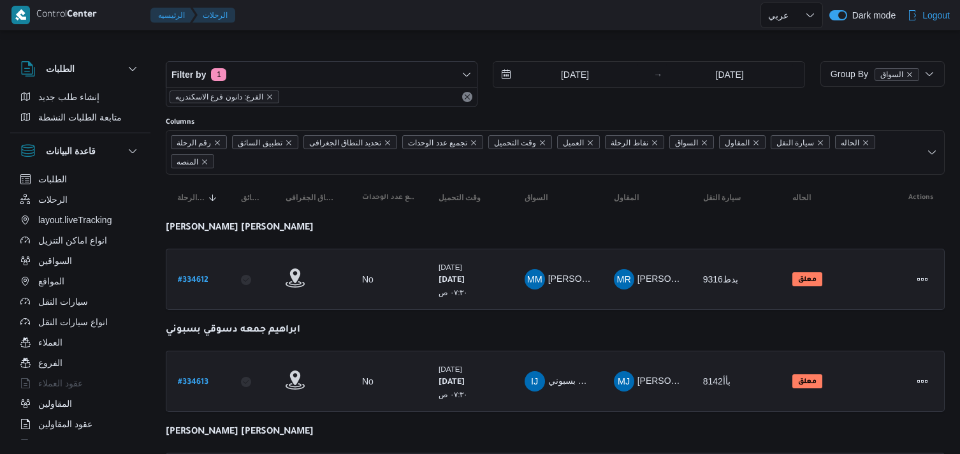
select select "ar"
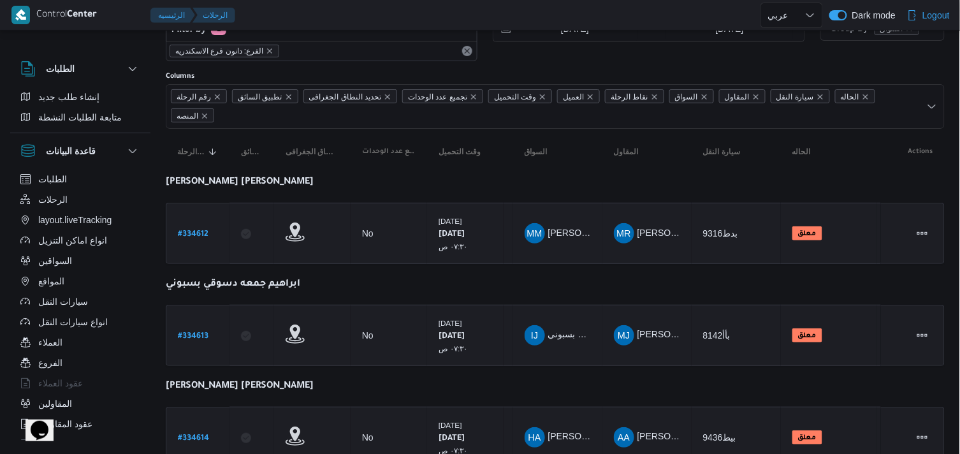
scroll to position [101, 0]
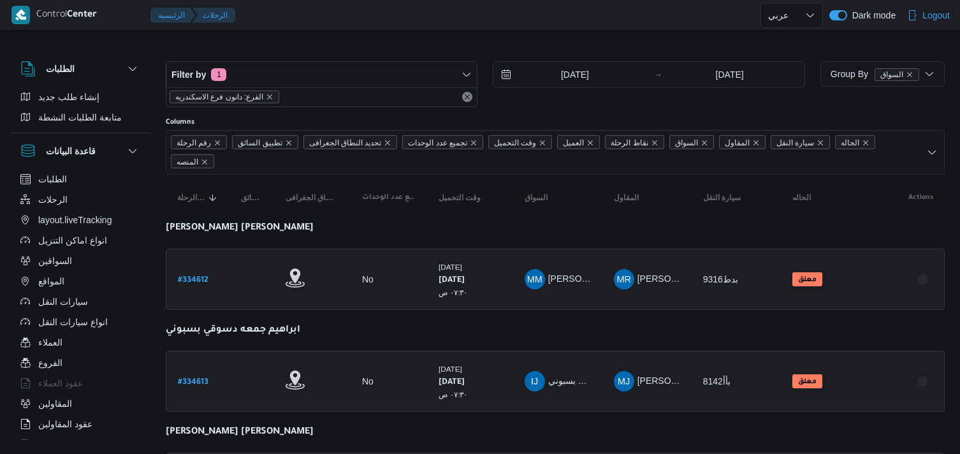
select select "ar"
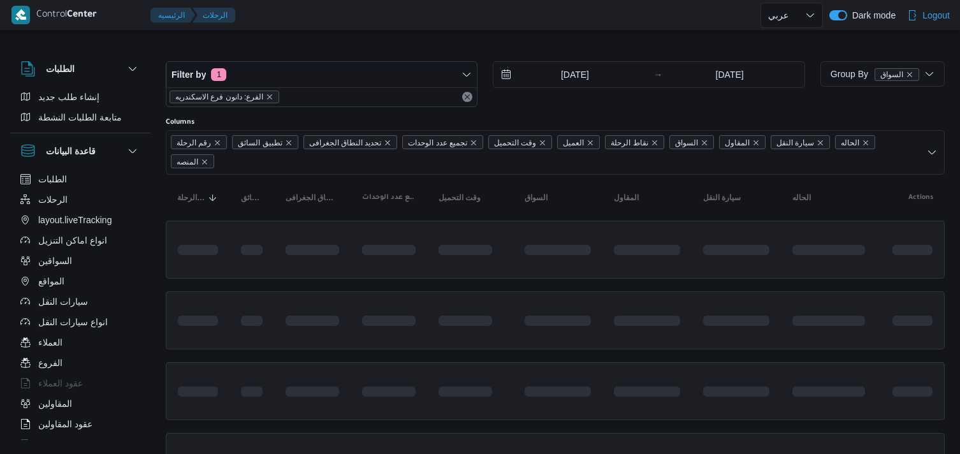
select select "ar"
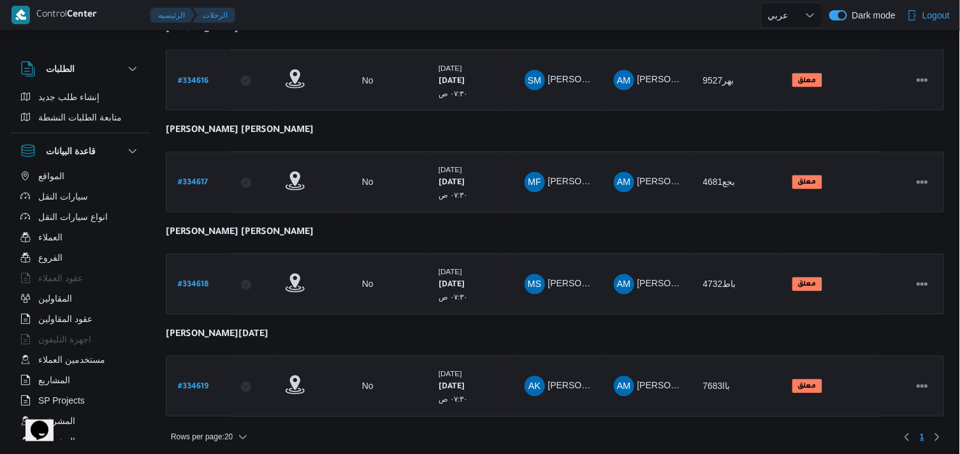
scroll to position [136, 0]
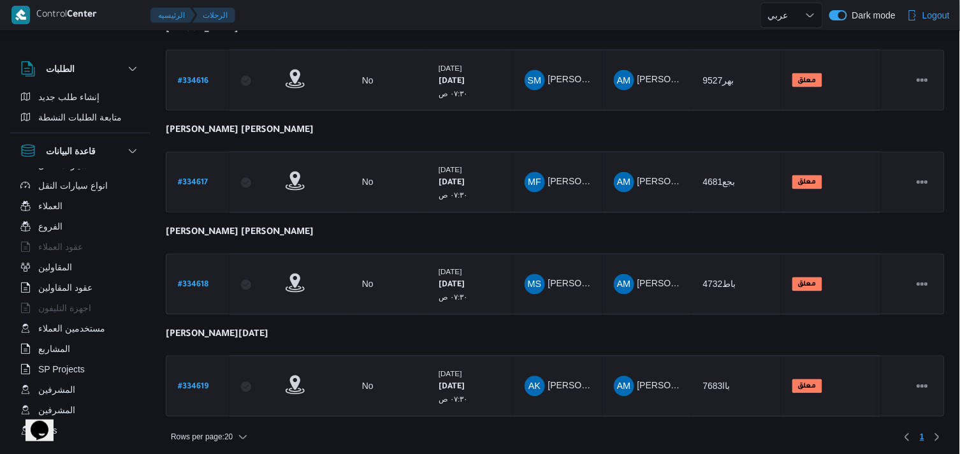
select select "ar"
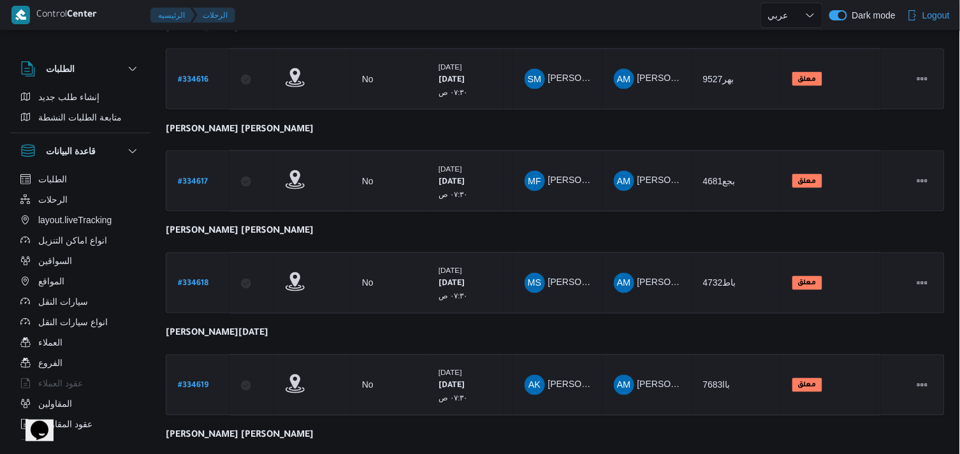
select select "ar"
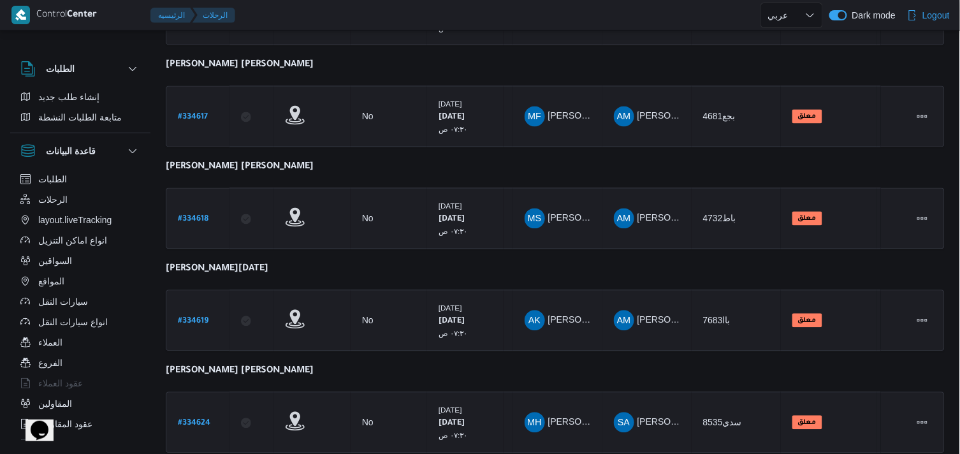
scroll to position [1055, 0]
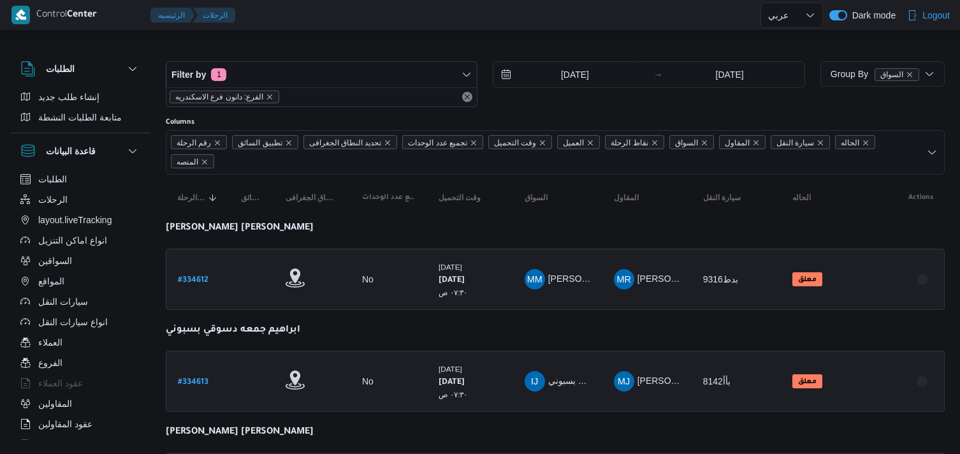
select select "ar"
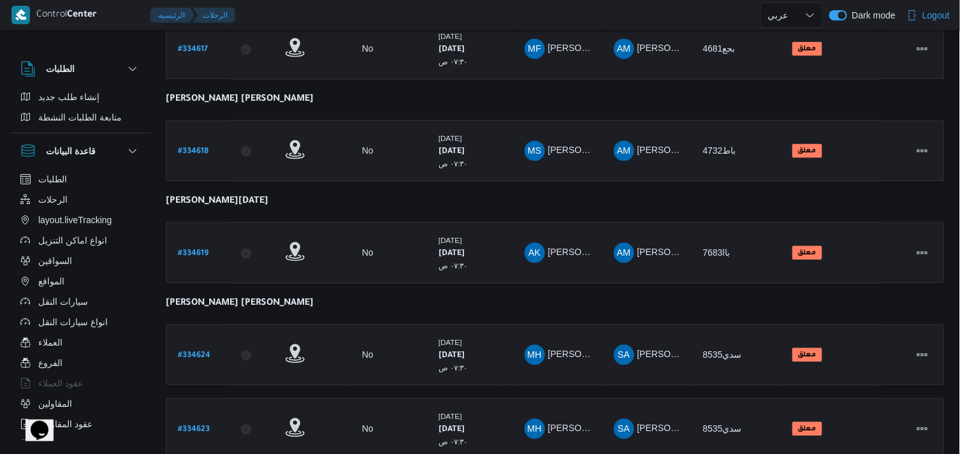
scroll to position [772, 0]
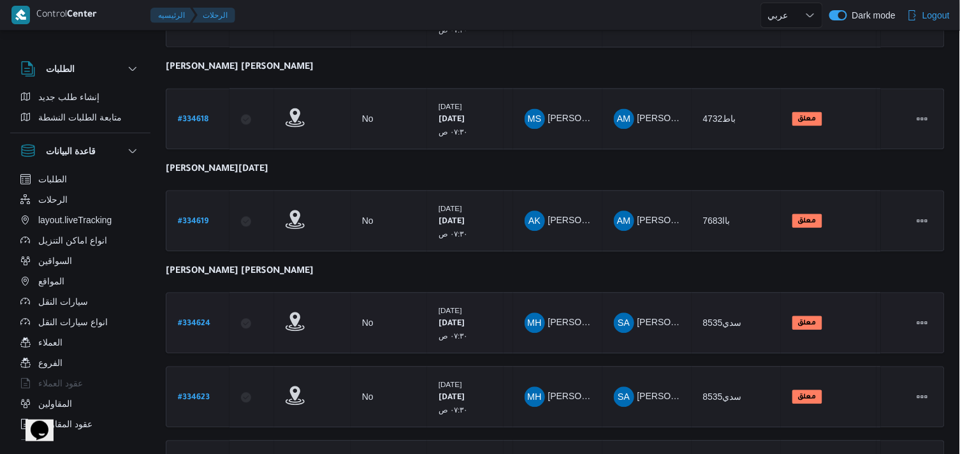
click at [190, 314] on link "# 334624" at bounding box center [194, 322] width 32 height 17
select select "ar"
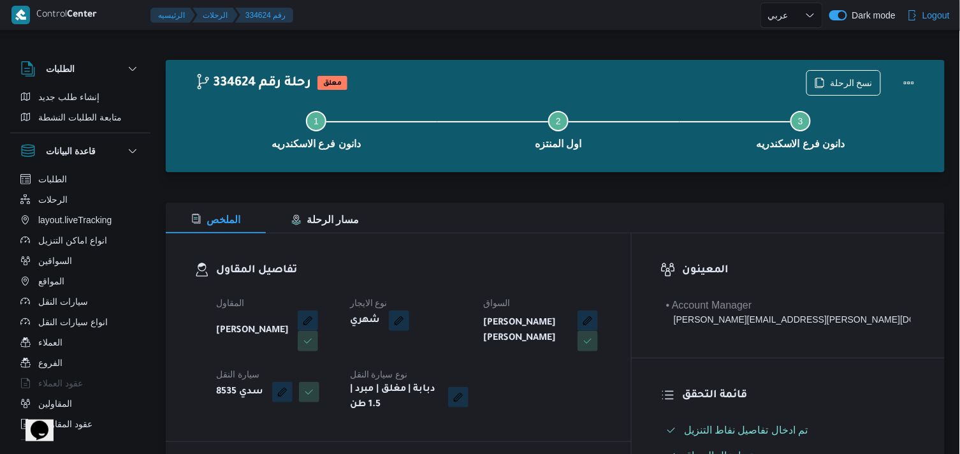
select select "ar"
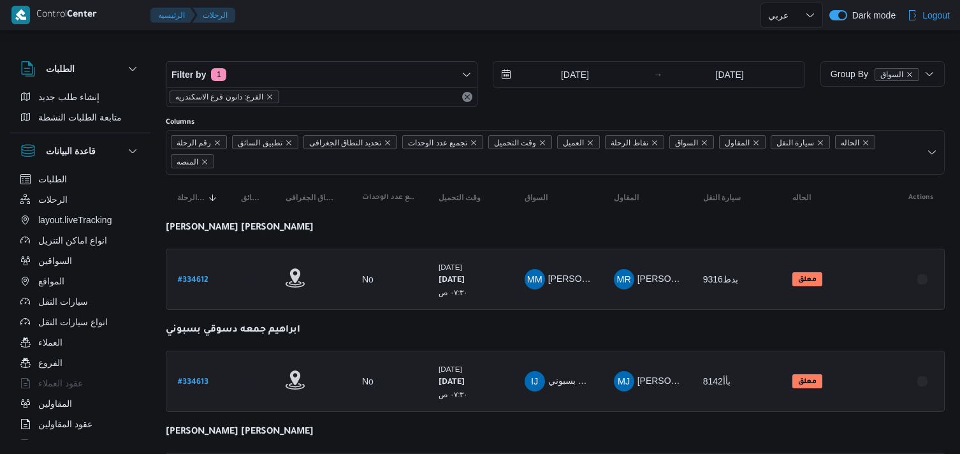
select select "ar"
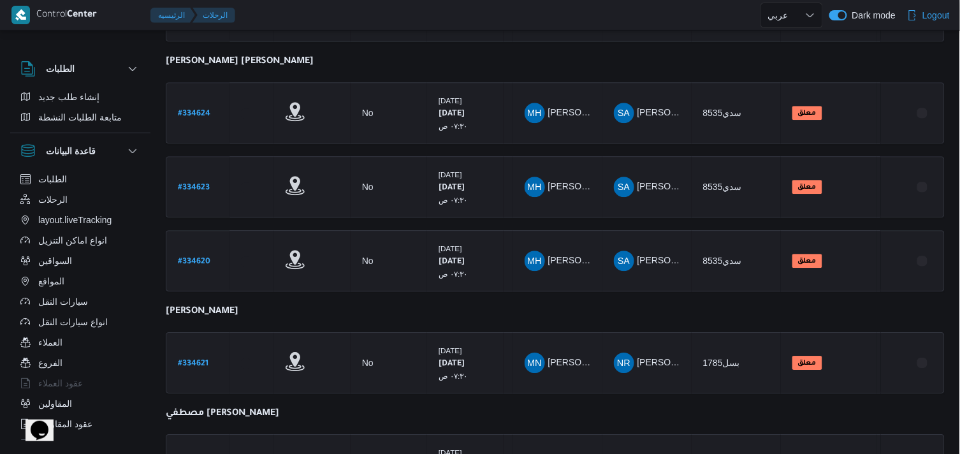
scroll to position [989, 0]
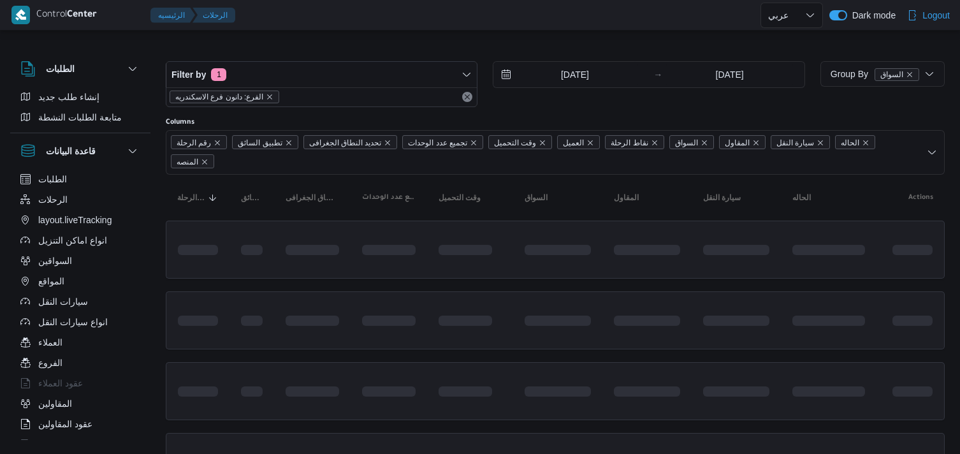
select select "ar"
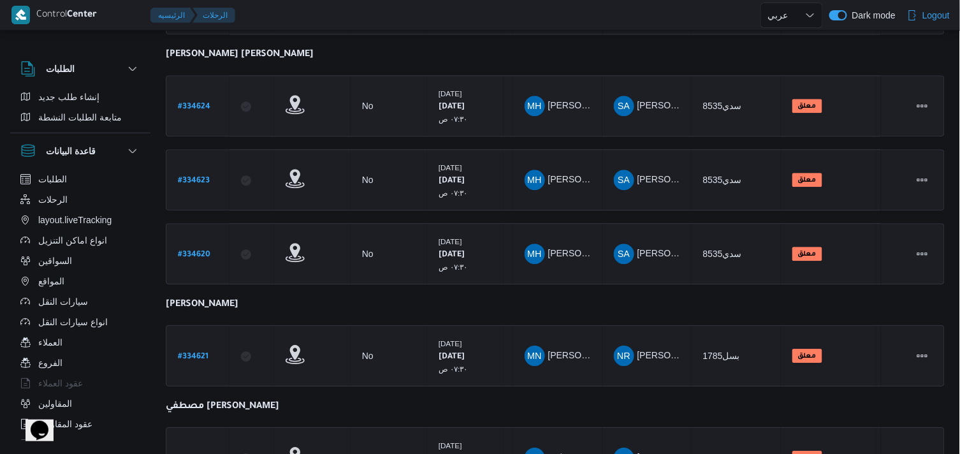
scroll to position [1055, 0]
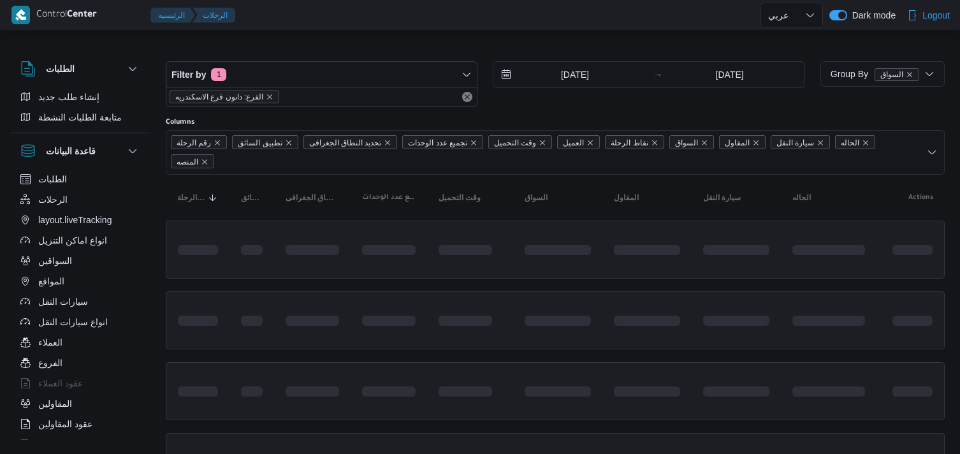
select select "ar"
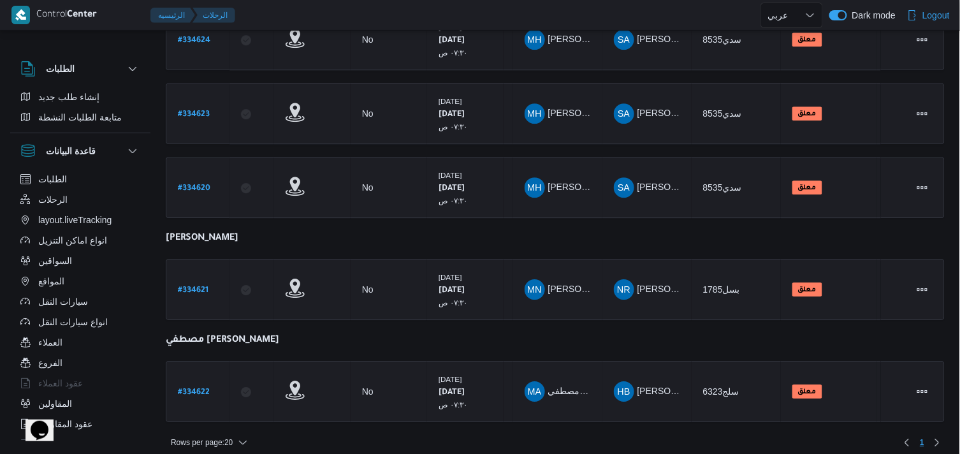
scroll to position [985, 0]
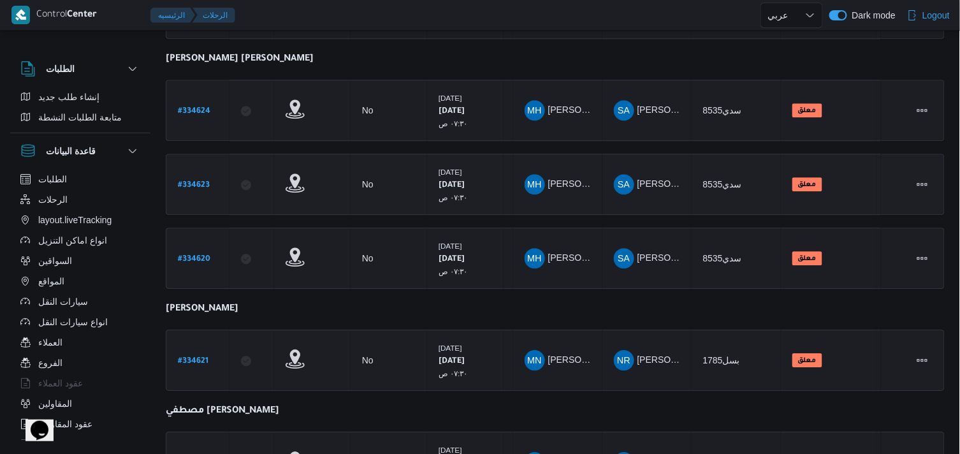
click at [201, 181] on b "# 334623" at bounding box center [194, 185] width 32 height 9
select select "ar"
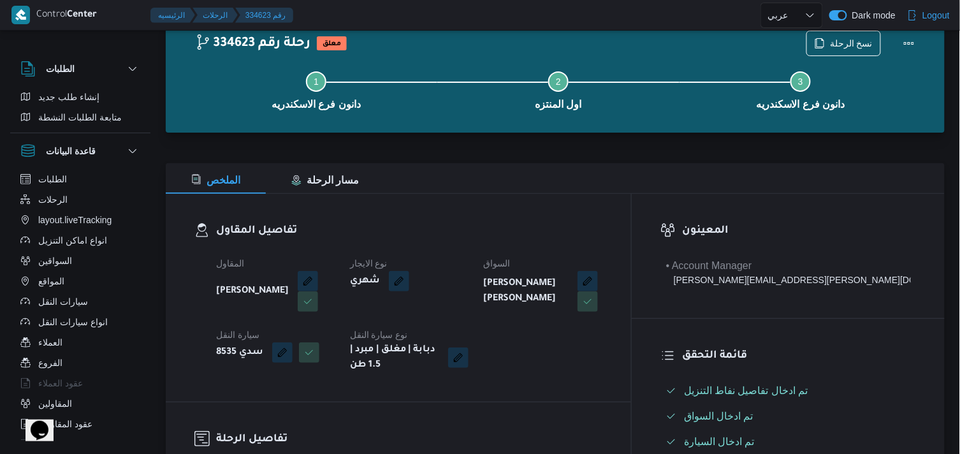
scroll to position [71, 0]
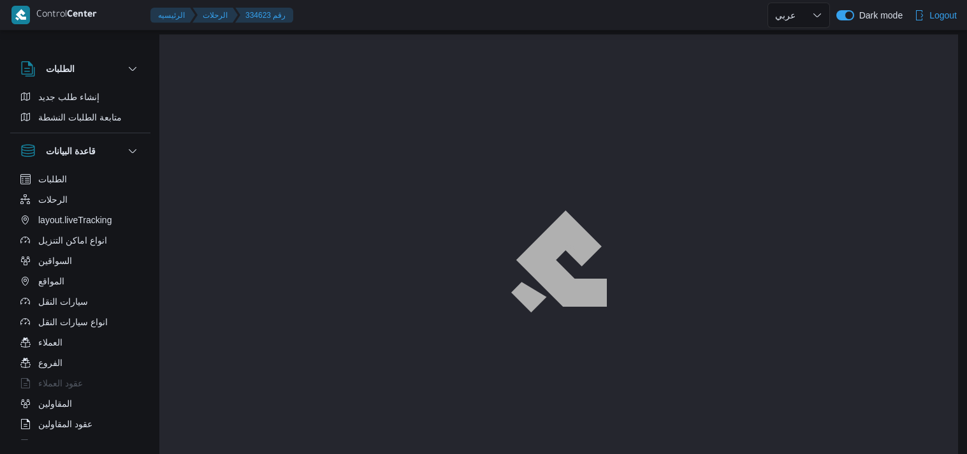
select select "ar"
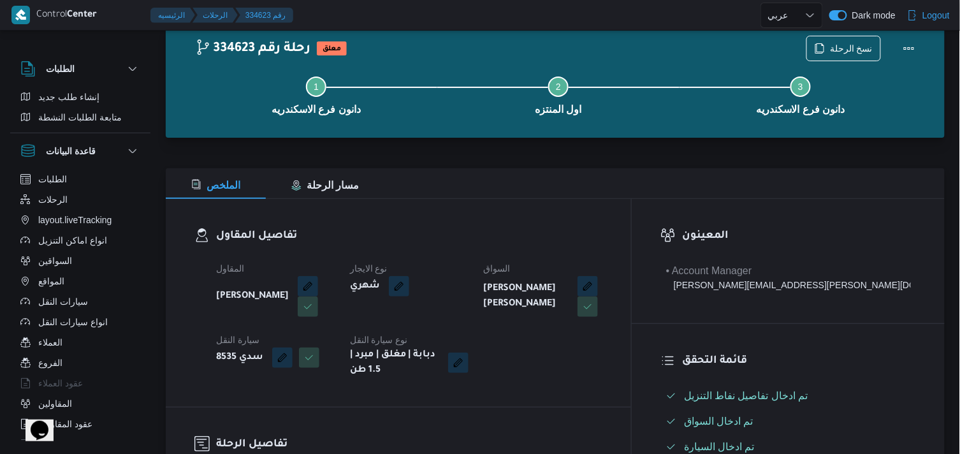
select select "ar"
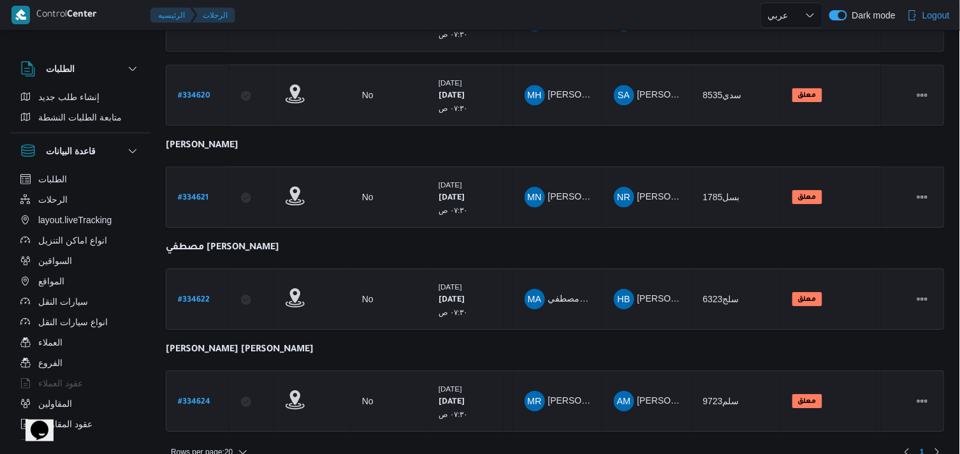
scroll to position [1084, 0]
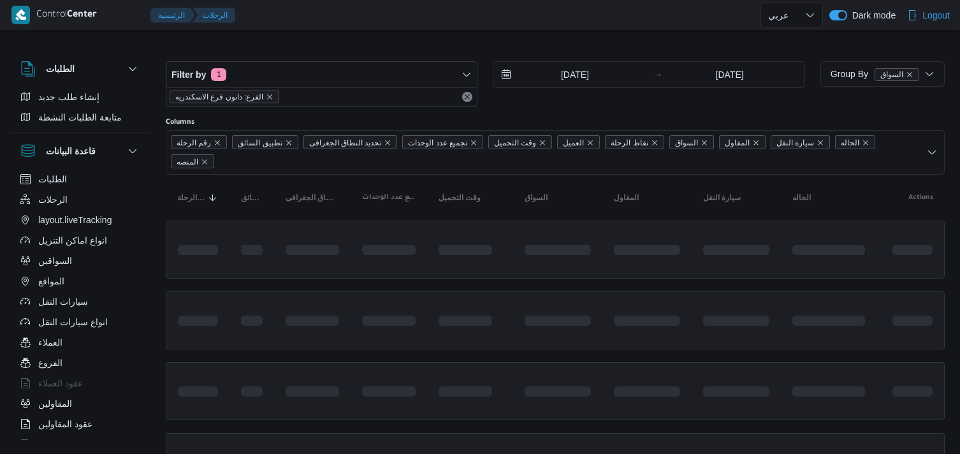
select select "ar"
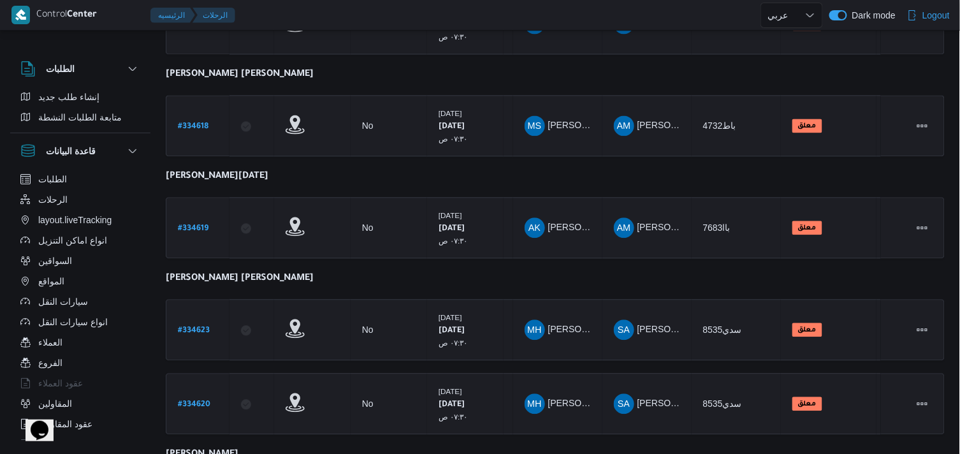
scroll to position [730, 0]
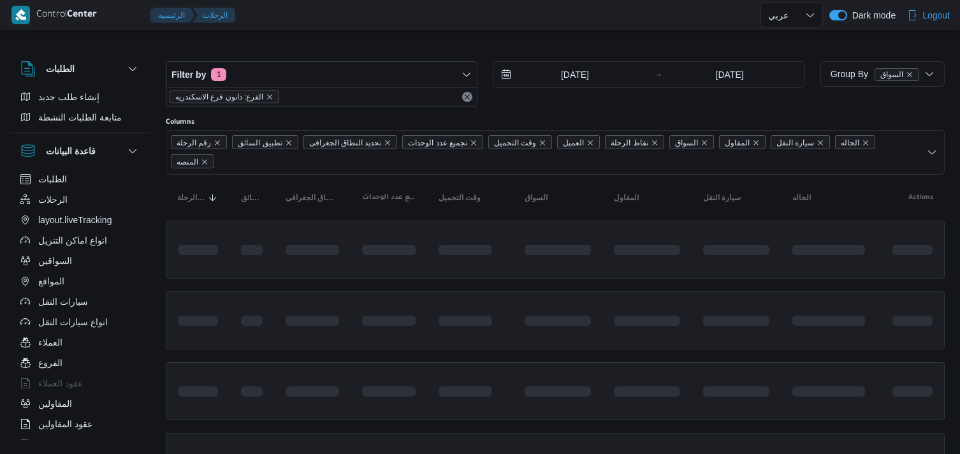
select select "ar"
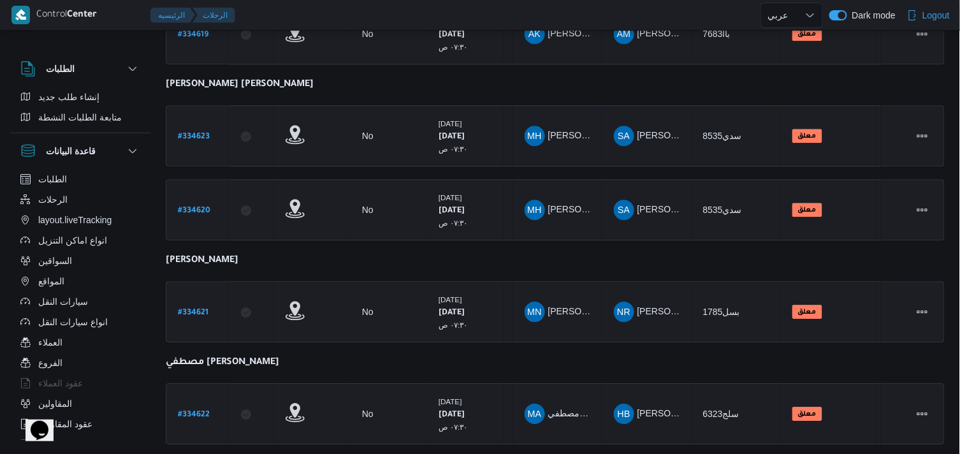
scroll to position [909, 0]
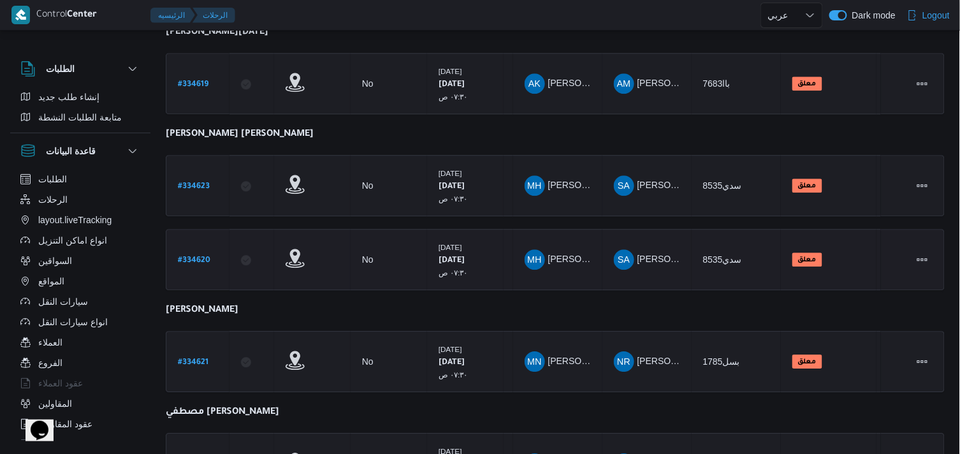
click at [182, 256] on b "# 334620" at bounding box center [194, 260] width 32 height 9
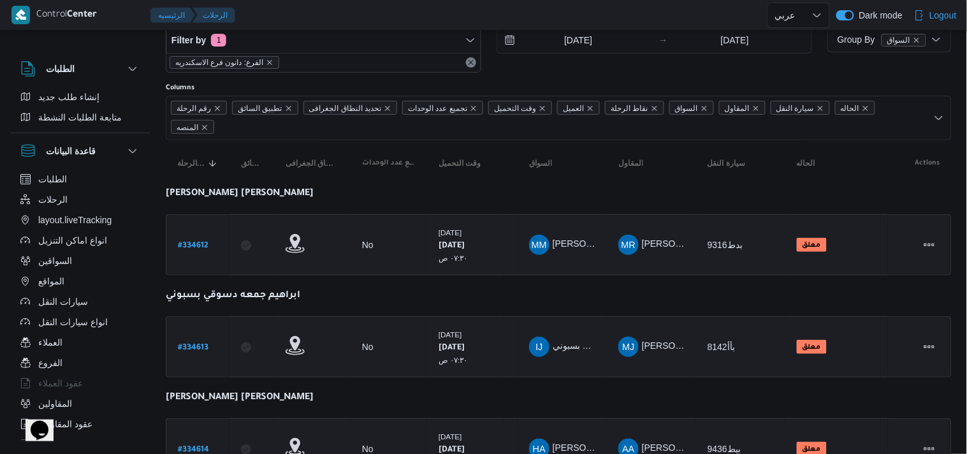
select select "ar"
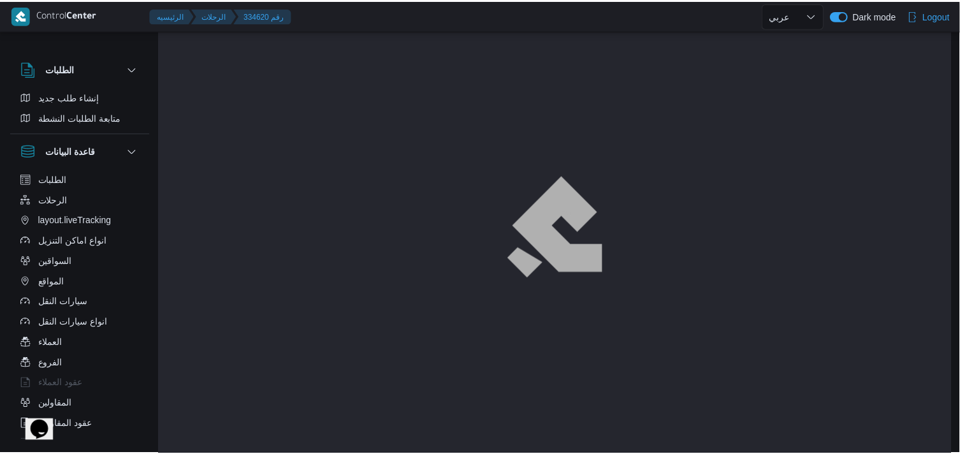
scroll to position [909, 0]
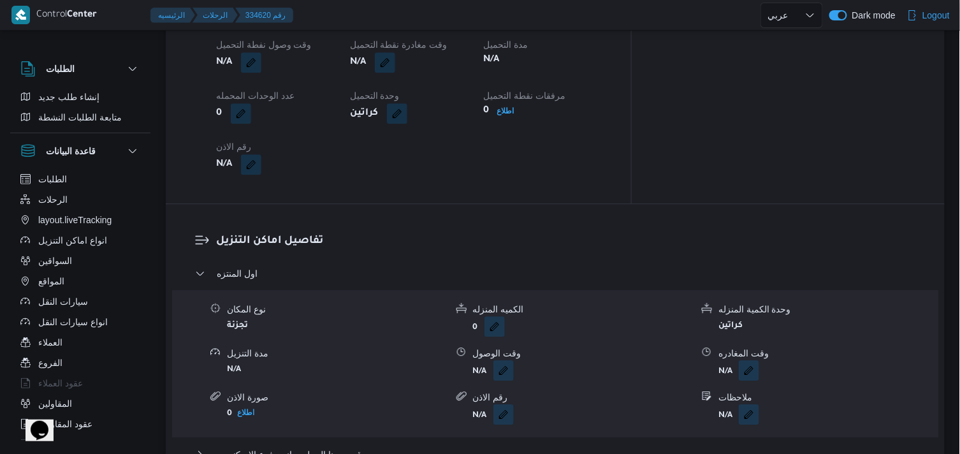
drag, startPoint x: 182, startPoint y: 247, endPoint x: 491, endPoint y: 182, distance: 315.7
click div "تفاصيل نقطة التحميل وقت وصول نفطة التحميل N/A وقت مغادرة نقطة التحميل N/A مدة ا…"
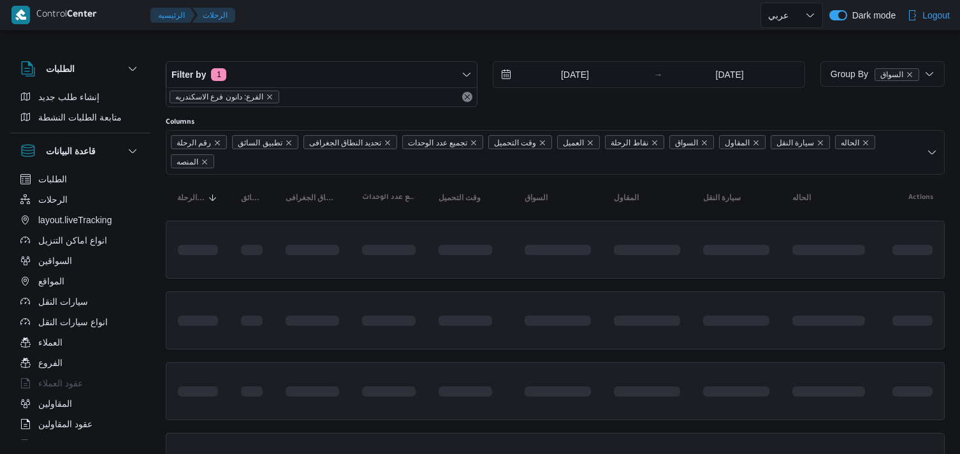
select select "ar"
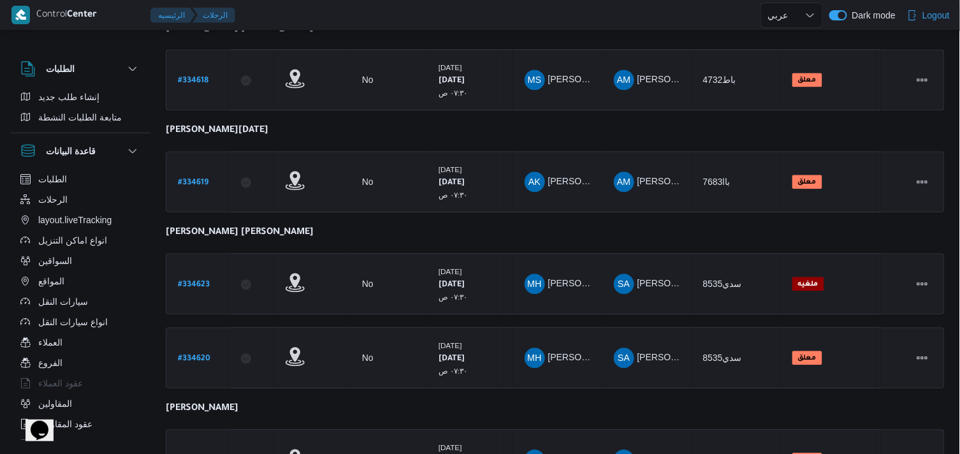
scroll to position [809, 0]
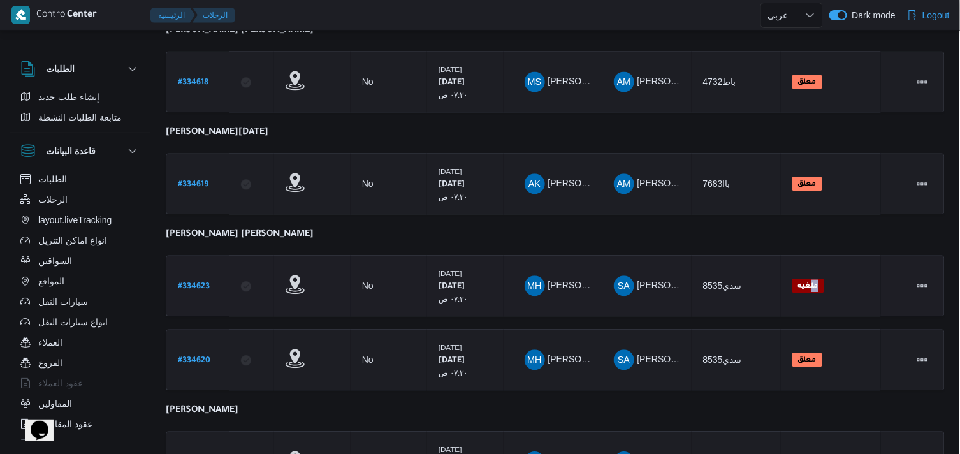
drag, startPoint x: 776, startPoint y: 279, endPoint x: 811, endPoint y: 271, distance: 36.6
click at [811, 271] on tr "رقم الرحلة # 334623 تطبيق السائق تحديد النطاق الجغرافى تجميع عدد الوحدات No وقت…" at bounding box center [555, 285] width 779 height 61
click at [811, 278] on span "ملغيه" at bounding box center [808, 285] width 32 height 14
drag, startPoint x: 807, startPoint y: 257, endPoint x: 230, endPoint y: 310, distance: 579.7
click at [230, 310] on table "رقم الرحلة Click to sort in ascending order تطبيق السائق Click to sort in ascen…" at bounding box center [555, 36] width 779 height 1343
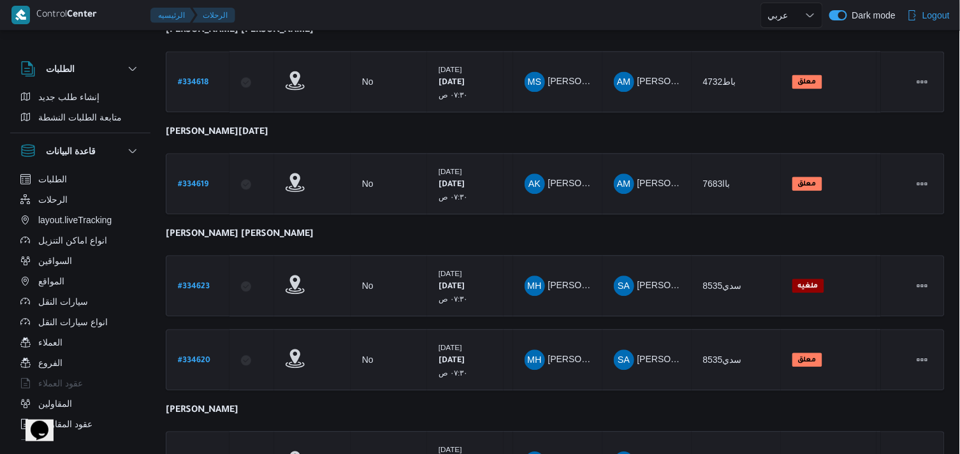
click at [354, 215] on table "رقم الرحلة Click to sort in ascending order تطبيق السائق Click to sort in ascen…" at bounding box center [555, 36] width 779 height 1343
click at [178, 282] on b "# 334623" at bounding box center [194, 286] width 32 height 9
select select "ar"
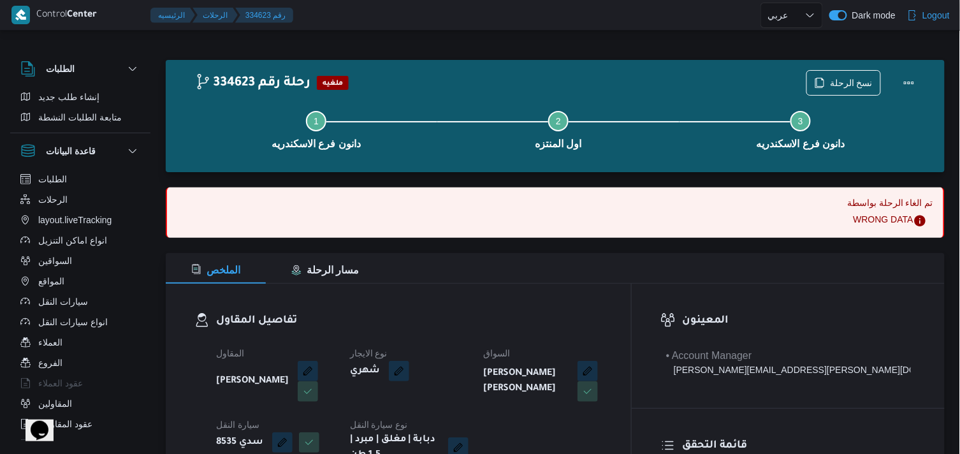
select select "ar"
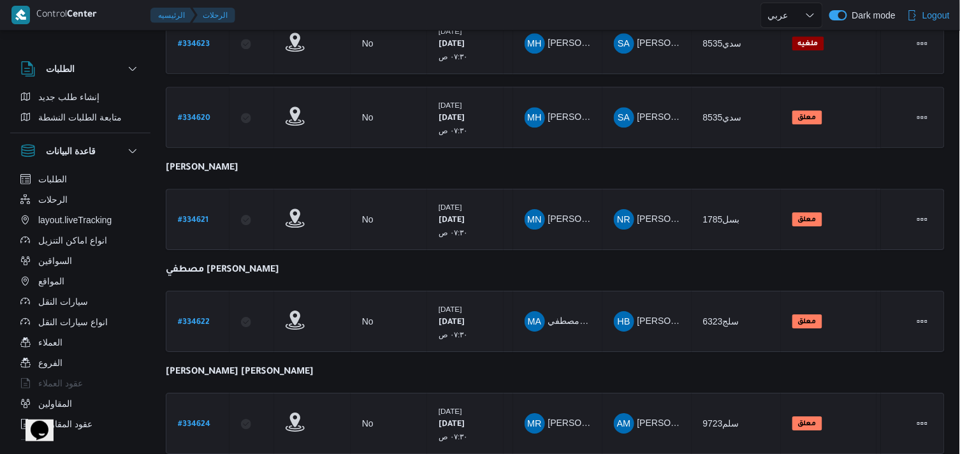
scroll to position [1084, 0]
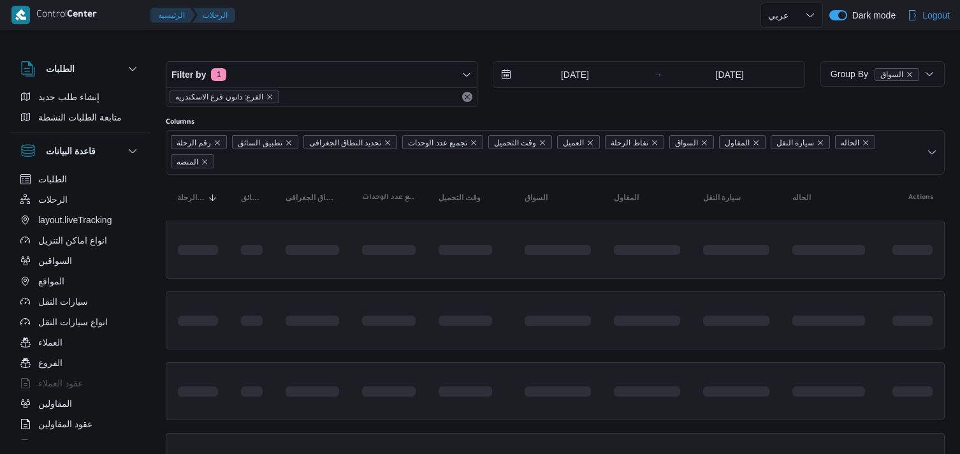
select select "ar"
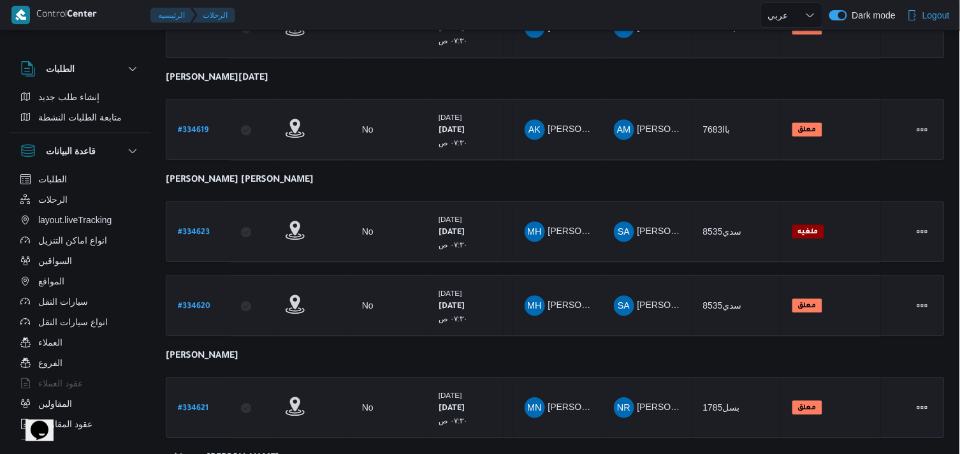
scroll to position [871, 0]
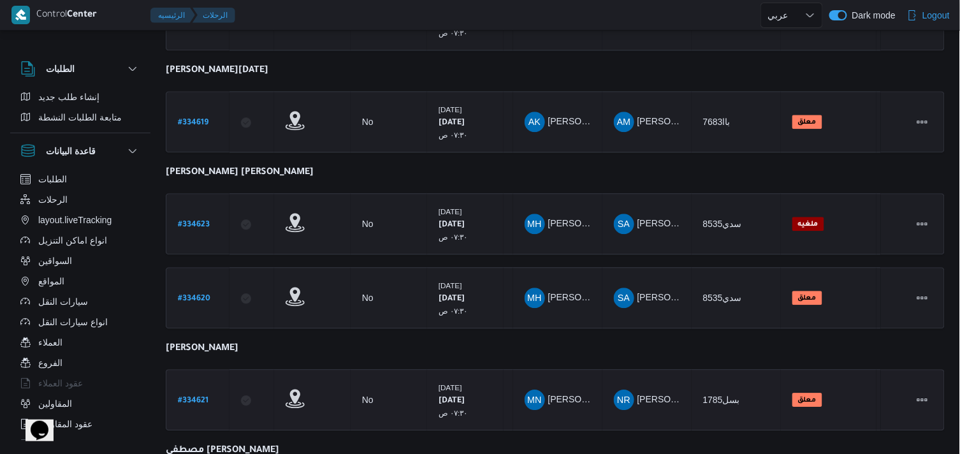
click at [199, 396] on b "# 334621" at bounding box center [193, 400] width 31 height 9
select select "ar"
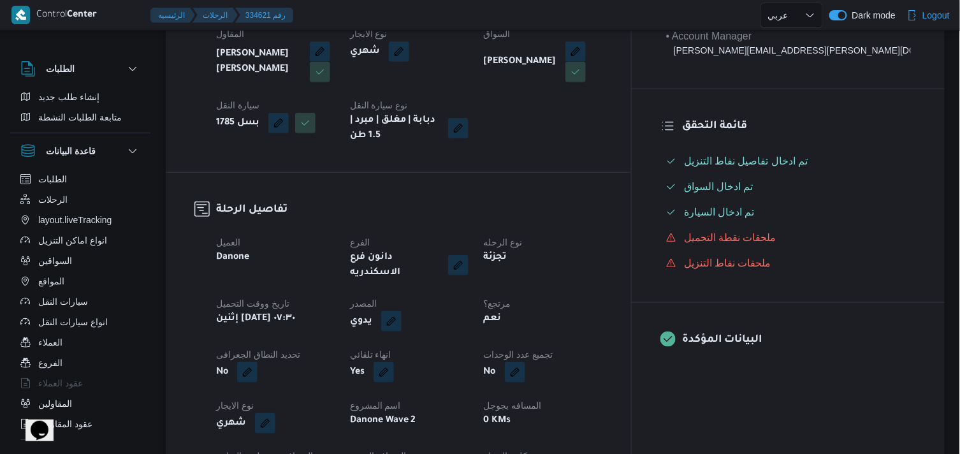
scroll to position [296, 0]
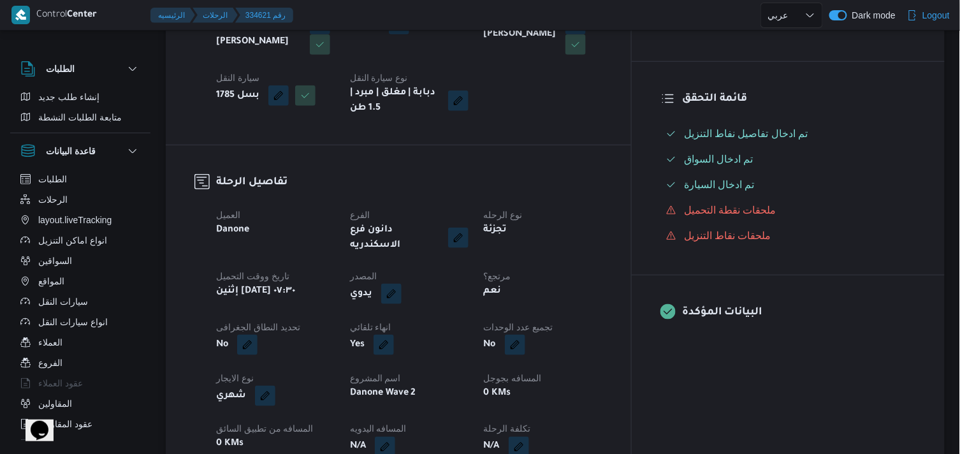
select select "ar"
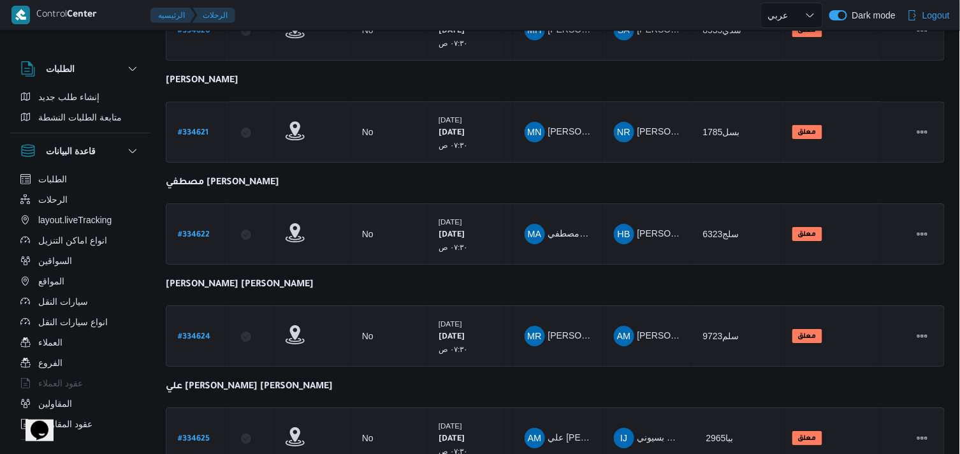
scroll to position [1148, 0]
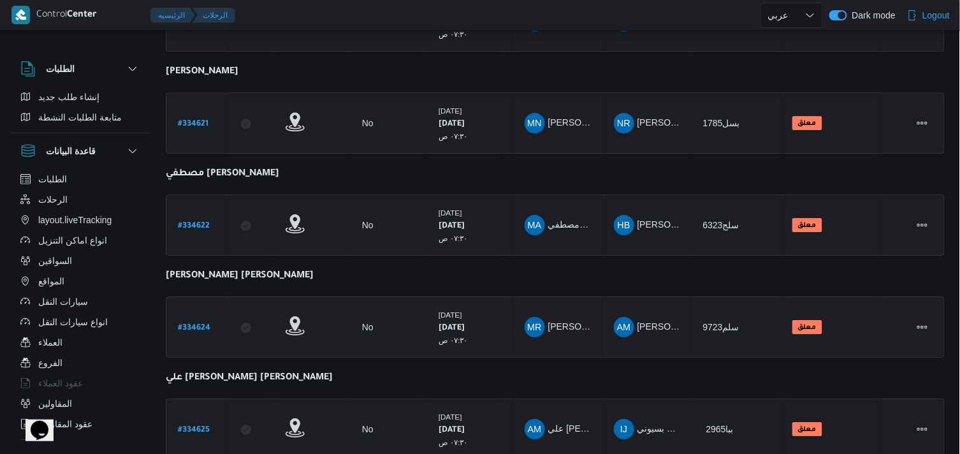
click at [189, 324] on b "# 334624" at bounding box center [194, 328] width 32 height 9
select select "ar"
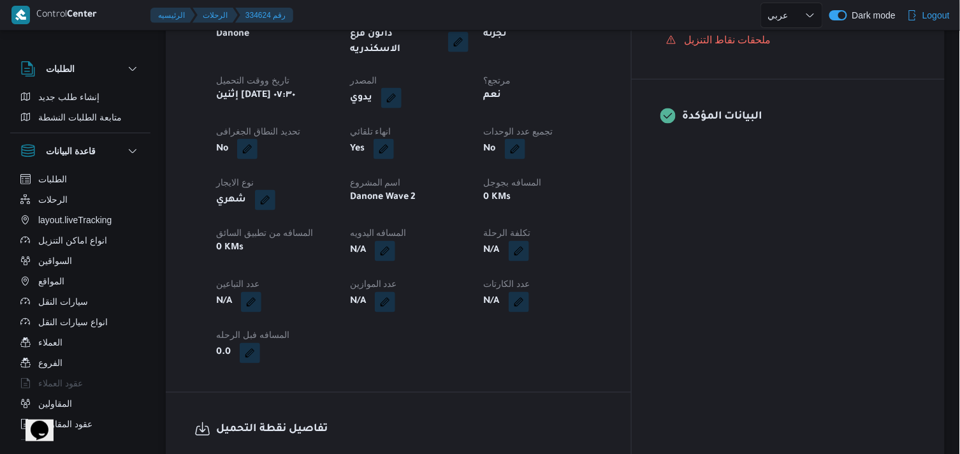
scroll to position [484, 0]
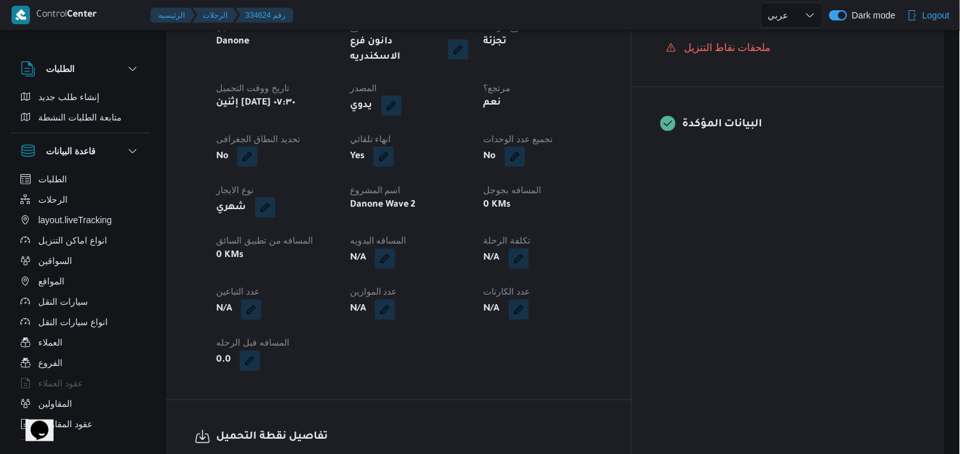
select select "ar"
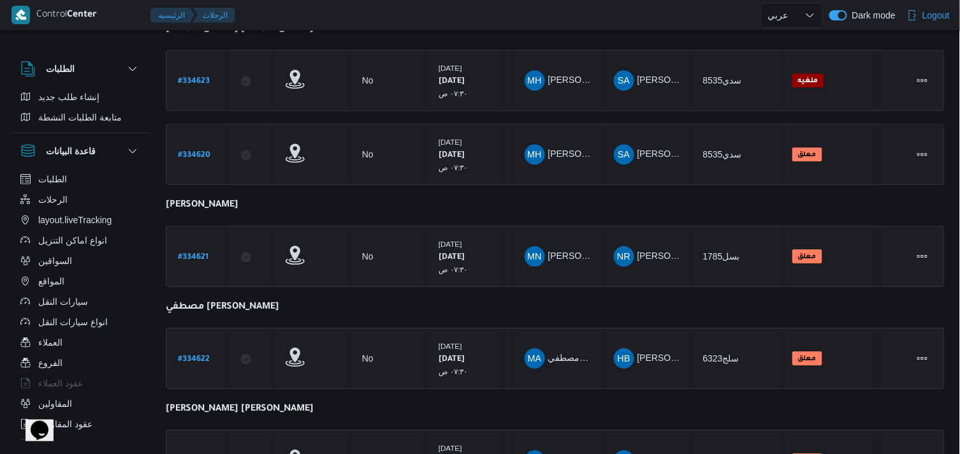
scroll to position [1185, 0]
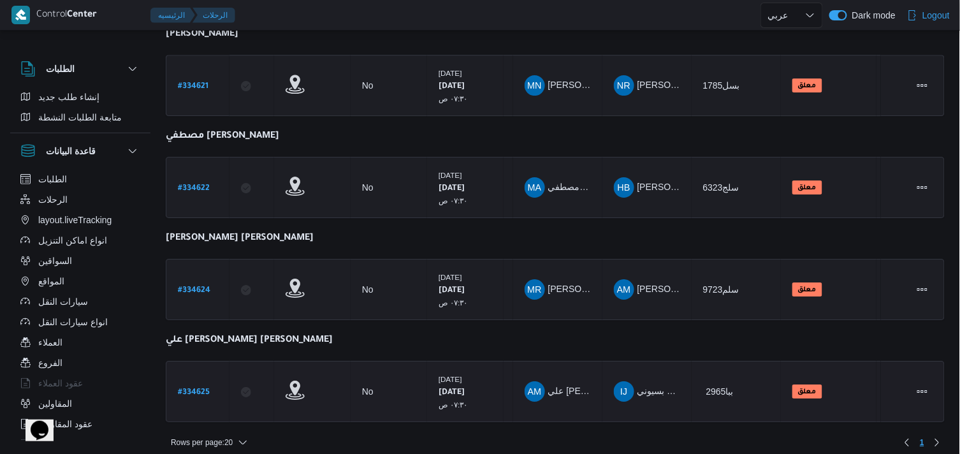
click at [208, 388] on b "# 334625" at bounding box center [194, 392] width 32 height 9
select select "ar"
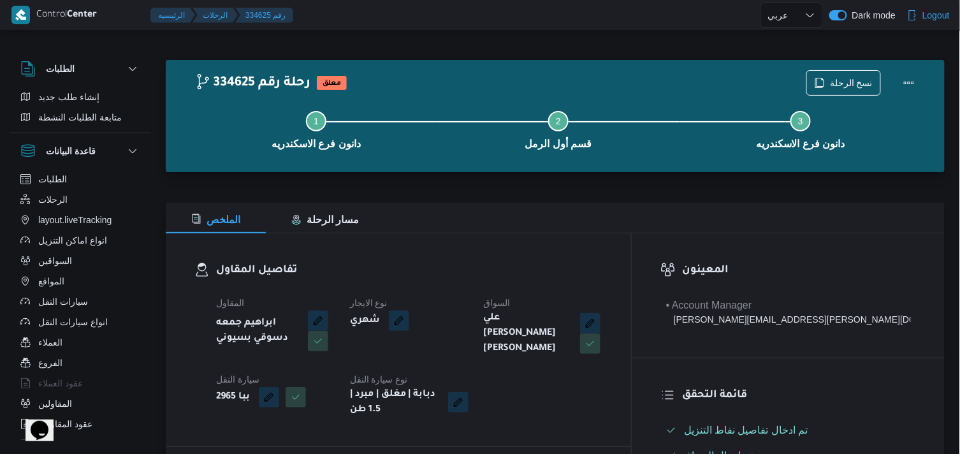
scroll to position [396, 0]
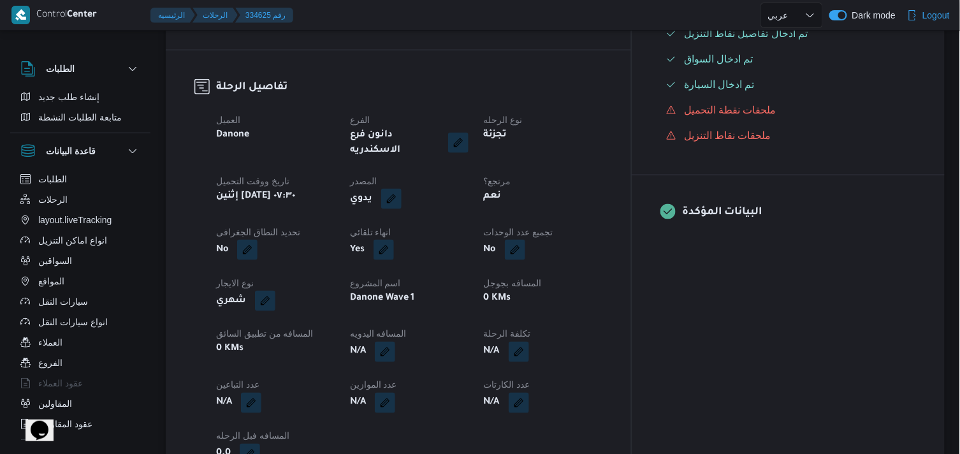
select select "ar"
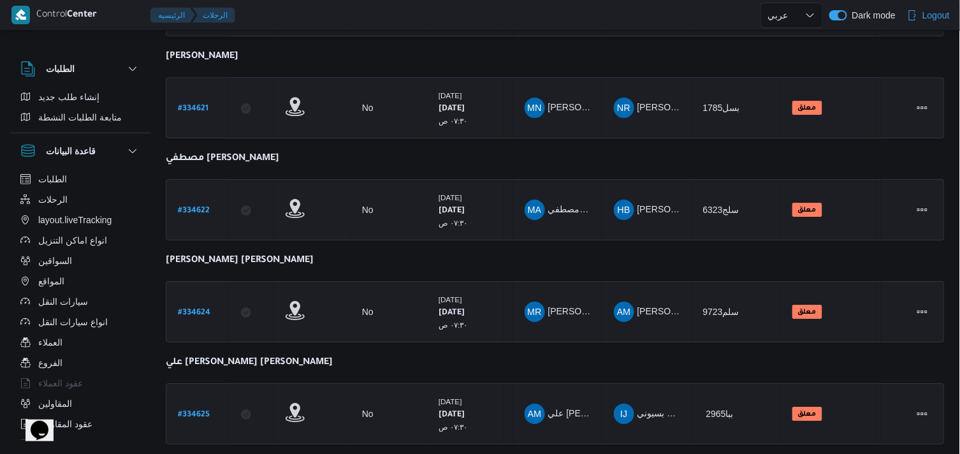
scroll to position [1185, 0]
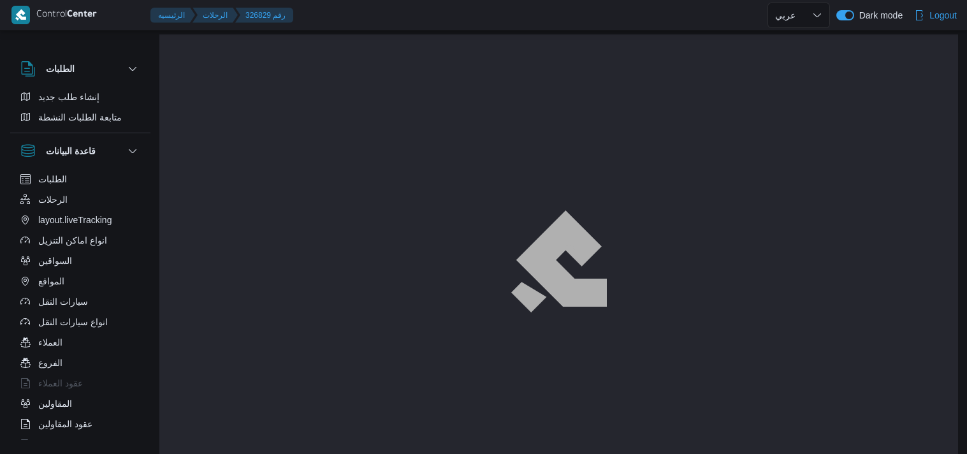
select select "ar"
